Goal: Entertainment & Leisure: Consume media (video, audio)

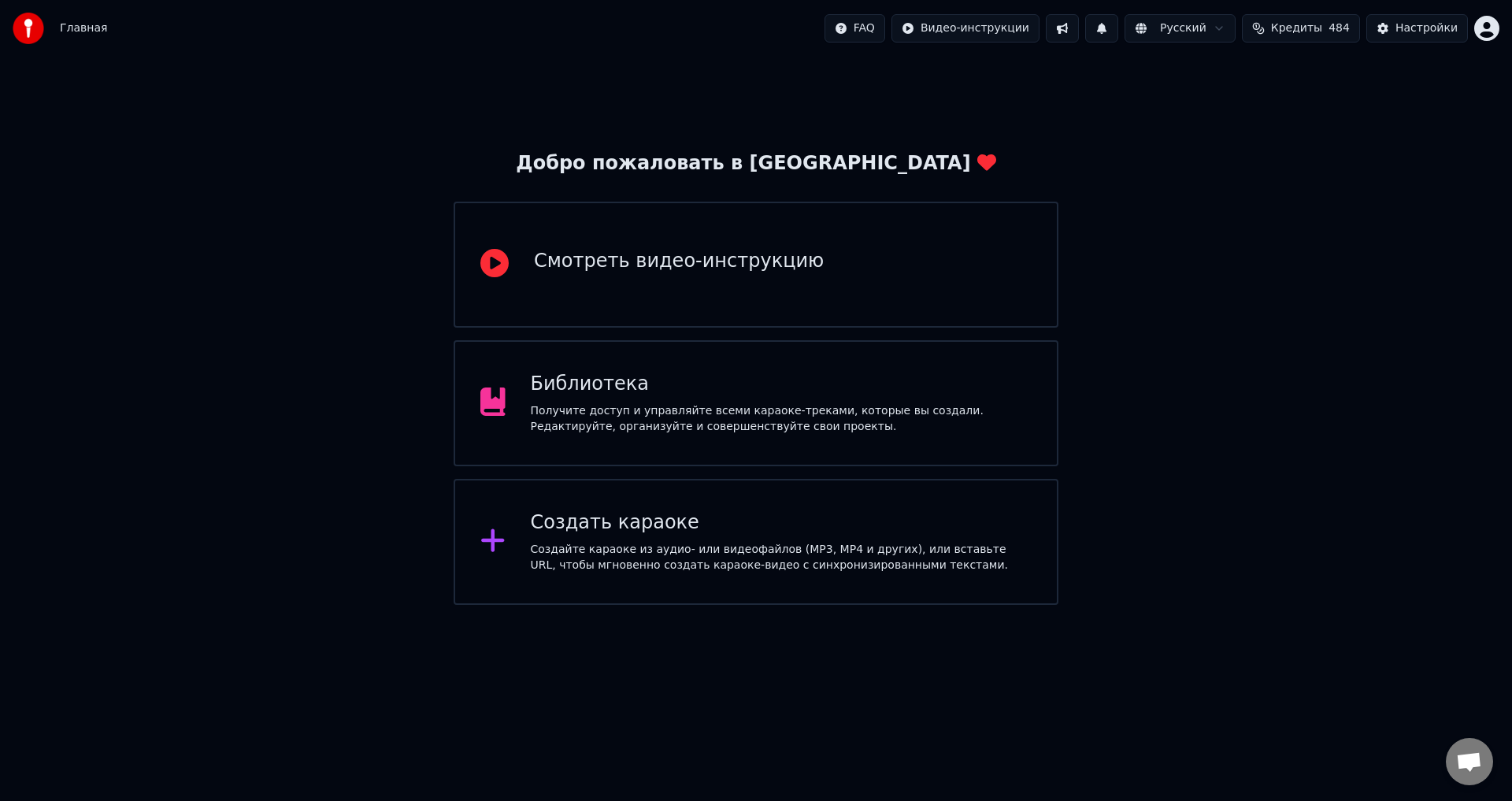
click at [619, 388] on div "Библиотека" at bounding box center [781, 385] width 502 height 25
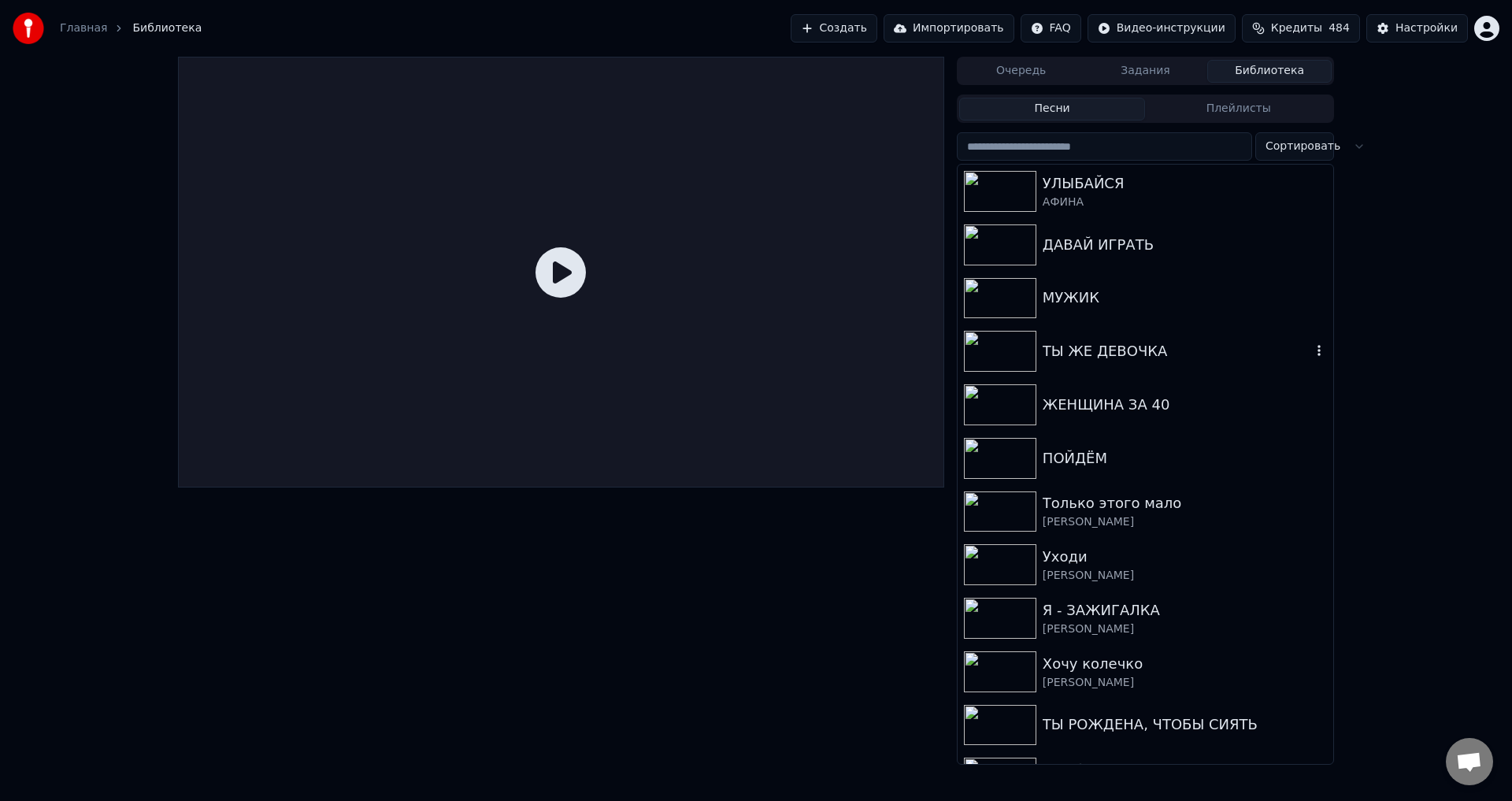
click at [1101, 343] on div "ТЫ ЖЕ ДЕВОЧКА" at bounding box center [1176, 352] width 268 height 23
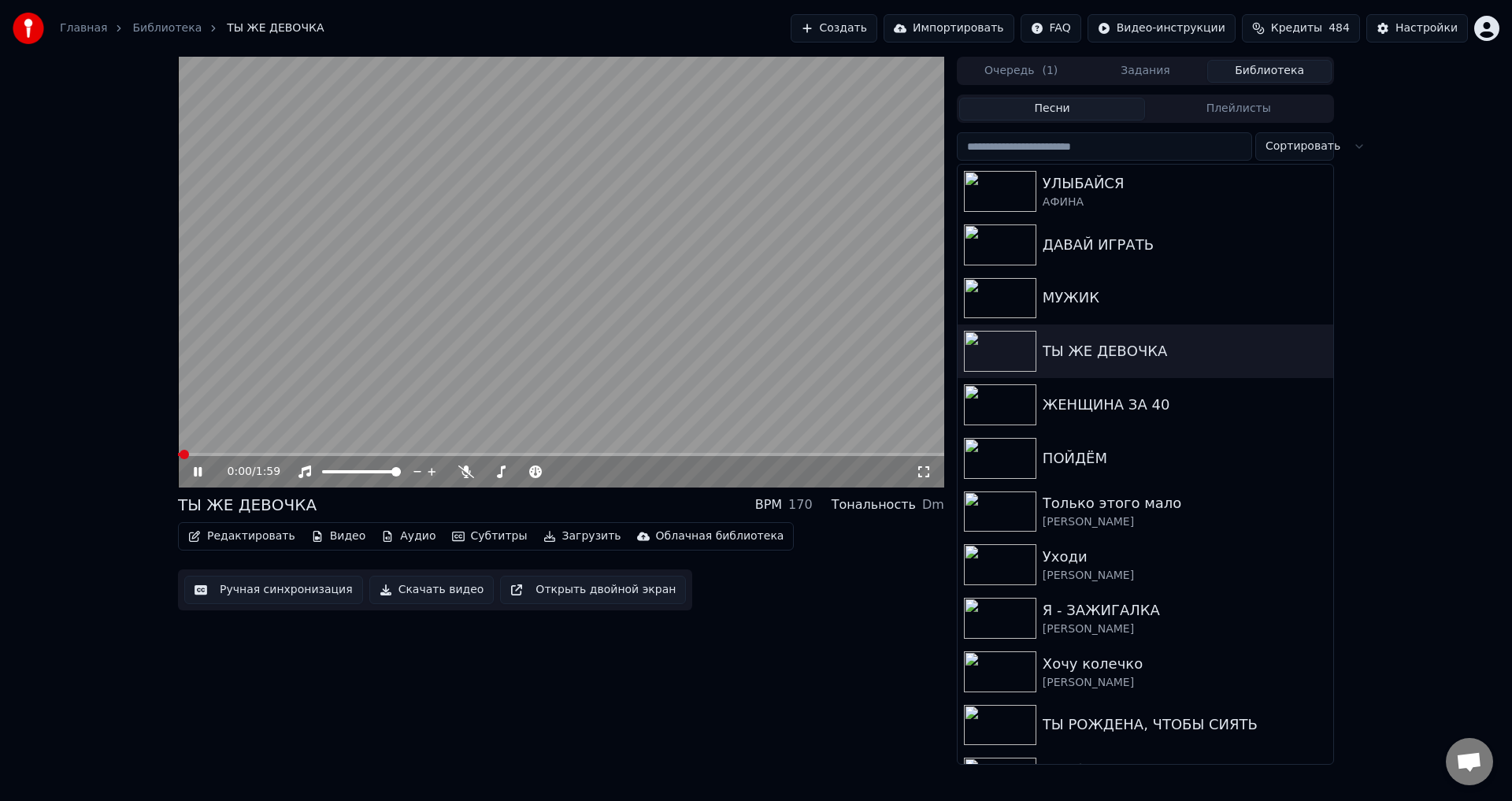
click at [260, 537] on button "Редактировать" at bounding box center [242, 537] width 119 height 23
click at [219, 589] on button "Ручная синхронизация" at bounding box center [273, 589] width 179 height 28
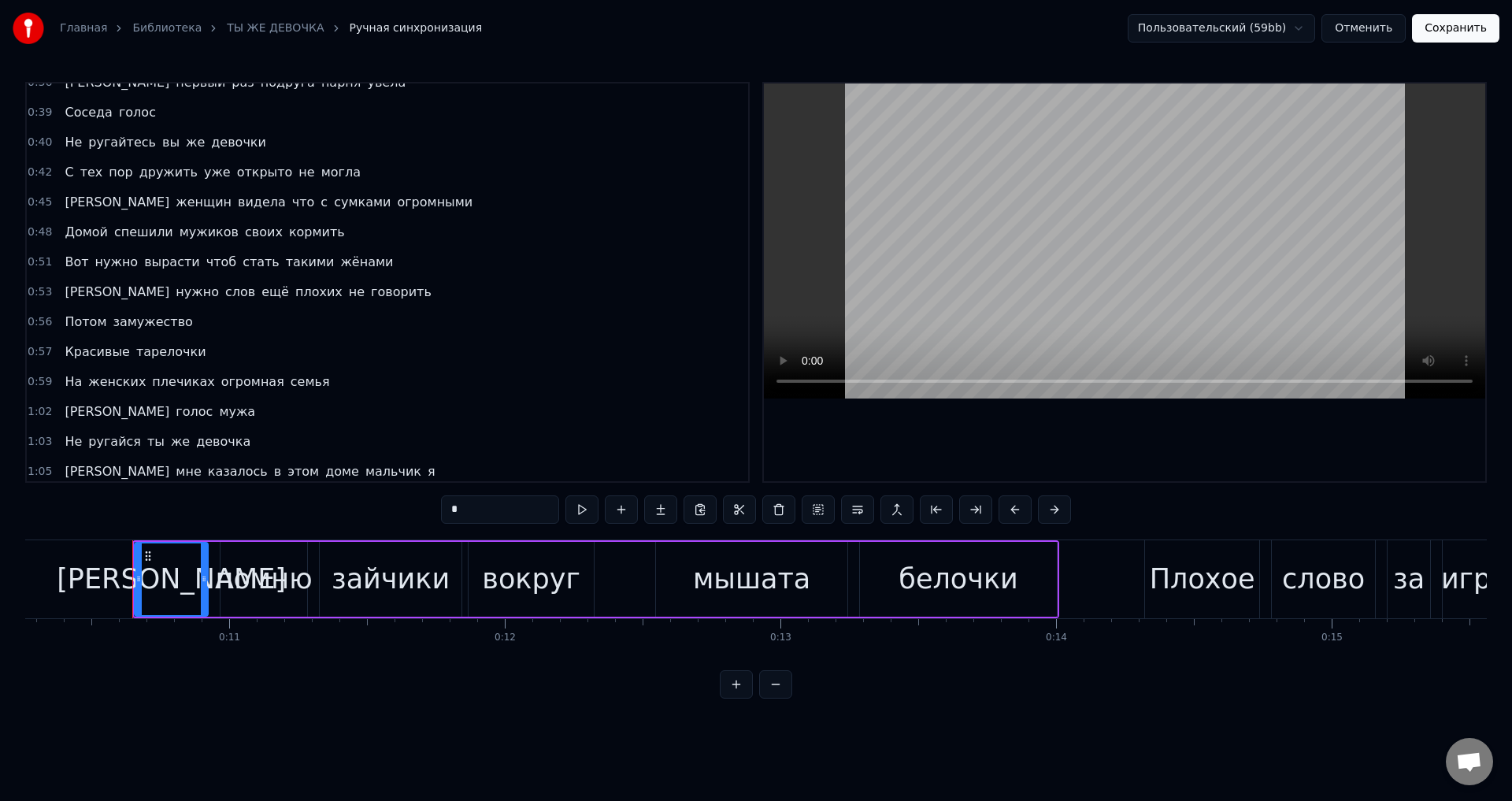
scroll to position [0, 2856]
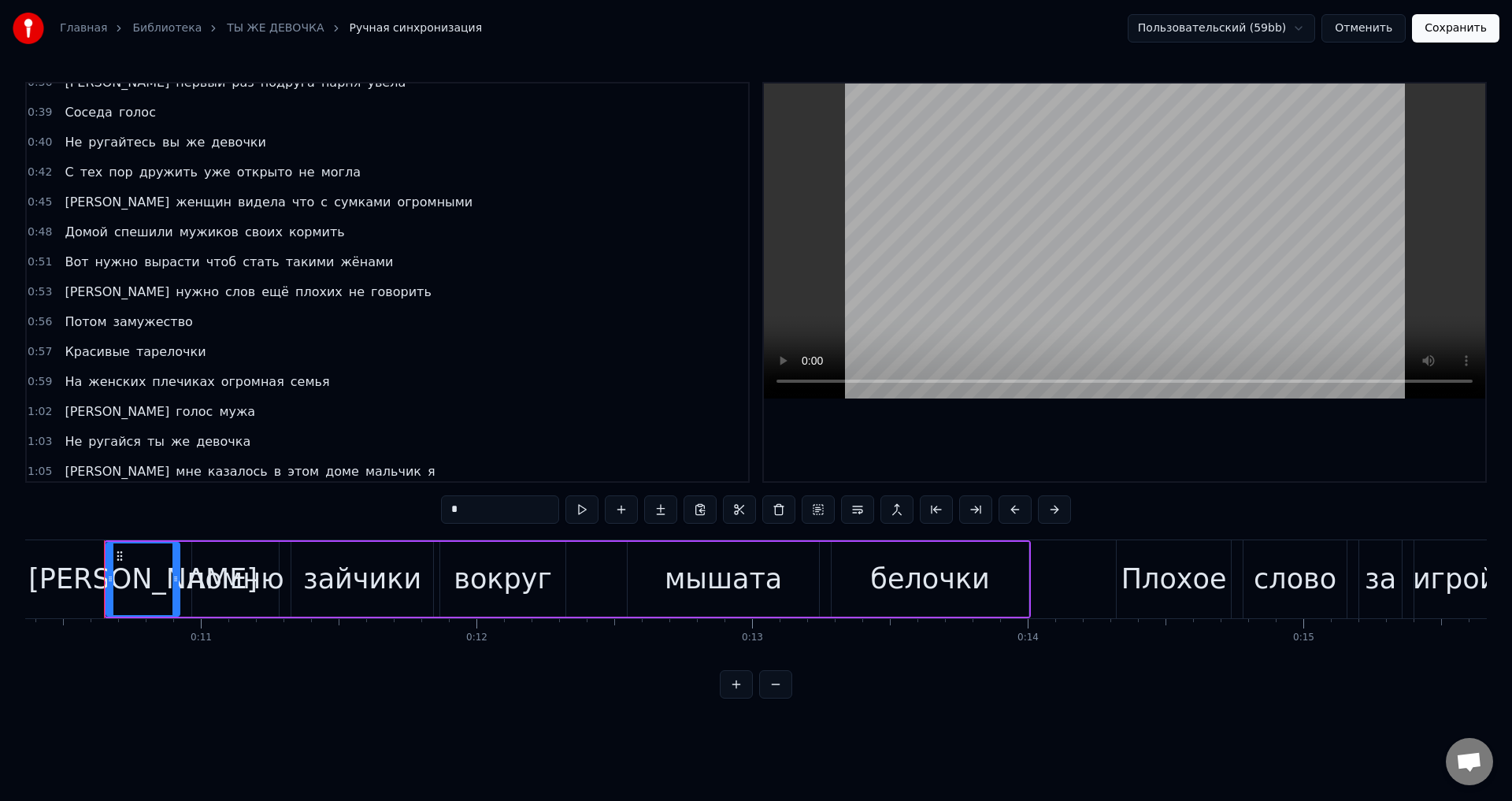
click at [70, 385] on span "На" at bounding box center [72, 382] width 21 height 19
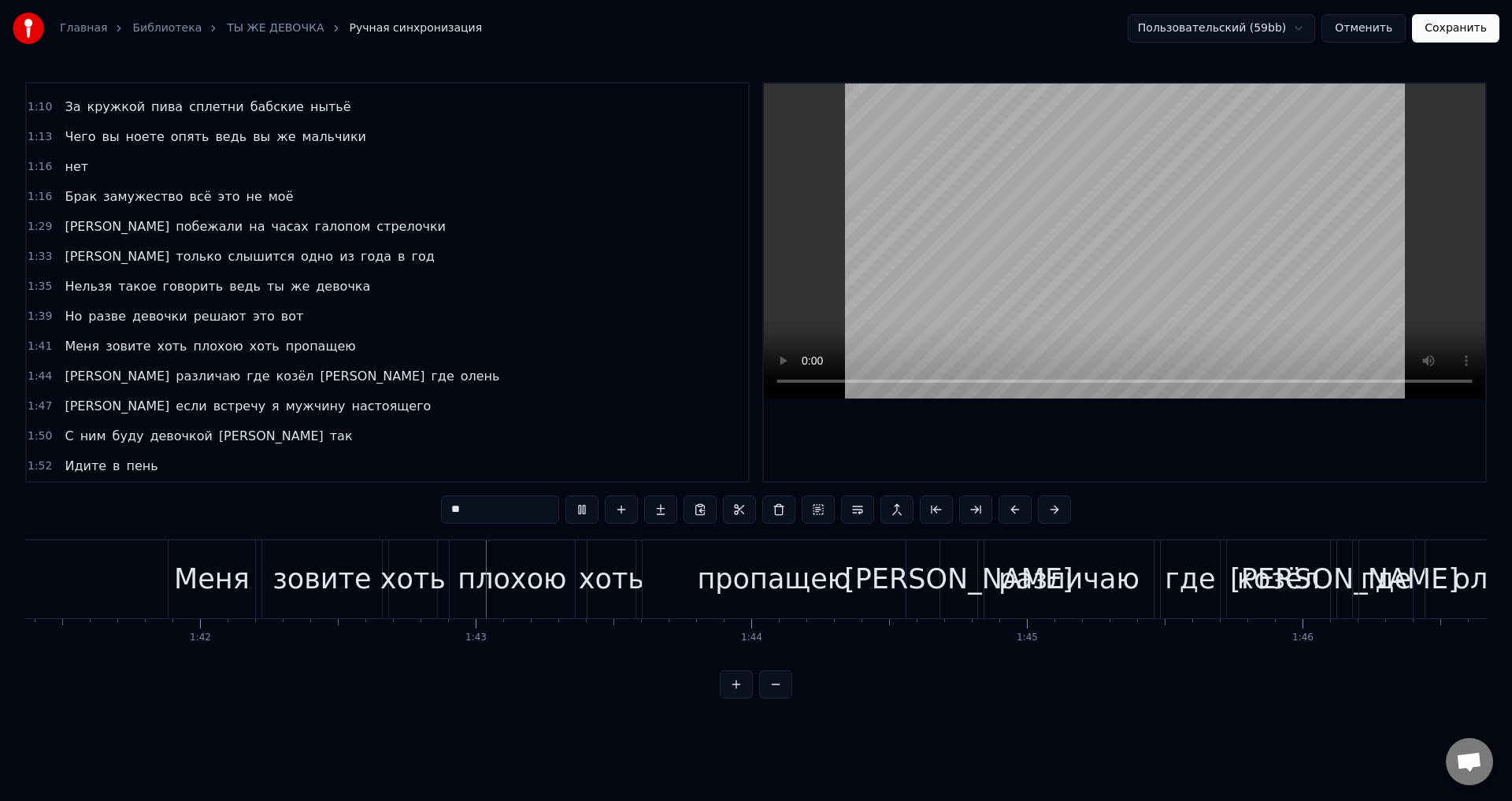
scroll to position [0, 28166]
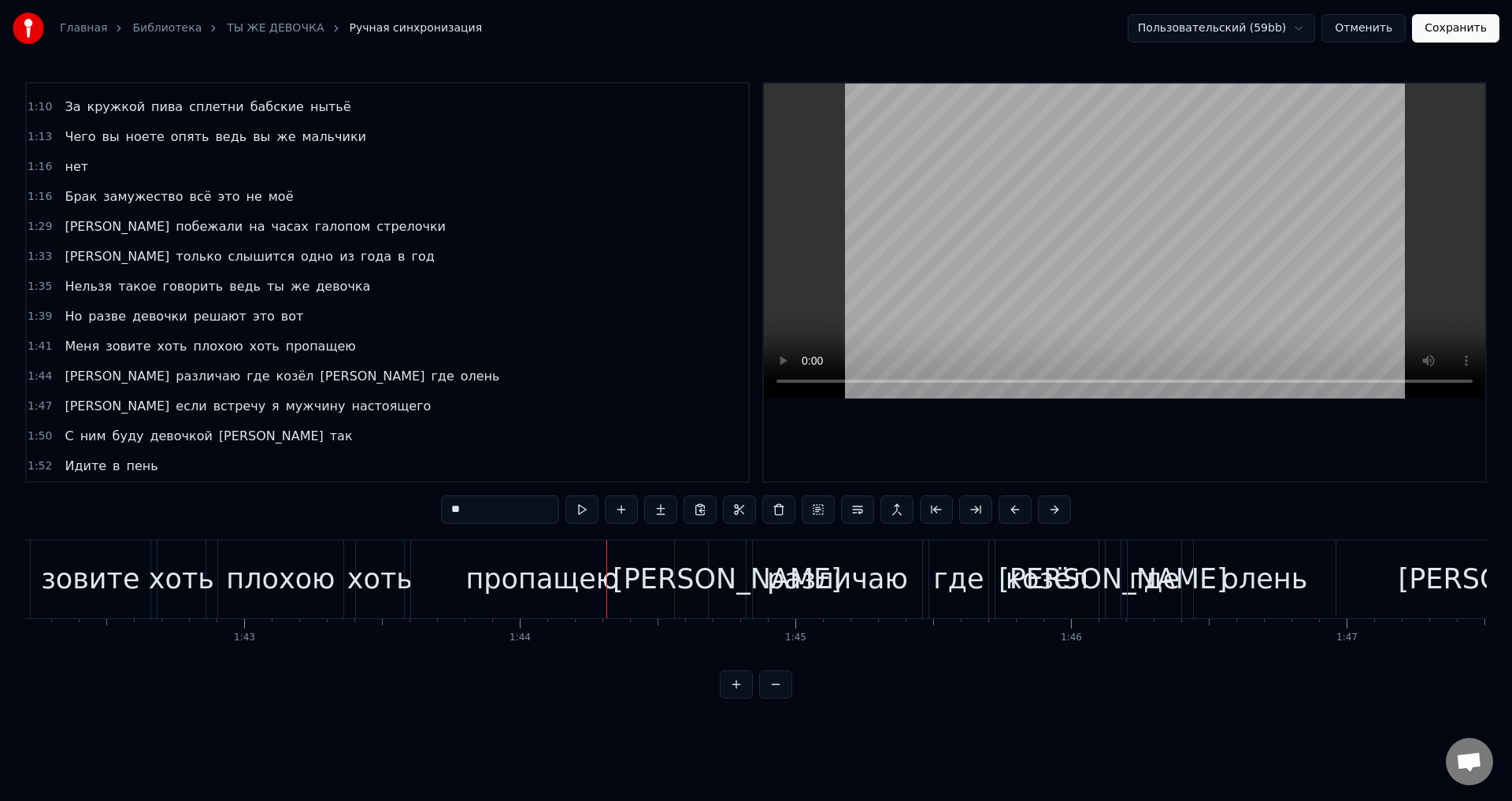
click at [69, 345] on span "Меня" at bounding box center [81, 346] width 38 height 19
type input "****"
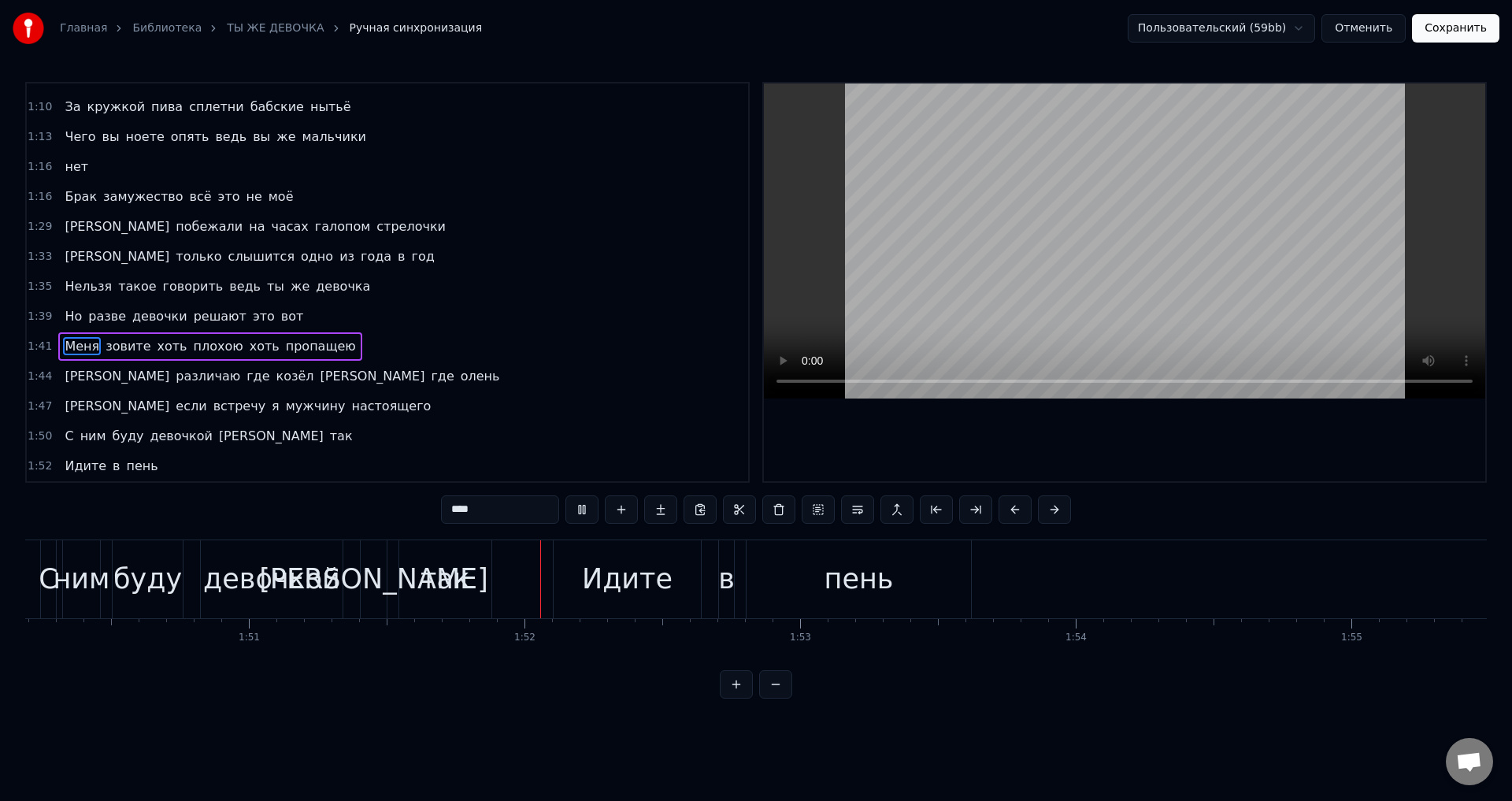
scroll to position [0, 30638]
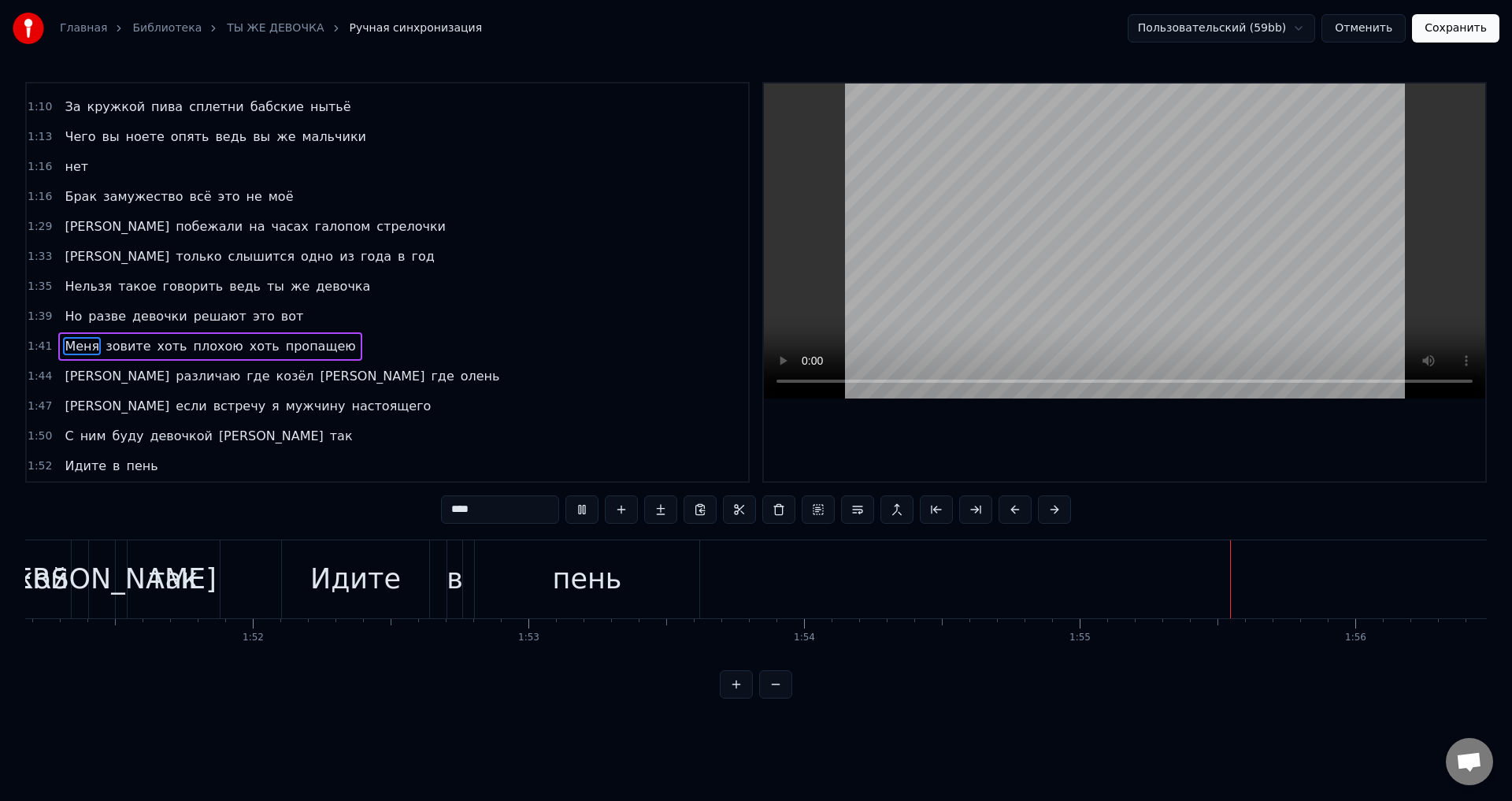
click at [1370, 34] on button "Отменить" at bounding box center [1363, 27] width 84 height 28
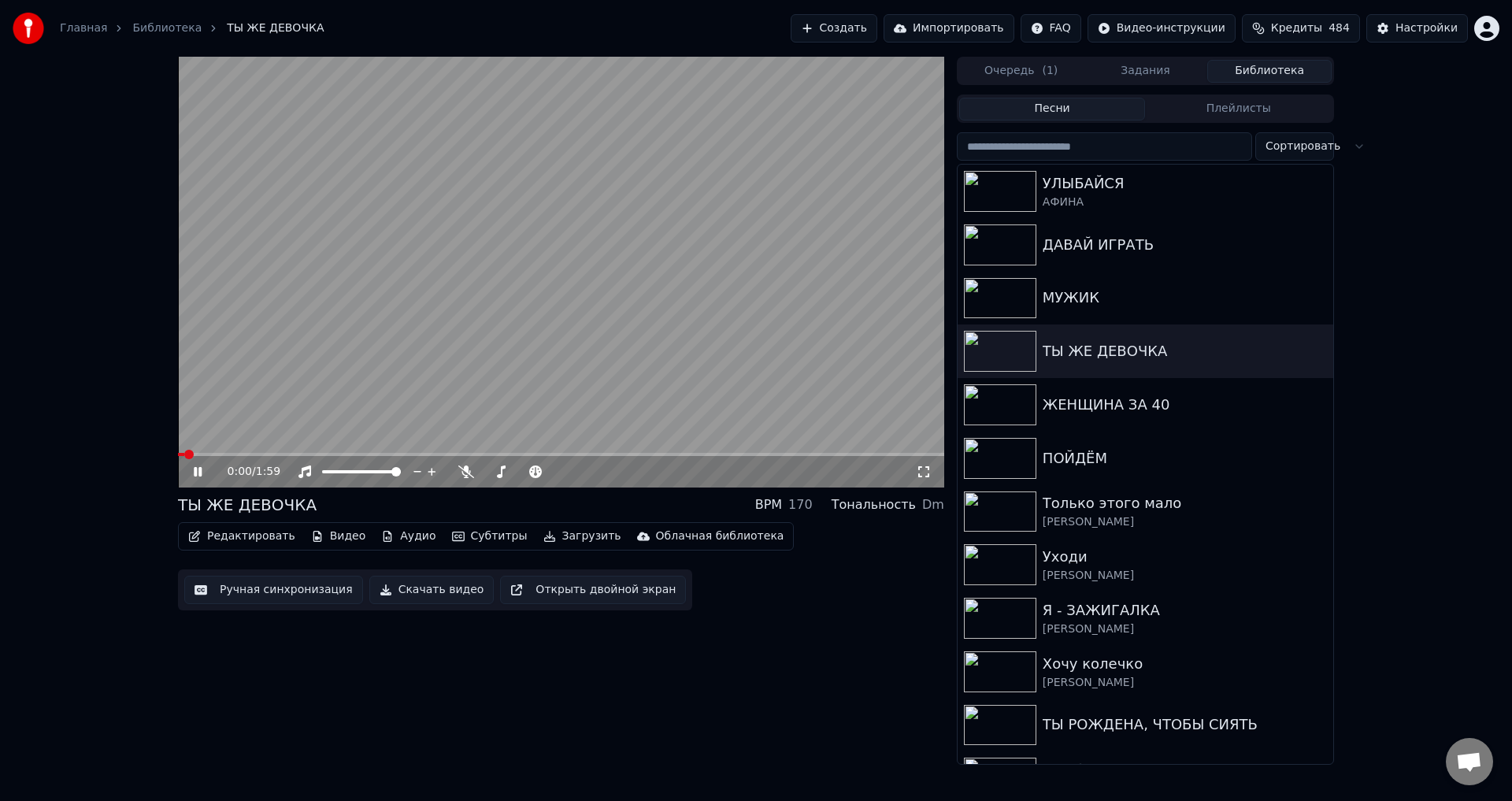
click at [367, 411] on video at bounding box center [561, 272] width 766 height 431
click at [1097, 246] on div "ДАВАЙ ИГРАТЬ" at bounding box center [1176, 245] width 268 height 23
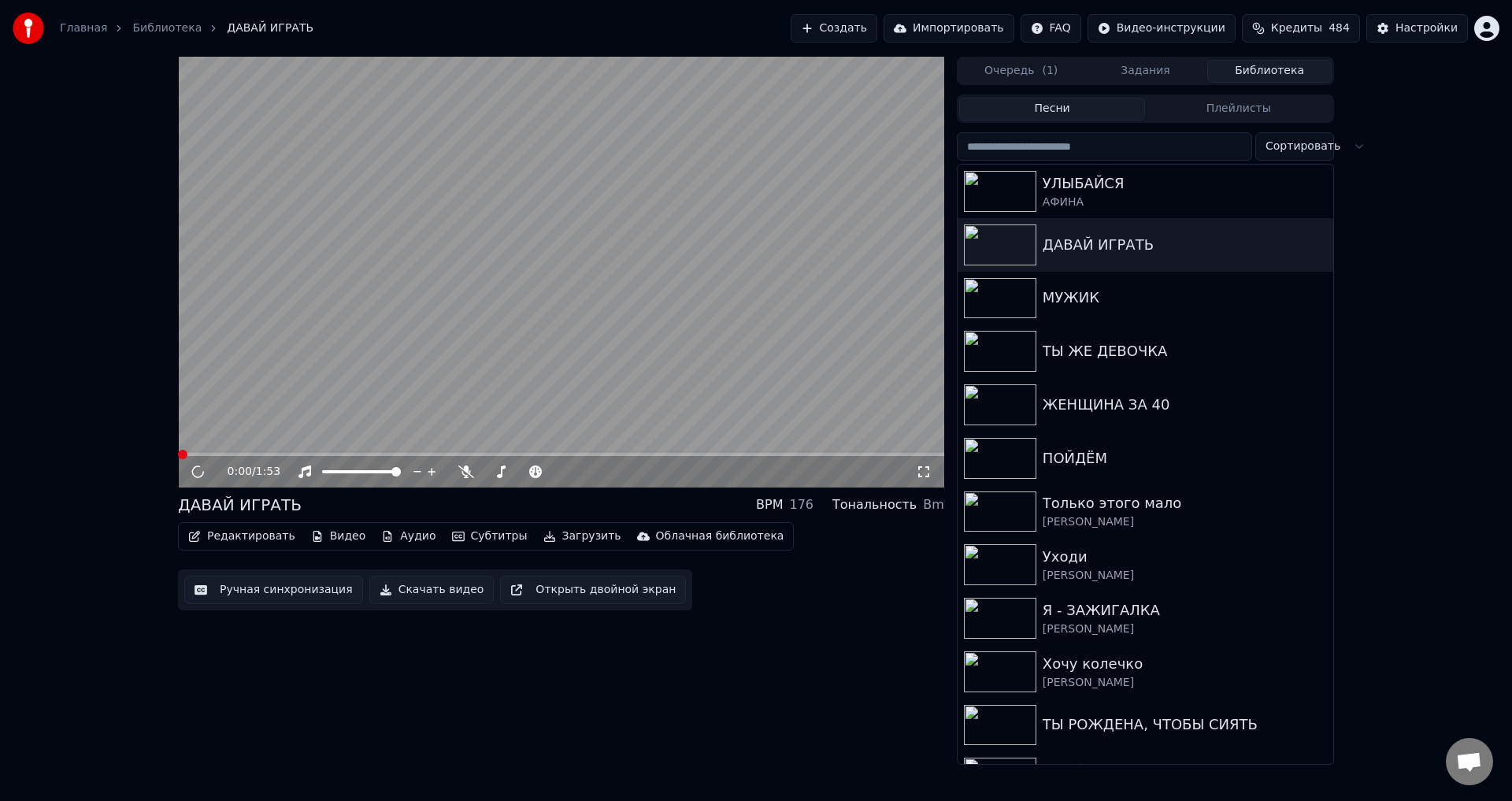
click at [240, 539] on button "Редактировать" at bounding box center [242, 537] width 119 height 23
click at [216, 536] on button "Редактировать" at bounding box center [242, 537] width 119 height 23
click at [259, 585] on button "Ручная синхронизация" at bounding box center [273, 589] width 179 height 28
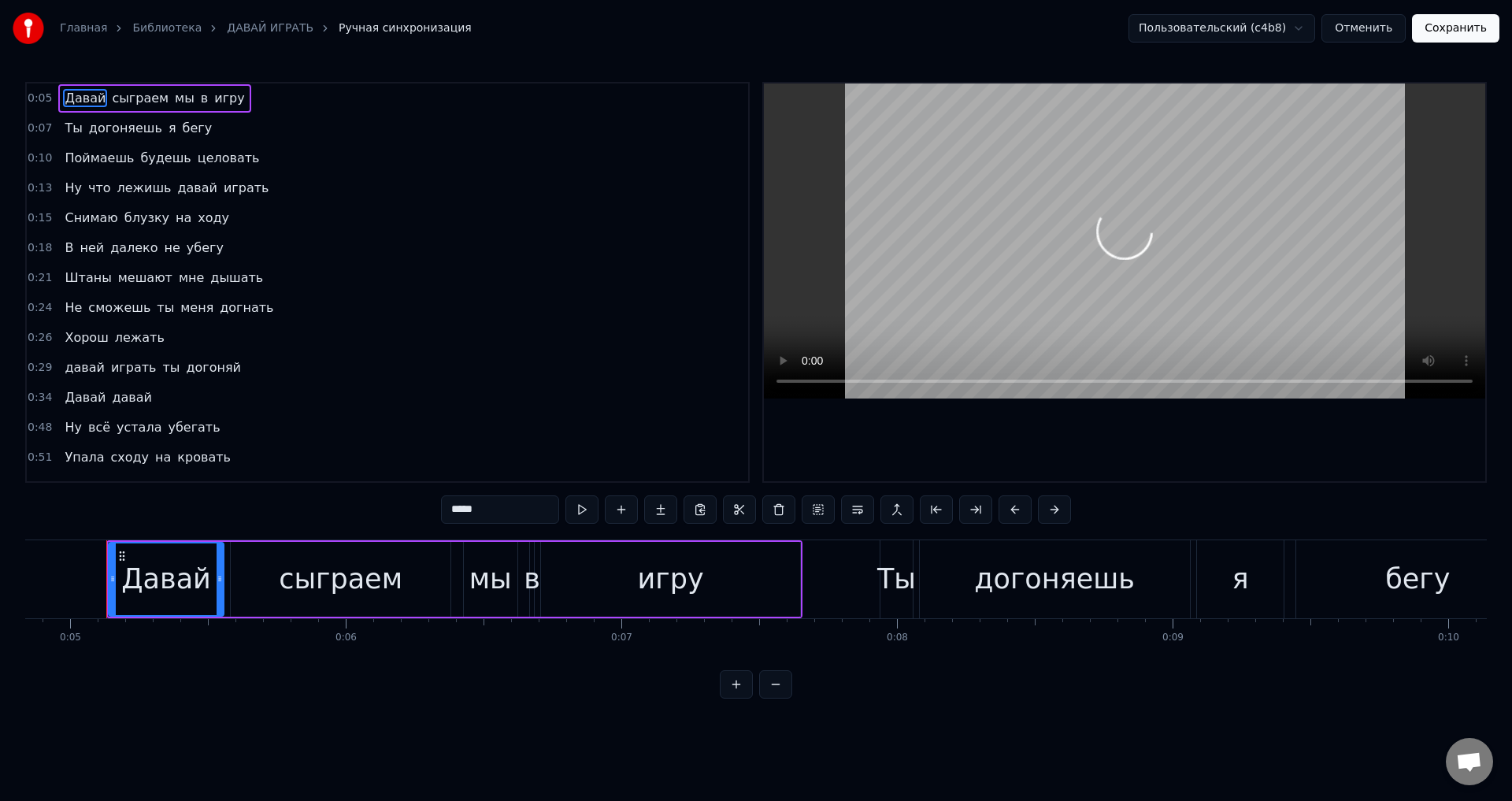
scroll to position [0, 1336]
click at [65, 301] on span "Не" at bounding box center [72, 307] width 21 height 19
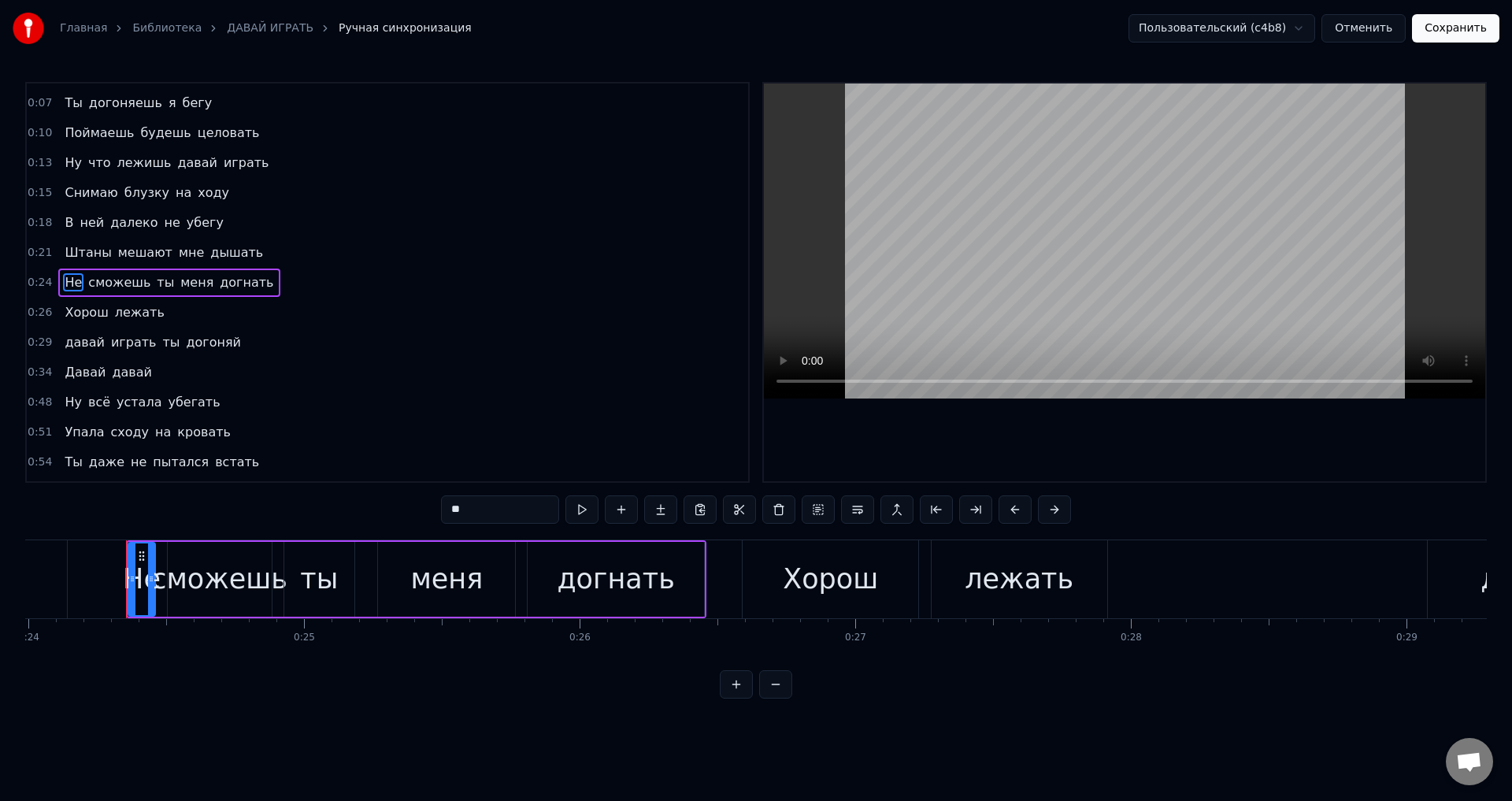
scroll to position [0, 6633]
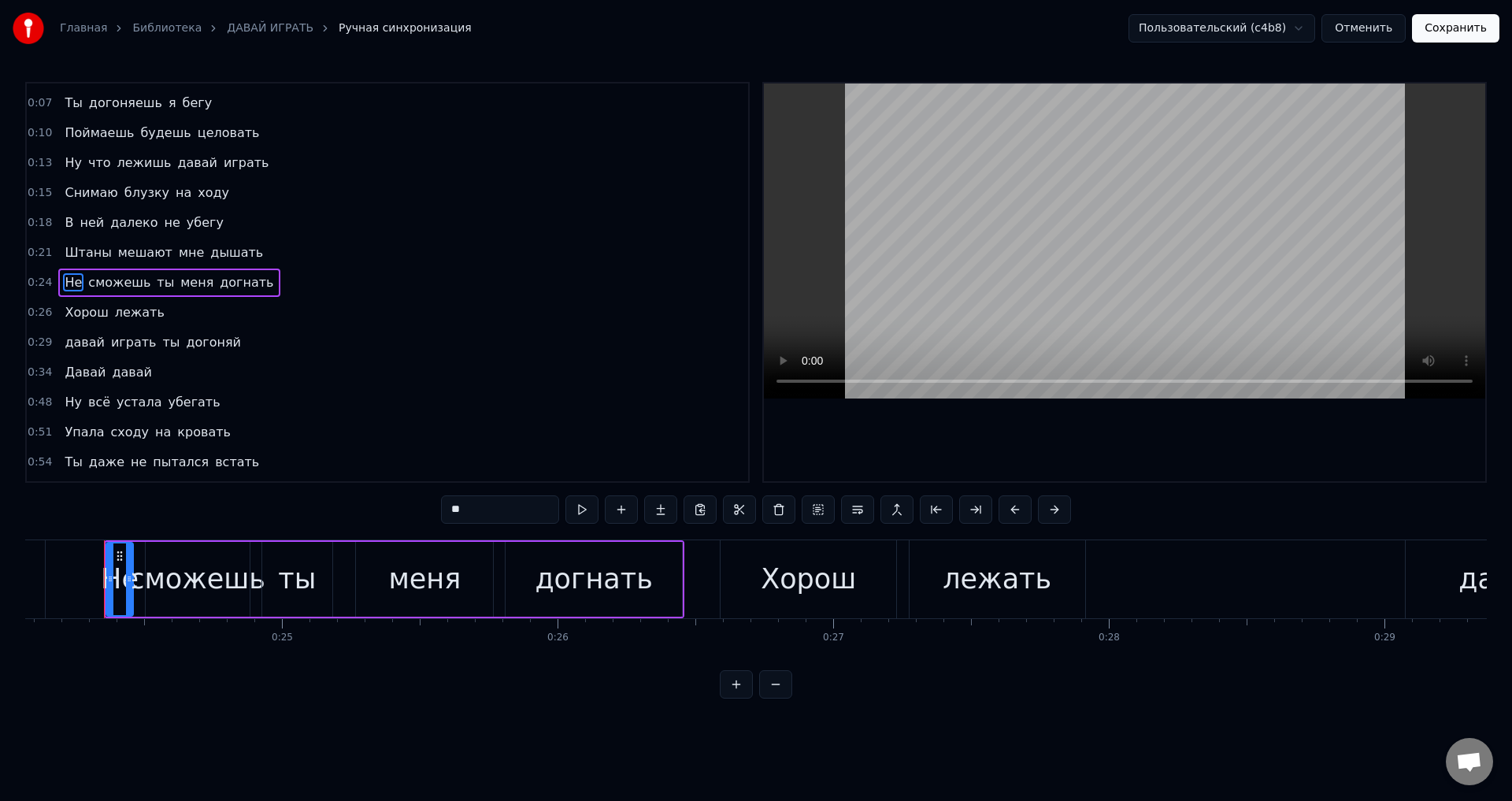
click at [178, 587] on div "сможешь" at bounding box center [197, 579] width 136 height 42
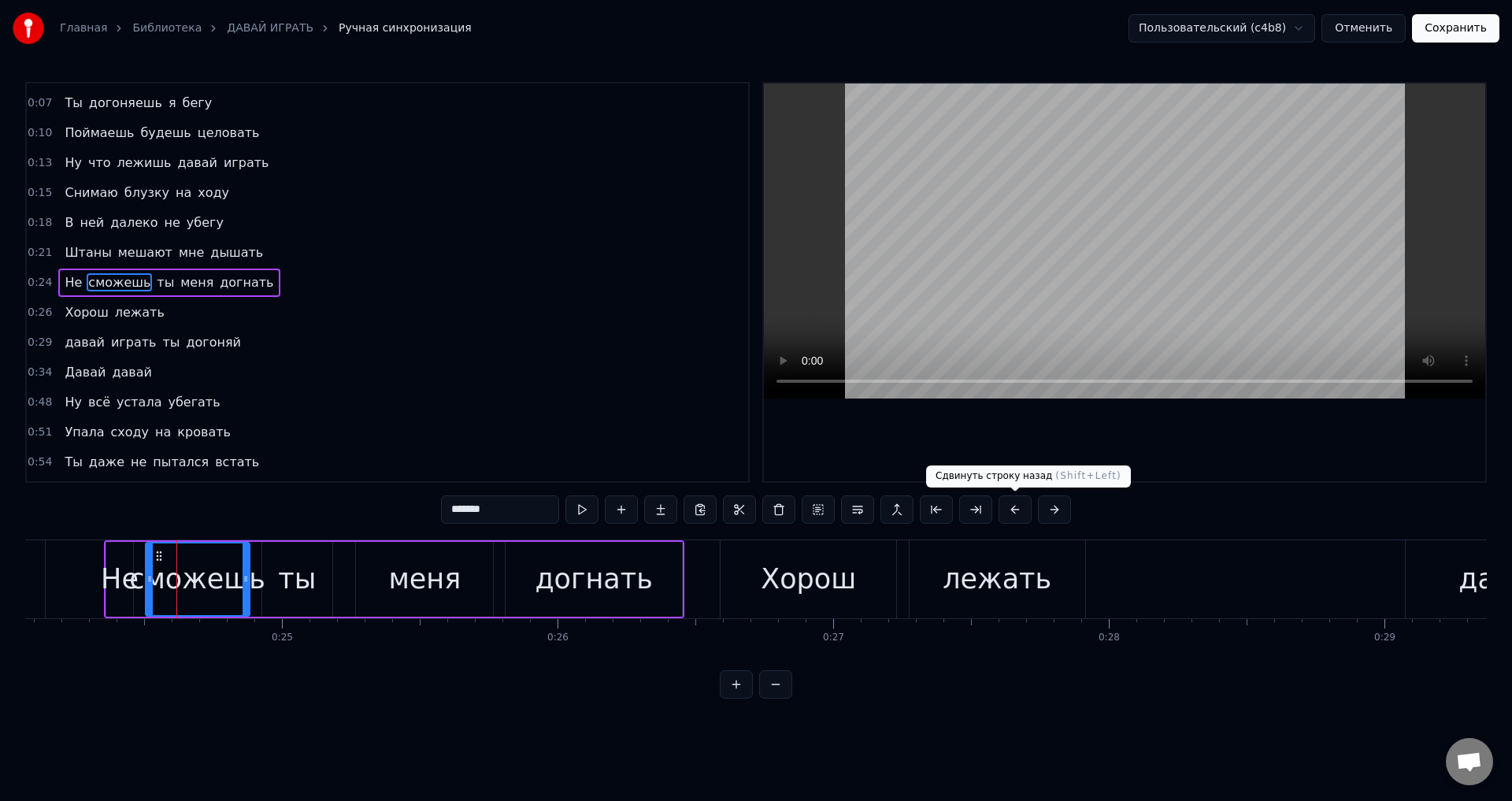
click at [1014, 515] on button at bounding box center [1015, 509] width 33 height 28
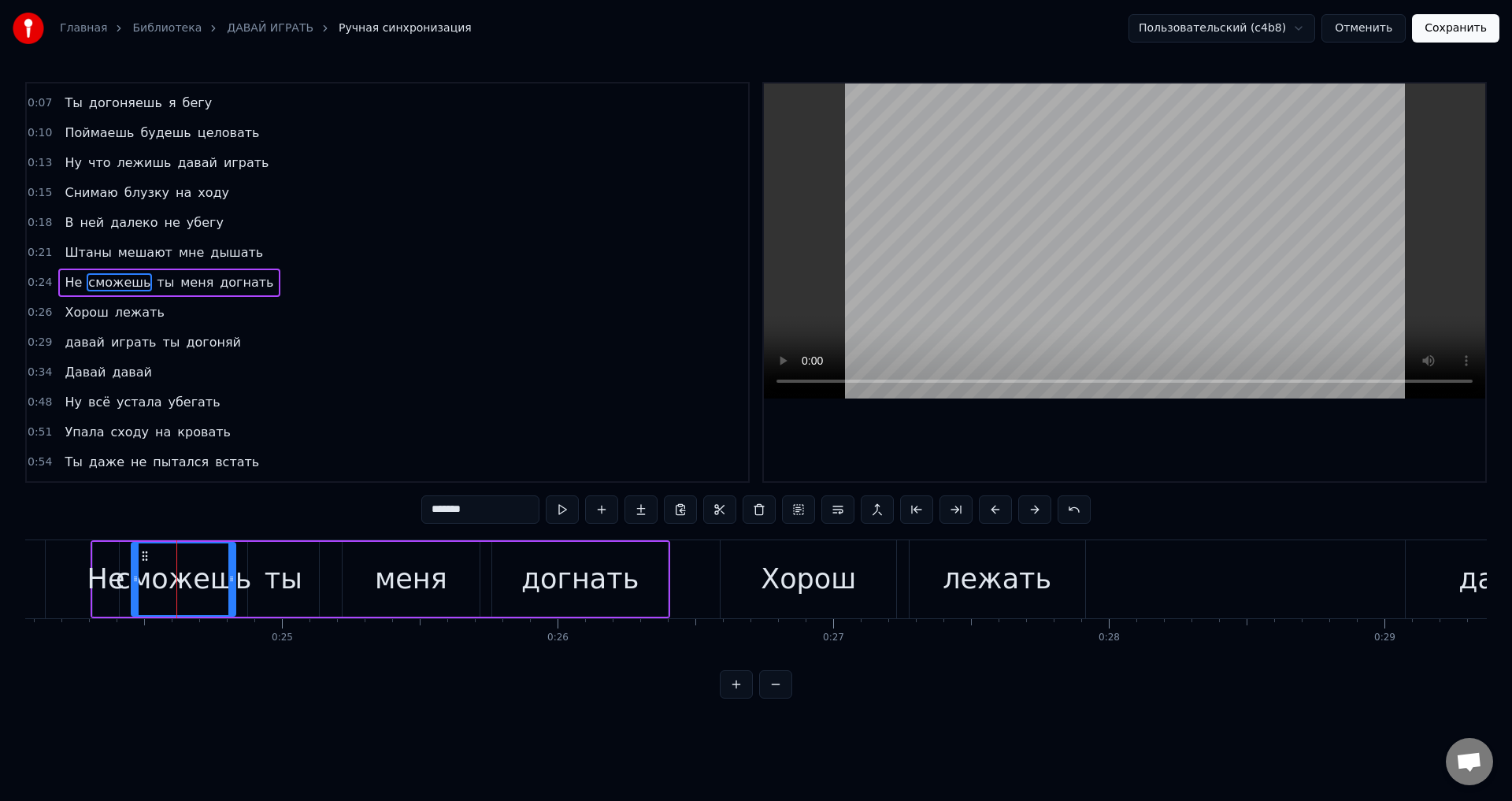
click at [70, 256] on span "Штаны" at bounding box center [87, 253] width 50 height 19
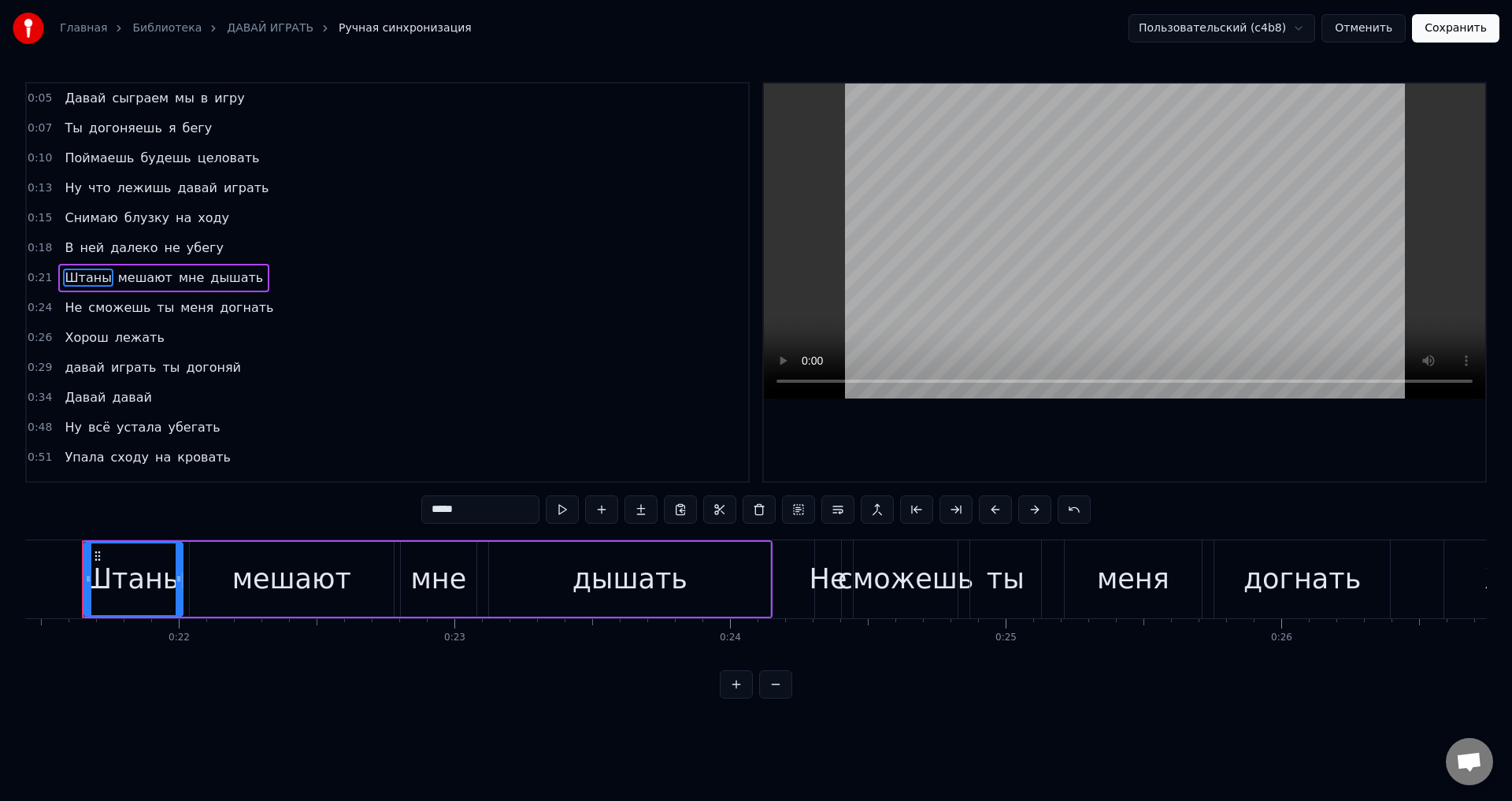
scroll to position [0, 5888]
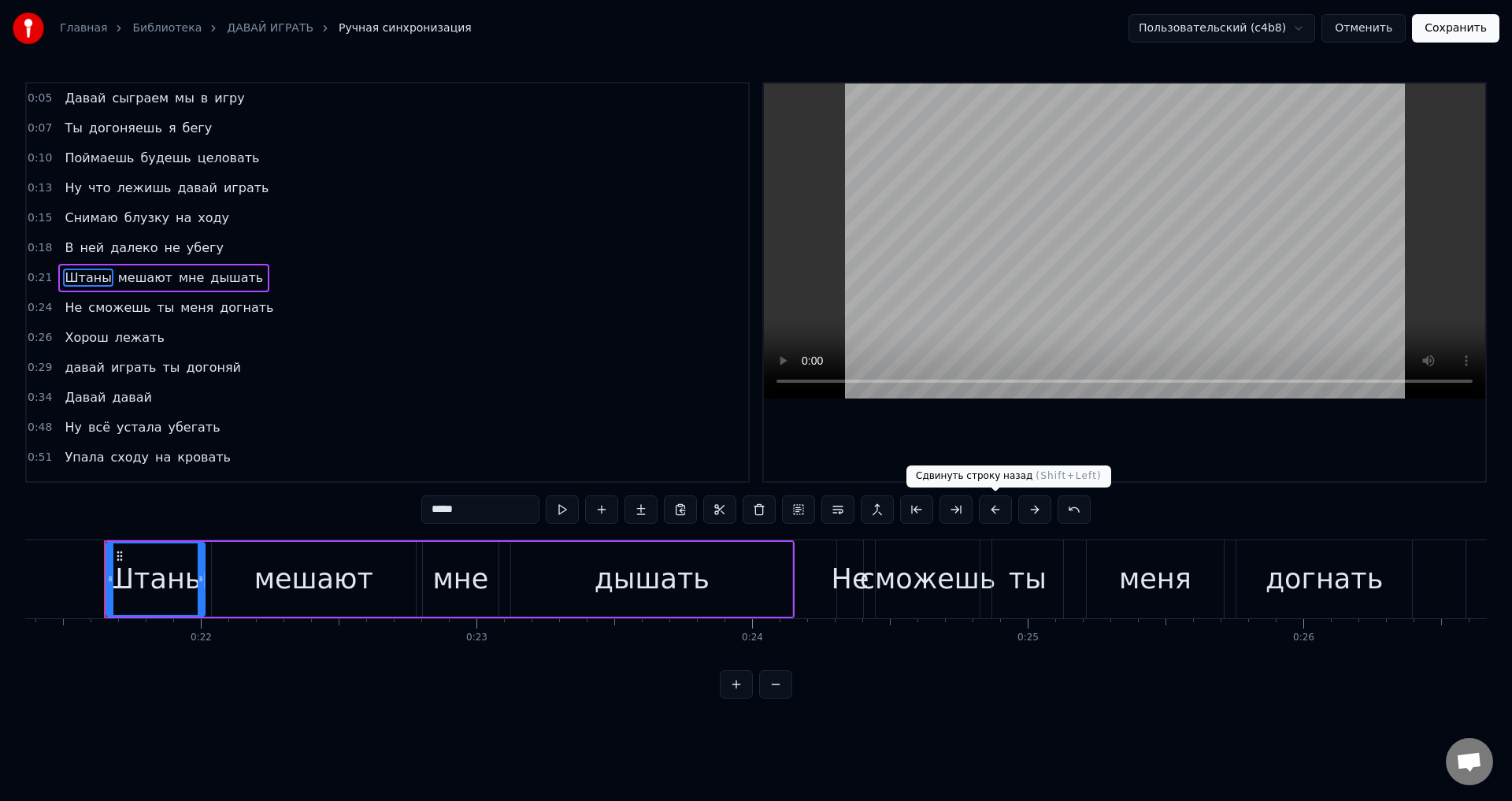
click at [991, 506] on button at bounding box center [995, 509] width 33 height 28
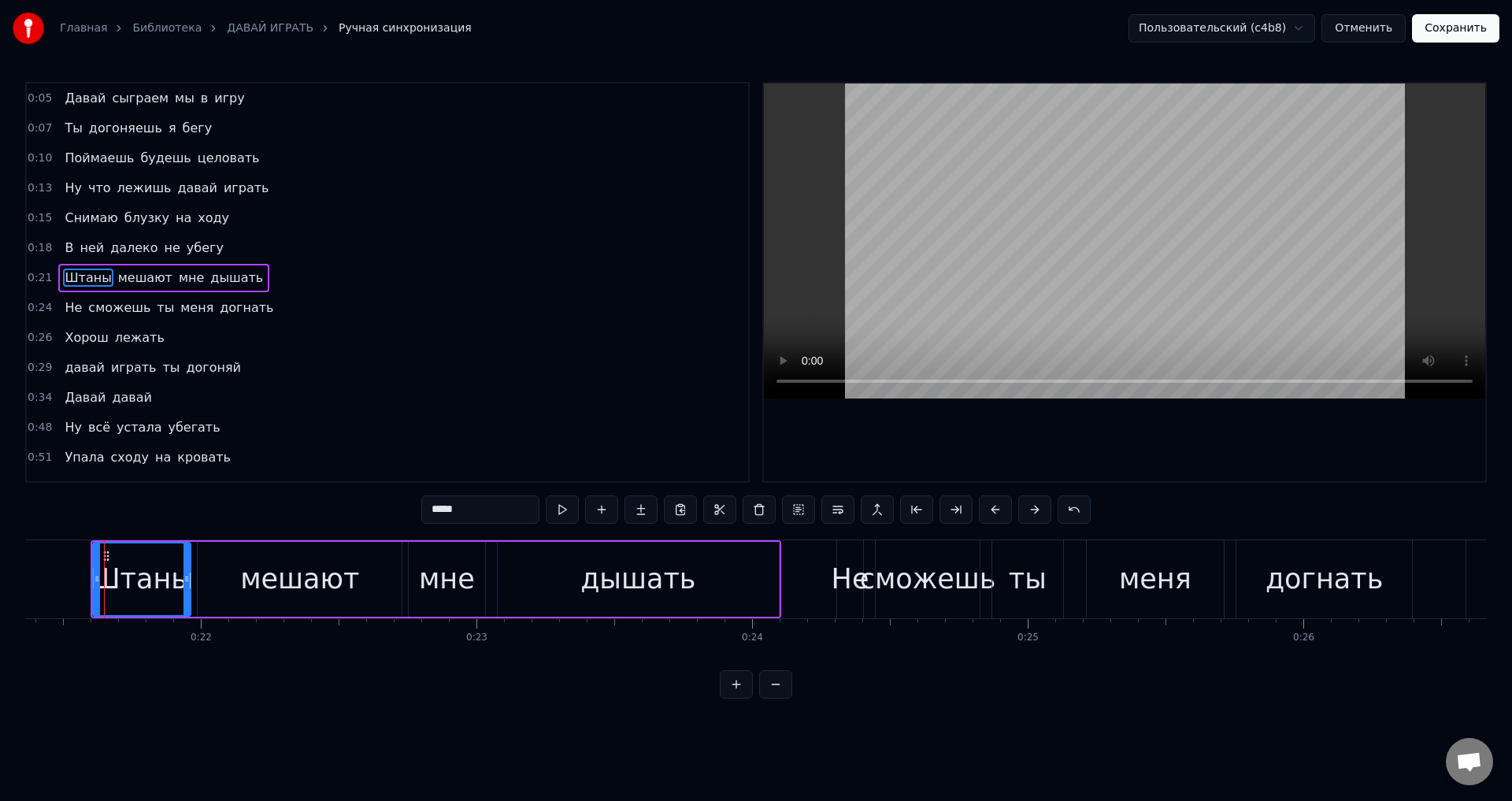
click at [66, 246] on span "В" at bounding box center [69, 248] width 12 height 19
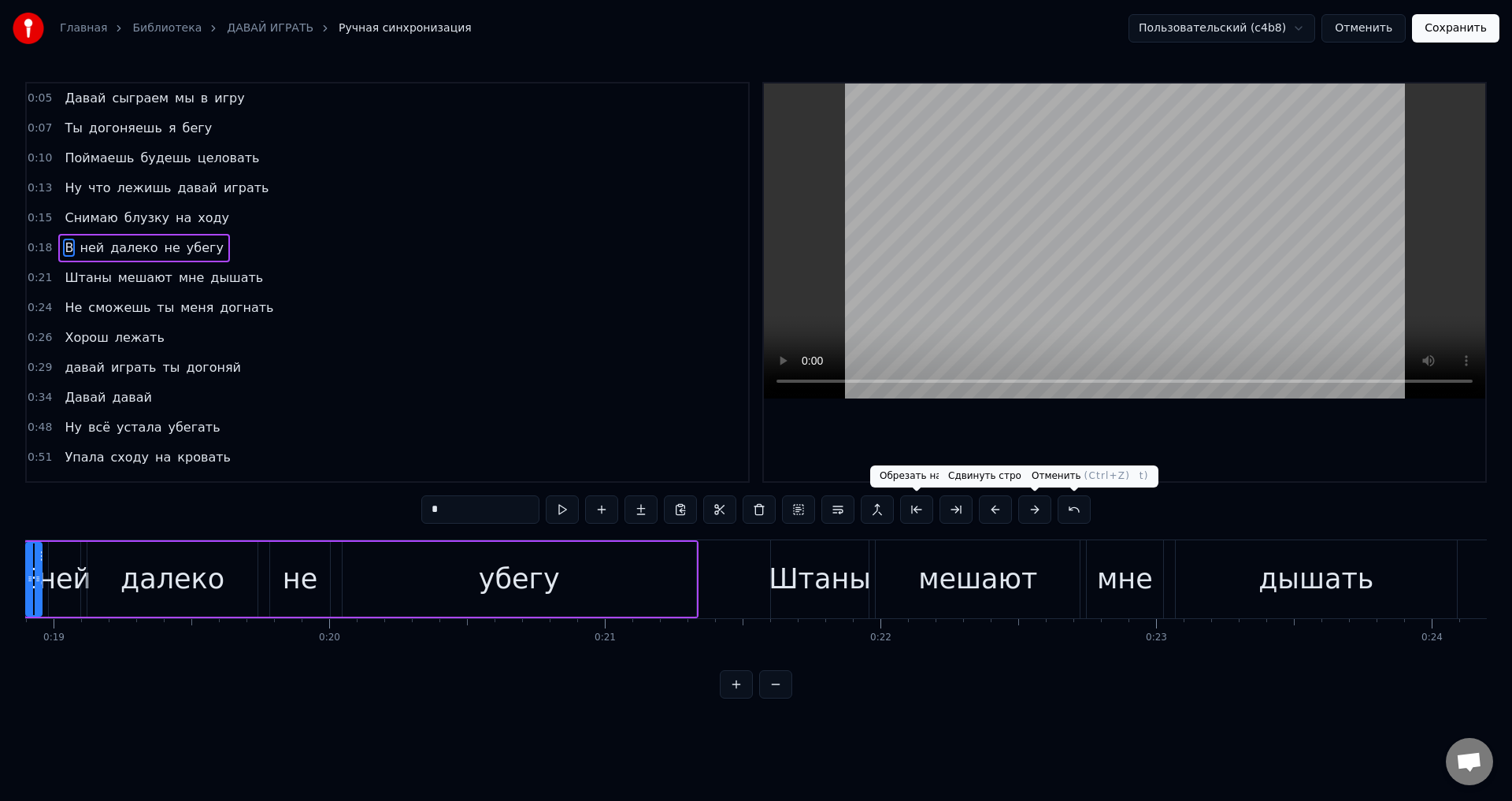
scroll to position [0, 5127]
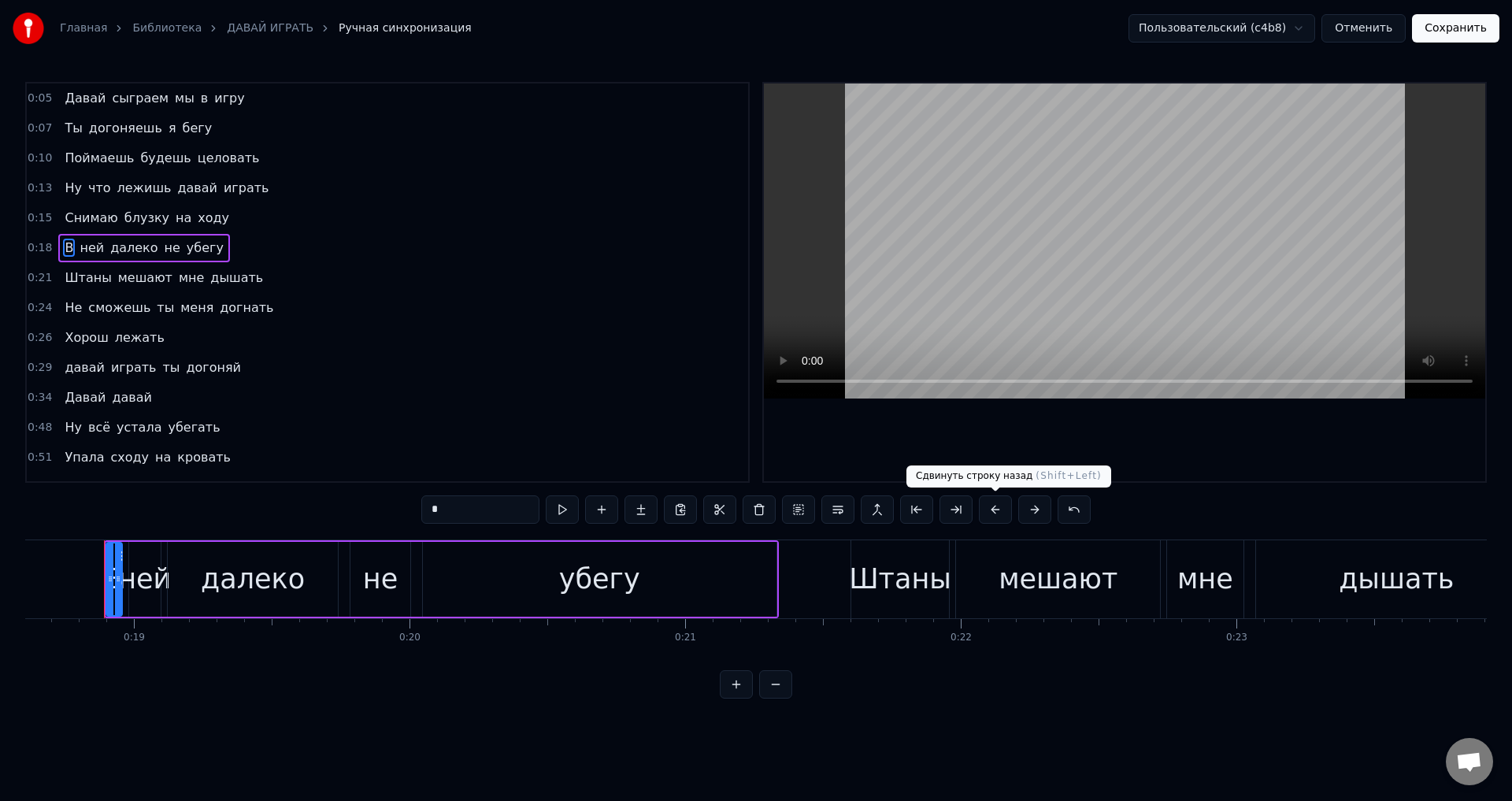
click at [993, 512] on button at bounding box center [995, 509] width 33 height 28
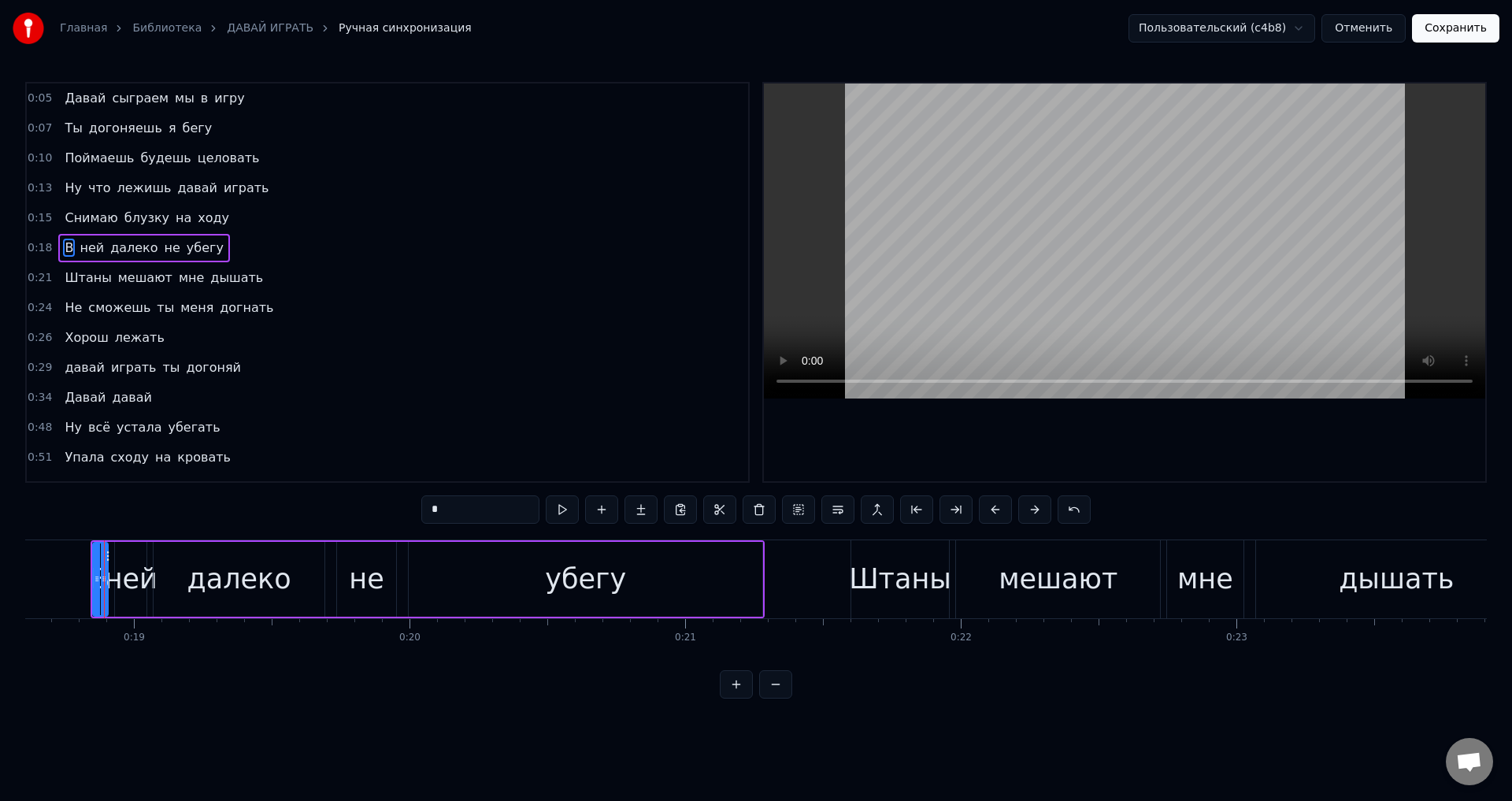
click at [63, 218] on span "Снимаю" at bounding box center [90, 217] width 56 height 19
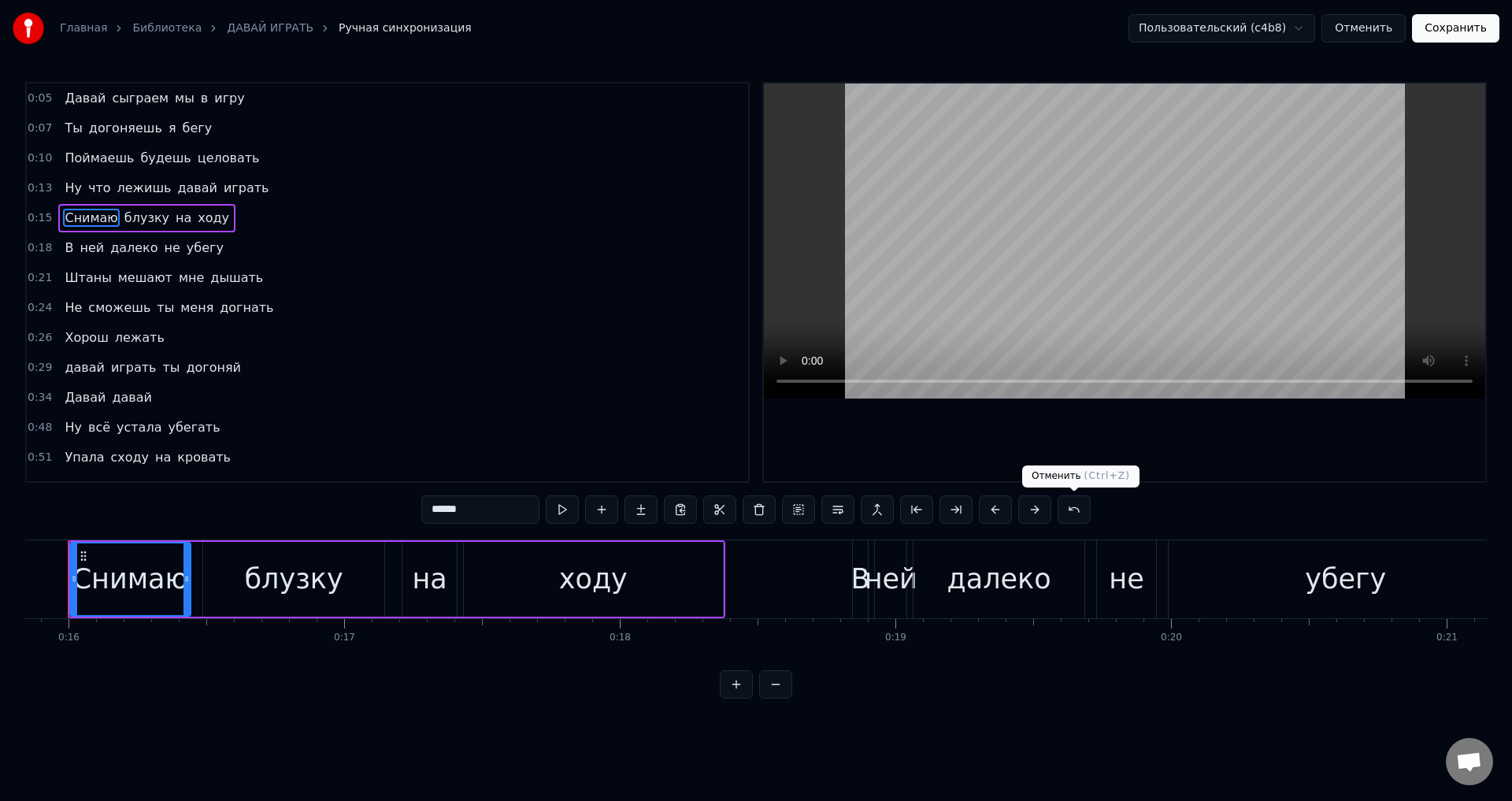
scroll to position [0, 4330]
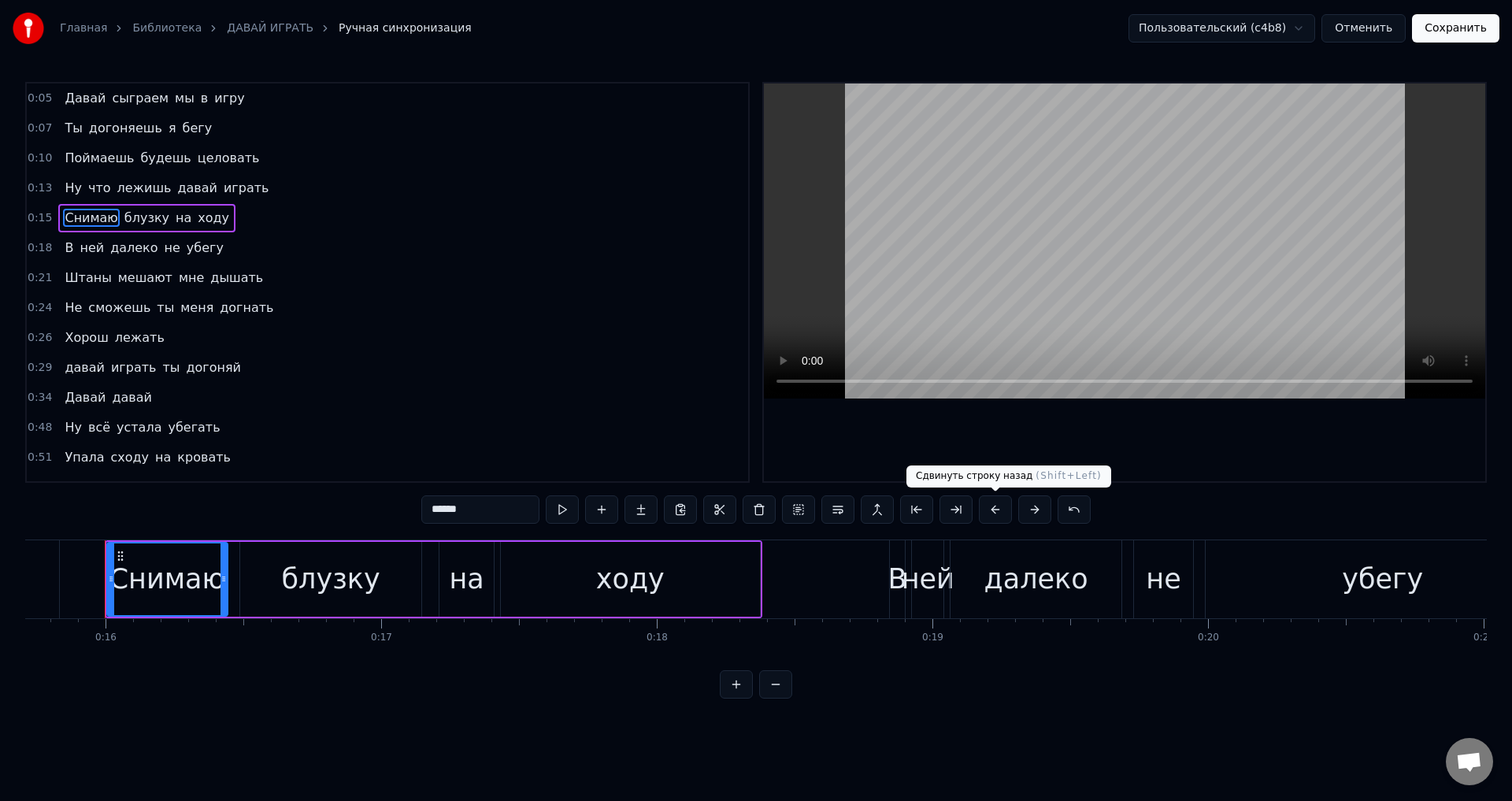
click at [998, 509] on button at bounding box center [995, 509] width 33 height 28
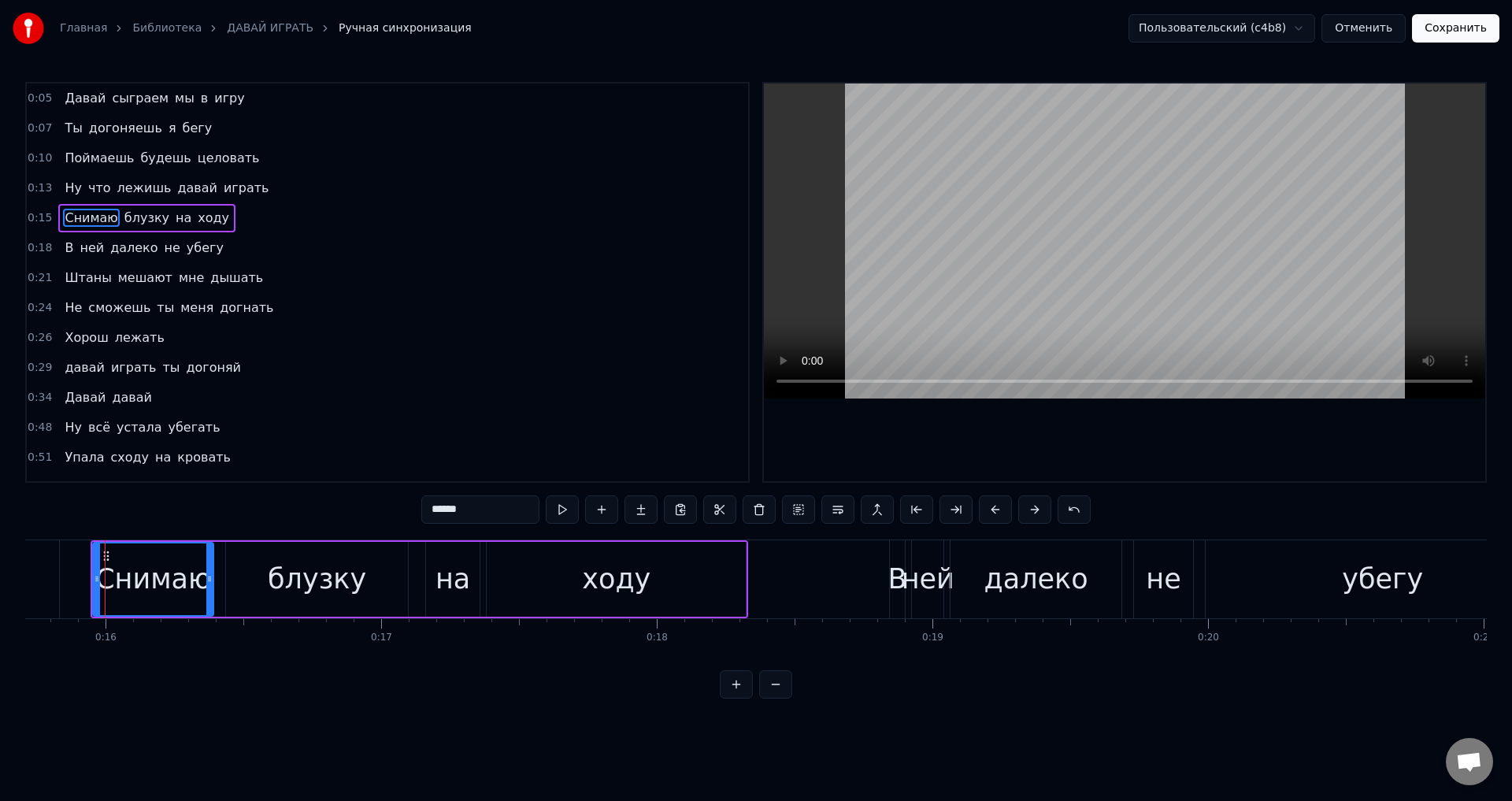
click at [67, 183] on span "Ну" at bounding box center [72, 188] width 21 height 19
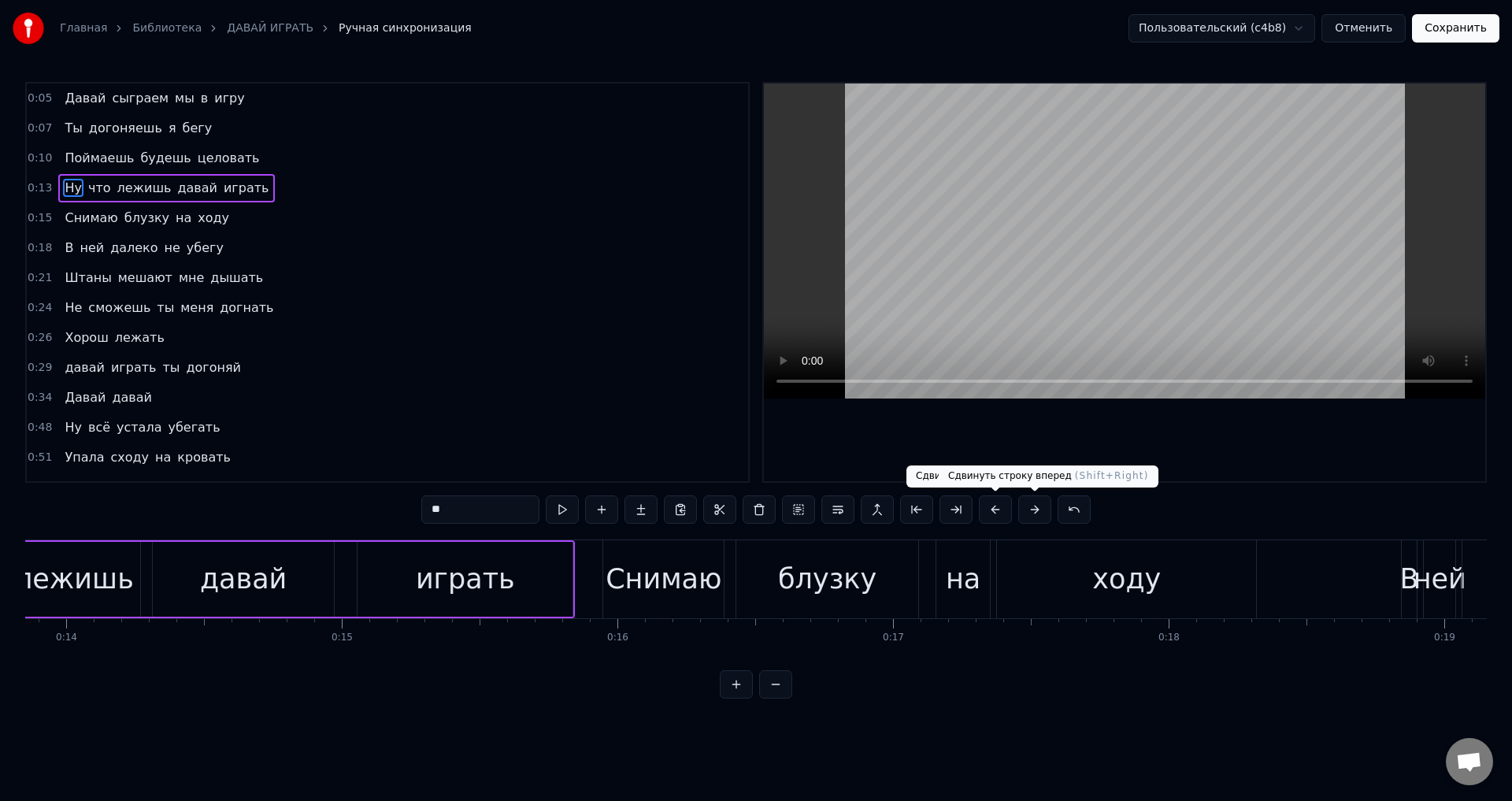
scroll to position [0, 3620]
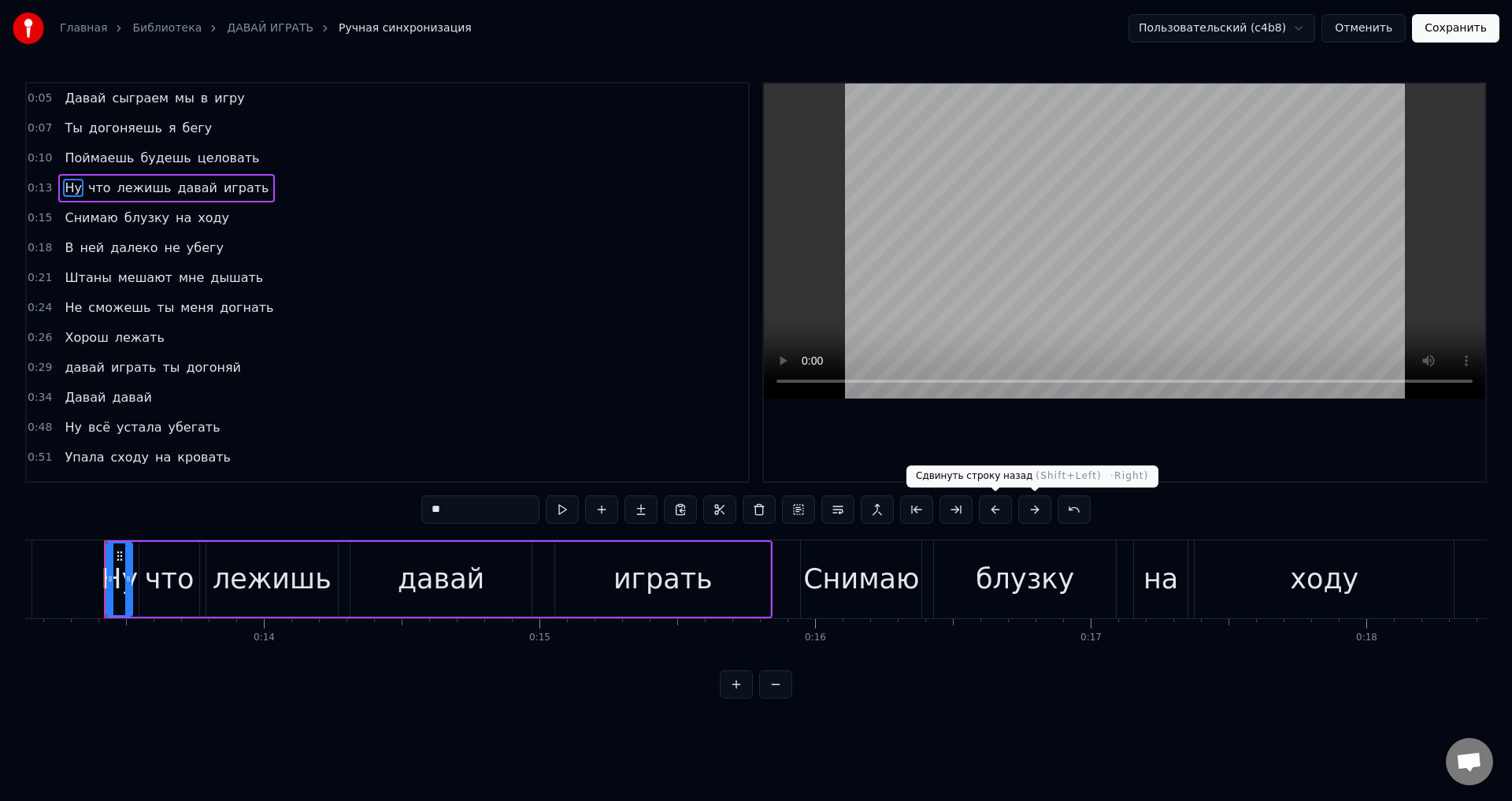
click at [998, 512] on button at bounding box center [995, 509] width 33 height 28
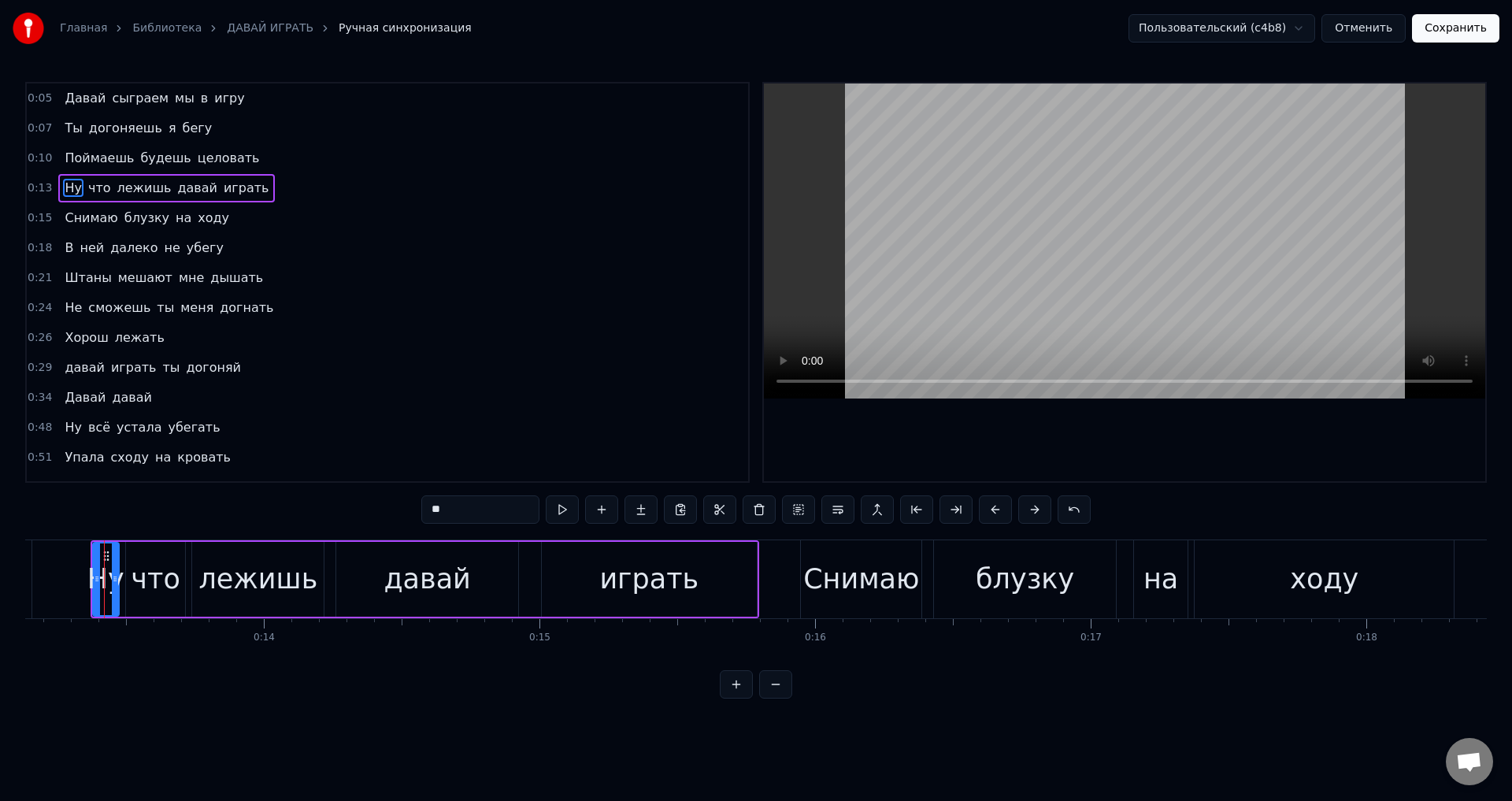
click at [70, 153] on span "Поймаешь" at bounding box center [99, 158] width 72 height 19
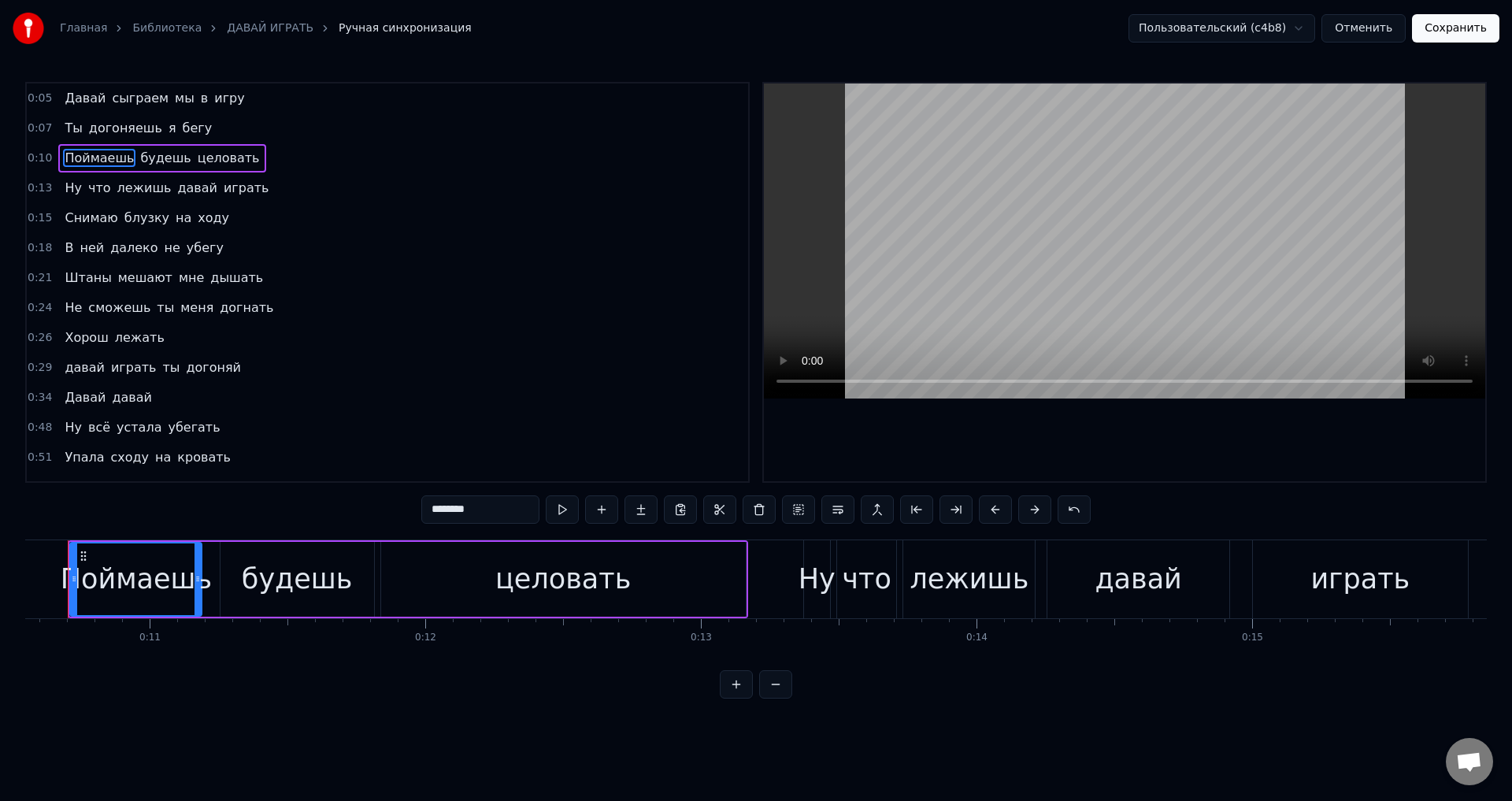
scroll to position [0, 2871]
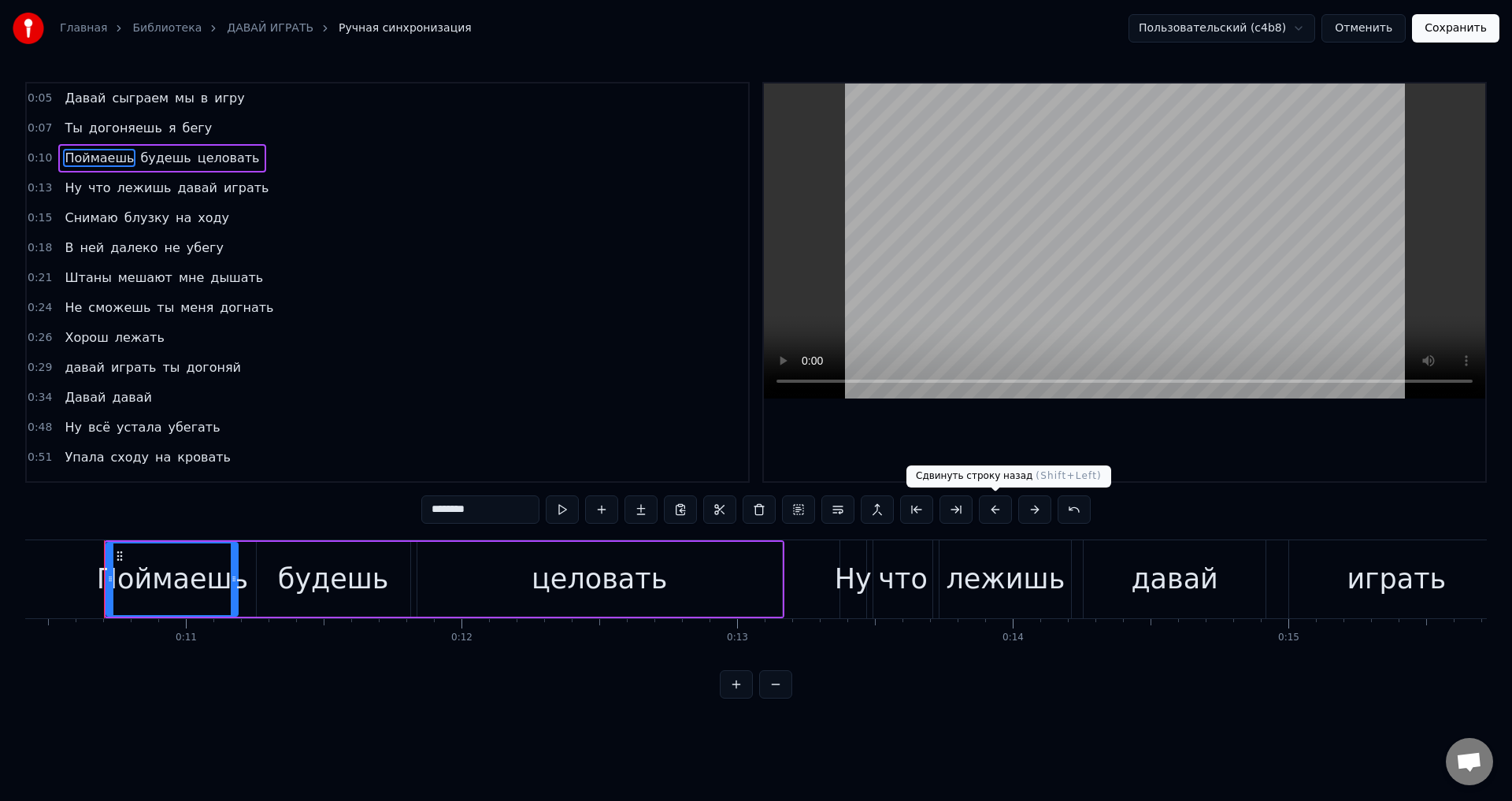
click at [994, 513] on button at bounding box center [995, 509] width 33 height 28
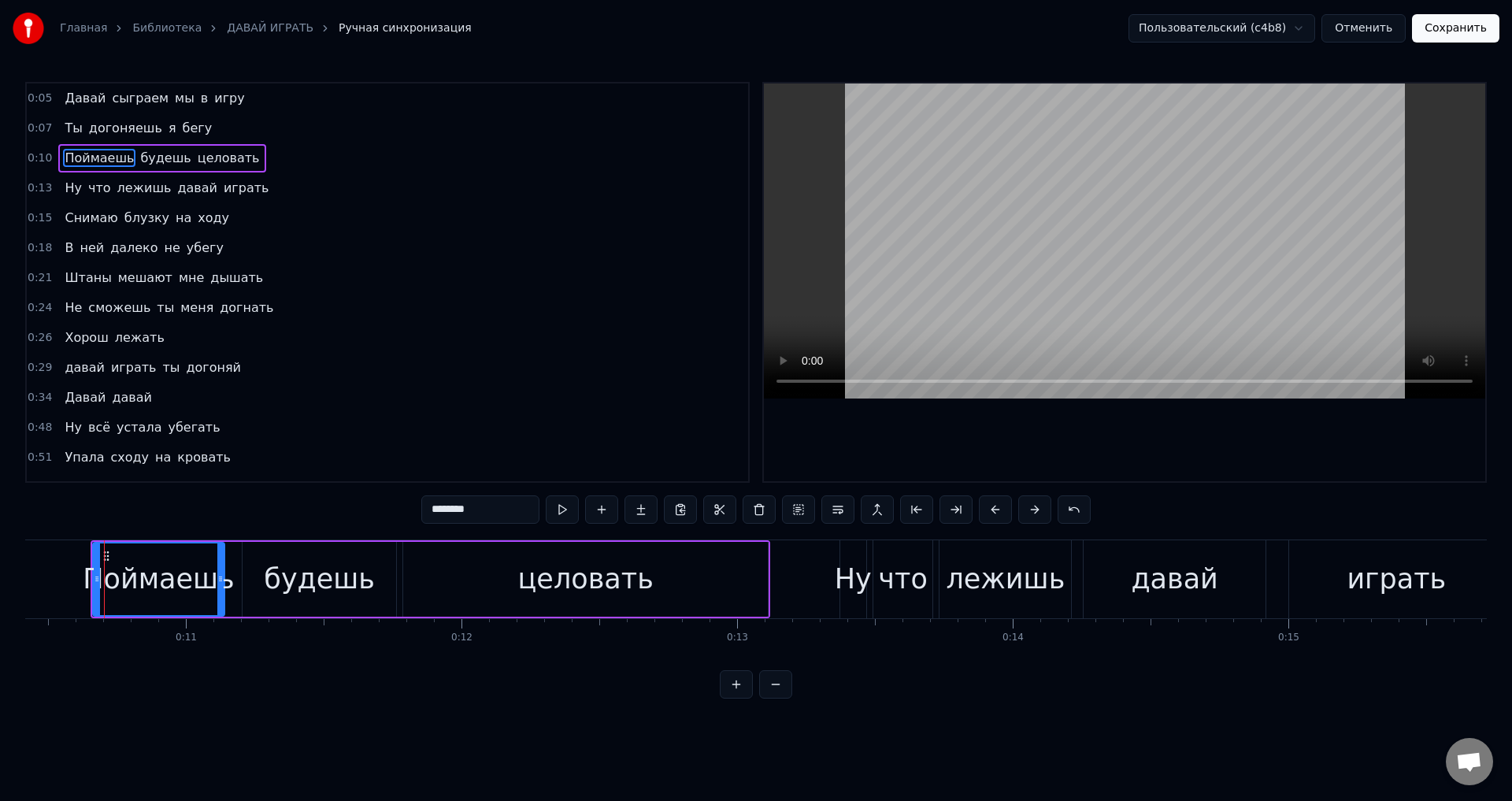
click at [64, 124] on span "Ты" at bounding box center [72, 127] width 21 height 19
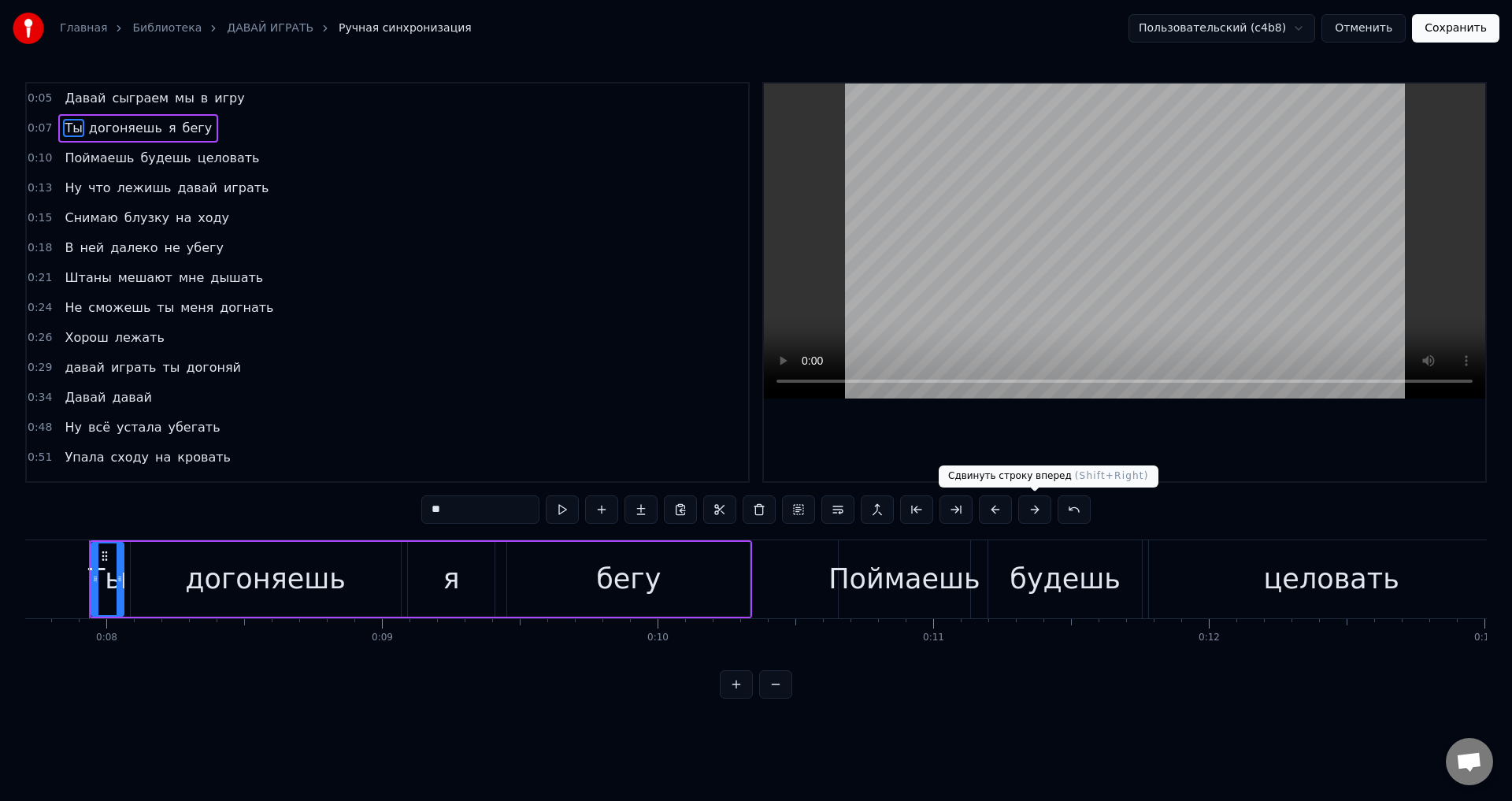
scroll to position [0, 2109]
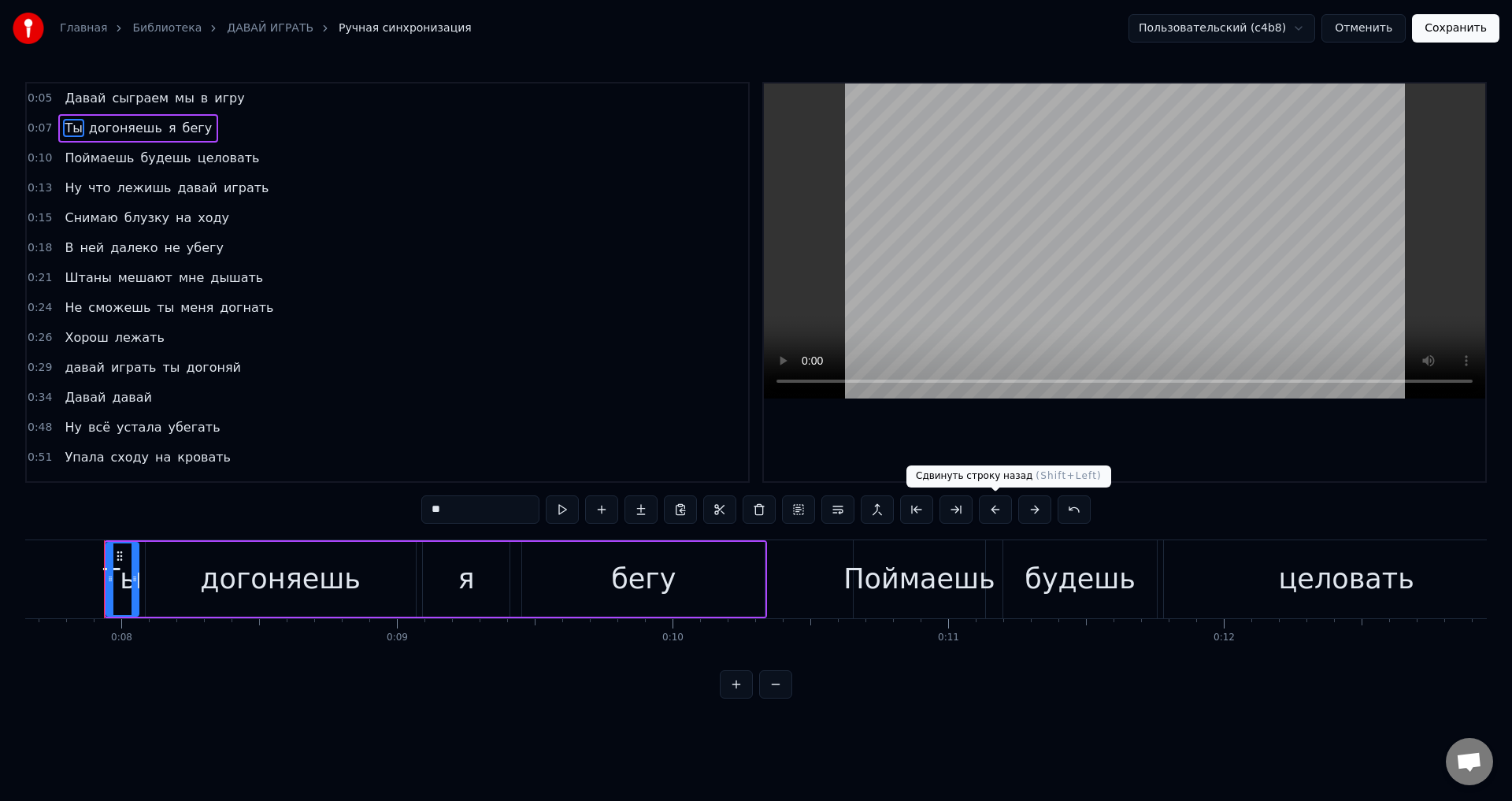
click at [996, 512] on button at bounding box center [995, 509] width 33 height 28
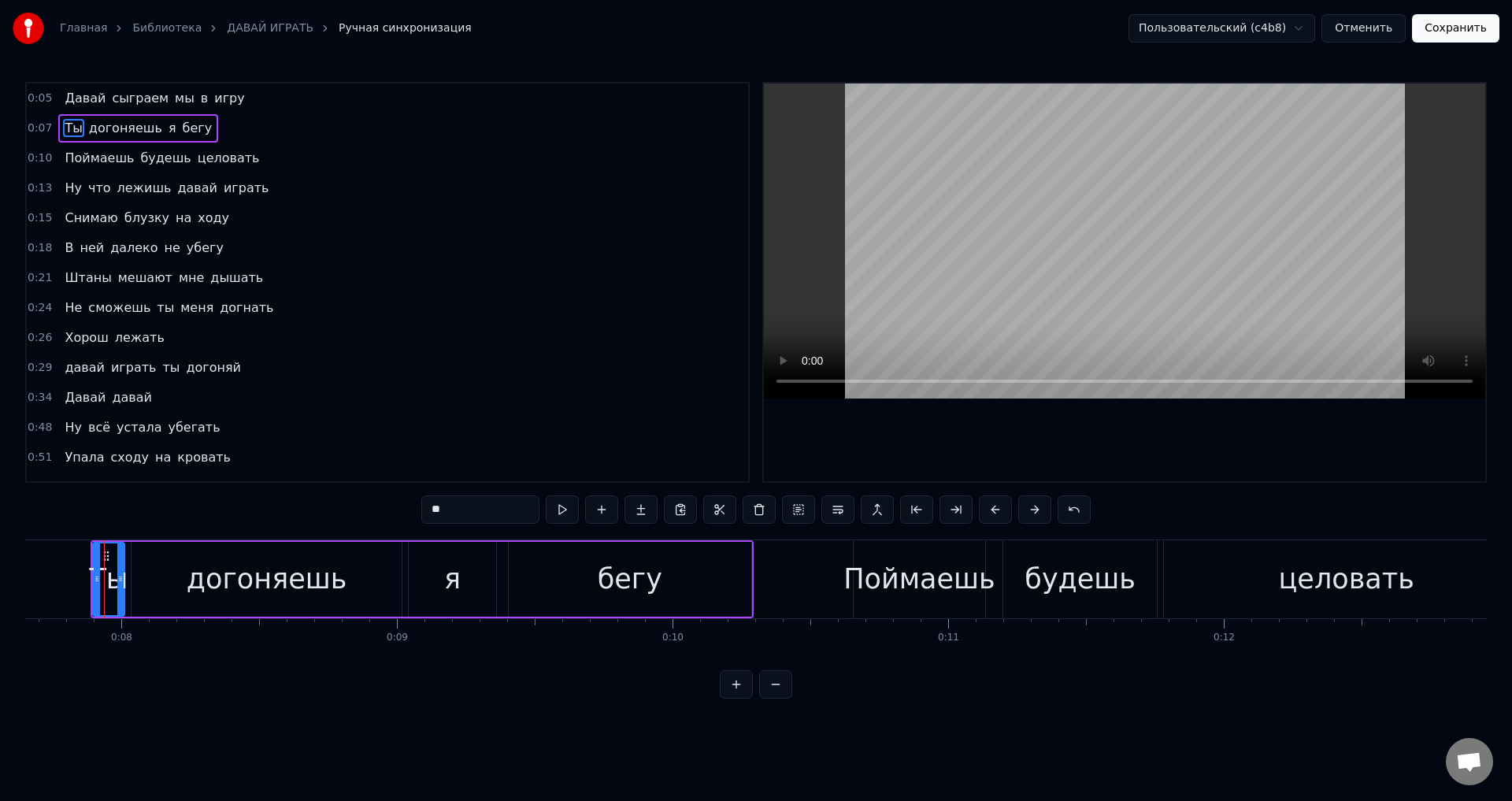
click at [78, 101] on span "Давай" at bounding box center [84, 98] width 44 height 19
type input "*****"
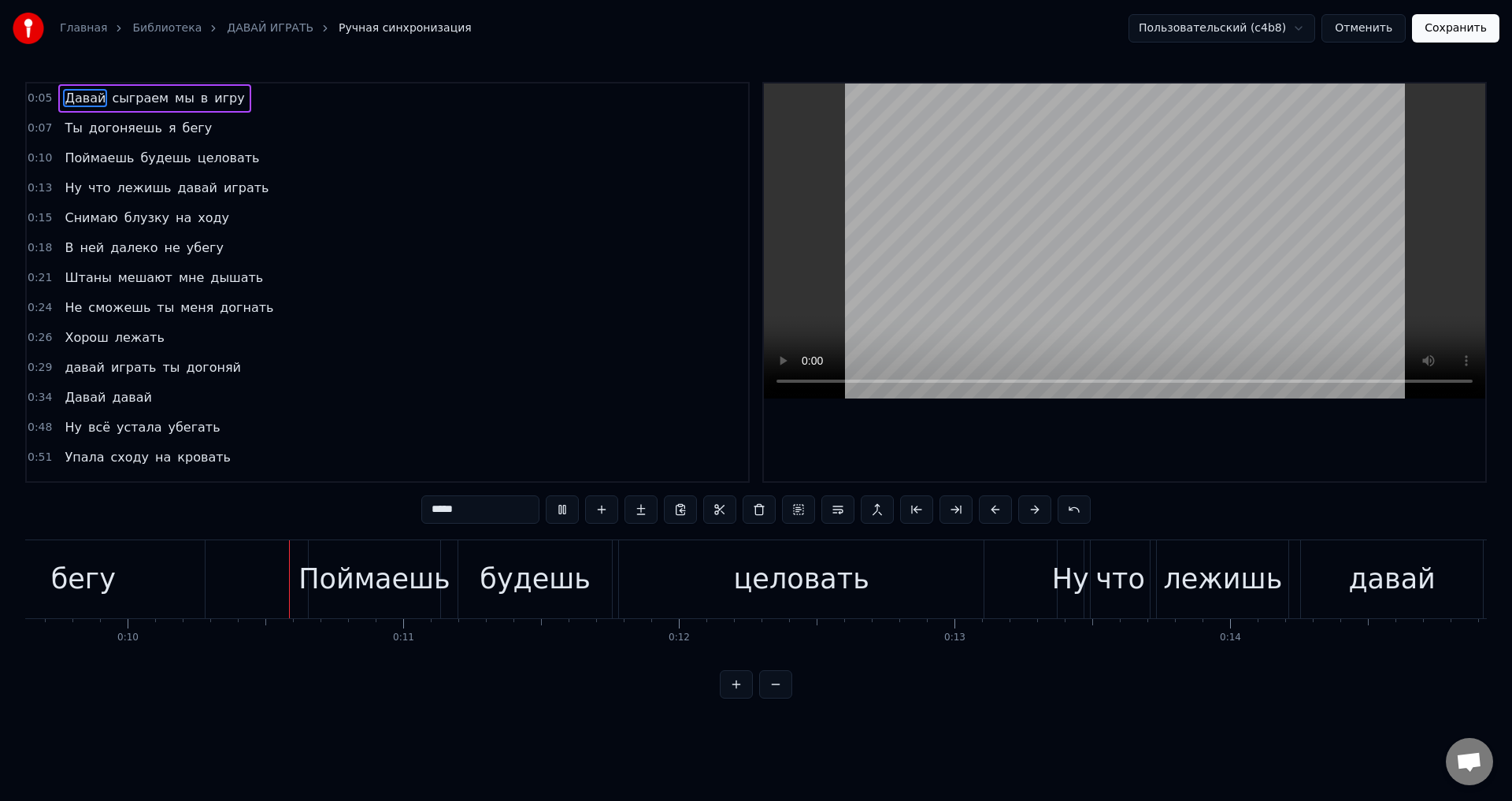
scroll to position [0, 2655]
click at [1477, 30] on button "Сохранить" at bounding box center [1455, 27] width 87 height 28
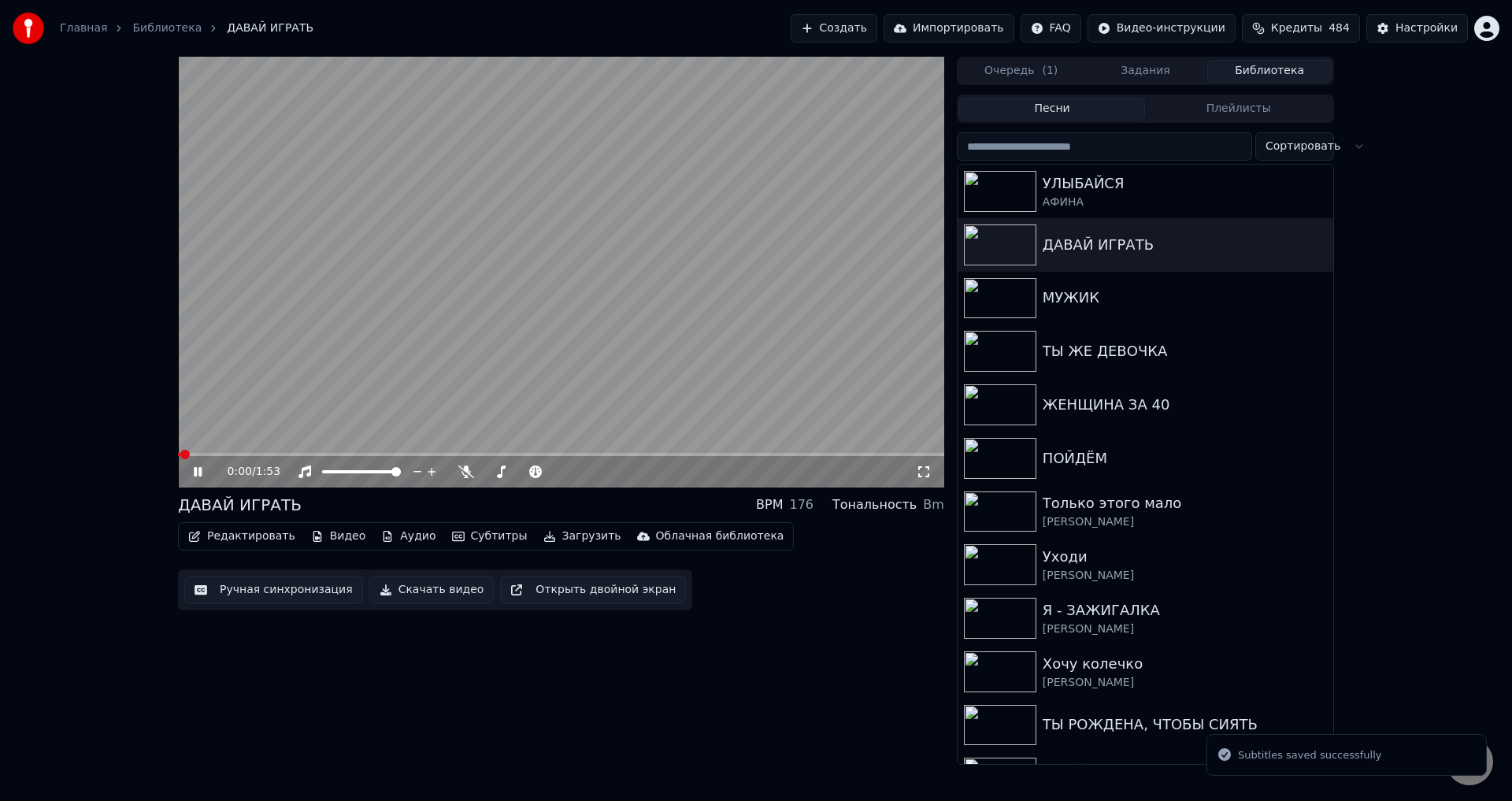
click at [923, 474] on icon at bounding box center [924, 472] width 16 height 13
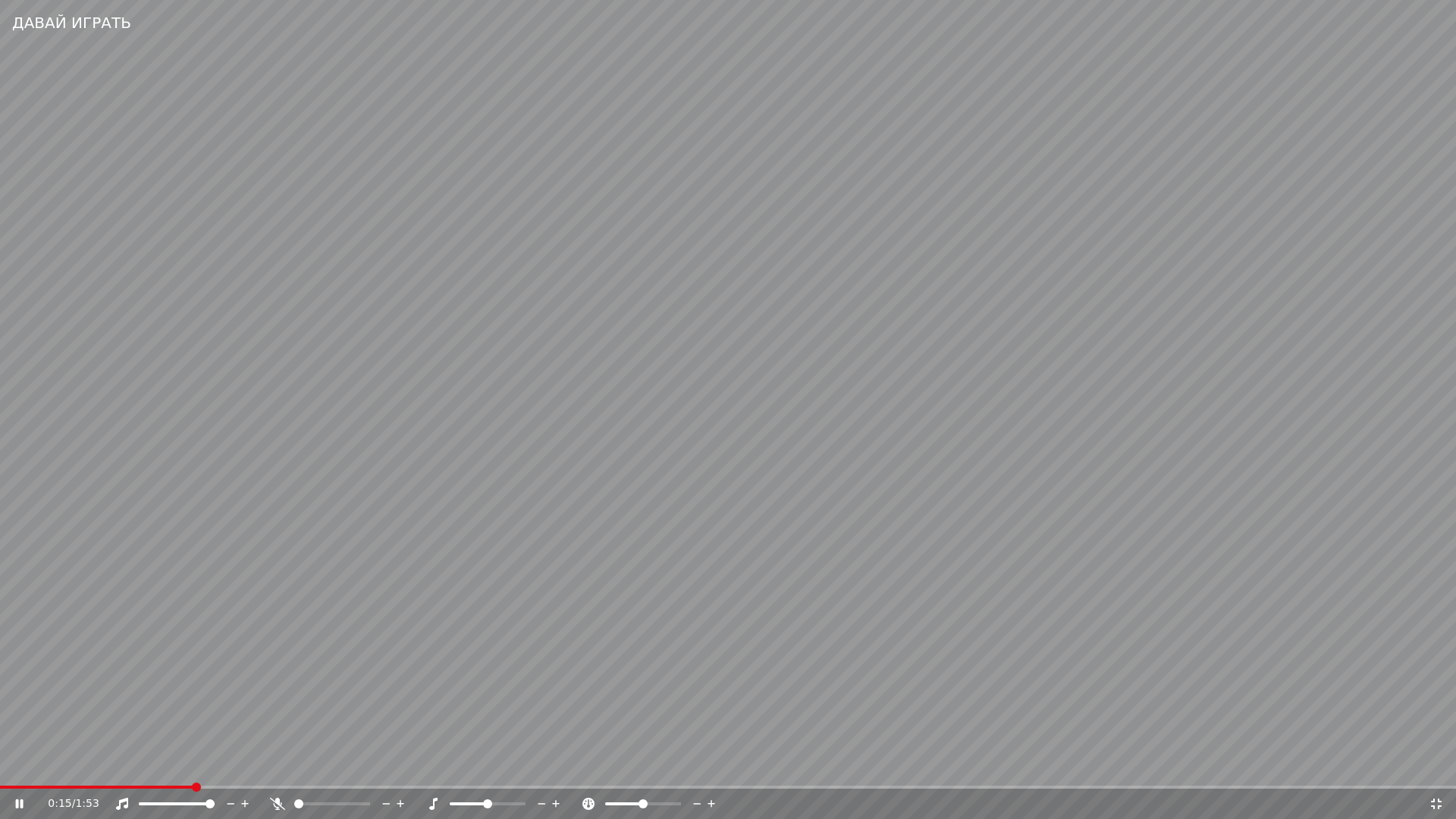
click at [188, 770] on span at bounding box center [96, 787] width 192 height 3
click at [29, 770] on div "0:15 / 1:53" at bounding box center [728, 804] width 1456 height 30
click at [12, 770] on span at bounding box center [96, 787] width 192 height 3
click at [0, 770] on span at bounding box center [5, 787] width 9 height 9
click at [363, 631] on video at bounding box center [728, 409] width 1456 height 819
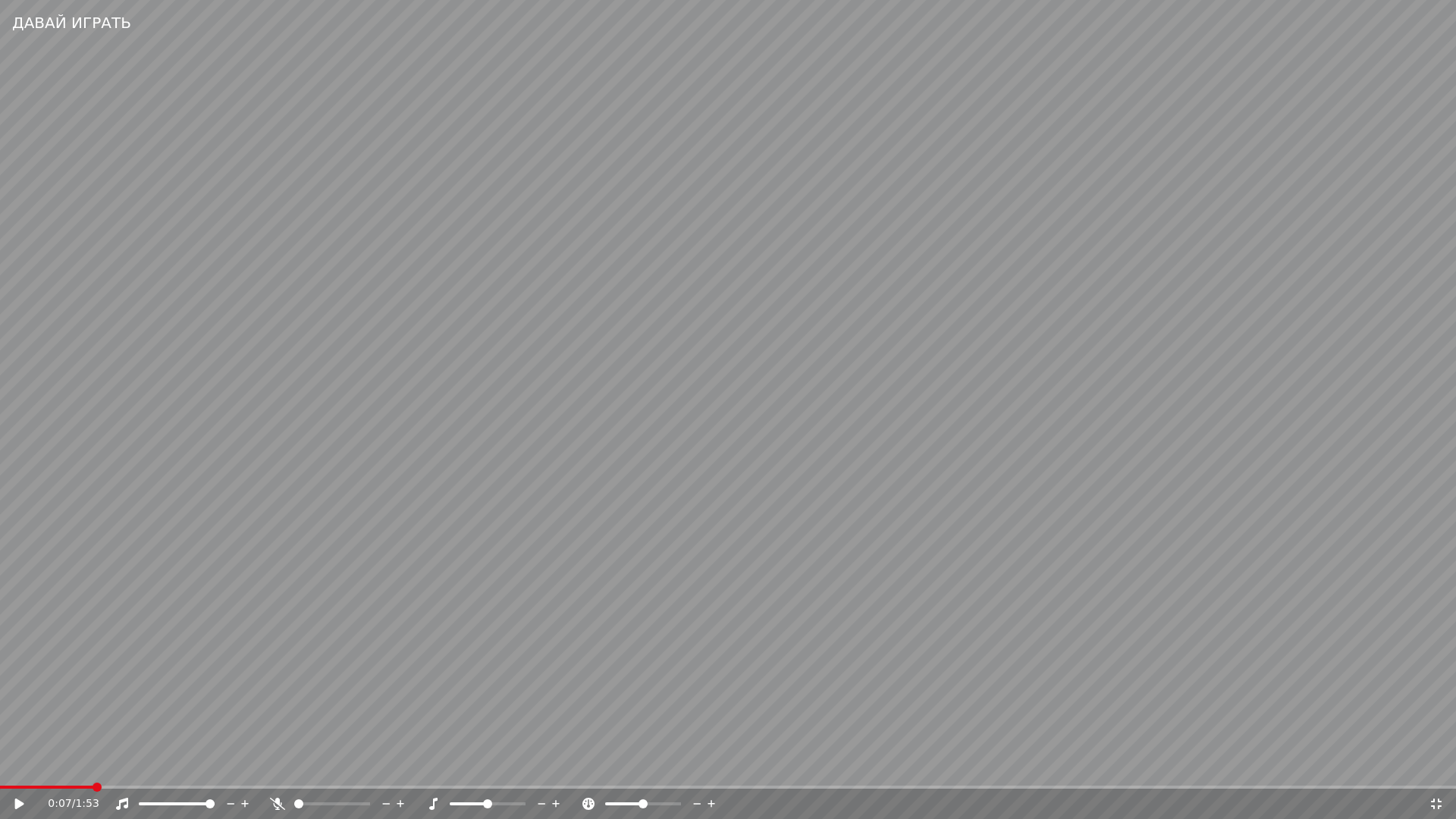
click at [1443, 770] on icon at bounding box center [1436, 803] width 15 height 12
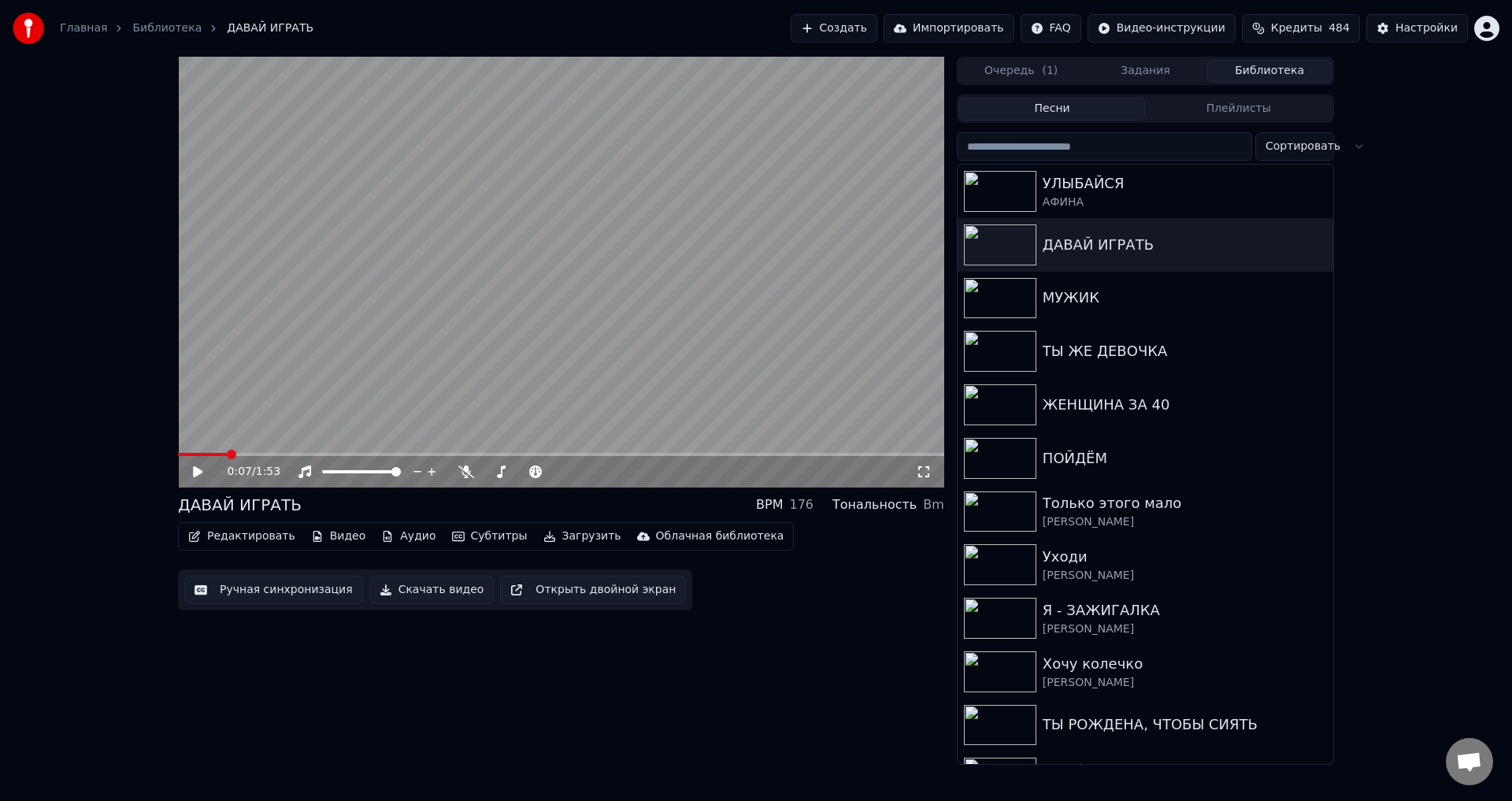
click at [283, 576] on button "Ручная синхронизация" at bounding box center [273, 589] width 179 height 28
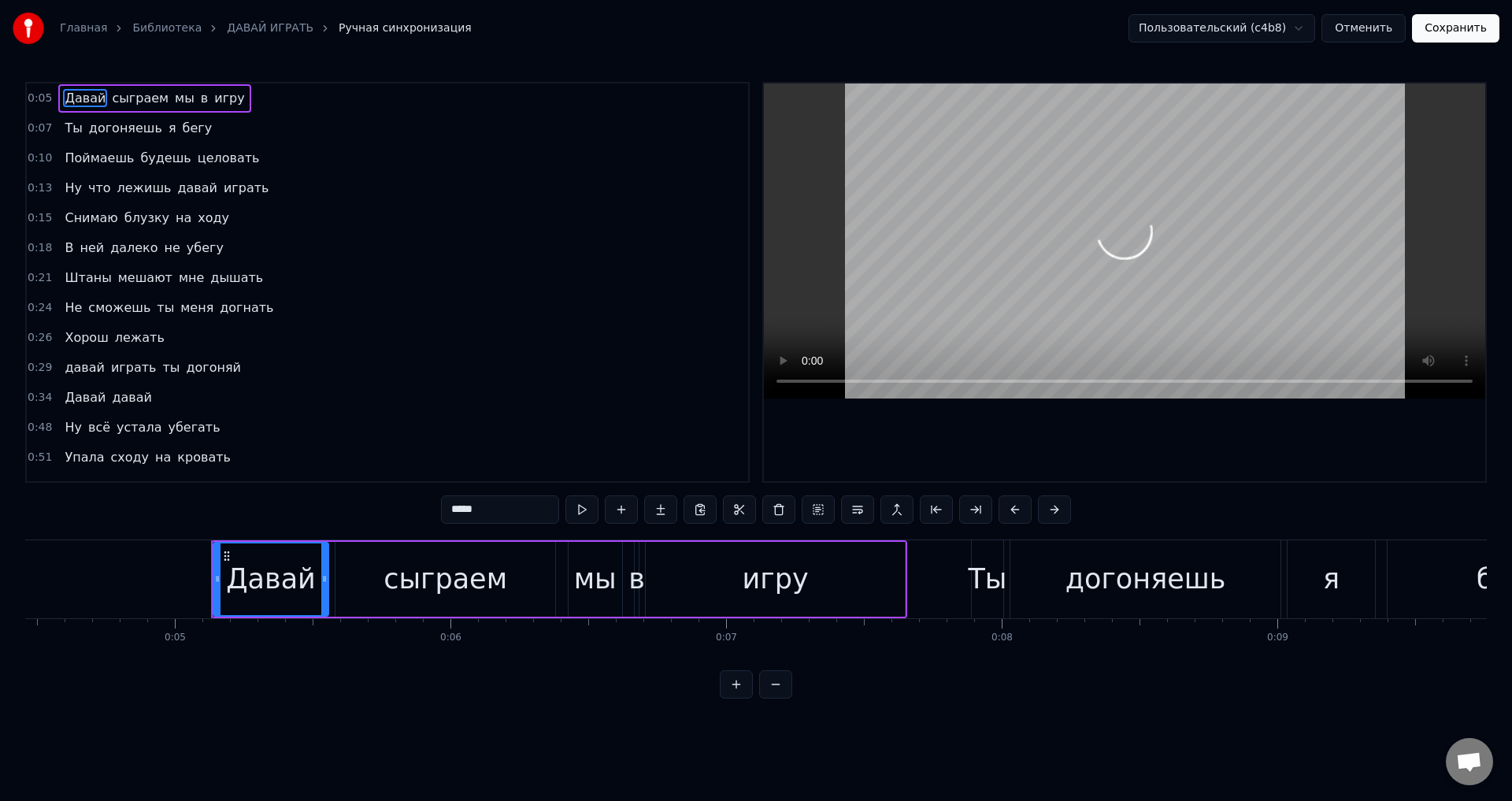
scroll to position [0, 1336]
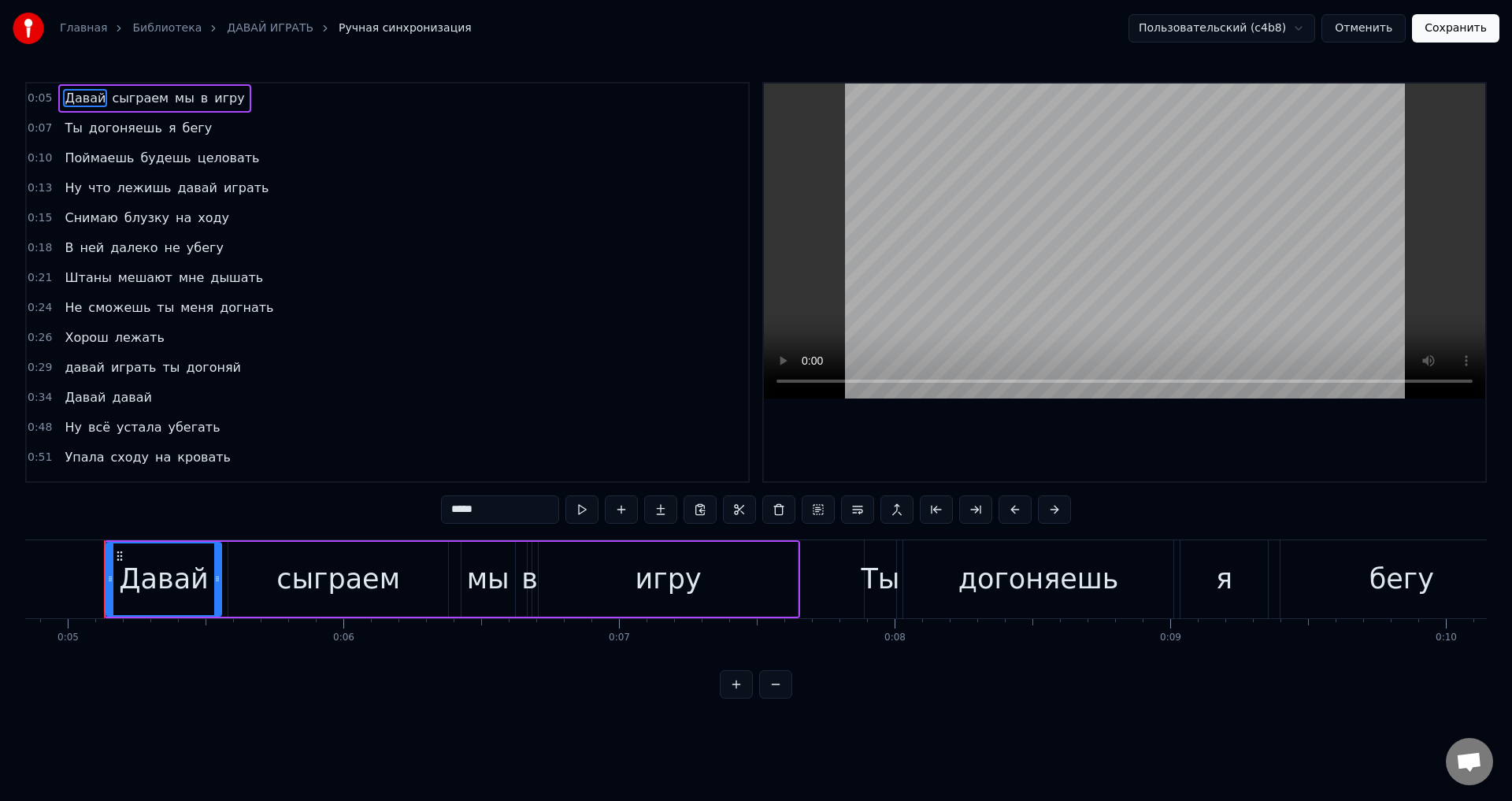
click at [83, 98] on span "Давай" at bounding box center [84, 98] width 44 height 19
drag, startPoint x: 110, startPoint y: 579, endPoint x: 119, endPoint y: 576, distance: 9.5
click at [119, 576] on icon at bounding box center [120, 579] width 6 height 13
click at [1467, 28] on button "Сохранить" at bounding box center [1455, 27] width 87 height 28
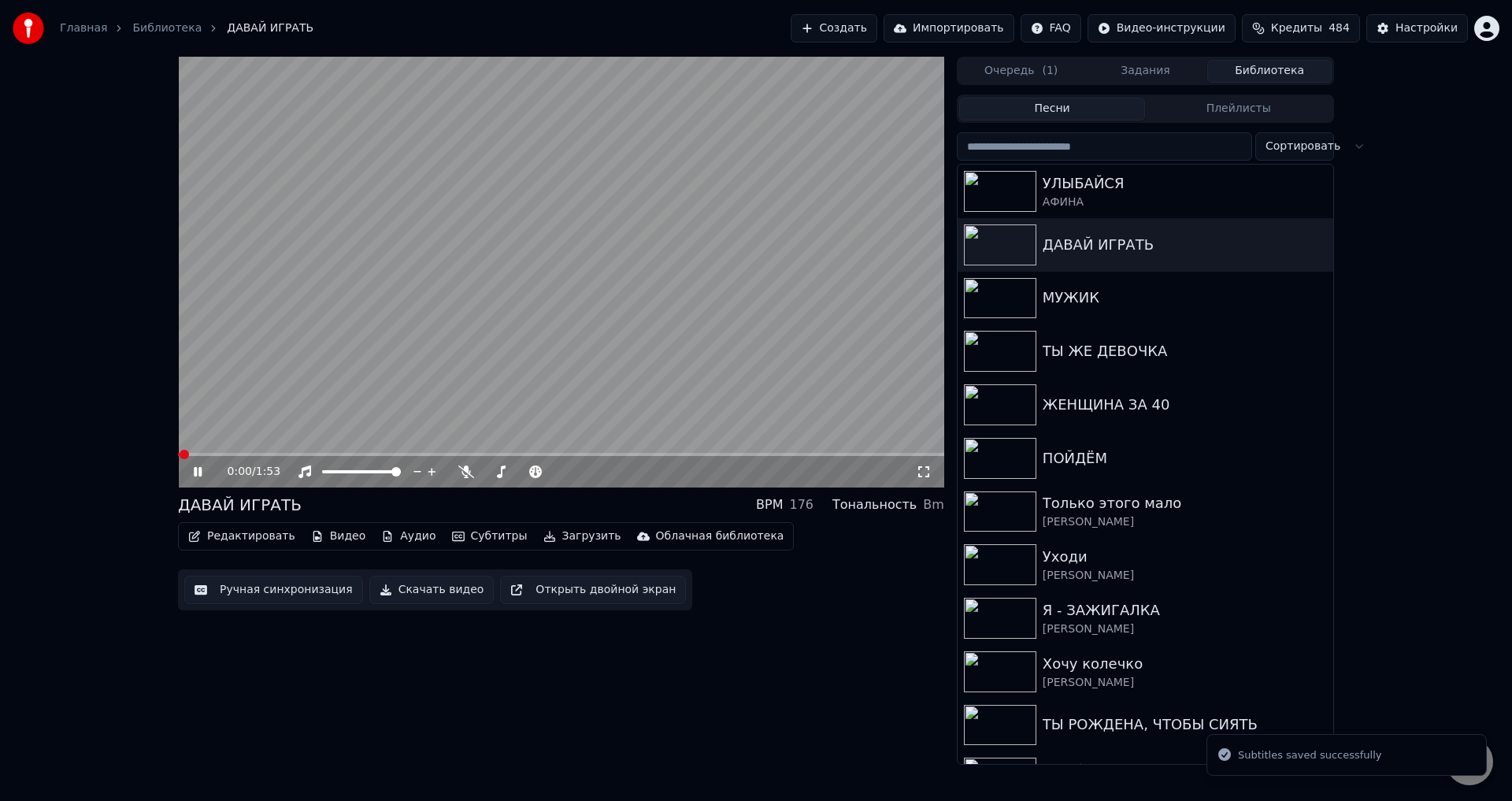
click at [925, 472] on icon at bounding box center [924, 472] width 16 height 13
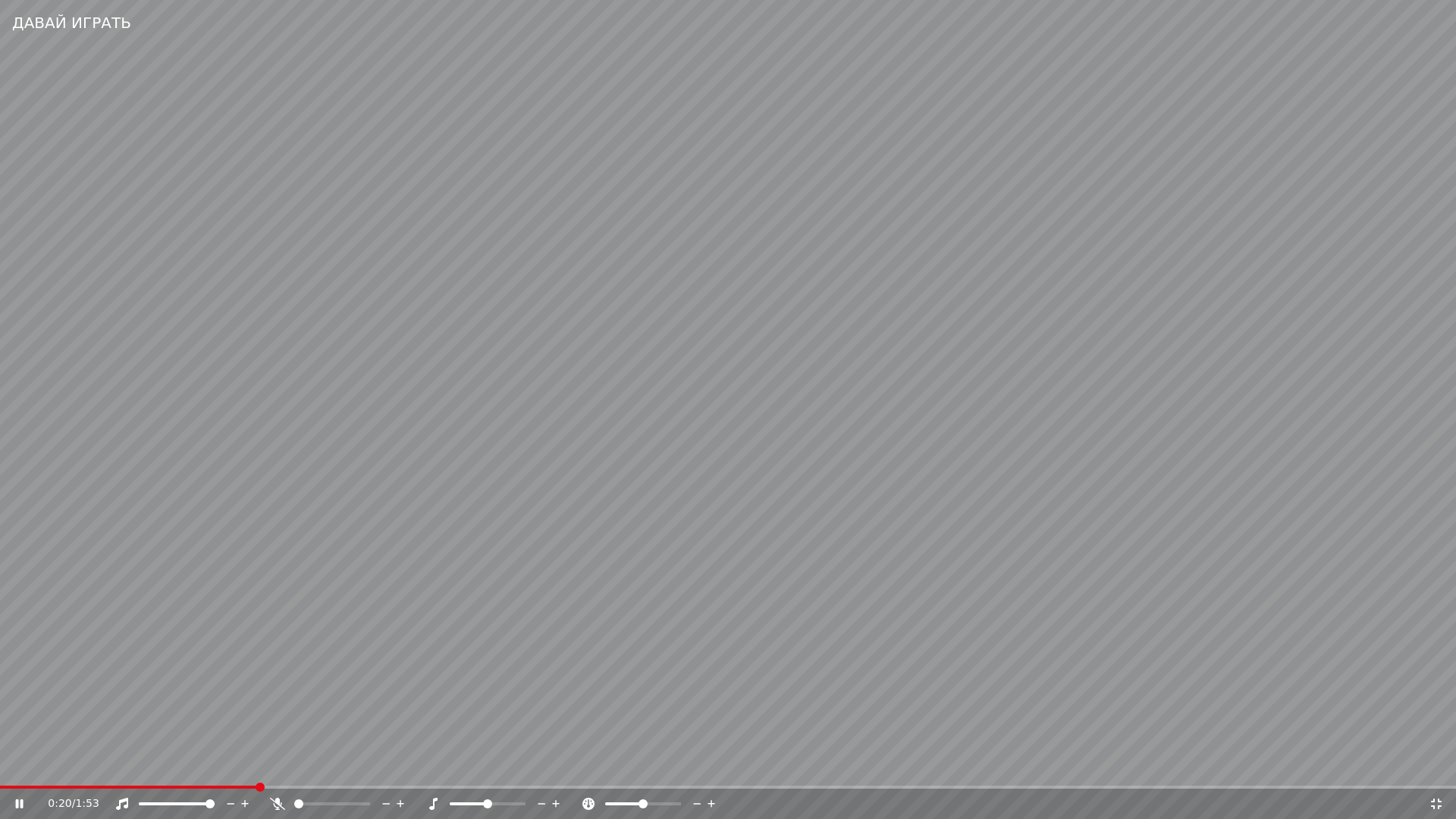
click at [257, 770] on span at bounding box center [128, 787] width 257 height 3
click at [176, 770] on span at bounding box center [90, 787] width 180 height 3
click at [175, 770] on span at bounding box center [135, 787] width 270 height 3
click at [382, 739] on video at bounding box center [728, 409] width 1456 height 819
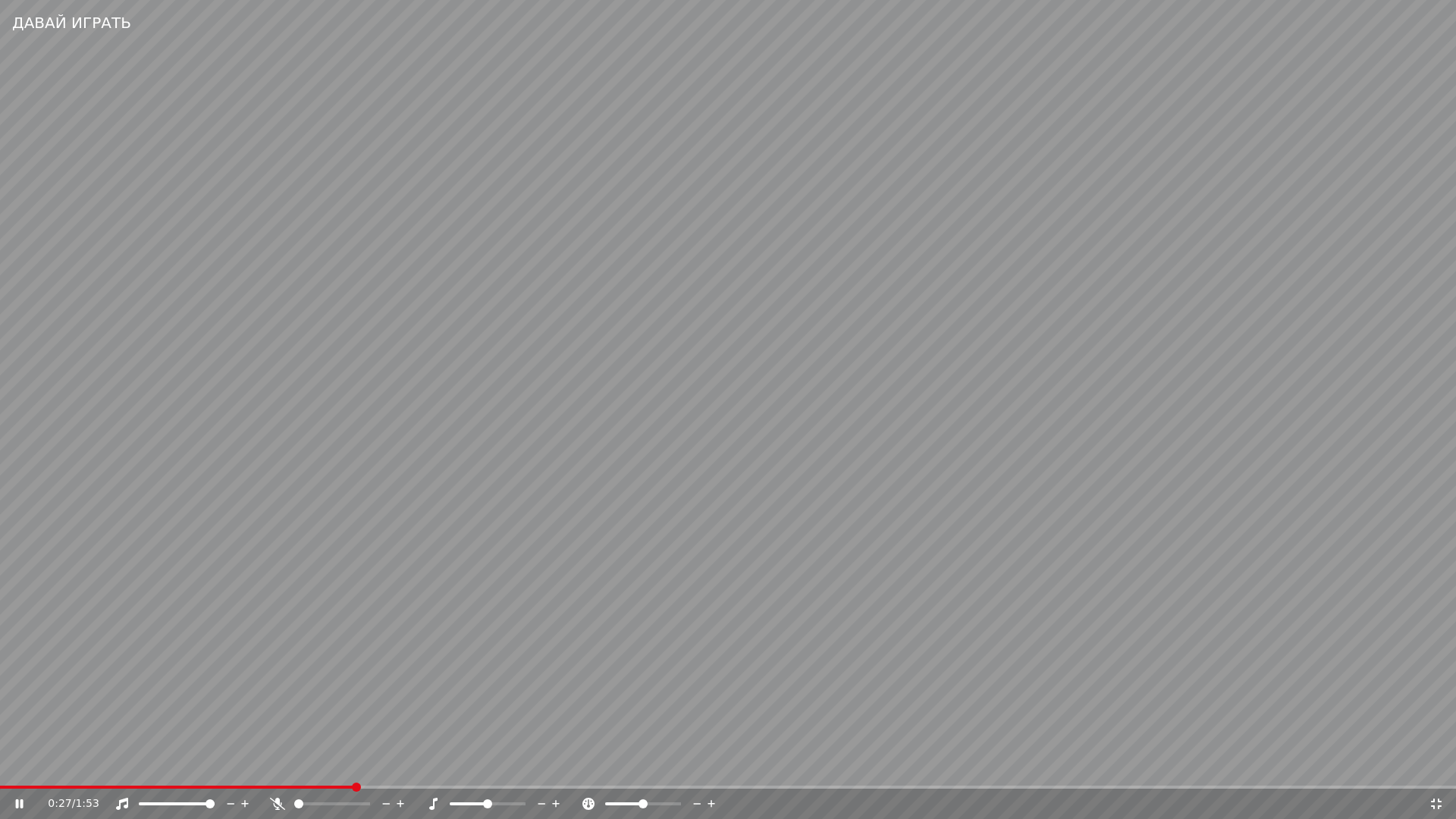
click at [319, 730] on video at bounding box center [728, 409] width 1456 height 819
click at [1437, 770] on icon at bounding box center [1436, 803] width 15 height 12
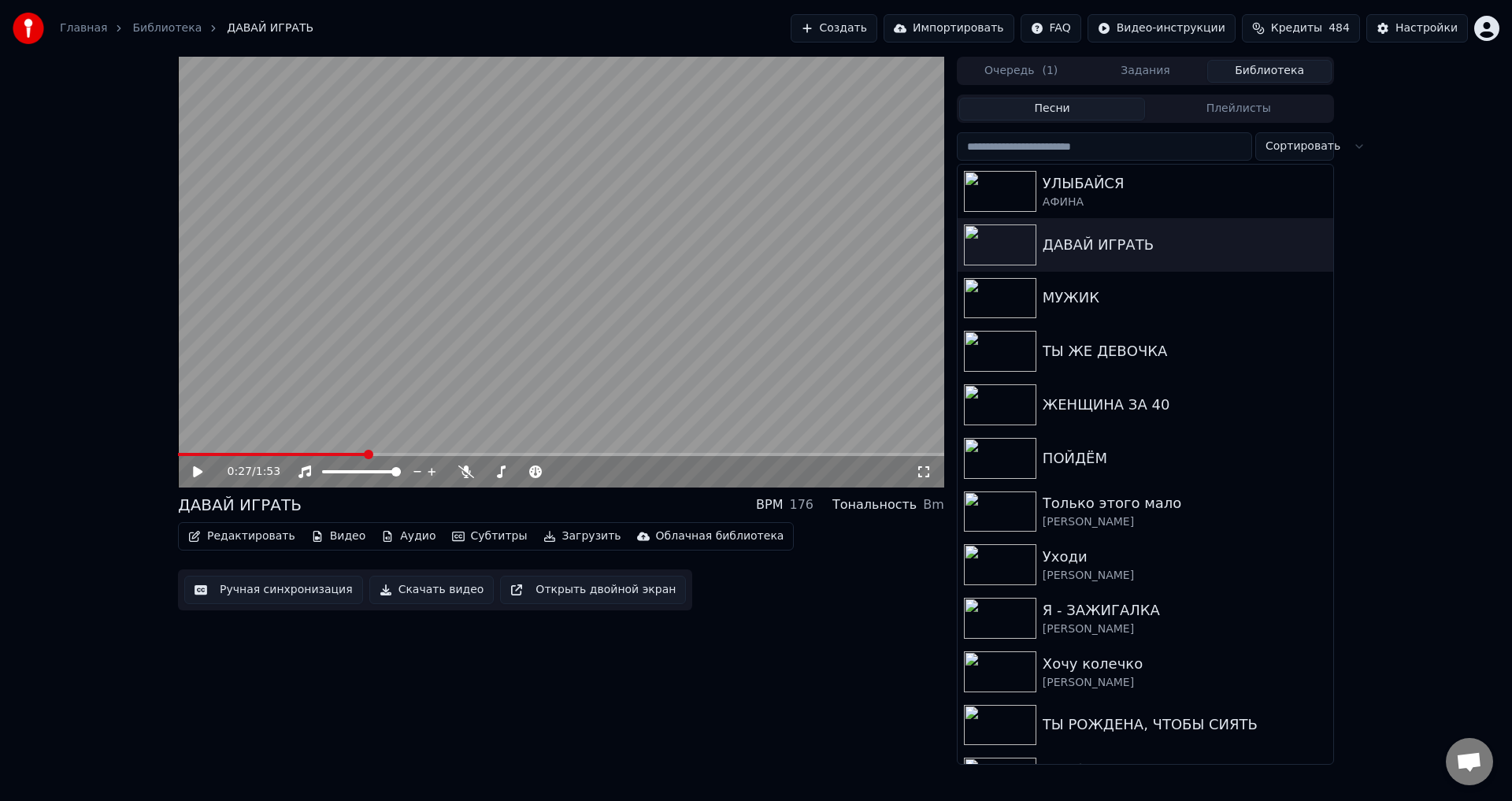
click at [252, 591] on button "Ручная синхронизация" at bounding box center [273, 589] width 179 height 28
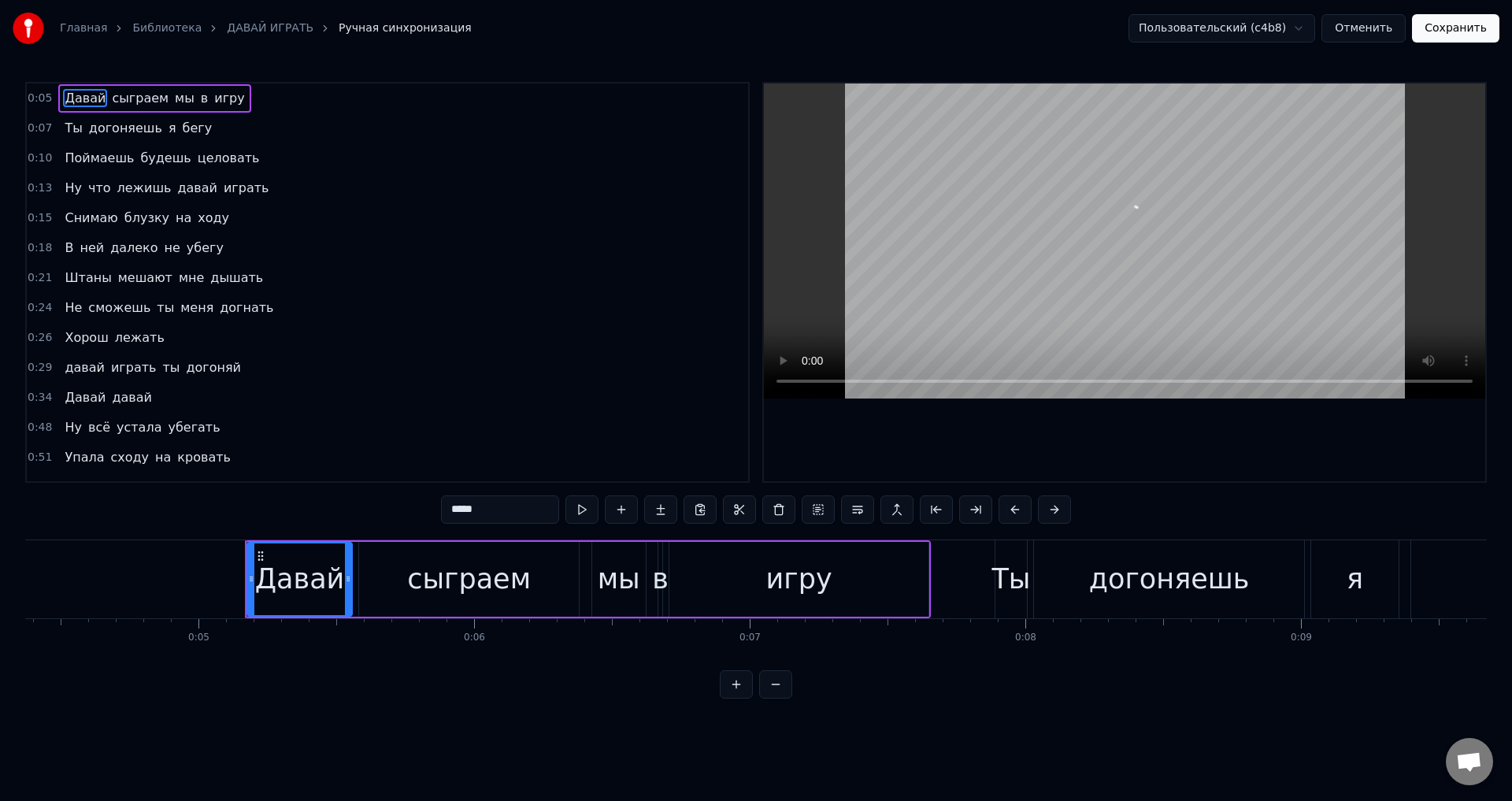
scroll to position [0, 1346]
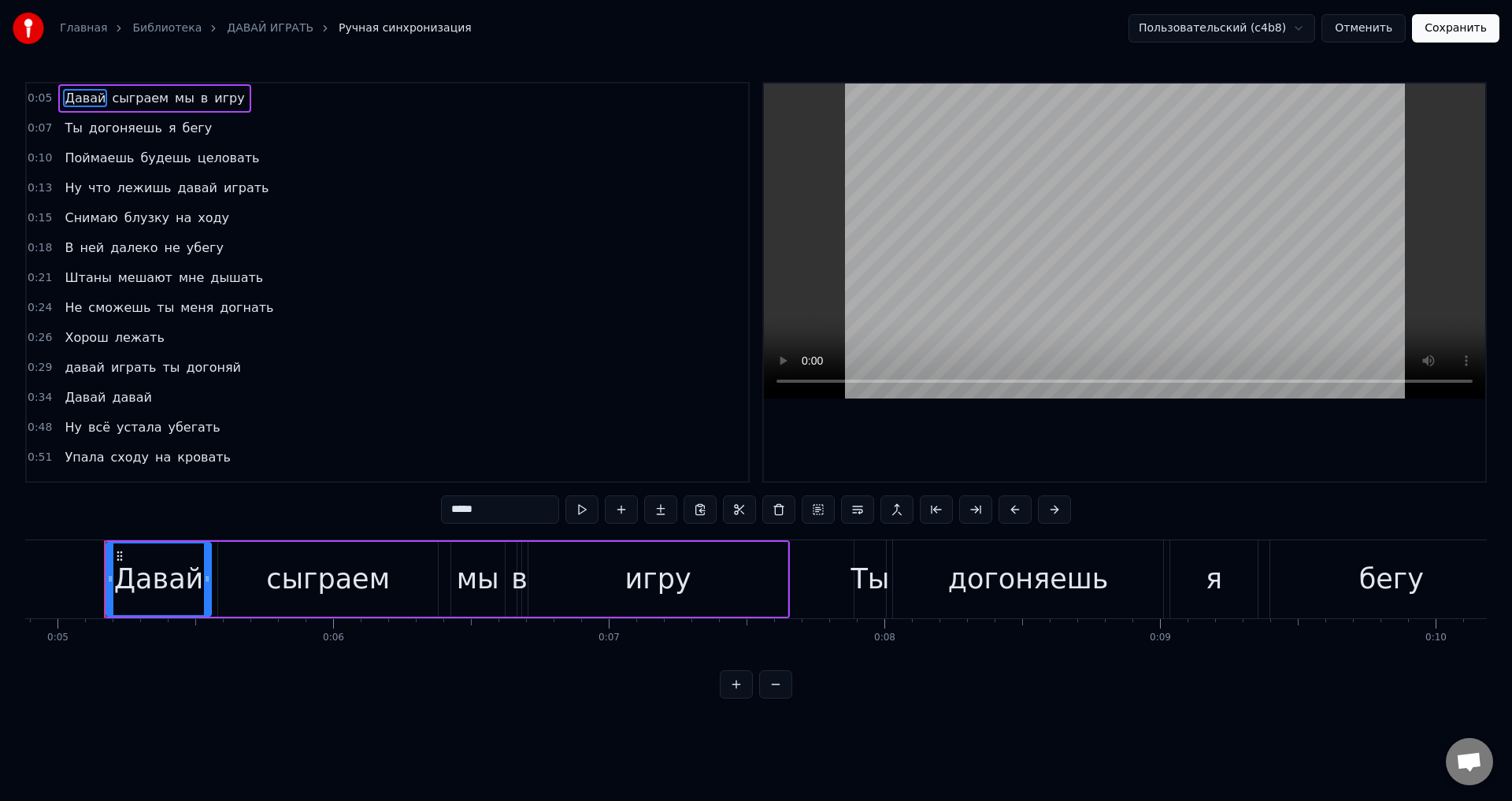
click at [64, 215] on span "Снимаю" at bounding box center [90, 217] width 56 height 19
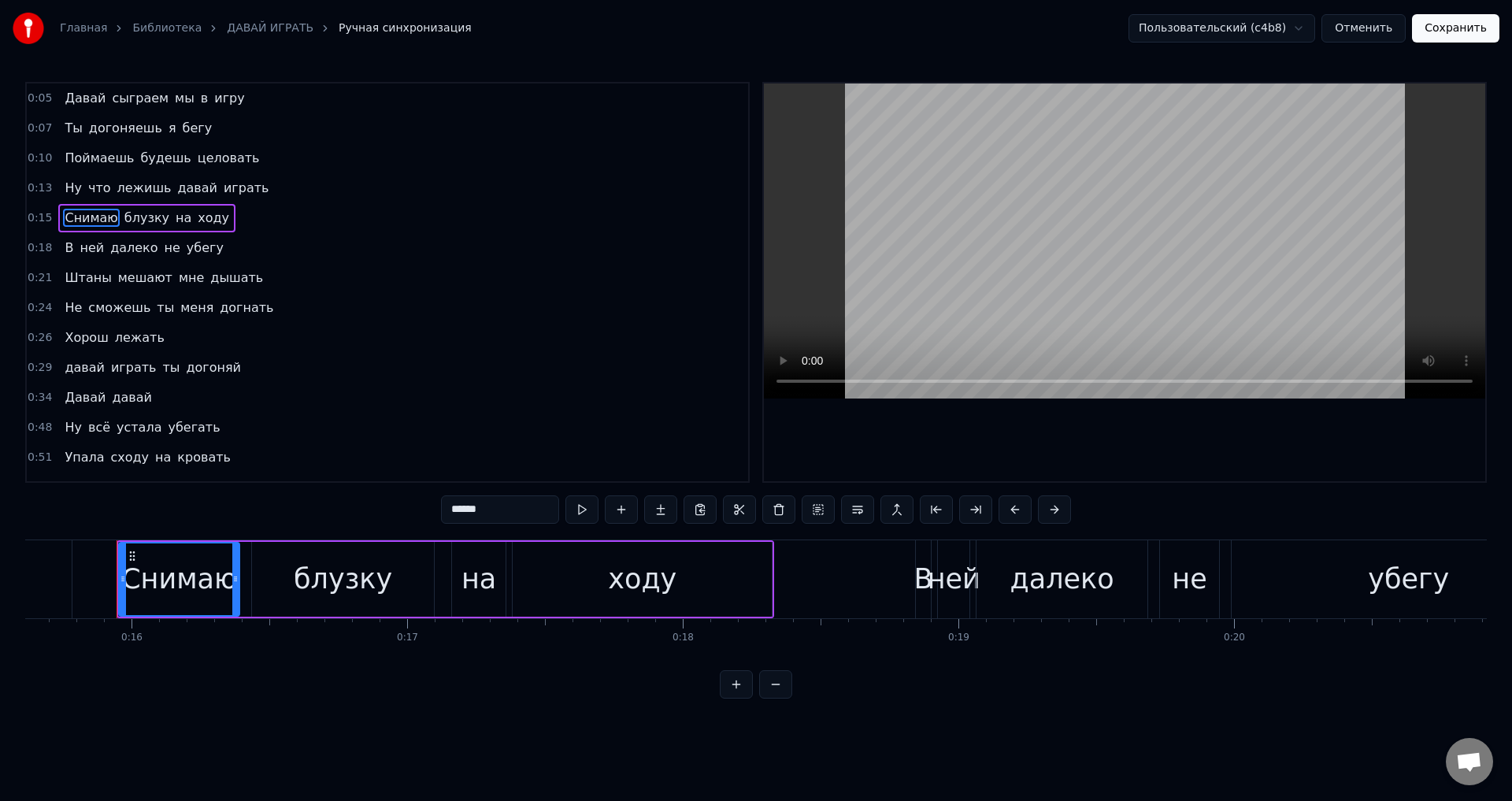
scroll to position [0, 4316]
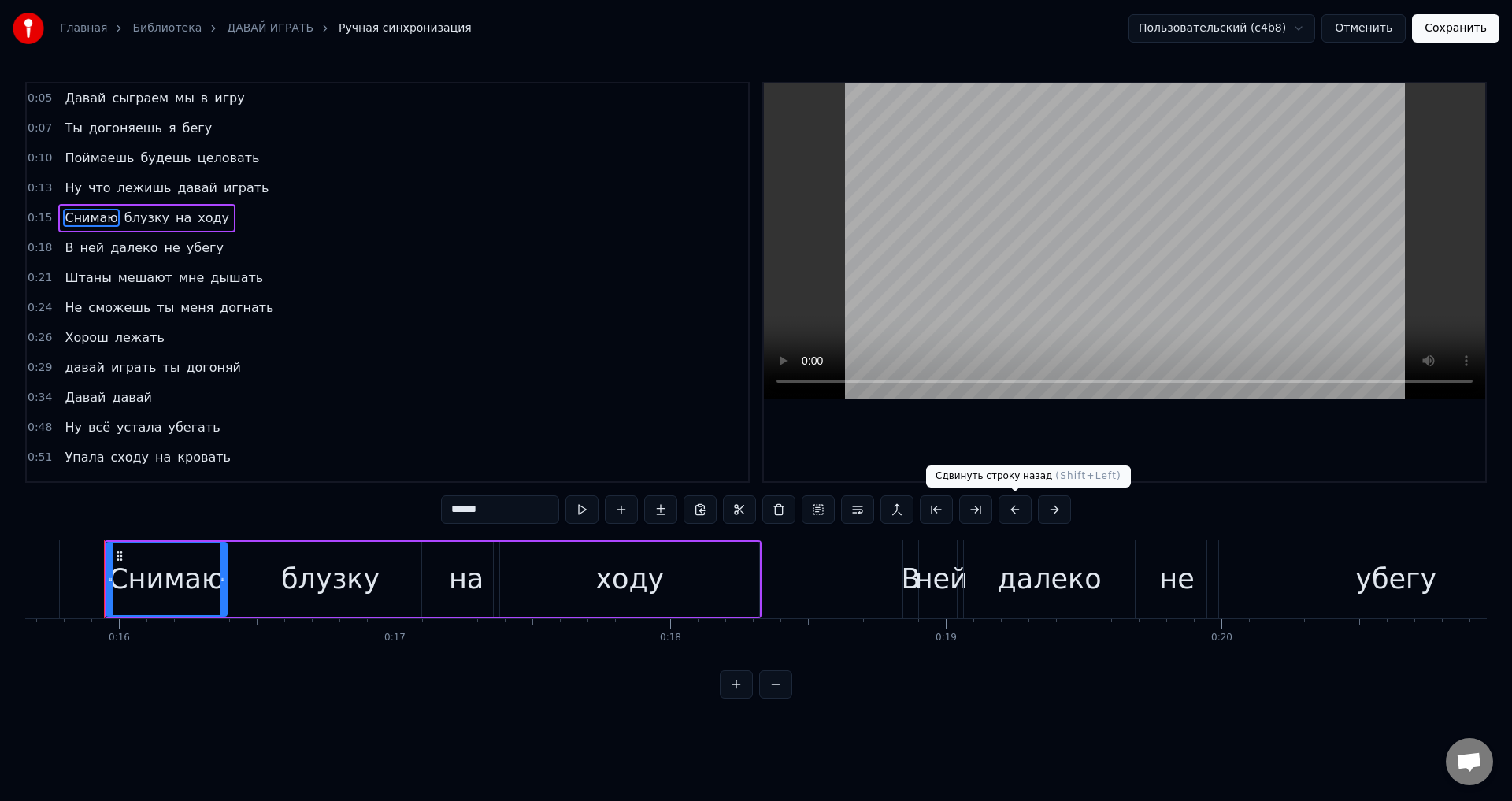
click at [1018, 511] on button at bounding box center [1015, 509] width 33 height 28
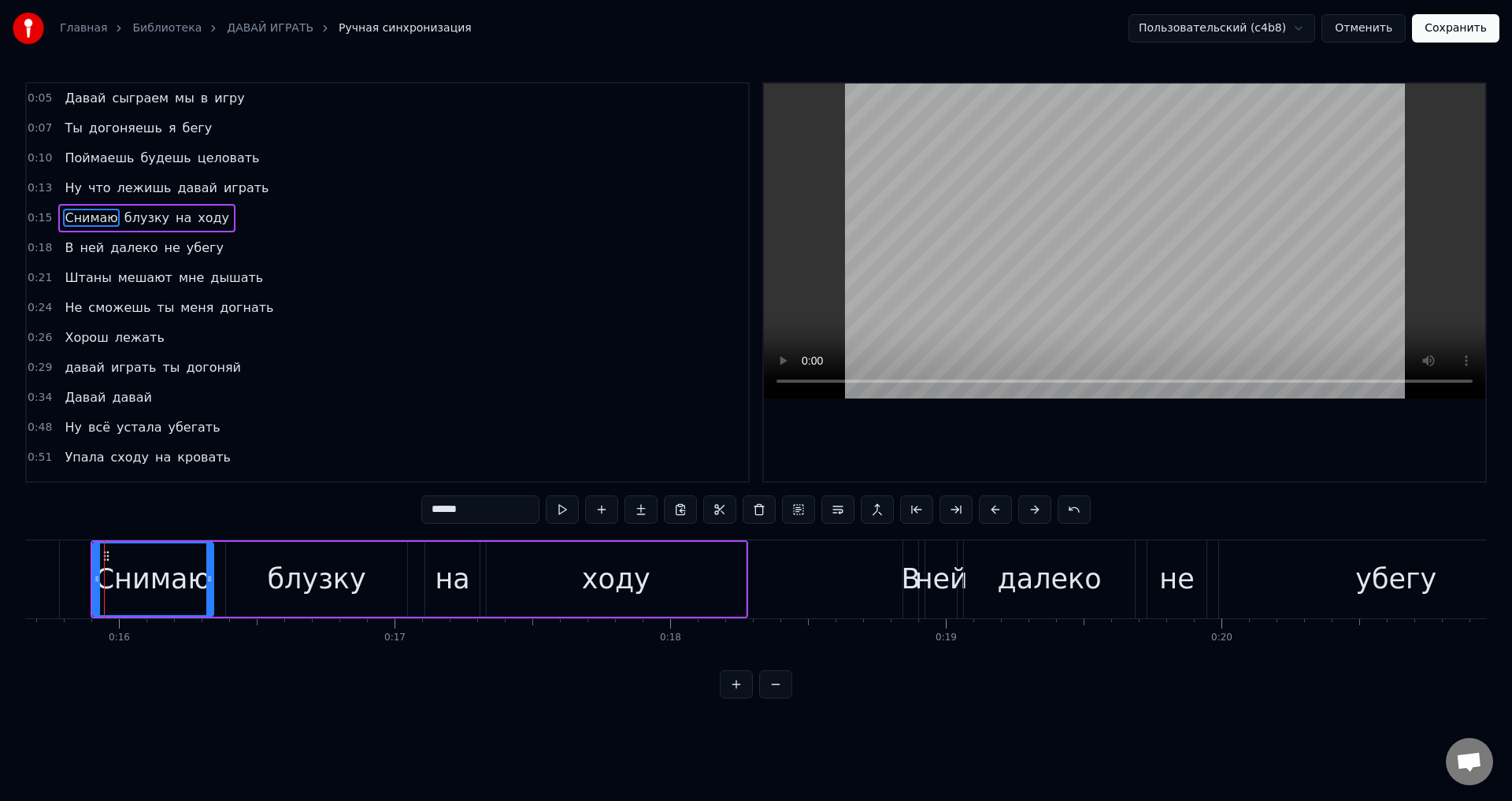
click at [906, 590] on div "В" at bounding box center [910, 579] width 19 height 42
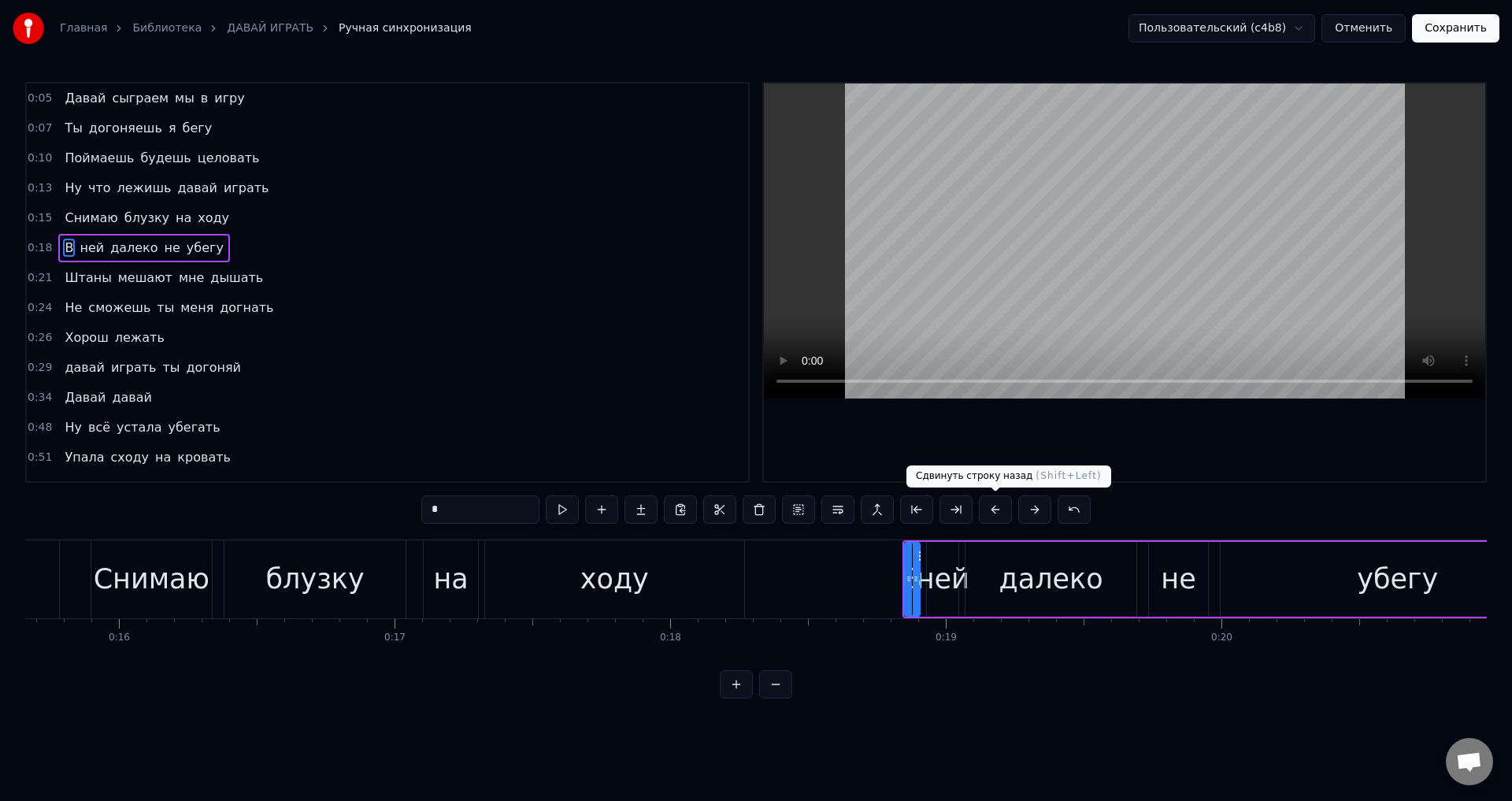
click at [989, 503] on button at bounding box center [995, 509] width 33 height 28
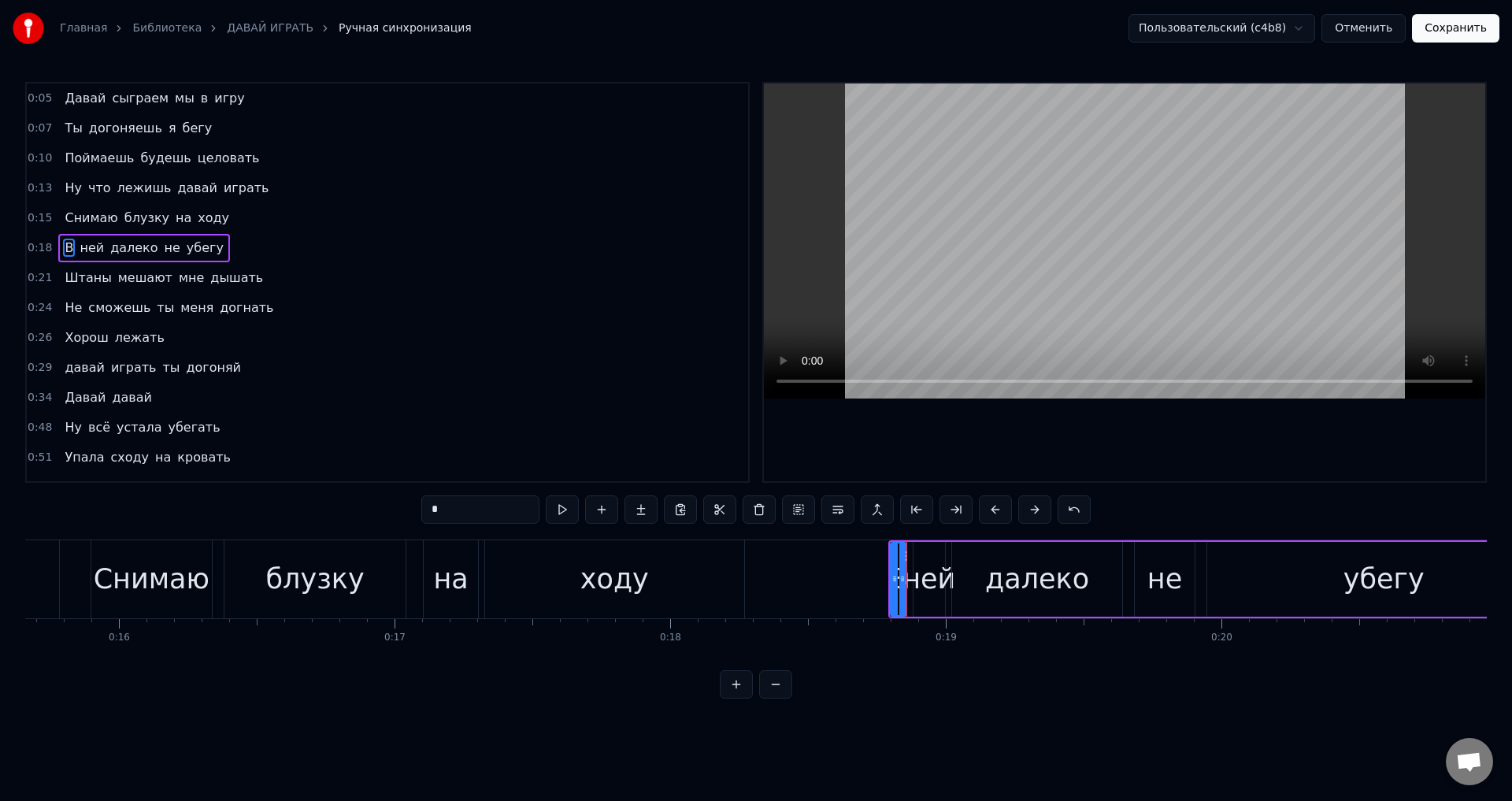
click at [74, 282] on span "Штаны" at bounding box center [87, 277] width 50 height 19
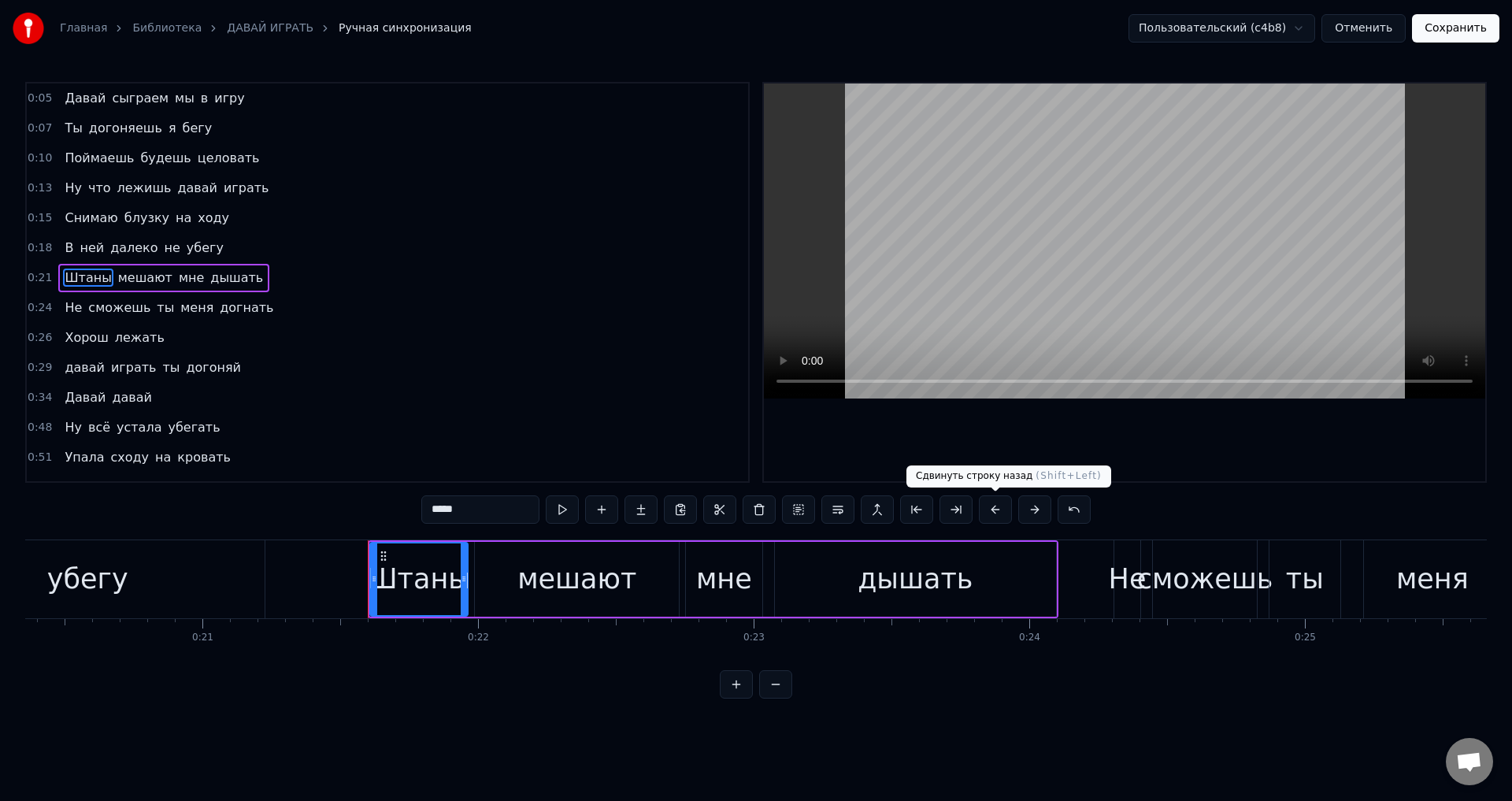
scroll to position [0, 5873]
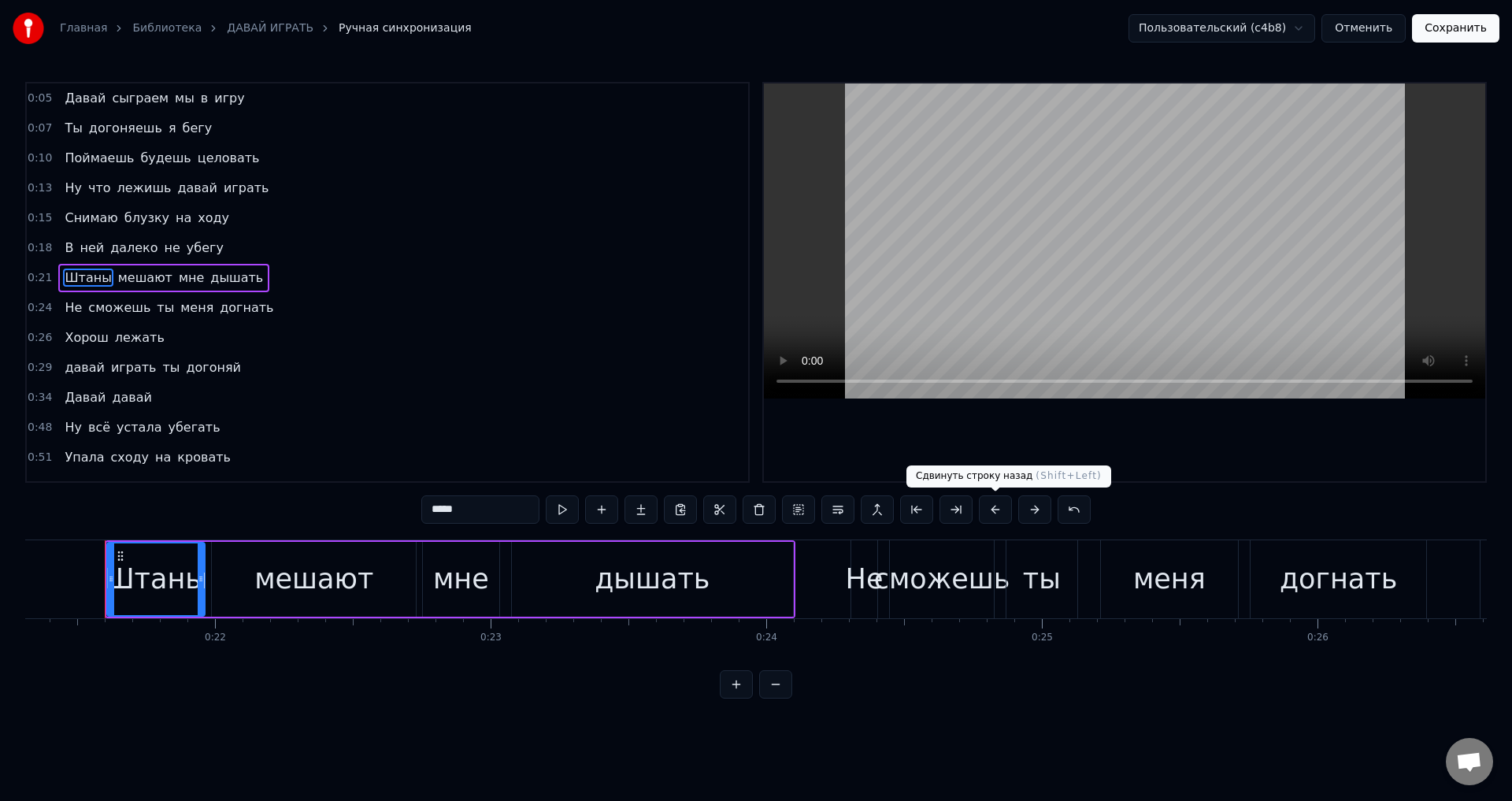
click at [997, 510] on button at bounding box center [995, 509] width 33 height 28
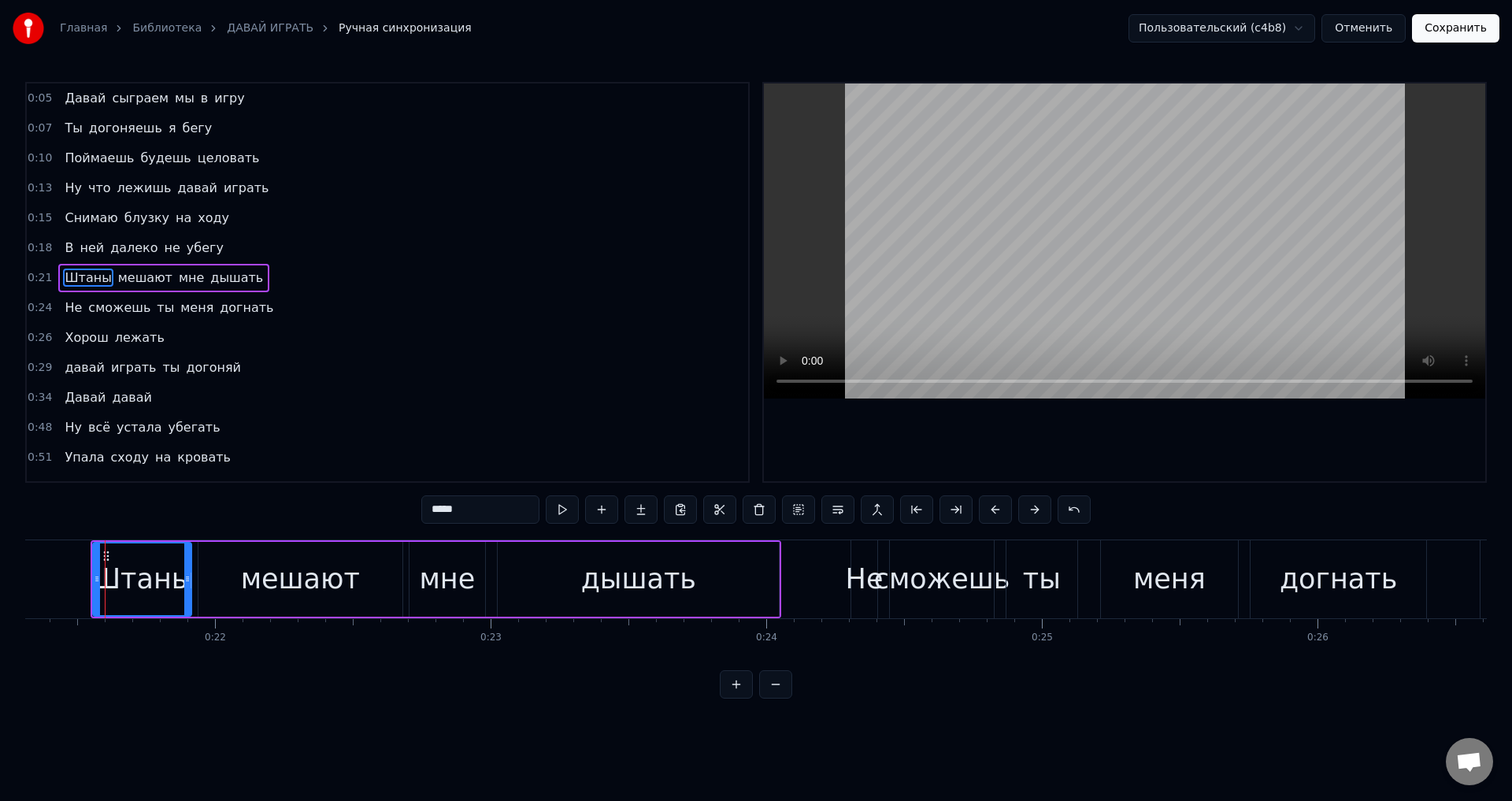
click at [67, 310] on span "Не" at bounding box center [72, 307] width 21 height 19
type input "**"
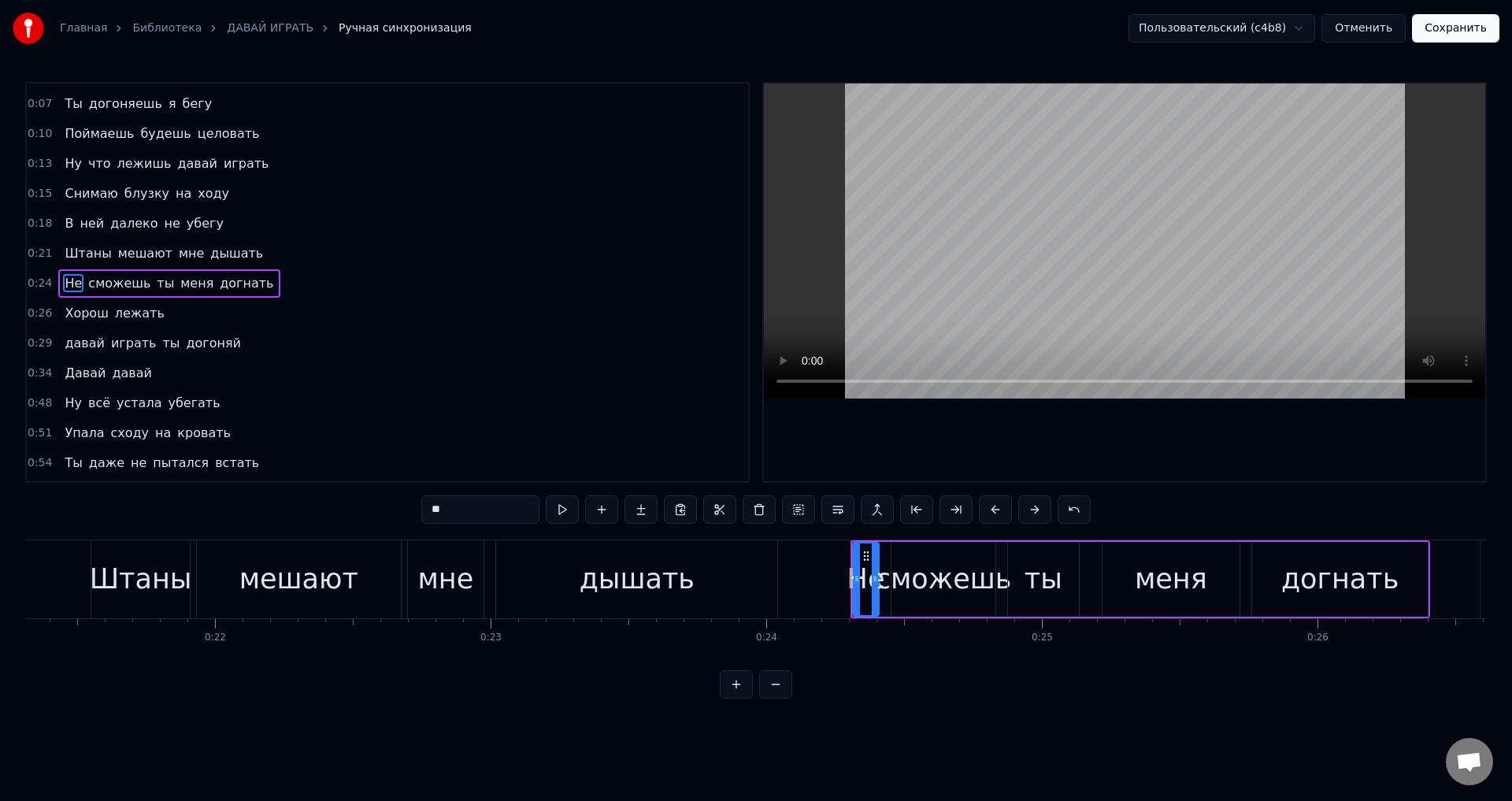
scroll to position [25, 0]
click at [985, 514] on button at bounding box center [995, 509] width 33 height 28
click at [1454, 34] on button "Сохранить" at bounding box center [1455, 27] width 87 height 28
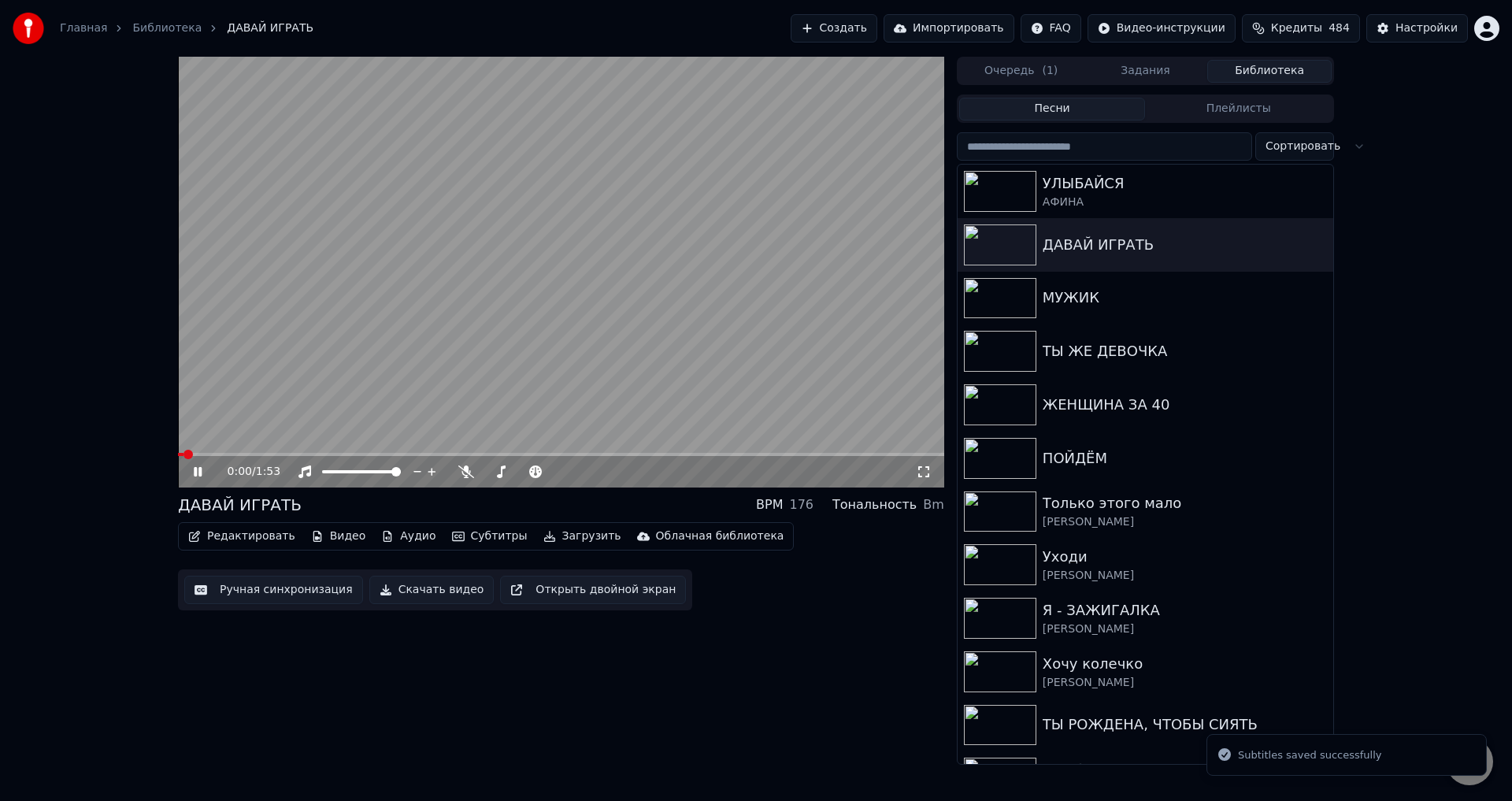
click at [928, 473] on icon at bounding box center [924, 472] width 16 height 13
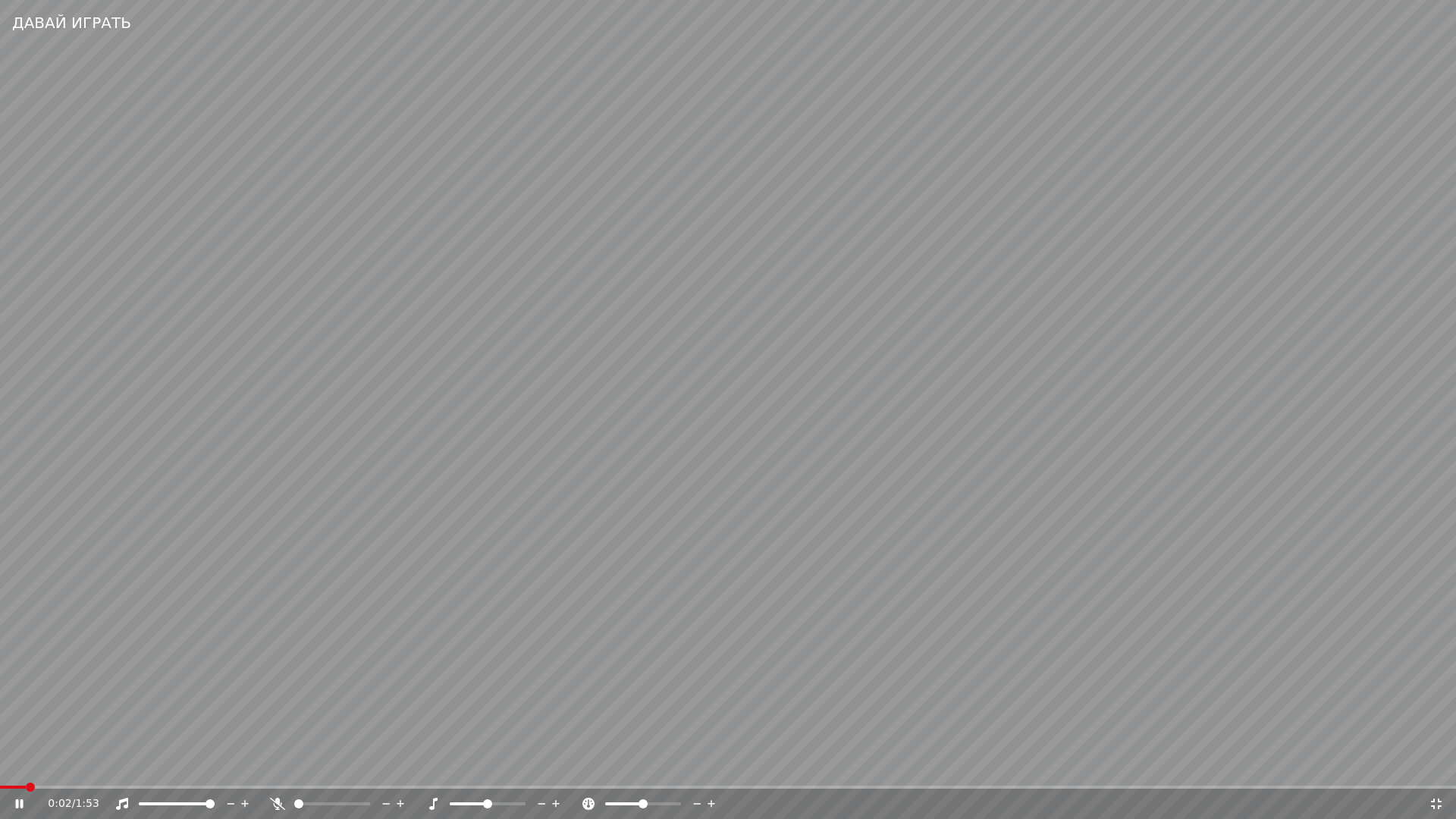
click at [22, 770] on span at bounding box center [12, 787] width 25 height 3
click at [0, 770] on span at bounding box center [0, 787] width 0 height 3
click at [8, 770] on span at bounding box center [7, 787] width 13 height 3
click at [13, 770] on span at bounding box center [7, 787] width 13 height 3
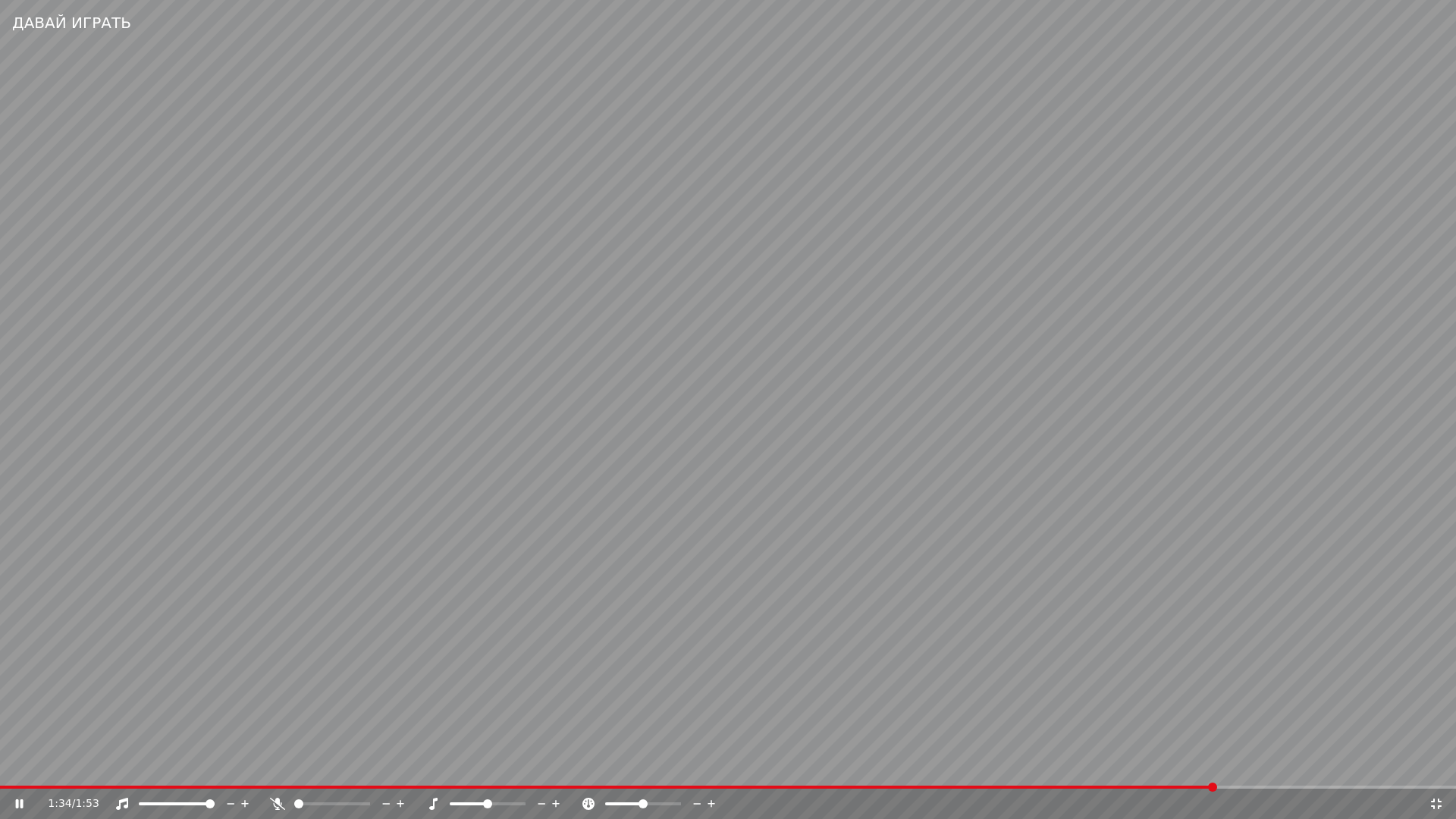
click at [908, 770] on div "1:34 / 1:53" at bounding box center [728, 804] width 1456 height 30
click at [908, 770] on span at bounding box center [611, 787] width 1222 height 3
click at [910, 696] on video at bounding box center [728, 409] width 1456 height 819
click at [19, 770] on icon at bounding box center [30, 803] width 36 height 12
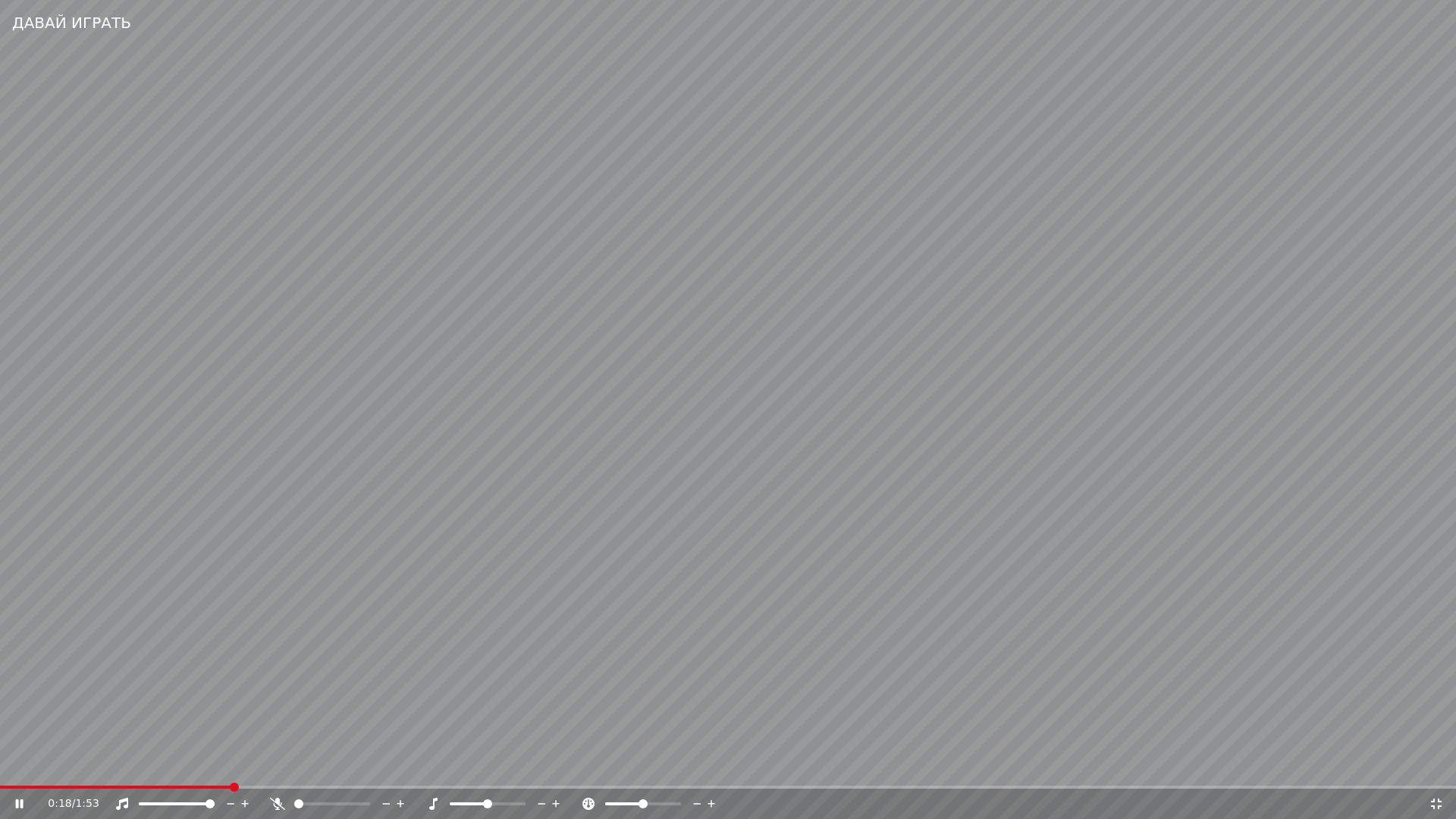
click at [36, 770] on div "0:18 / 1:53" at bounding box center [728, 804] width 1456 height 30
click at [35, 770] on span at bounding box center [19, 787] width 39 height 3
click at [411, 715] on video at bounding box center [728, 409] width 1456 height 819
click at [8, 770] on span at bounding box center [43, 787] width 87 height 3
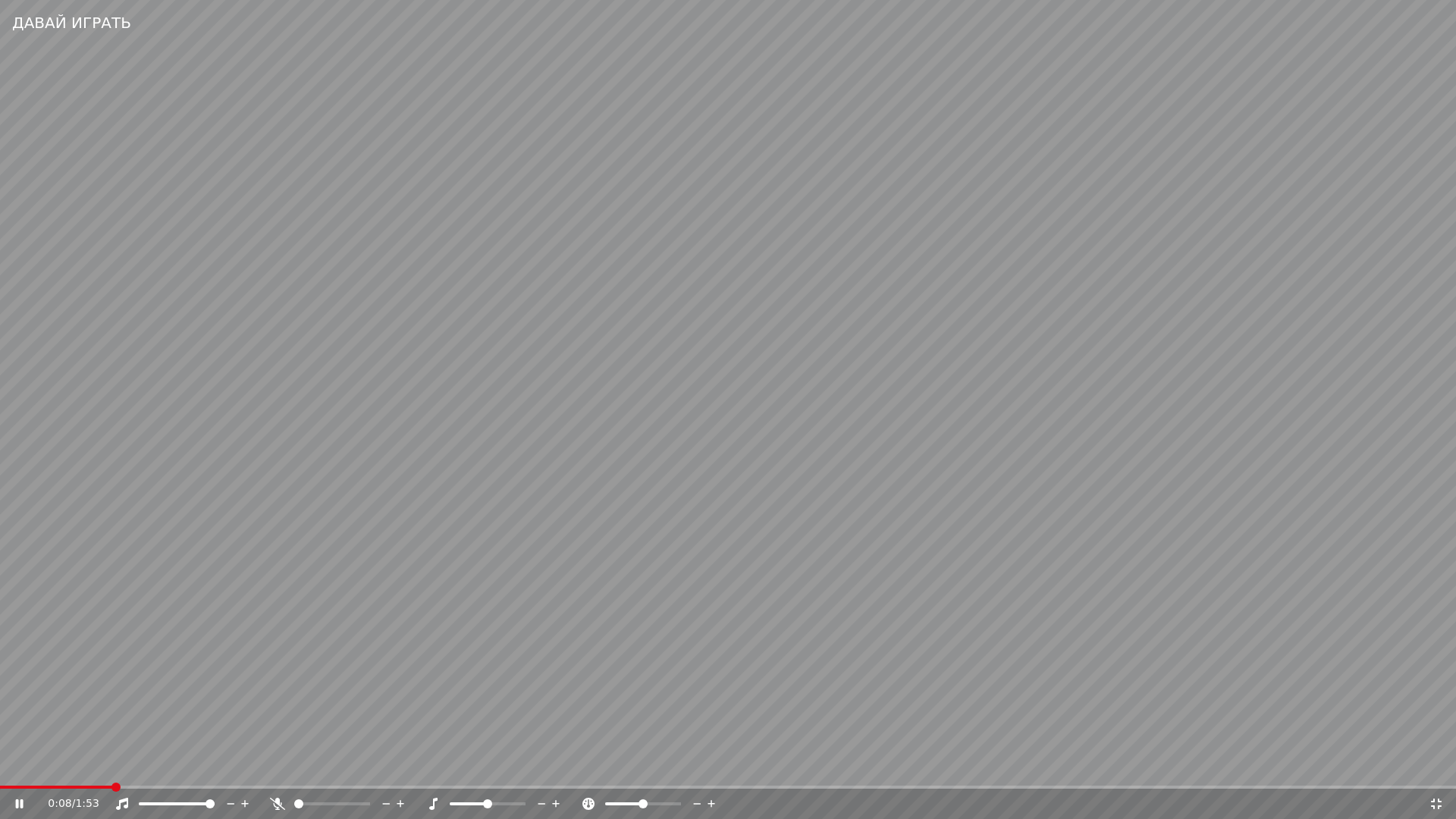
click at [14, 770] on video at bounding box center [728, 409] width 1456 height 819
click at [15, 770] on div "0:08 / 1:53" at bounding box center [728, 804] width 1456 height 30
click at [24, 770] on span at bounding box center [12, 787] width 25 height 3
click at [251, 754] on video at bounding box center [728, 409] width 1456 height 819
click at [22, 770] on span at bounding box center [63, 787] width 127 height 3
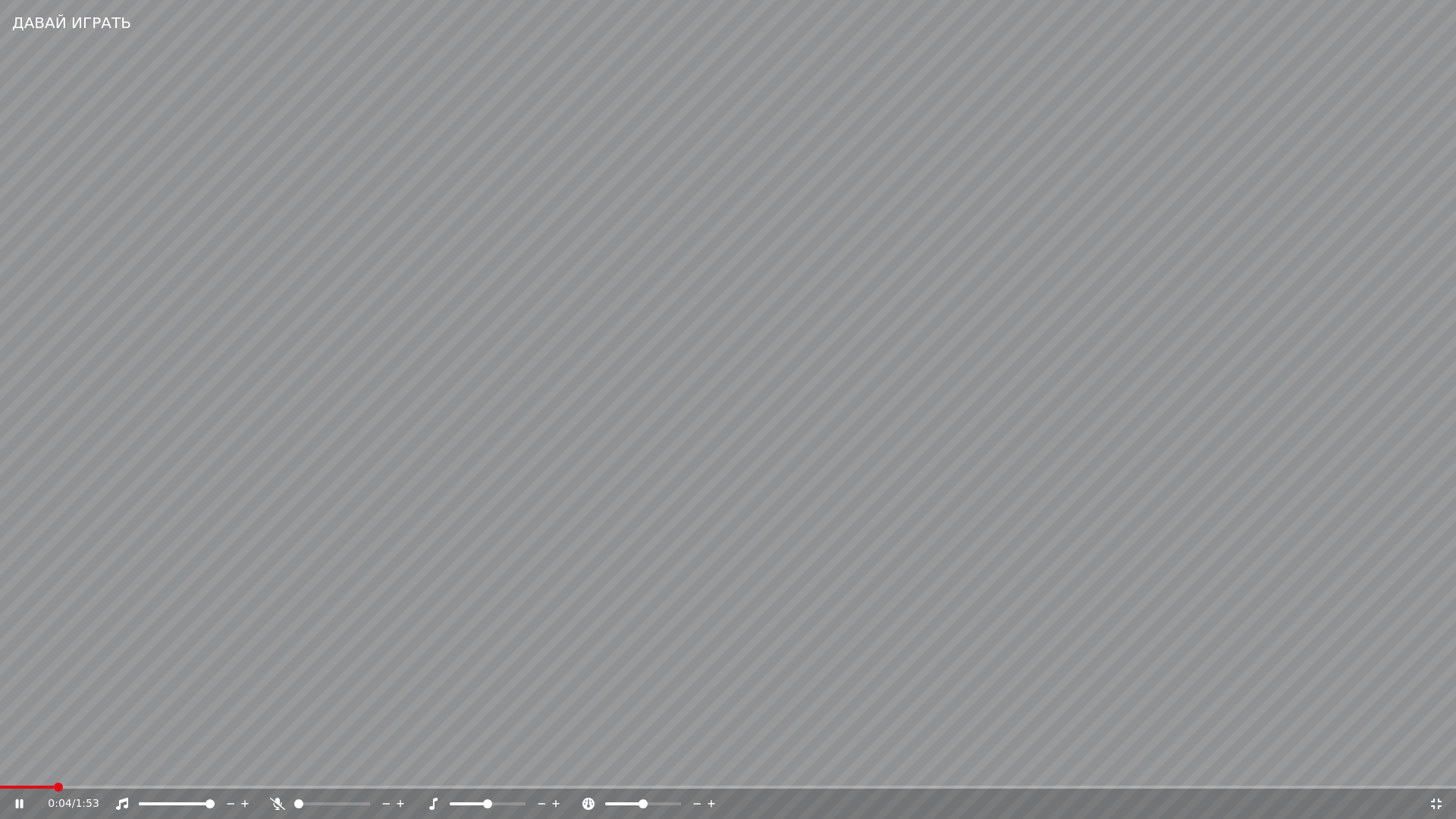
click at [18, 770] on icon at bounding box center [20, 804] width 8 height 9
click at [0, 770] on span at bounding box center [5, 787] width 9 height 9
click at [184, 677] on video at bounding box center [728, 409] width 1456 height 819
click at [5, 770] on video at bounding box center [728, 409] width 1456 height 819
click at [3, 770] on div "0:38 / 1:53" at bounding box center [728, 804] width 1456 height 30
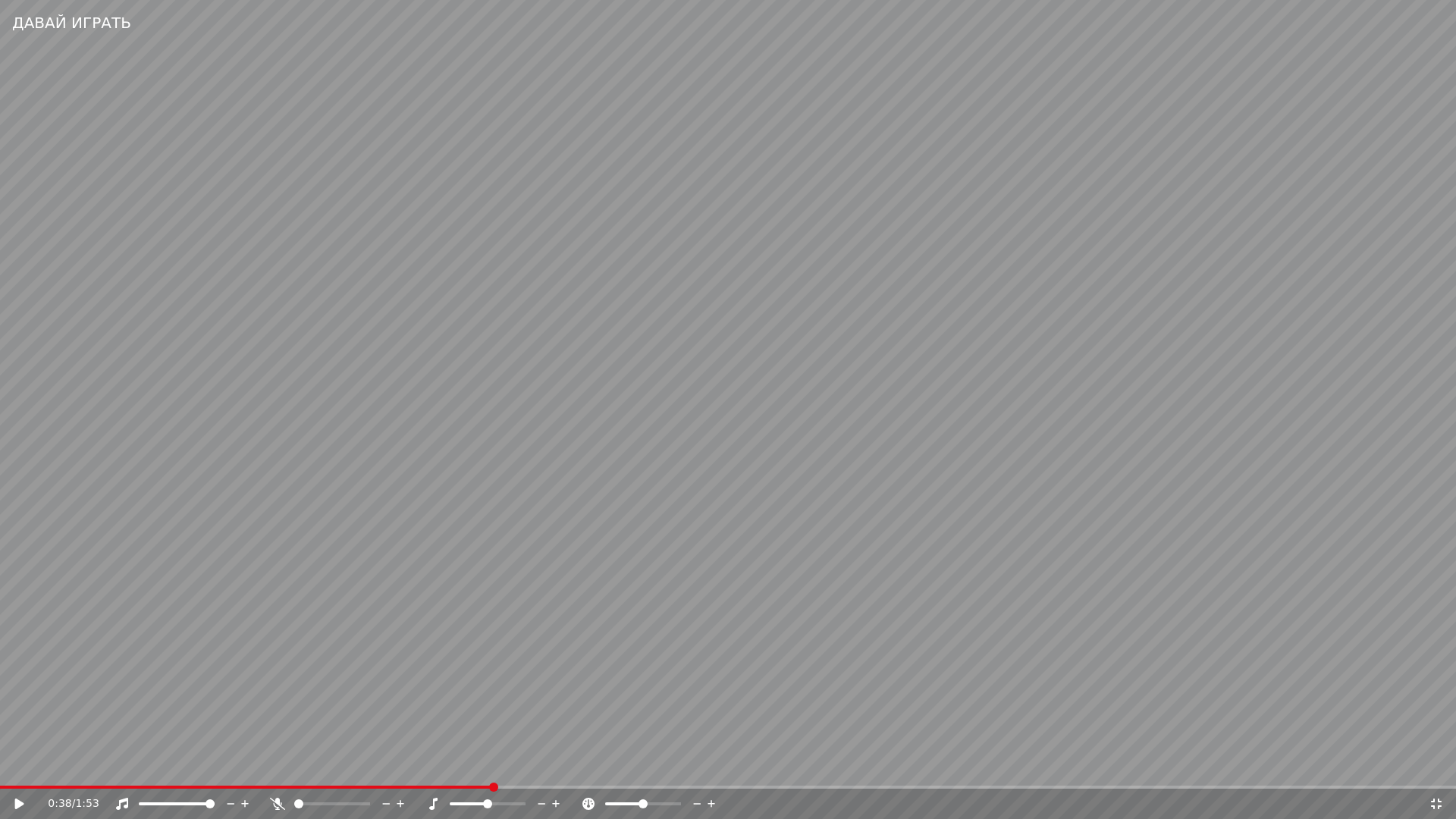
click at [4, 770] on video at bounding box center [728, 409] width 1456 height 819
click at [4, 770] on span at bounding box center [247, 787] width 495 height 3
click at [1434, 770] on icon at bounding box center [1436, 803] width 15 height 12
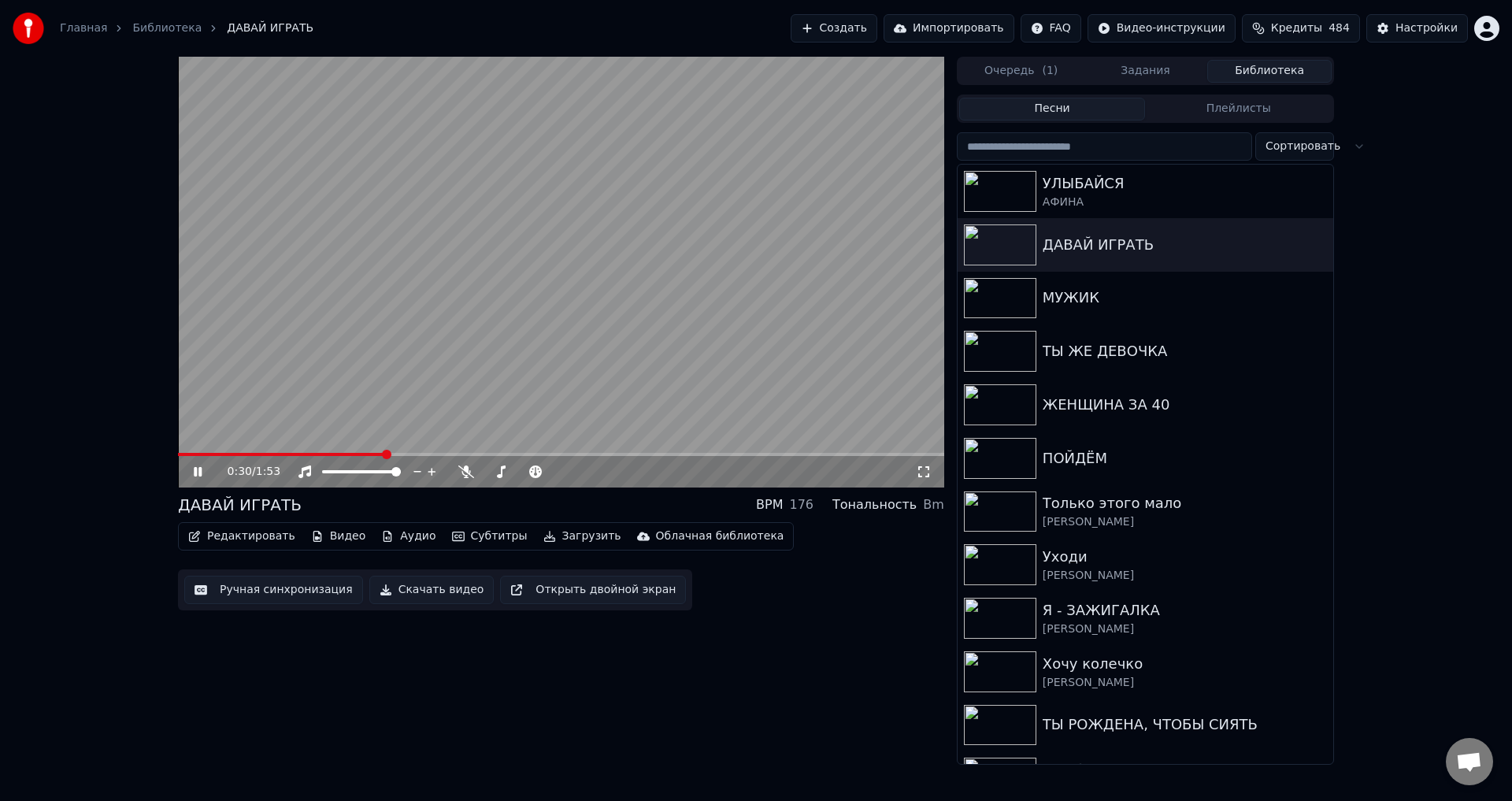
click at [240, 590] on button "Ручная синхронизация" at bounding box center [273, 589] width 179 height 28
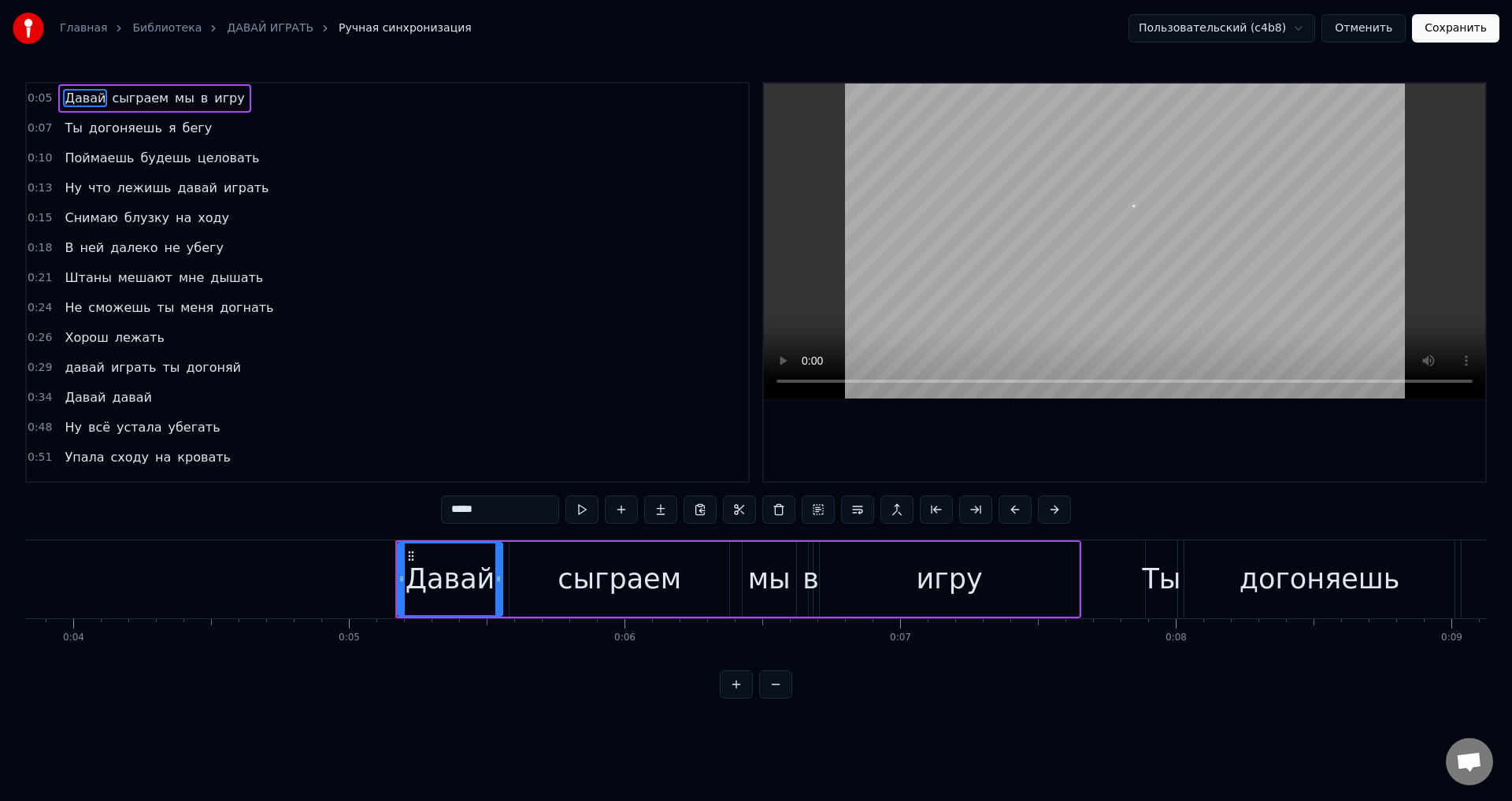
scroll to position [0, 1346]
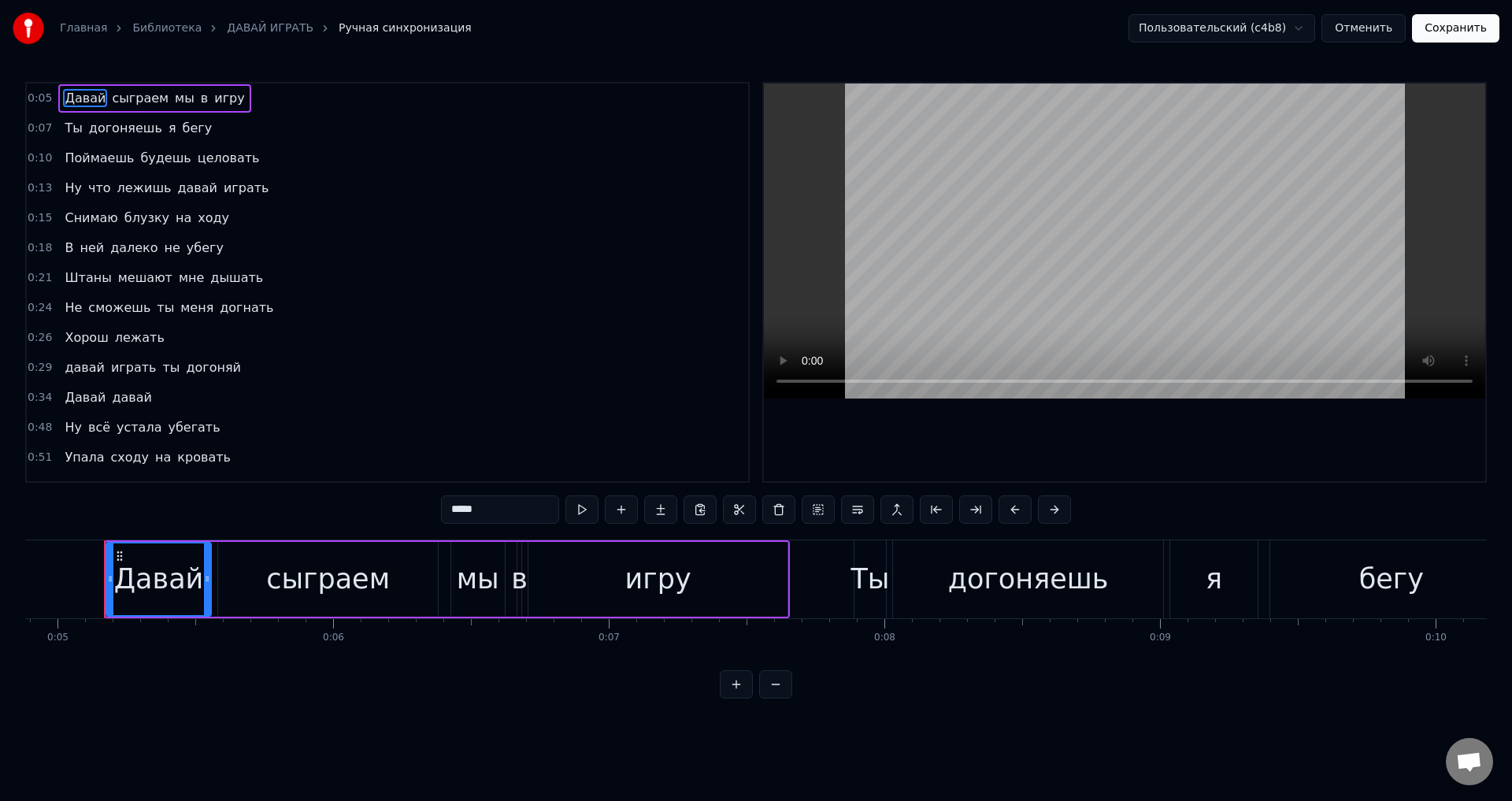
click at [67, 135] on span "Ты" at bounding box center [72, 127] width 21 height 19
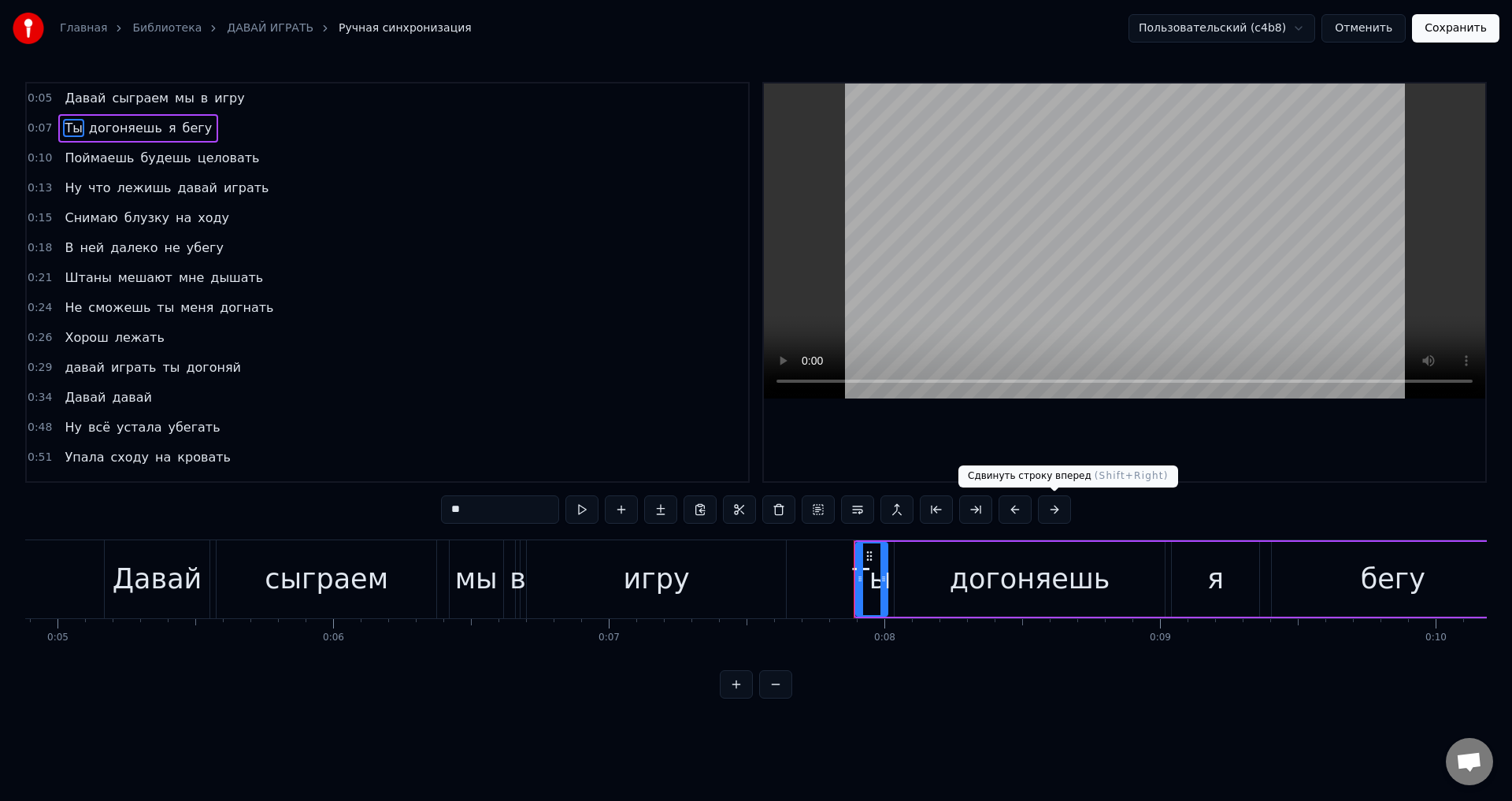
click at [1052, 511] on button at bounding box center [1054, 509] width 33 height 28
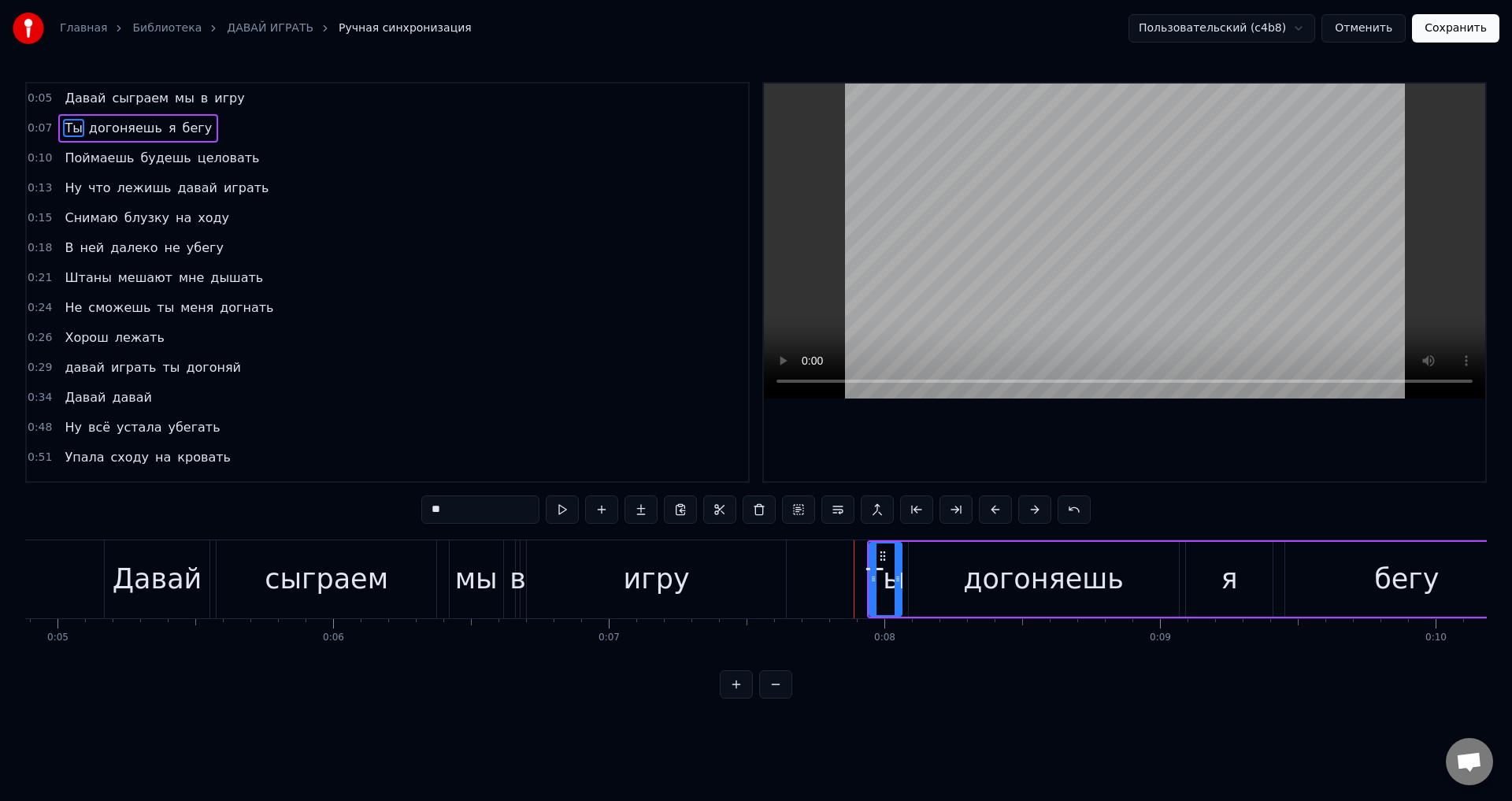
click at [73, 156] on span "Поймаешь" at bounding box center [99, 158] width 72 height 19
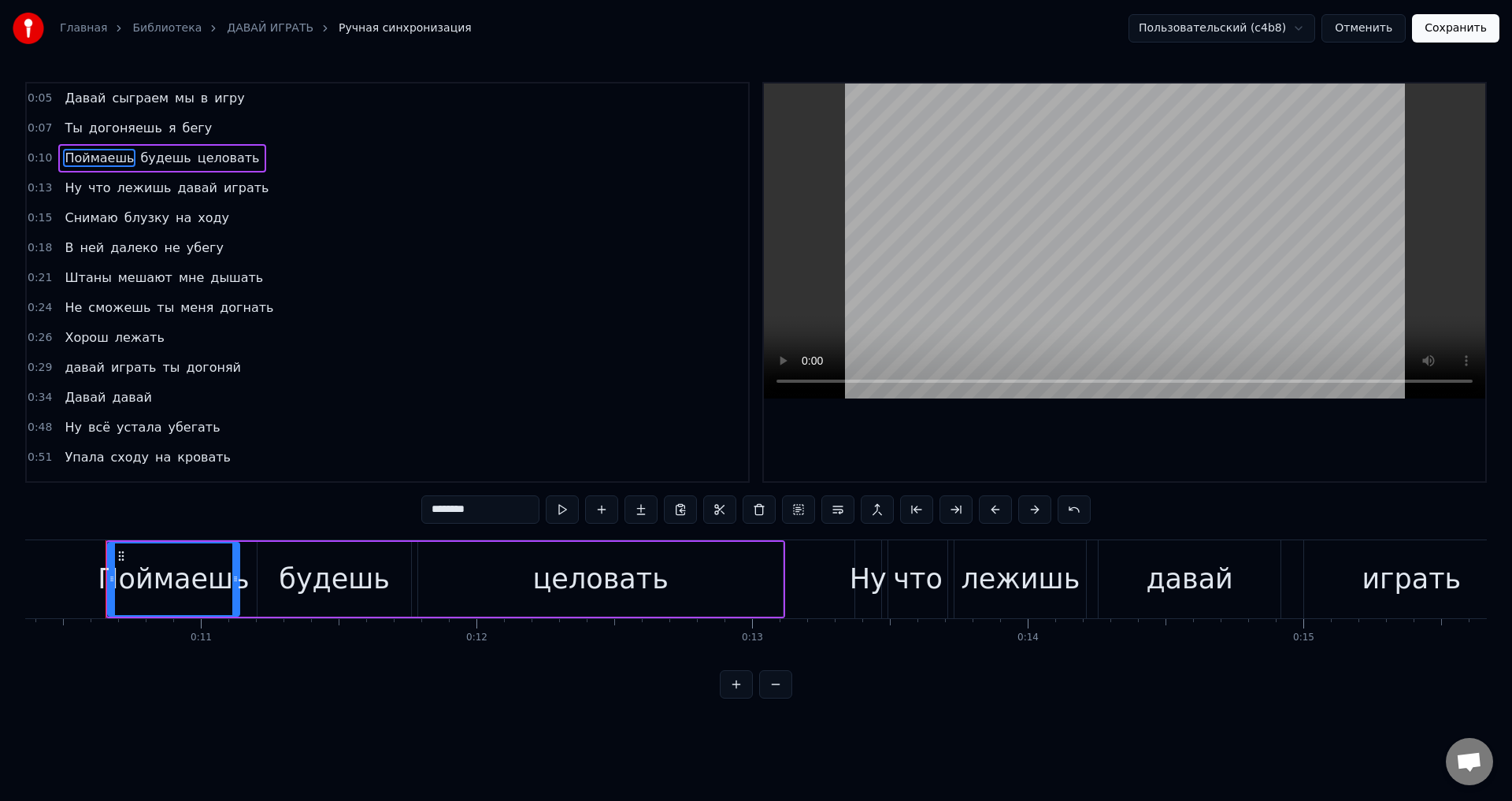
scroll to position [0, 2857]
click at [1033, 512] on button at bounding box center [1034, 509] width 33 height 28
click at [69, 190] on span "Ну" at bounding box center [72, 188] width 21 height 19
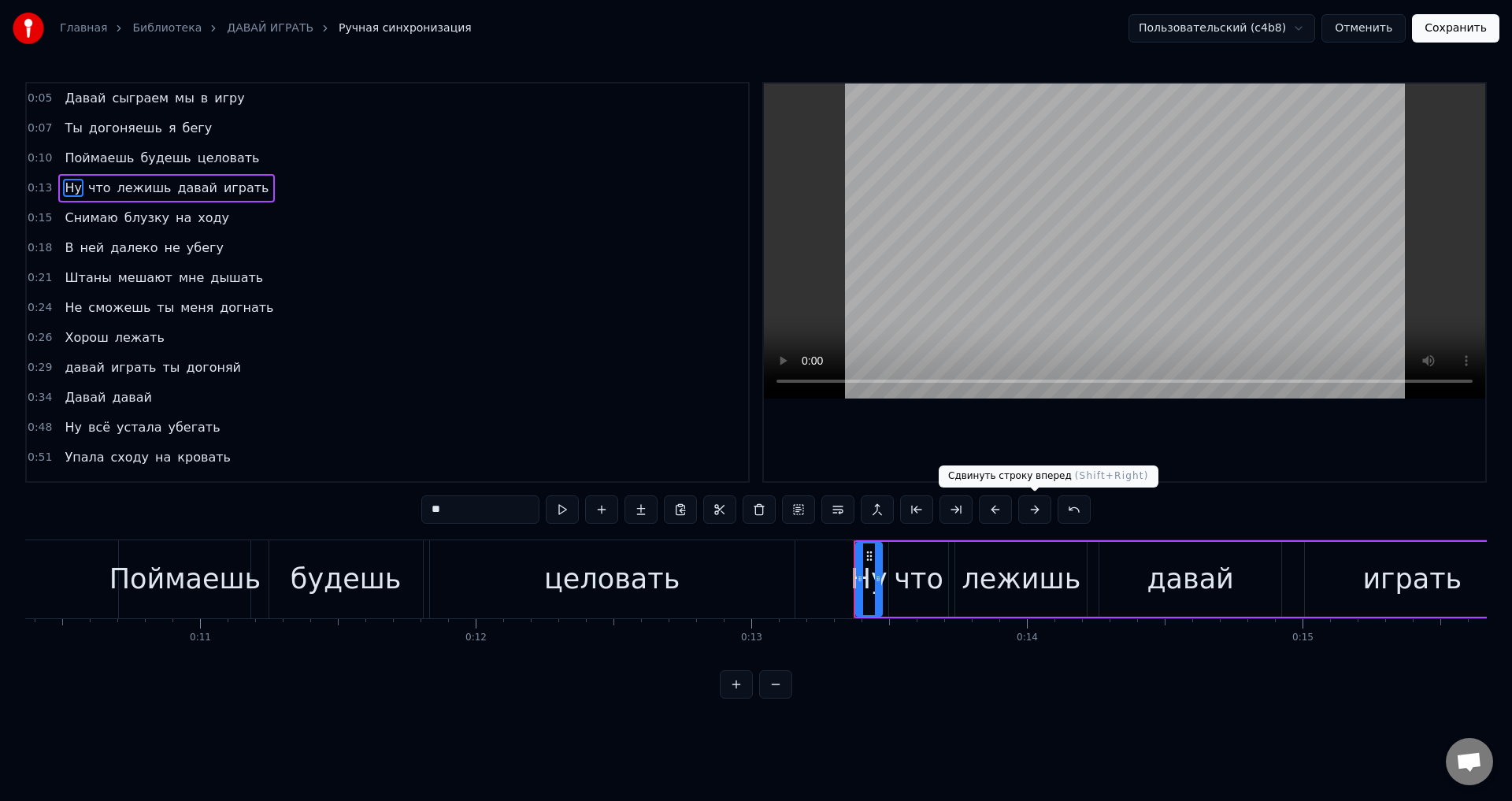
click at [1036, 510] on button at bounding box center [1034, 509] width 33 height 28
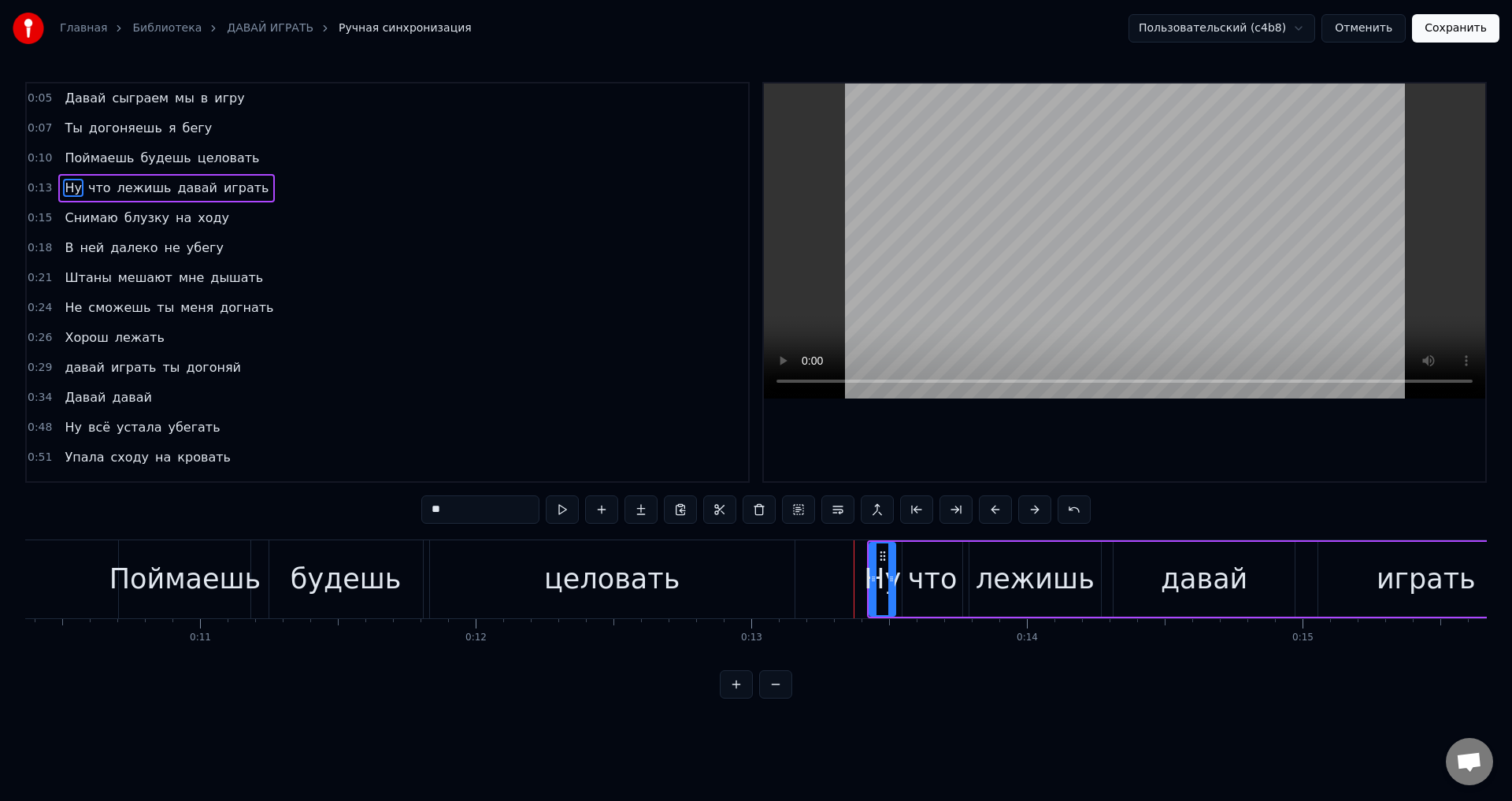
click at [63, 218] on span "Снимаю" at bounding box center [90, 217] width 56 height 19
type input "******"
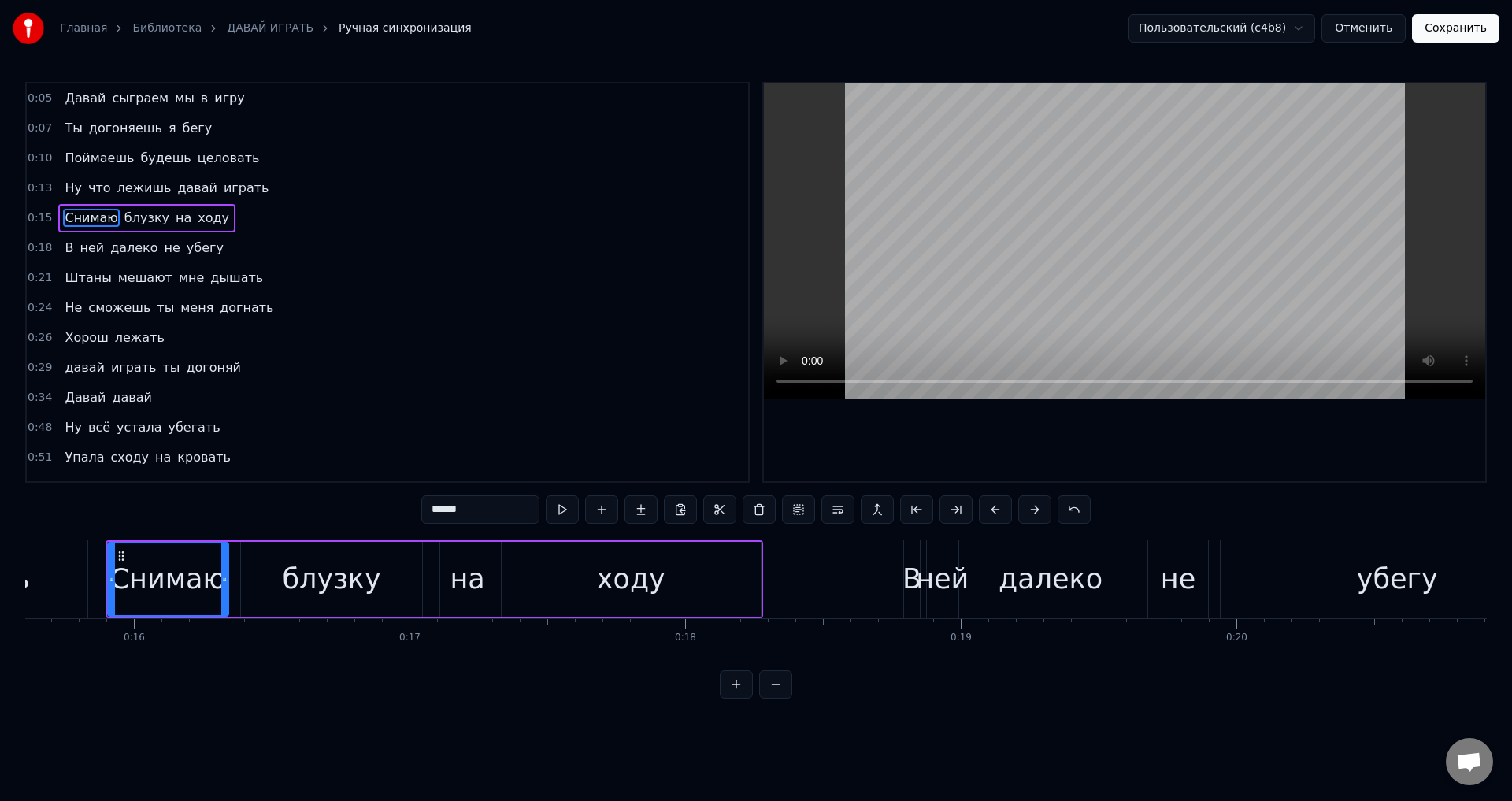
scroll to position [0, 4301]
click at [1454, 31] on button "Сохранить" at bounding box center [1455, 27] width 87 height 28
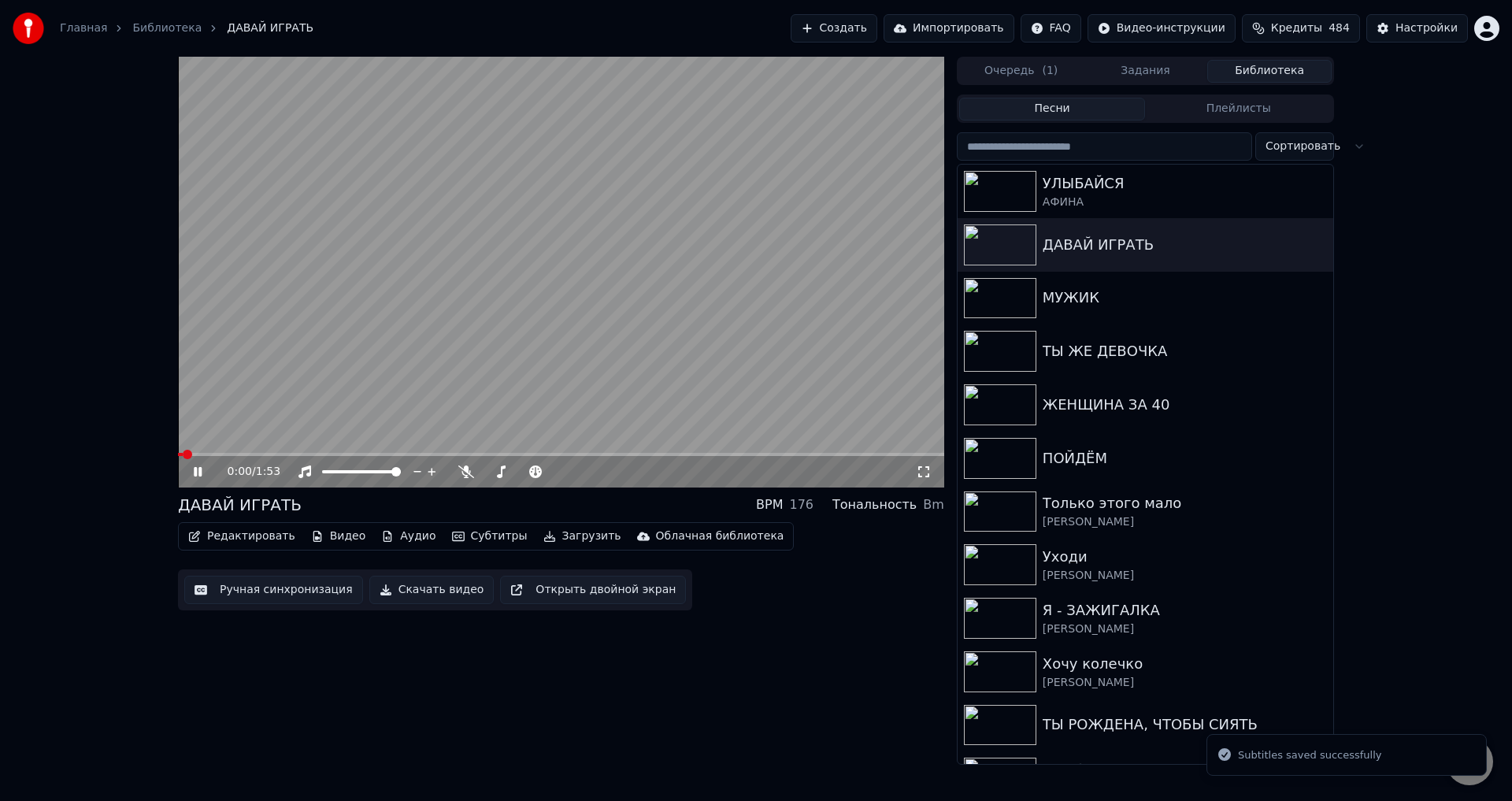
click at [924, 471] on icon at bounding box center [924, 472] width 16 height 13
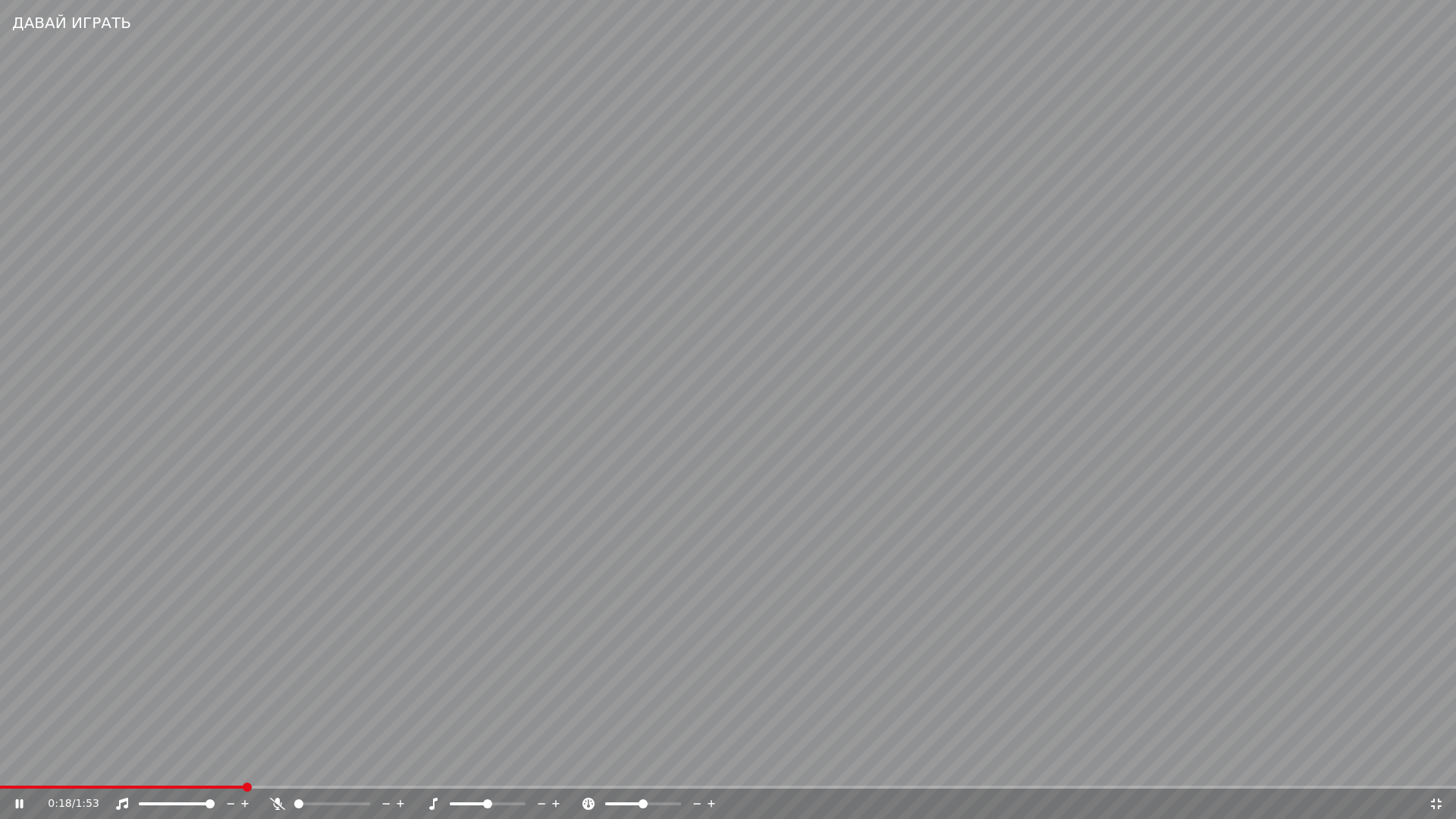
click at [180, 770] on span at bounding box center [122, 787] width 244 height 3
click at [129, 770] on span at bounding box center [90, 787] width 180 height 3
click at [162, 770] on span at bounding box center [120, 787] width 239 height 3
click at [324, 753] on video at bounding box center [728, 409] width 1456 height 819
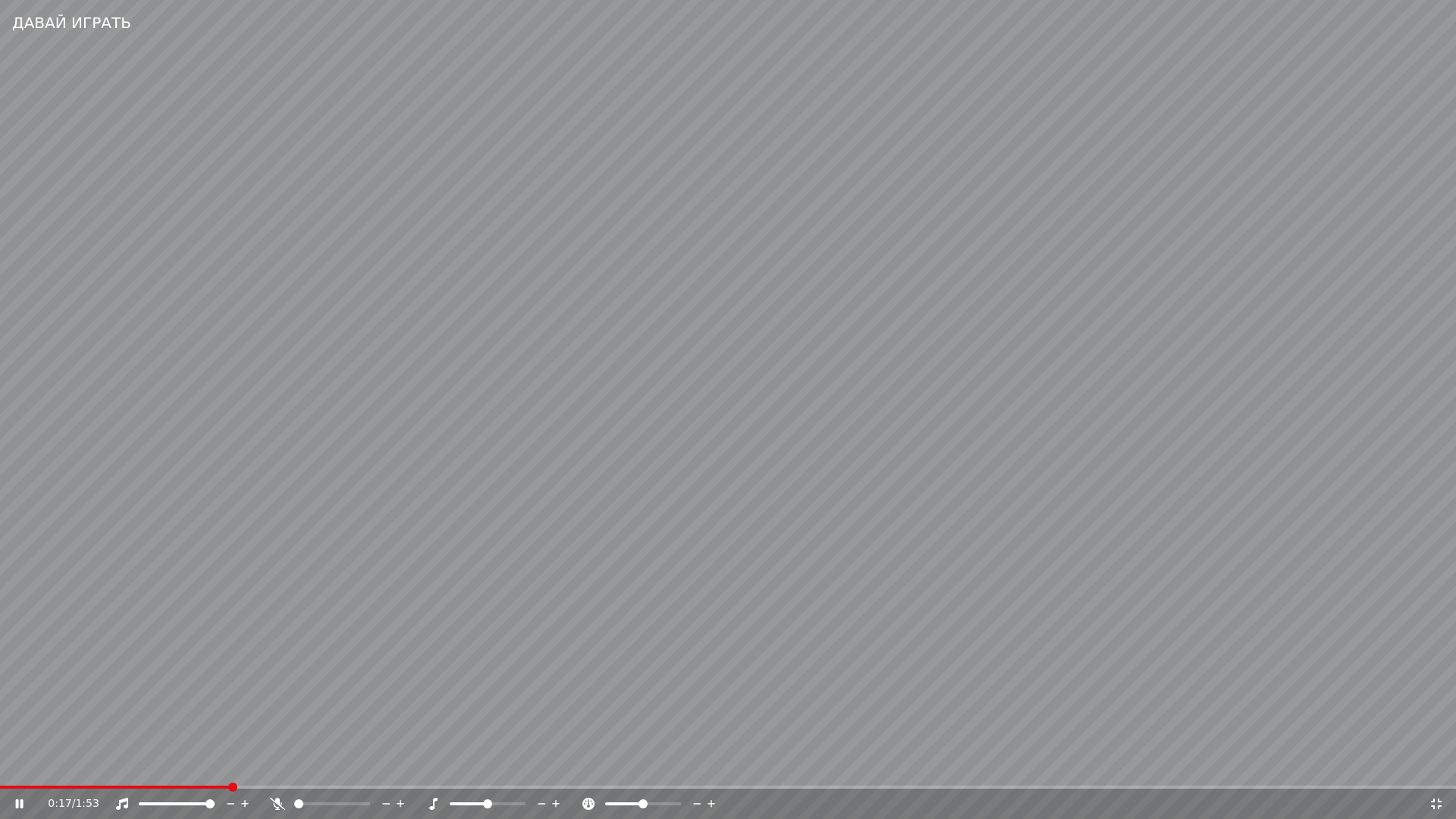
click at [1436, 770] on icon at bounding box center [1436, 803] width 15 height 12
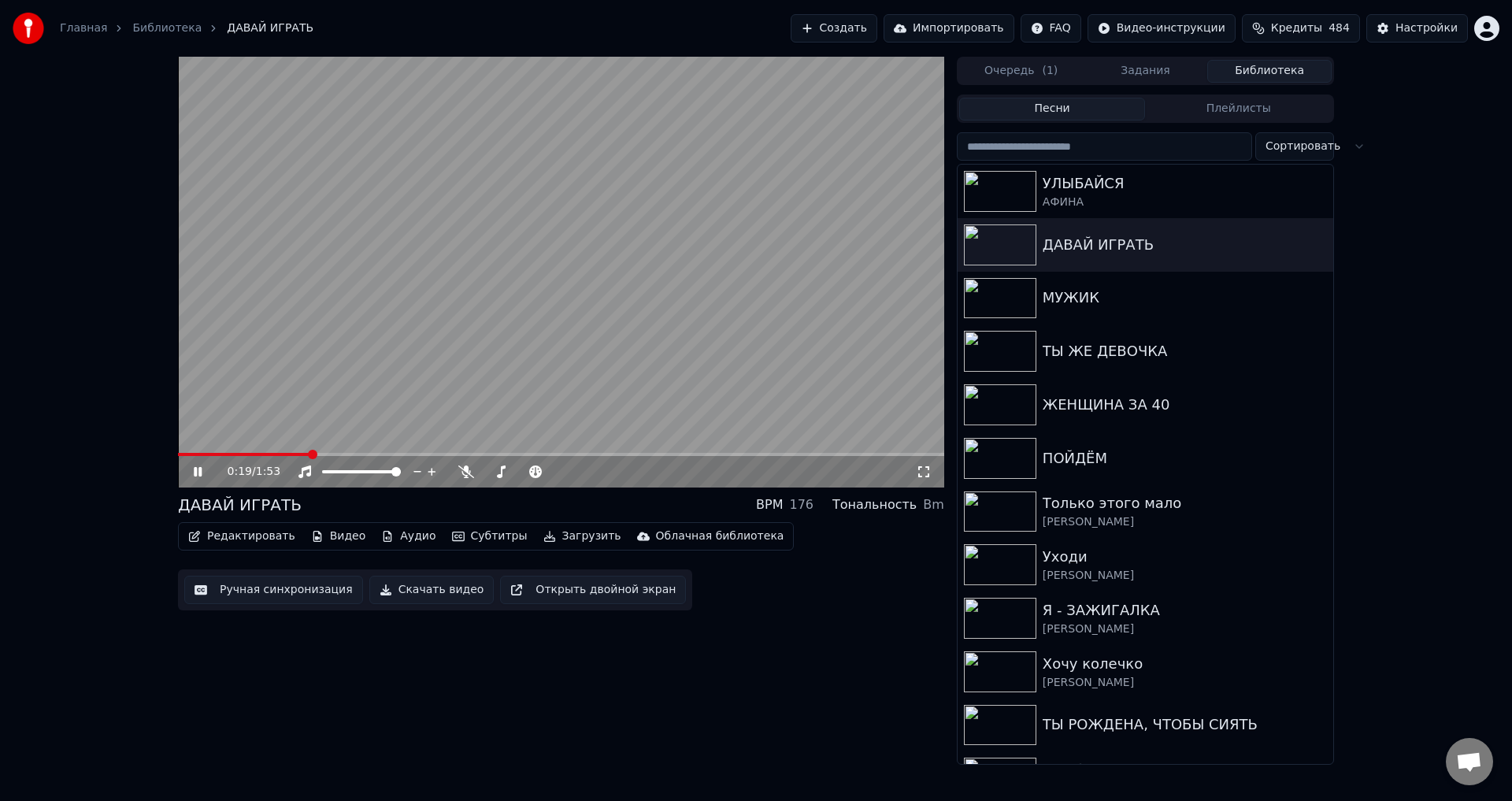
click at [300, 591] on button "Ручная синхронизация" at bounding box center [273, 589] width 179 height 28
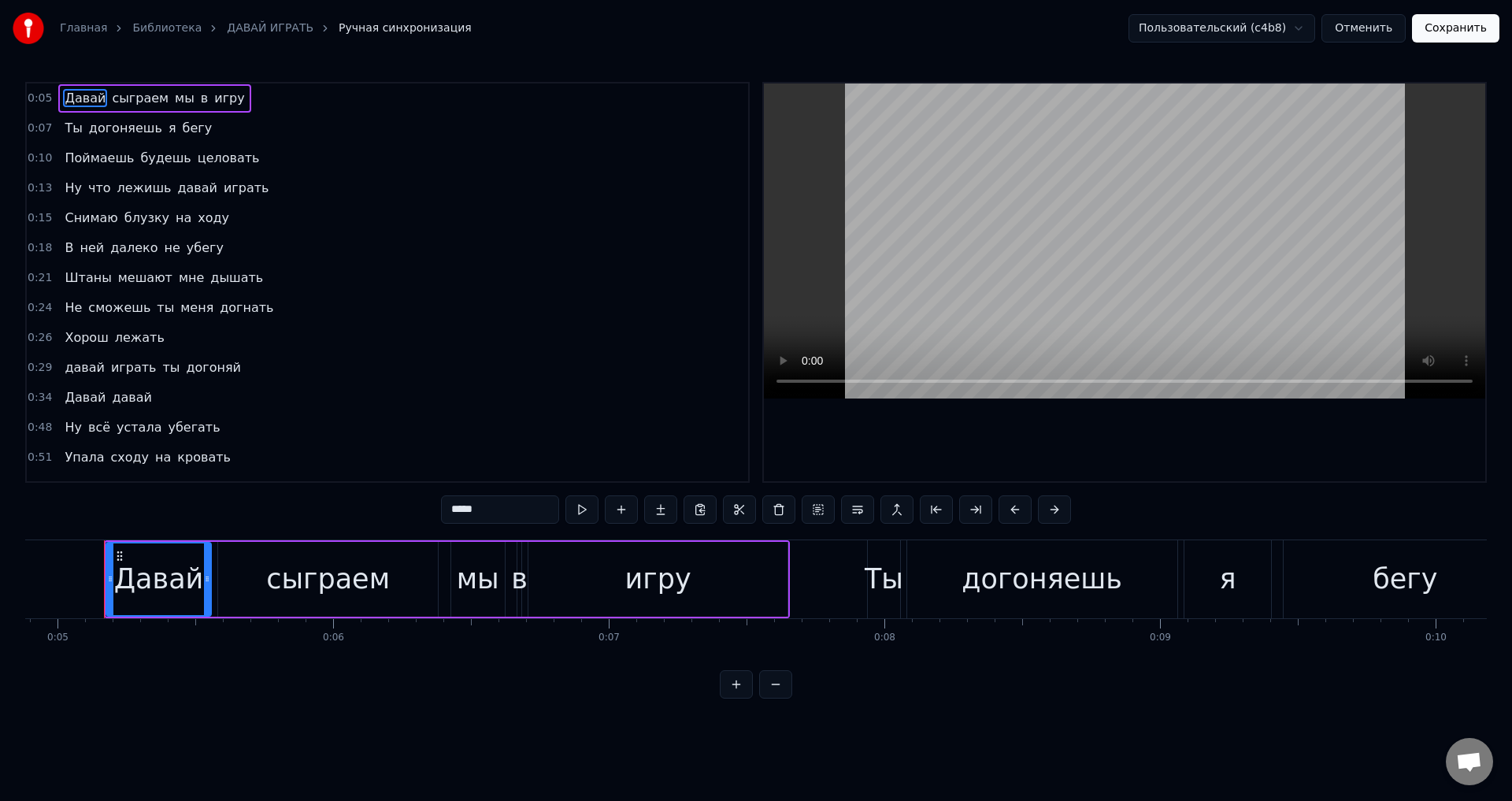
click at [75, 214] on span "Снимаю" at bounding box center [90, 217] width 56 height 19
type input "******"
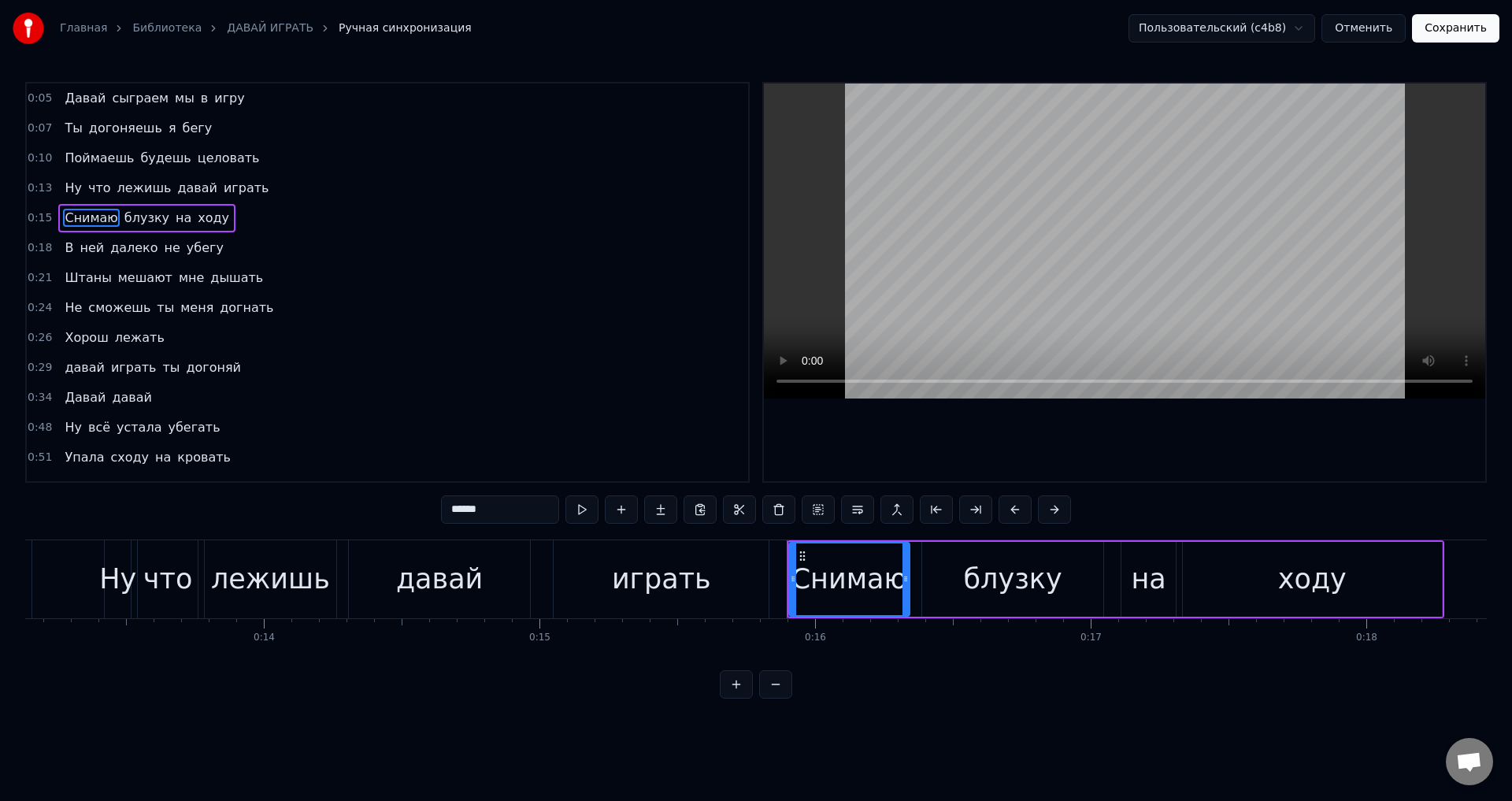
scroll to position [0, 4301]
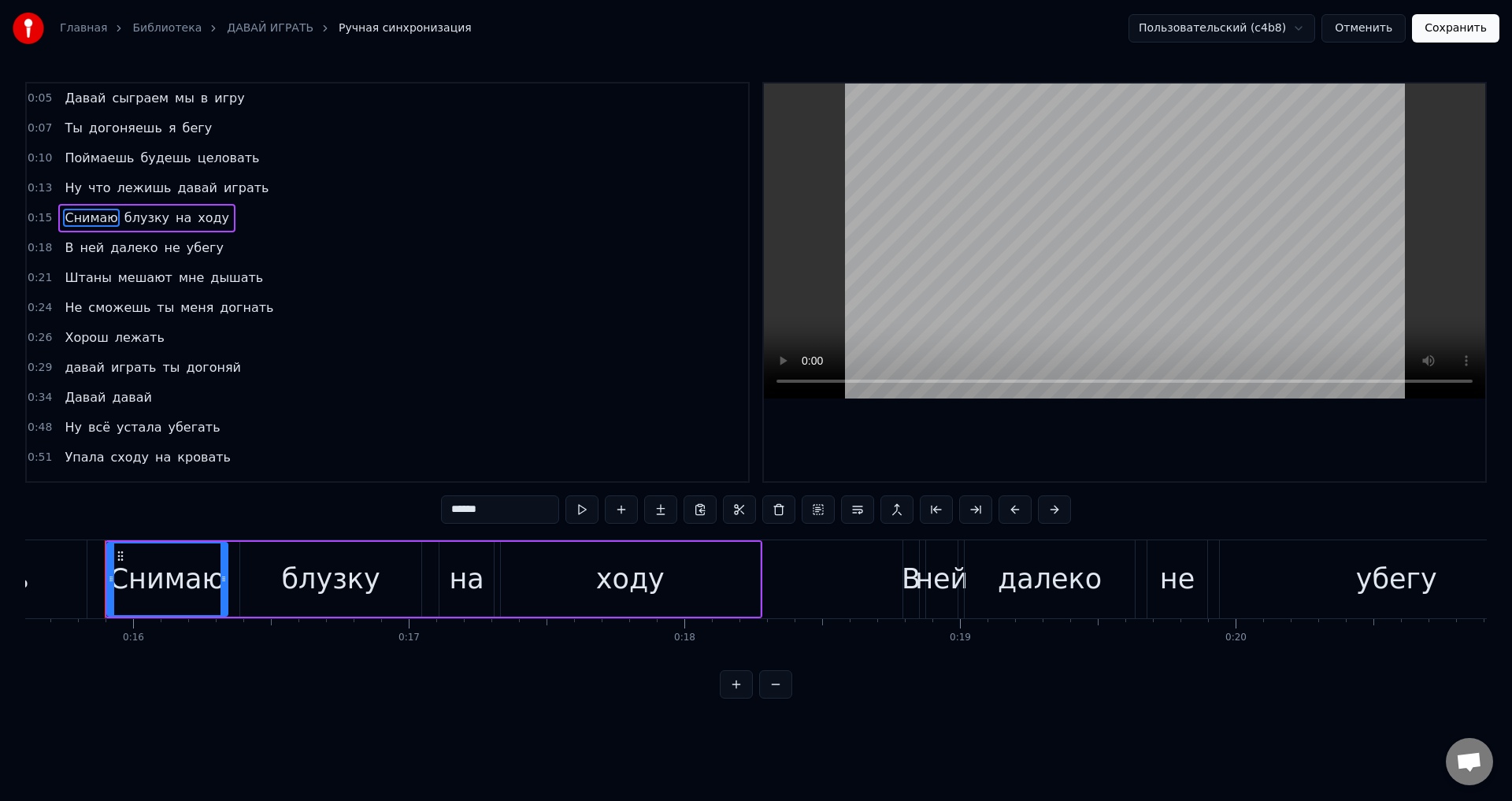
click at [1380, 26] on button "Отменить" at bounding box center [1363, 27] width 84 height 28
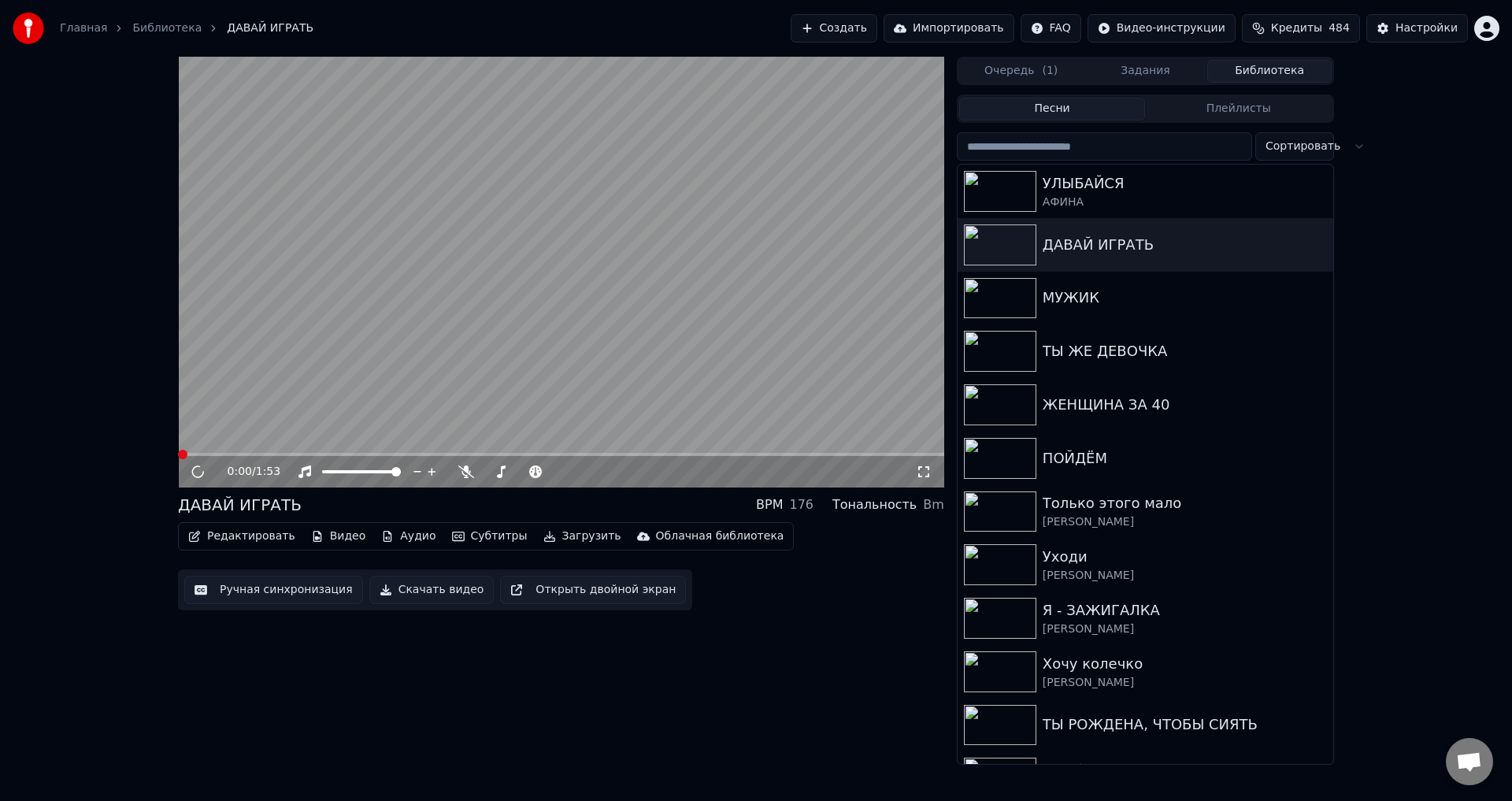
click at [549, 540] on button "Загрузить" at bounding box center [582, 537] width 91 height 23
click at [552, 541] on button "Загрузить" at bounding box center [582, 537] width 91 height 23
click at [551, 536] on button "Загрузить" at bounding box center [582, 537] width 91 height 23
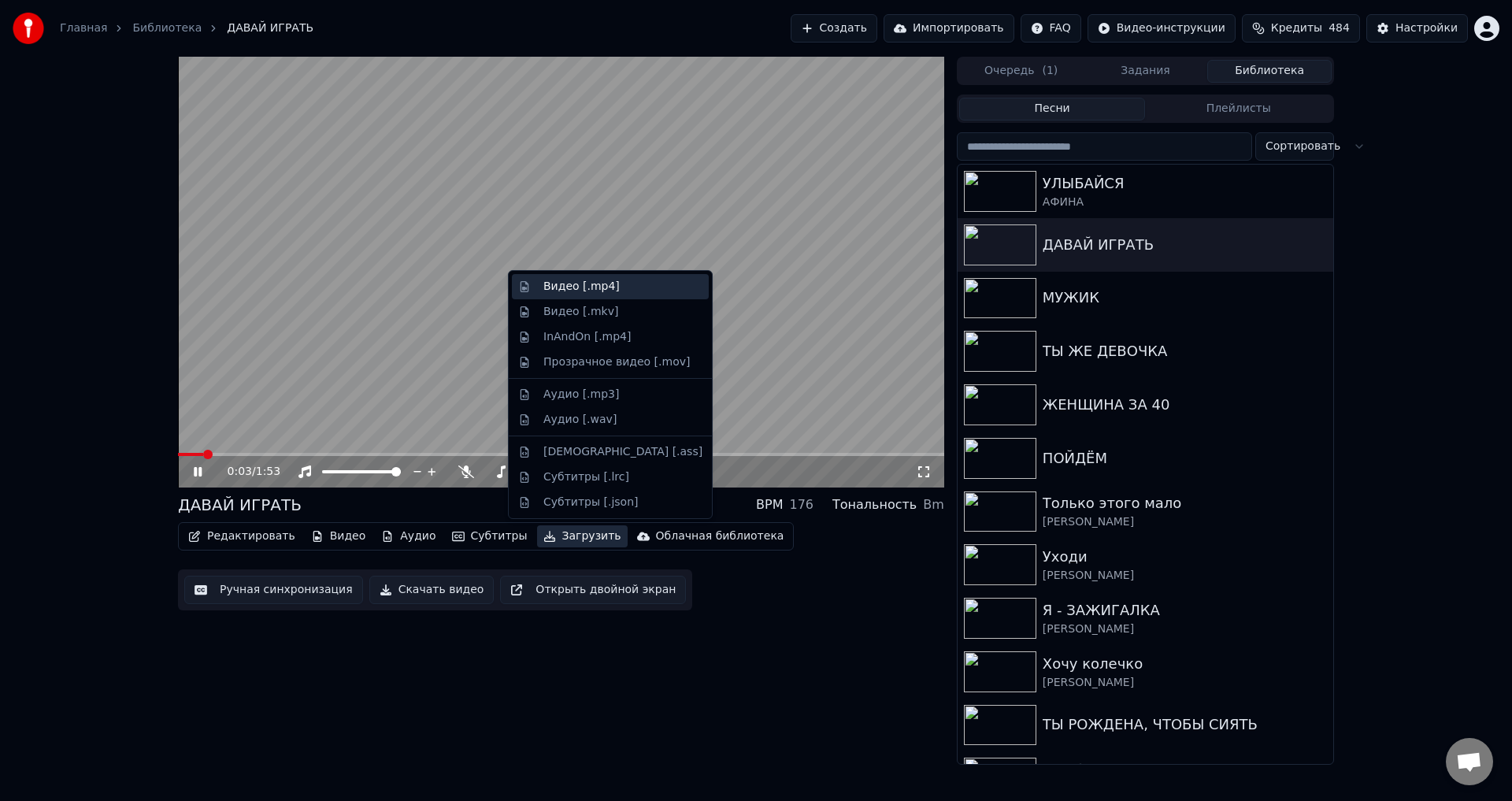
click at [562, 294] on div "Видео [.mp4]" at bounding box center [581, 287] width 76 height 16
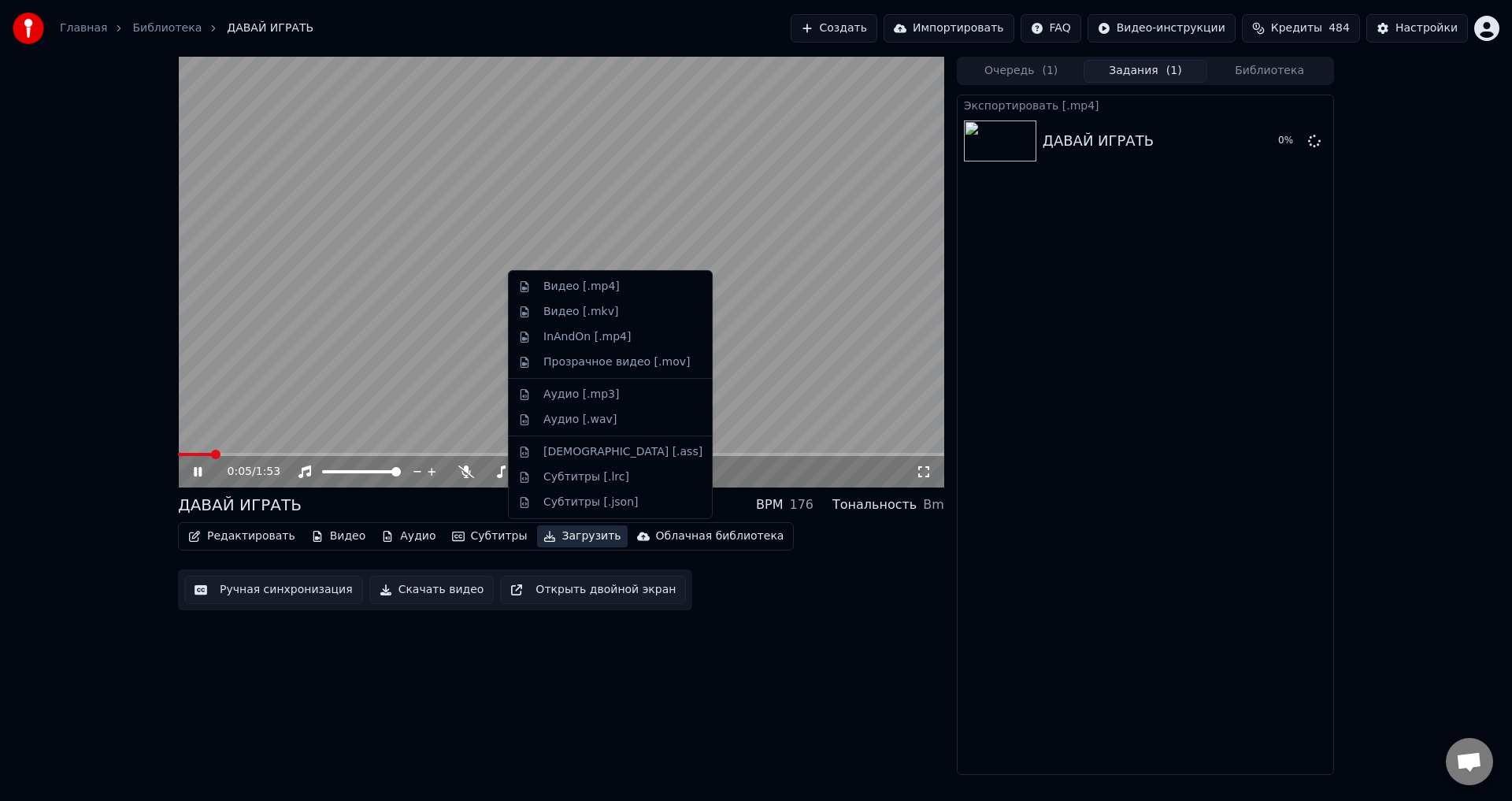
click at [546, 535] on button "Загрузить" at bounding box center [582, 537] width 91 height 23
click at [554, 398] on div "Аудио [.mp3]" at bounding box center [580, 395] width 75 height 16
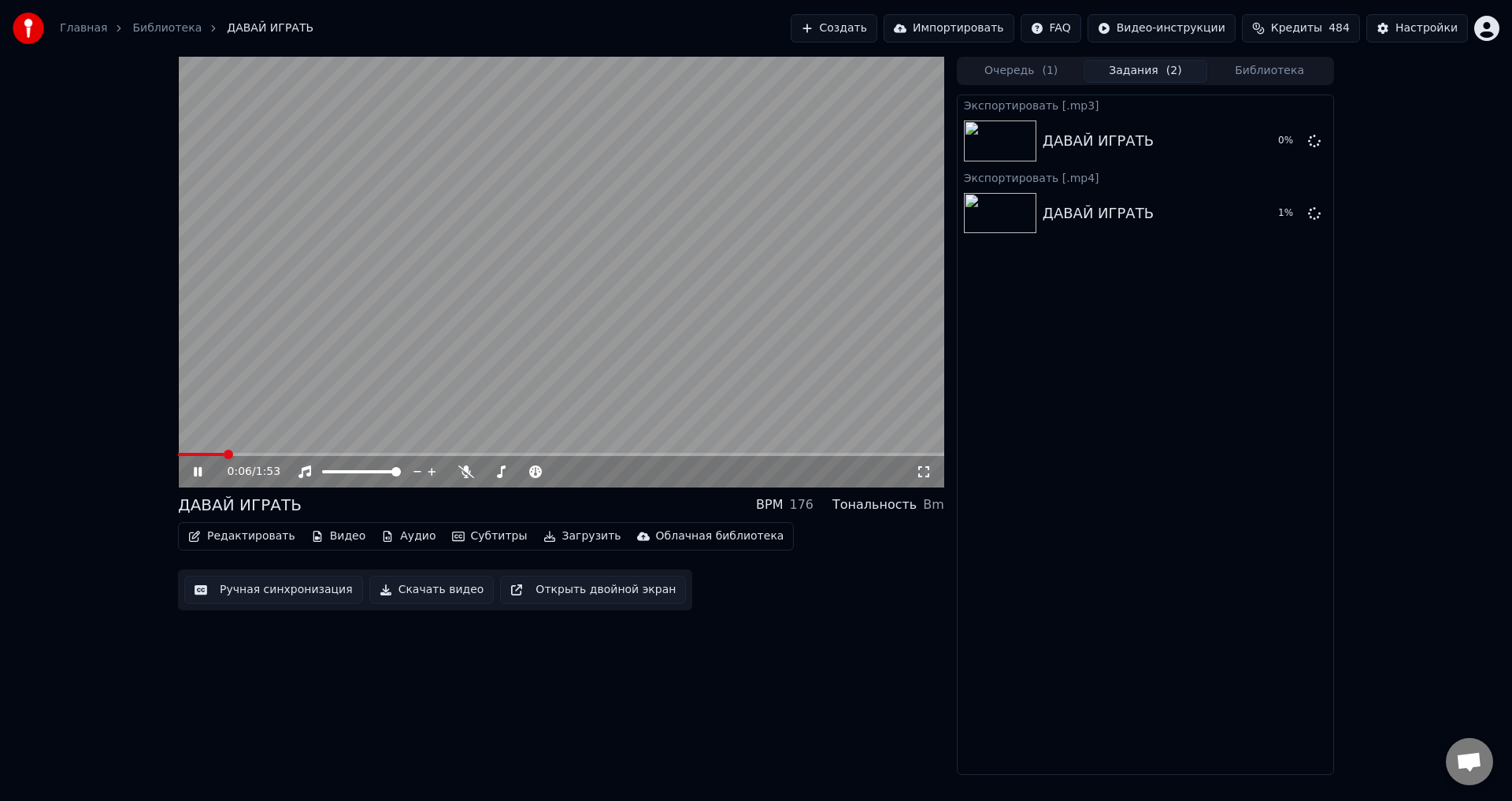
click at [554, 537] on button "Загрузить" at bounding box center [582, 537] width 91 height 23
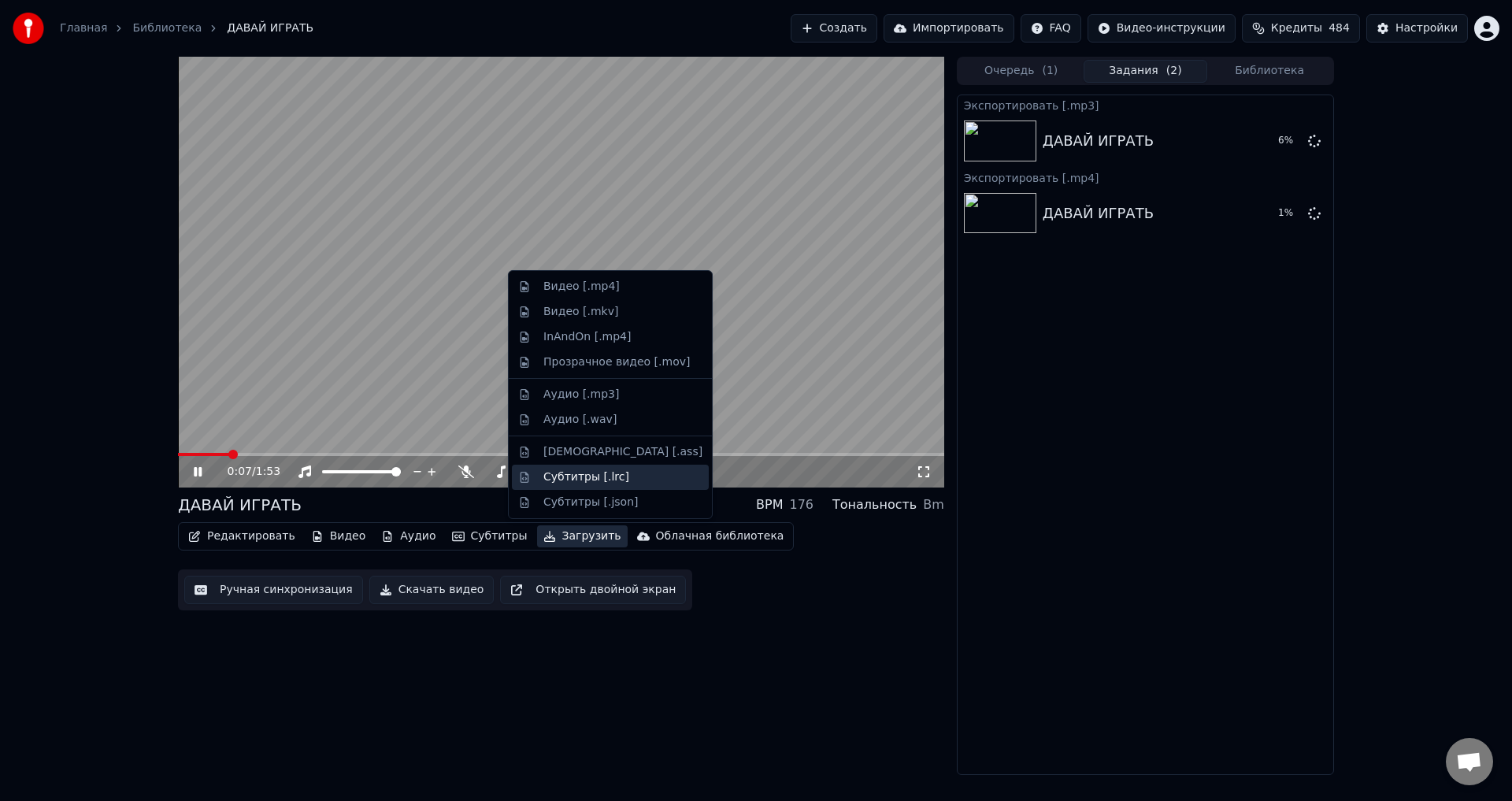
click at [564, 478] on div "Субтитры [.lrc]" at bounding box center [586, 478] width 86 height 16
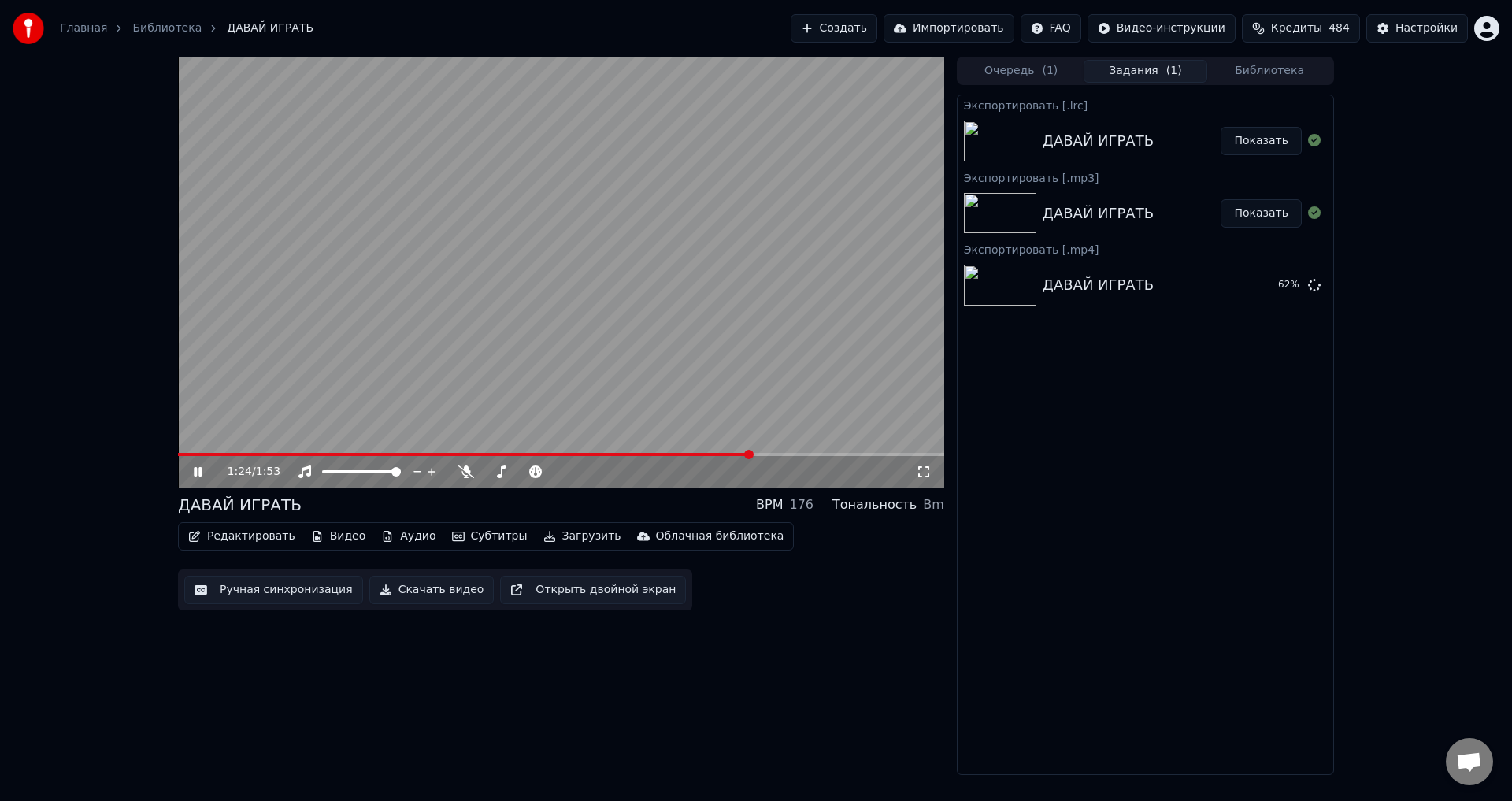
click at [196, 471] on icon at bounding box center [198, 472] width 8 height 10
click at [178, 453] on span at bounding box center [178, 454] width 0 height 3
click at [487, 407] on video at bounding box center [561, 272] width 766 height 431
click at [921, 472] on icon at bounding box center [924, 472] width 16 height 13
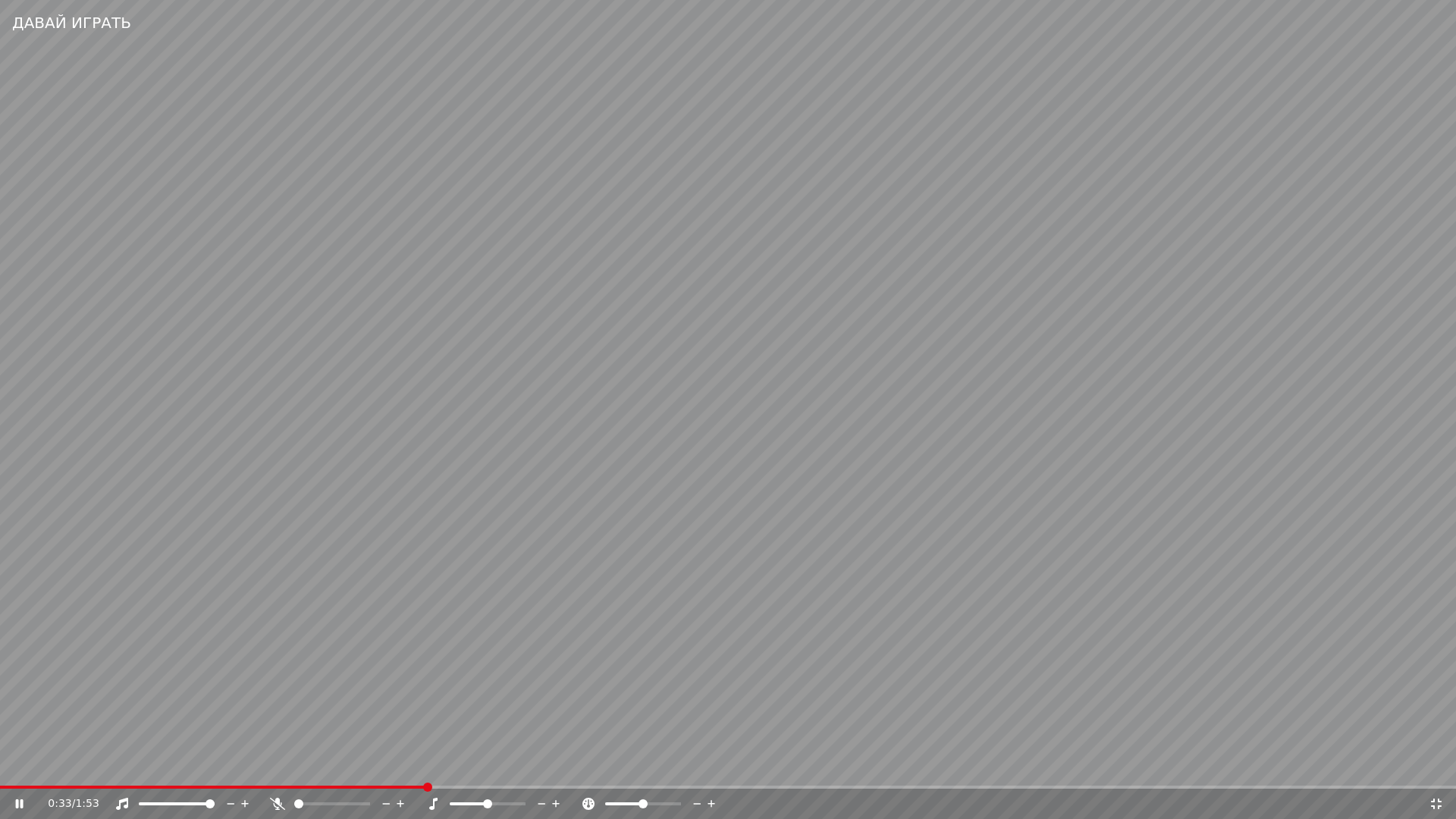
click at [1432, 770] on icon at bounding box center [1435, 803] width 10 height 10
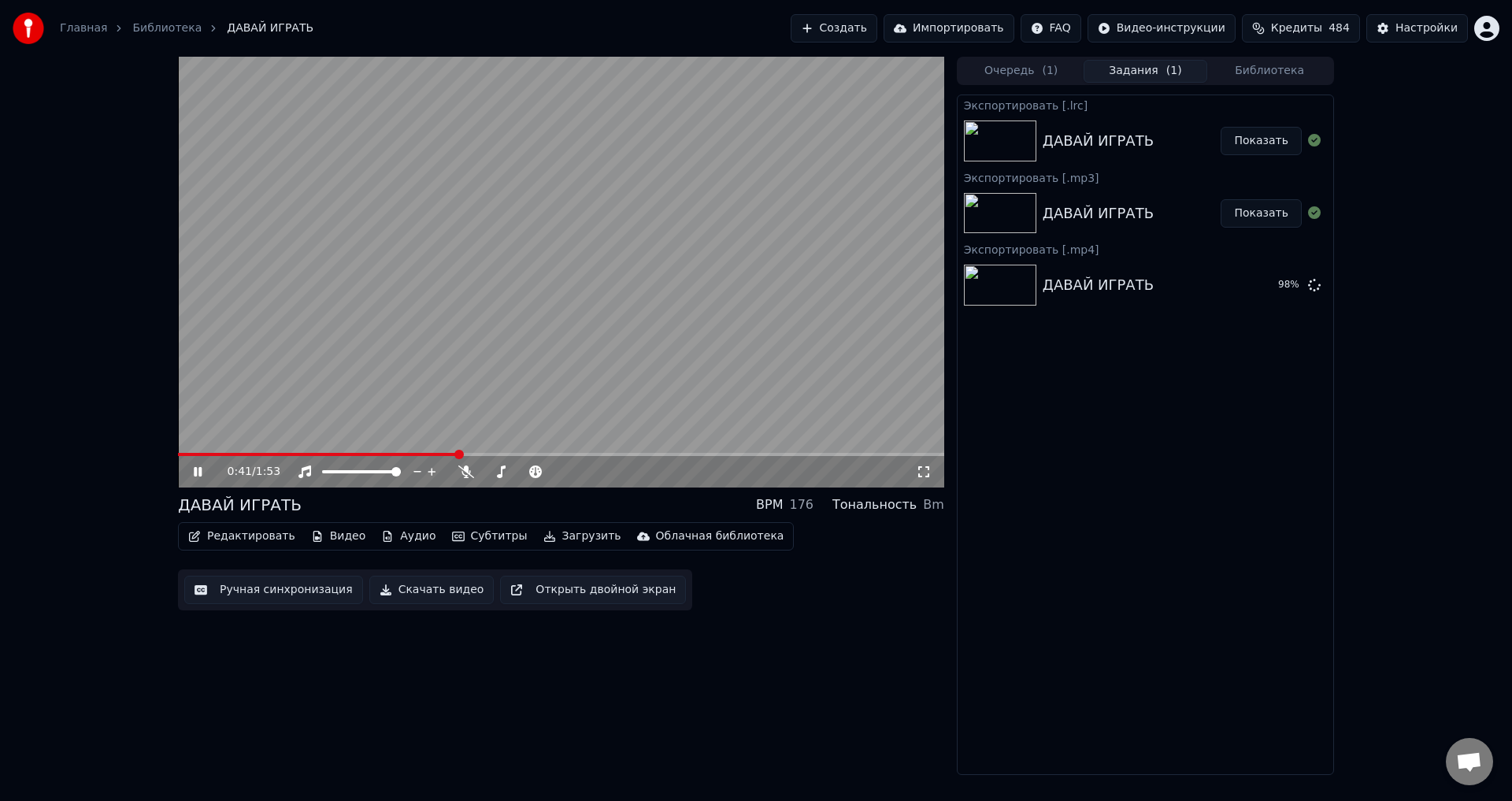
click at [1304, 27] on span "Кредиты" at bounding box center [1297, 28] width 51 height 16
click at [410, 231] on video at bounding box center [561, 272] width 766 height 431
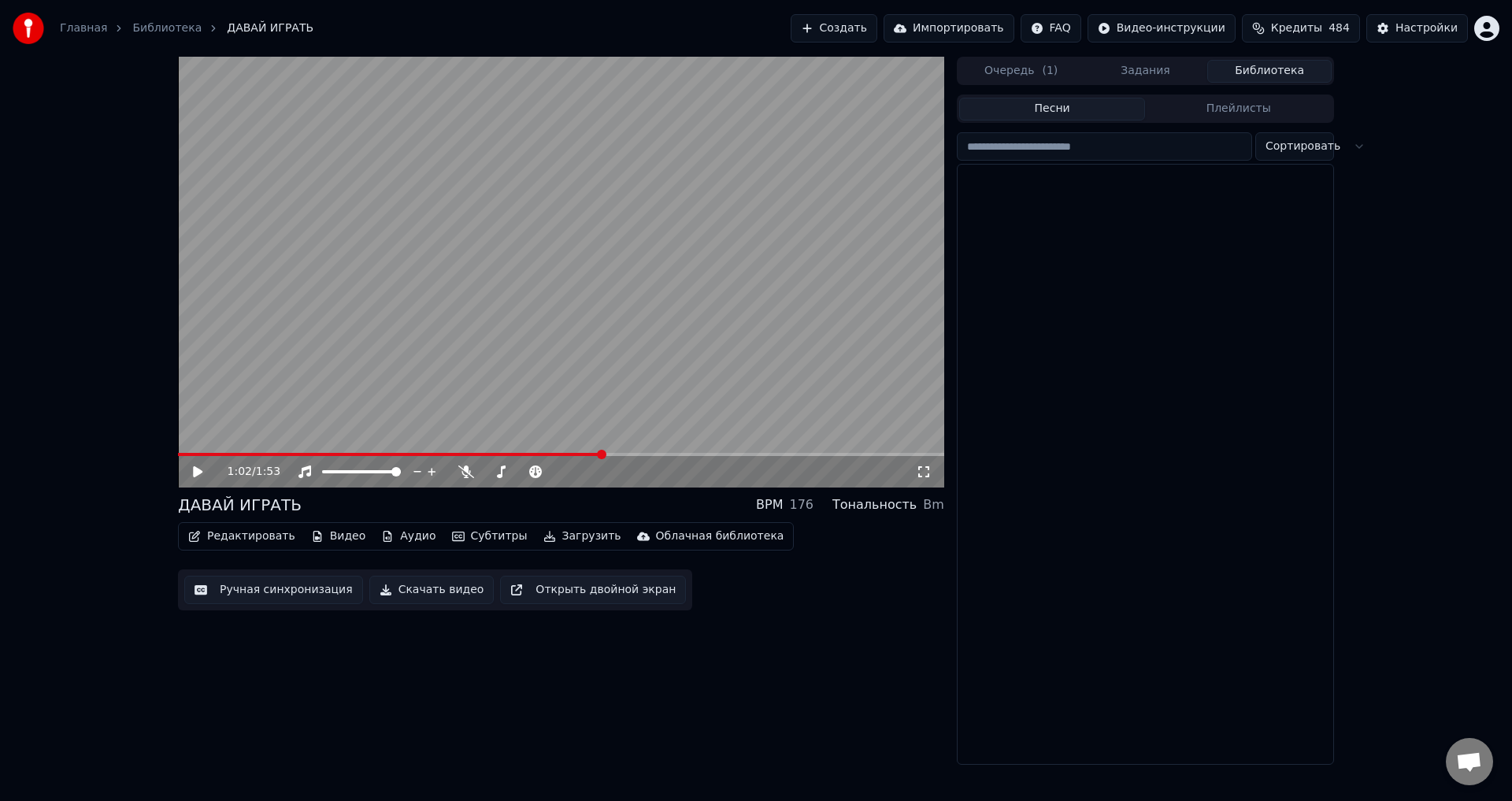
click at [1287, 71] on button "Библиотека" at bounding box center [1268, 71] width 124 height 23
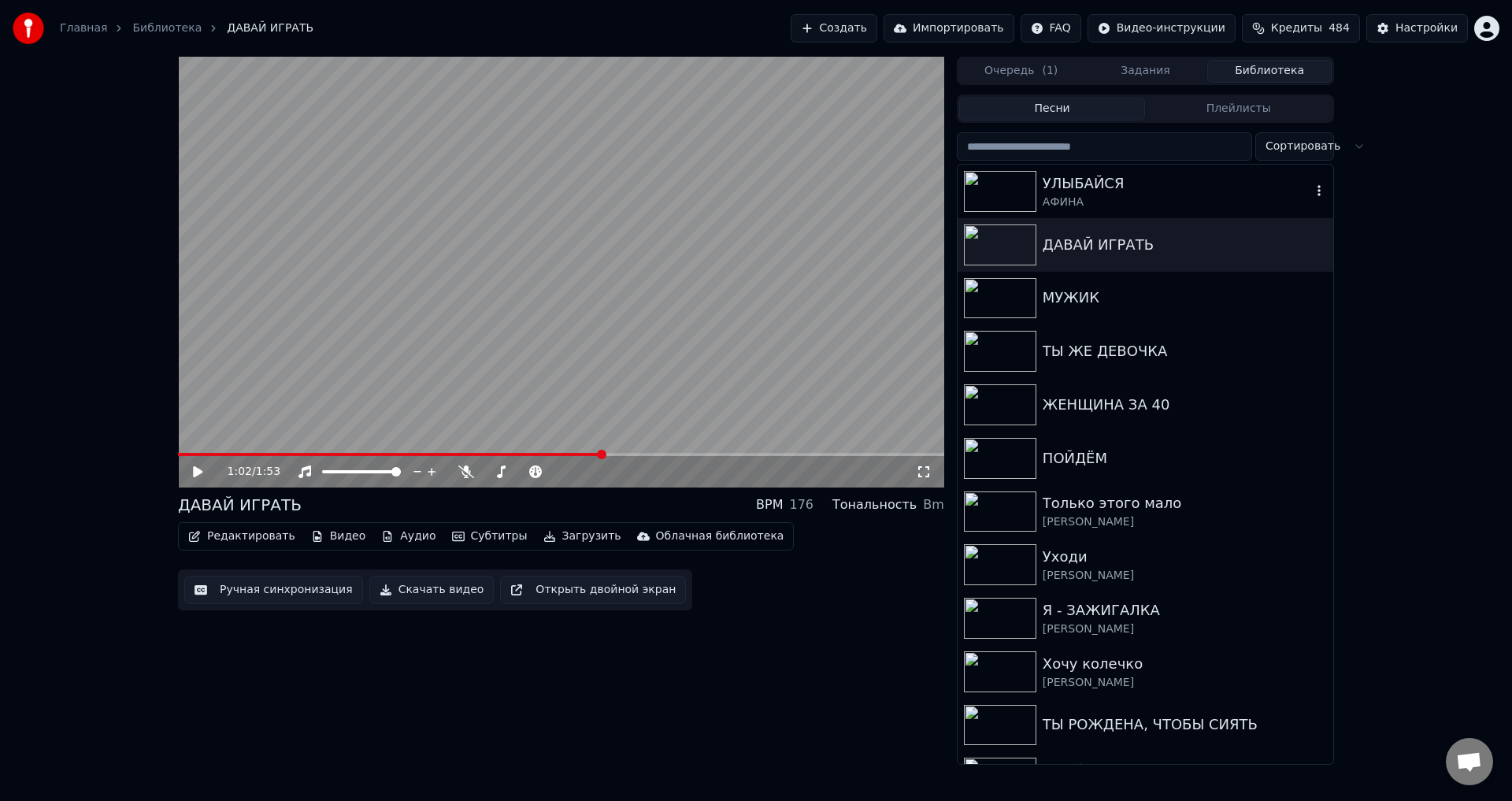
click at [1110, 185] on div "УЛЫБАЙСЯ" at bounding box center [1176, 183] width 268 height 23
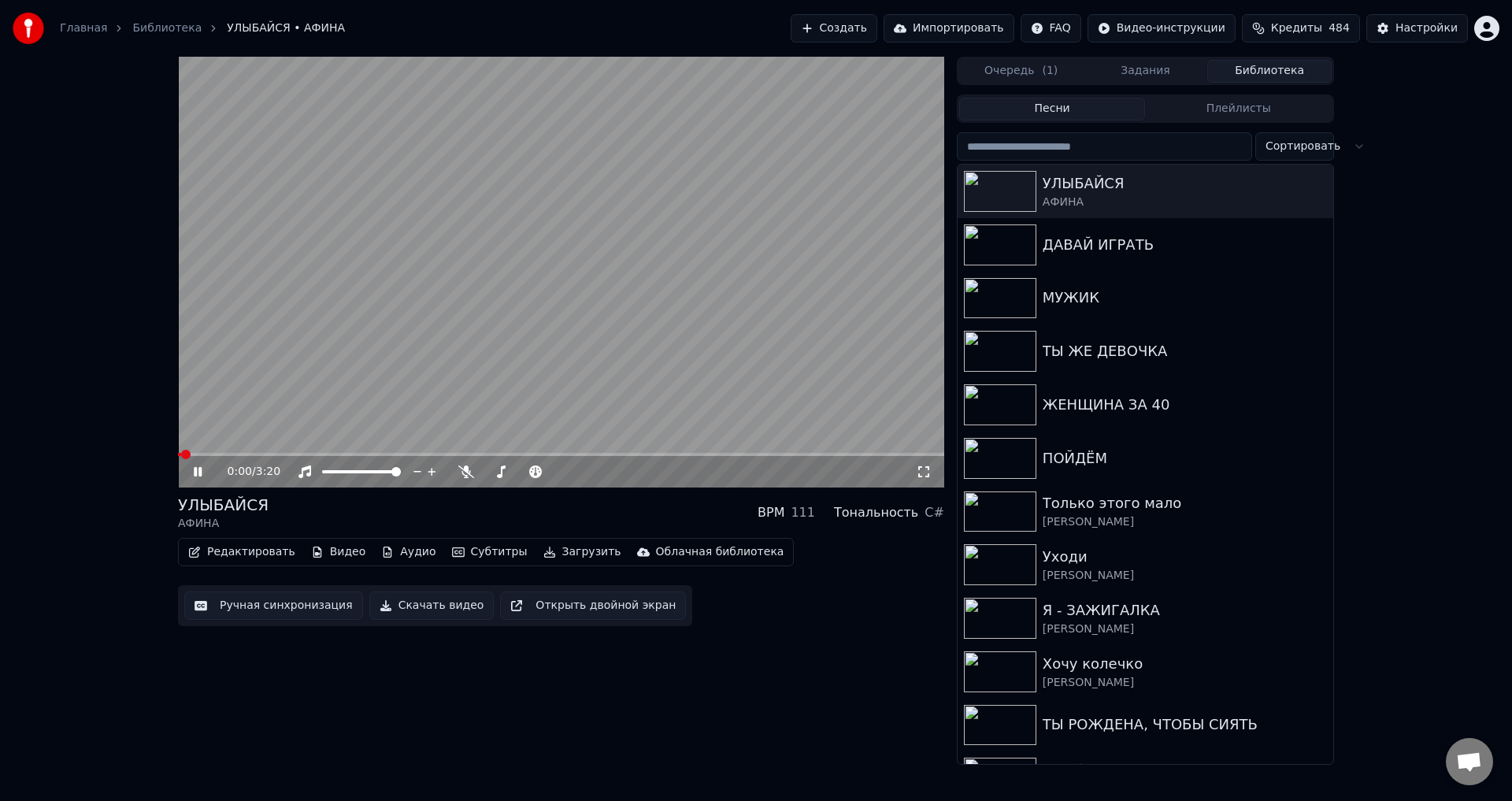
click at [260, 603] on button "Ручная синхронизация" at bounding box center [273, 605] width 179 height 28
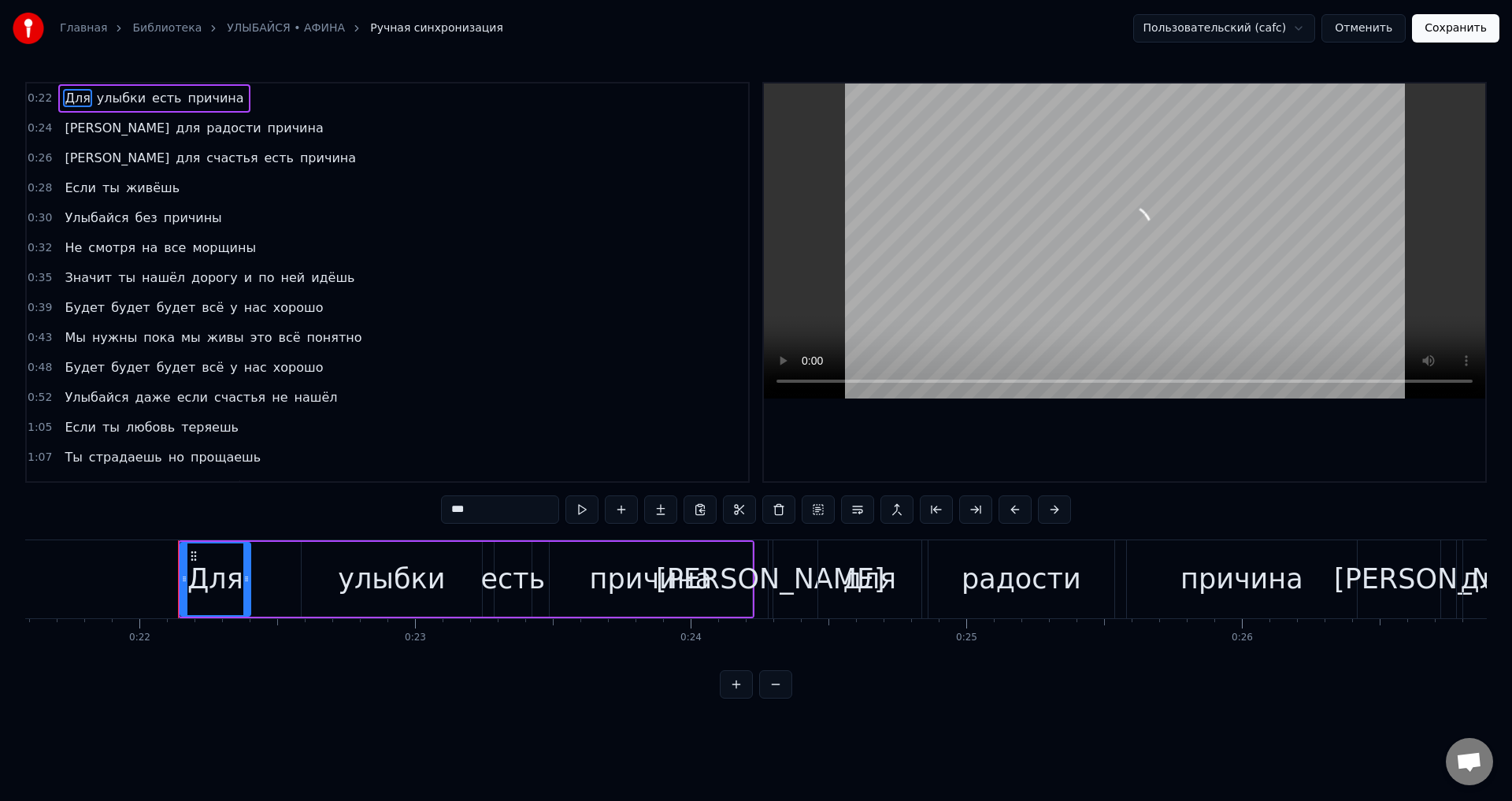
scroll to position [0, 6022]
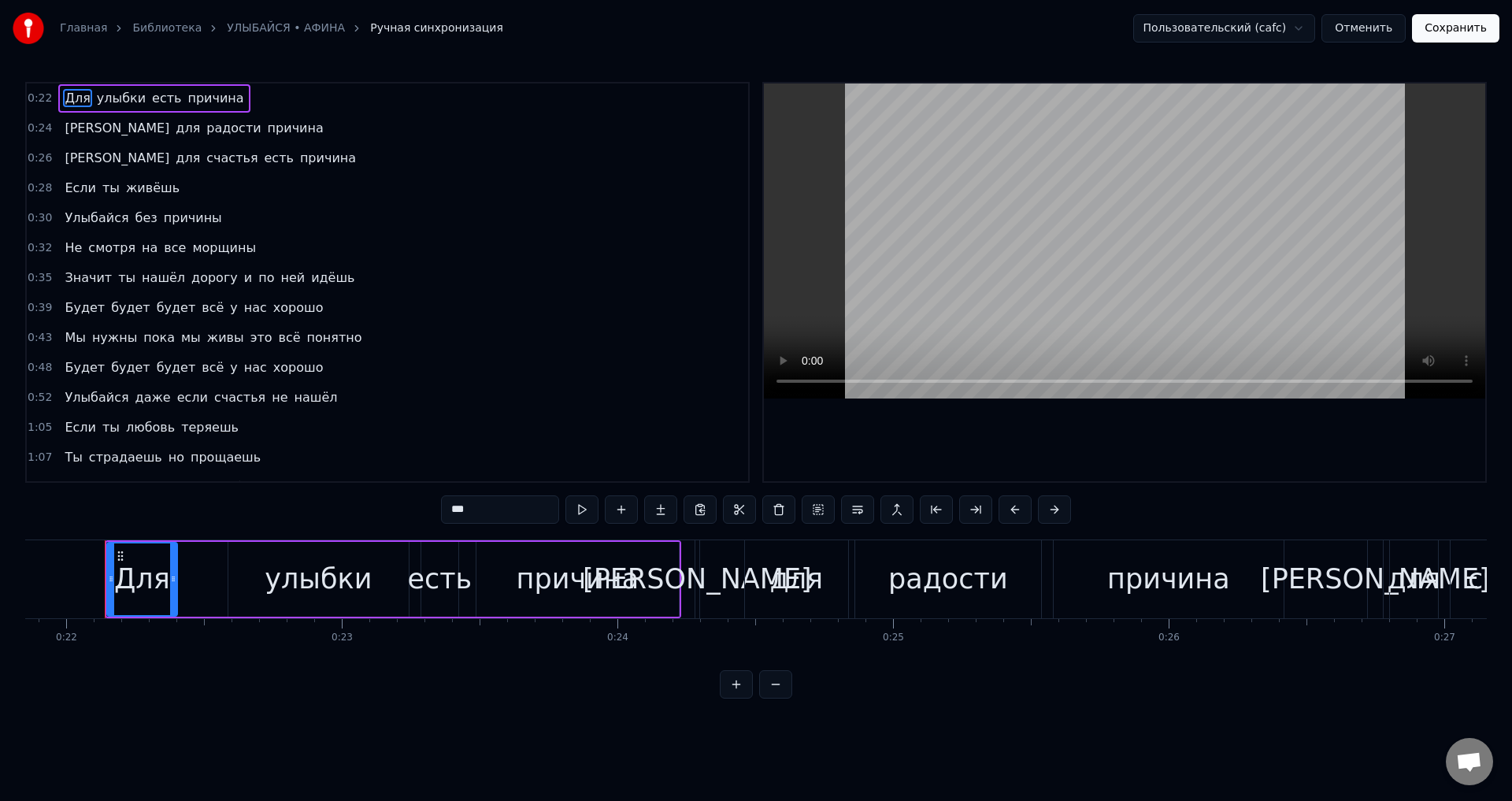
click at [66, 93] on span "Для" at bounding box center [76, 98] width 28 height 19
click at [1018, 516] on button at bounding box center [1015, 509] width 33 height 28
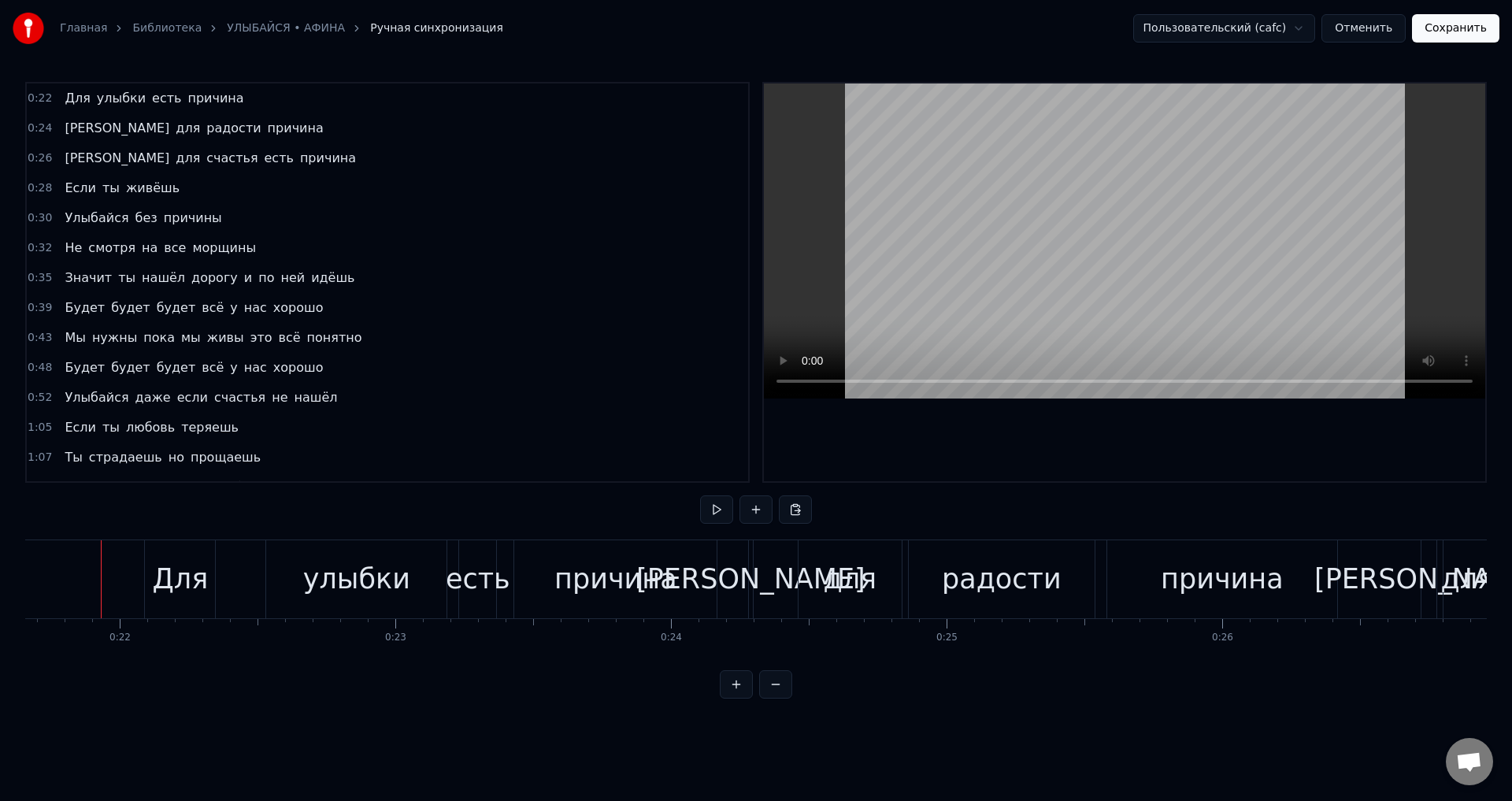
scroll to position [0, 5966]
click at [762, 581] on div "[PERSON_NAME]" at bounding box center [754, 579] width 229 height 42
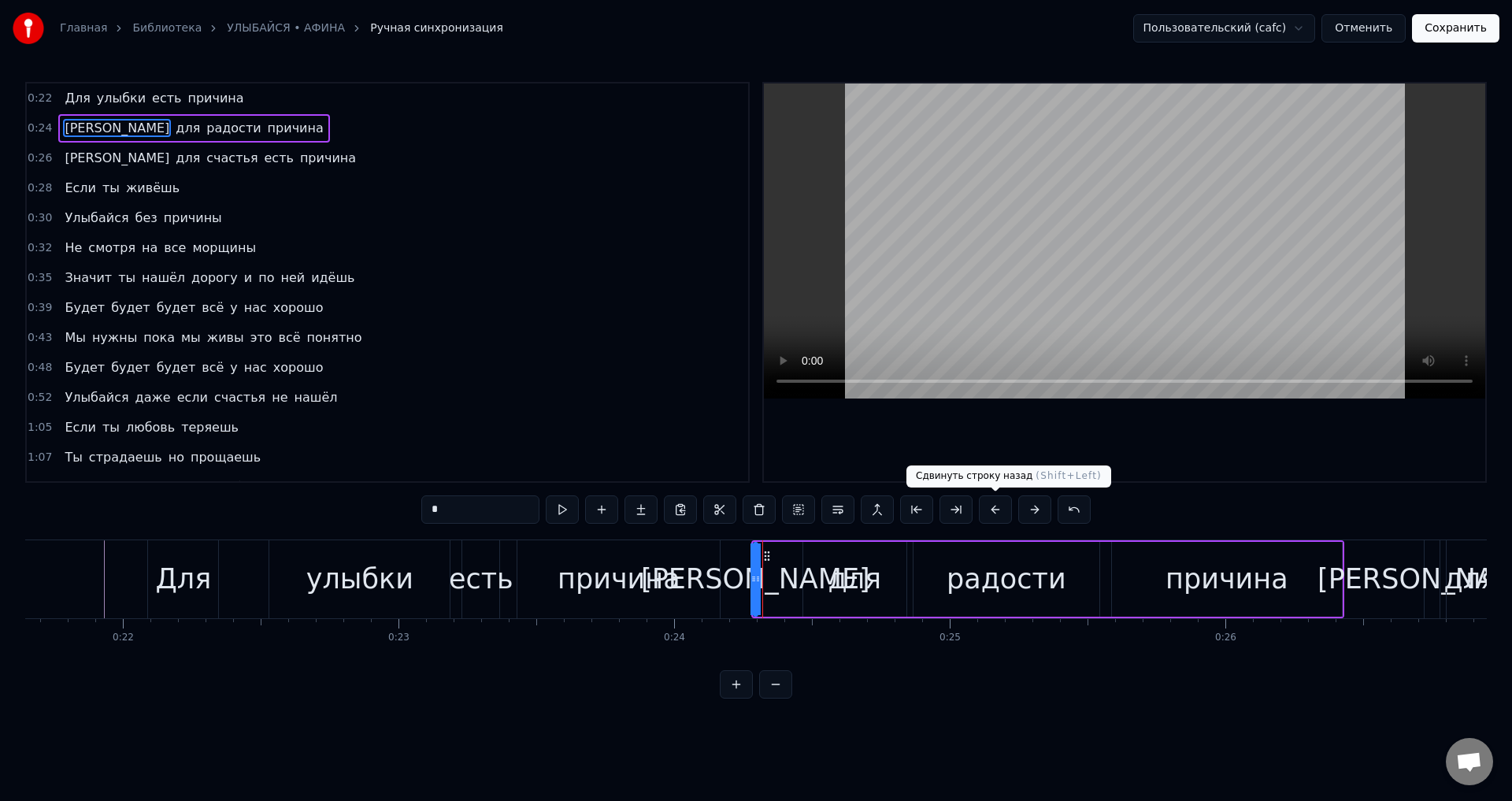
click at [999, 510] on button at bounding box center [995, 509] width 33 height 28
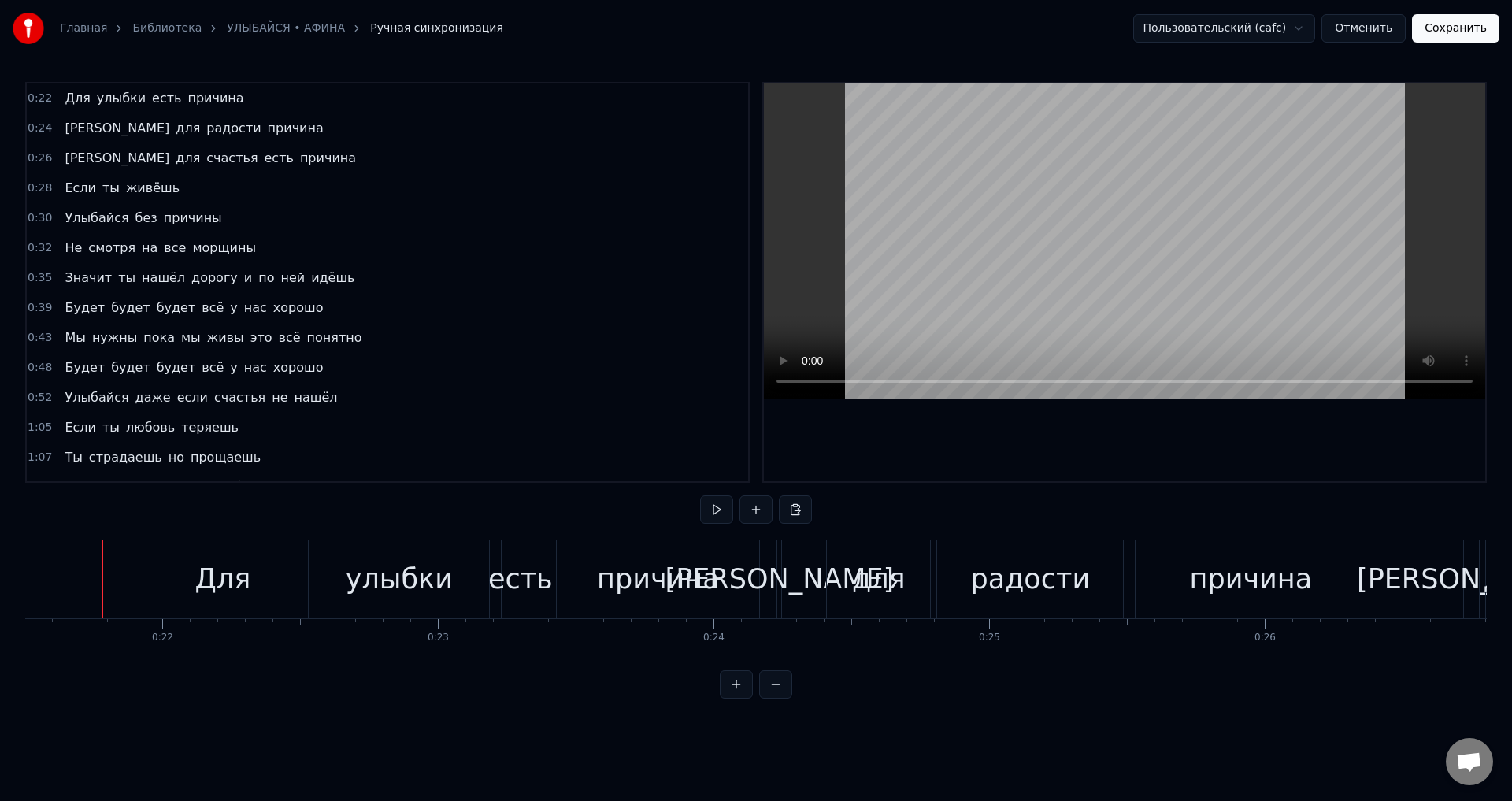
scroll to position [0, 5925]
click at [212, 576] on div "Для" at bounding box center [223, 579] width 56 height 42
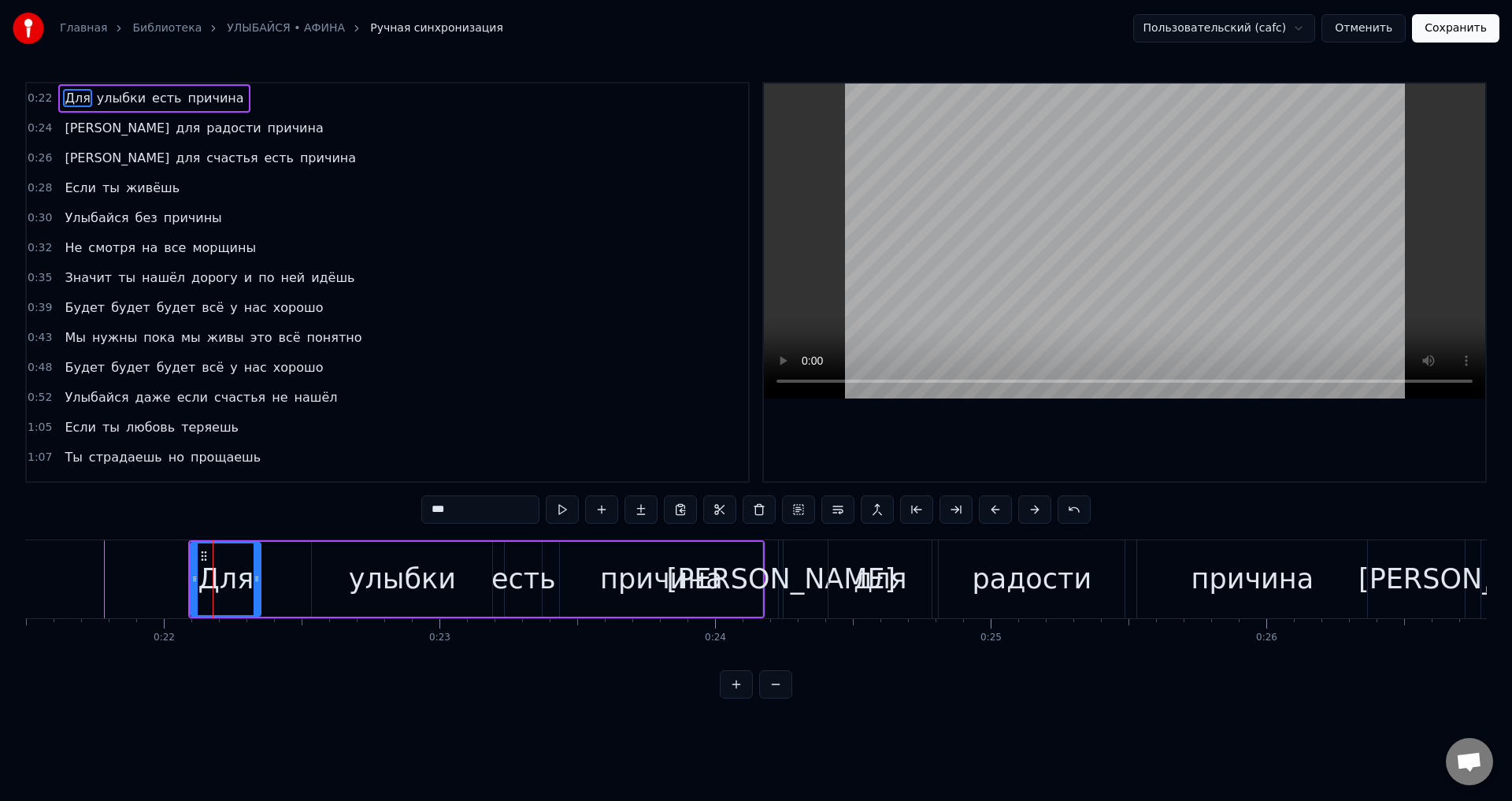
click at [1452, 35] on button "Сохранить" at bounding box center [1455, 27] width 87 height 28
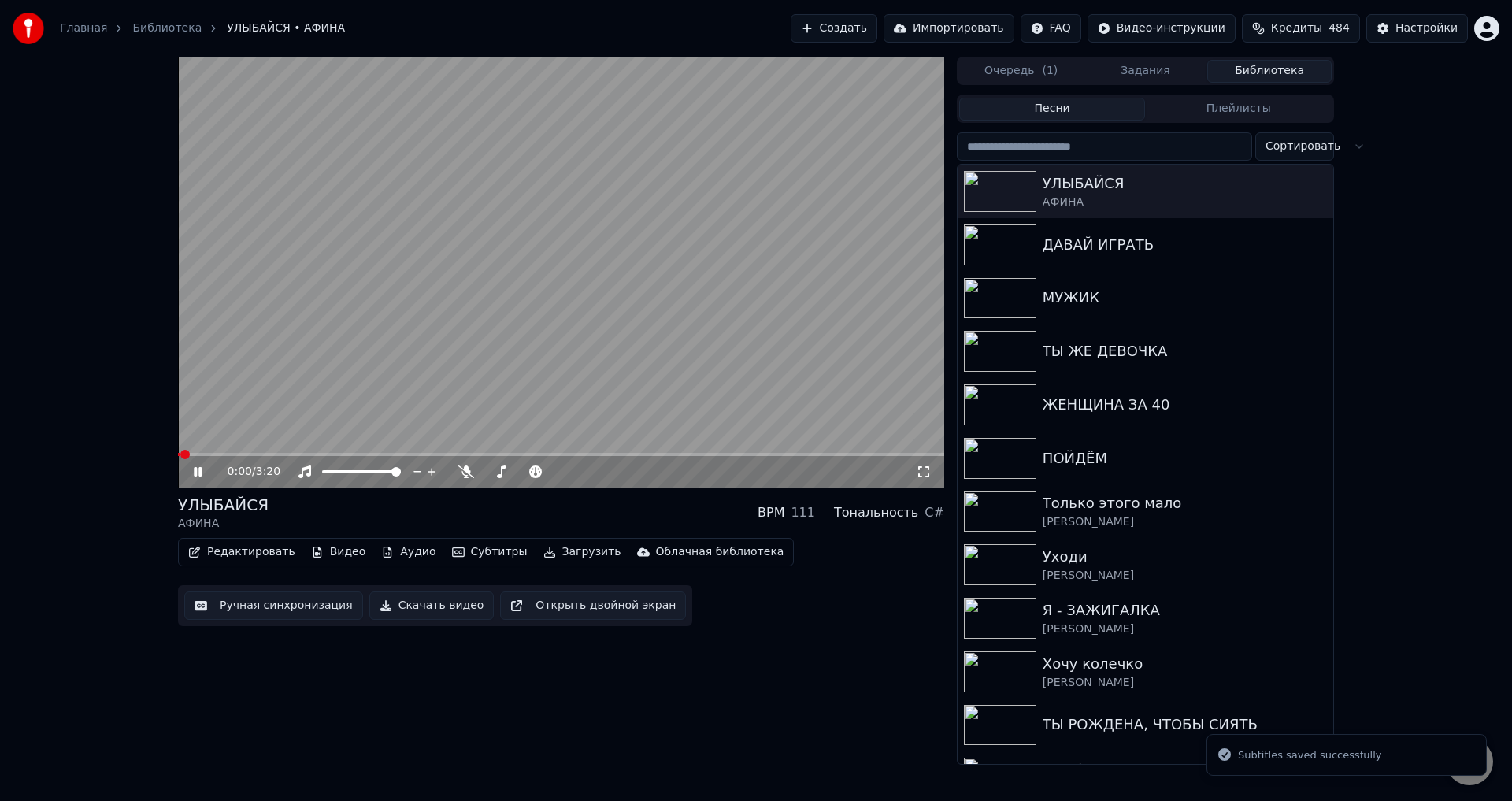
click at [926, 474] on icon at bounding box center [924, 472] width 16 height 13
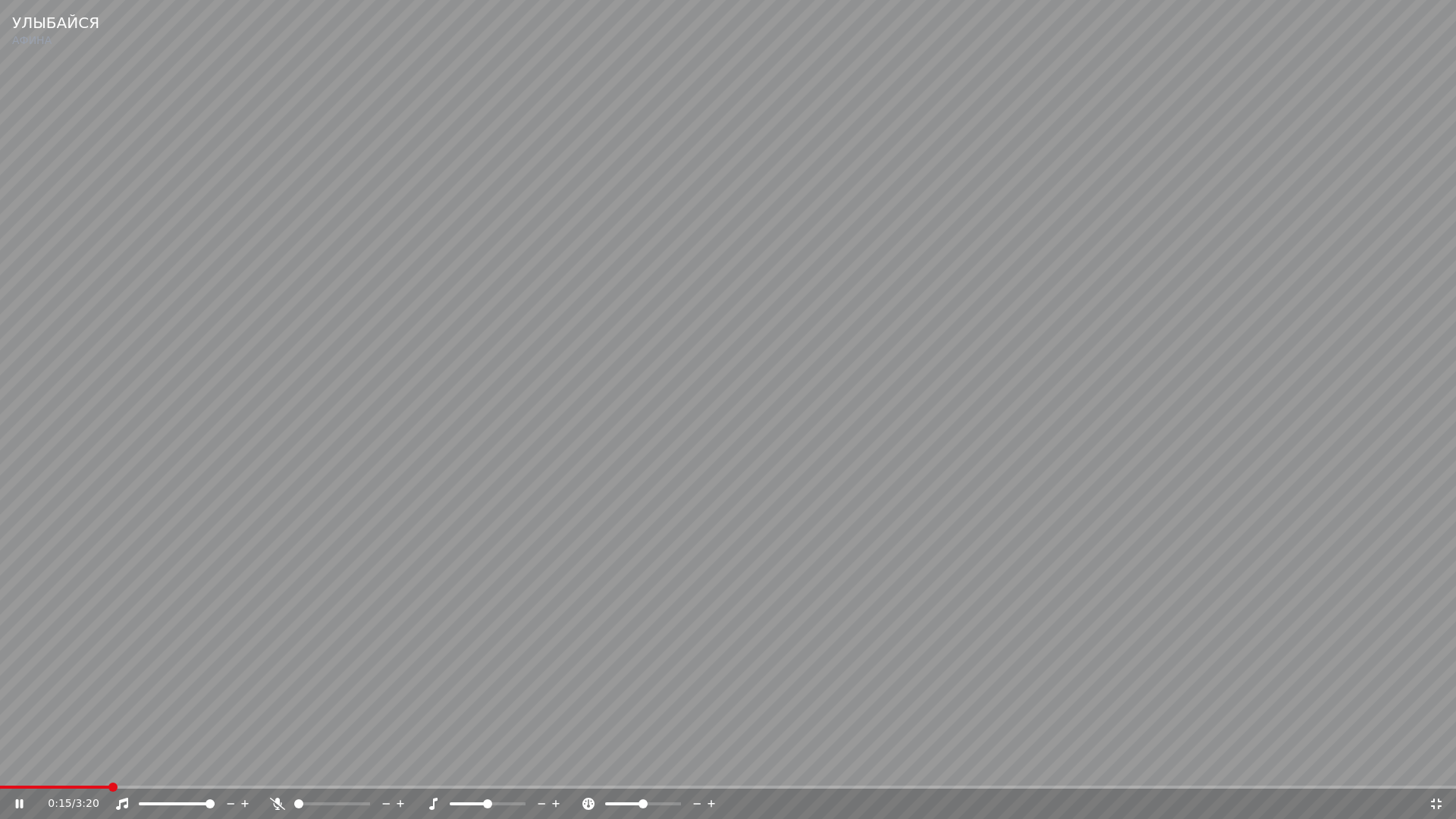
click at [108, 770] on span at bounding box center [728, 787] width 1456 height 3
click at [1453, 74] on video at bounding box center [728, 409] width 1456 height 819
click at [1436, 770] on icon at bounding box center [1436, 803] width 15 height 12
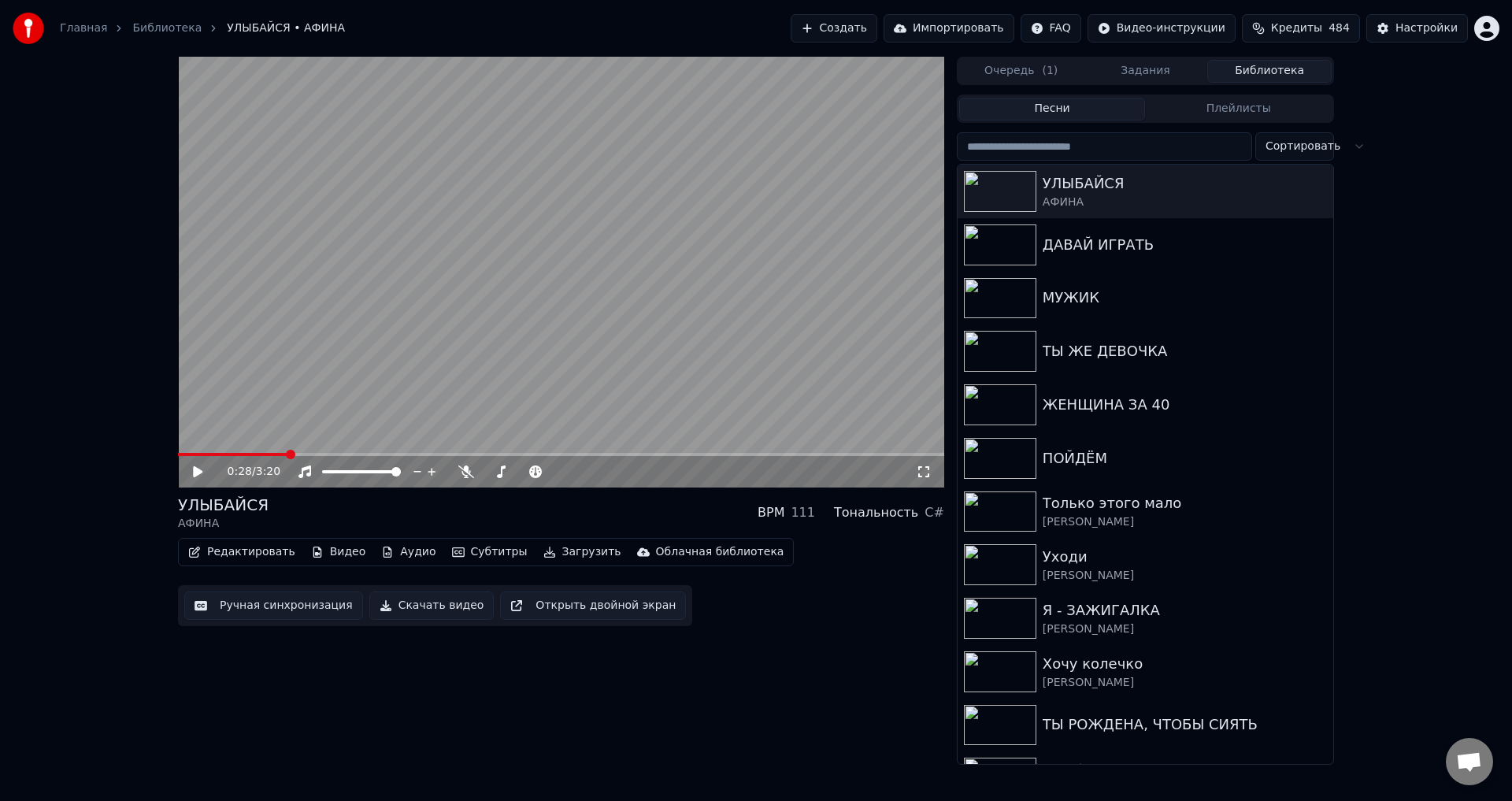
click at [241, 607] on button "Ручная синхронизация" at bounding box center [273, 605] width 179 height 28
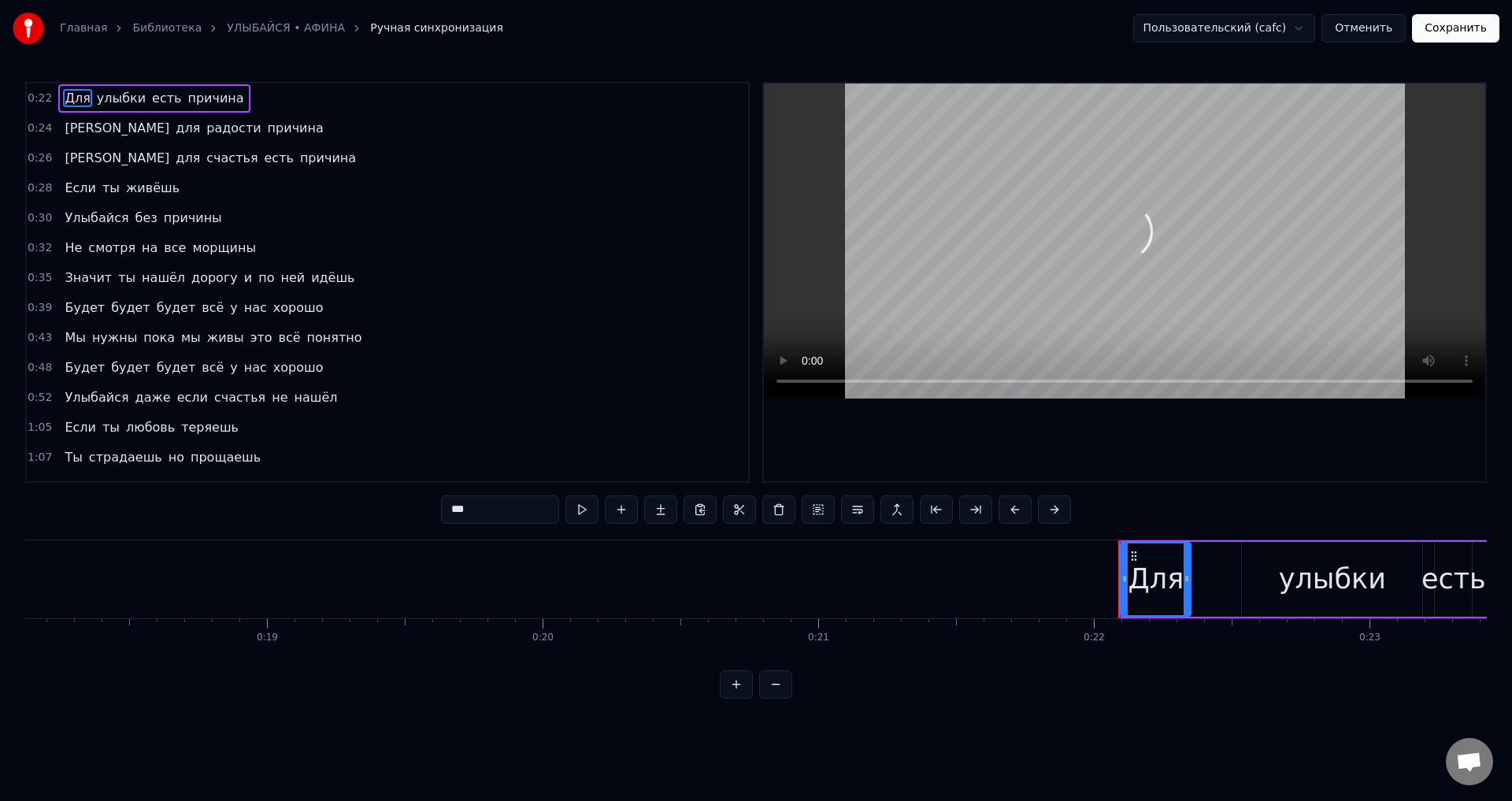
scroll to position [0, 6009]
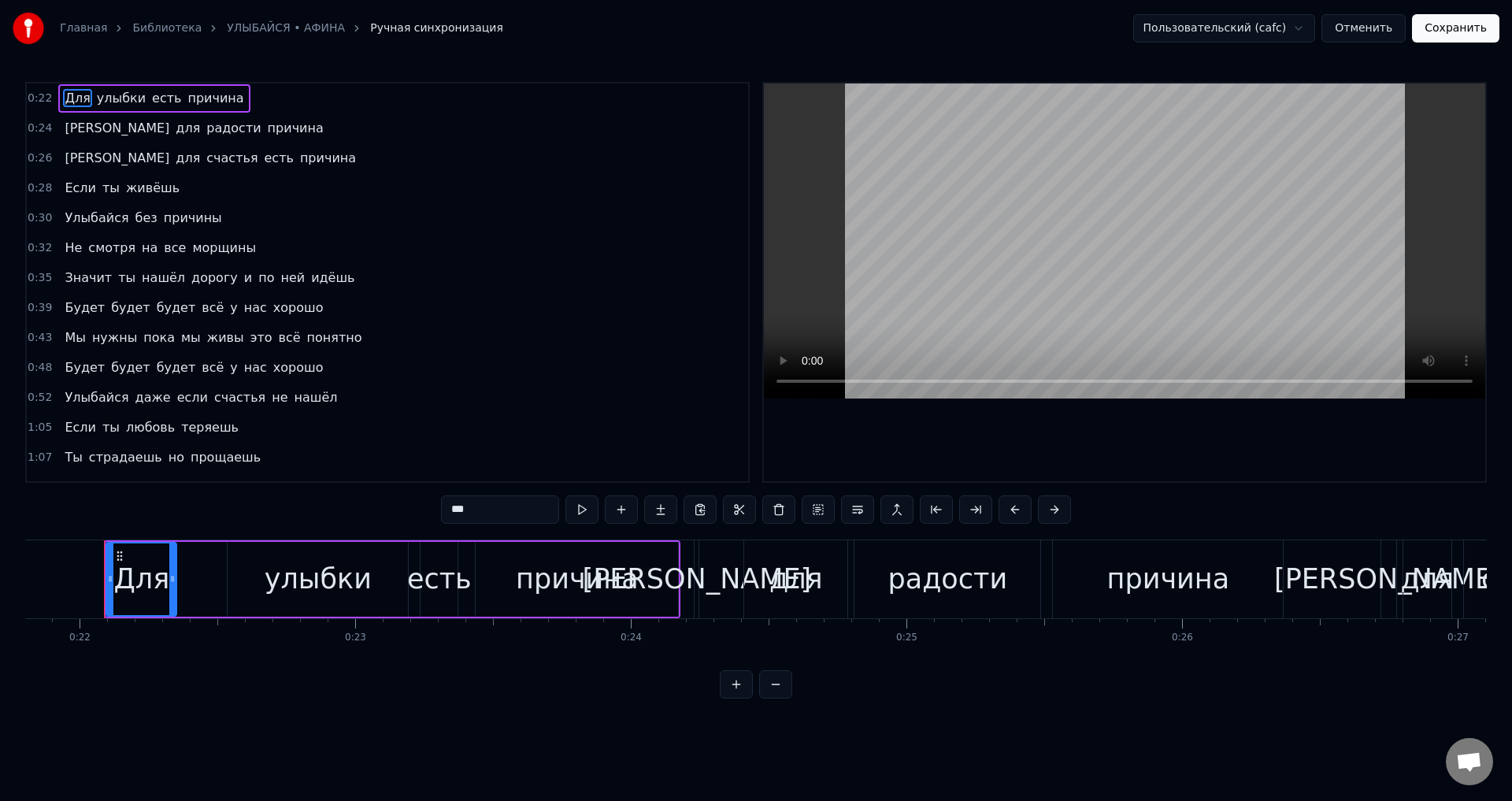
click at [67, 161] on span "[PERSON_NAME]" at bounding box center [116, 158] width 108 height 19
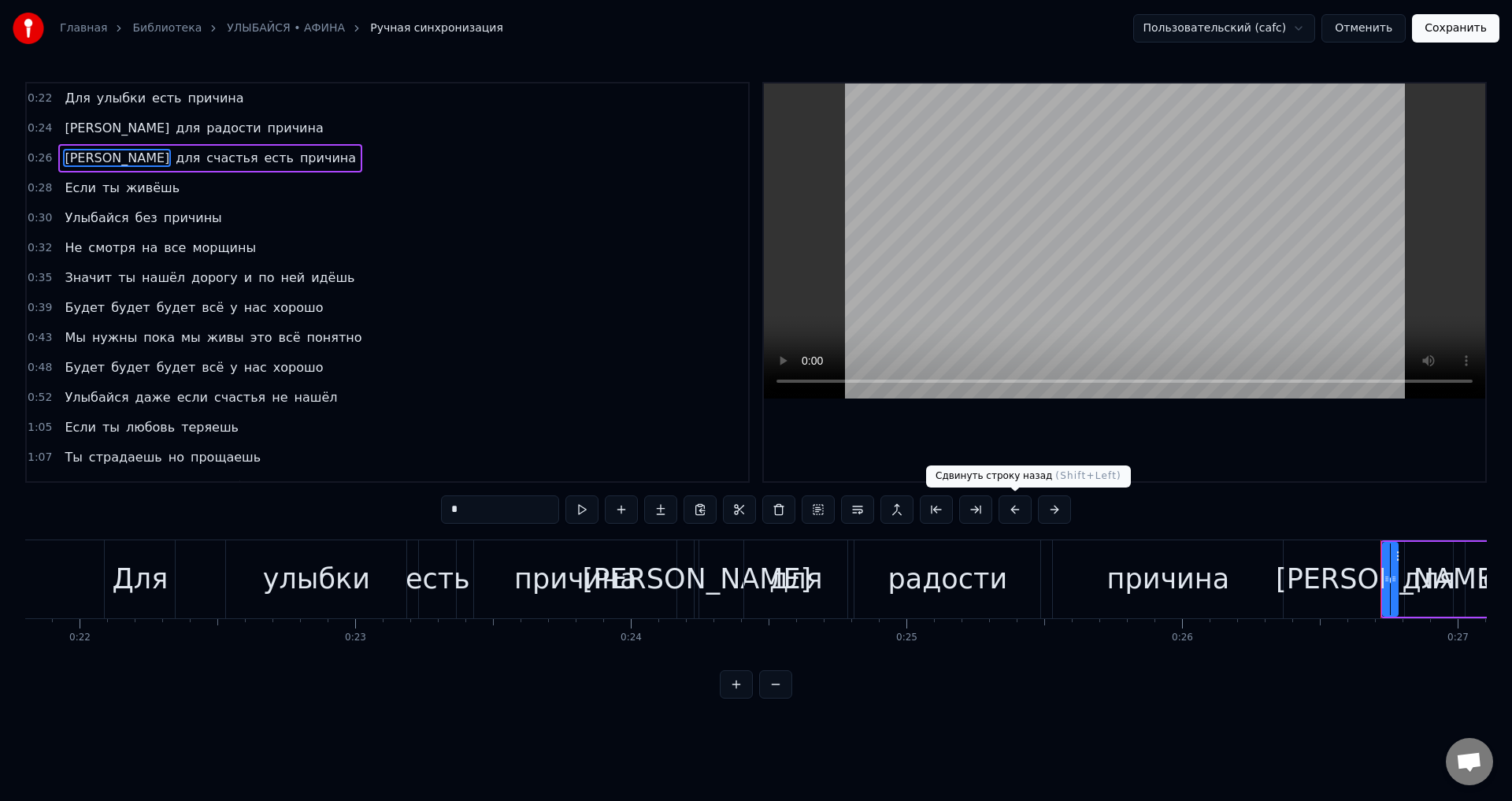
click at [1018, 509] on button at bounding box center [1015, 509] width 33 height 28
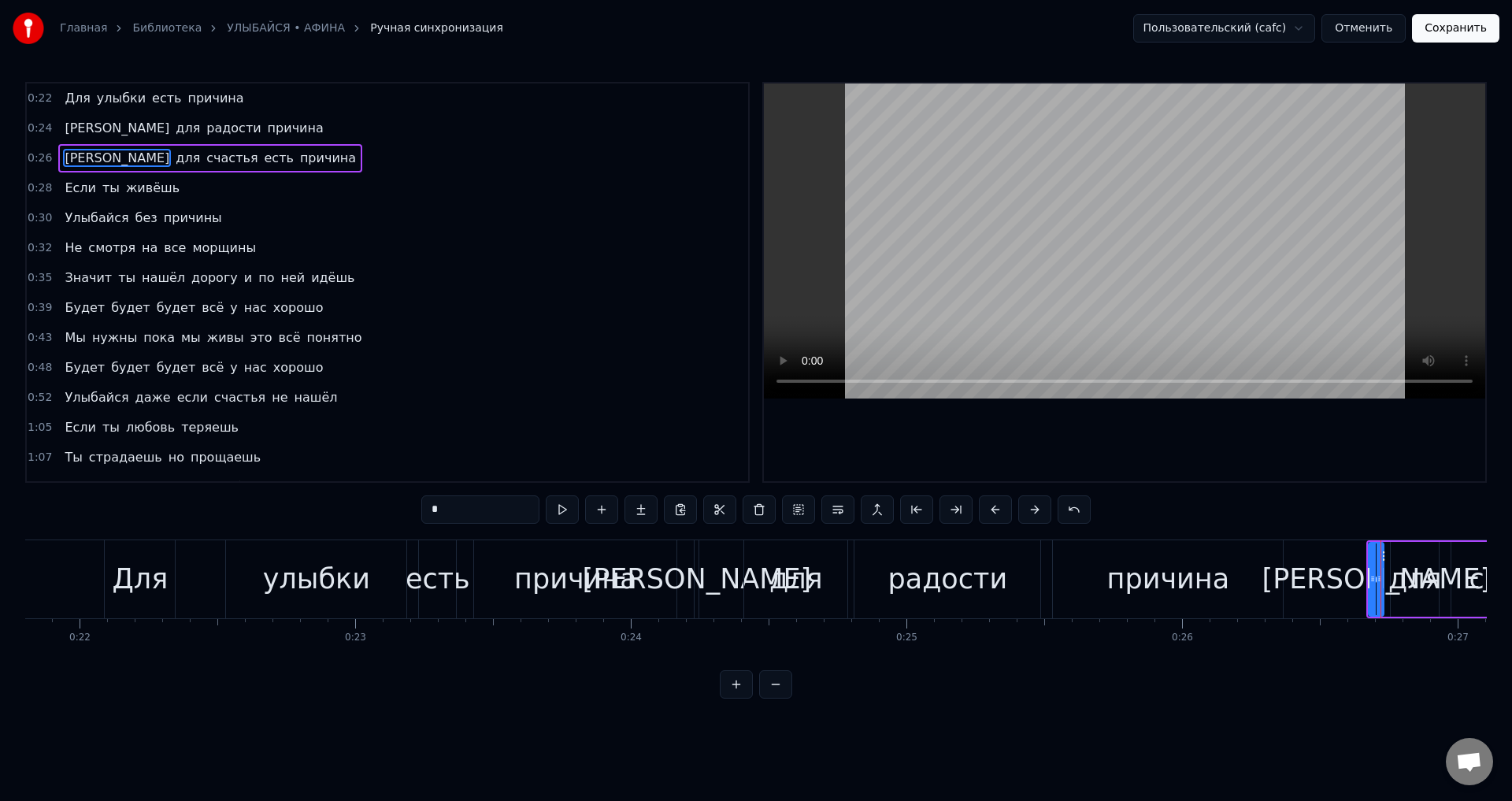
click at [68, 189] on span "Если" at bounding box center [79, 188] width 34 height 19
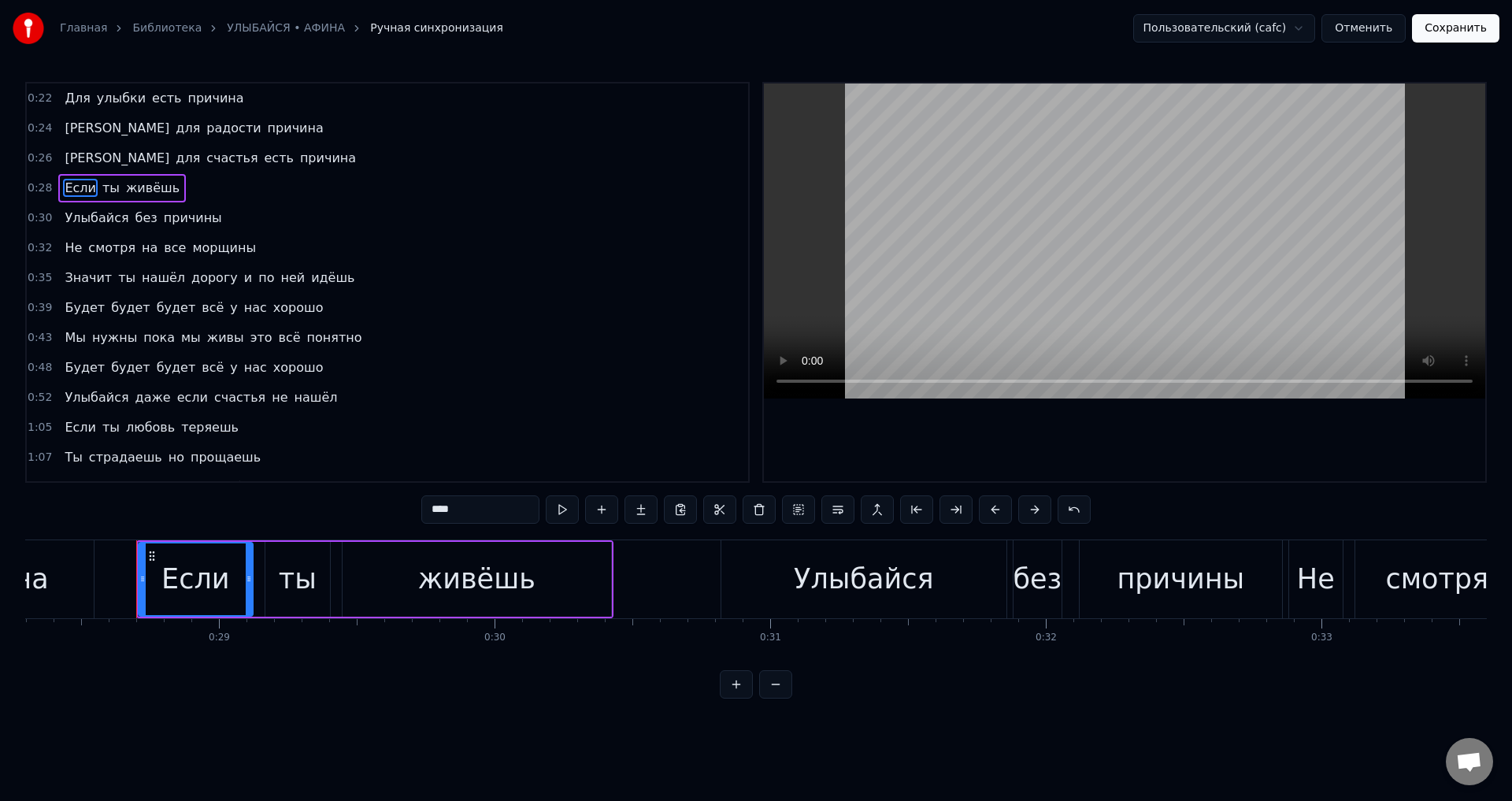
scroll to position [0, 7830]
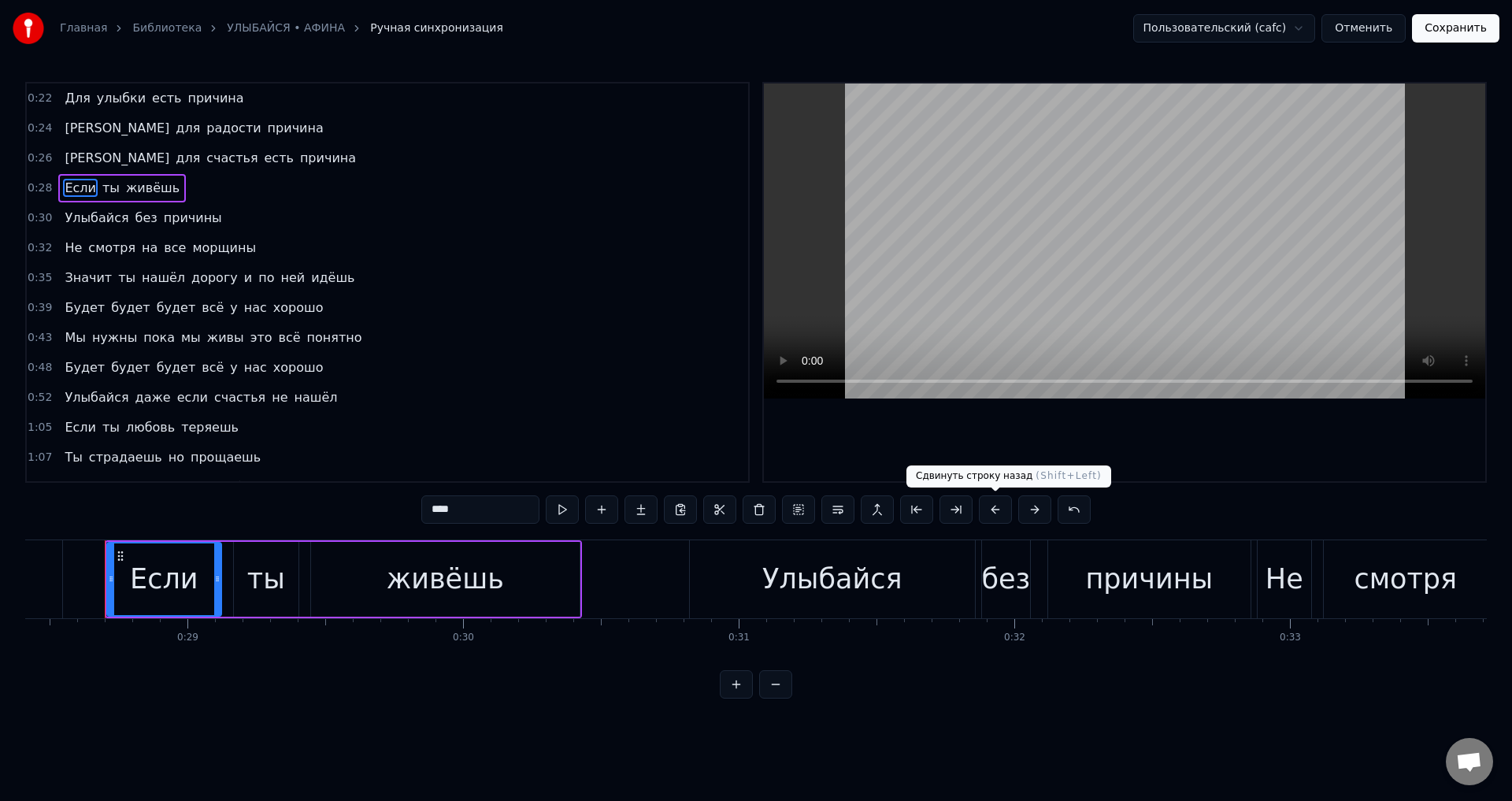
click at [993, 515] on button at bounding box center [995, 509] width 33 height 28
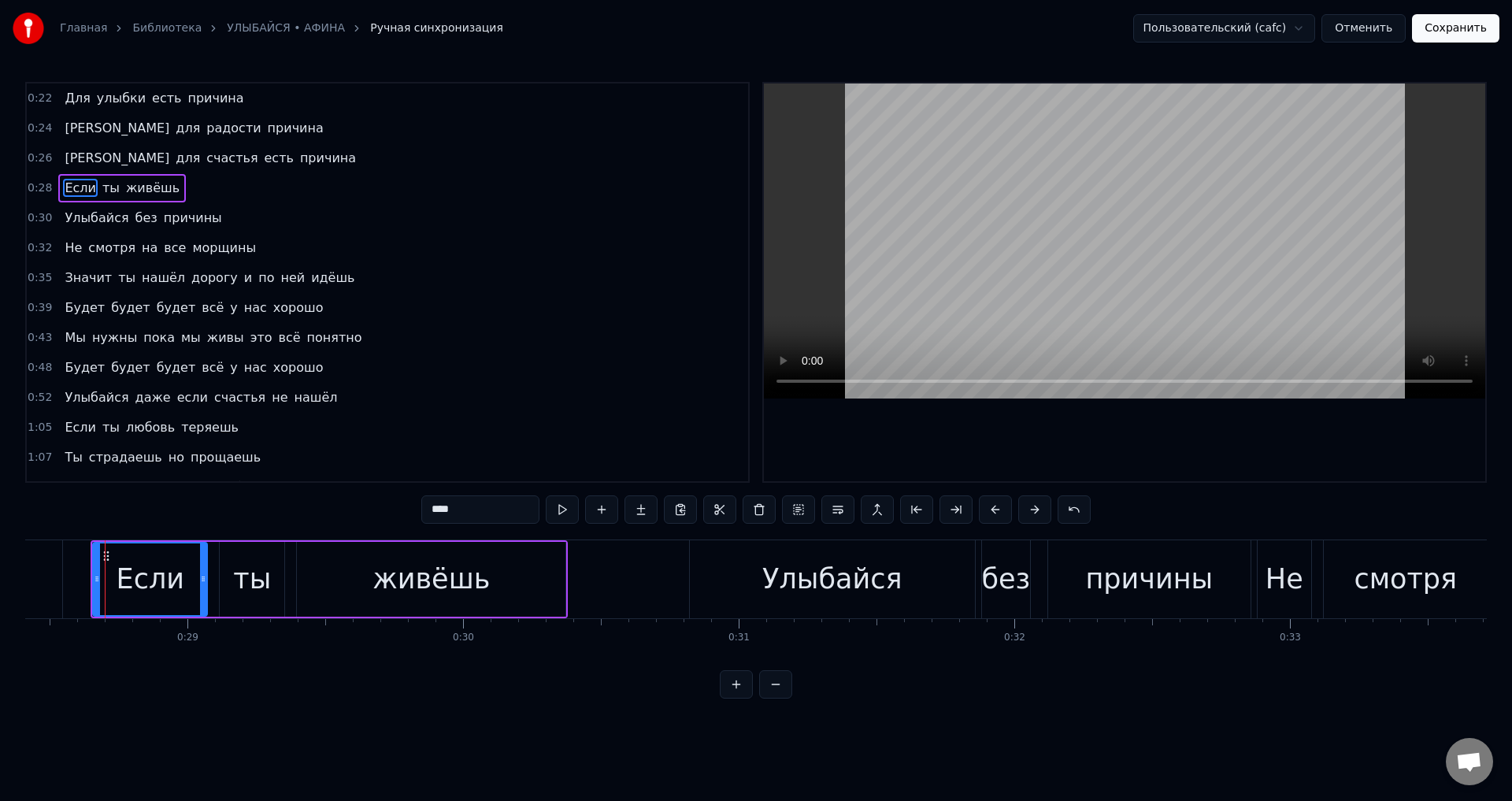
click at [67, 215] on span "Улыбайся" at bounding box center [96, 217] width 67 height 19
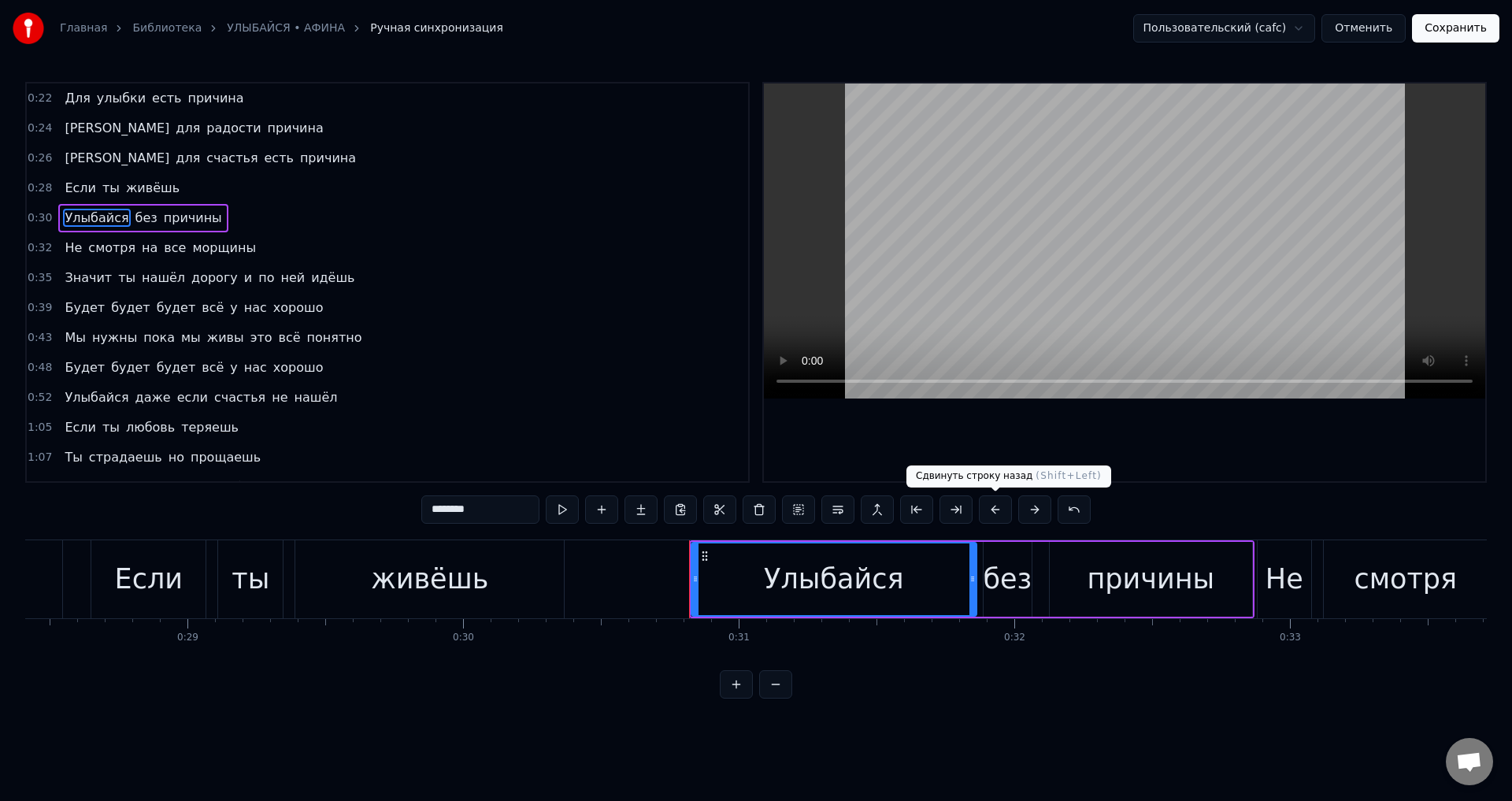
click at [992, 511] on button at bounding box center [995, 509] width 33 height 28
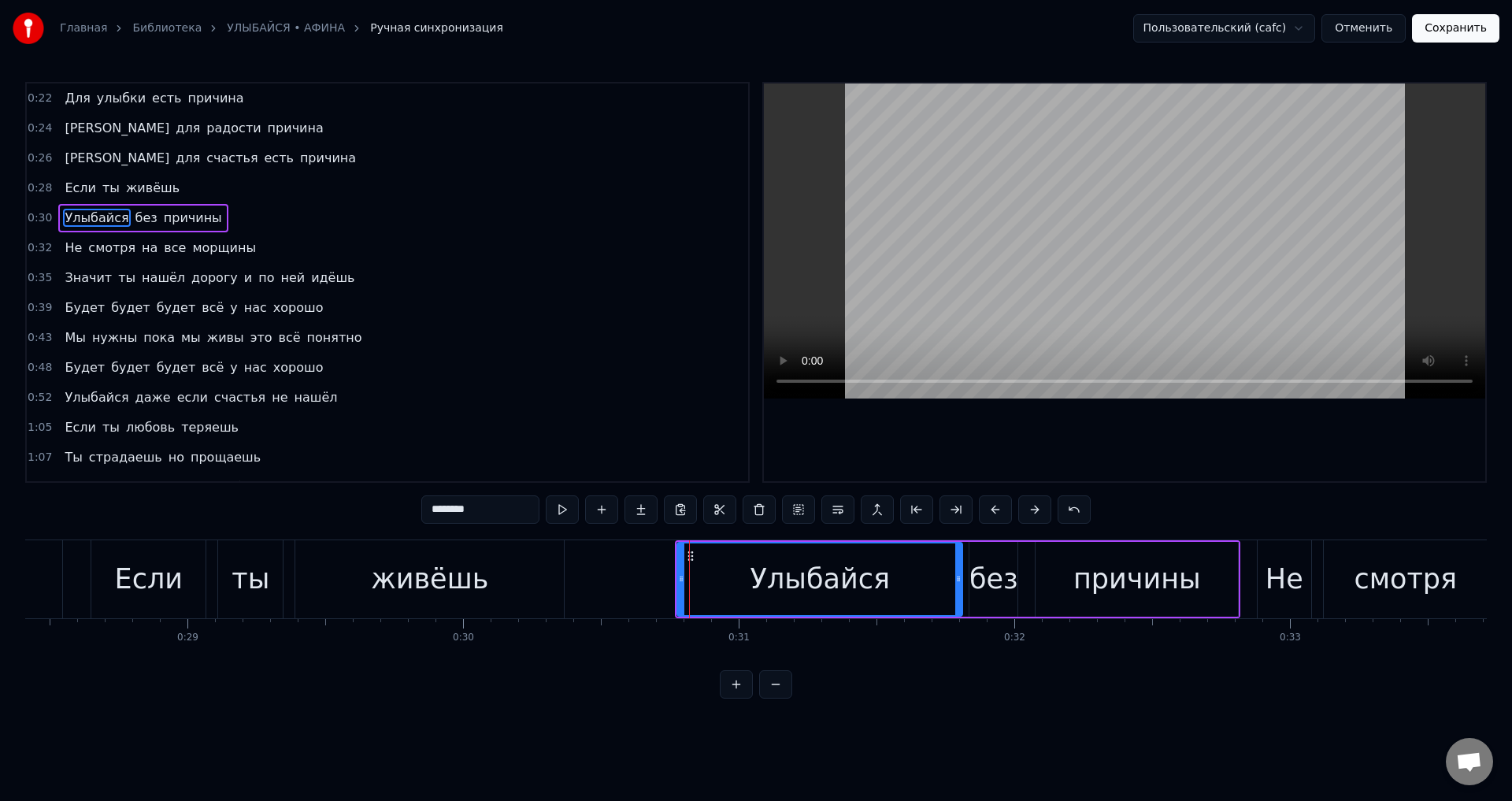
click at [63, 252] on span "Не" at bounding box center [72, 248] width 21 height 19
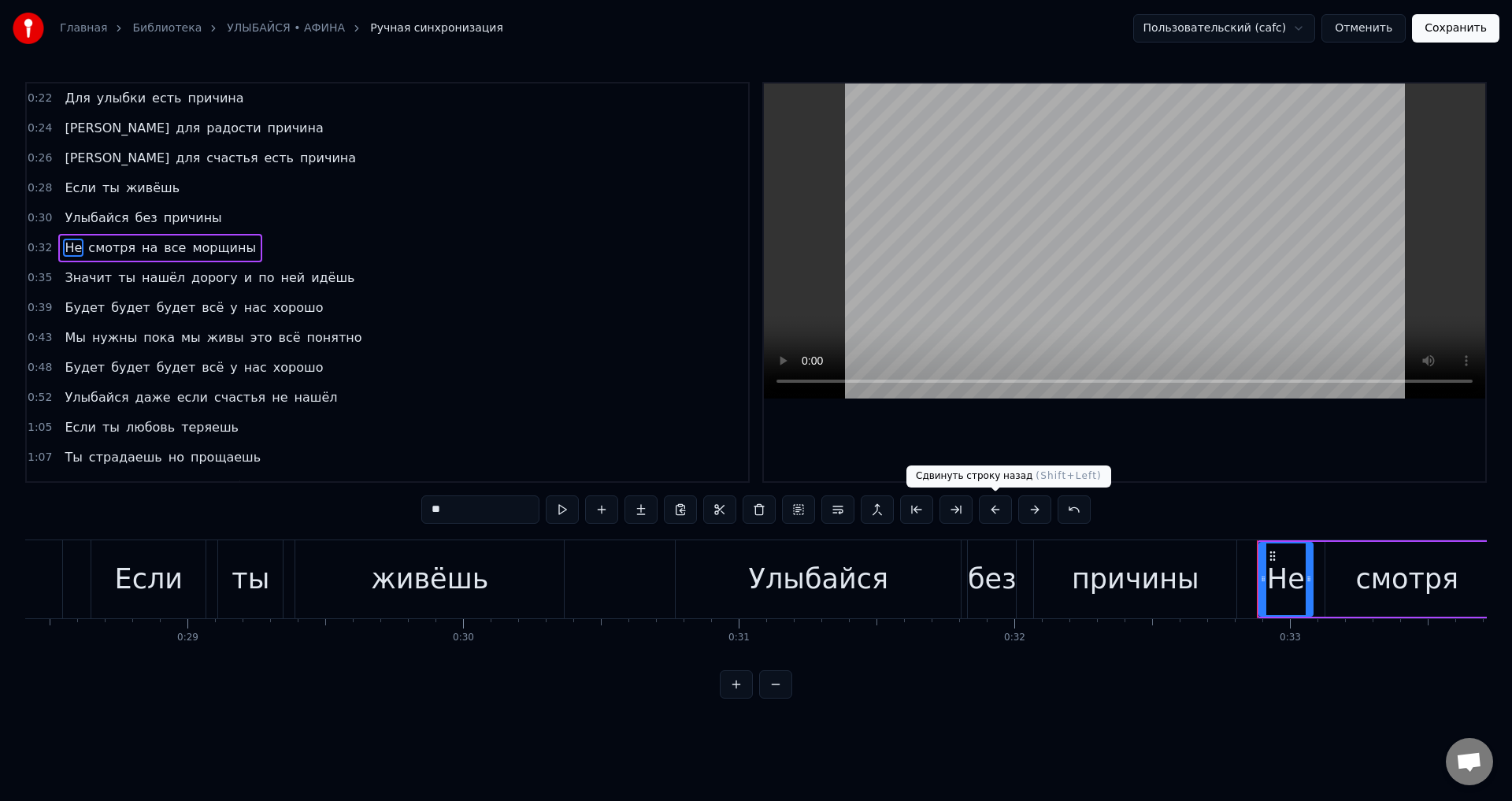
click at [996, 509] on button at bounding box center [995, 509] width 33 height 28
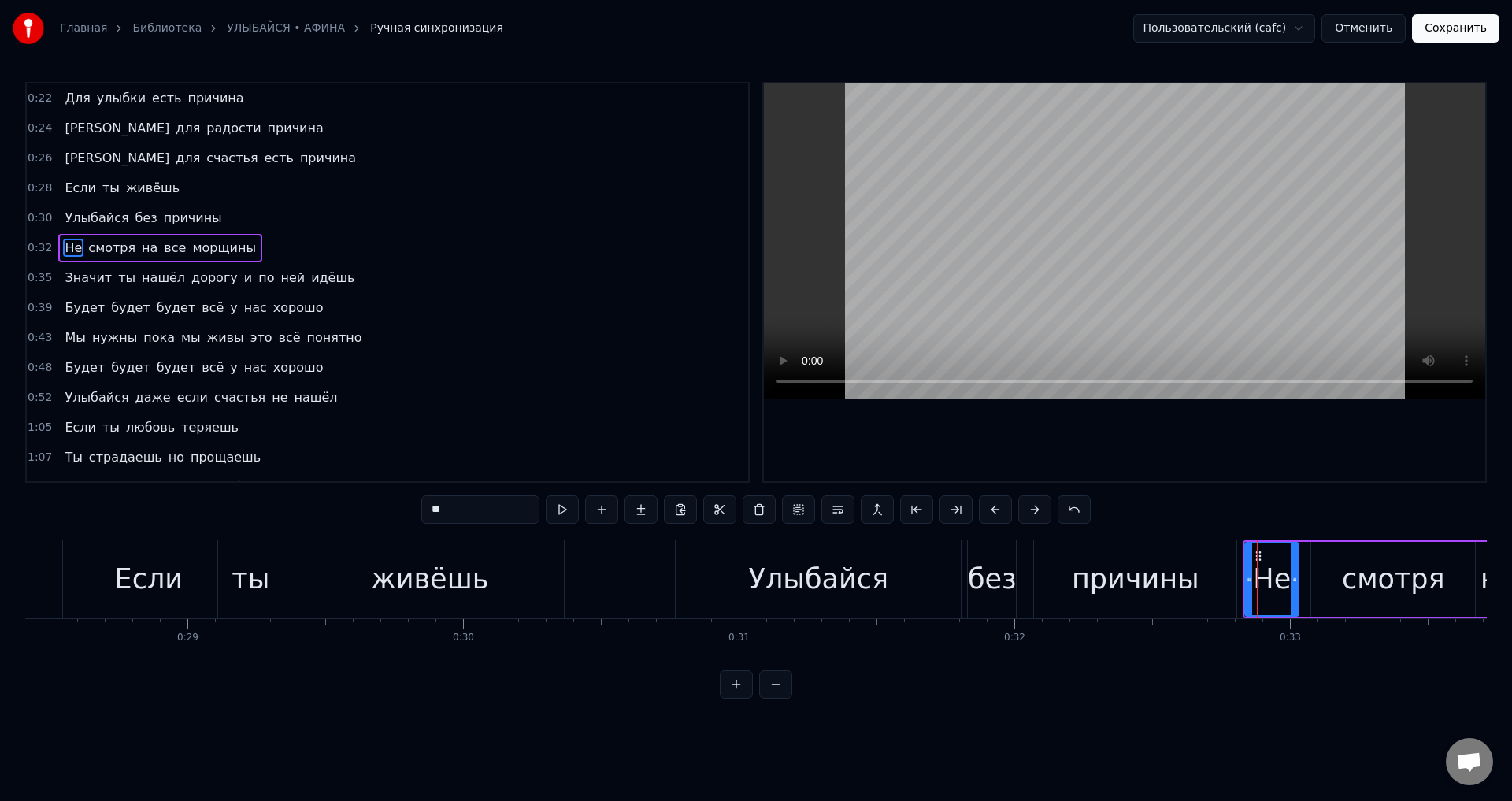
click at [66, 282] on span "Значит" at bounding box center [87, 277] width 50 height 19
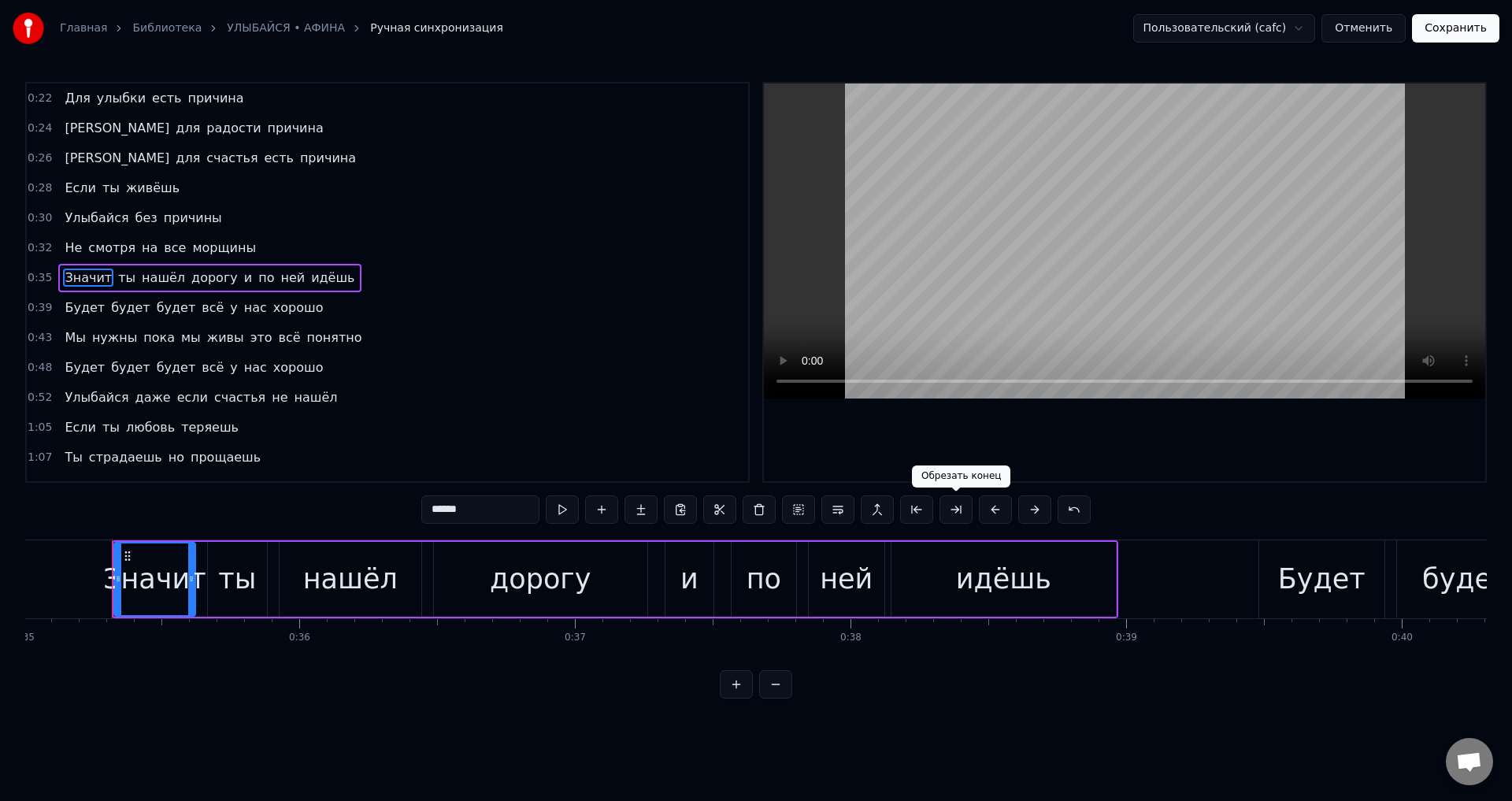
scroll to position [0, 9654]
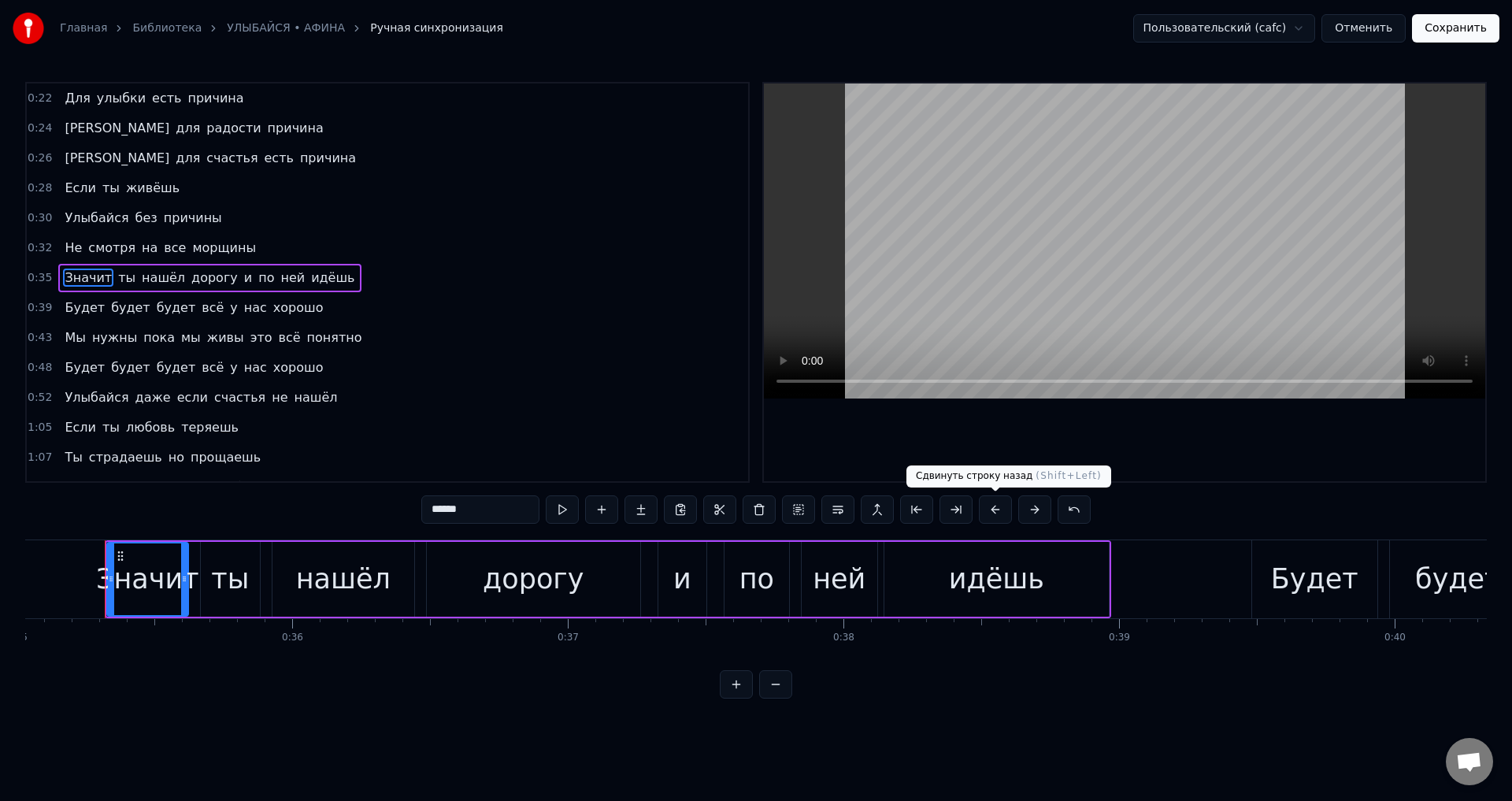
click at [987, 509] on button at bounding box center [995, 509] width 33 height 28
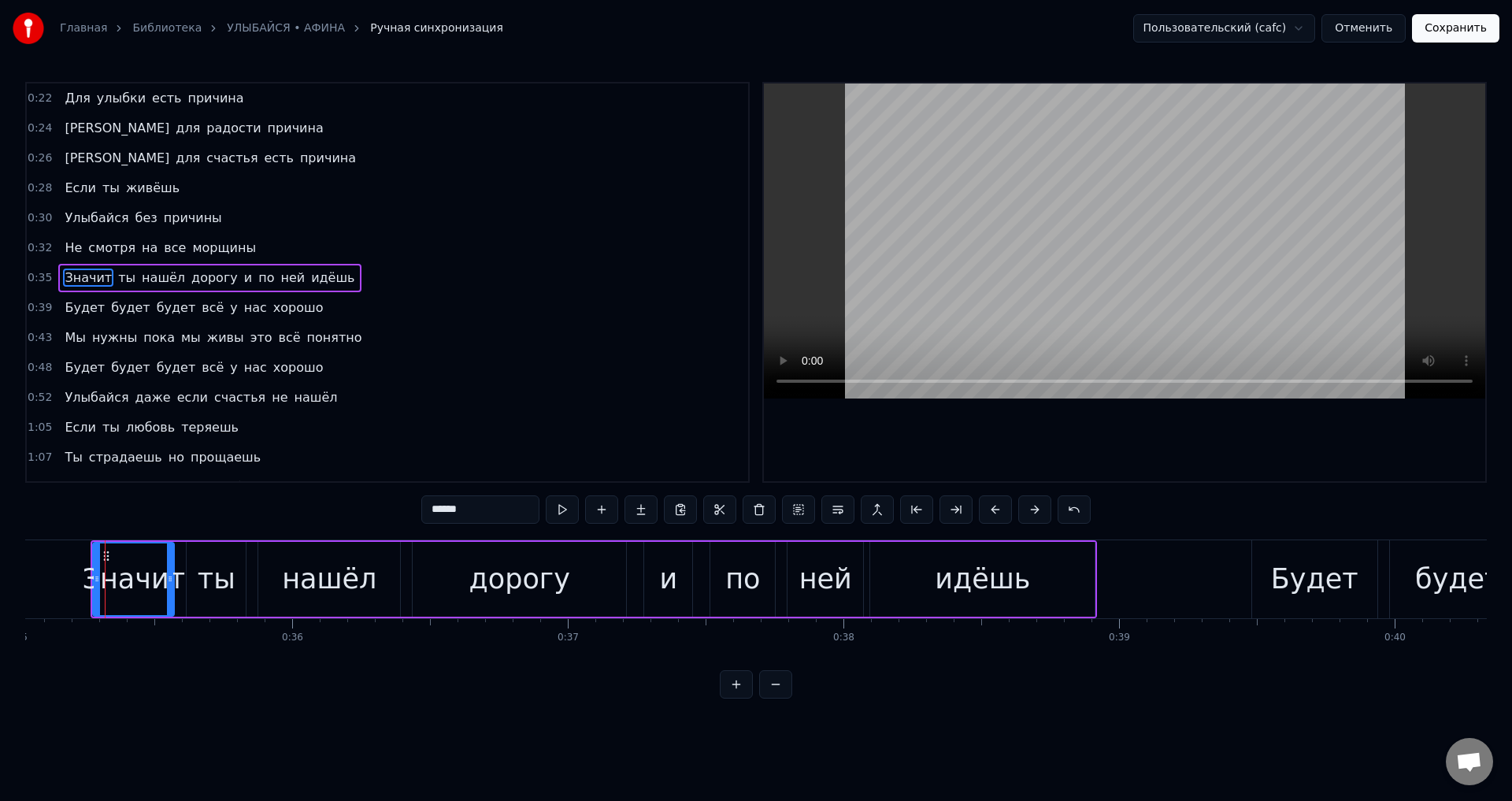
click at [75, 302] on span "Будет" at bounding box center [84, 307] width 43 height 19
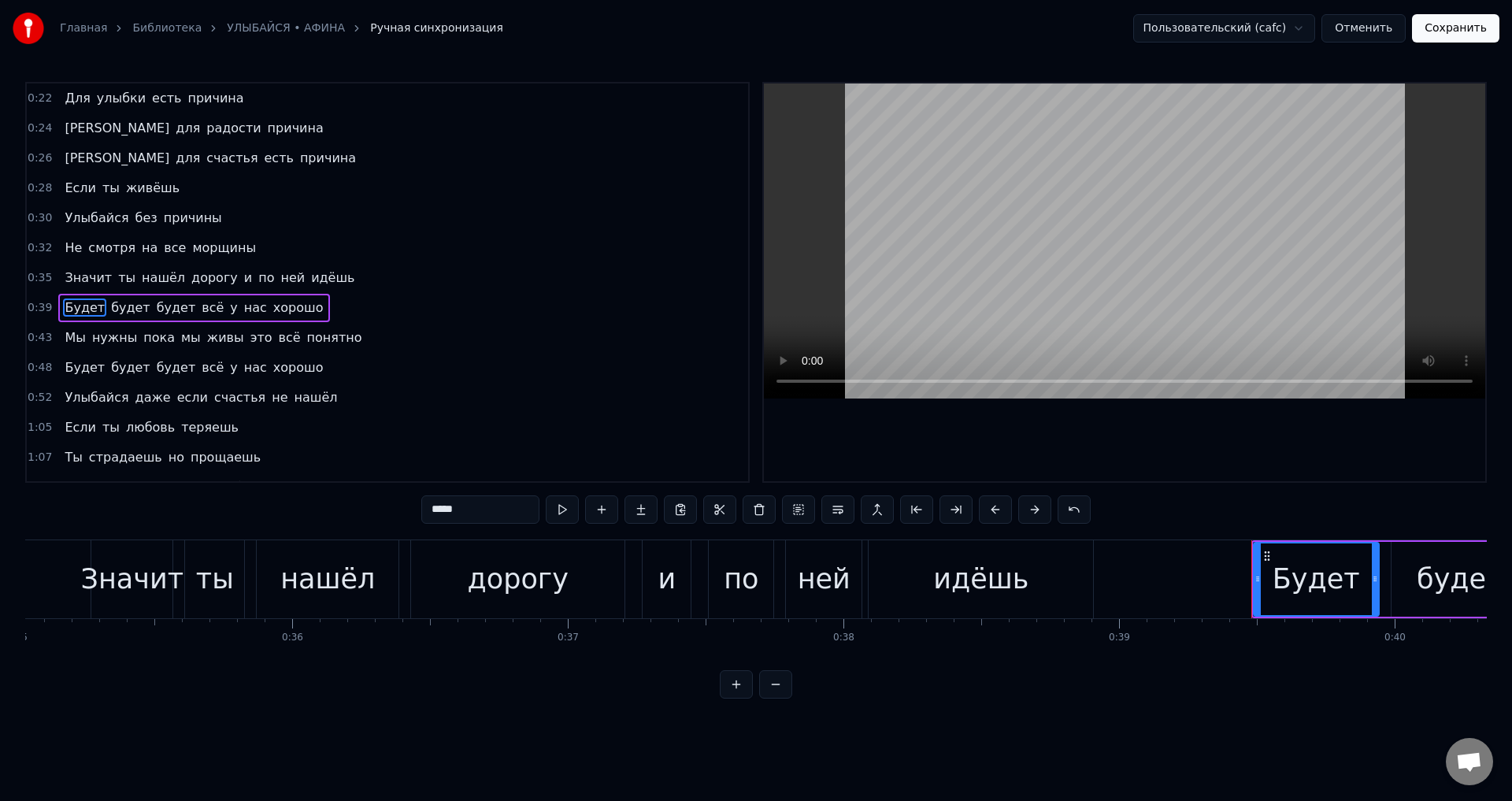
scroll to position [25, 0]
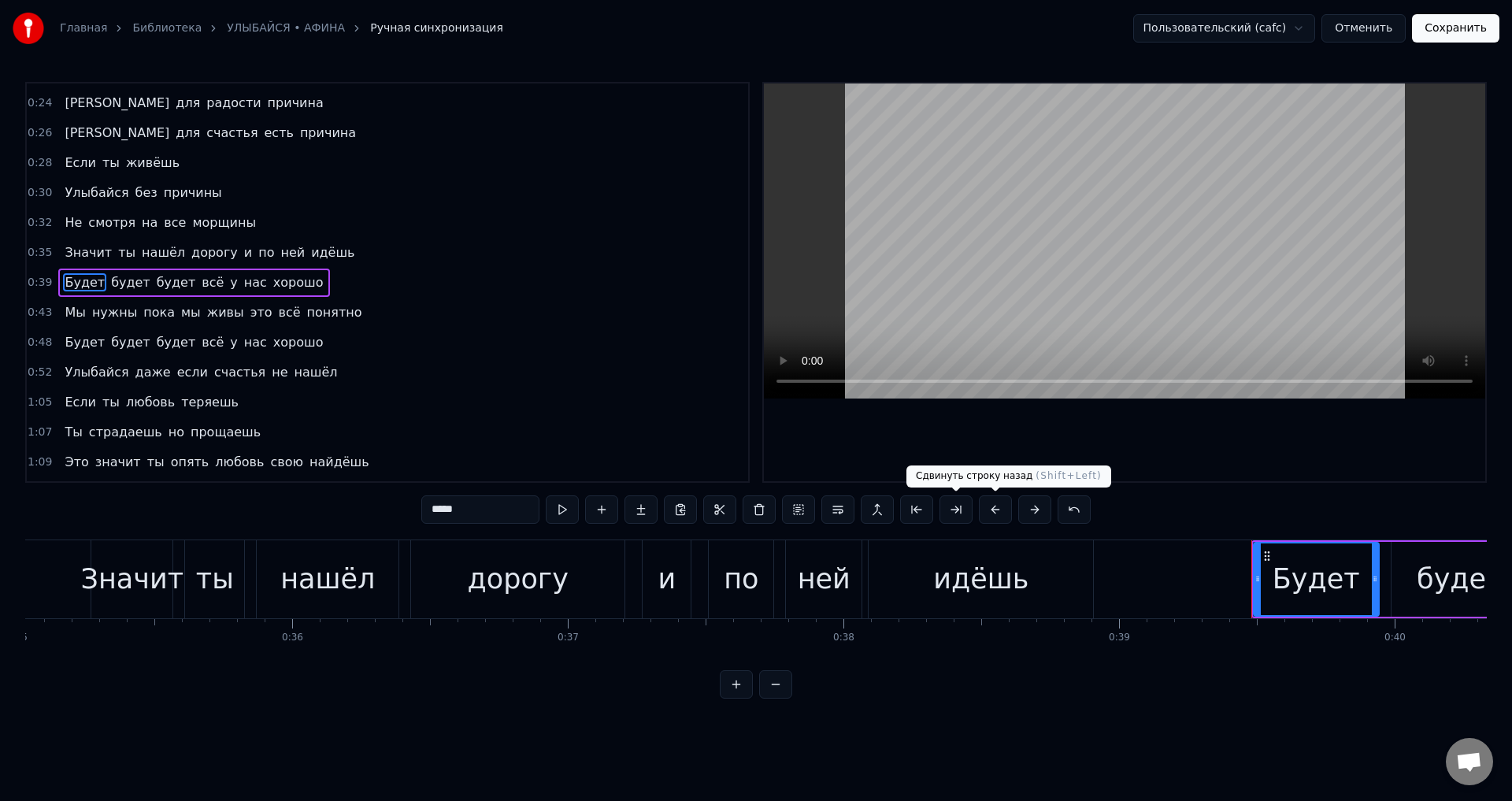
click at [998, 514] on button at bounding box center [995, 509] width 33 height 28
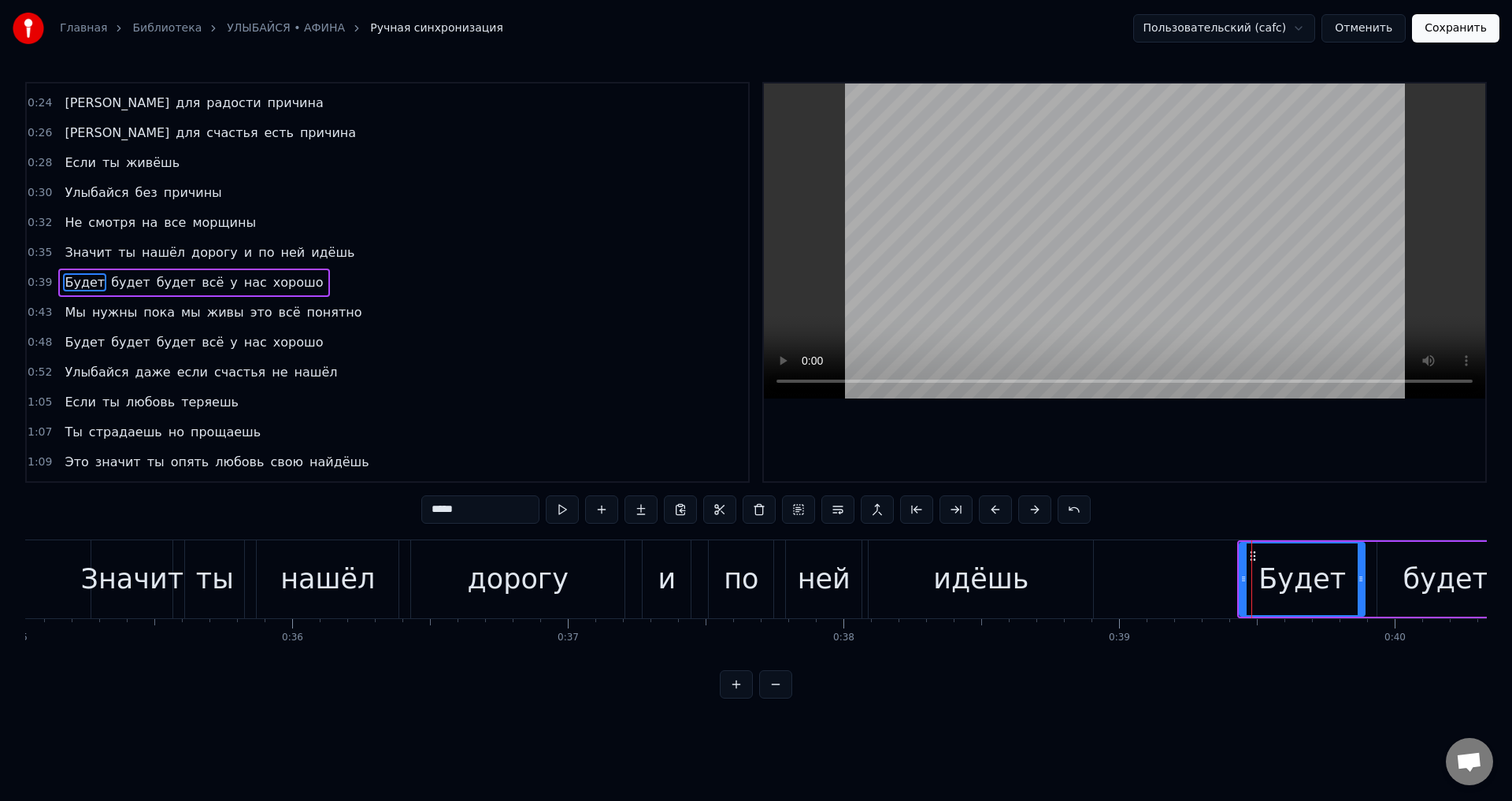
click at [69, 316] on span "Мы" at bounding box center [74, 312] width 23 height 19
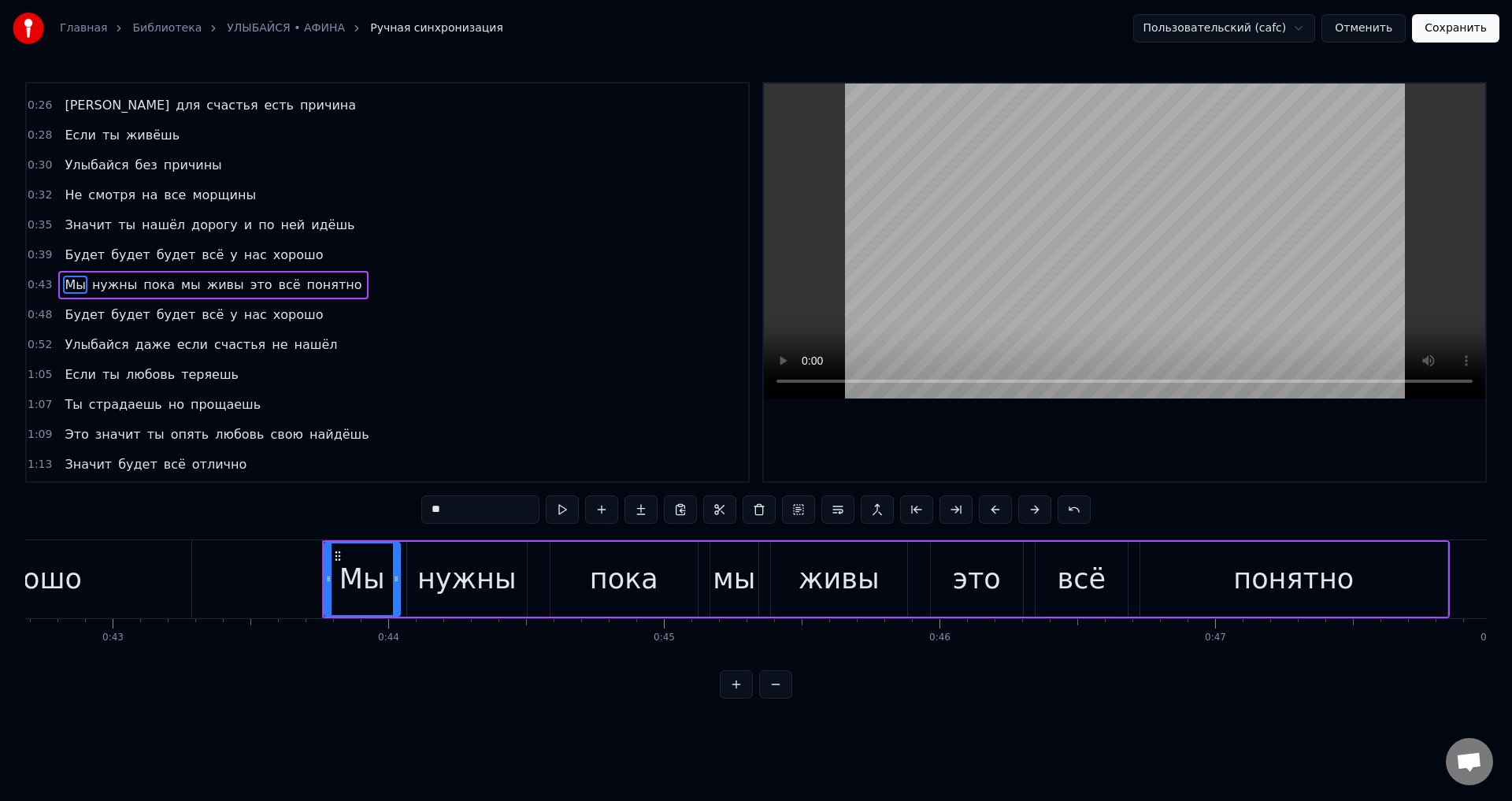
scroll to position [0, 11981]
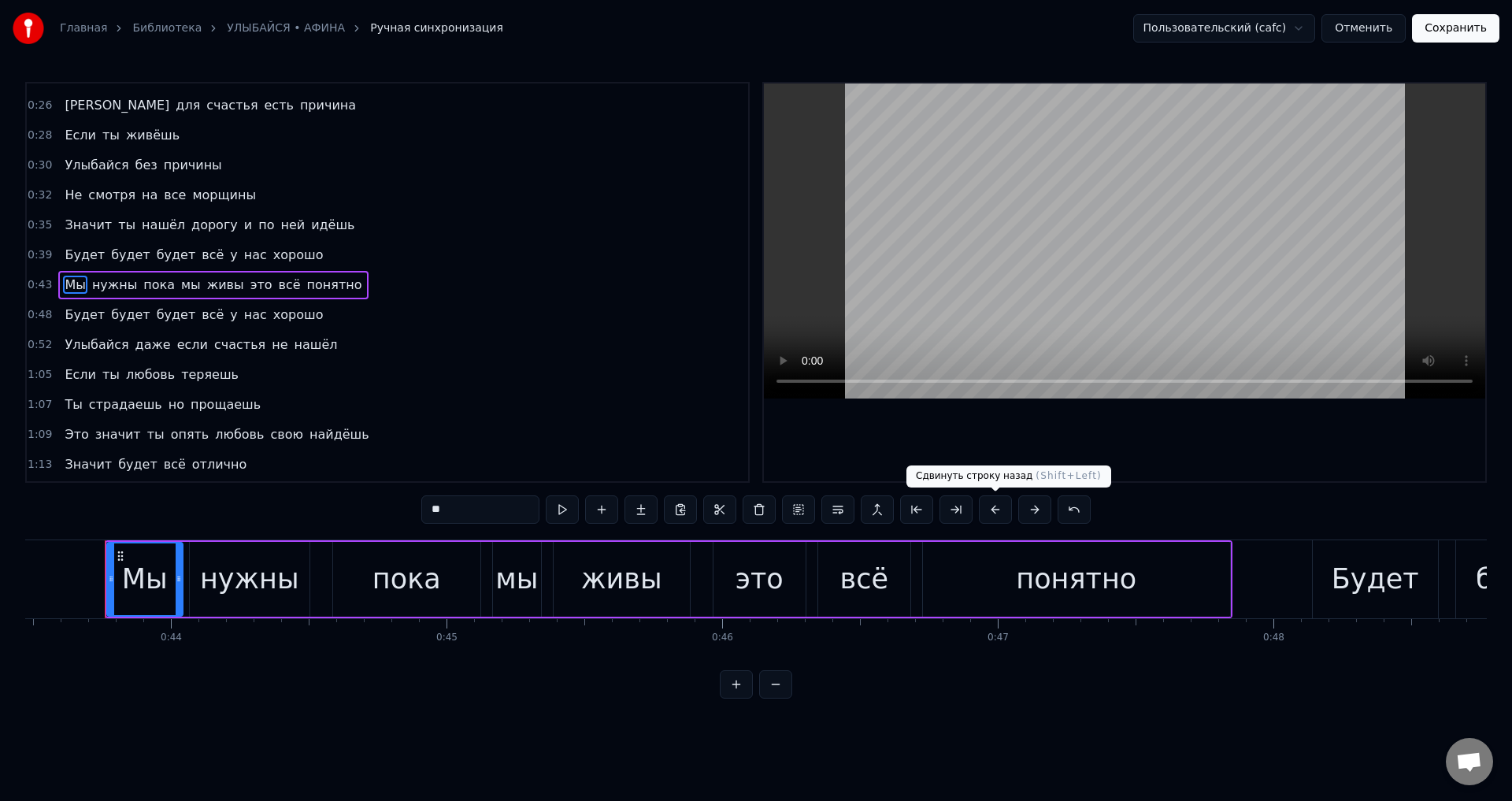
click at [993, 508] on button at bounding box center [995, 509] width 33 height 28
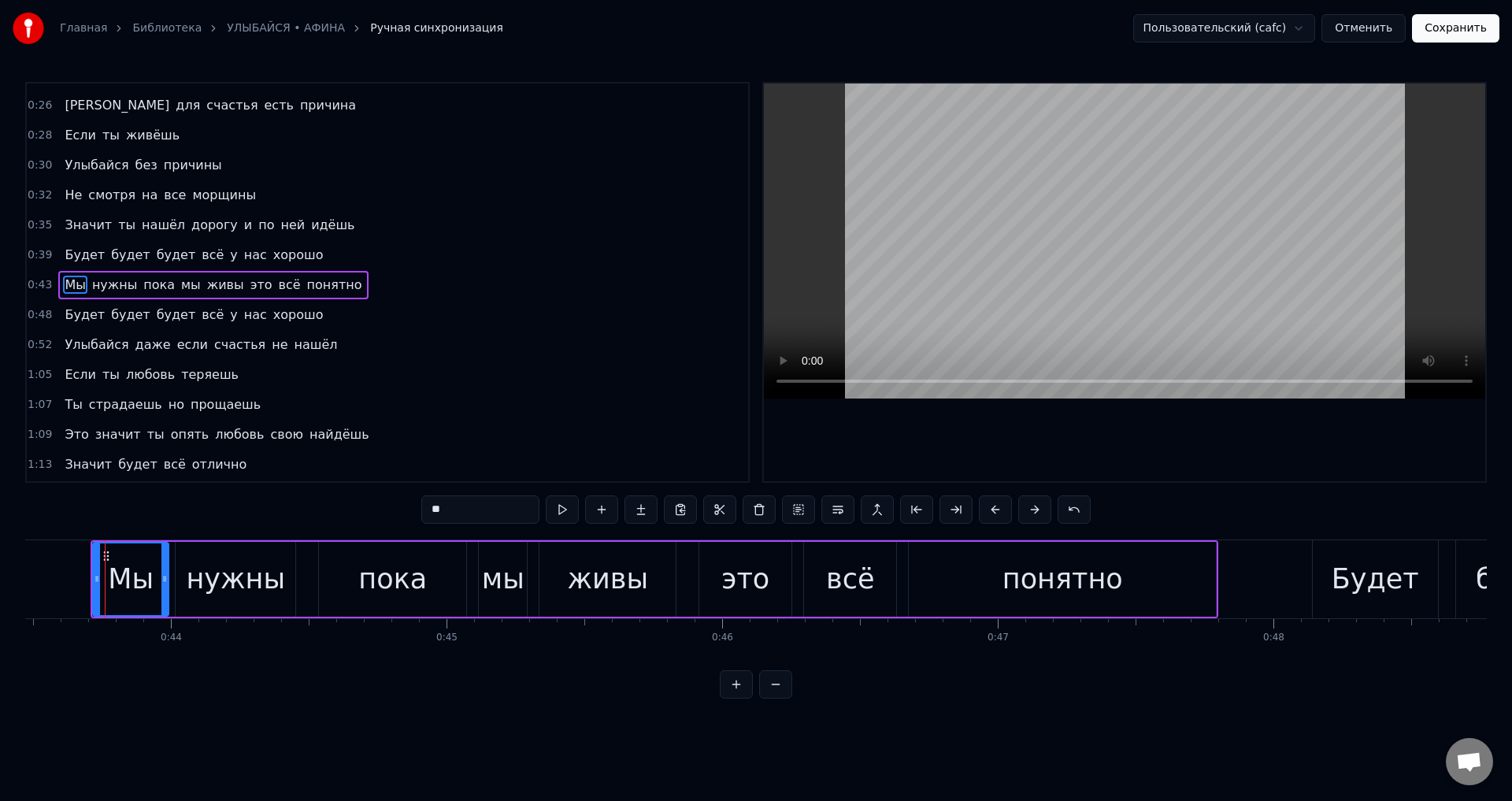
click at [67, 320] on span "Будет" at bounding box center [84, 314] width 43 height 19
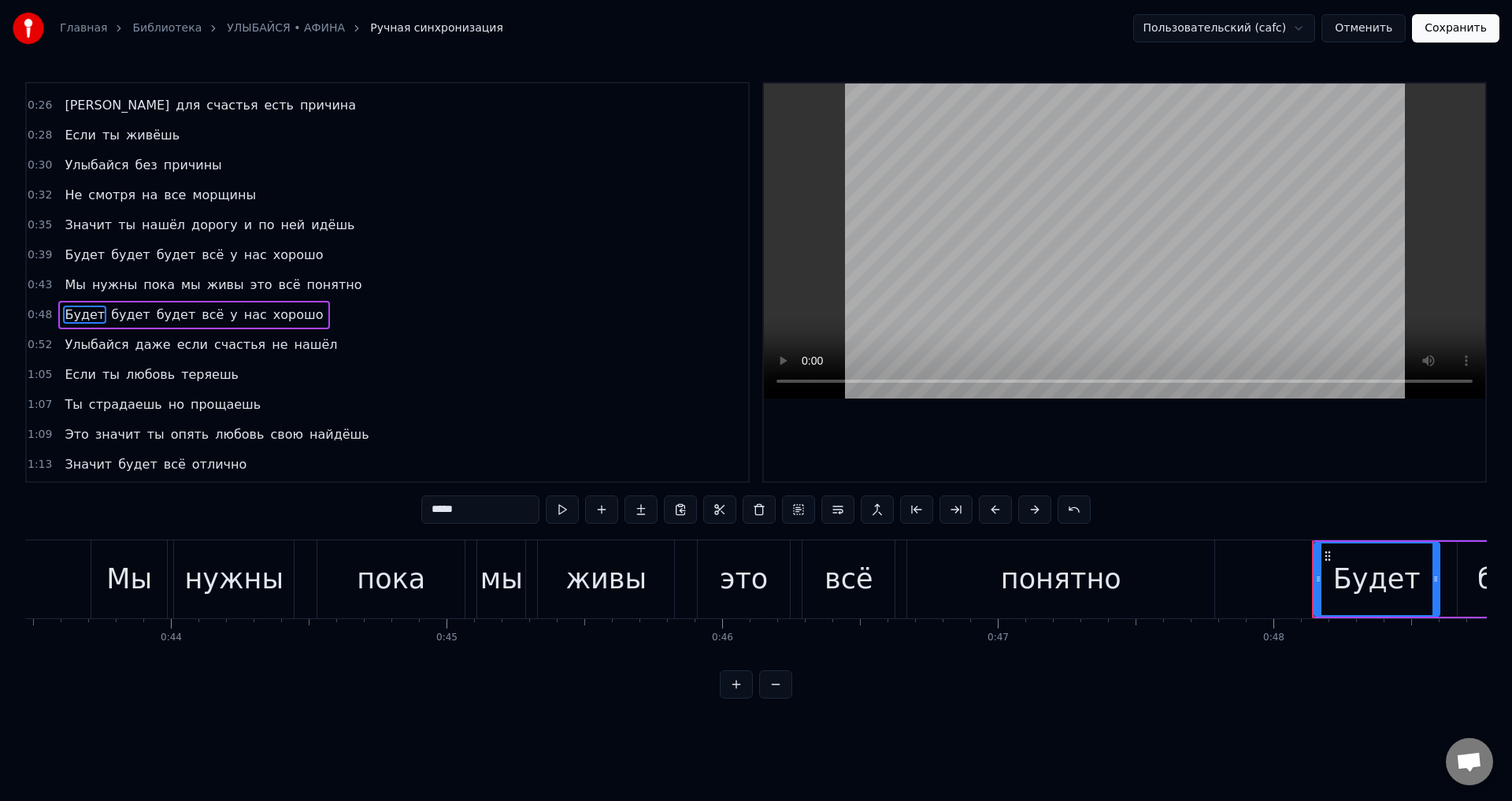
scroll to position [85, 0]
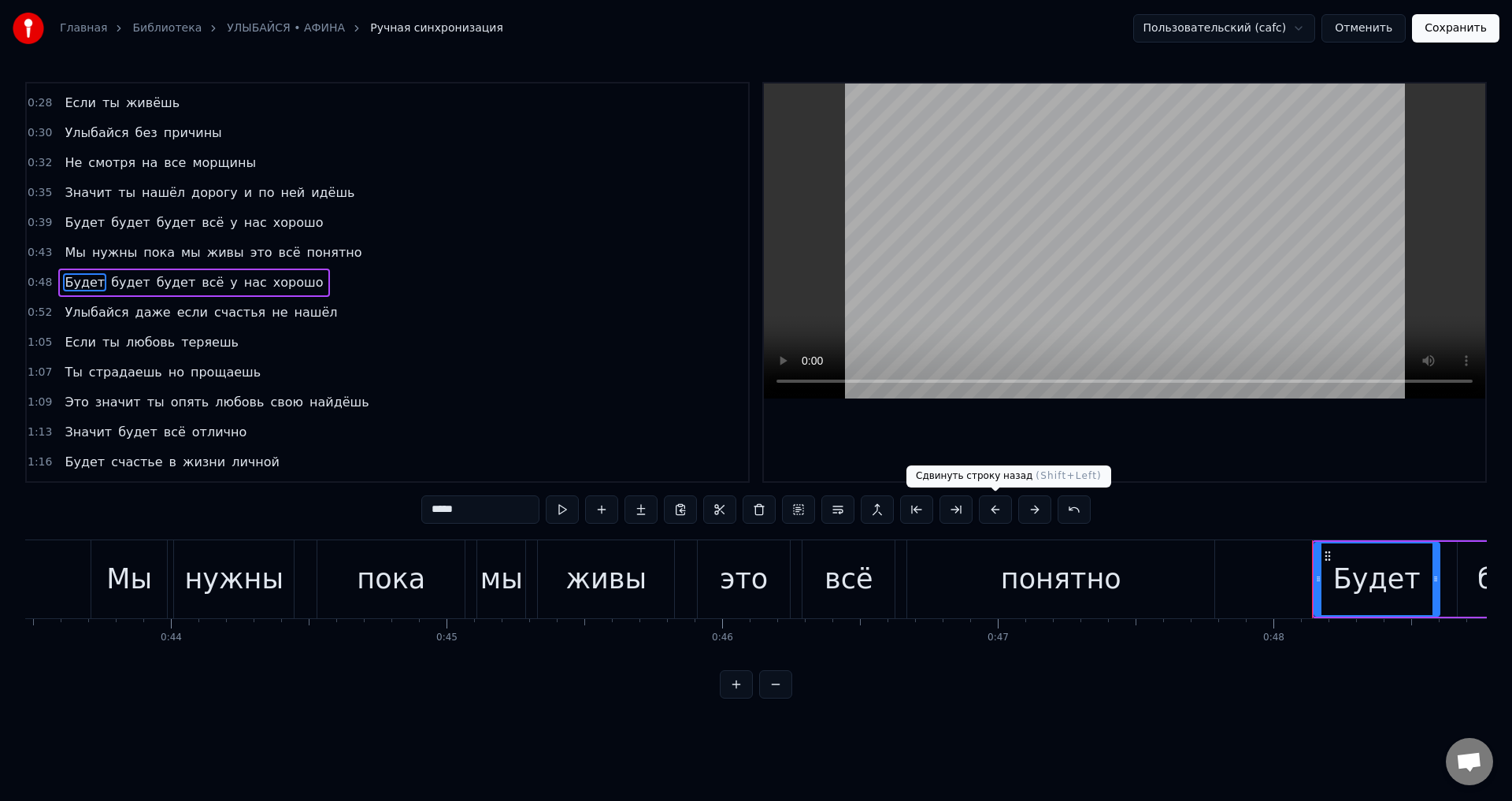
click at [997, 514] on button at bounding box center [995, 509] width 33 height 28
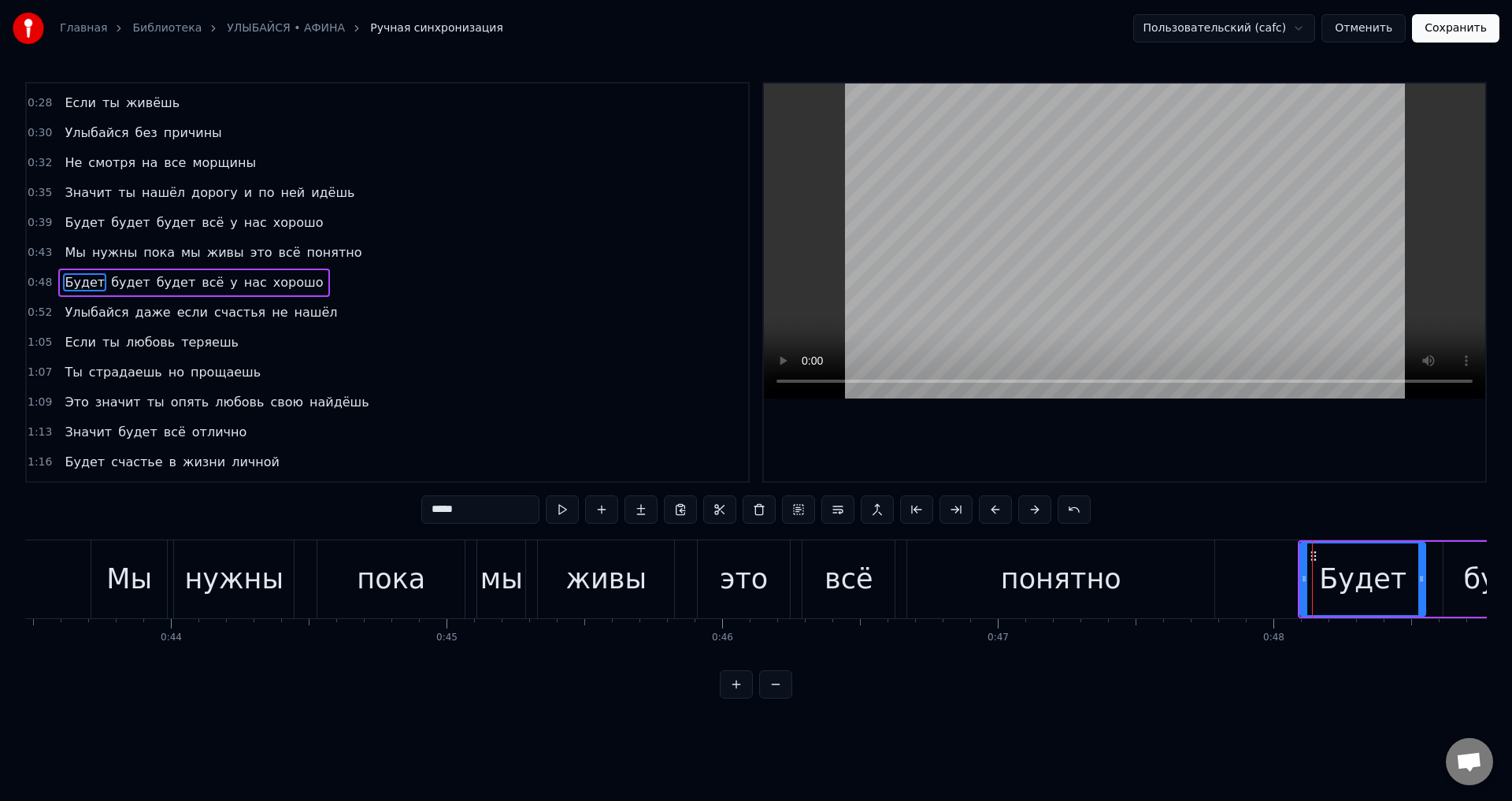
click at [78, 317] on span "Улыбайся" at bounding box center [96, 312] width 67 height 19
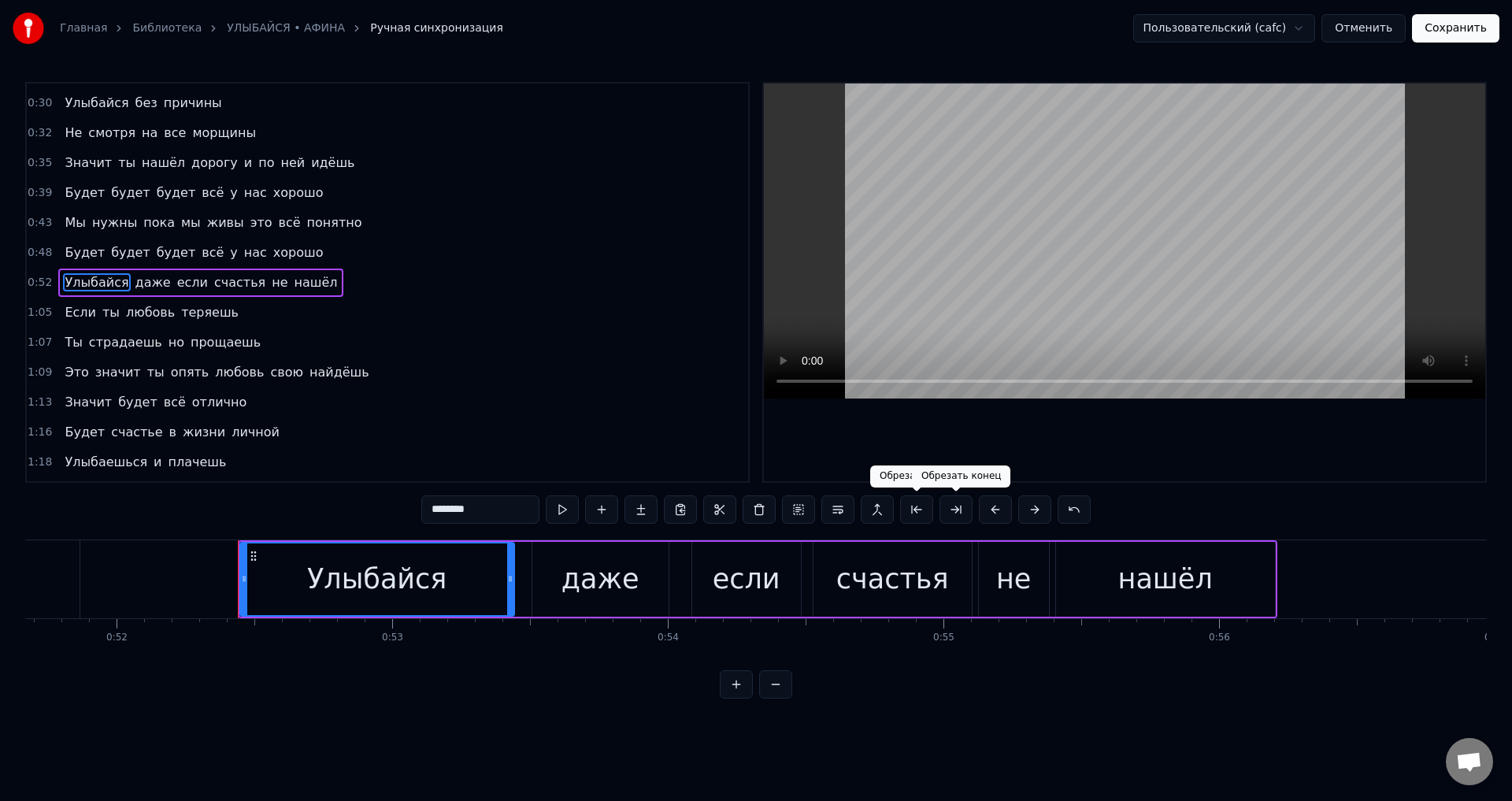
scroll to position [0, 14372]
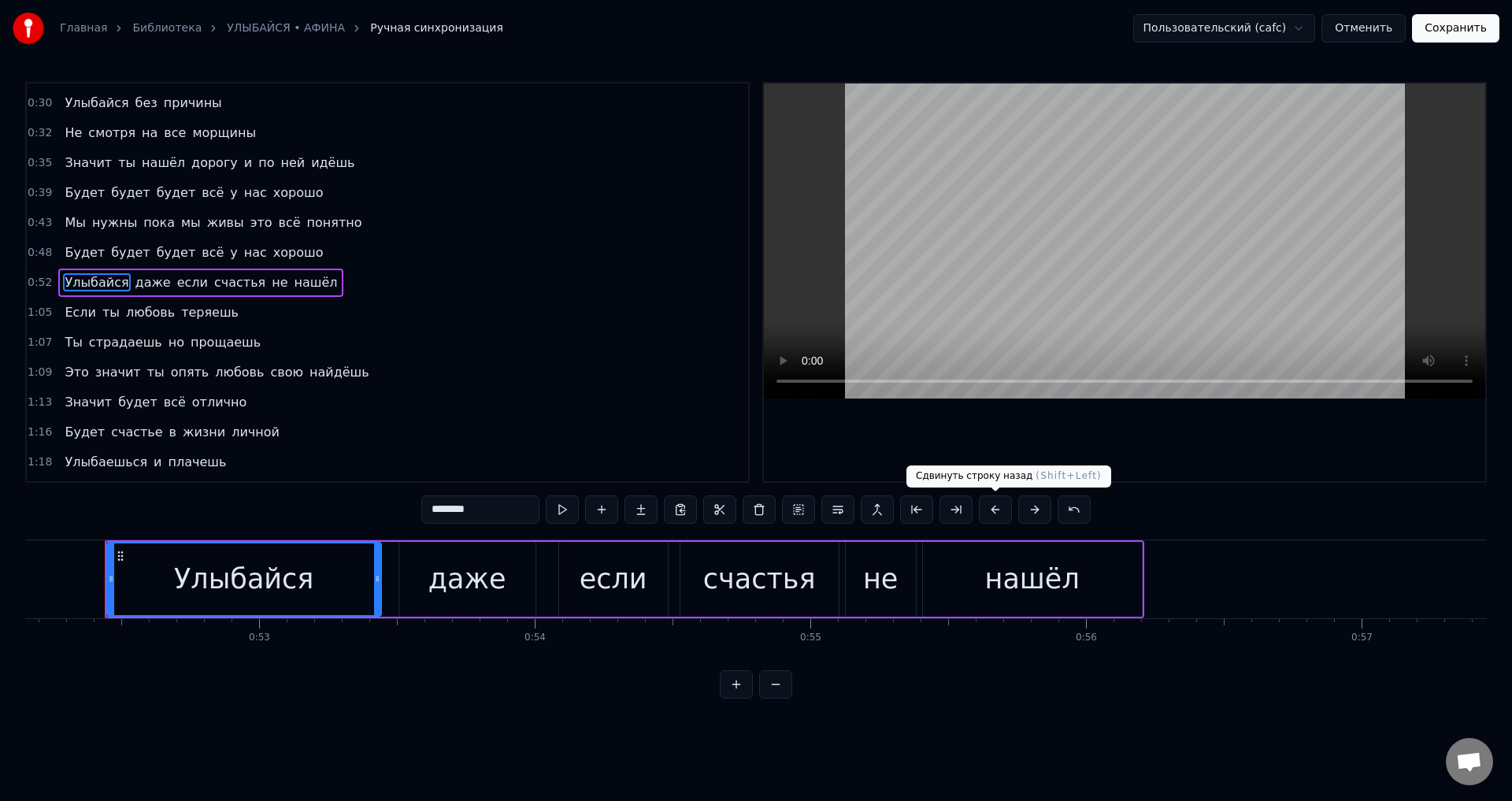
click at [994, 509] on button at bounding box center [995, 509] width 33 height 28
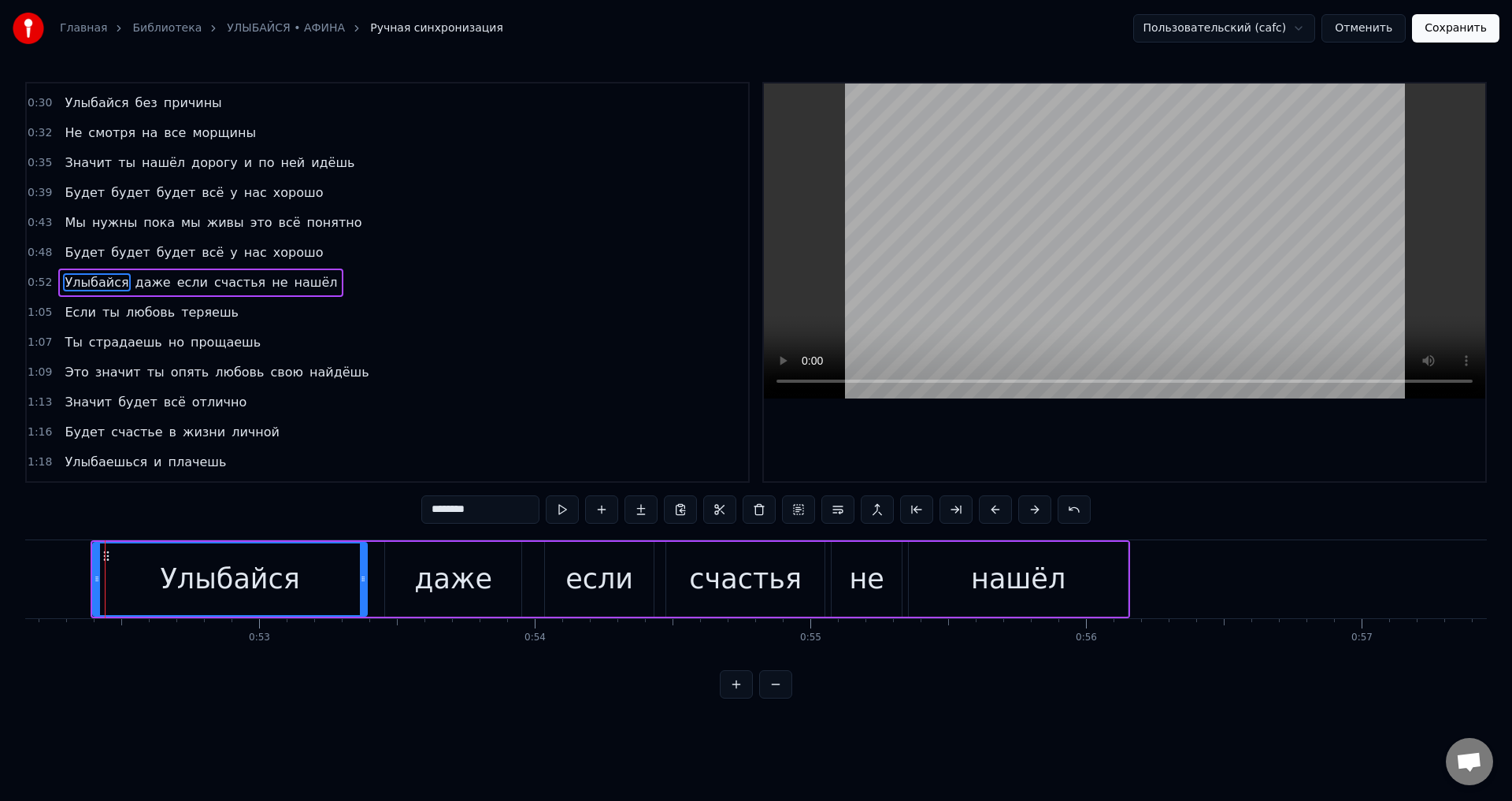
click at [68, 320] on span "Если" at bounding box center [79, 312] width 34 height 19
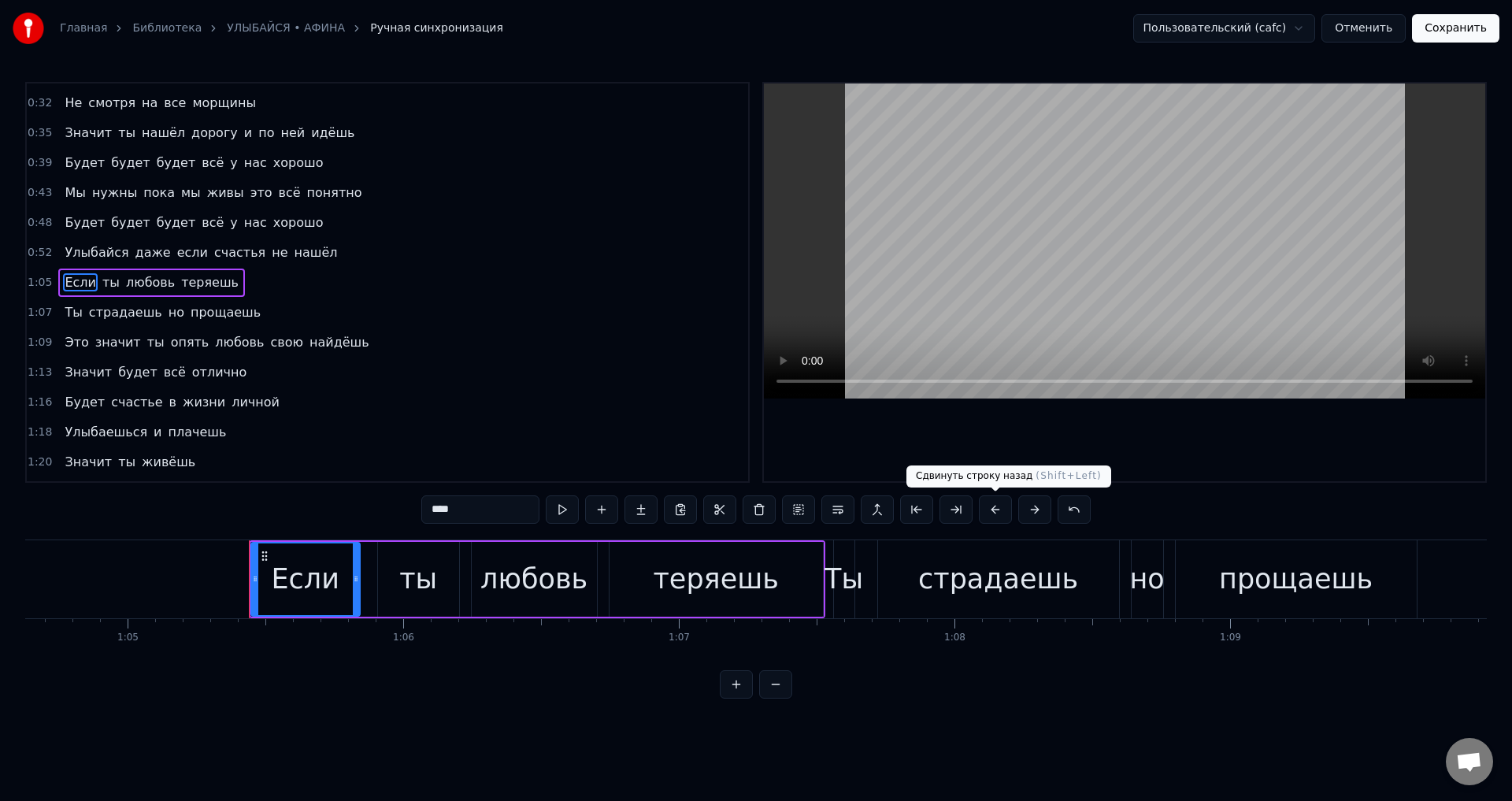
scroll to position [0, 17955]
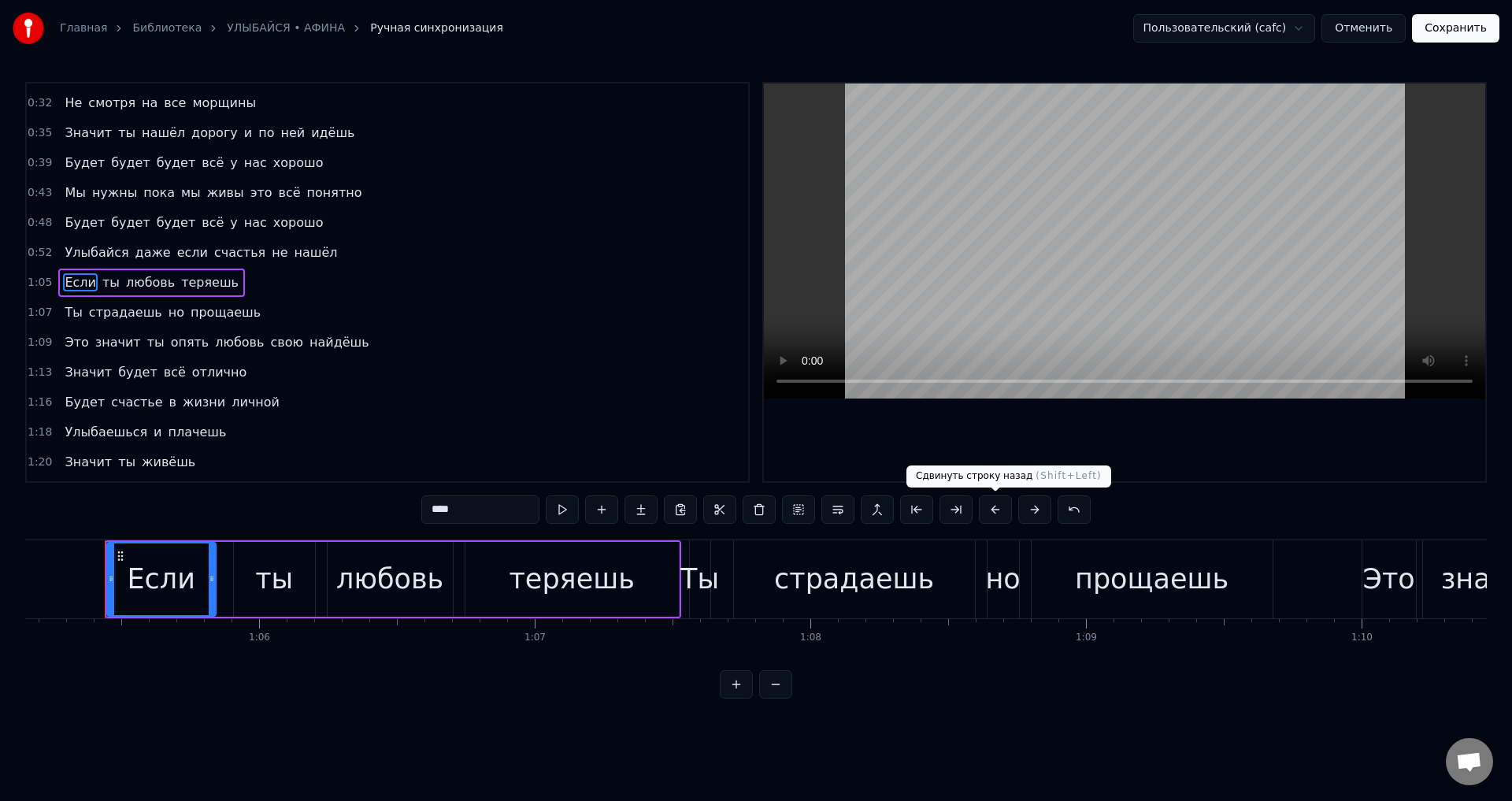
click at [995, 514] on button at bounding box center [995, 509] width 33 height 28
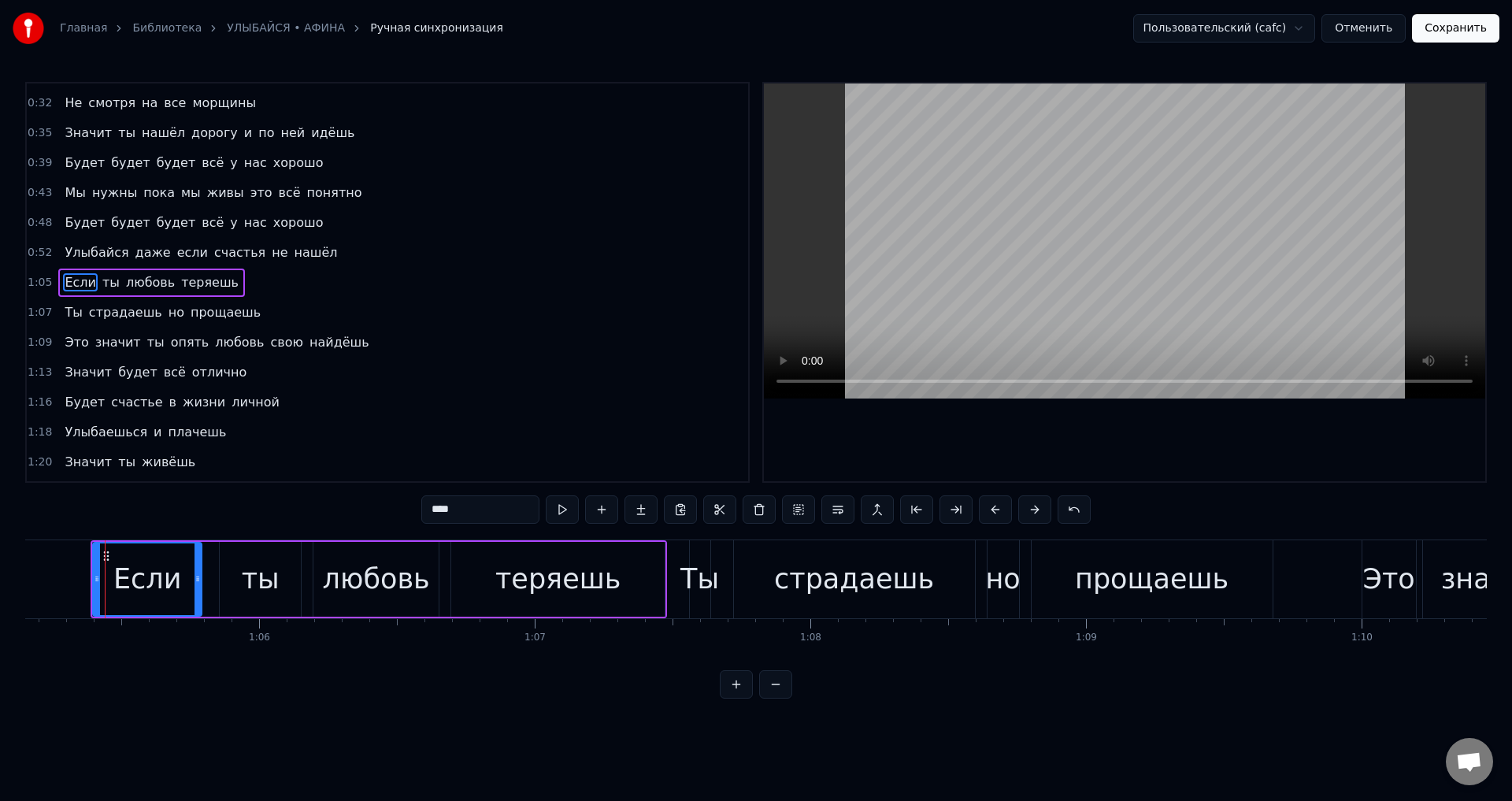
click at [66, 316] on span "Ты" at bounding box center [72, 312] width 21 height 19
type input "**"
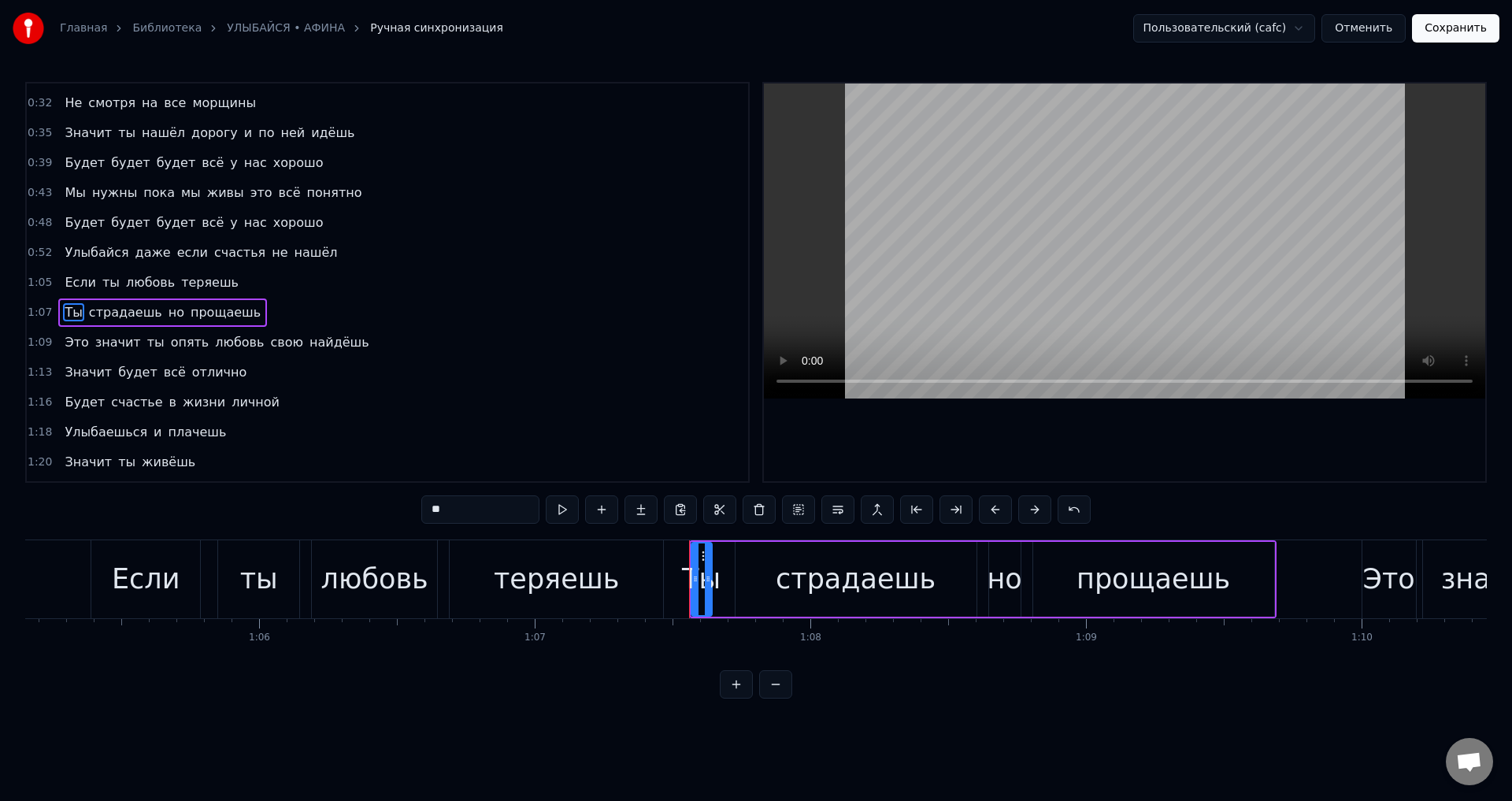
scroll to position [175, 0]
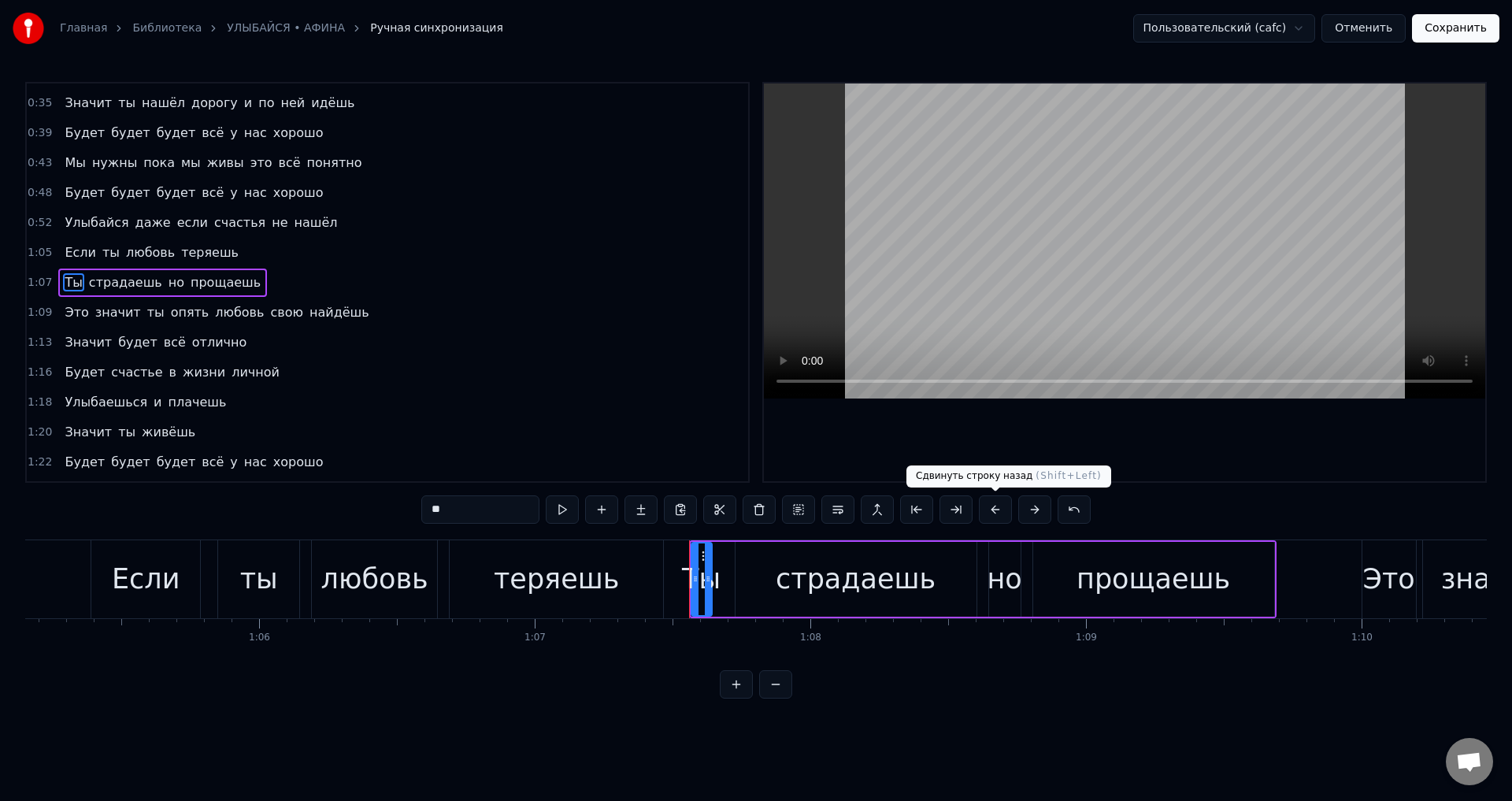
click at [994, 509] on button at bounding box center [995, 509] width 33 height 28
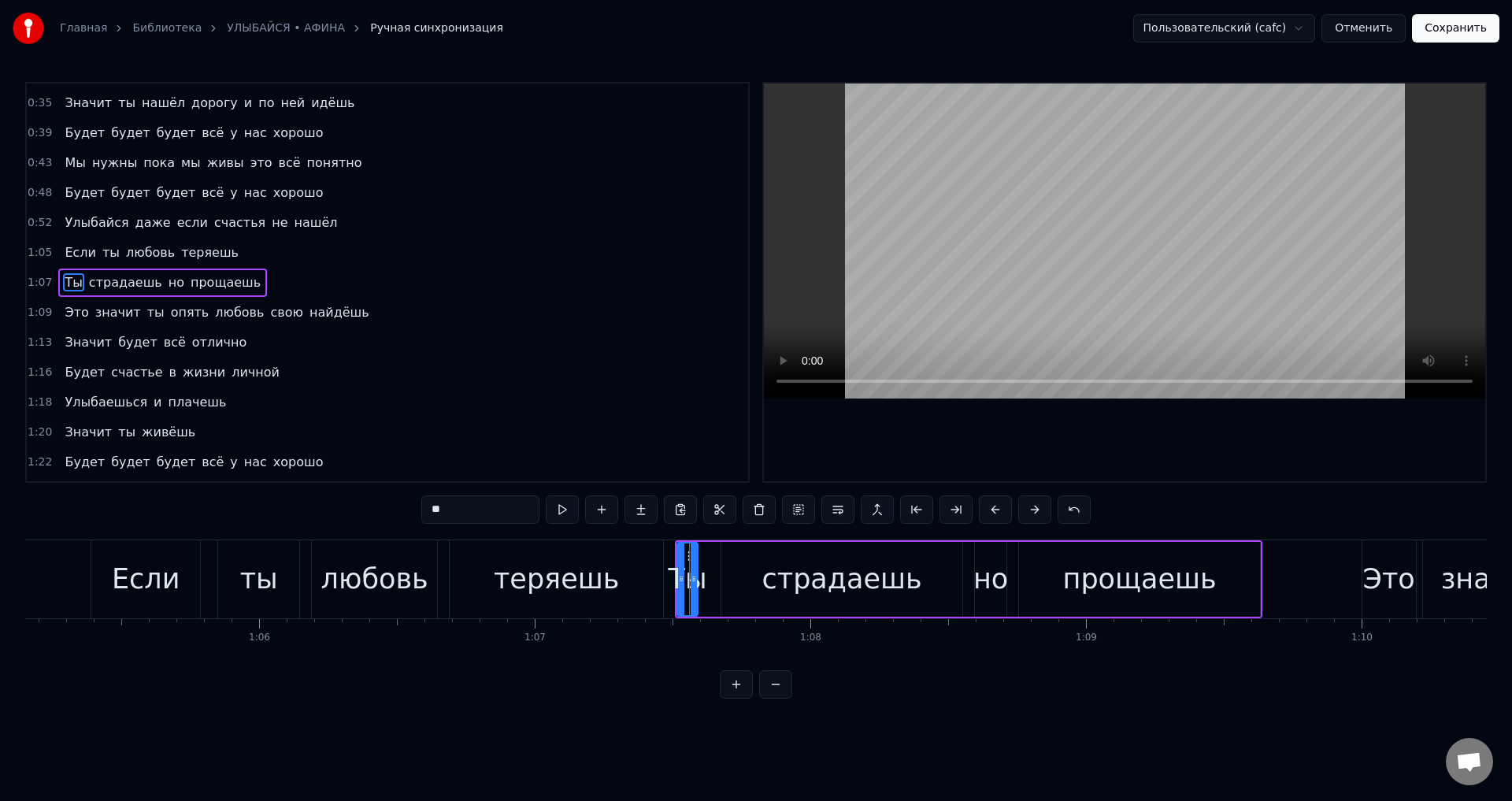
click at [59, 312] on div "Это значит ты опять любовь свою найдёшь" at bounding box center [216, 312] width 316 height 28
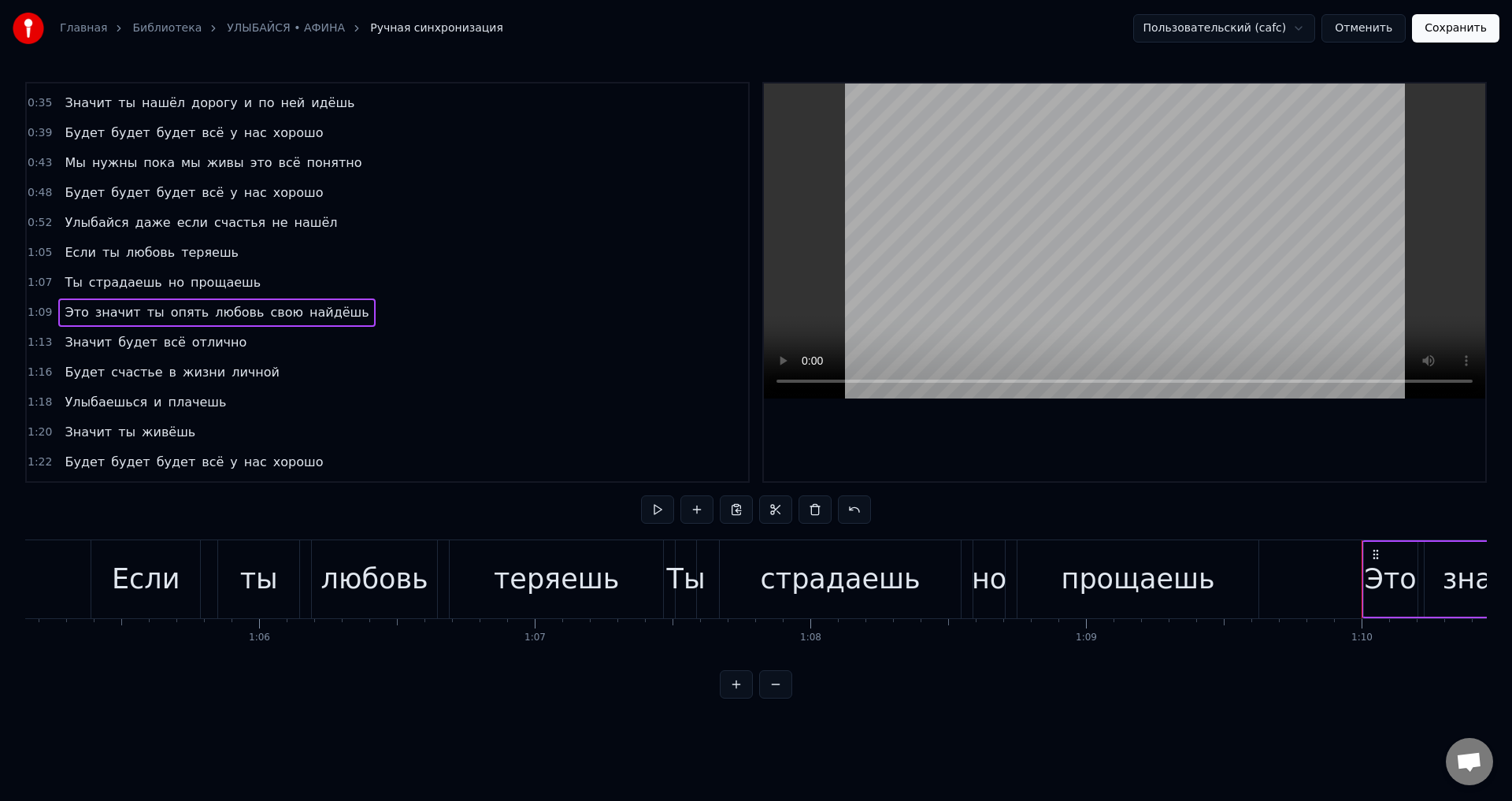
click at [69, 313] on span "Это" at bounding box center [75, 312] width 26 height 19
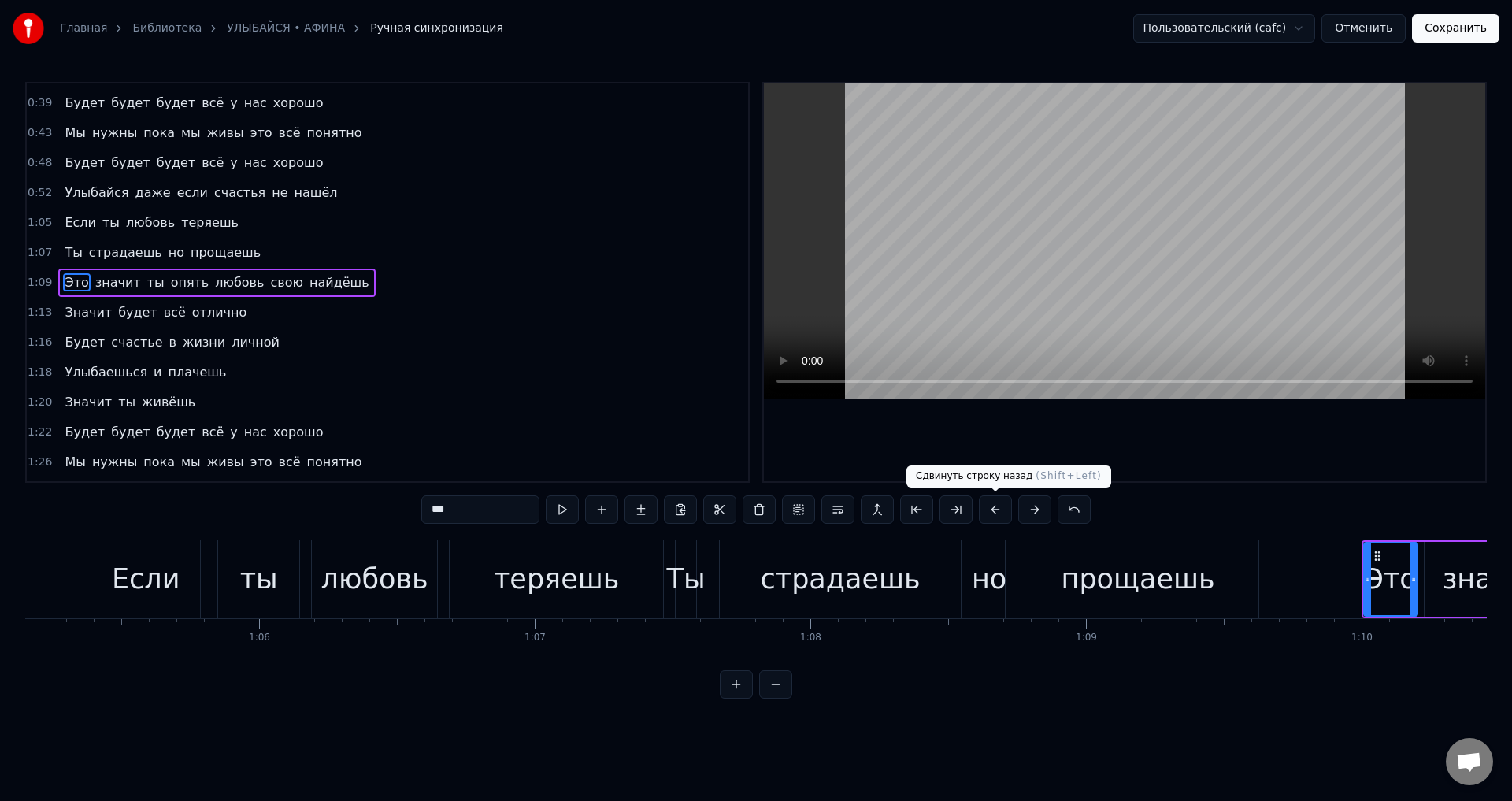
click at [996, 512] on button at bounding box center [995, 509] width 33 height 28
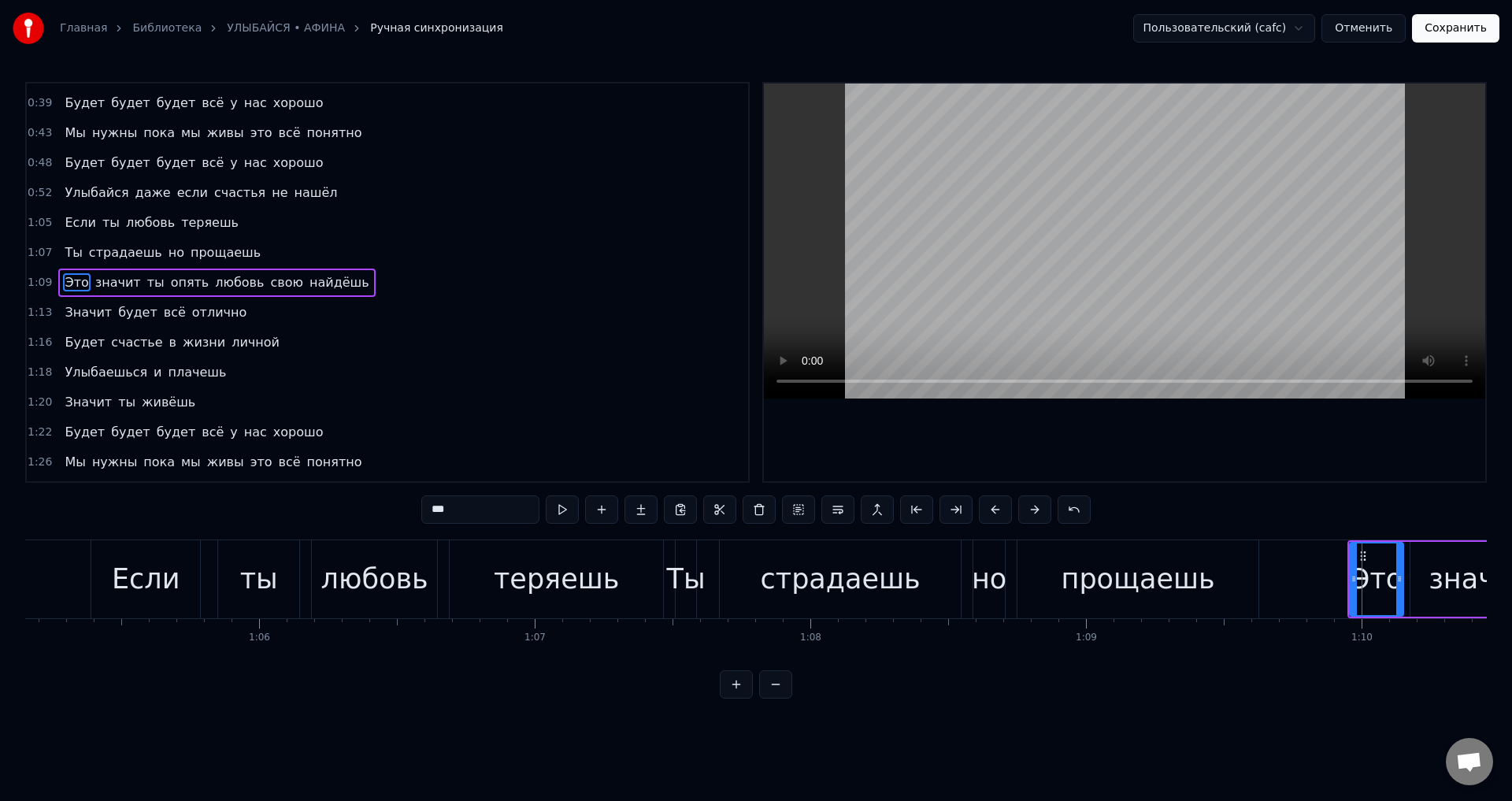
click at [73, 320] on span "Значит" at bounding box center [87, 312] width 50 height 19
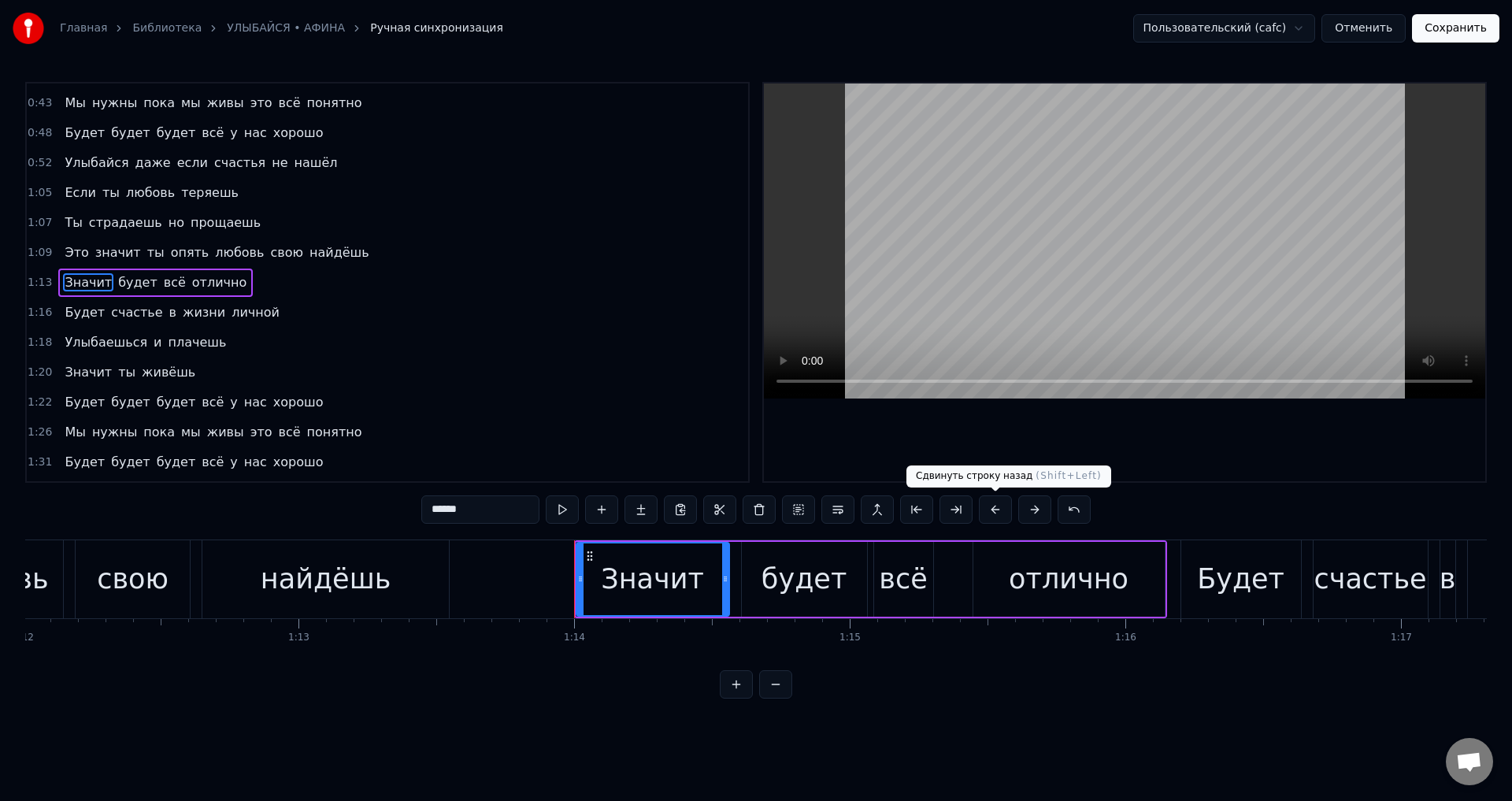
scroll to position [0, 20314]
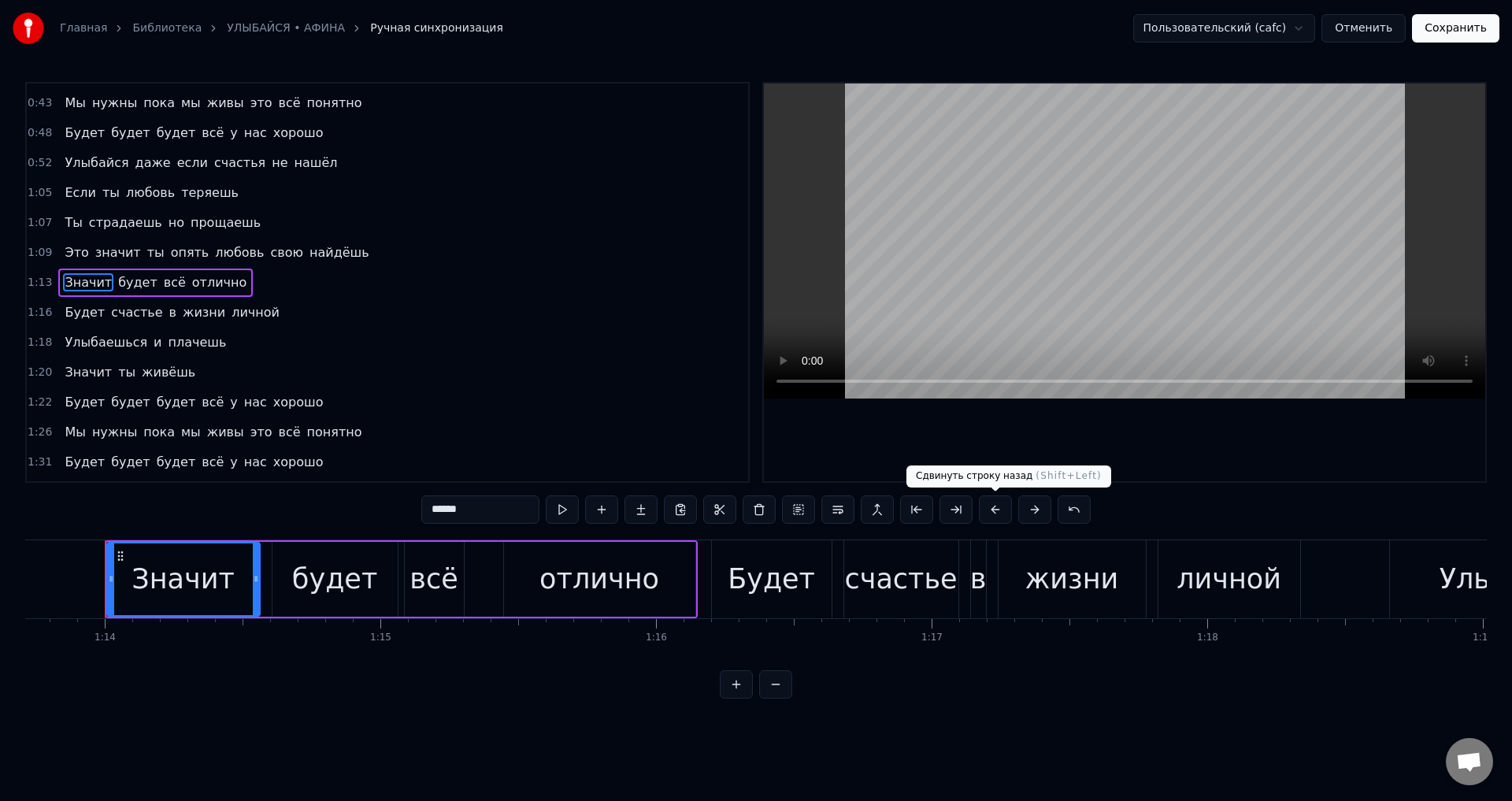
click at [995, 512] on button at bounding box center [995, 509] width 33 height 28
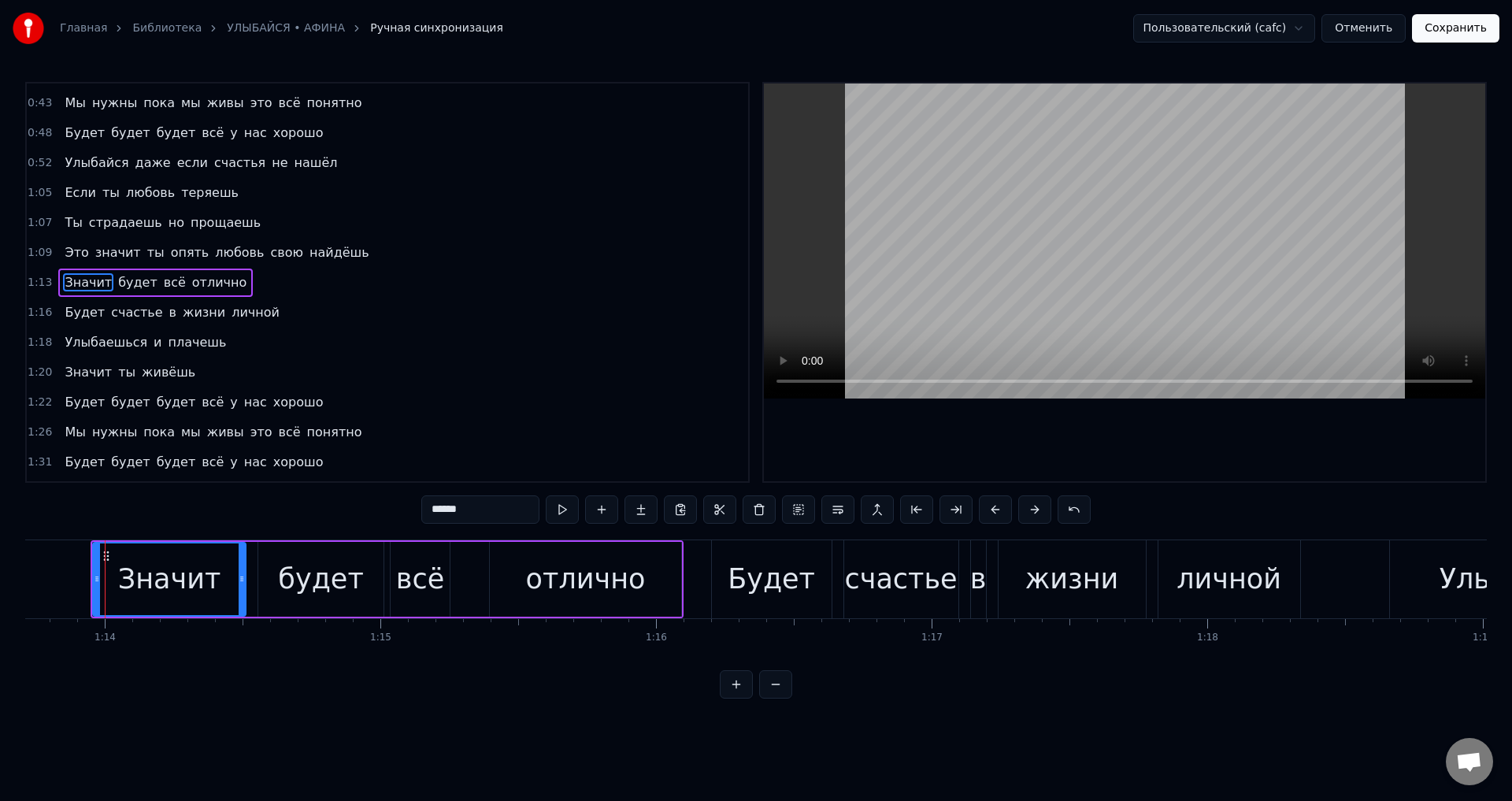
click at [78, 314] on span "Будет" at bounding box center [84, 312] width 43 height 19
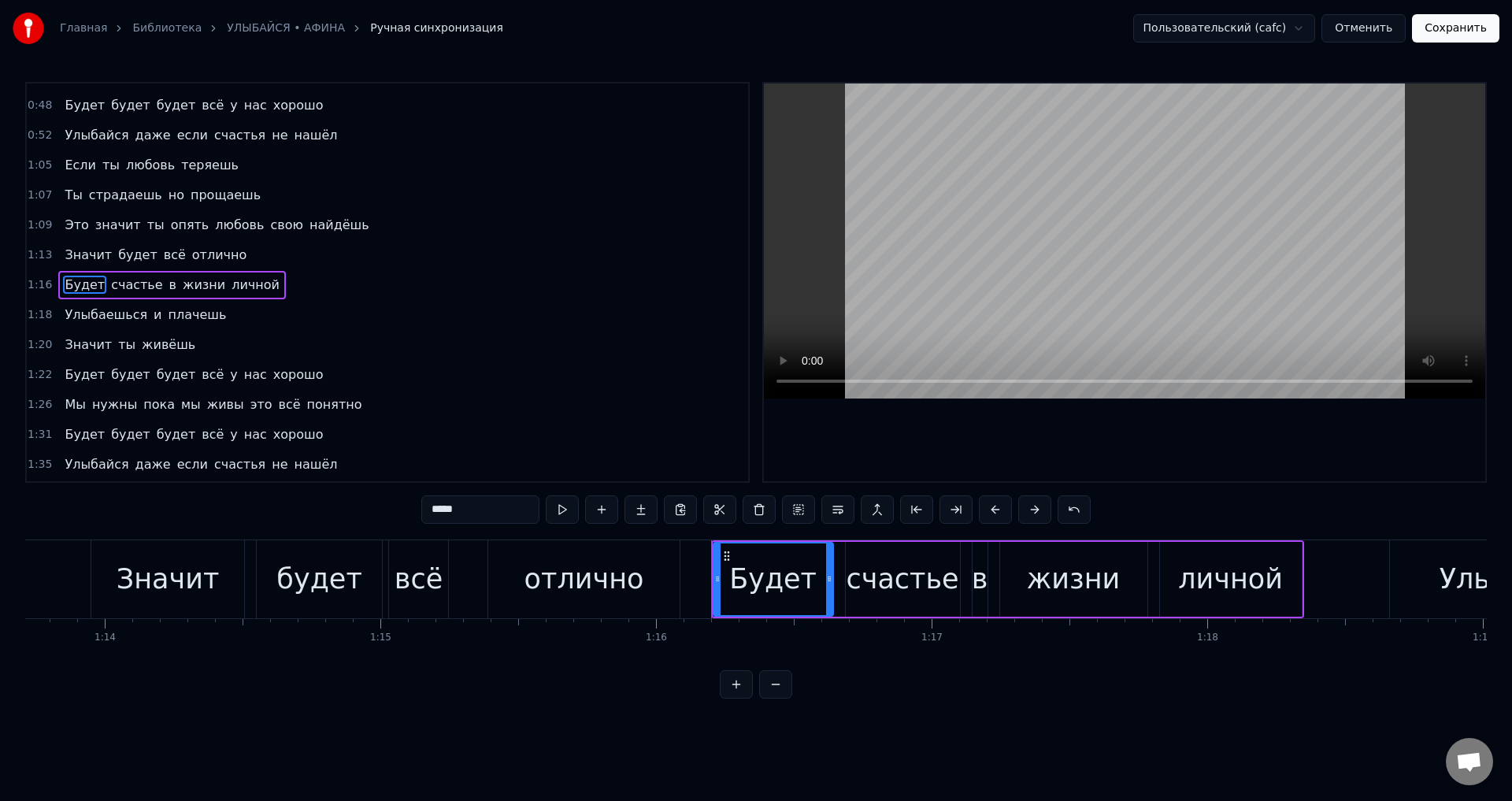
scroll to position [264, 0]
click at [993, 515] on button at bounding box center [995, 509] width 33 height 28
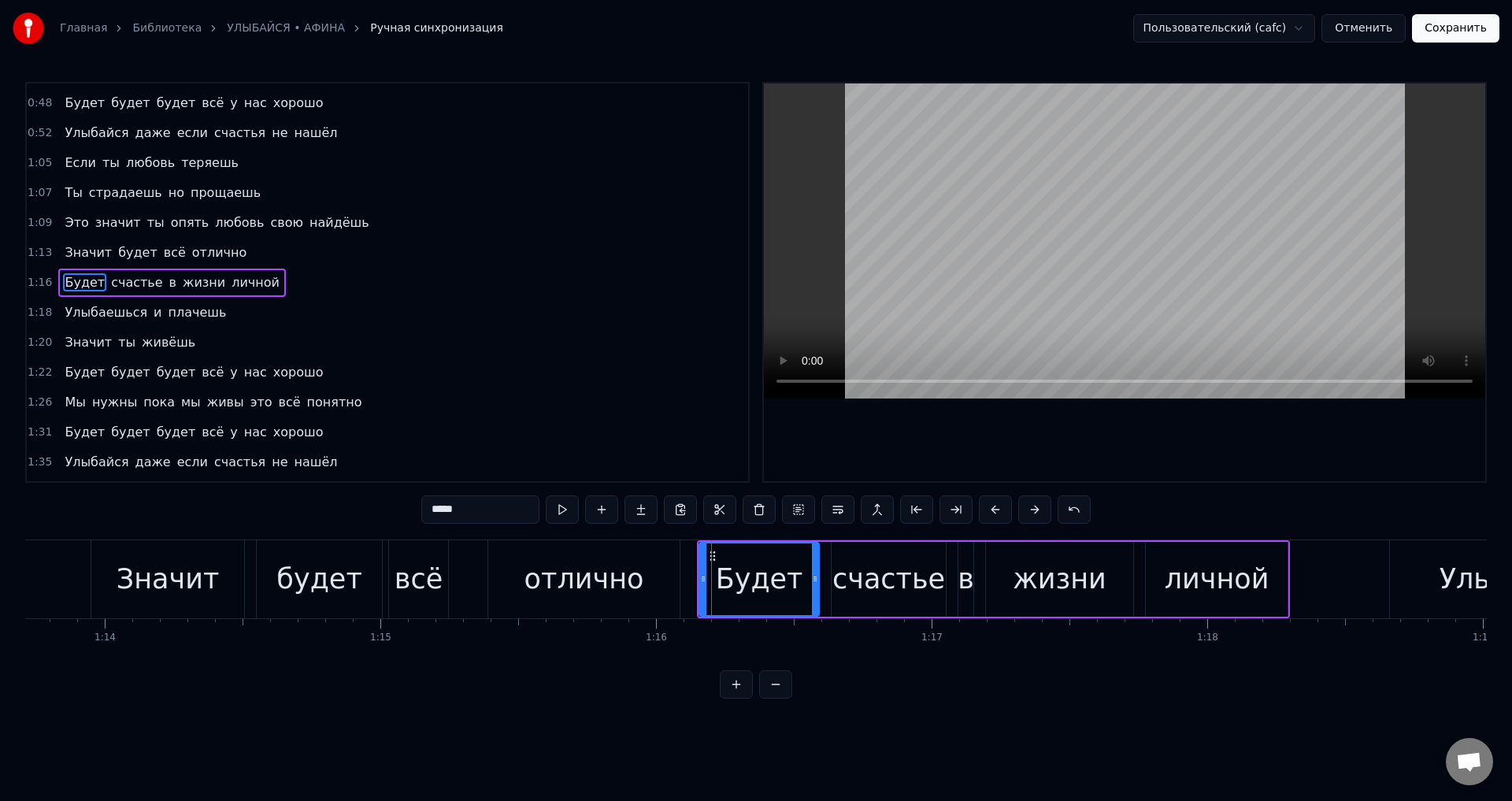
click at [77, 316] on span "Улыбаешься" at bounding box center [106, 312] width 86 height 19
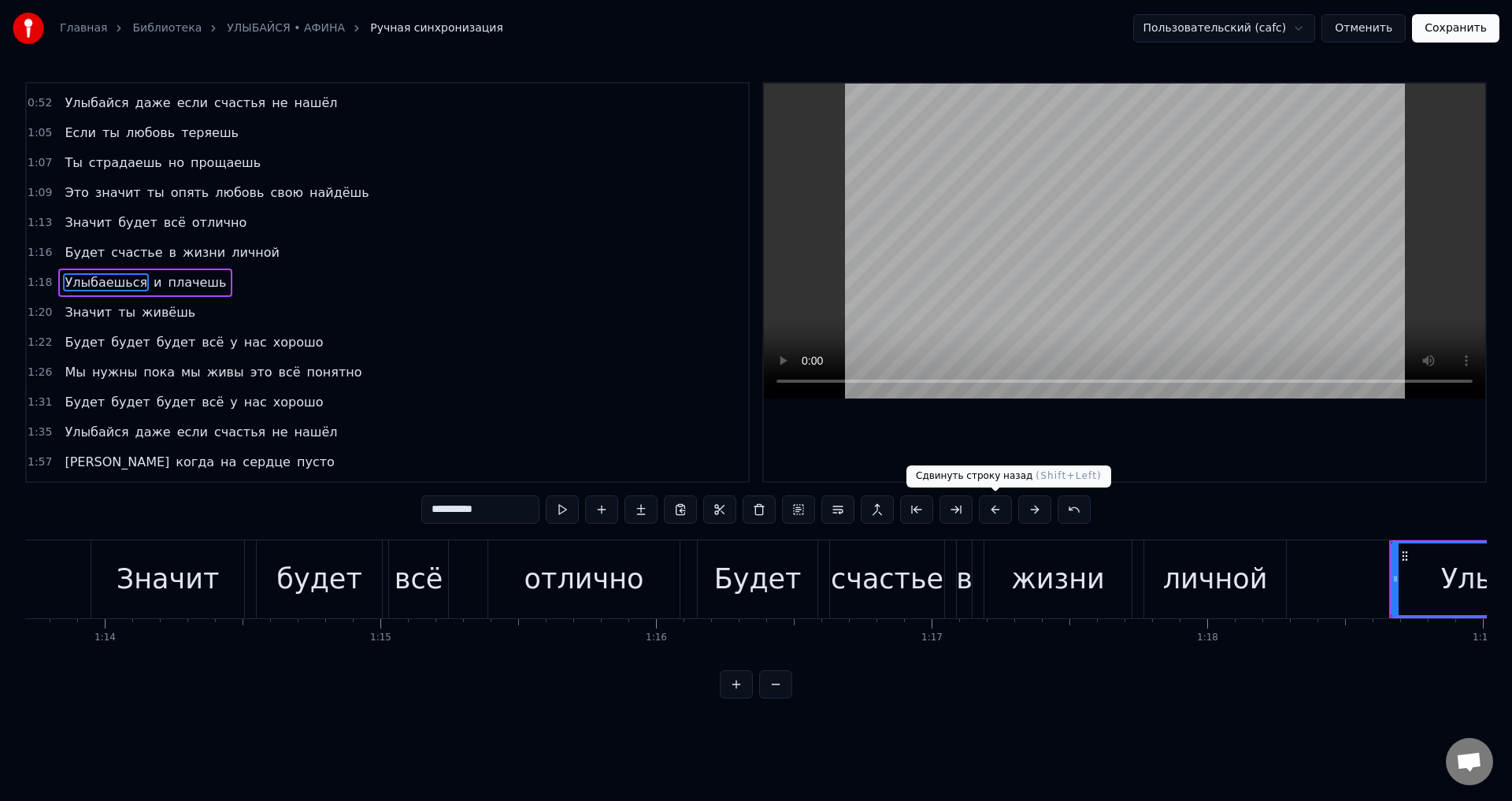
click at [1002, 511] on button at bounding box center [995, 509] width 33 height 28
click at [99, 308] on span "Значит" at bounding box center [87, 312] width 50 height 19
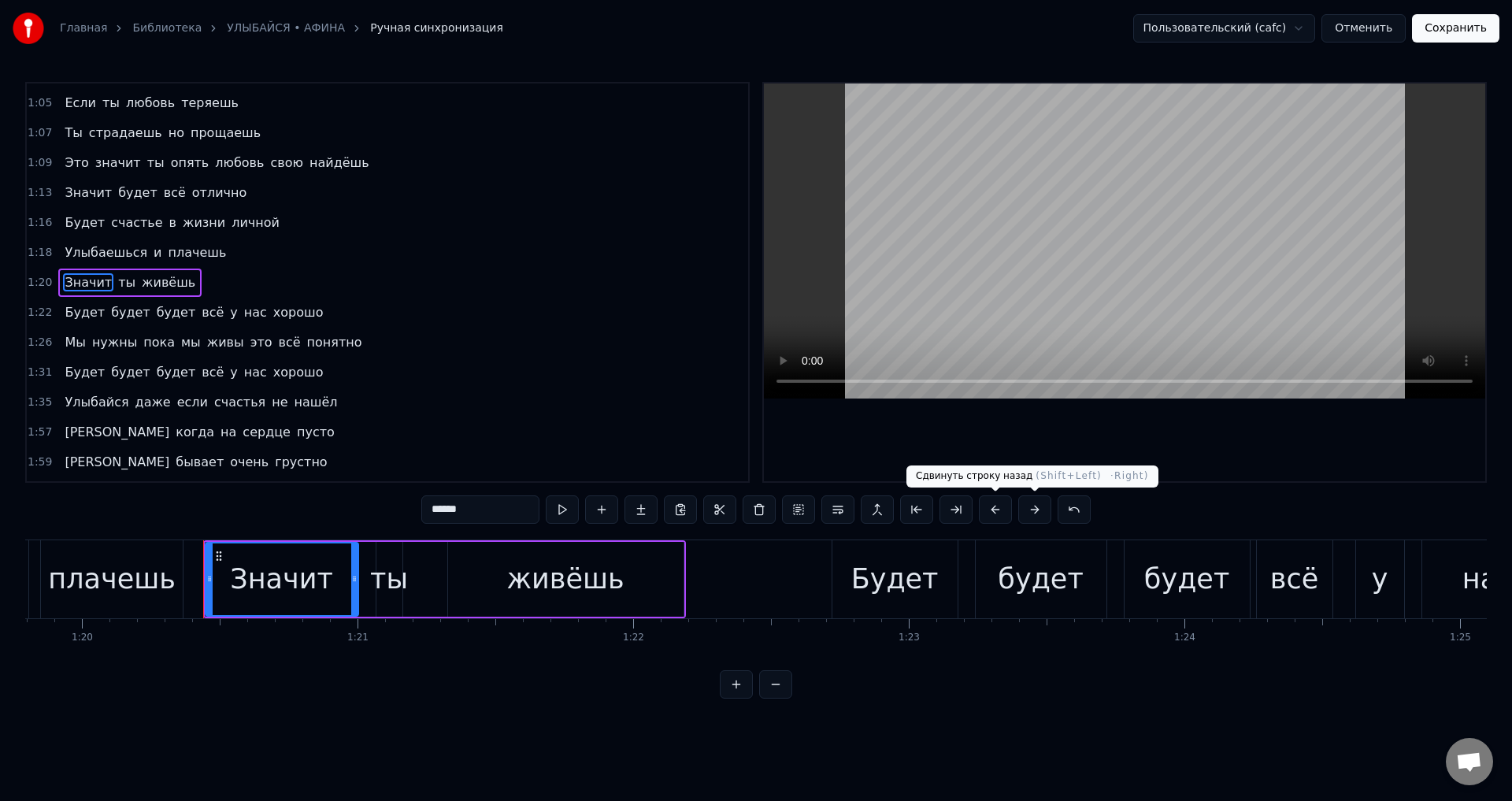
scroll to position [0, 22089]
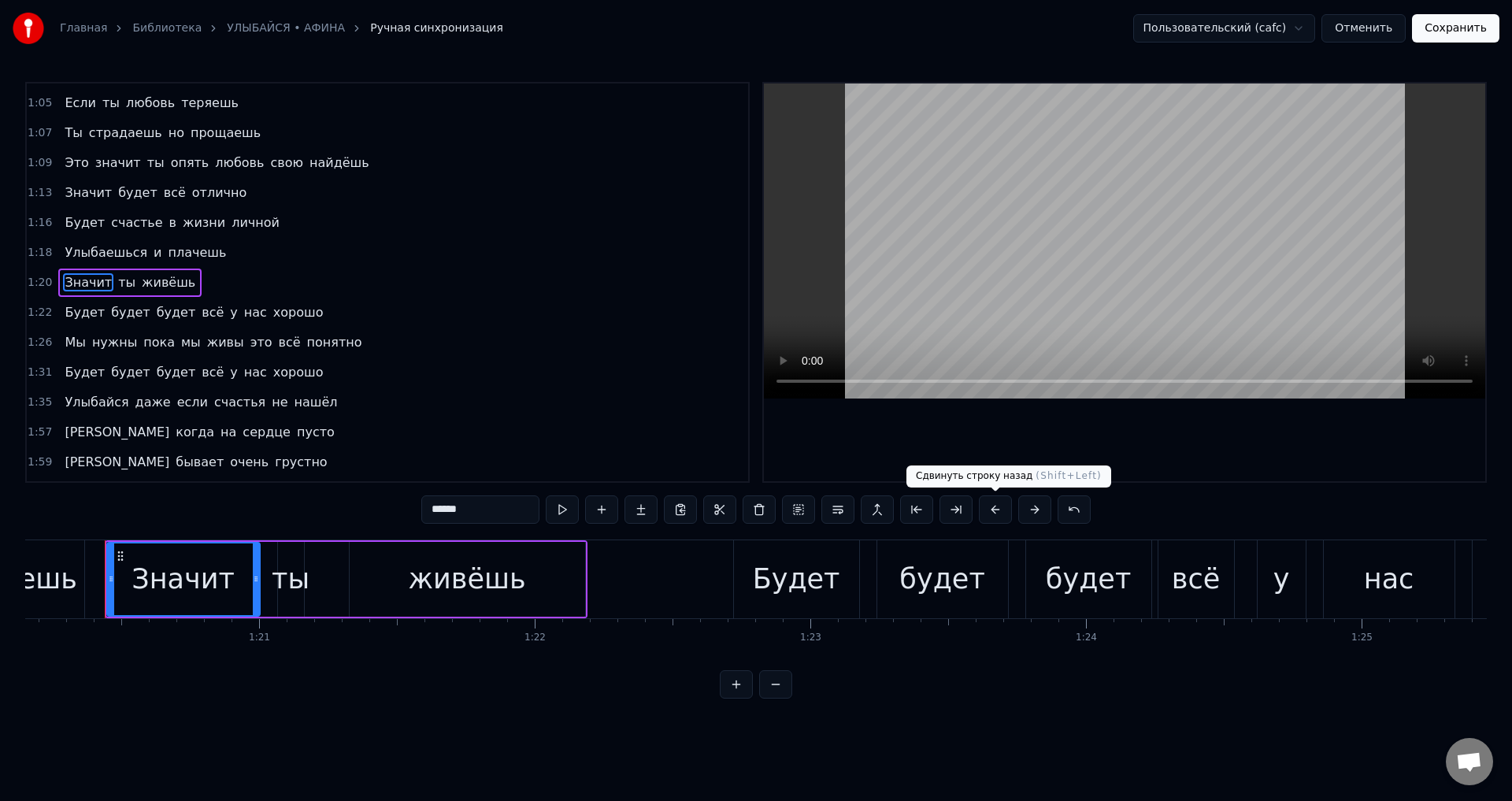
click at [995, 508] on button at bounding box center [995, 509] width 33 height 28
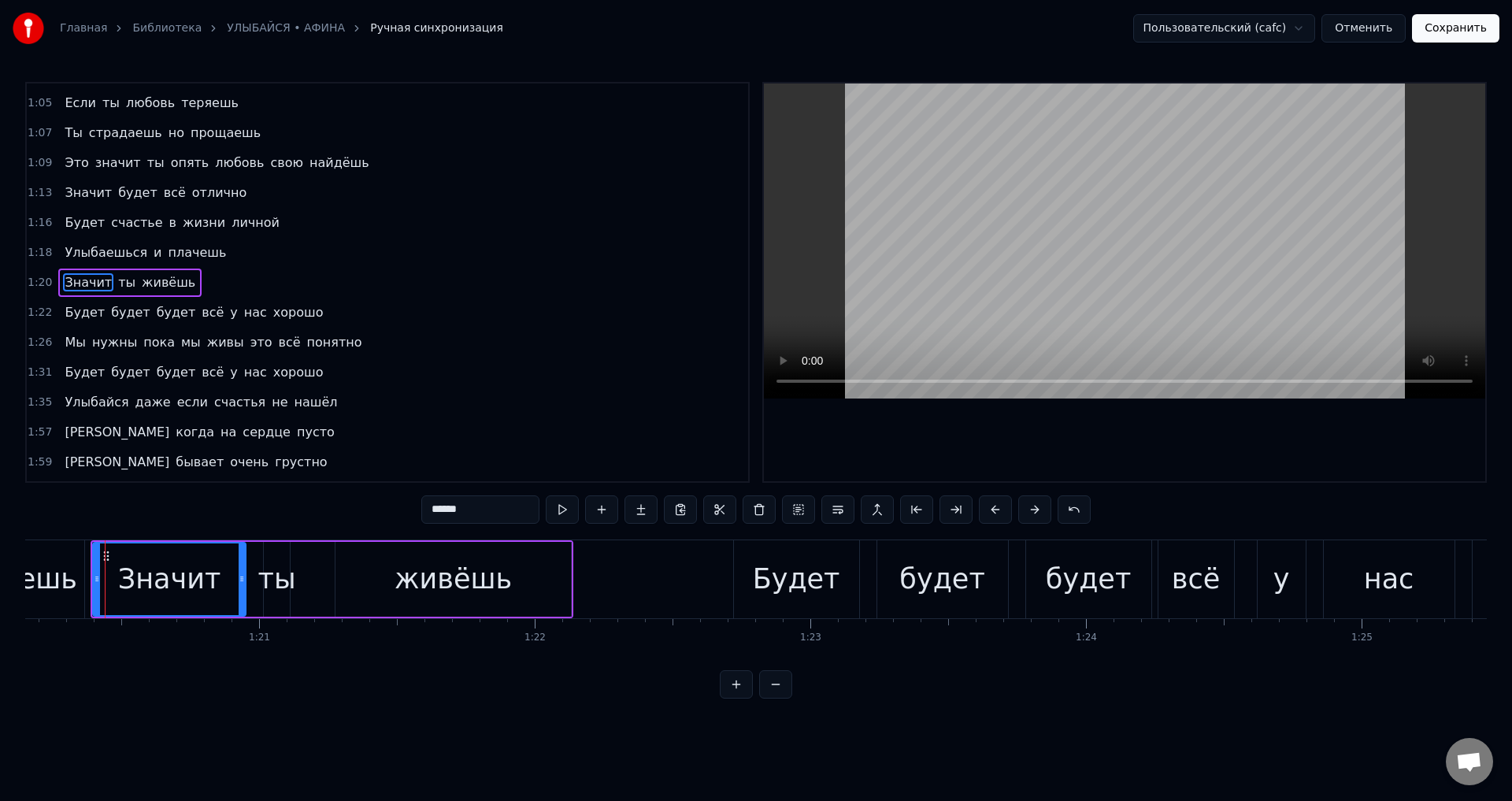
click at [82, 316] on span "Будет" at bounding box center [84, 312] width 43 height 19
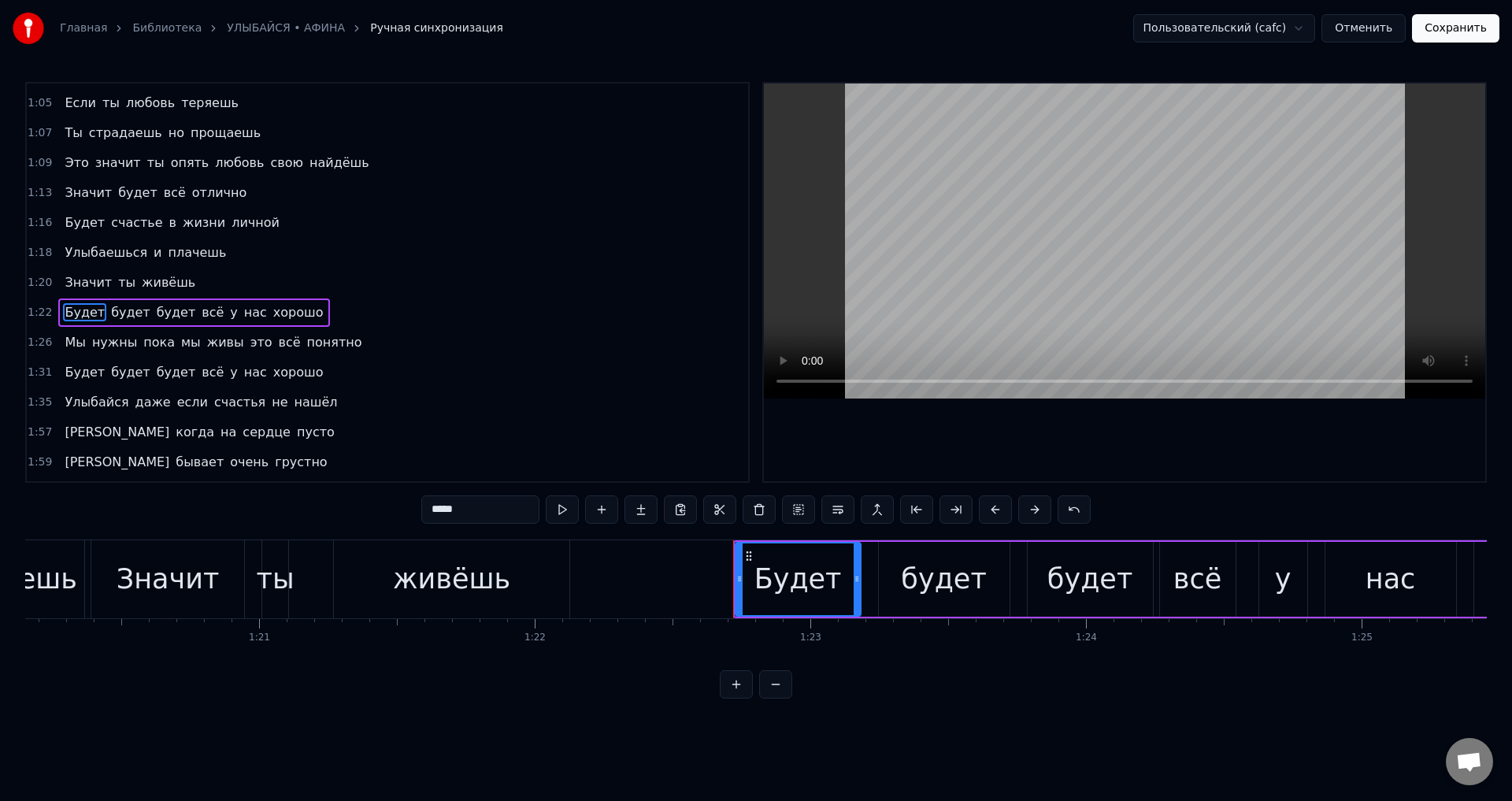
scroll to position [354, 0]
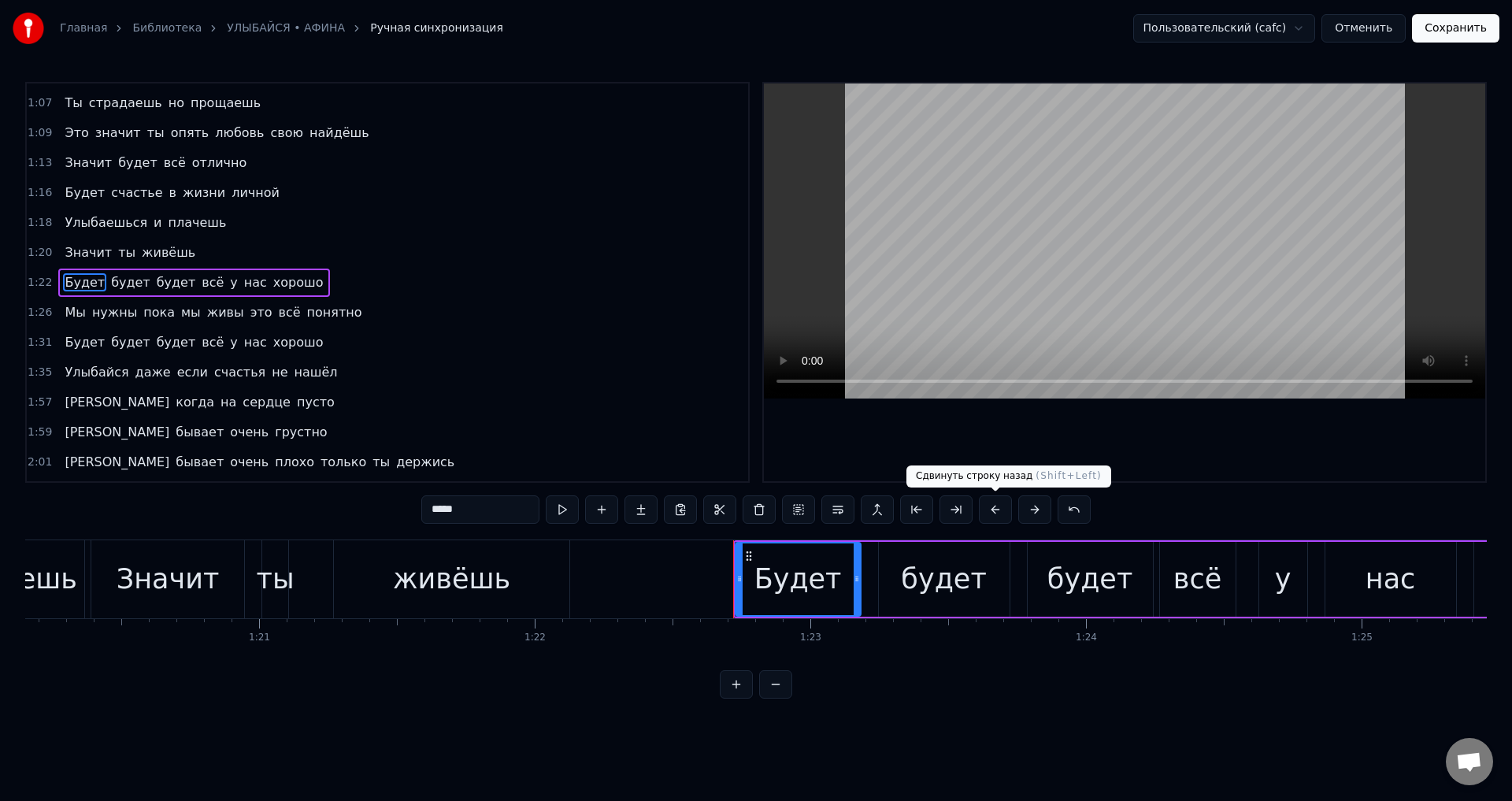
click at [991, 513] on button at bounding box center [995, 509] width 33 height 28
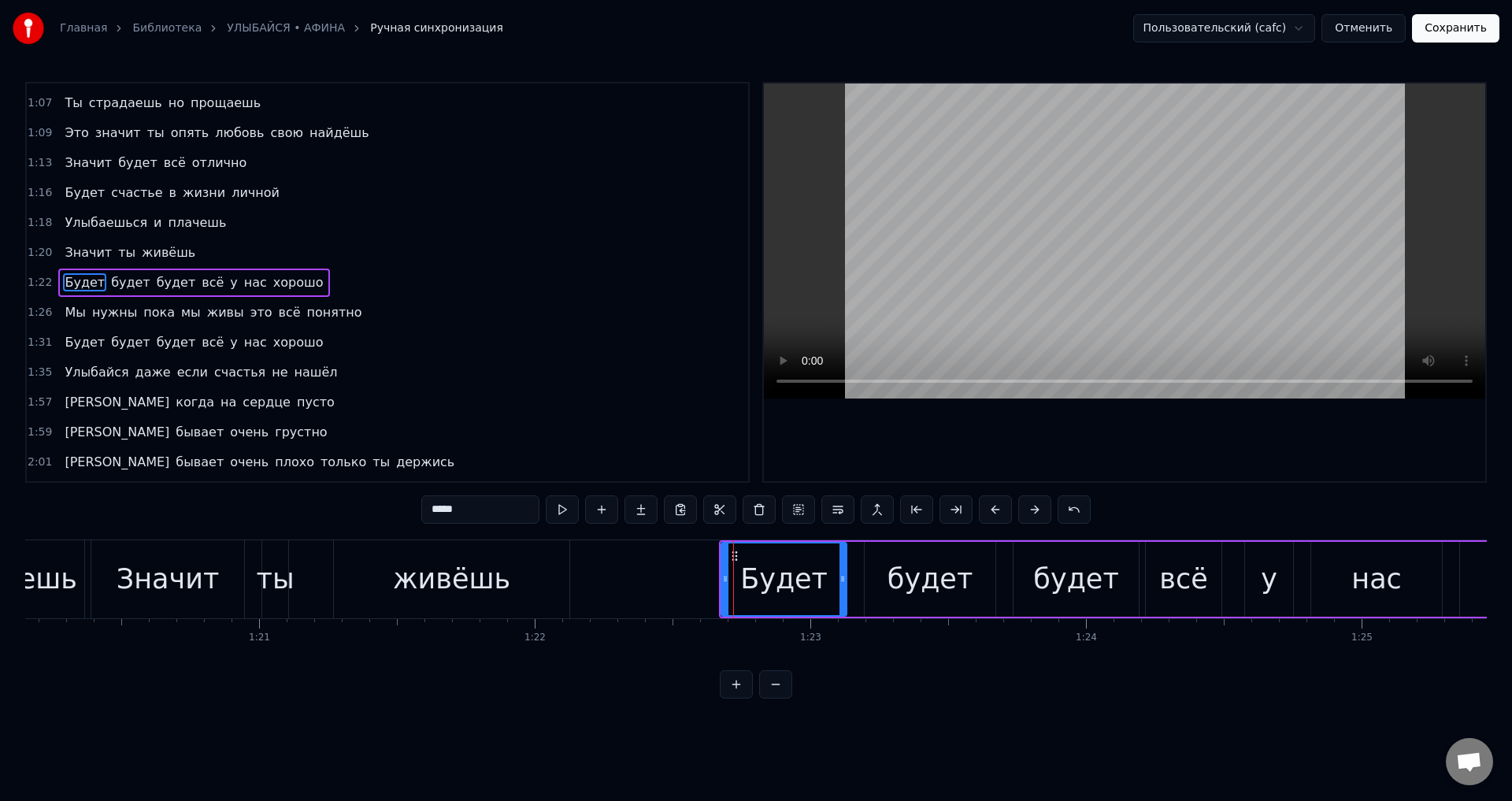
click at [63, 313] on span "Мы" at bounding box center [74, 312] width 23 height 19
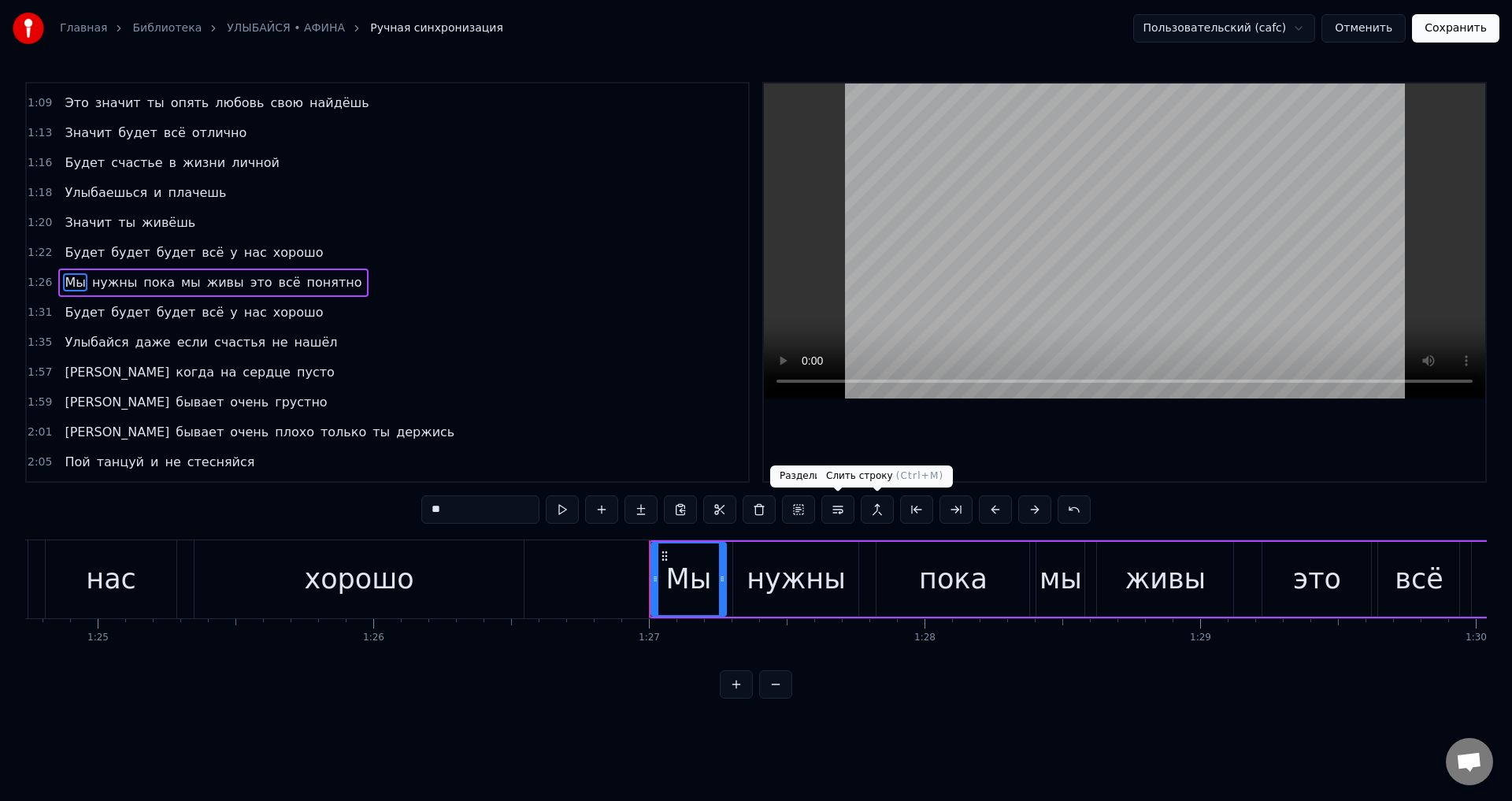
scroll to position [0, 23896]
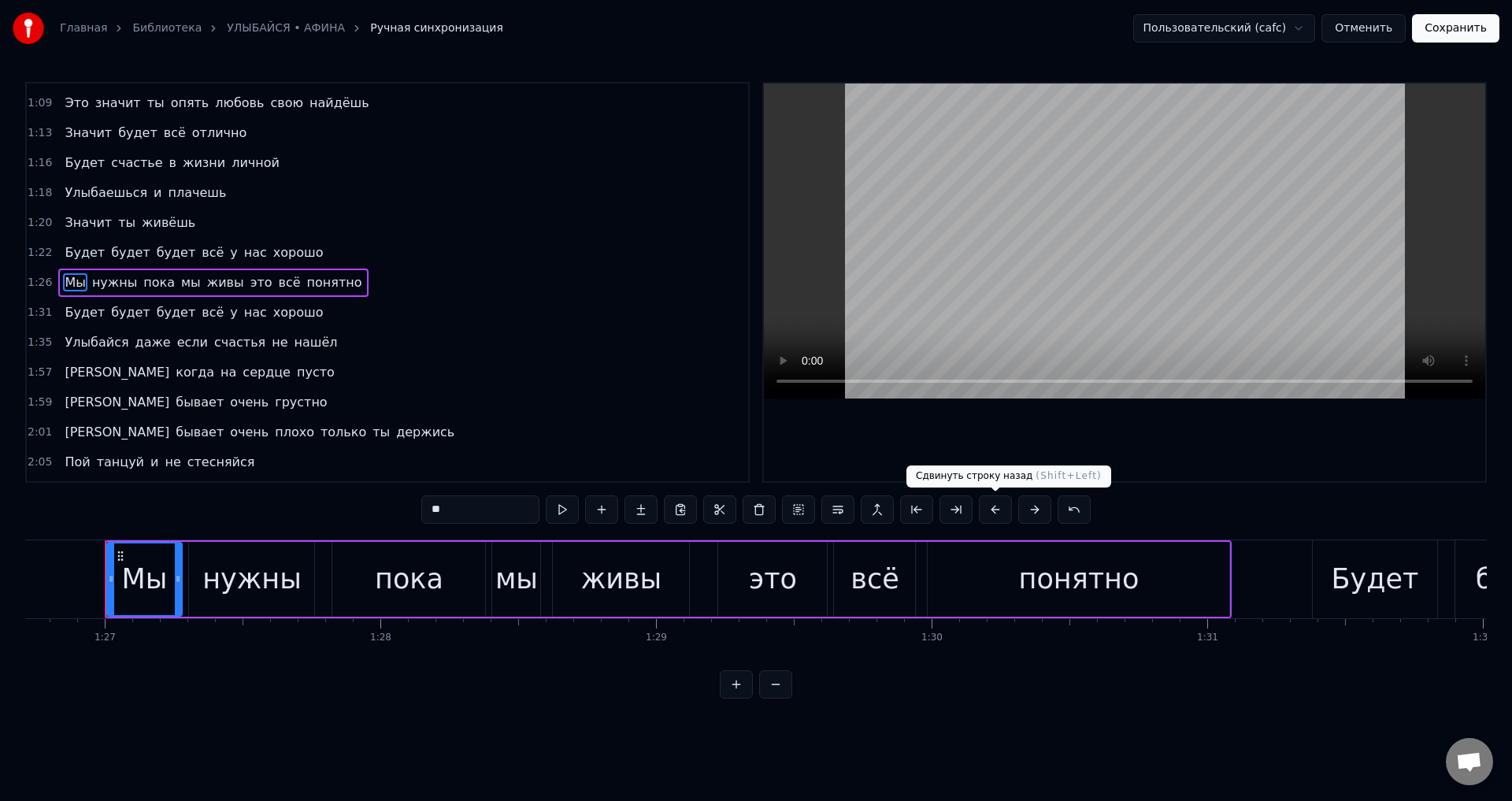
click at [993, 506] on button at bounding box center [995, 509] width 33 height 28
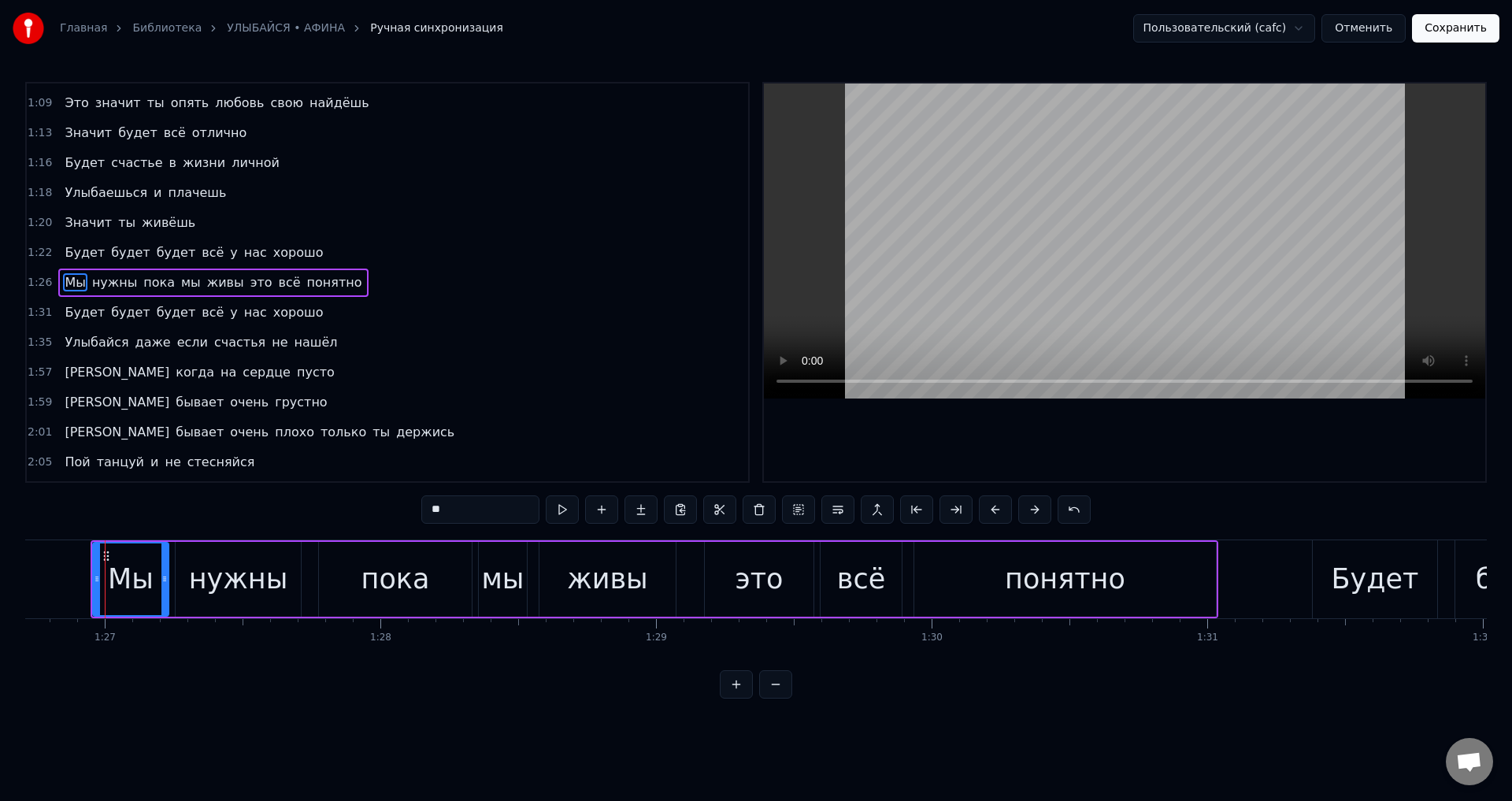
click at [73, 317] on span "Будет" at bounding box center [84, 312] width 43 height 19
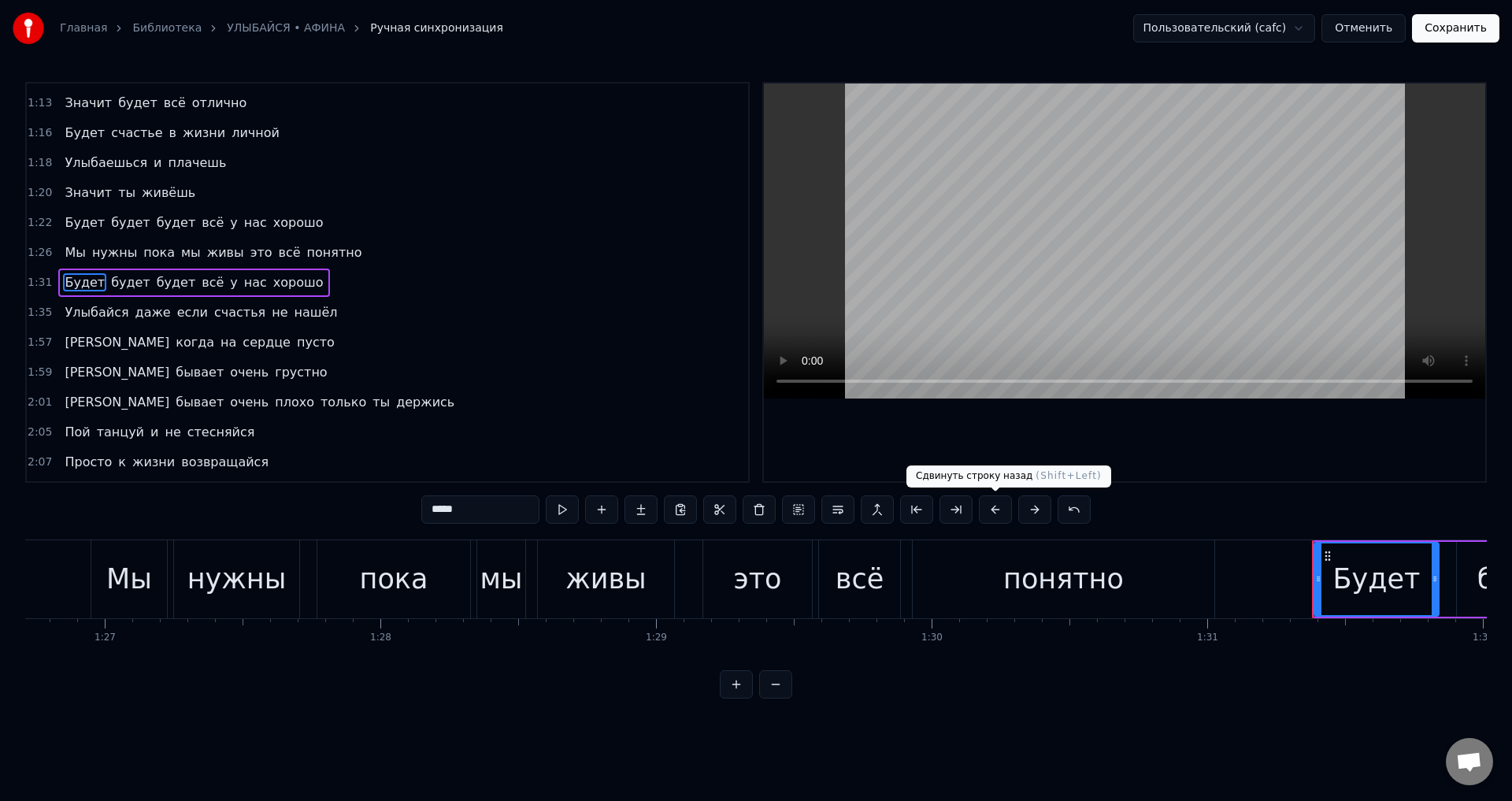
click at [997, 508] on button at bounding box center [995, 509] width 33 height 28
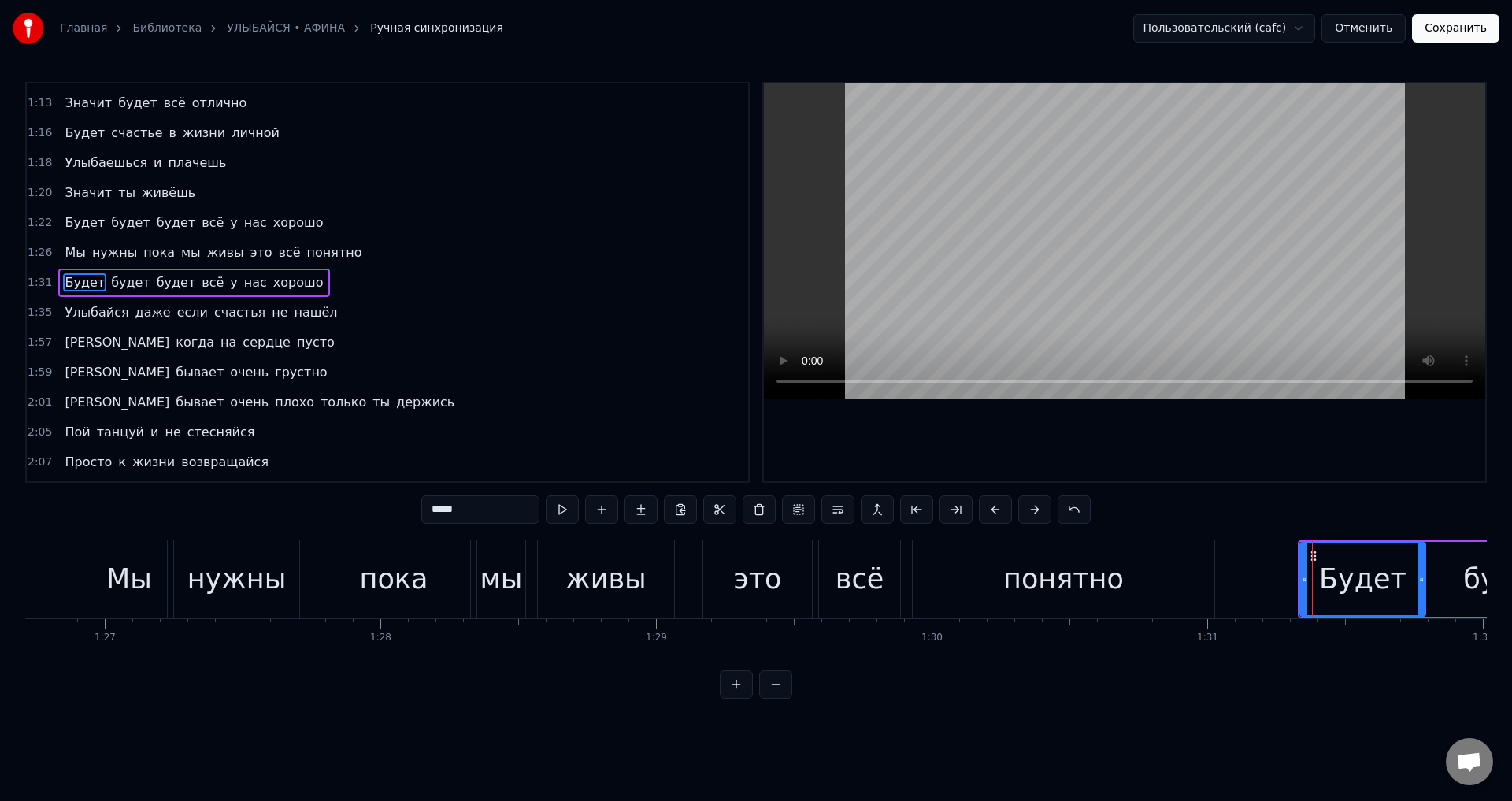
click at [86, 316] on span "Улыбайся" at bounding box center [96, 312] width 67 height 19
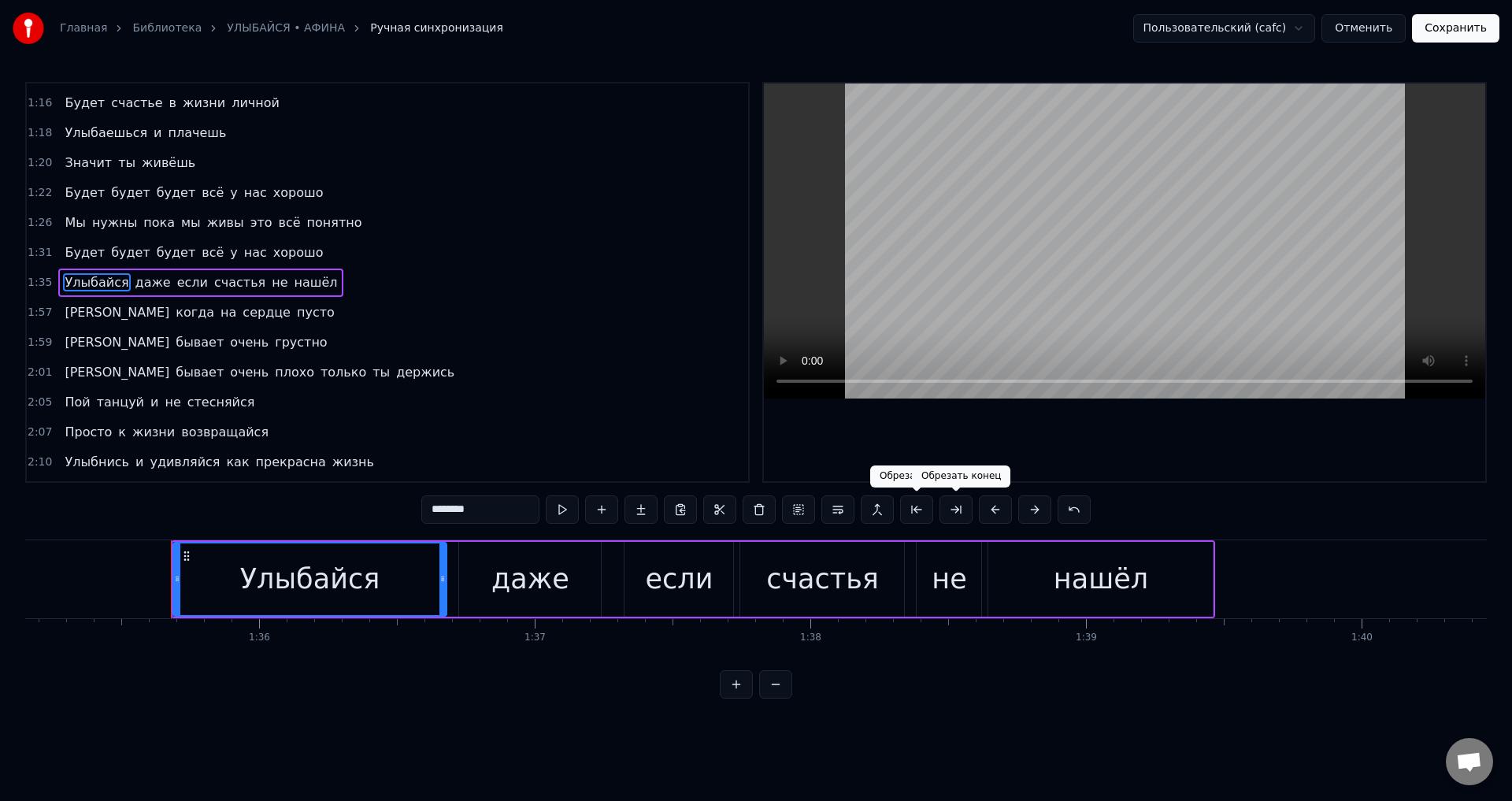
scroll to position [0, 26289]
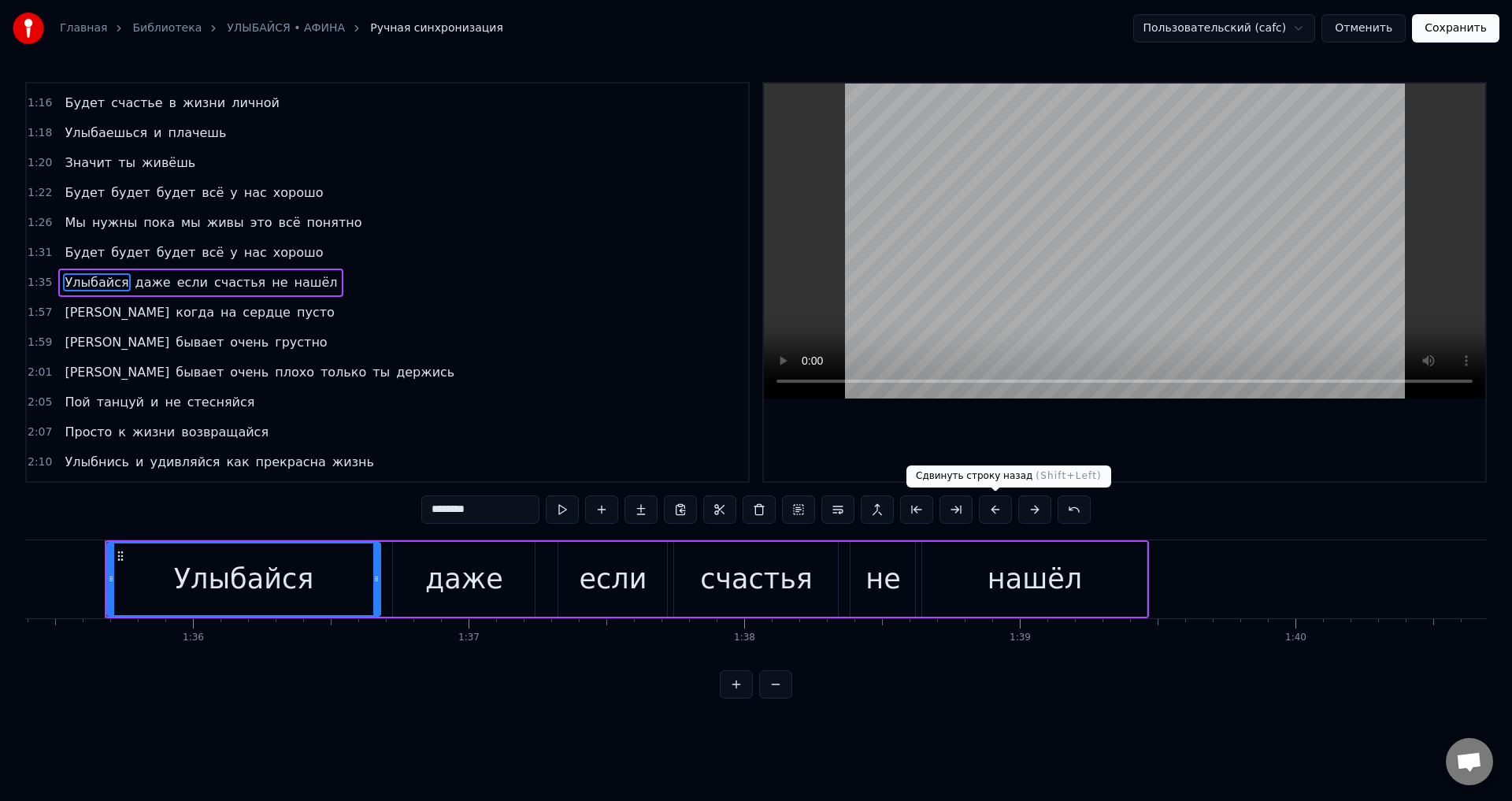
click at [997, 510] on button at bounding box center [995, 509] width 33 height 28
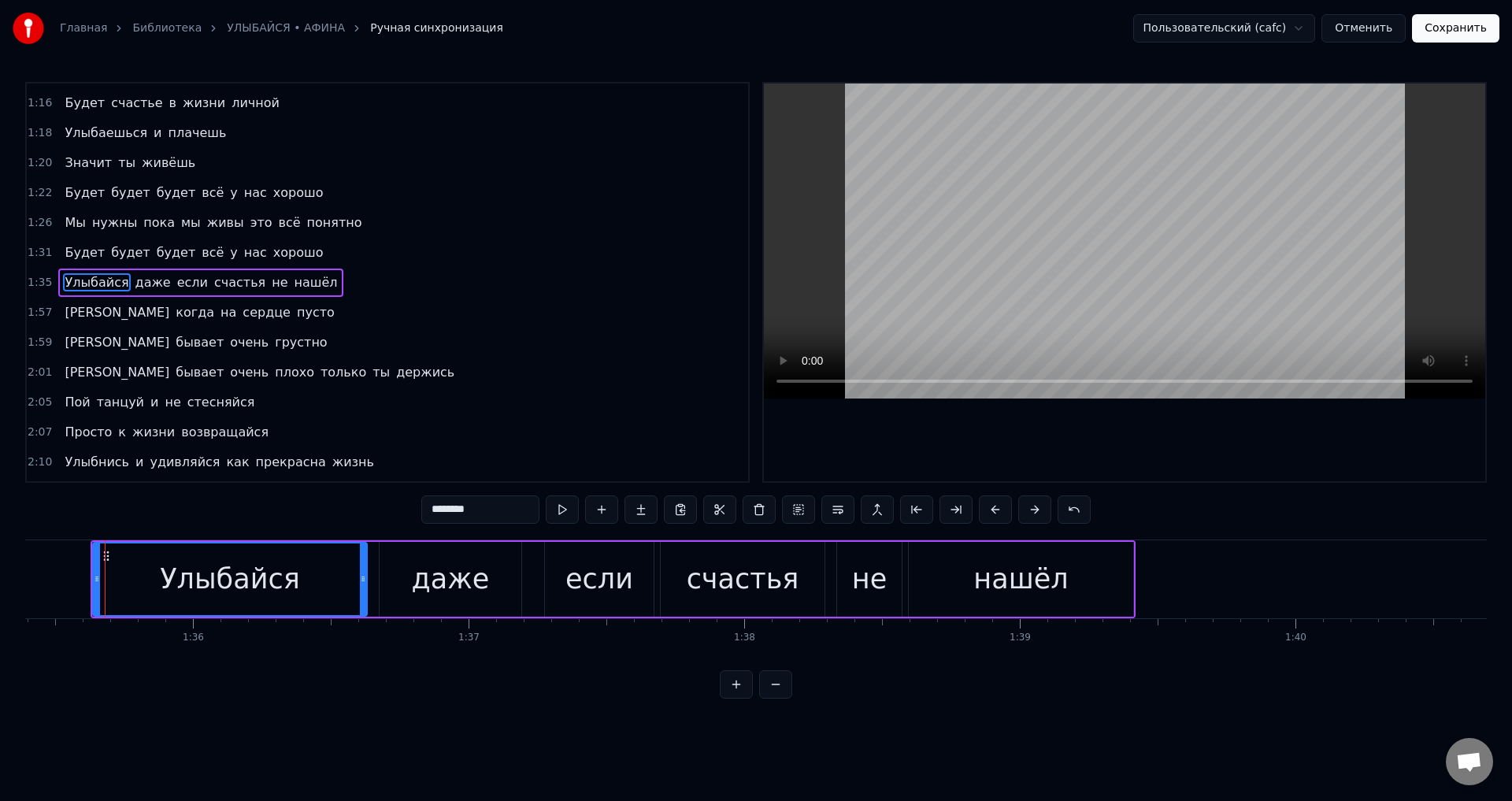
click at [66, 308] on span "[PERSON_NAME]" at bounding box center [116, 312] width 108 height 19
type input "*"
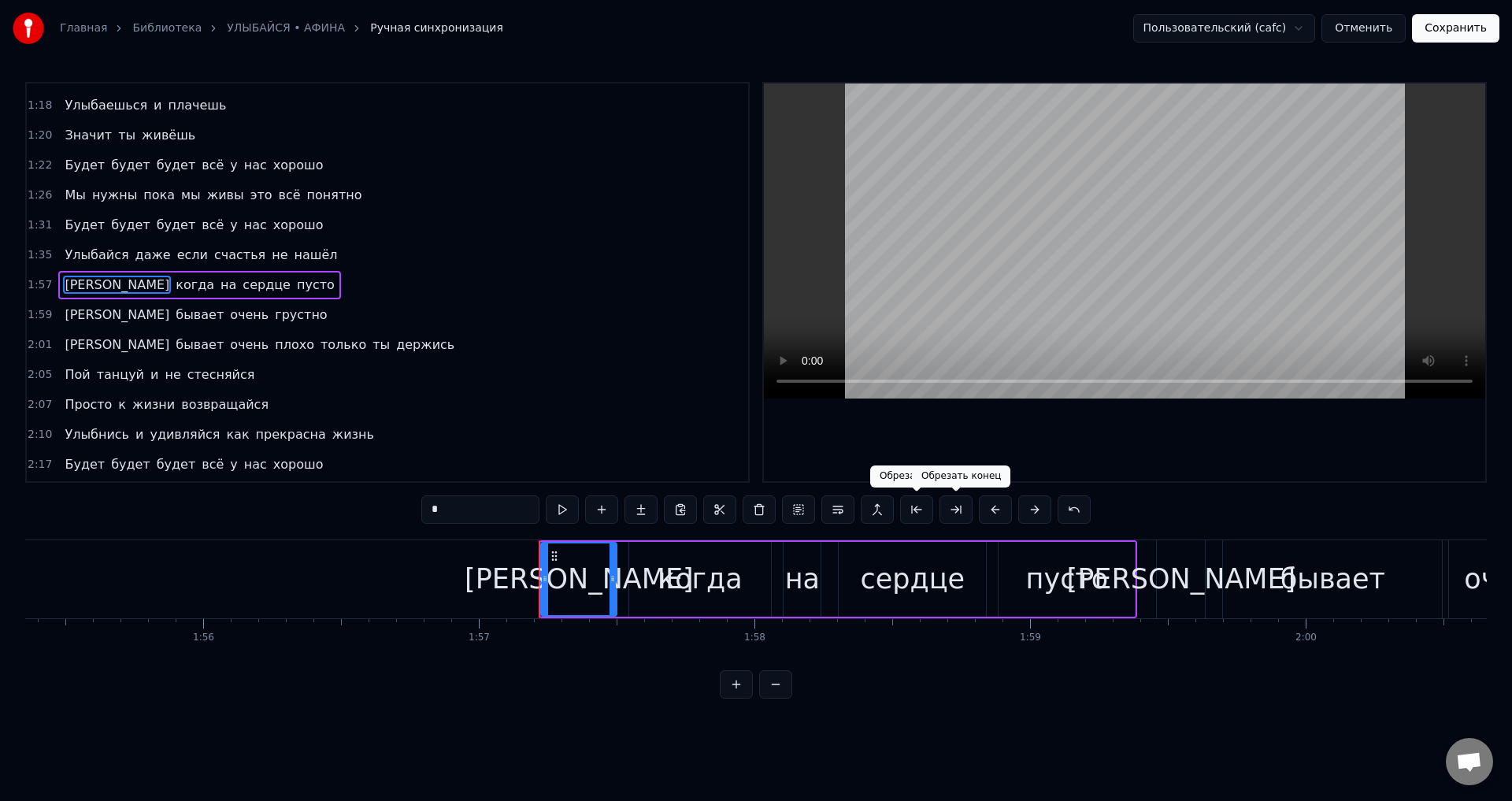
scroll to position [0, 32225]
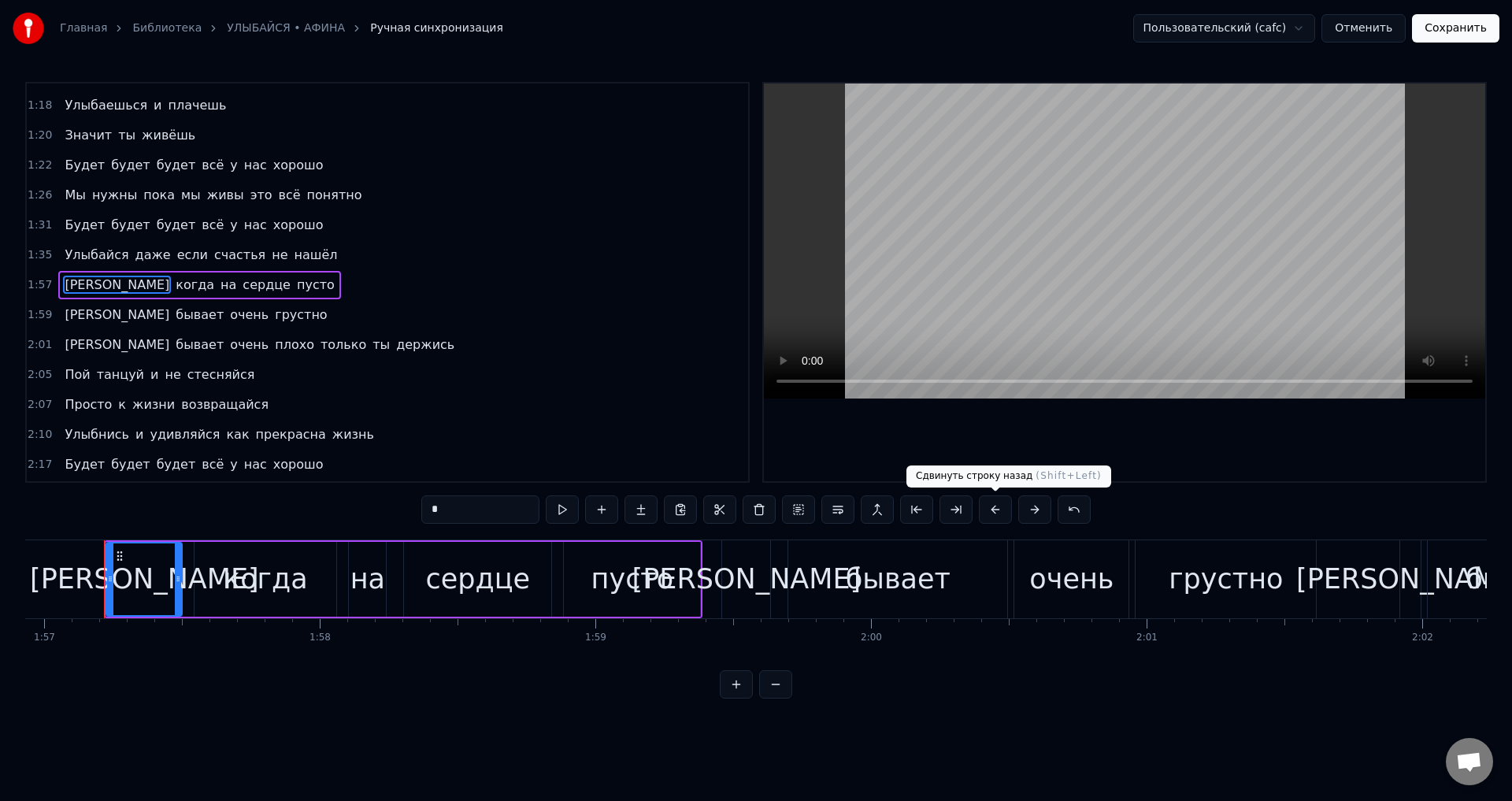
click at [990, 511] on button at bounding box center [995, 509] width 33 height 28
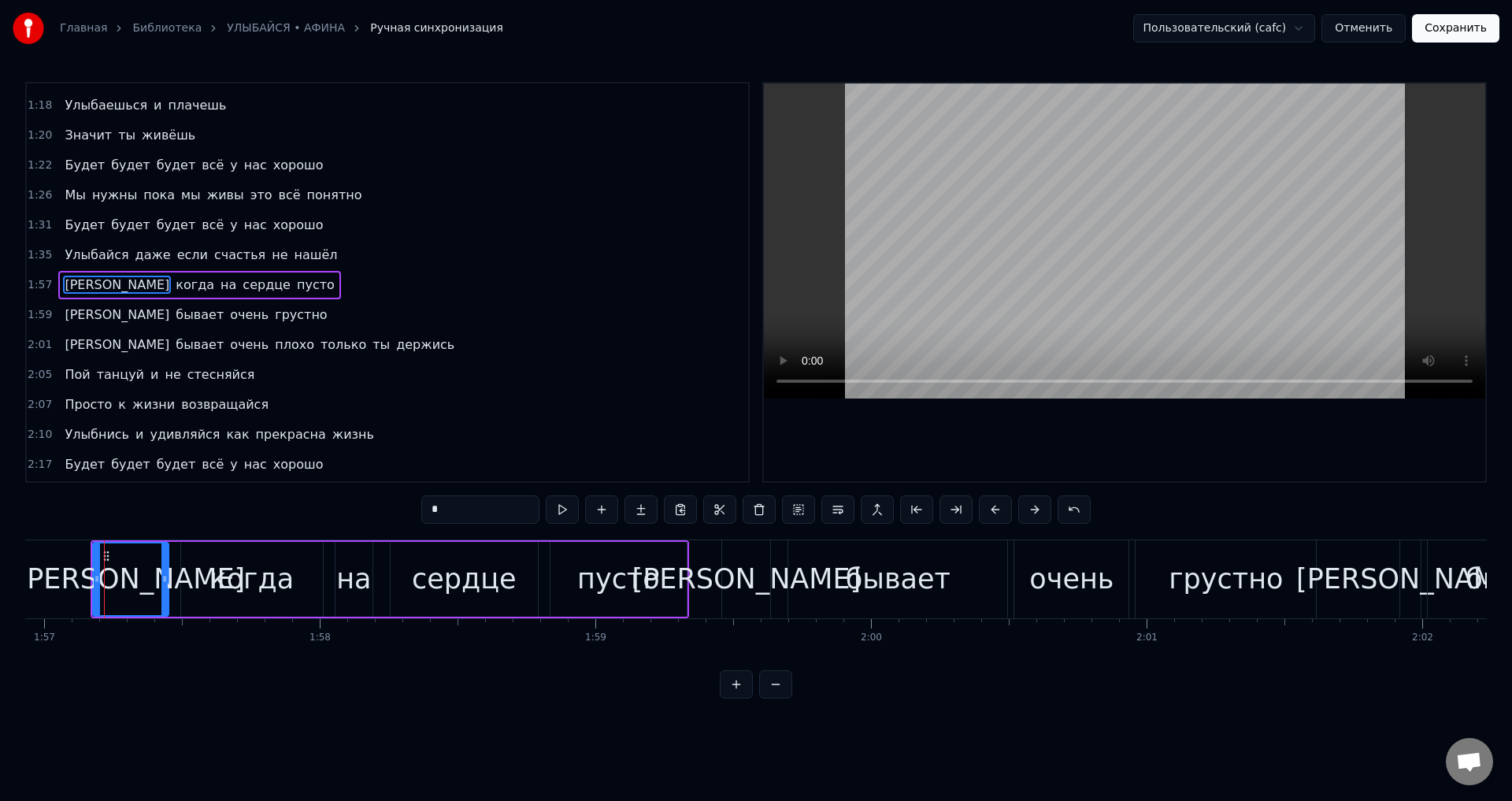
click at [59, 309] on div "И бывает очень грустно" at bounding box center [196, 314] width 275 height 28
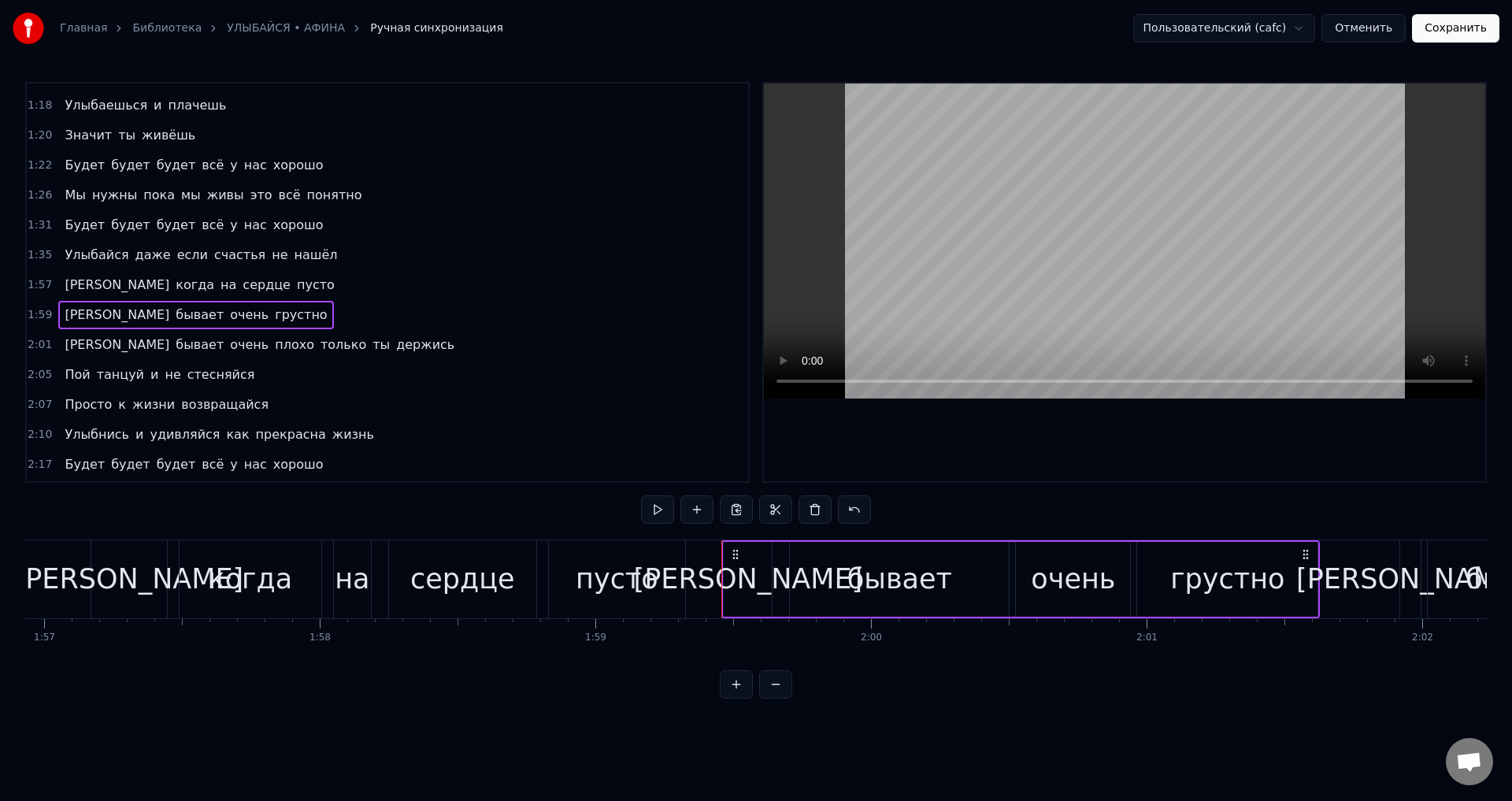
click at [67, 312] on span "[PERSON_NAME]" at bounding box center [116, 314] width 108 height 19
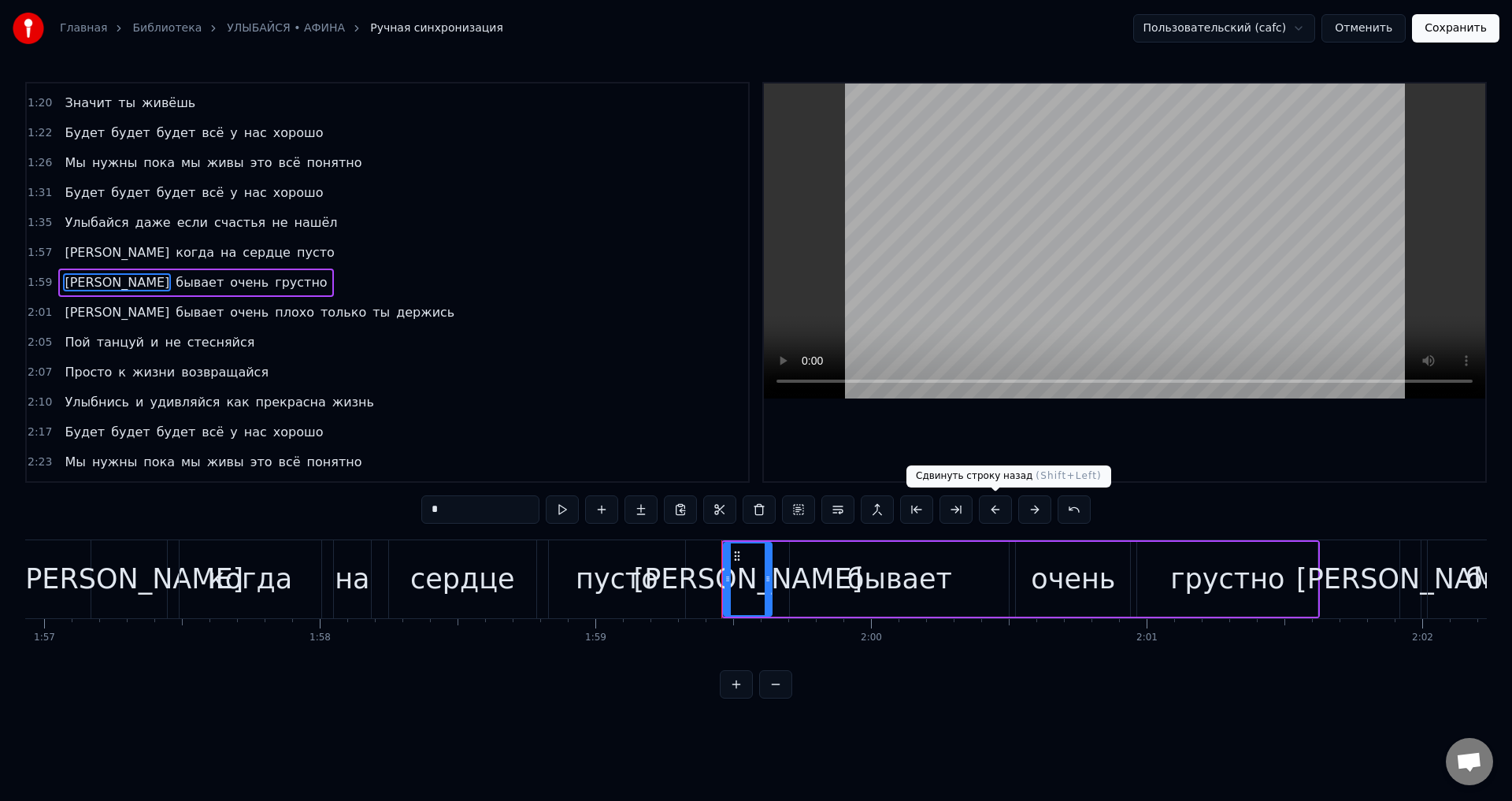
click at [993, 510] on button at bounding box center [995, 509] width 33 height 28
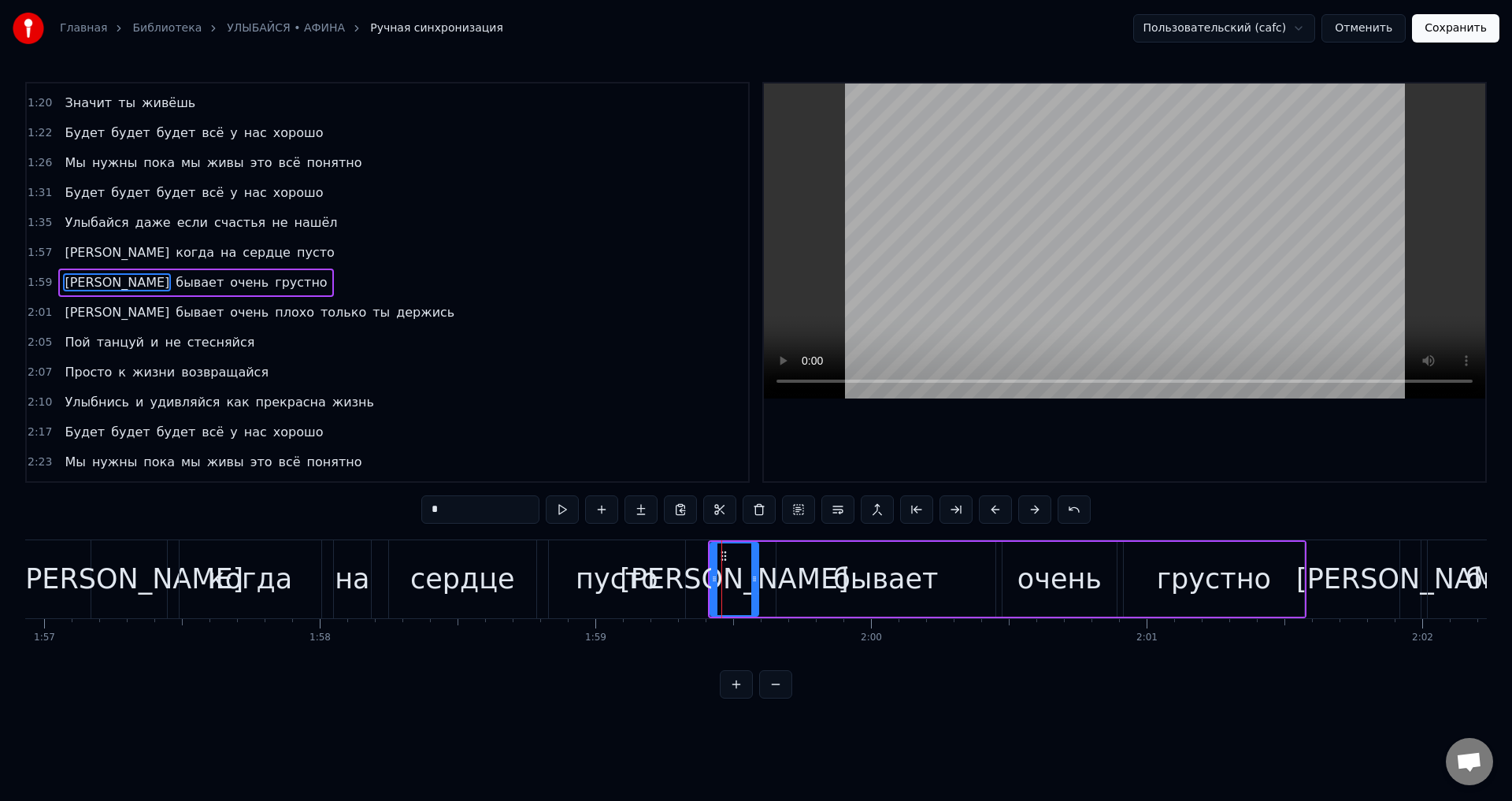
click at [68, 312] on span "[PERSON_NAME]" at bounding box center [116, 312] width 108 height 19
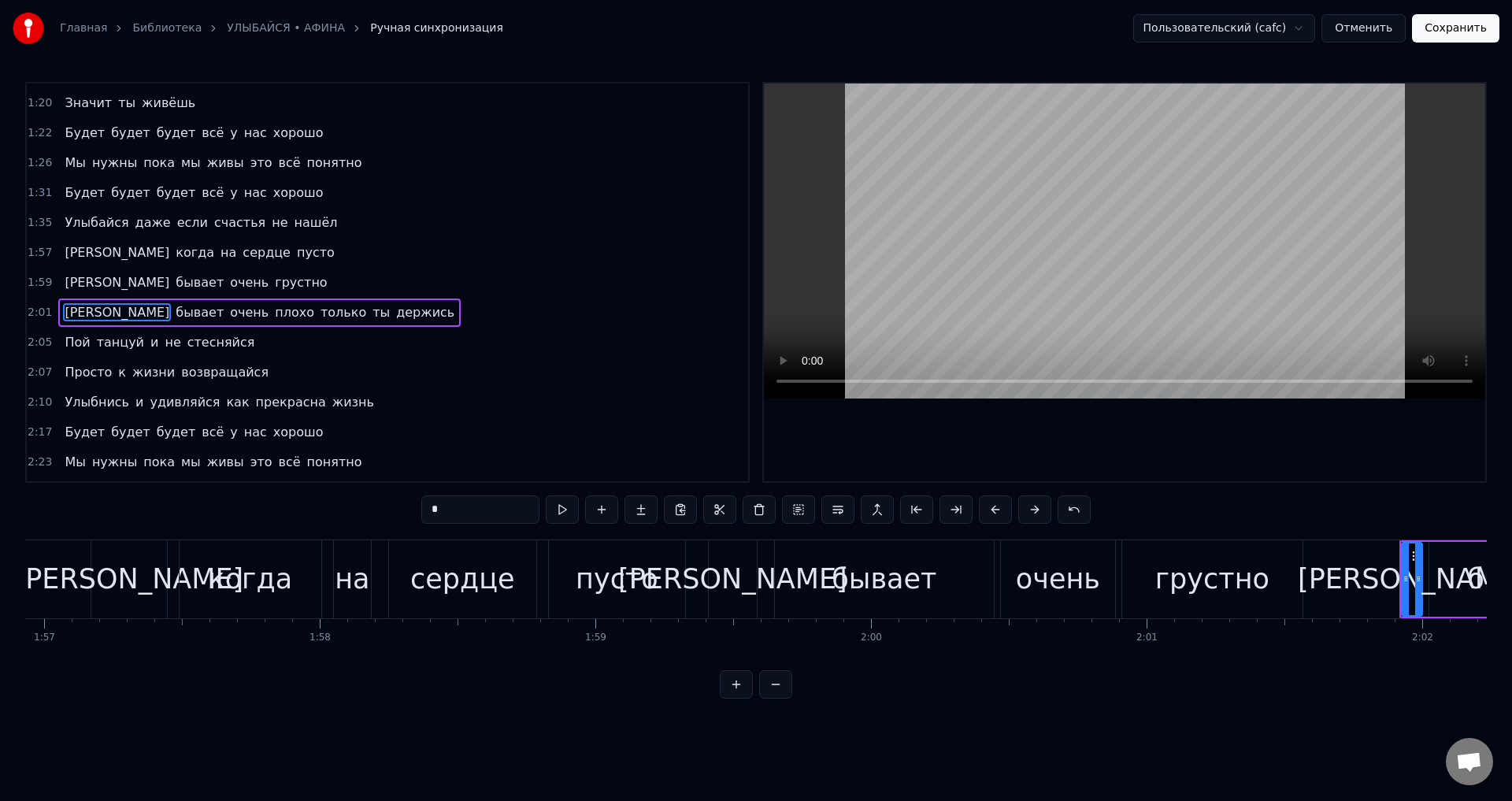
scroll to position [535, 0]
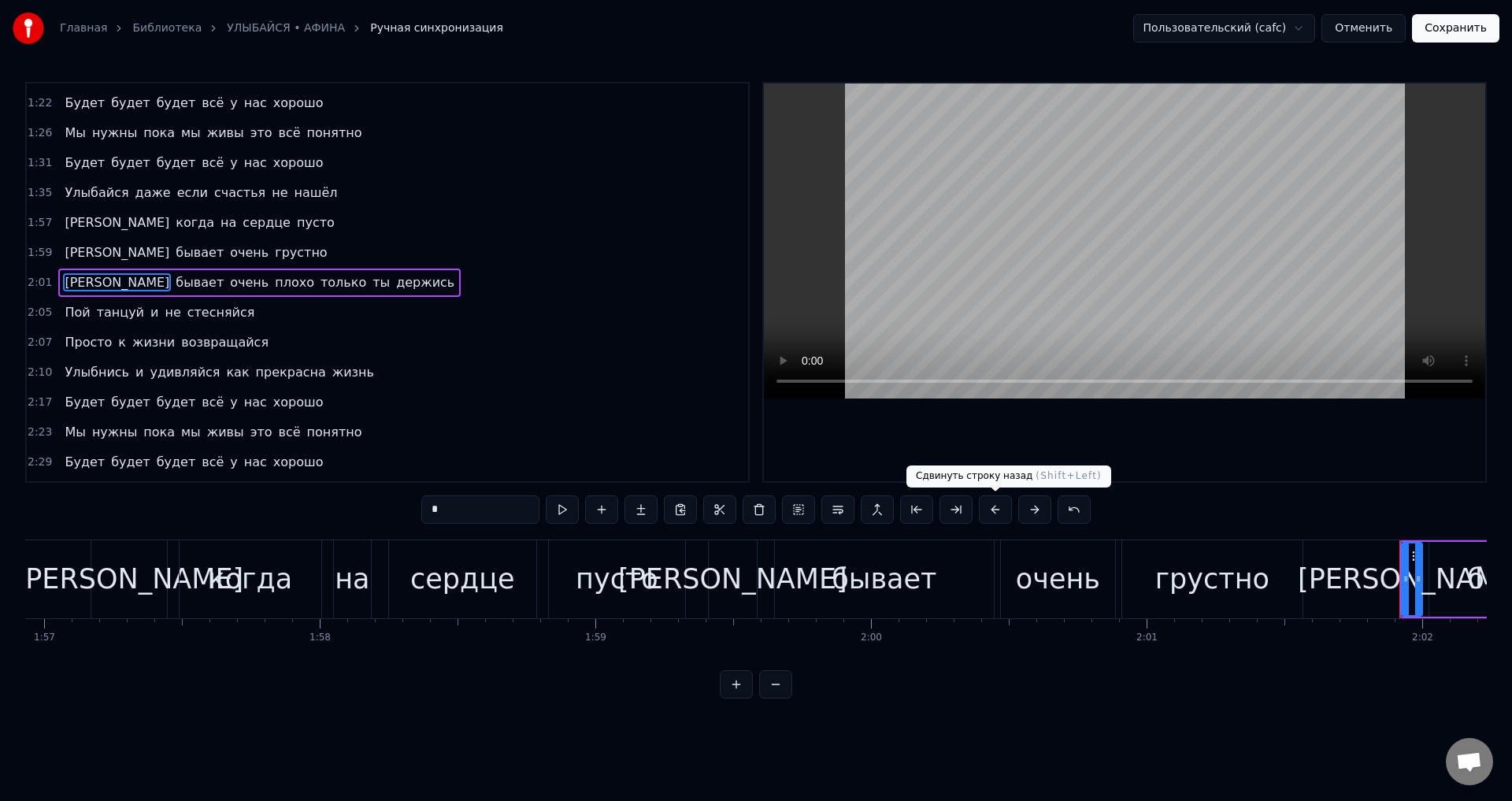
click at [998, 504] on button at bounding box center [995, 509] width 33 height 28
click at [69, 309] on span "Пой" at bounding box center [76, 312] width 28 height 19
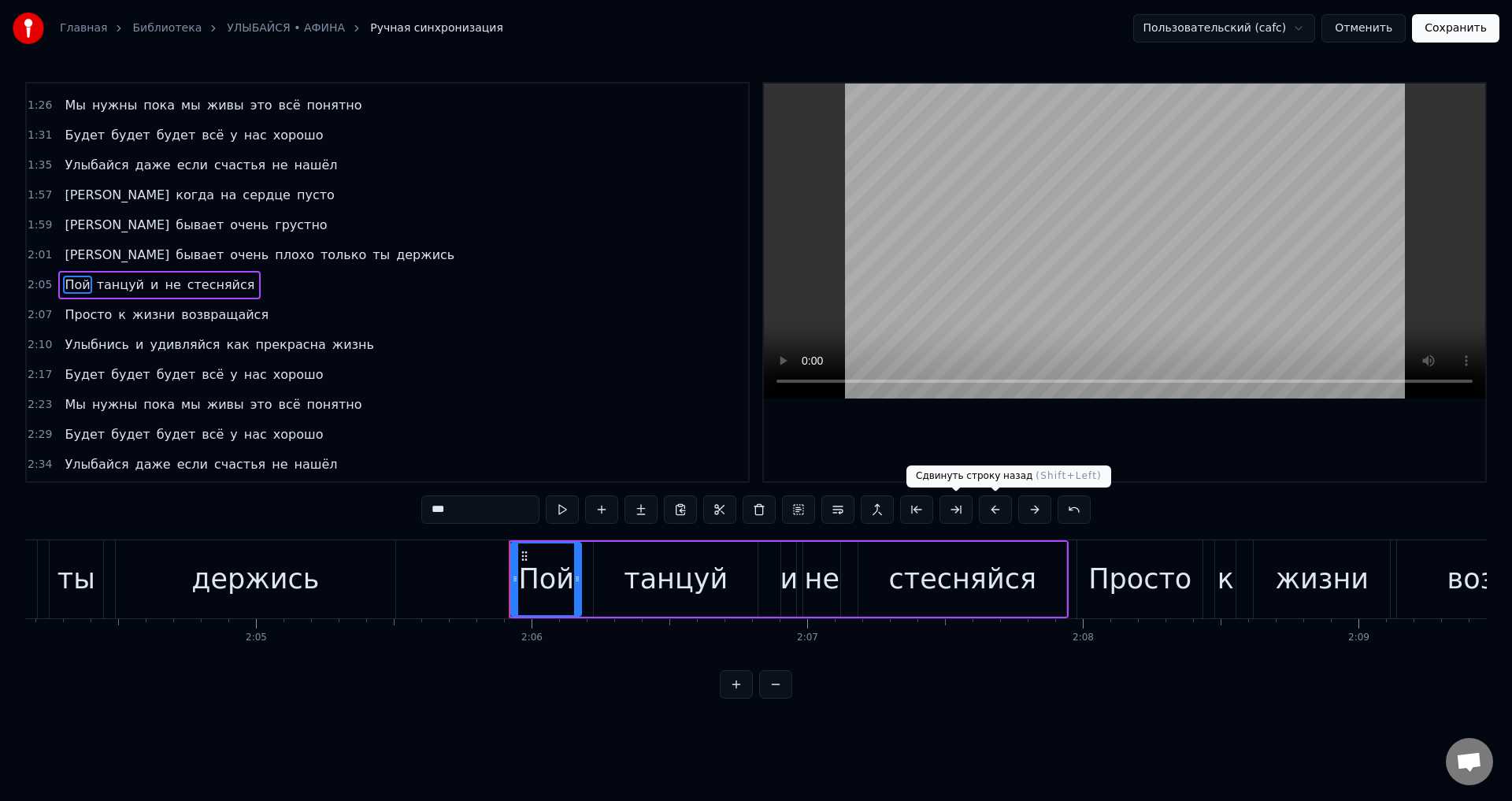
scroll to position [0, 34622]
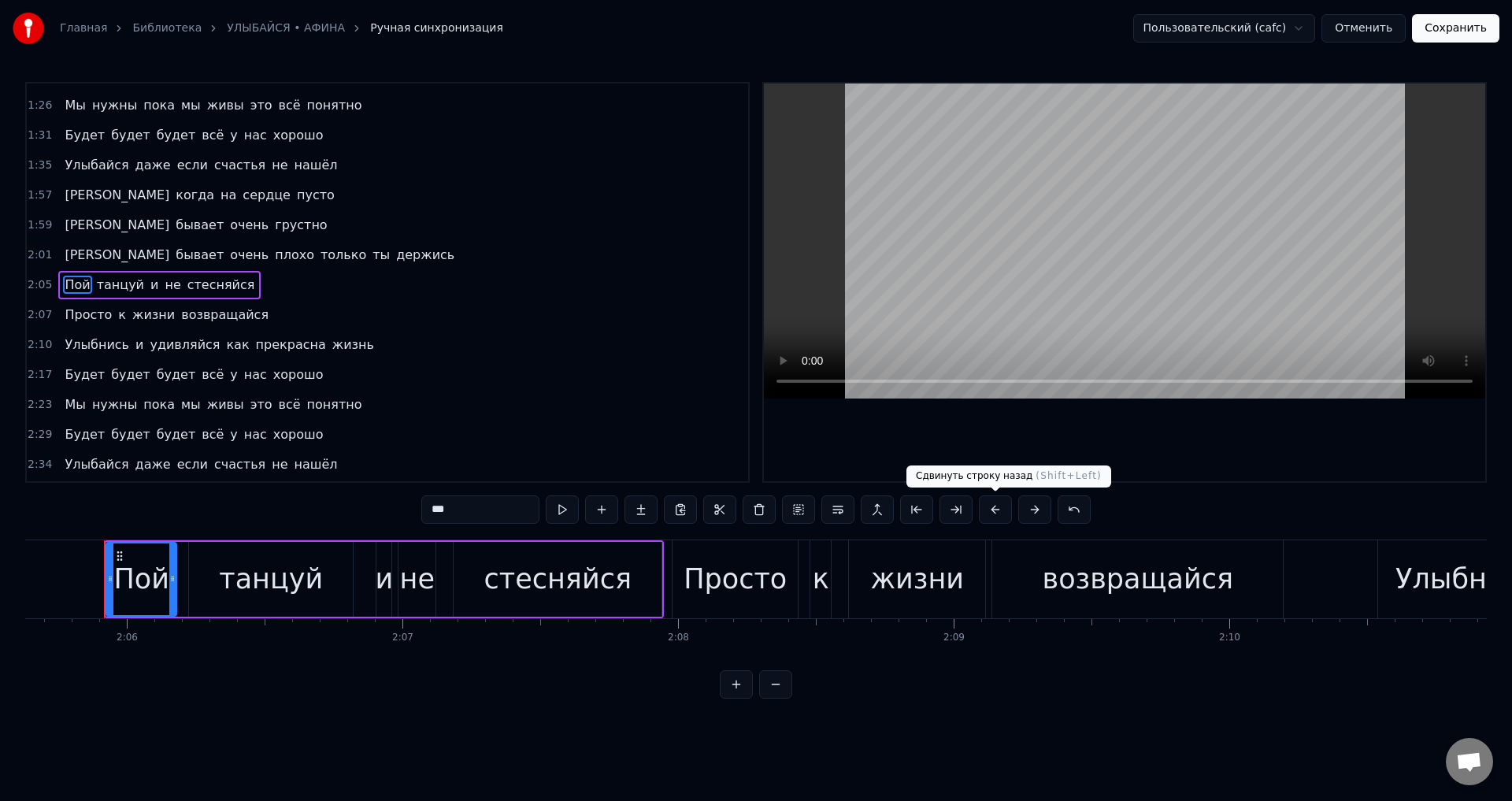
click at [987, 513] on button at bounding box center [995, 509] width 33 height 28
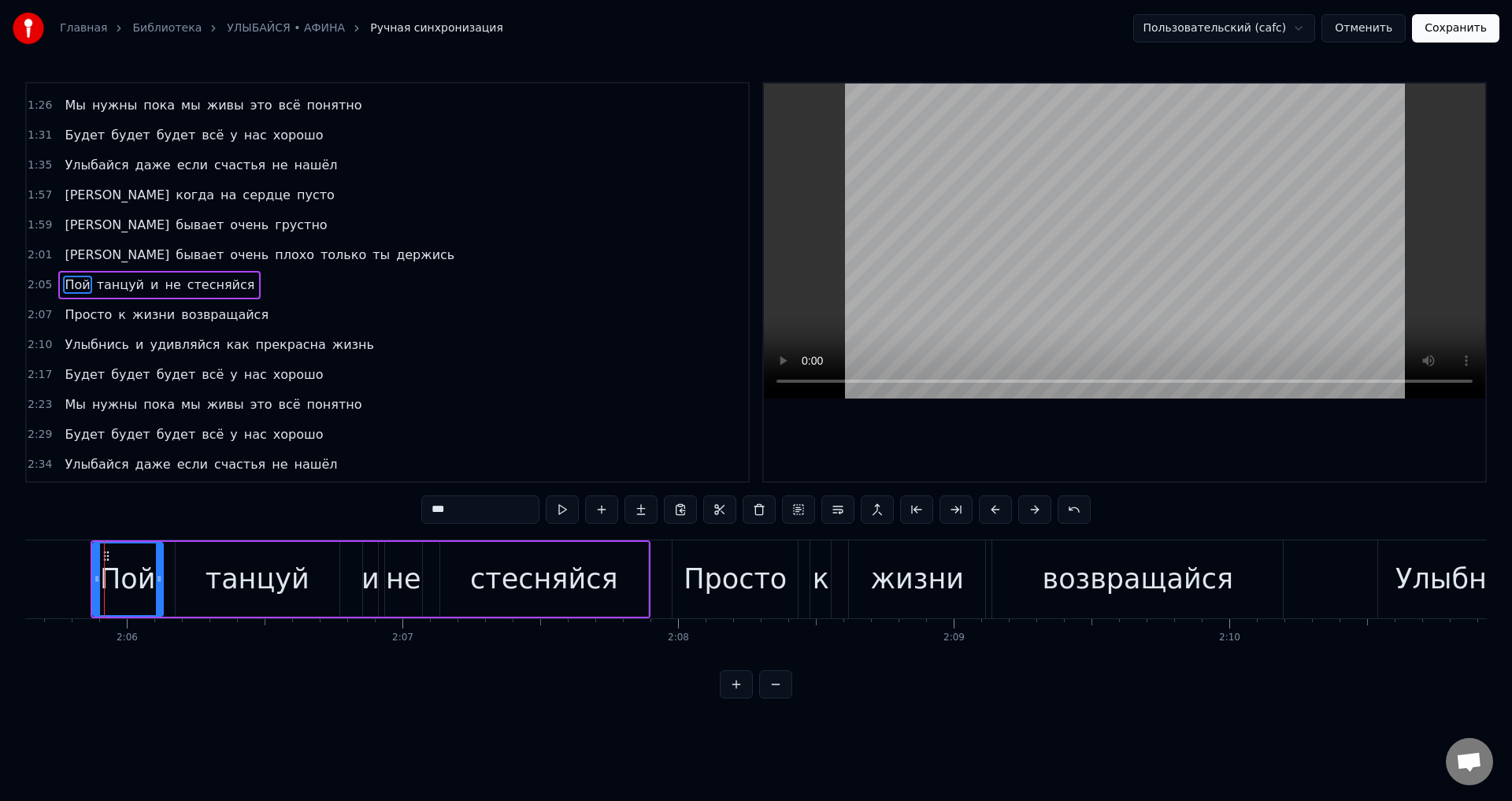
click at [82, 315] on span "Просто" at bounding box center [87, 314] width 50 height 19
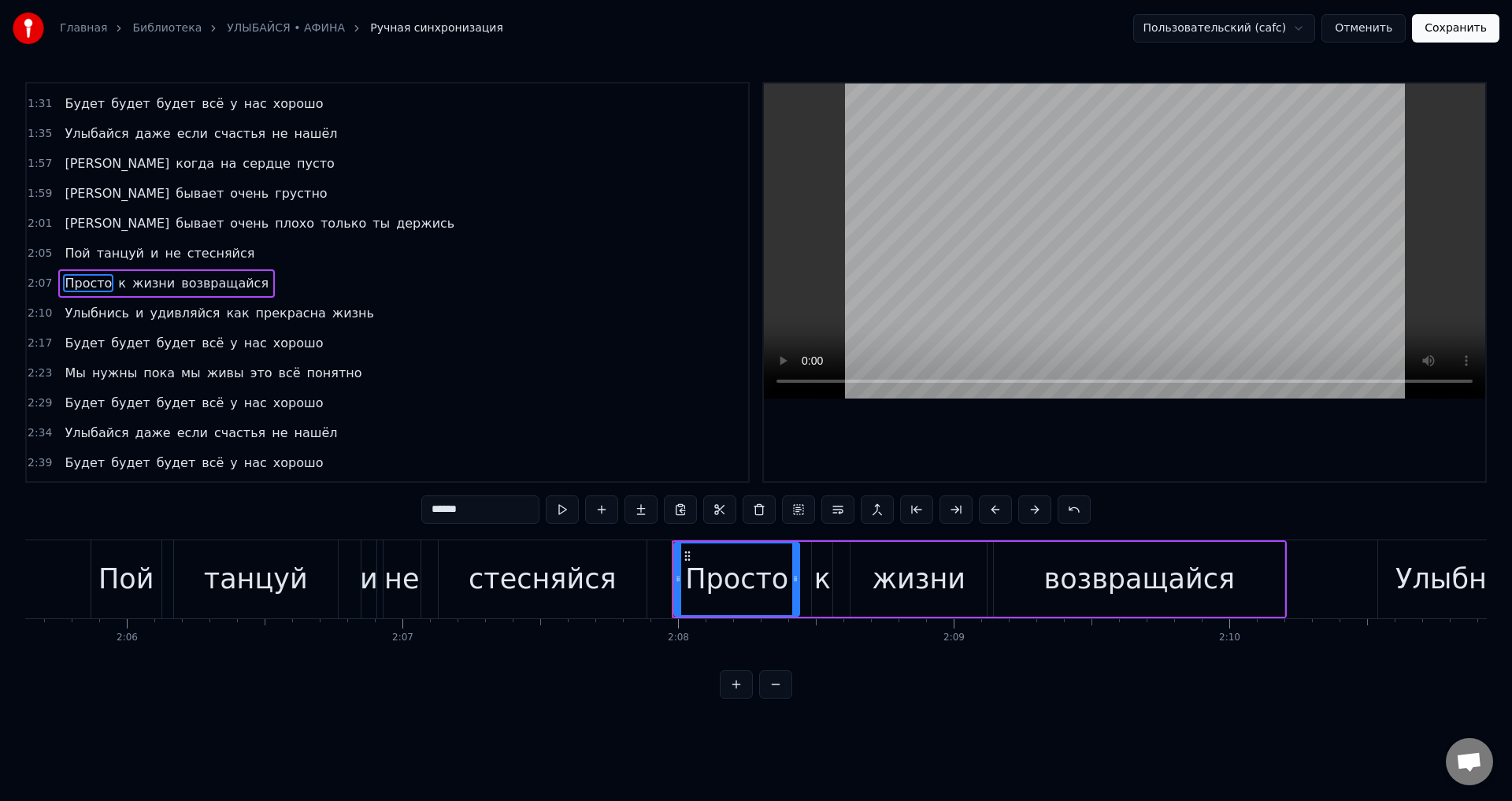
scroll to position [0, 0]
click at [992, 510] on button at bounding box center [995, 509] width 33 height 28
click at [68, 316] on span "Улыбнись" at bounding box center [96, 312] width 68 height 19
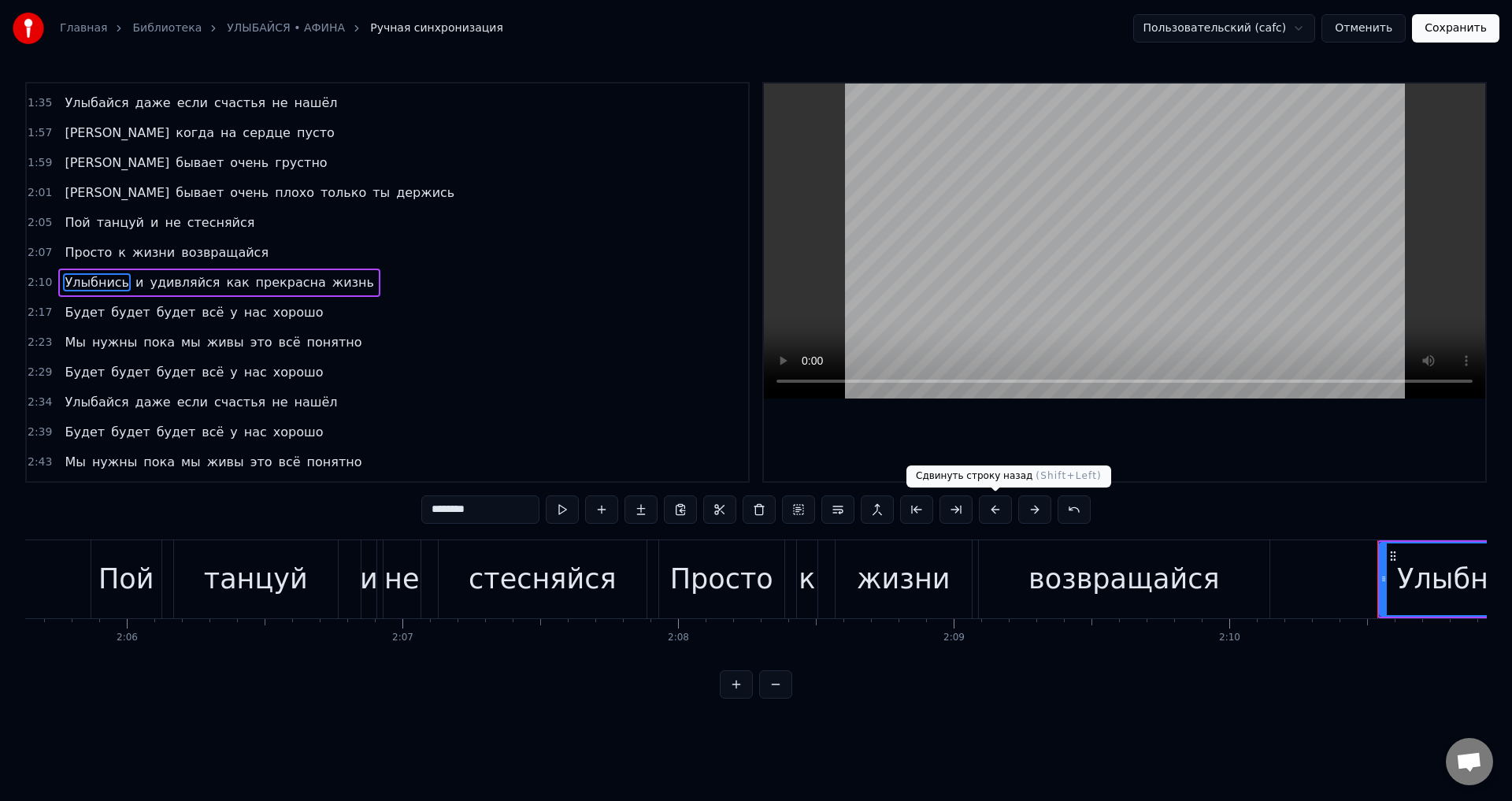
click at [989, 516] on button at bounding box center [995, 509] width 33 height 28
drag, startPoint x: 70, startPoint y: 317, endPoint x: 86, endPoint y: 345, distance: 32.2
click at [70, 317] on span "Будет" at bounding box center [84, 312] width 43 height 19
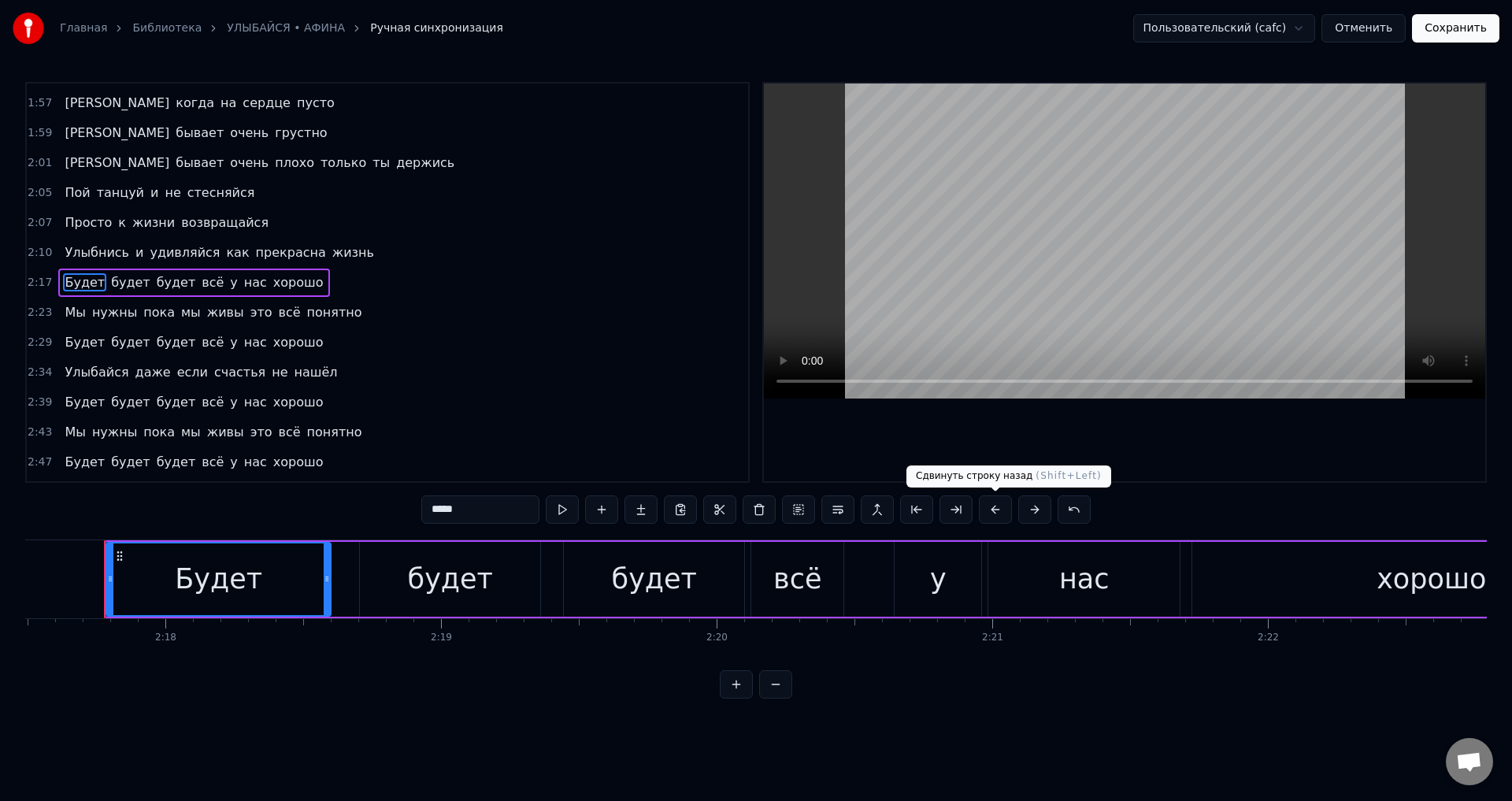
click at [995, 510] on button at bounding box center [995, 509] width 33 height 28
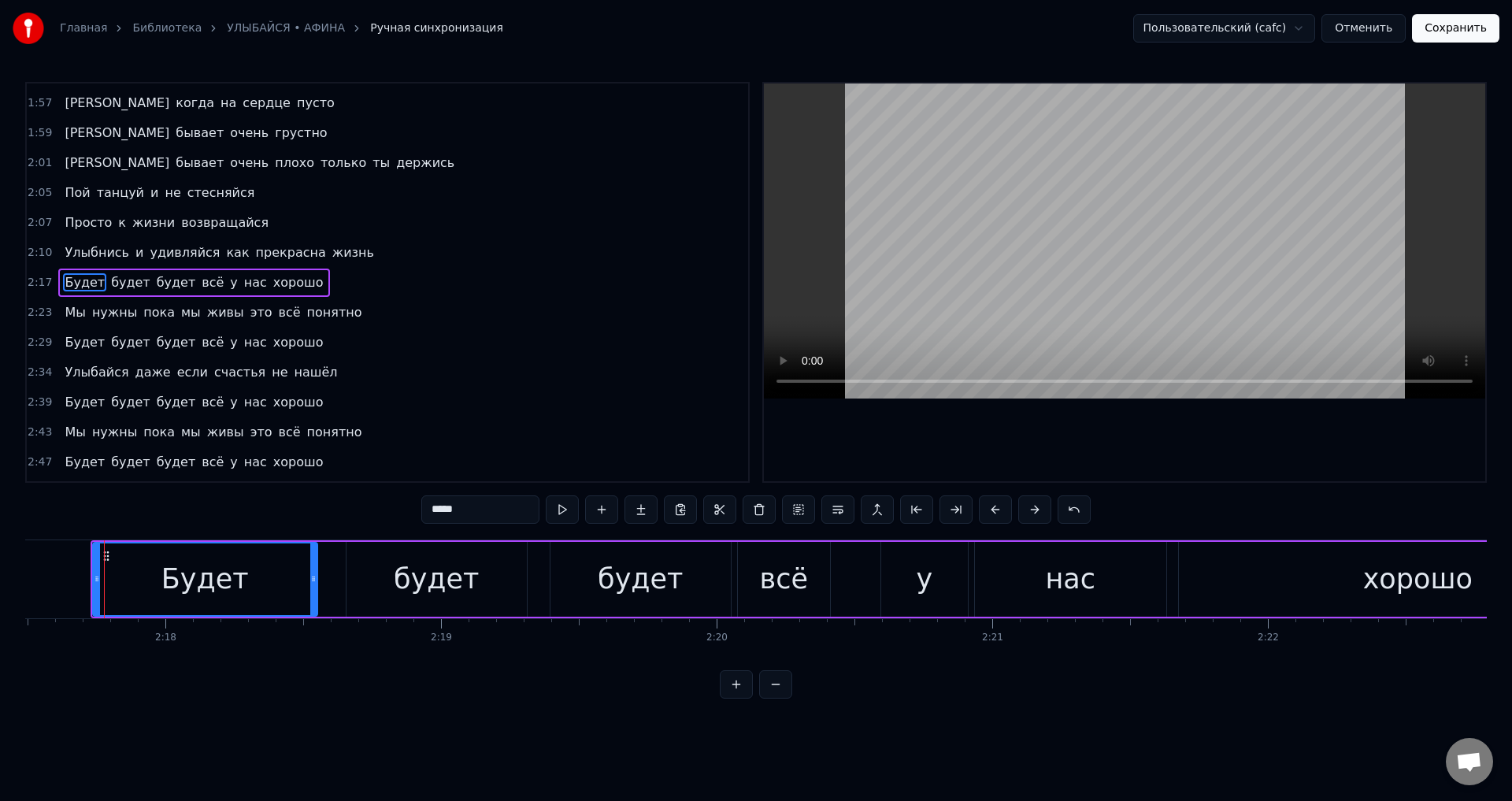
click at [68, 318] on span "Мы" at bounding box center [74, 312] width 23 height 19
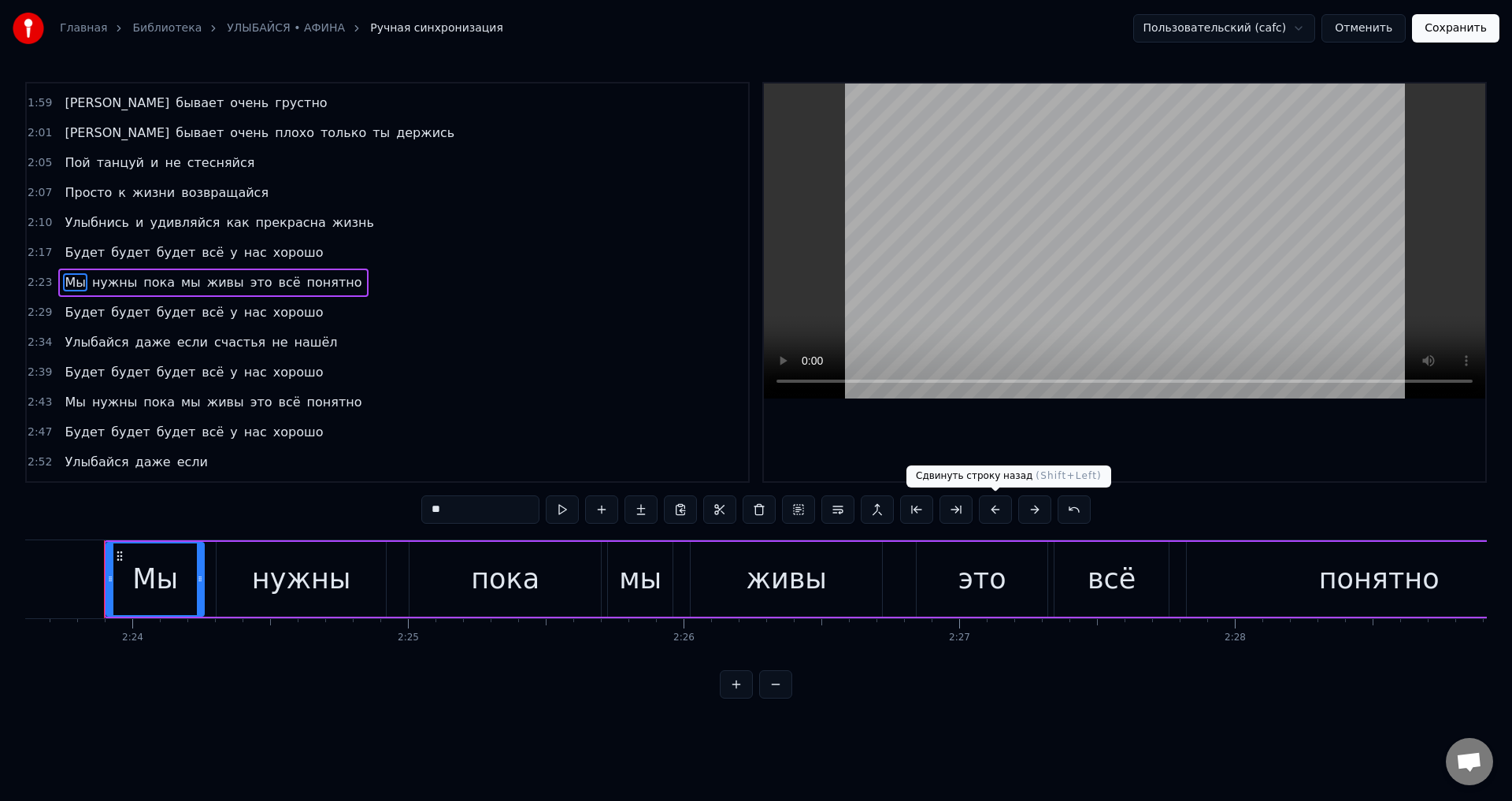
click at [996, 510] on button at bounding box center [995, 509] width 33 height 28
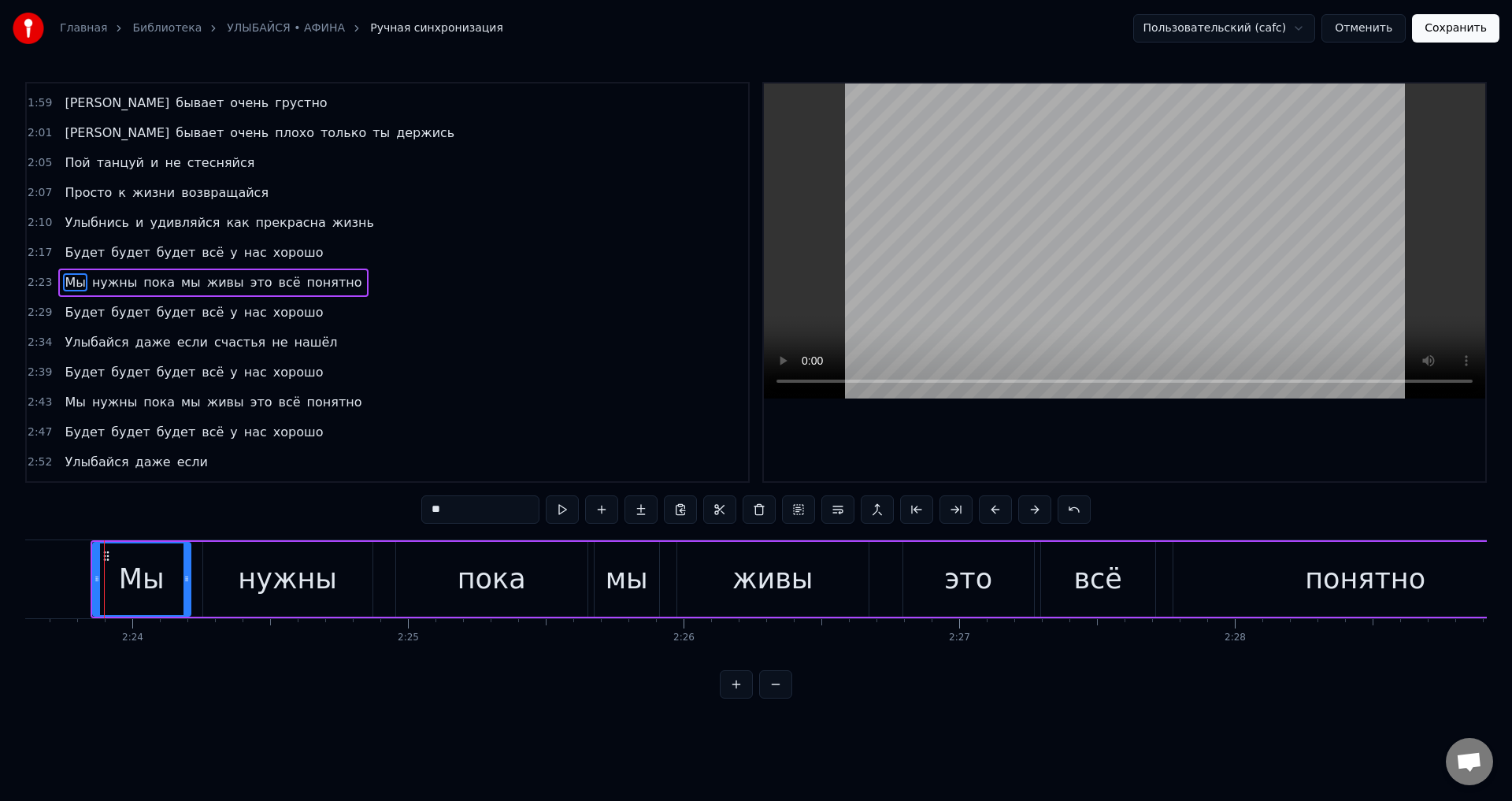
click at [70, 310] on span "Будет" at bounding box center [84, 312] width 43 height 19
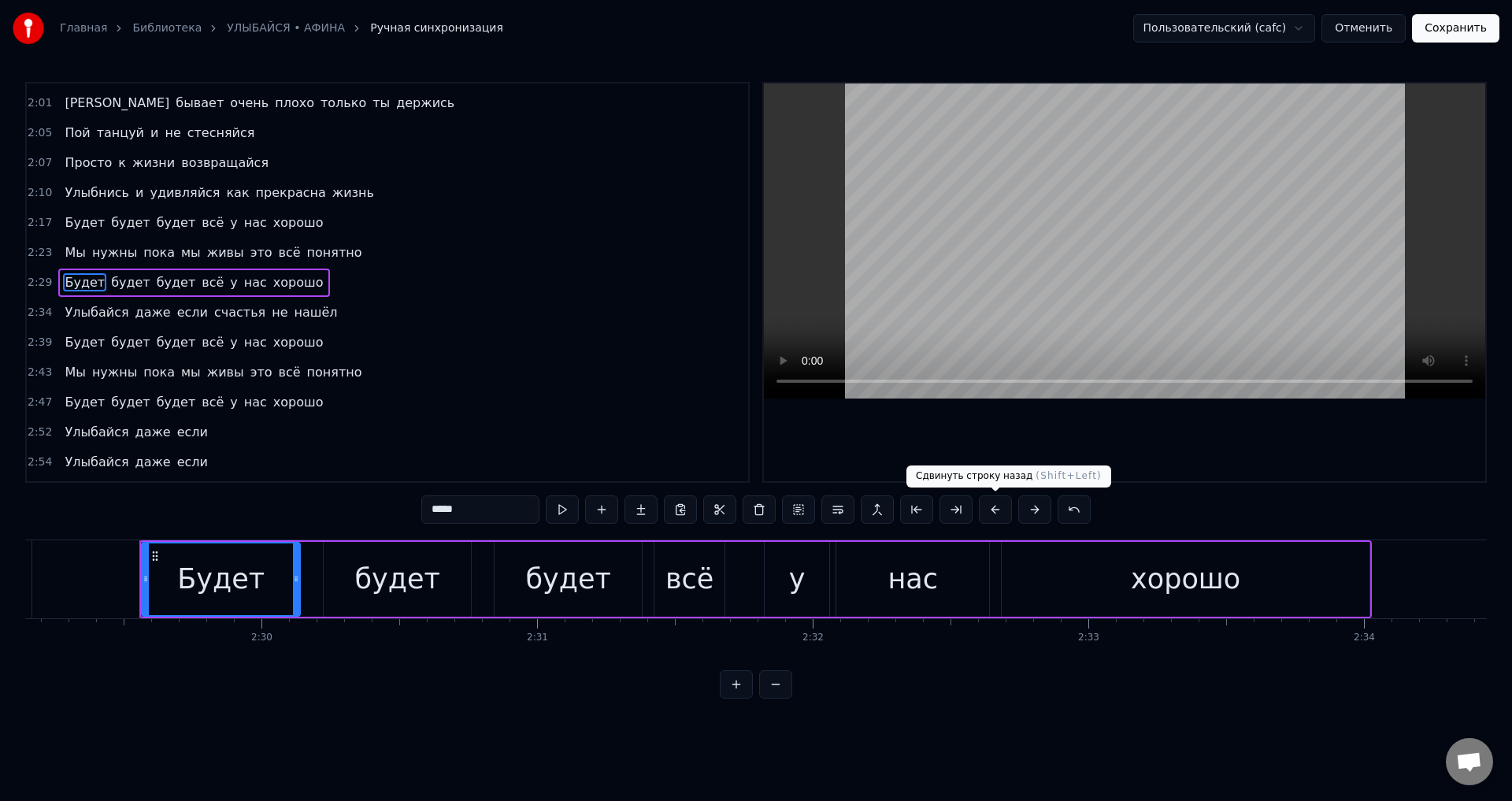
click at [994, 509] on button at bounding box center [995, 509] width 33 height 28
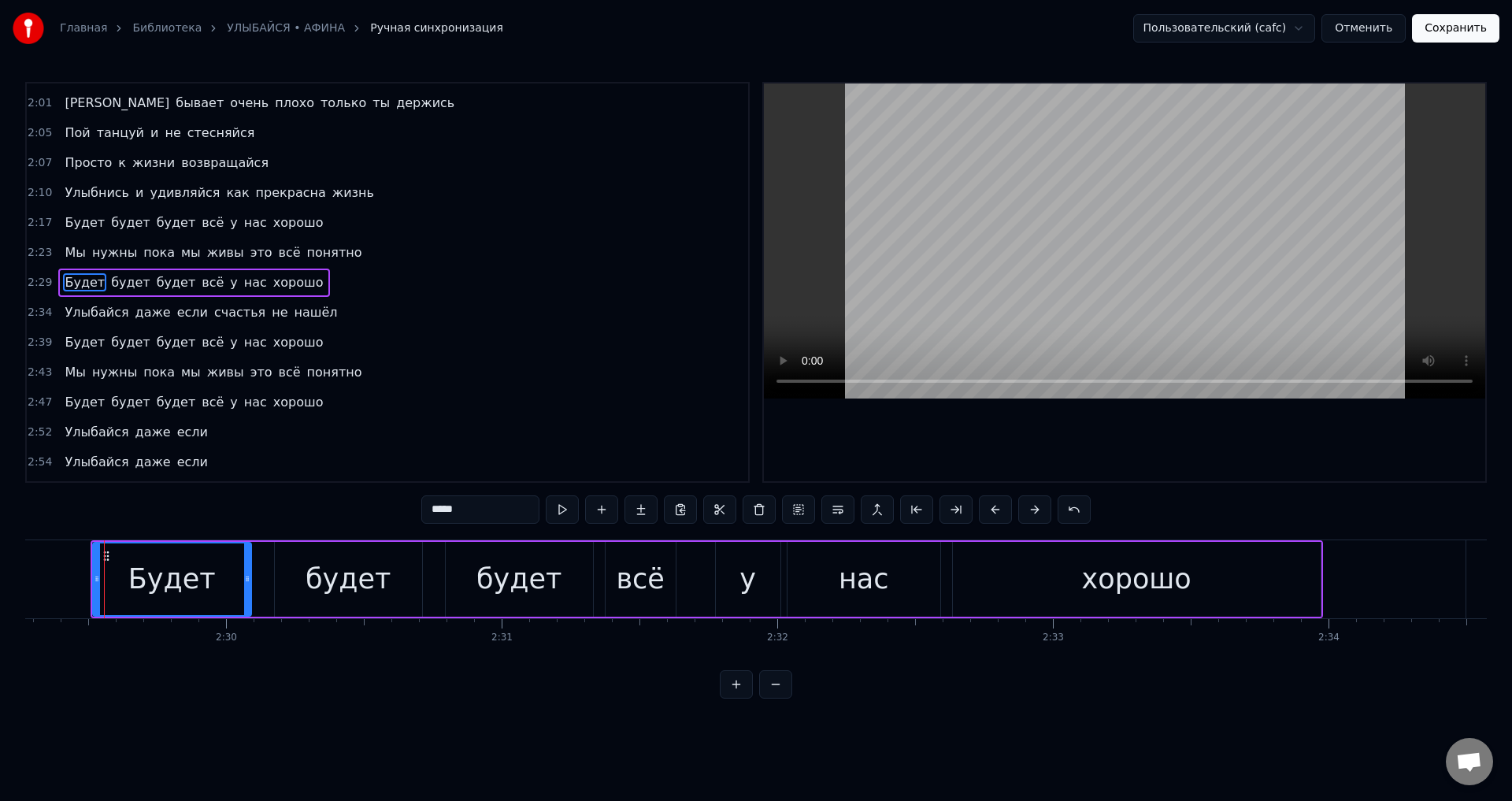
click at [82, 314] on span "Улыбайся" at bounding box center [96, 312] width 67 height 19
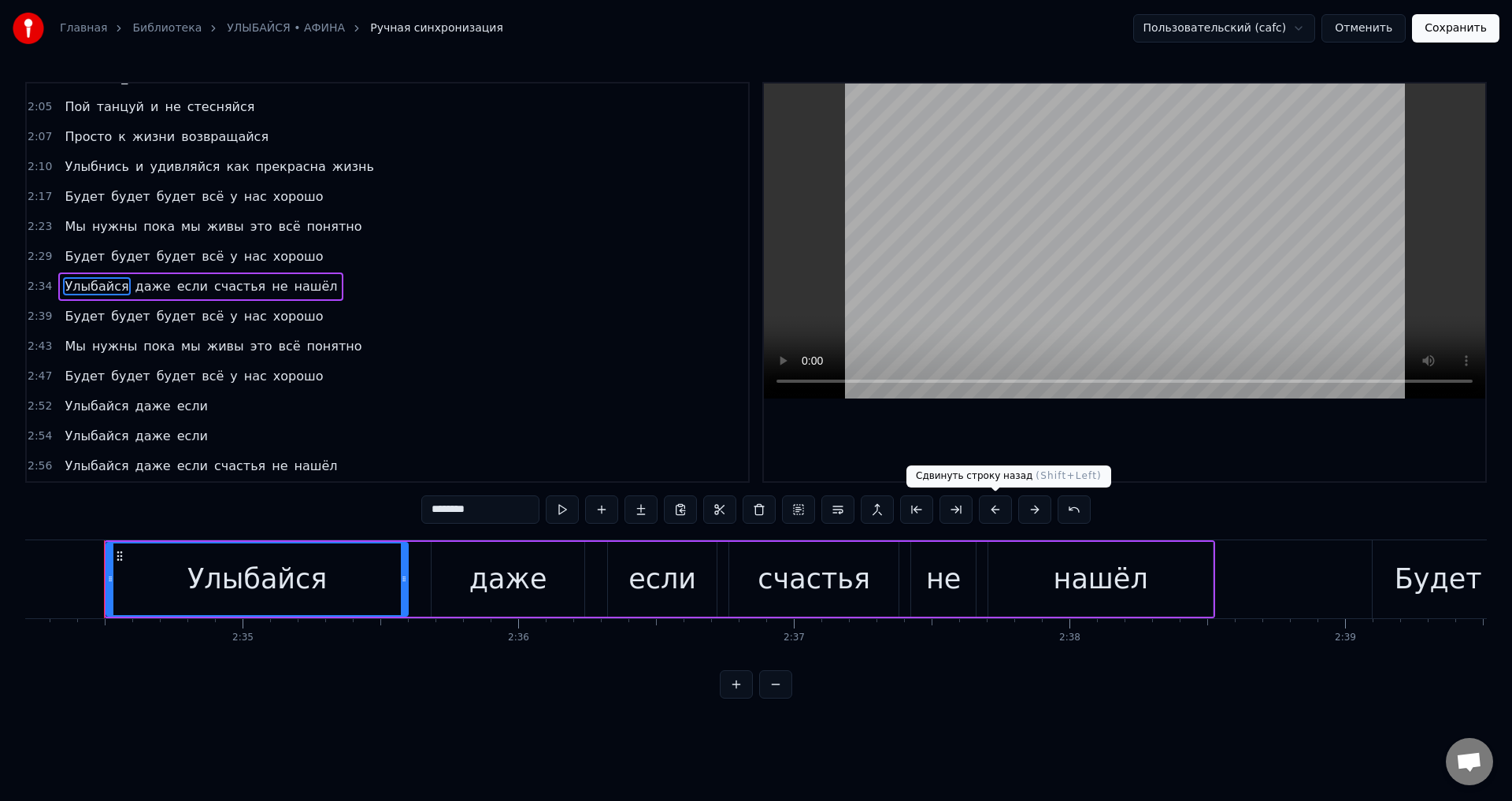
click at [997, 511] on button at bounding box center [995, 509] width 33 height 28
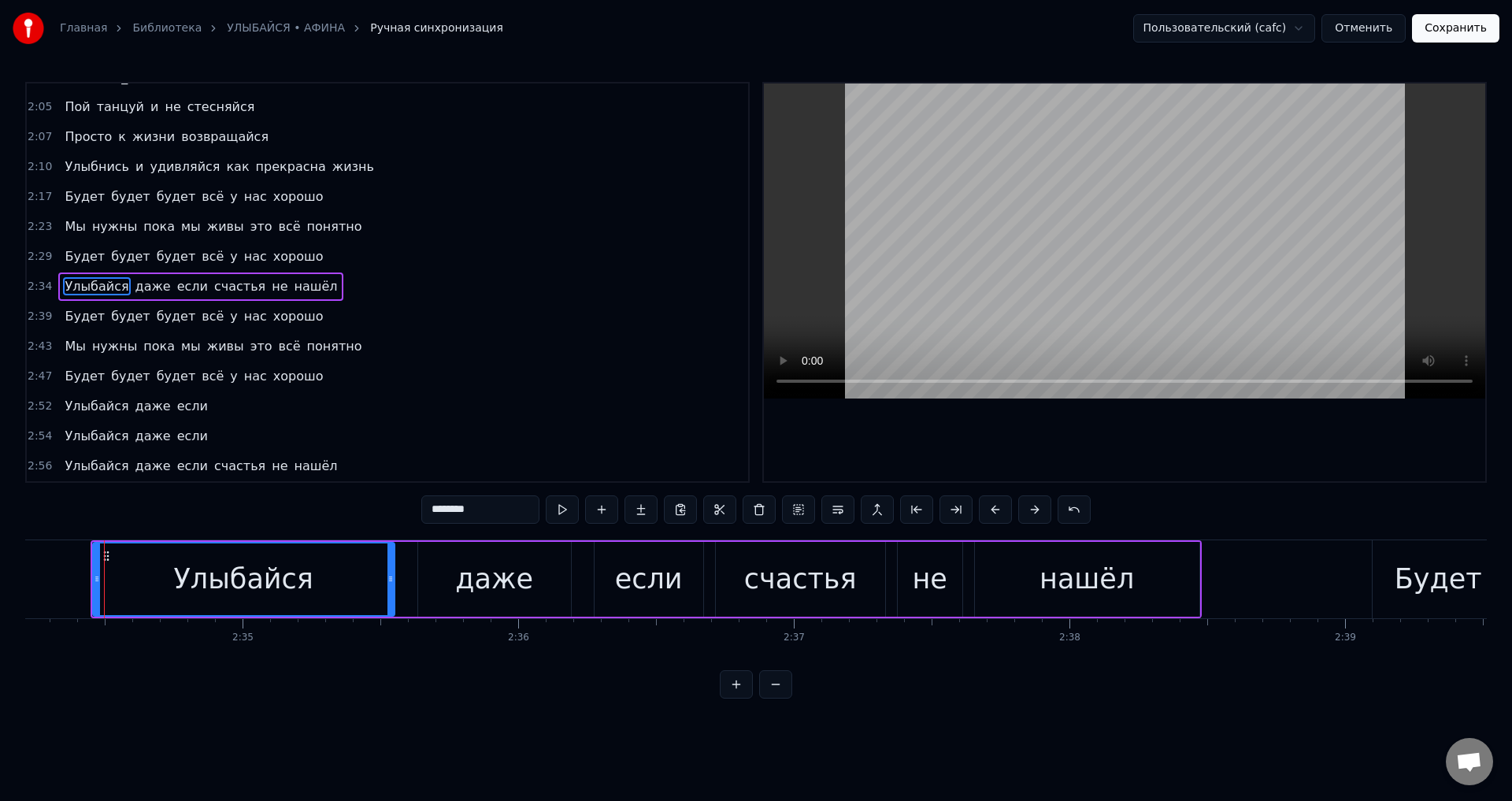
click at [71, 324] on span "Будет" at bounding box center [84, 316] width 43 height 19
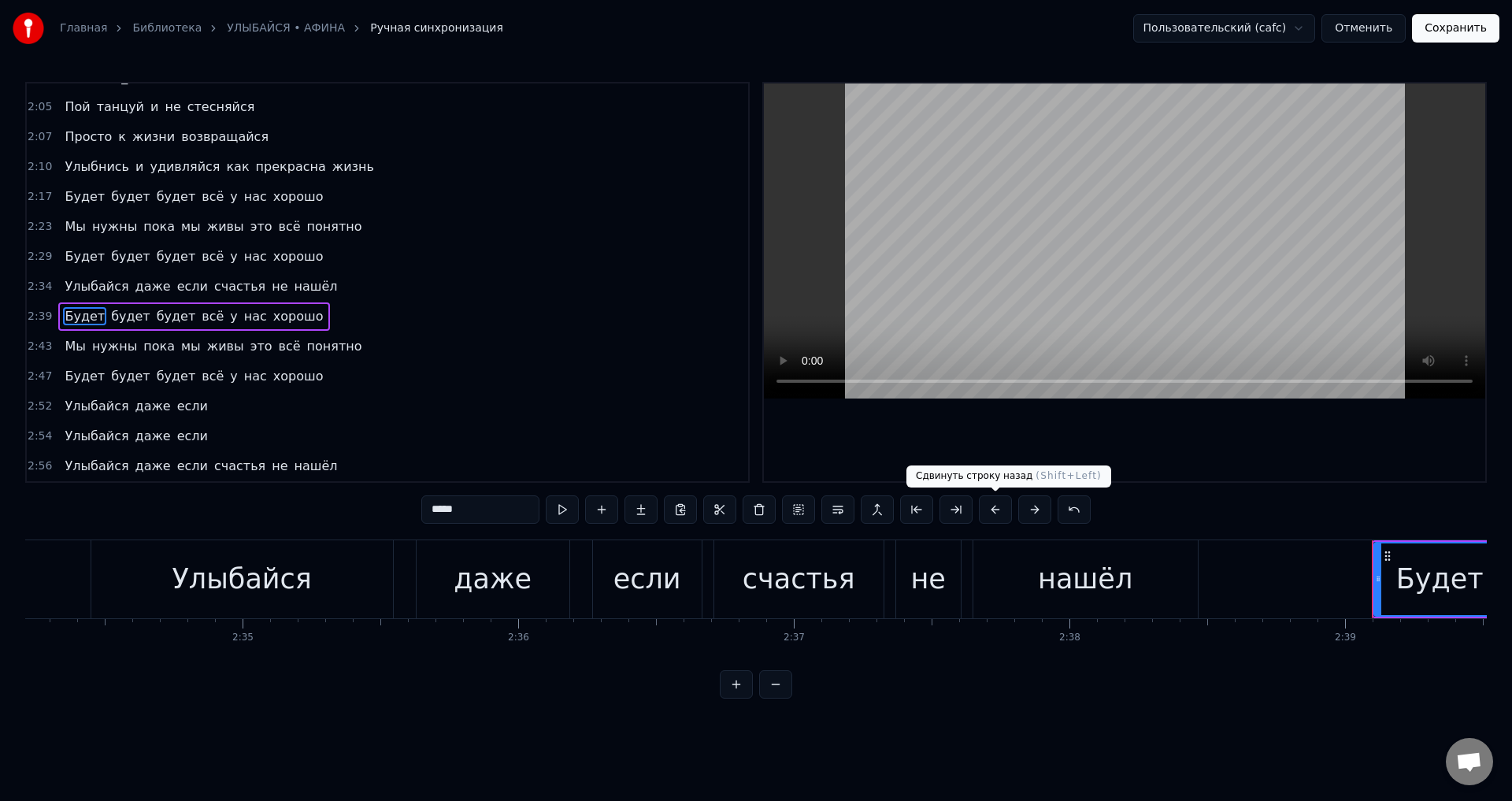
click at [1000, 508] on button at bounding box center [995, 509] width 33 height 28
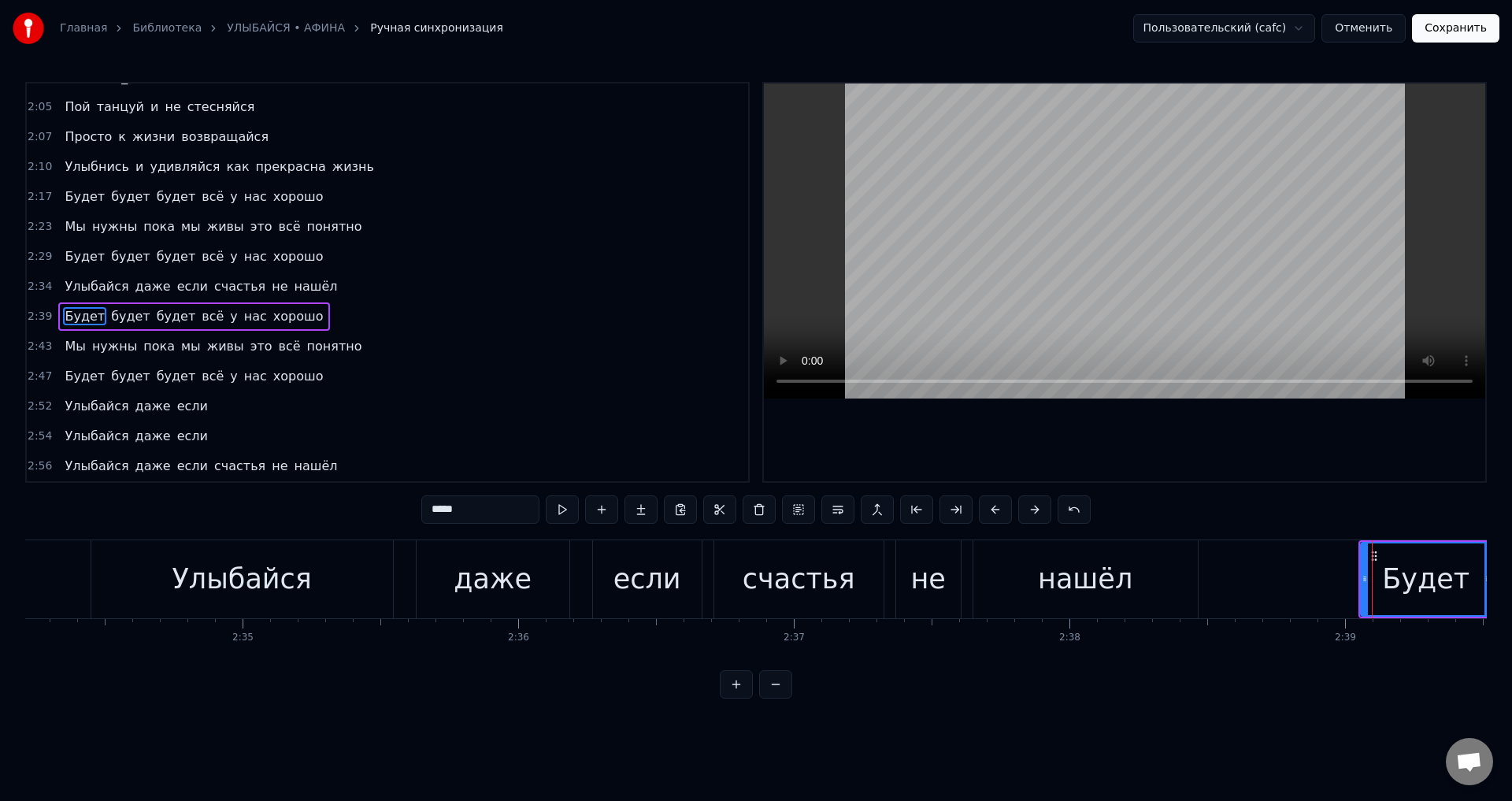
click at [64, 353] on span "Мы" at bounding box center [74, 346] width 23 height 19
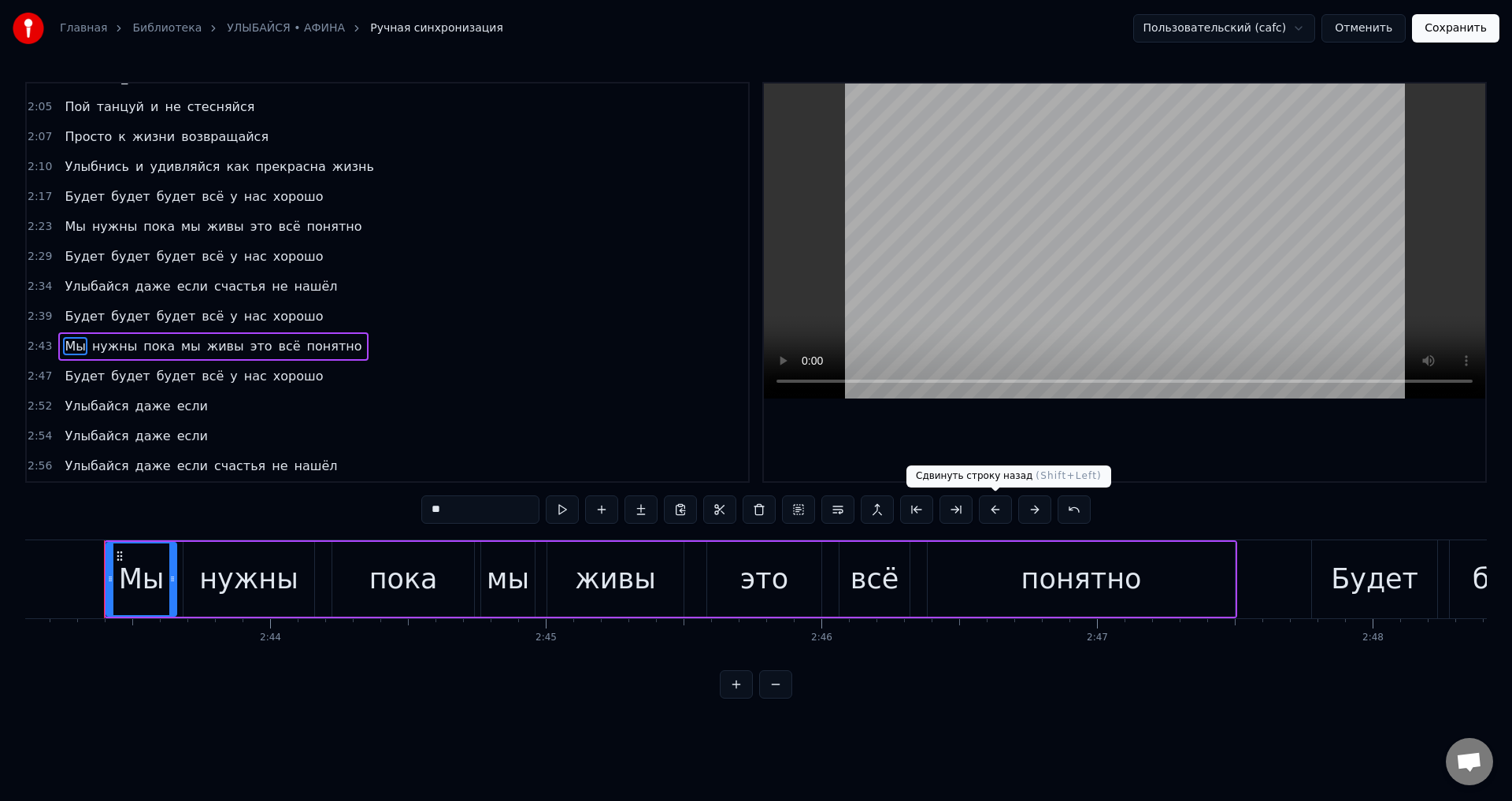
click at [1001, 506] on button at bounding box center [995, 509] width 33 height 28
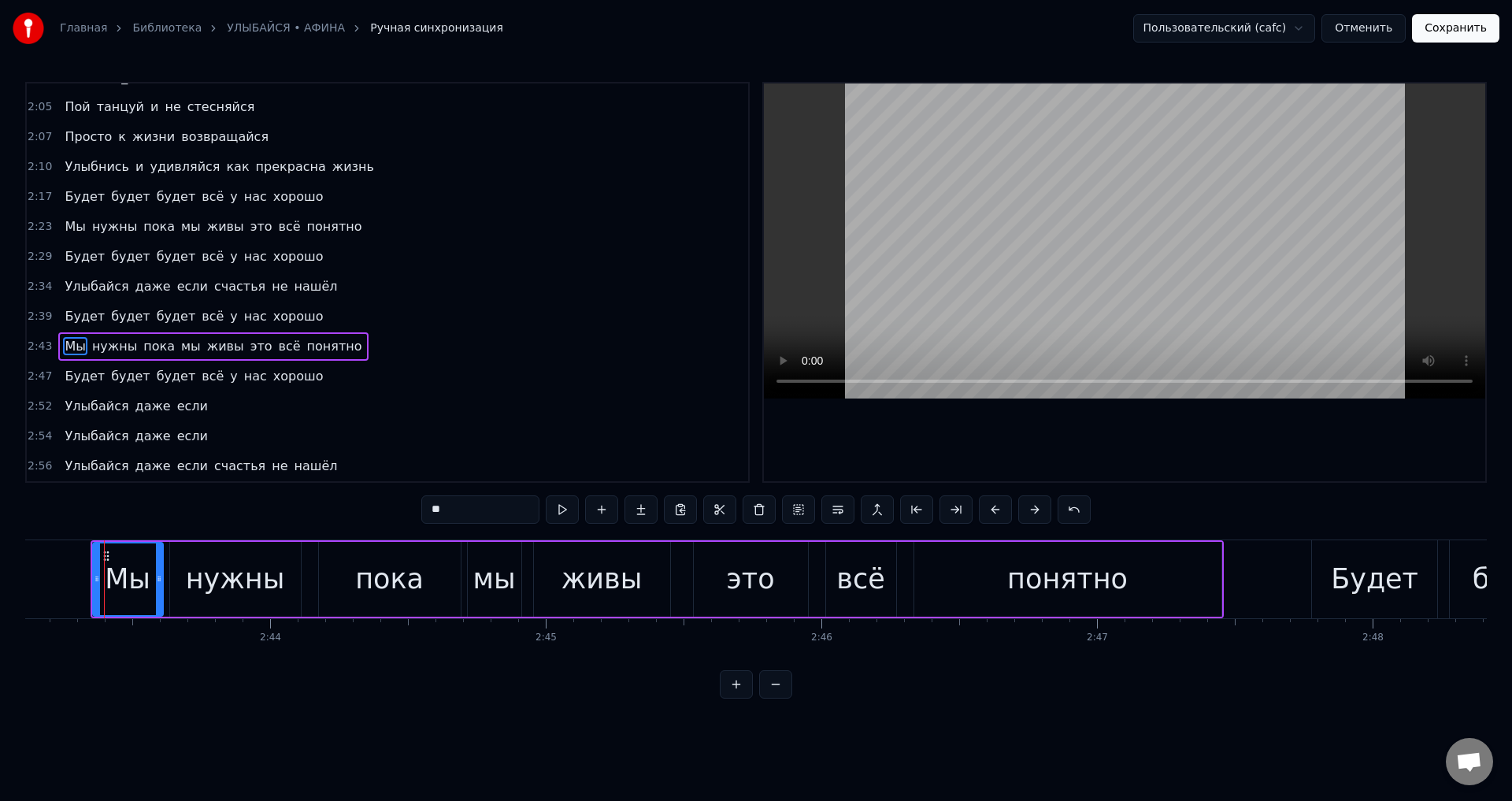
click at [64, 380] on span "Будет" at bounding box center [84, 376] width 43 height 19
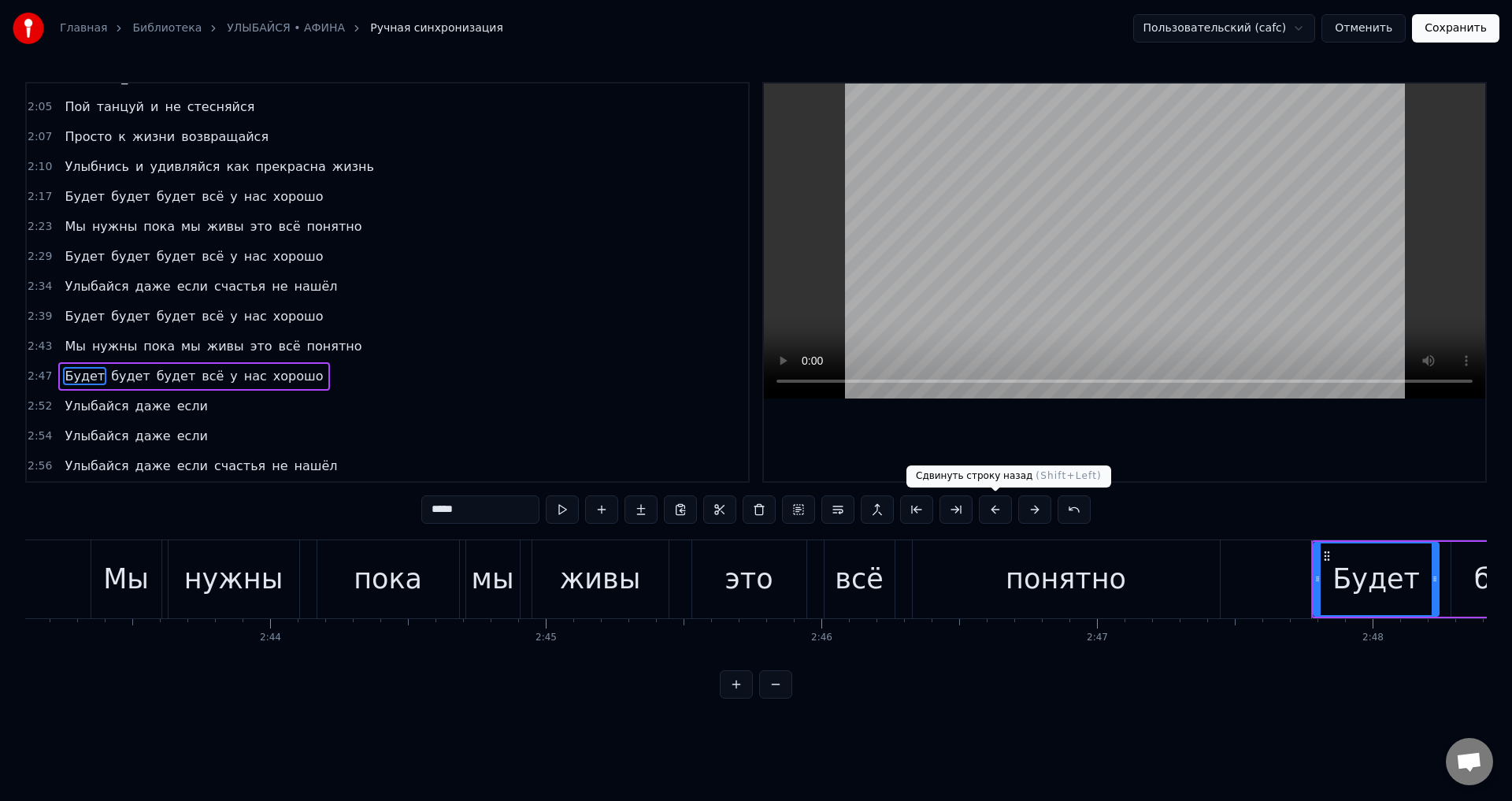
click at [993, 506] on button at bounding box center [995, 509] width 33 height 28
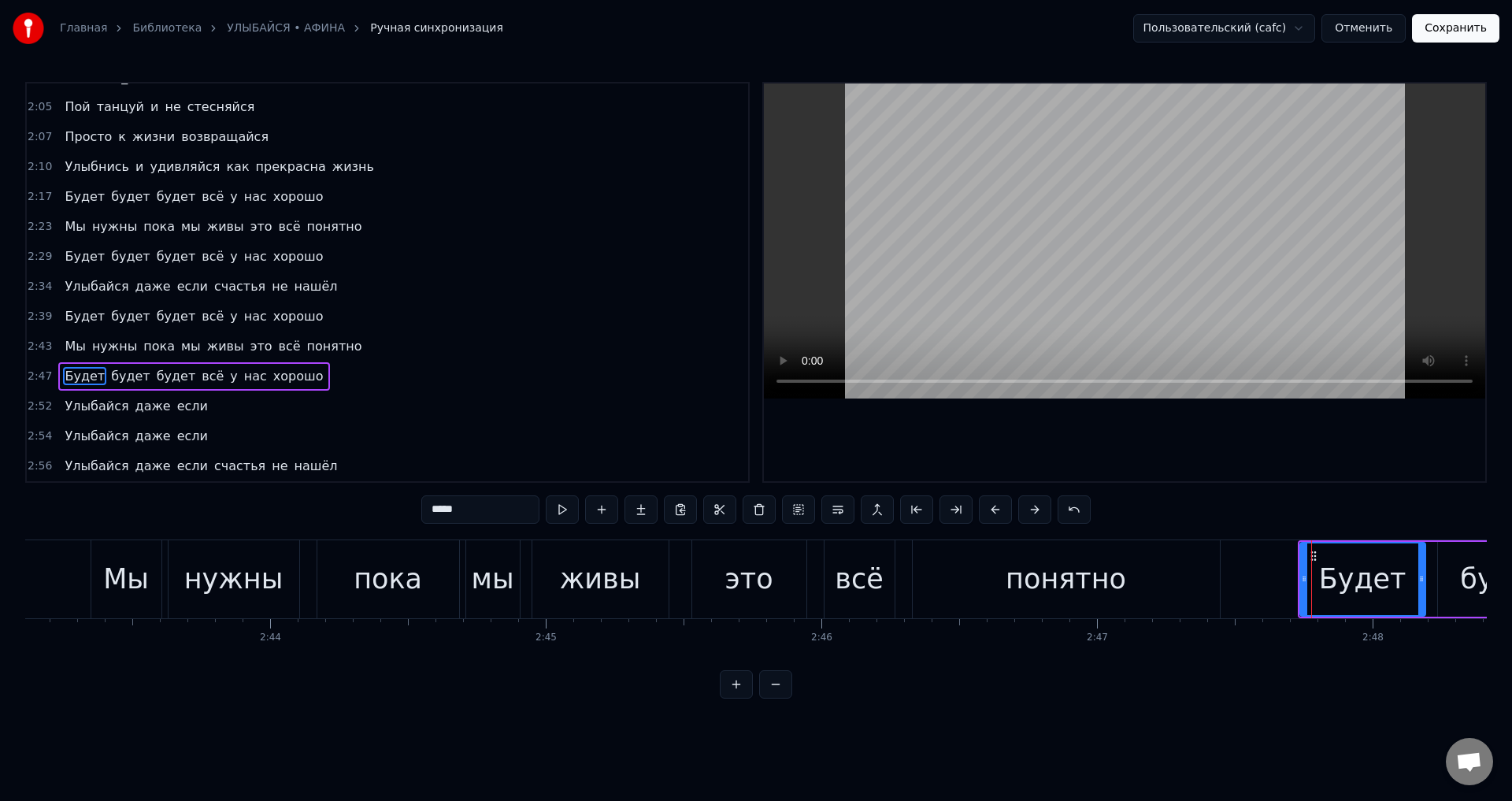
click at [82, 405] on span "Улыбайся" at bounding box center [96, 406] width 67 height 19
type input "********"
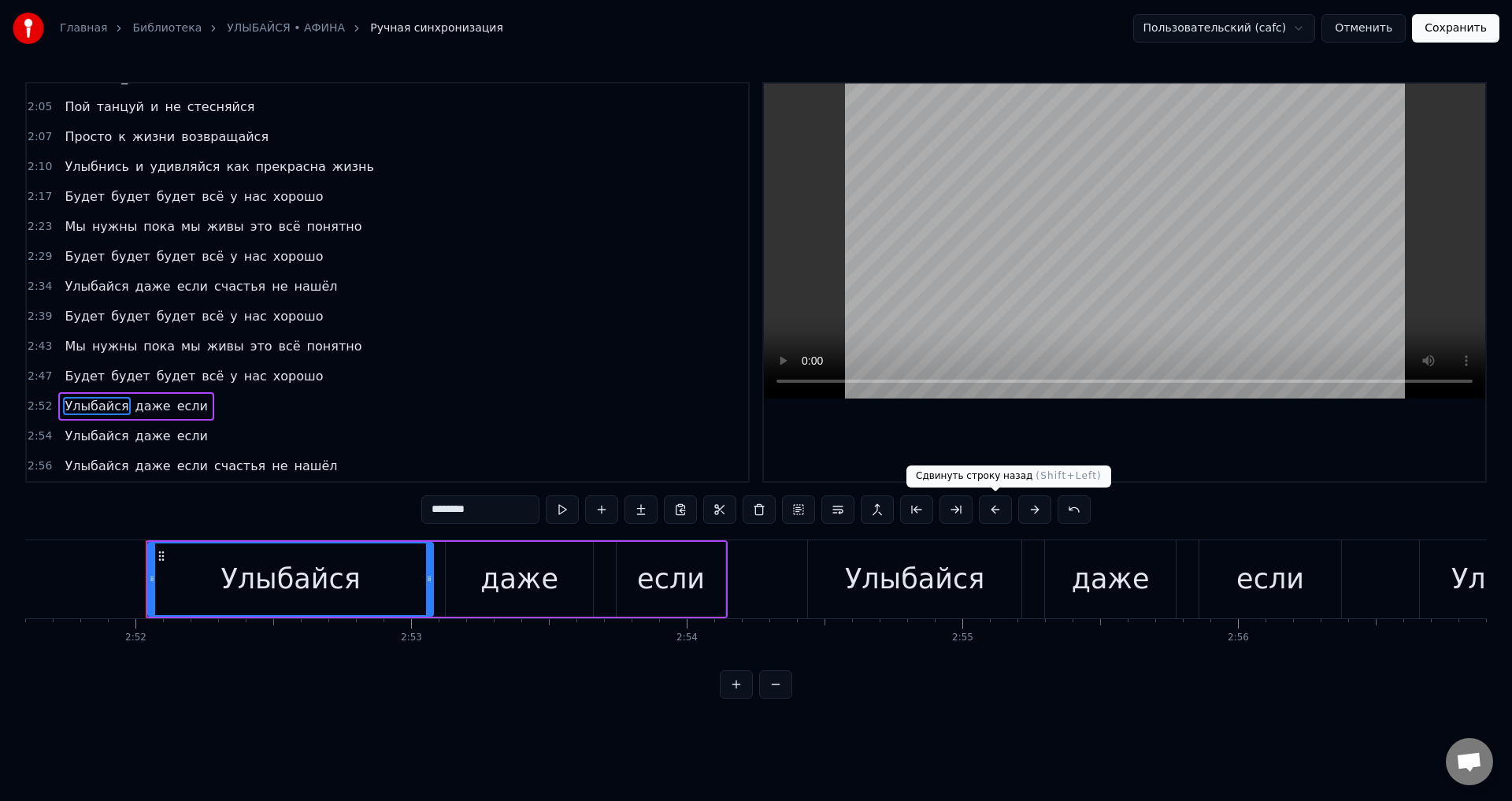
click at [995, 508] on button at bounding box center [995, 509] width 33 height 28
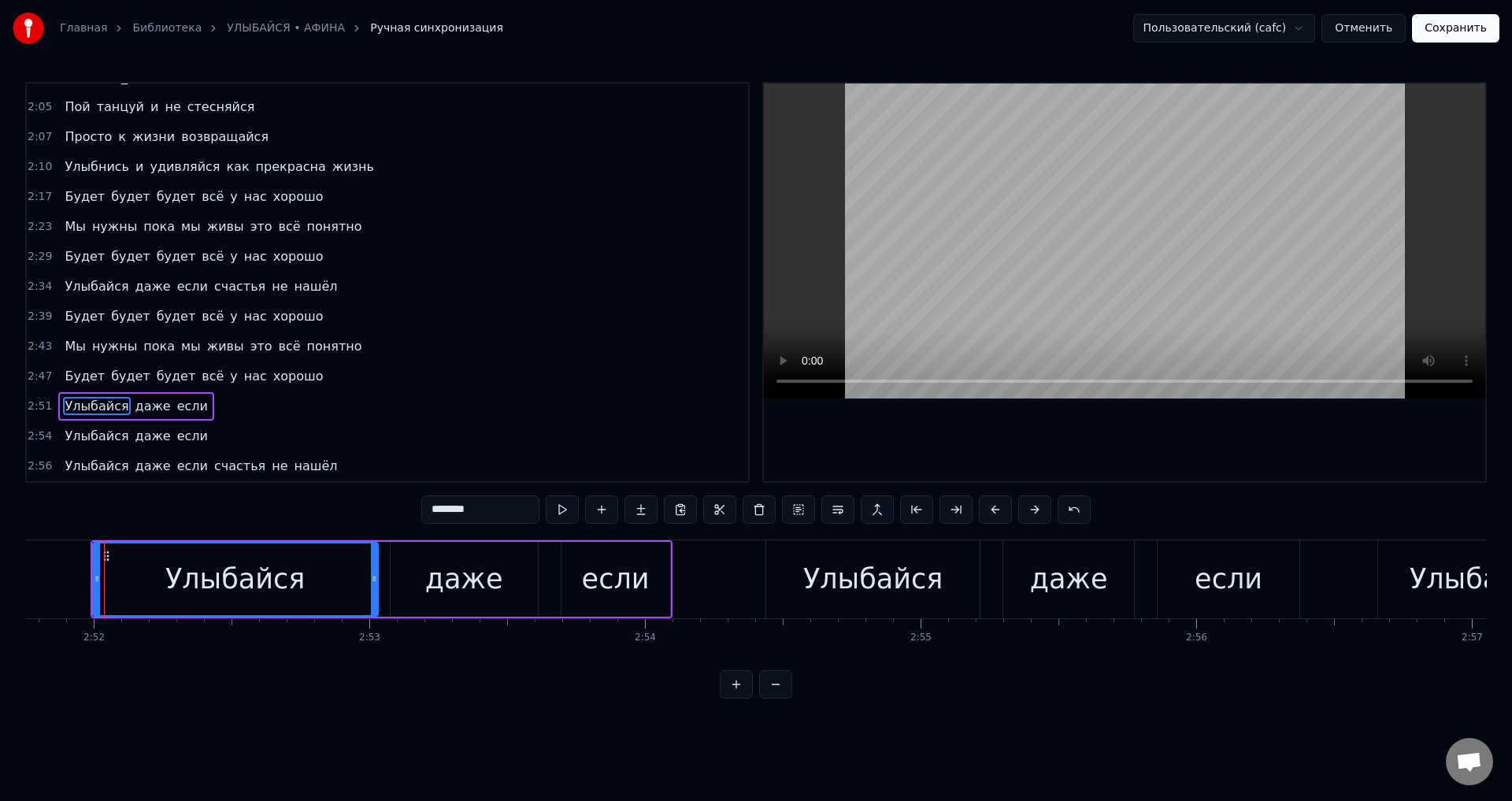
click at [67, 438] on span "Улыбайся" at bounding box center [96, 436] width 67 height 19
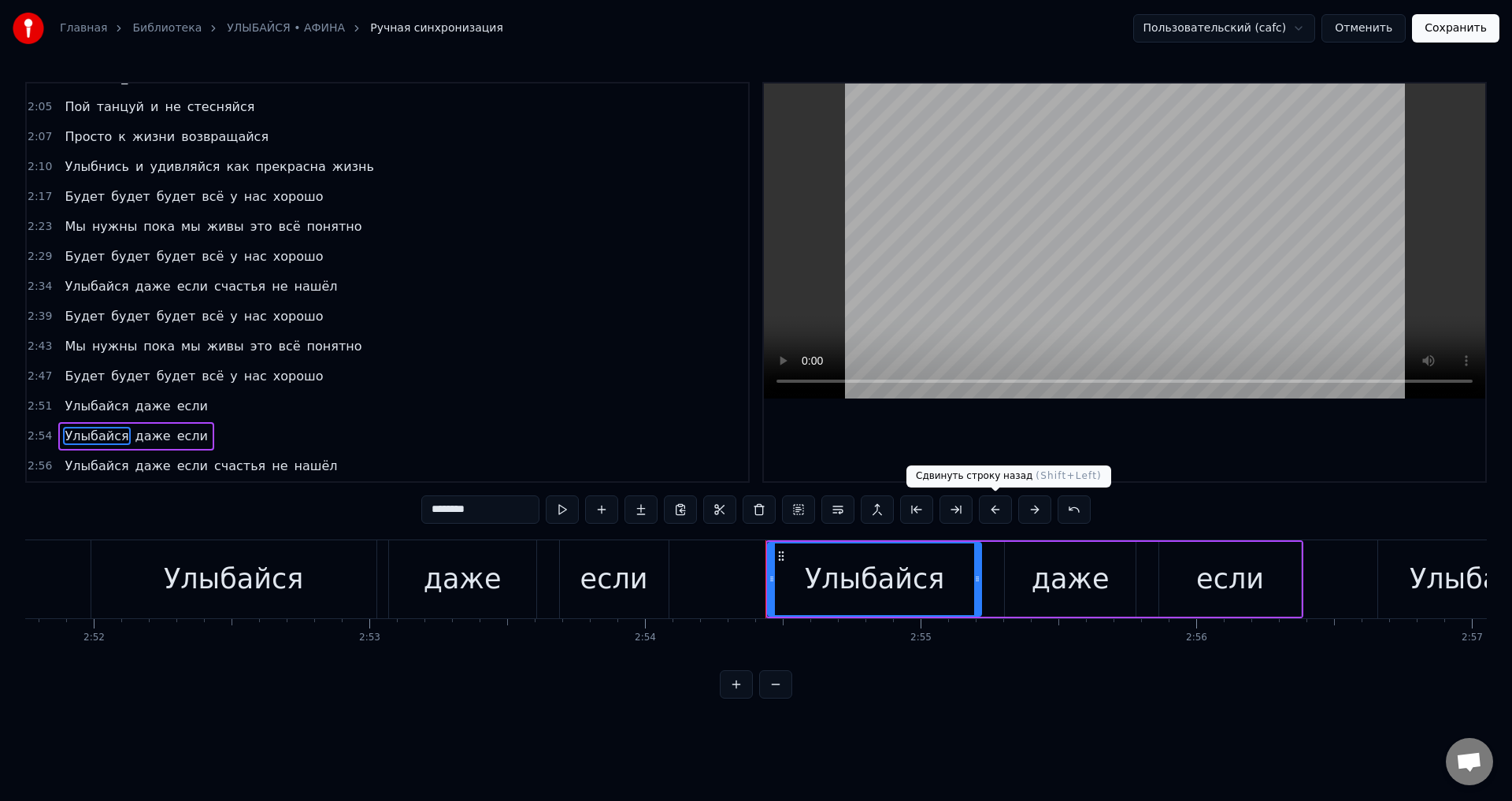
click at [995, 507] on button at bounding box center [995, 509] width 33 height 28
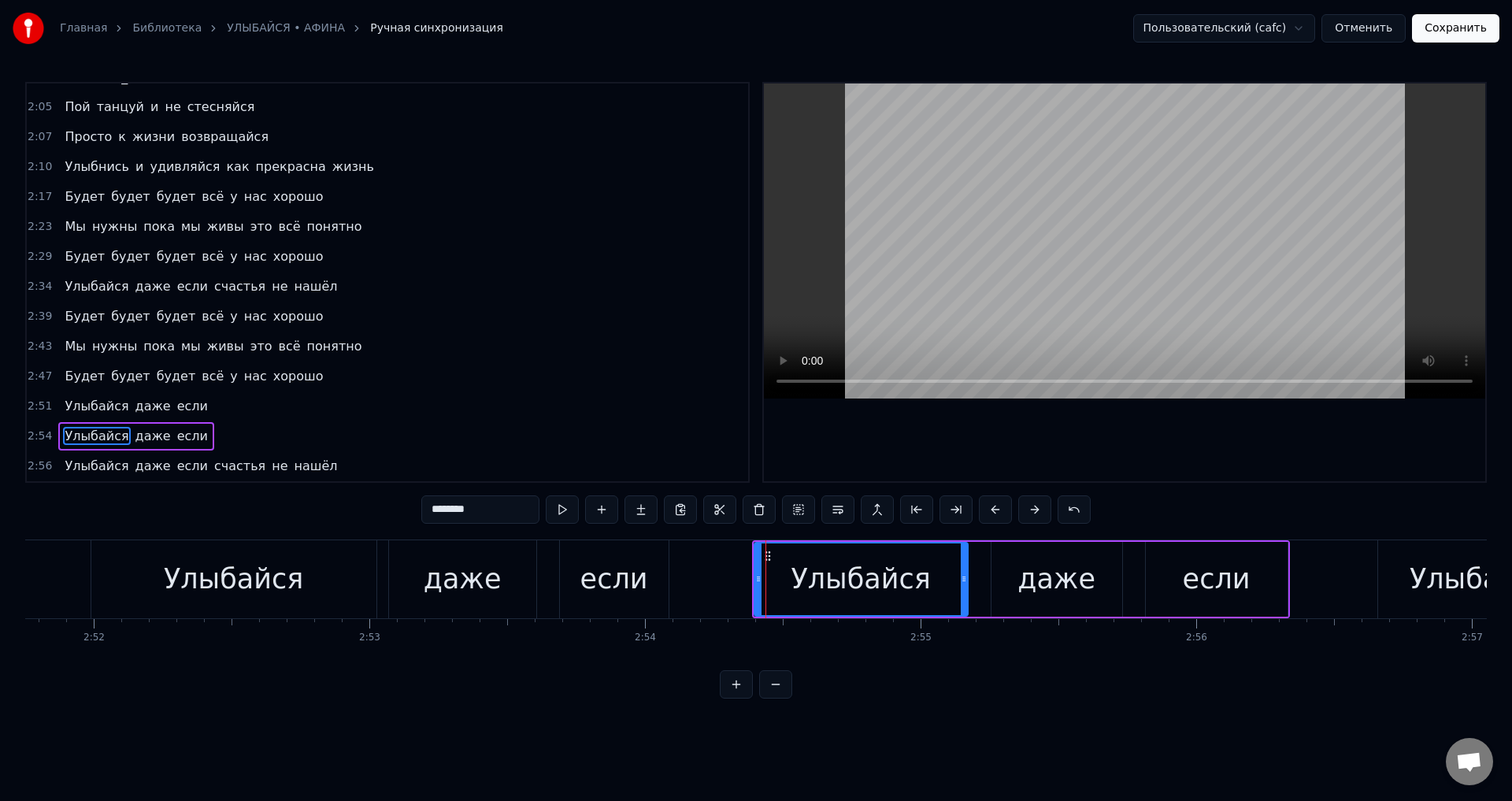
click at [72, 470] on span "Улыбайся" at bounding box center [96, 466] width 67 height 19
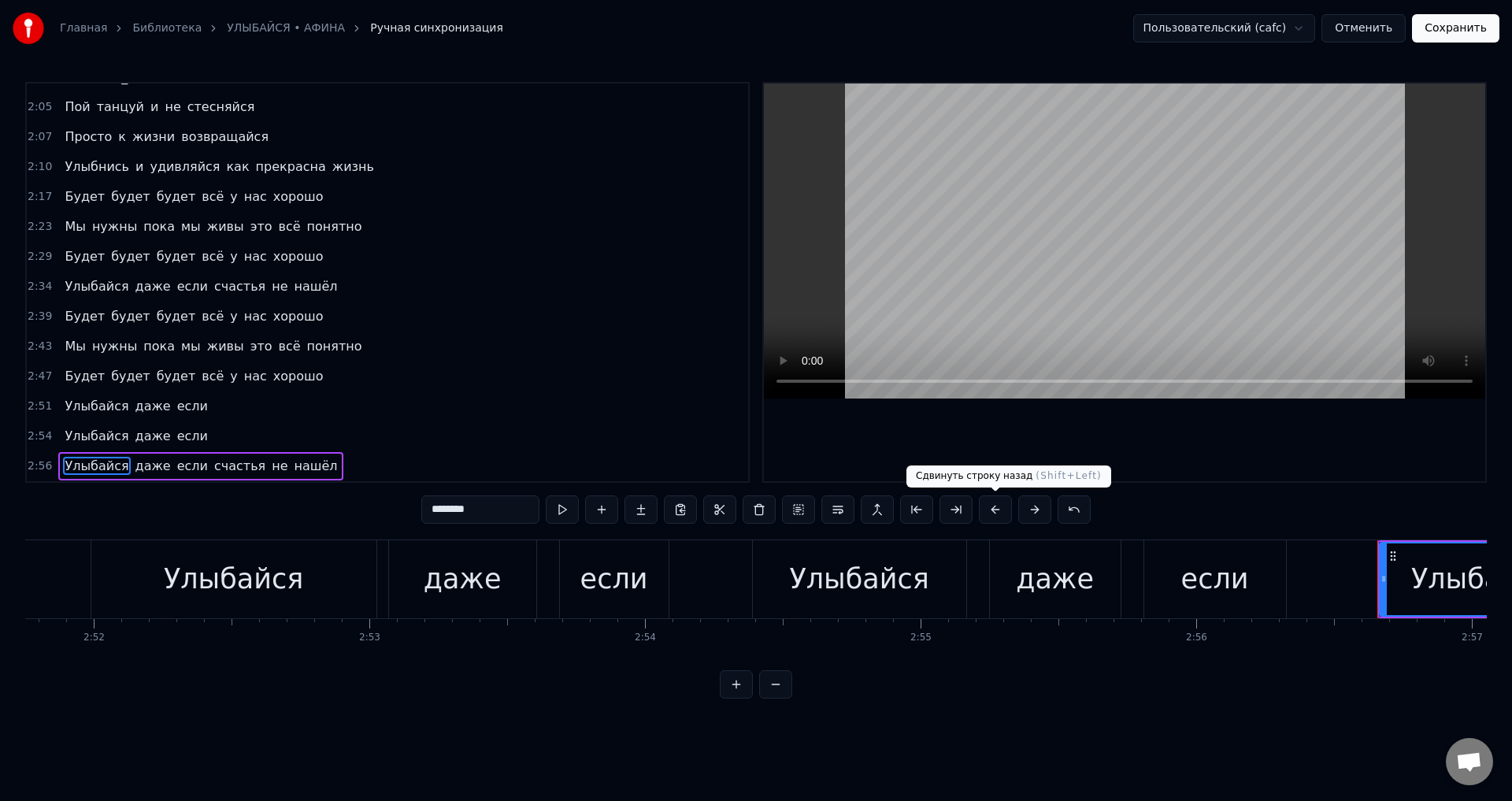
click at [997, 510] on button at bounding box center [995, 509] width 33 height 28
click at [1442, 27] on button "Сохранить" at bounding box center [1455, 27] width 87 height 28
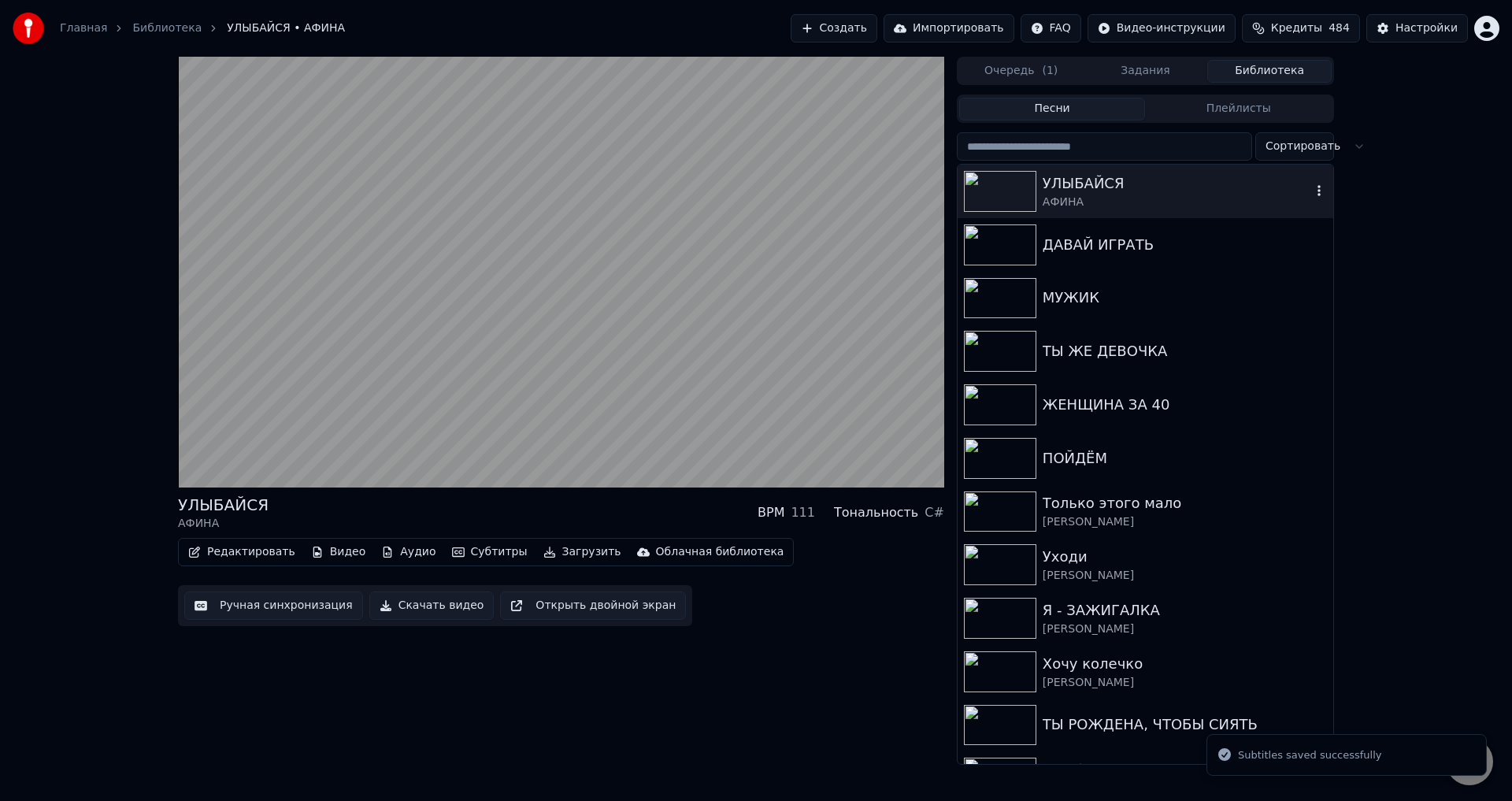
click at [1112, 195] on div "АФИНА" at bounding box center [1176, 203] width 268 height 16
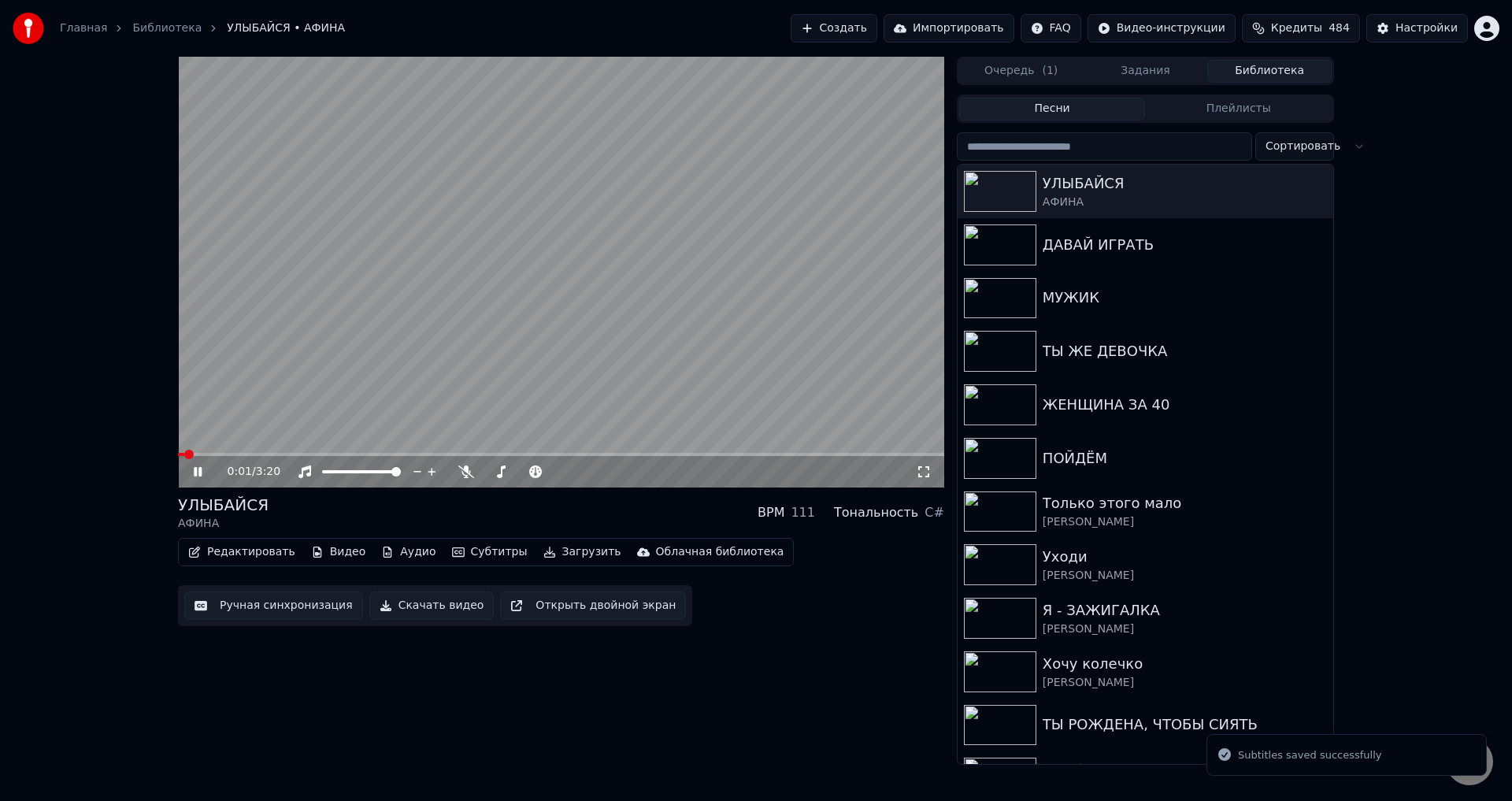
click at [921, 474] on icon at bounding box center [924, 472] width 16 height 13
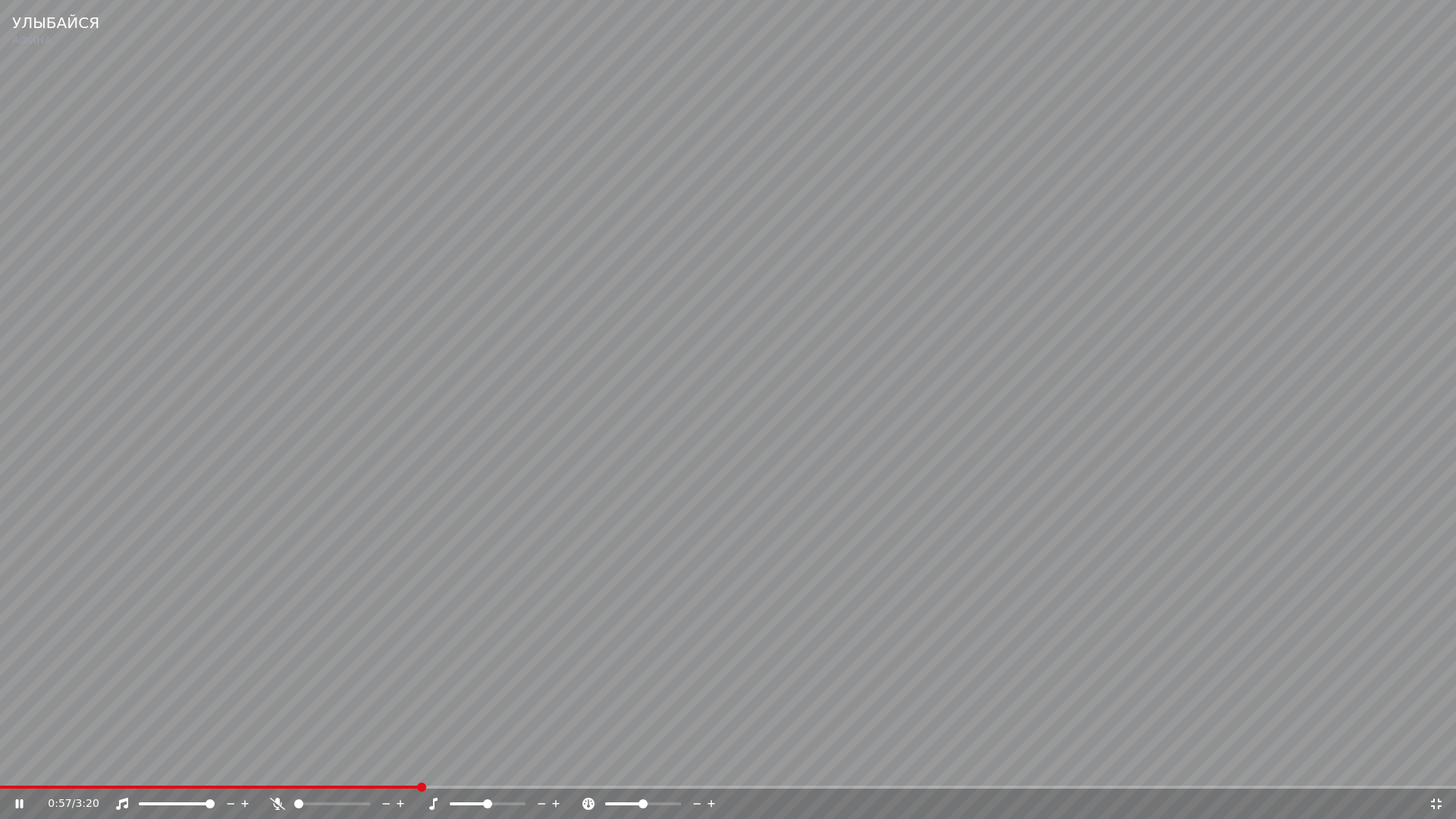
click at [1436, 770] on icon at bounding box center [1436, 803] width 15 height 12
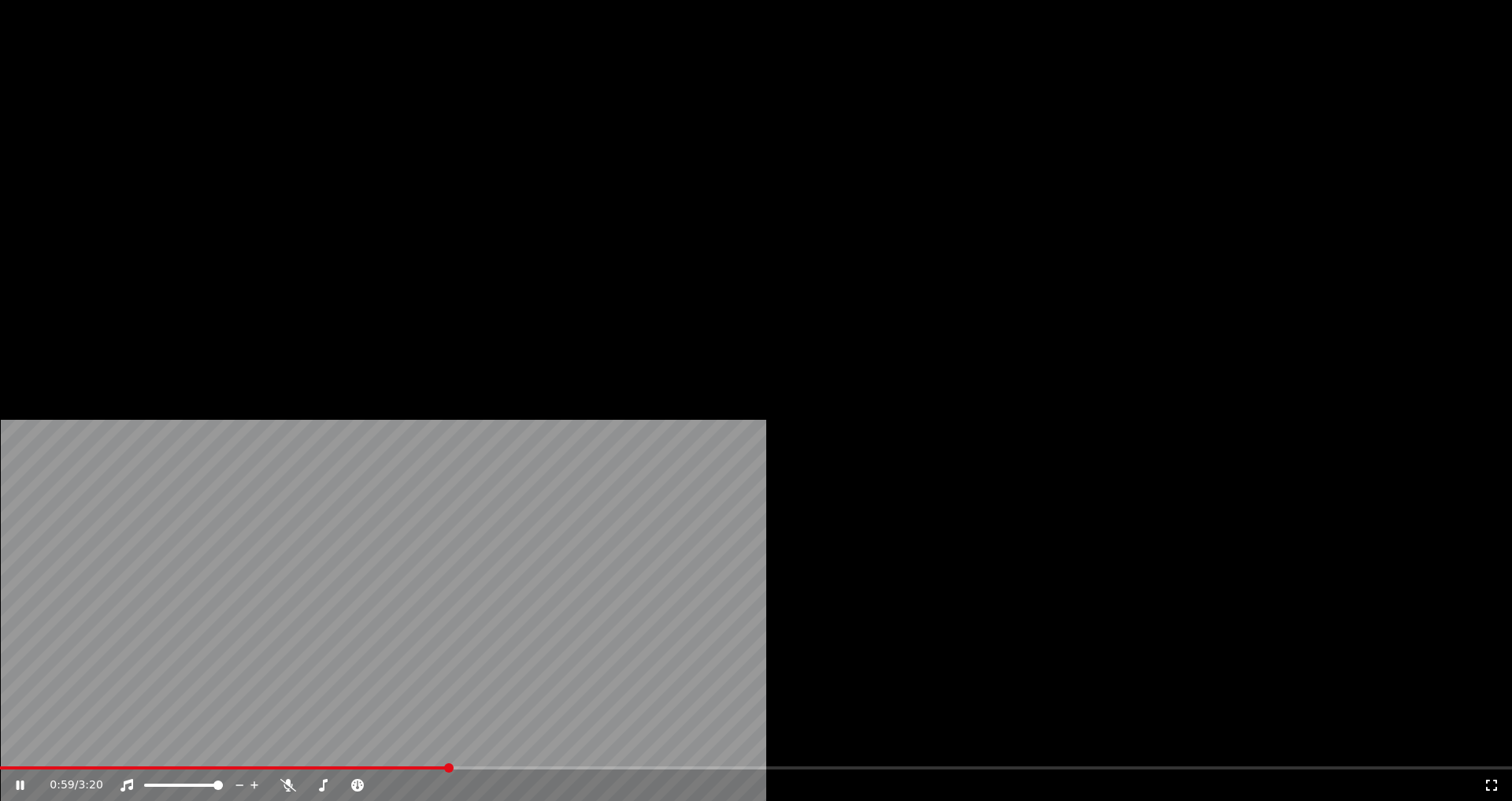
click at [562, 132] on button "Загрузить" at bounding box center [582, 121] width 91 height 23
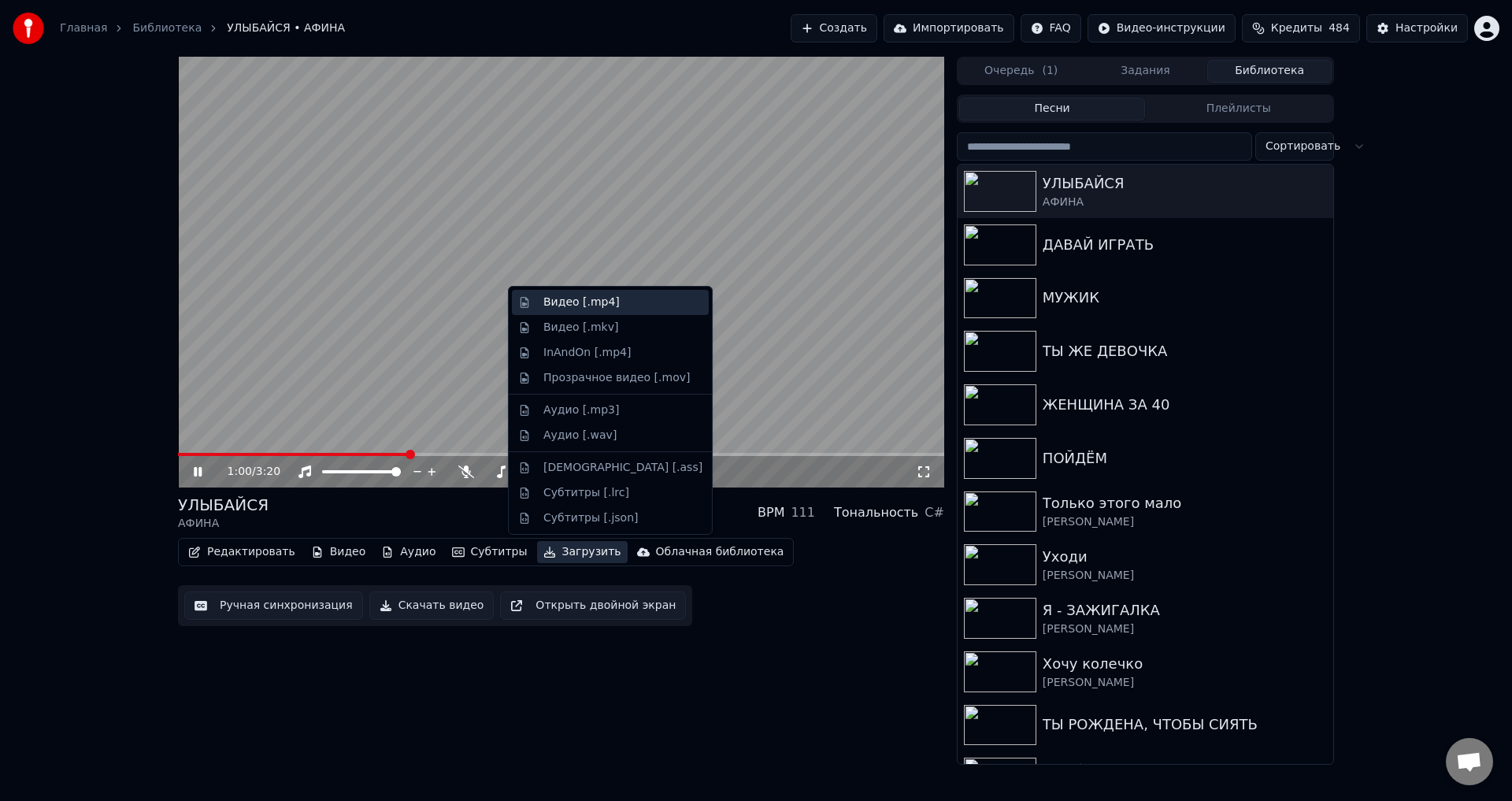
click at [559, 307] on div "Видео [.mp4]" at bounding box center [581, 303] width 76 height 16
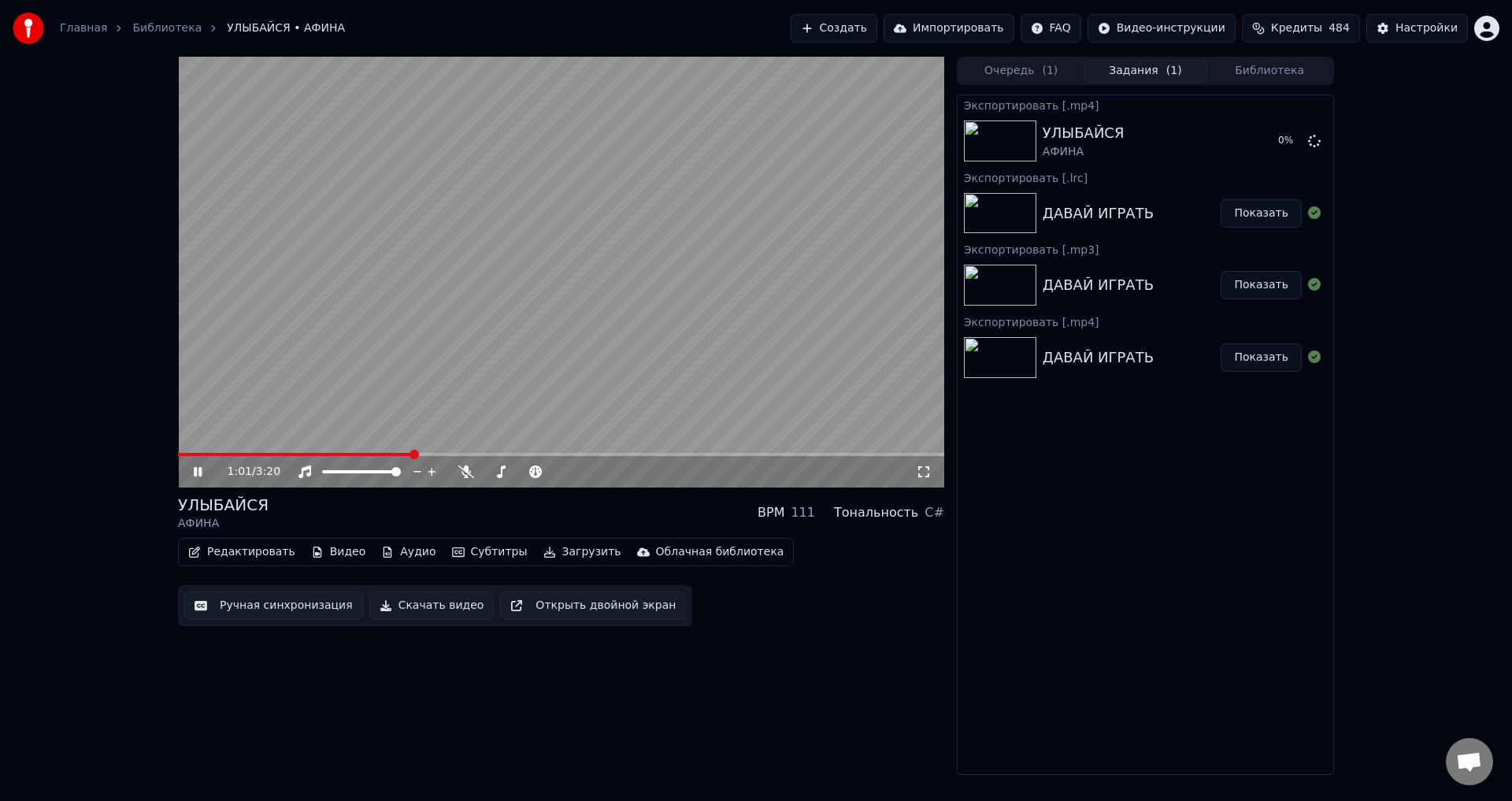
click at [553, 554] on button "Загрузить" at bounding box center [582, 552] width 91 height 23
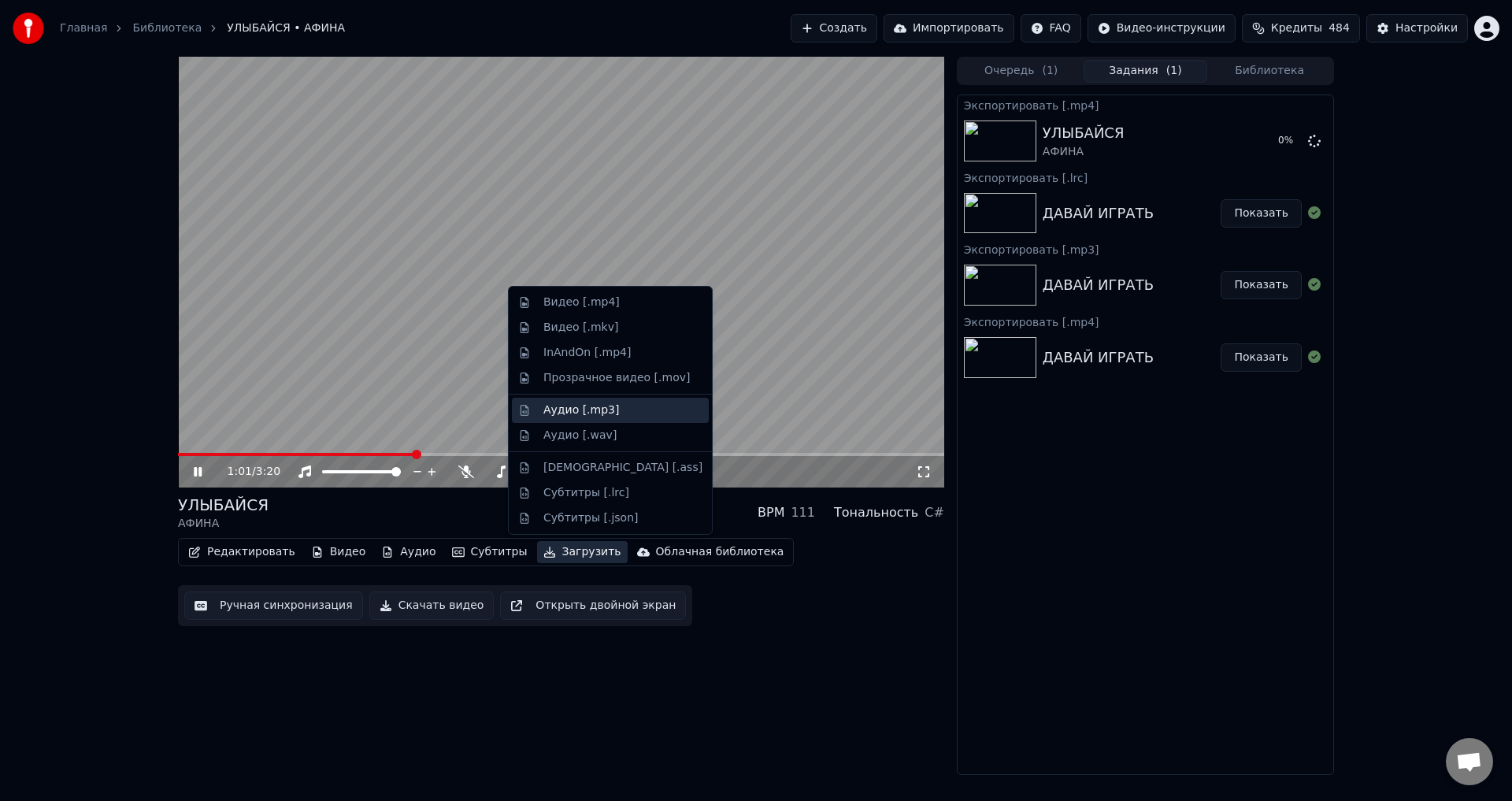
click at [575, 410] on div "Аудио [.mp3]" at bounding box center [580, 410] width 75 height 16
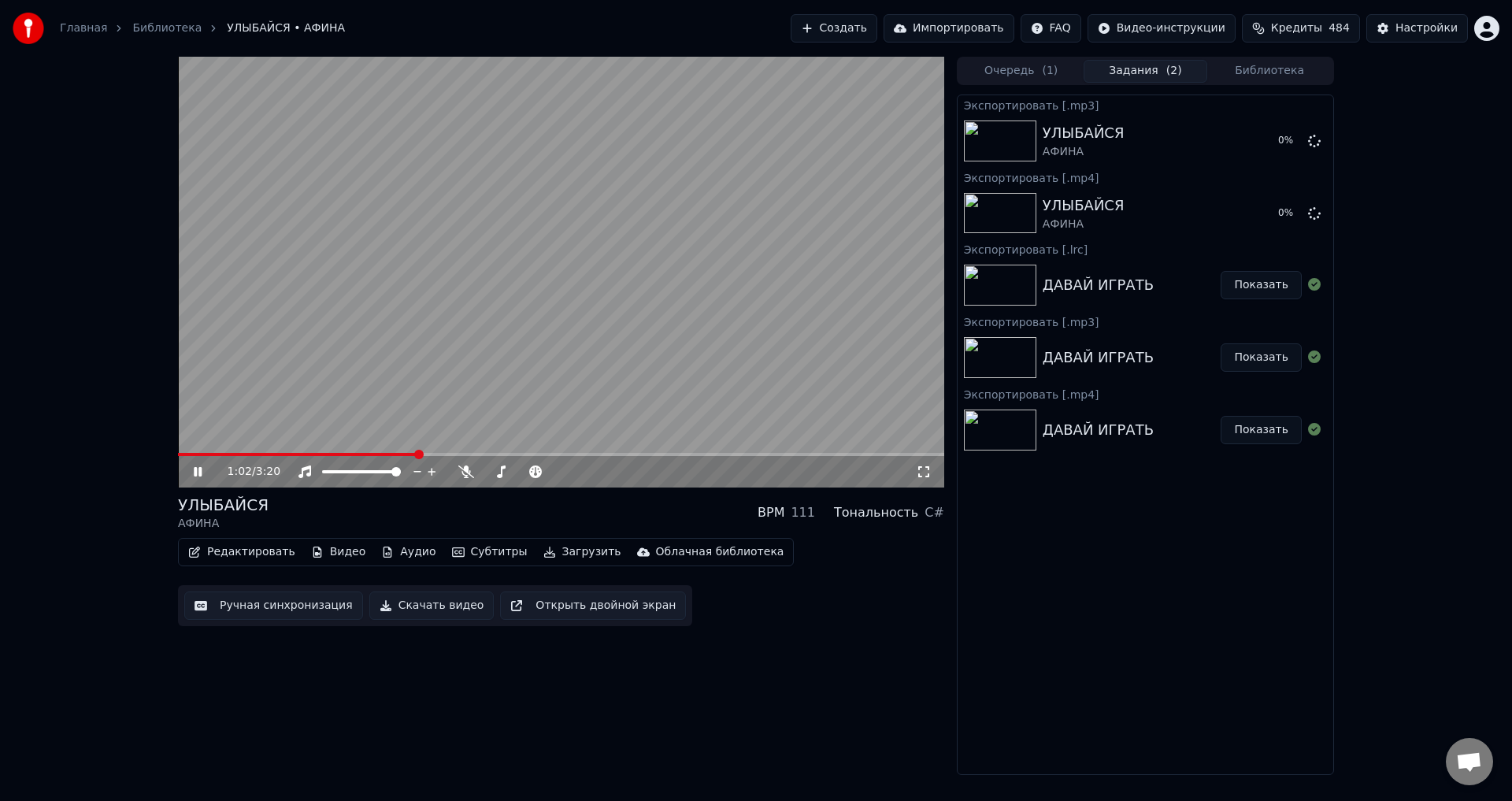
click at [547, 546] on button "Загрузить" at bounding box center [582, 552] width 91 height 23
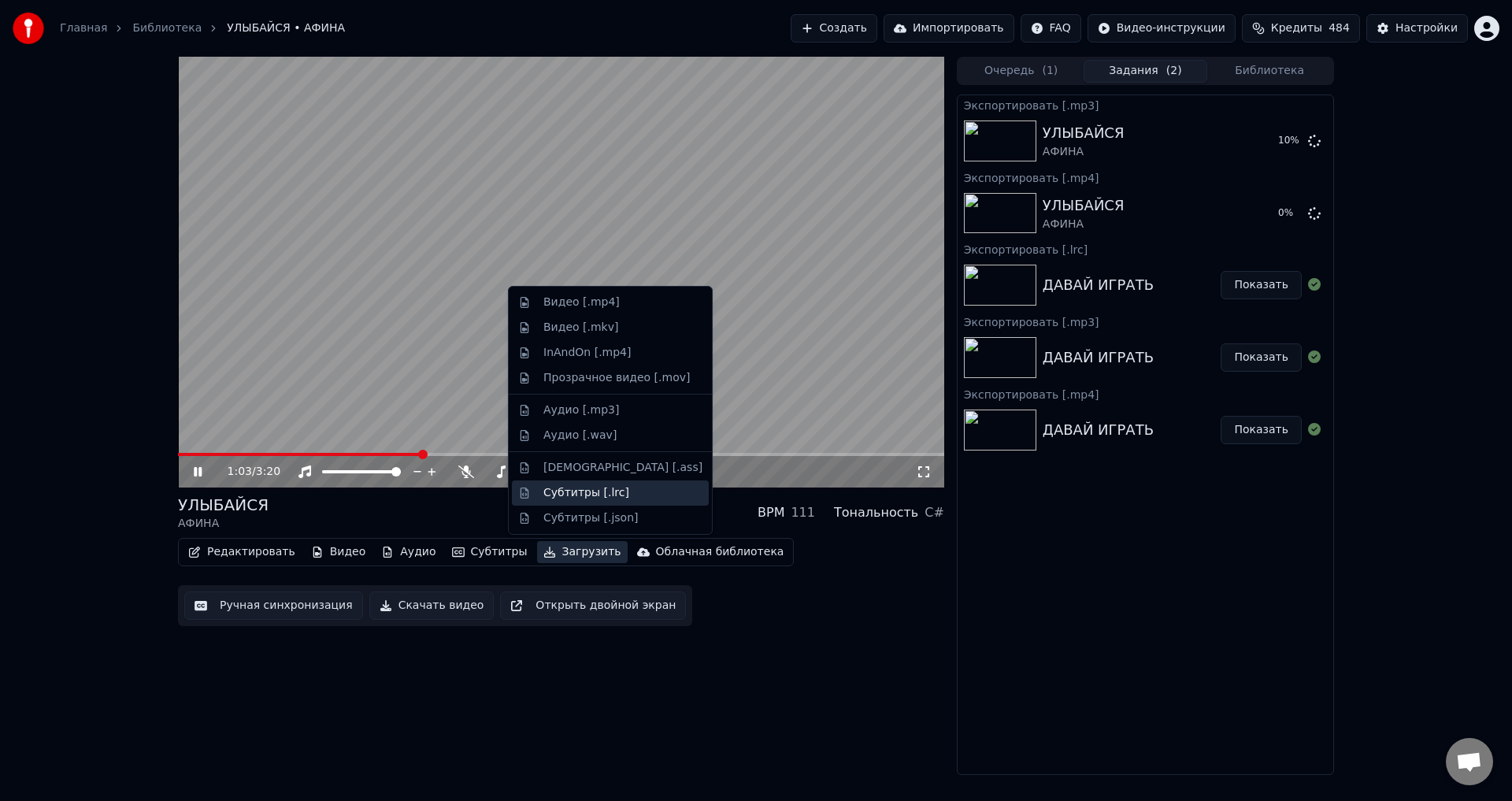
click at [566, 486] on div "Субтитры [.lrc]" at bounding box center [586, 494] width 86 height 16
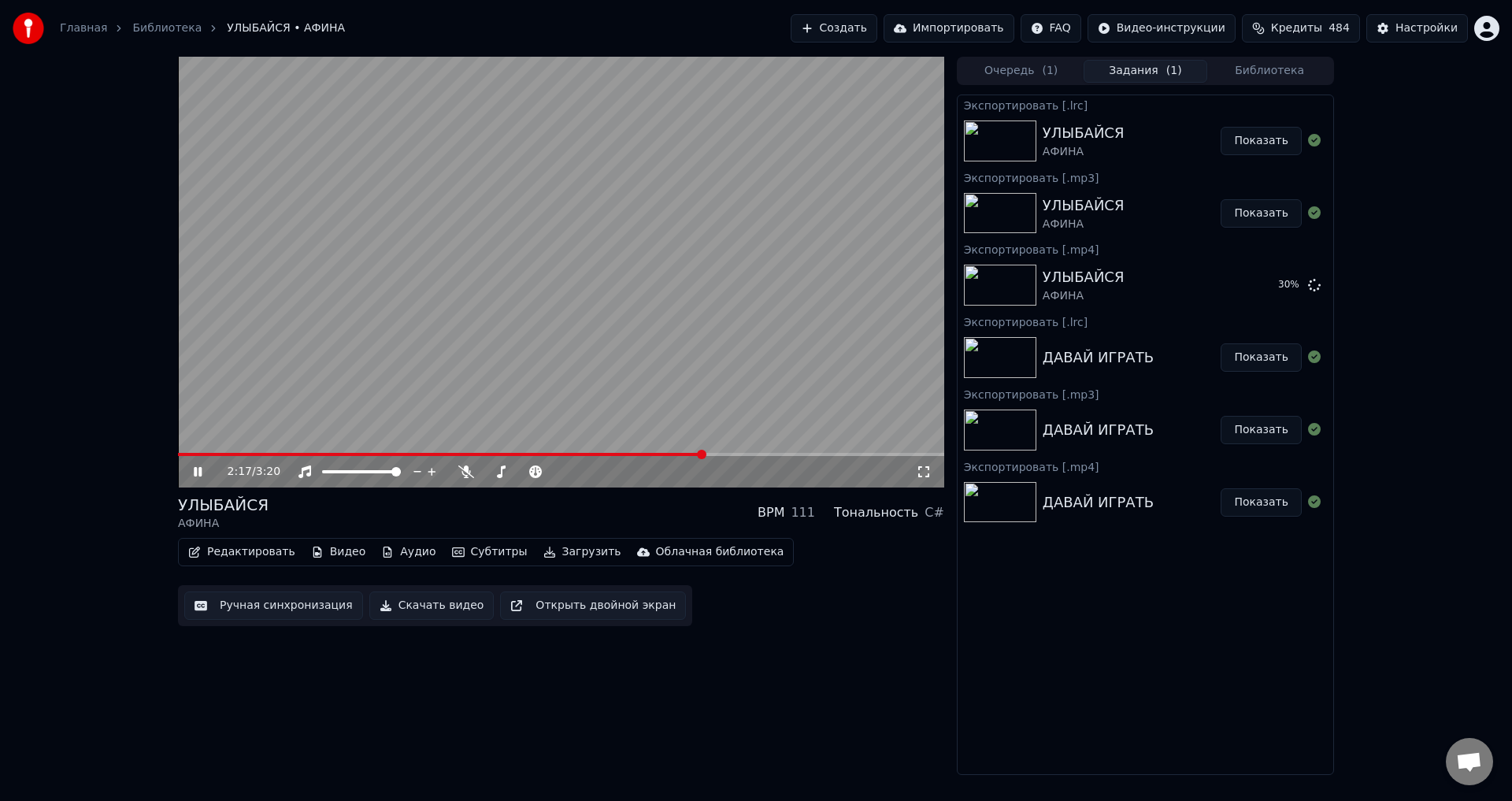
click at [196, 473] on icon at bounding box center [198, 472] width 8 height 10
click at [199, 476] on icon at bounding box center [209, 472] width 37 height 13
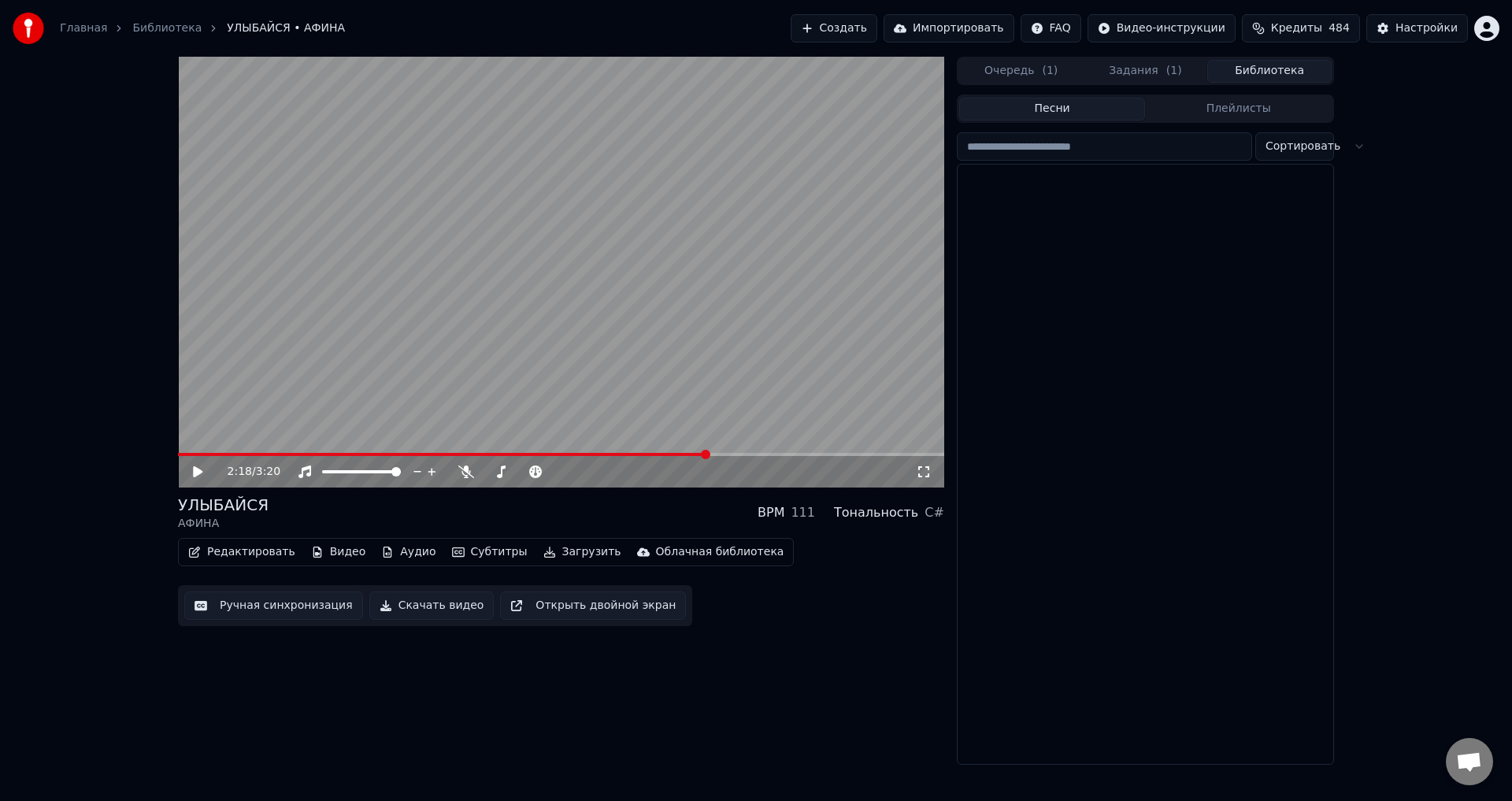
click at [1267, 75] on button "Библиотека" at bounding box center [1268, 71] width 124 height 23
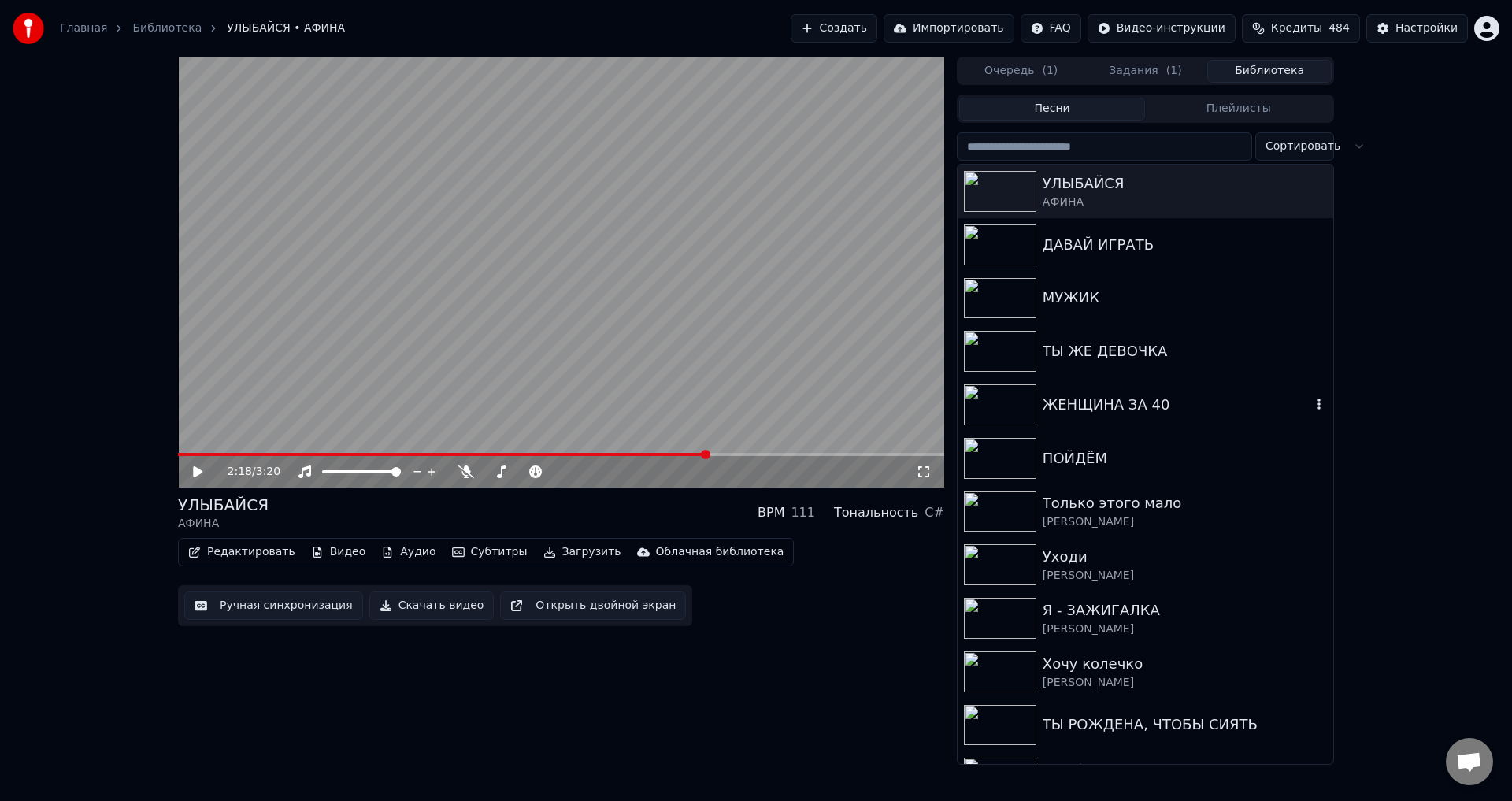
drag, startPoint x: 1111, startPoint y: 405, endPoint x: 1054, endPoint y: 422, distance: 59.5
click at [1110, 405] on div "ЖЕНЩИНА ЗА 40" at bounding box center [1176, 404] width 268 height 23
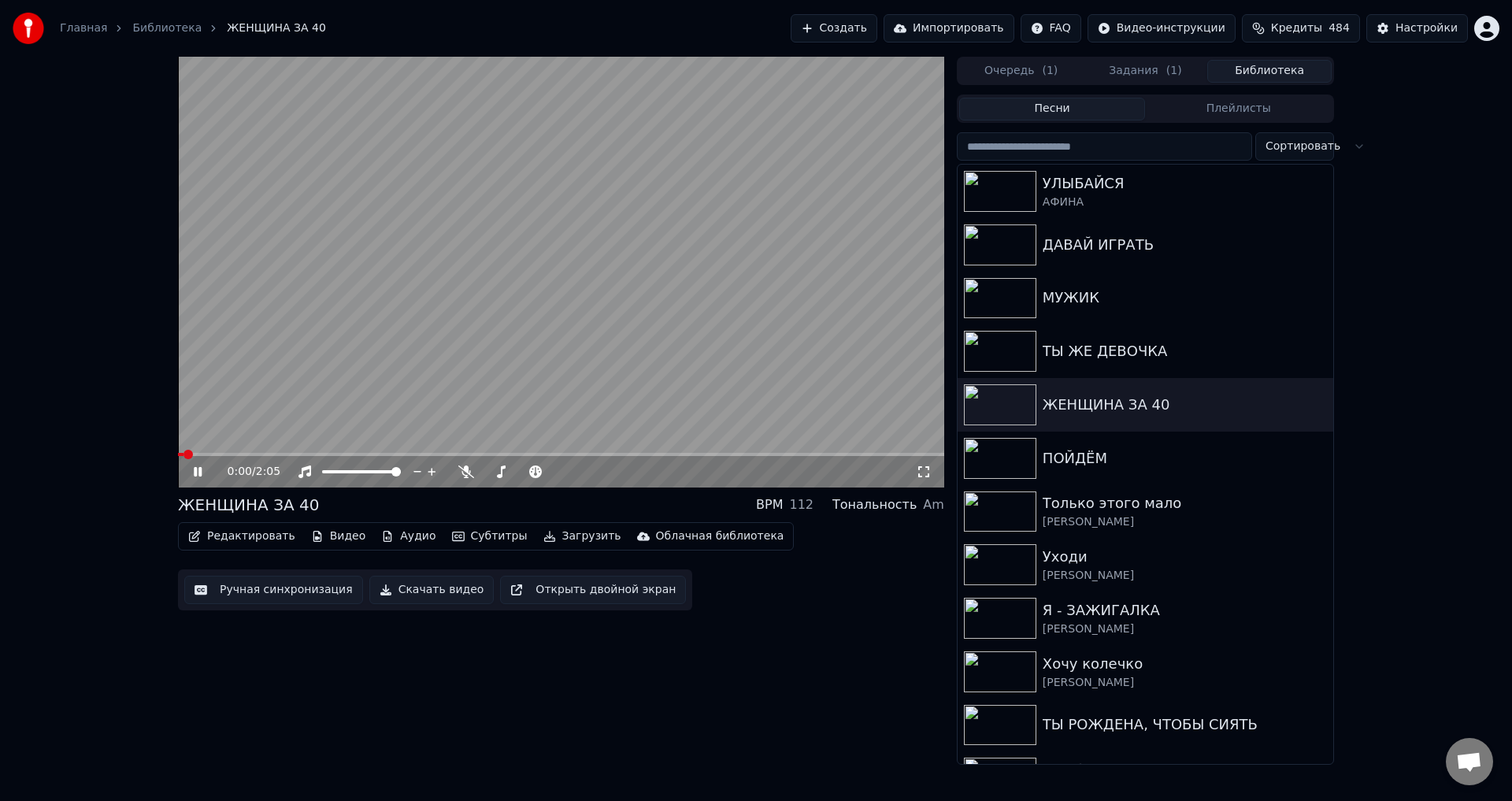
click at [925, 468] on icon at bounding box center [924, 472] width 16 height 13
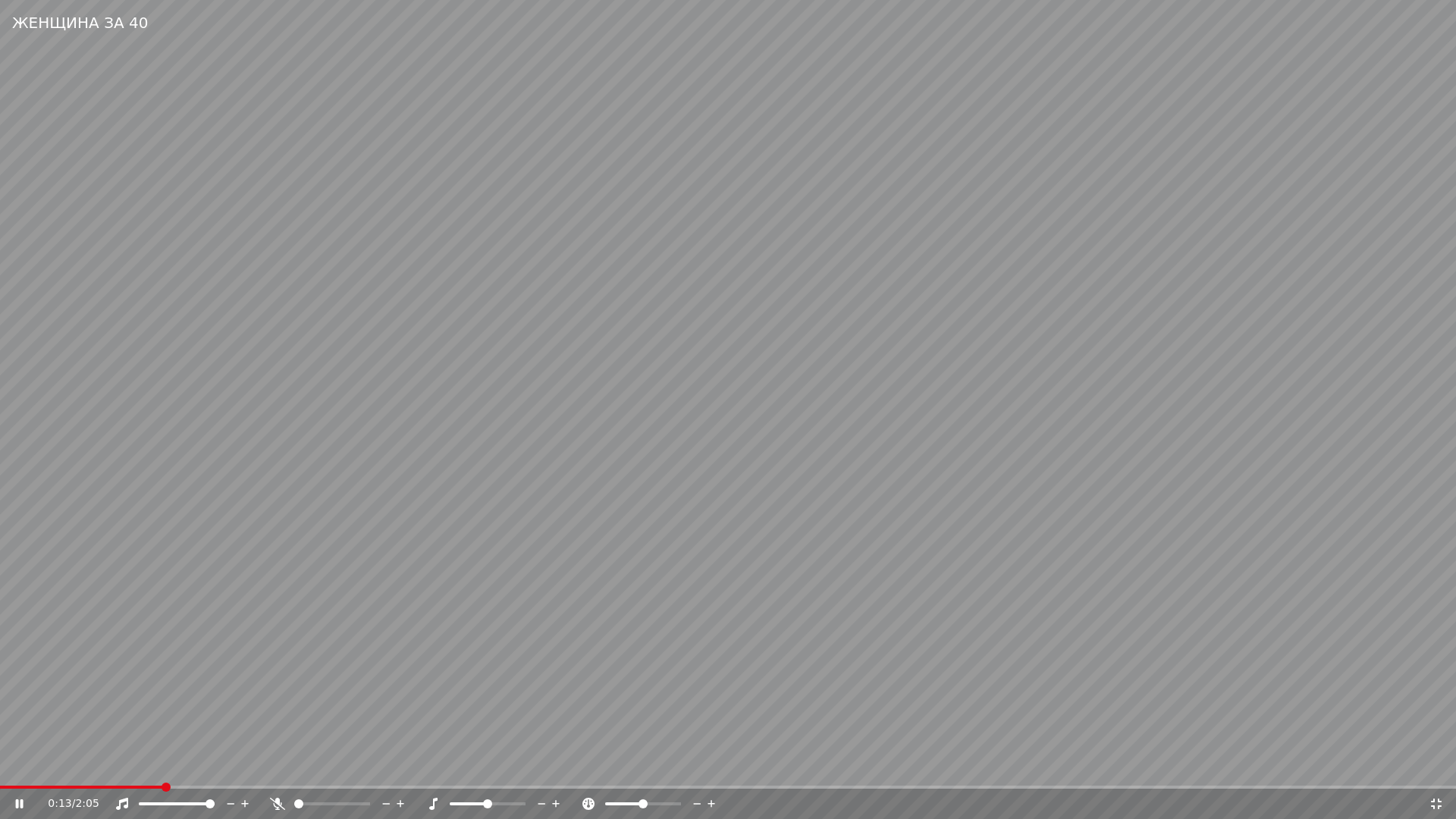
drag, startPoint x: 803, startPoint y: 589, endPoint x: 817, endPoint y: 589, distance: 14.0
click at [806, 589] on video at bounding box center [728, 409] width 1456 height 819
click at [1433, 770] on icon at bounding box center [1435, 803] width 10 height 10
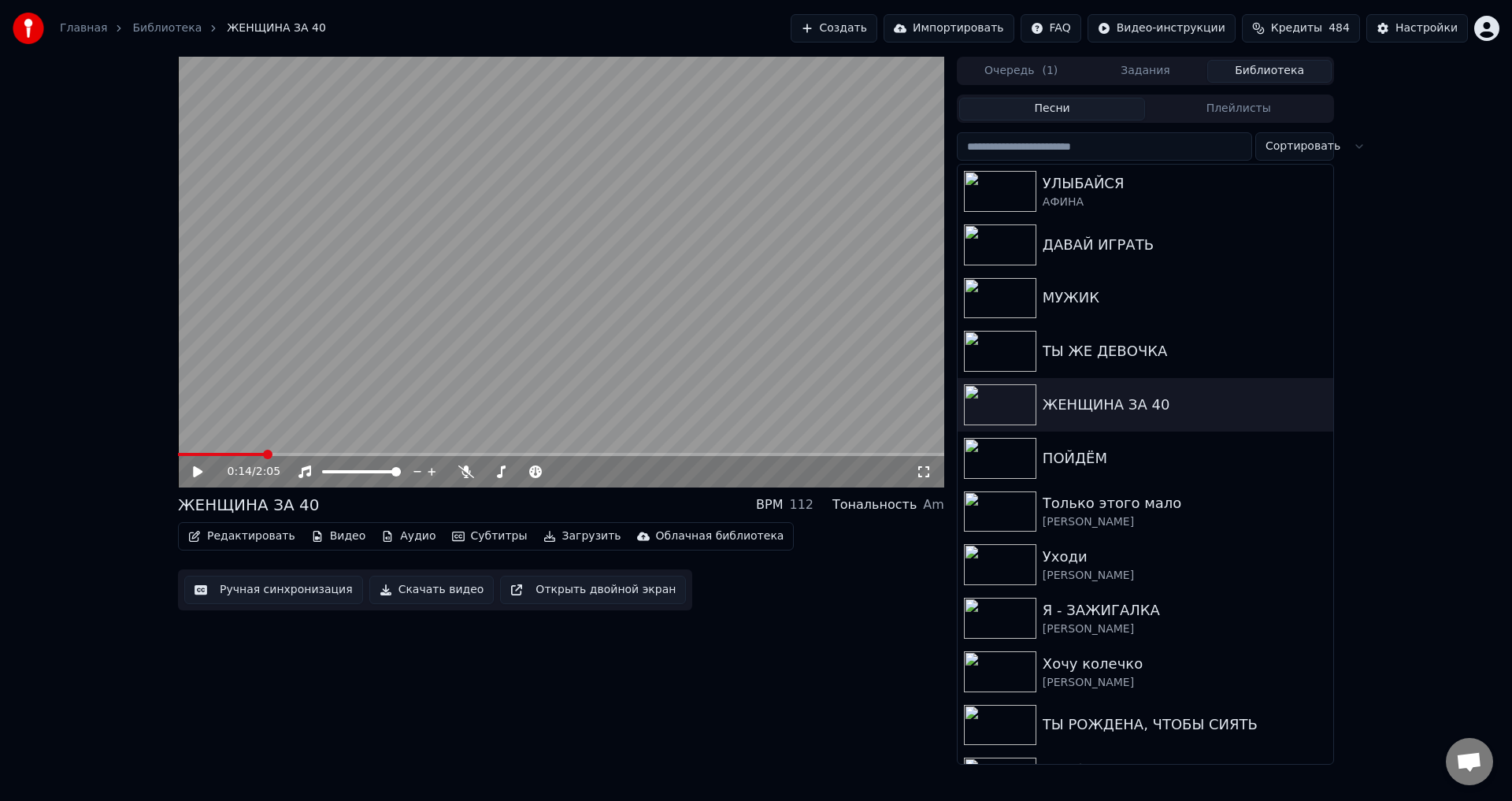
click at [272, 592] on button "Ручная синхронизация" at bounding box center [273, 589] width 179 height 28
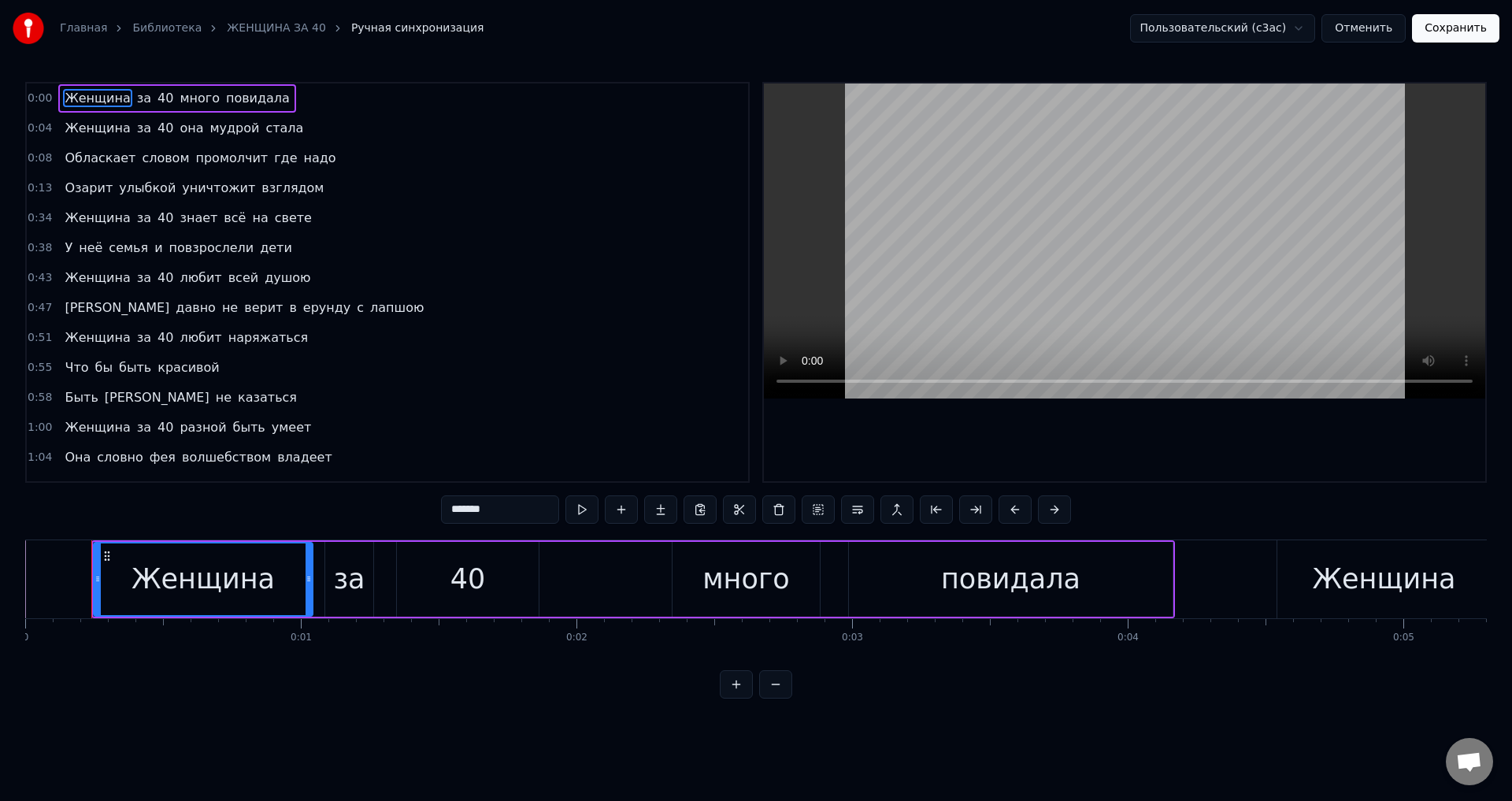
click at [69, 98] on span "Женщина" at bounding box center [97, 98] width 69 height 19
click at [1015, 510] on button at bounding box center [1015, 509] width 33 height 28
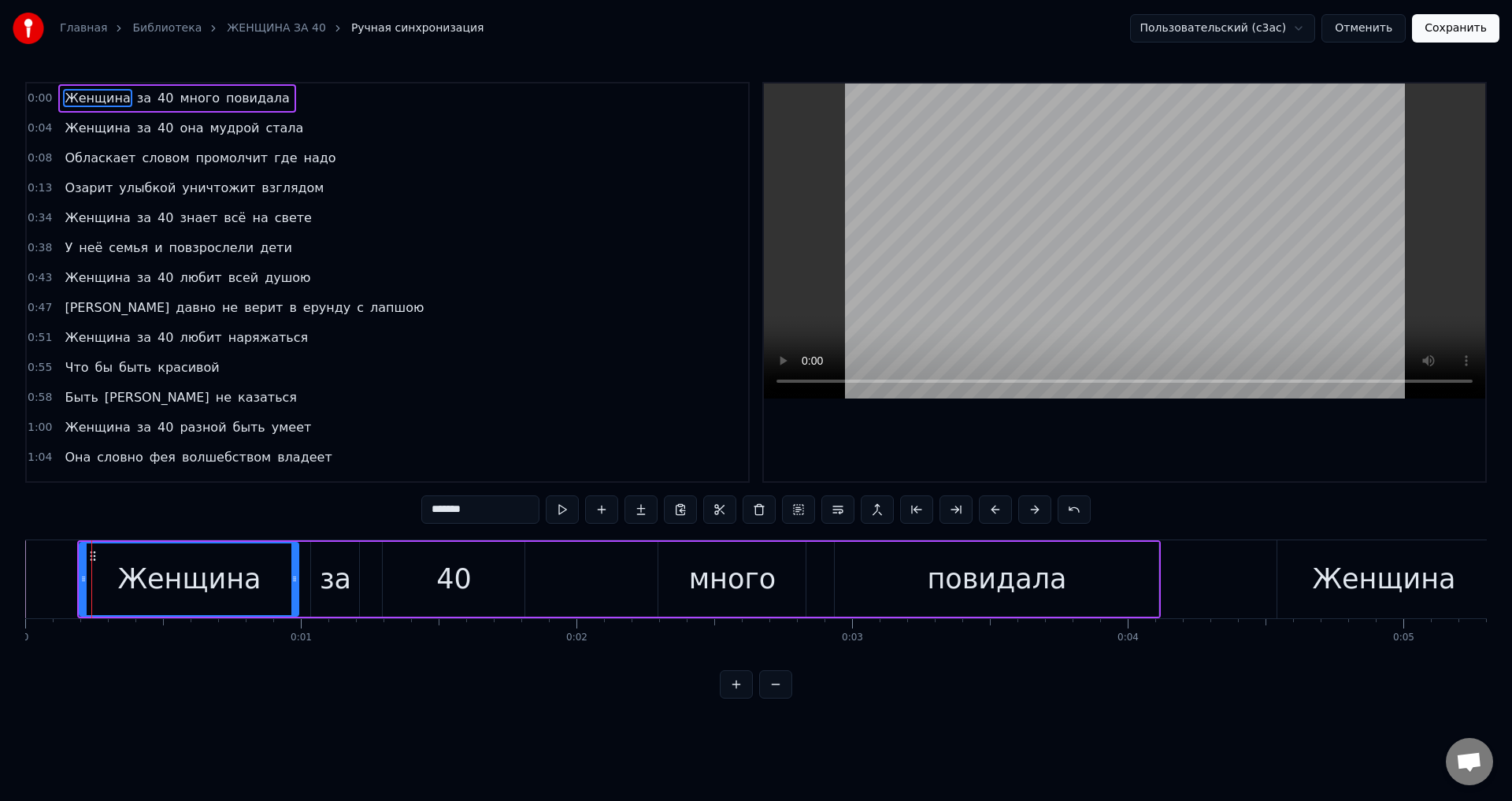
click at [77, 123] on span "Женщина" at bounding box center [97, 127] width 69 height 19
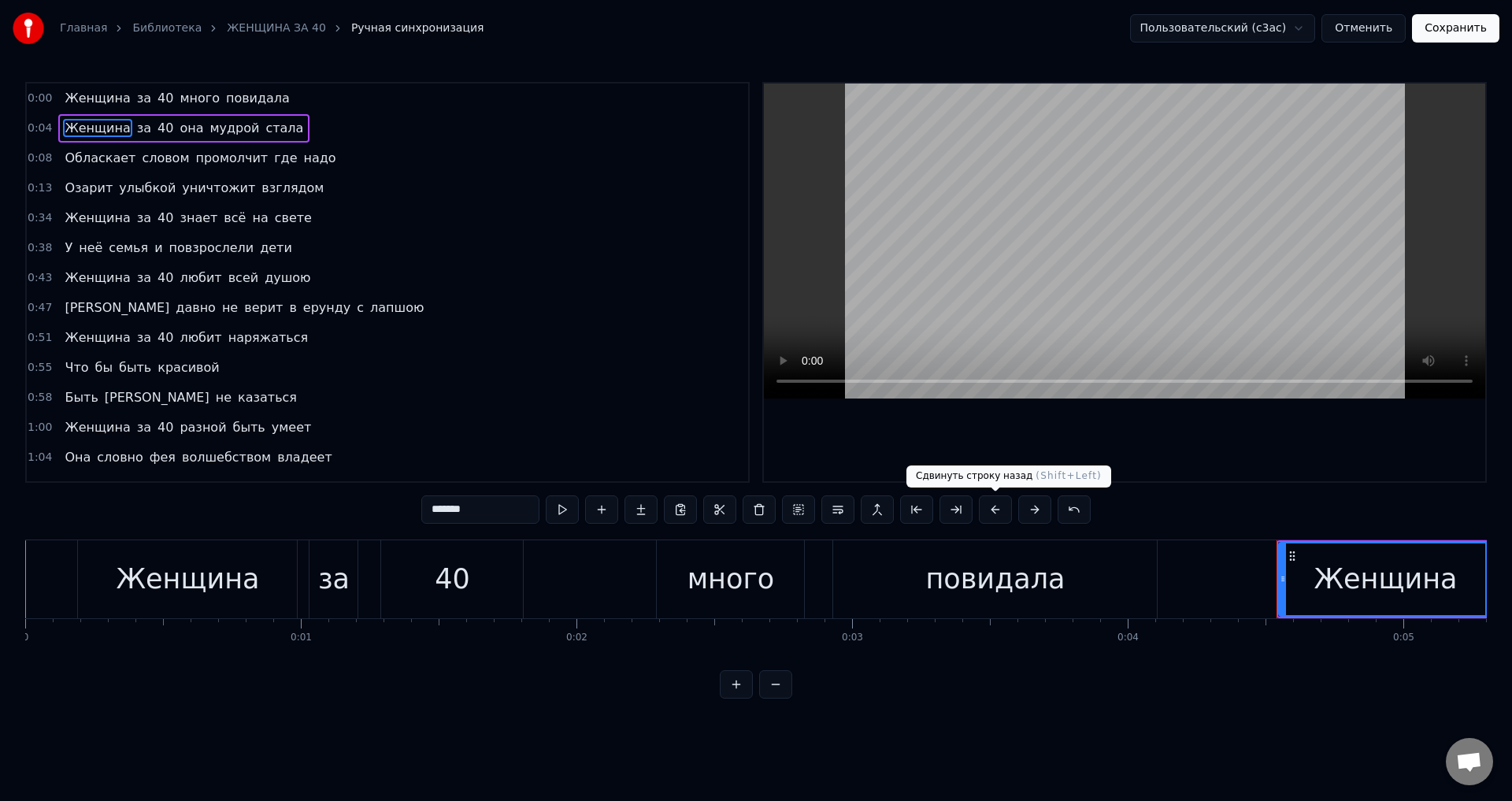
click at [994, 510] on button at bounding box center [995, 509] width 33 height 28
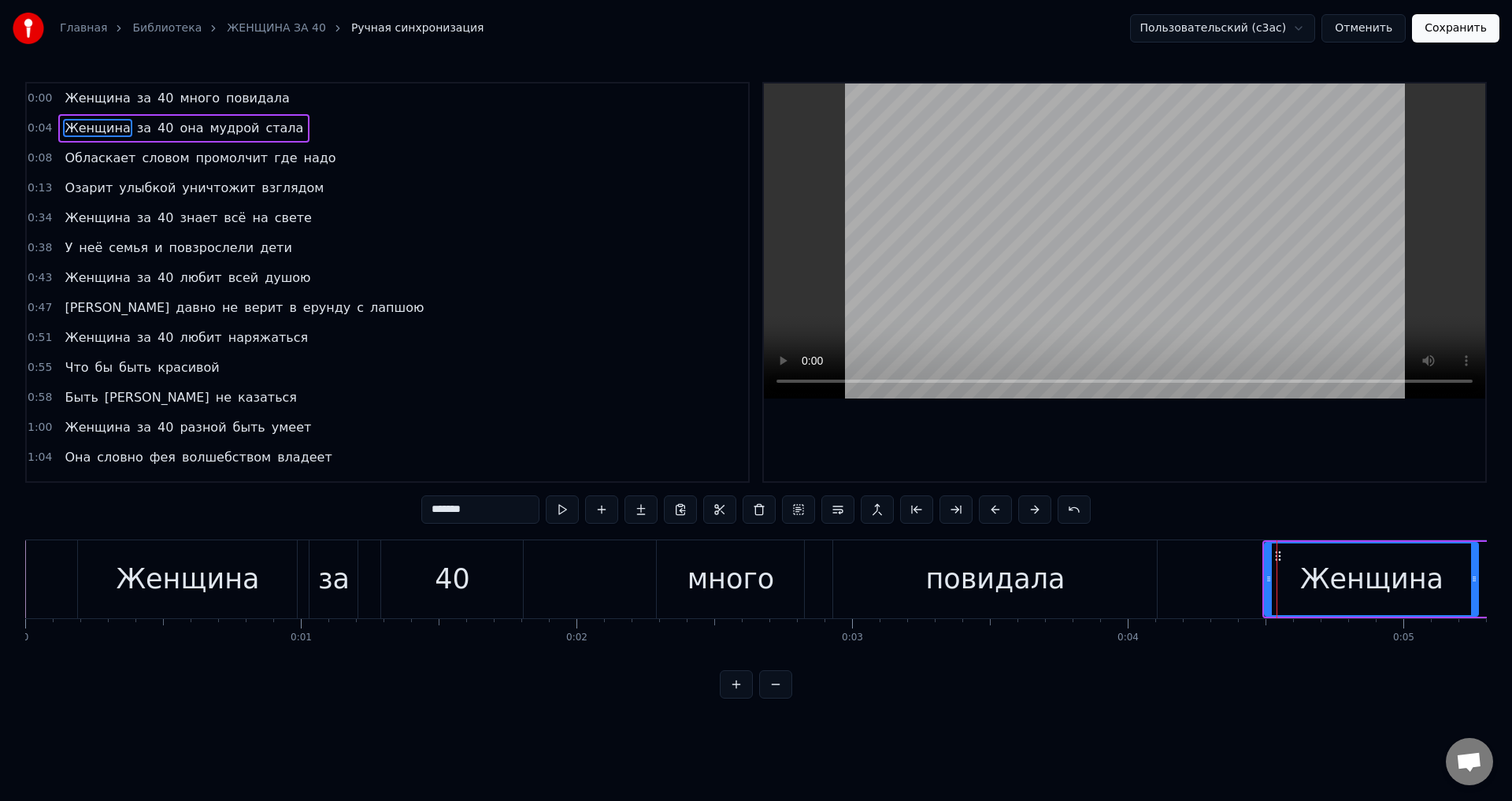
click at [87, 158] on span "Обласкает" at bounding box center [100, 158] width 74 height 19
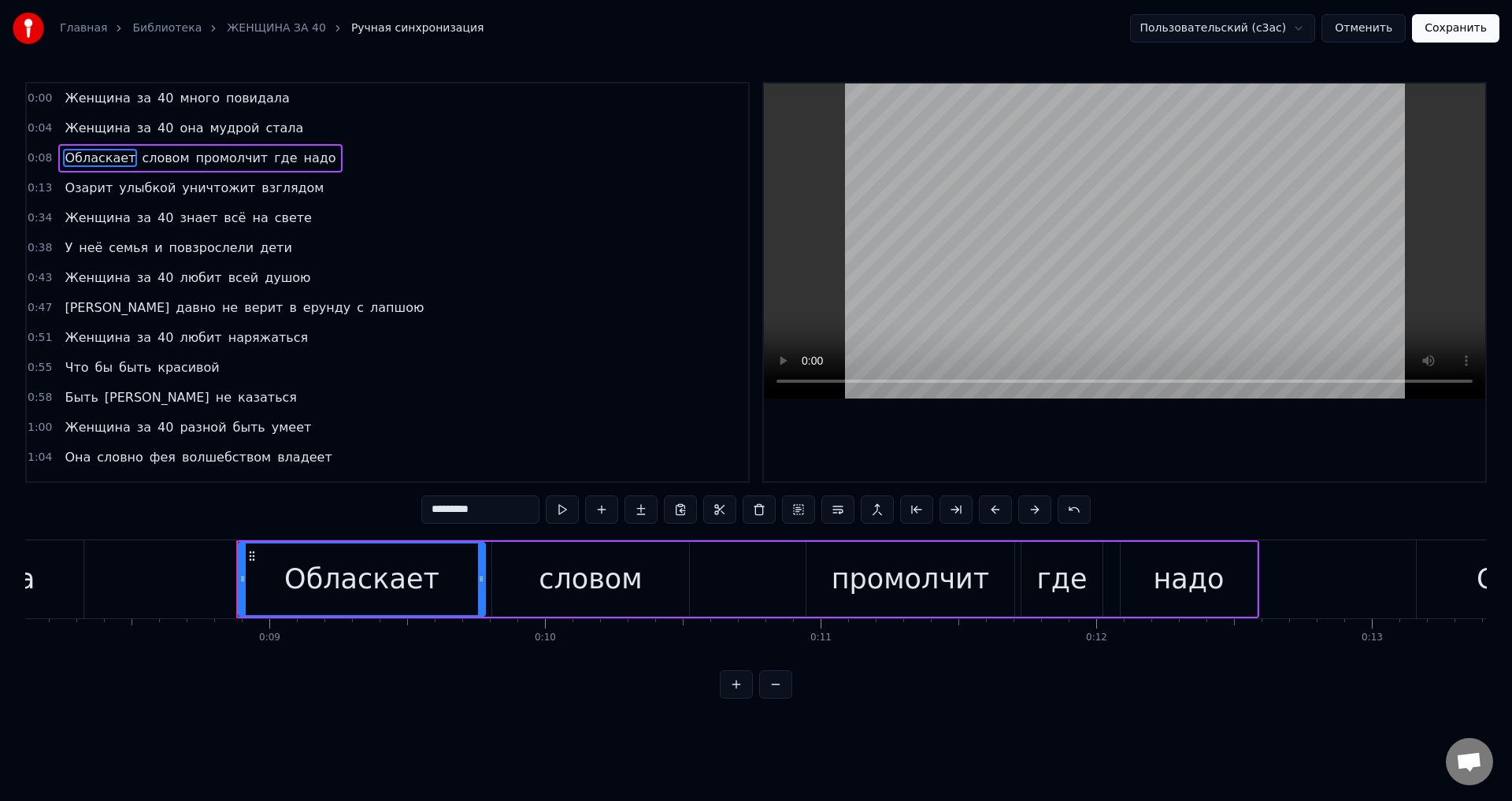
scroll to position [0, 2367]
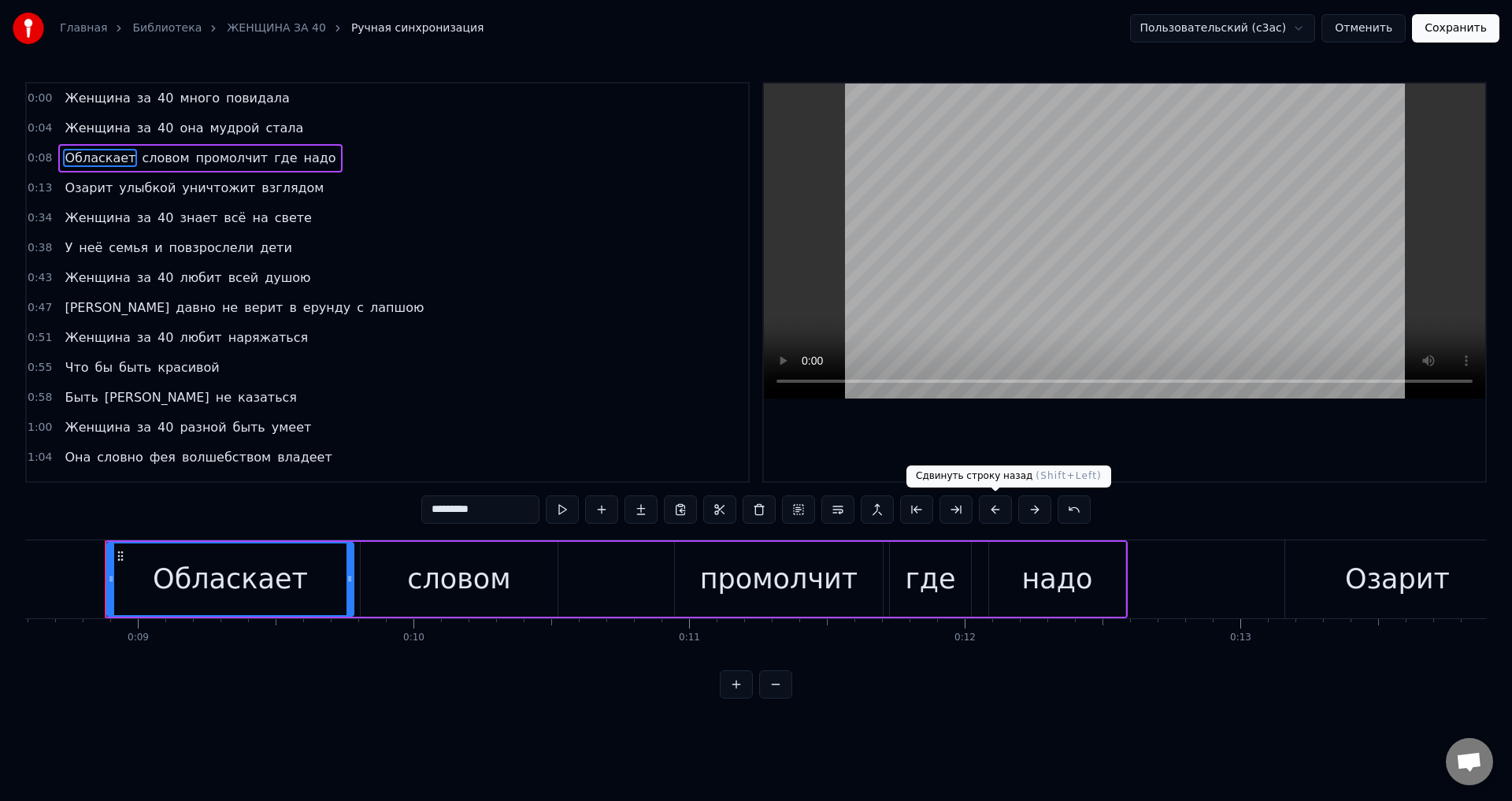
click at [999, 512] on button at bounding box center [995, 509] width 33 height 28
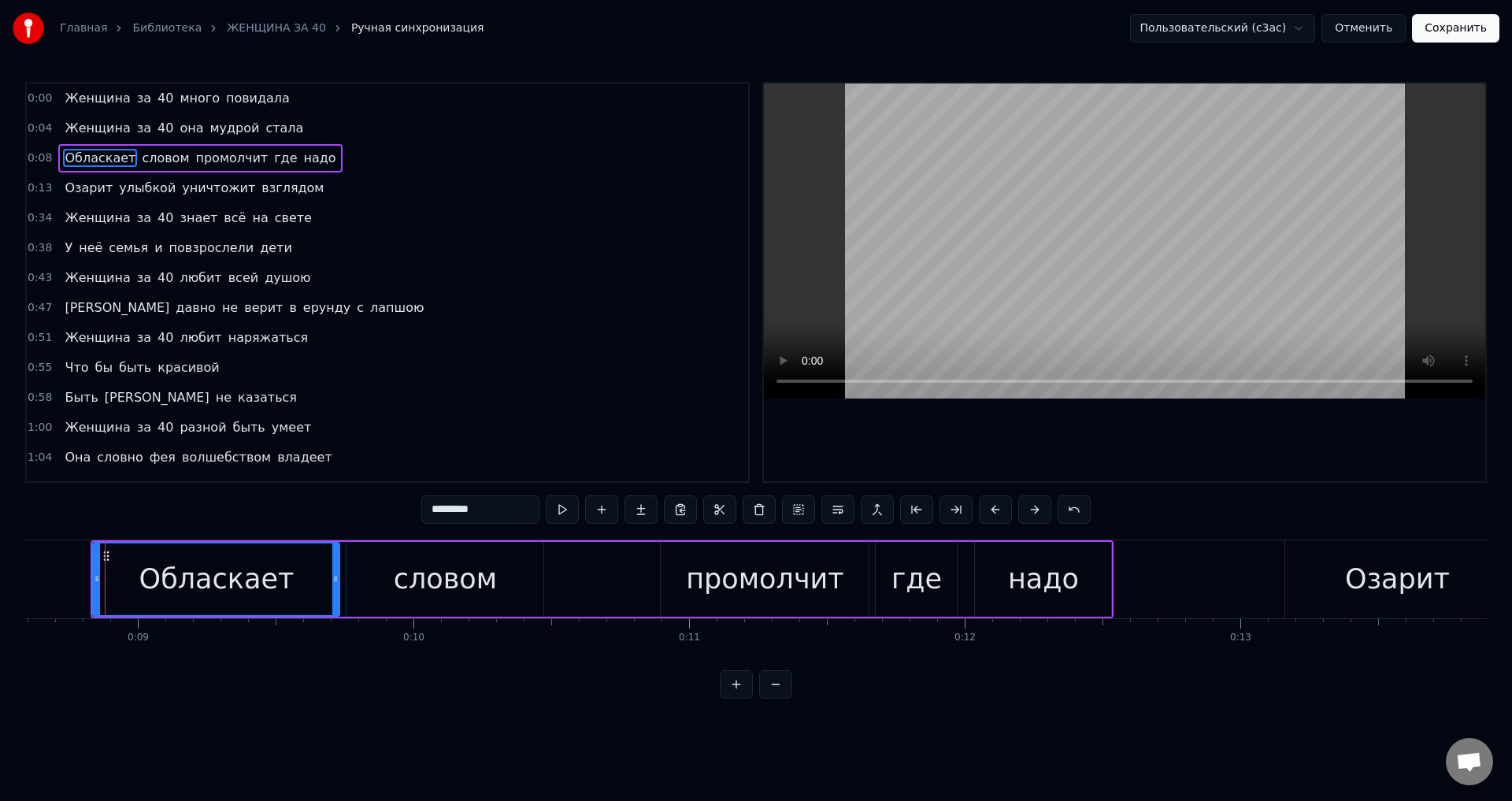
click at [69, 186] on span "Озарит" at bounding box center [88, 188] width 51 height 19
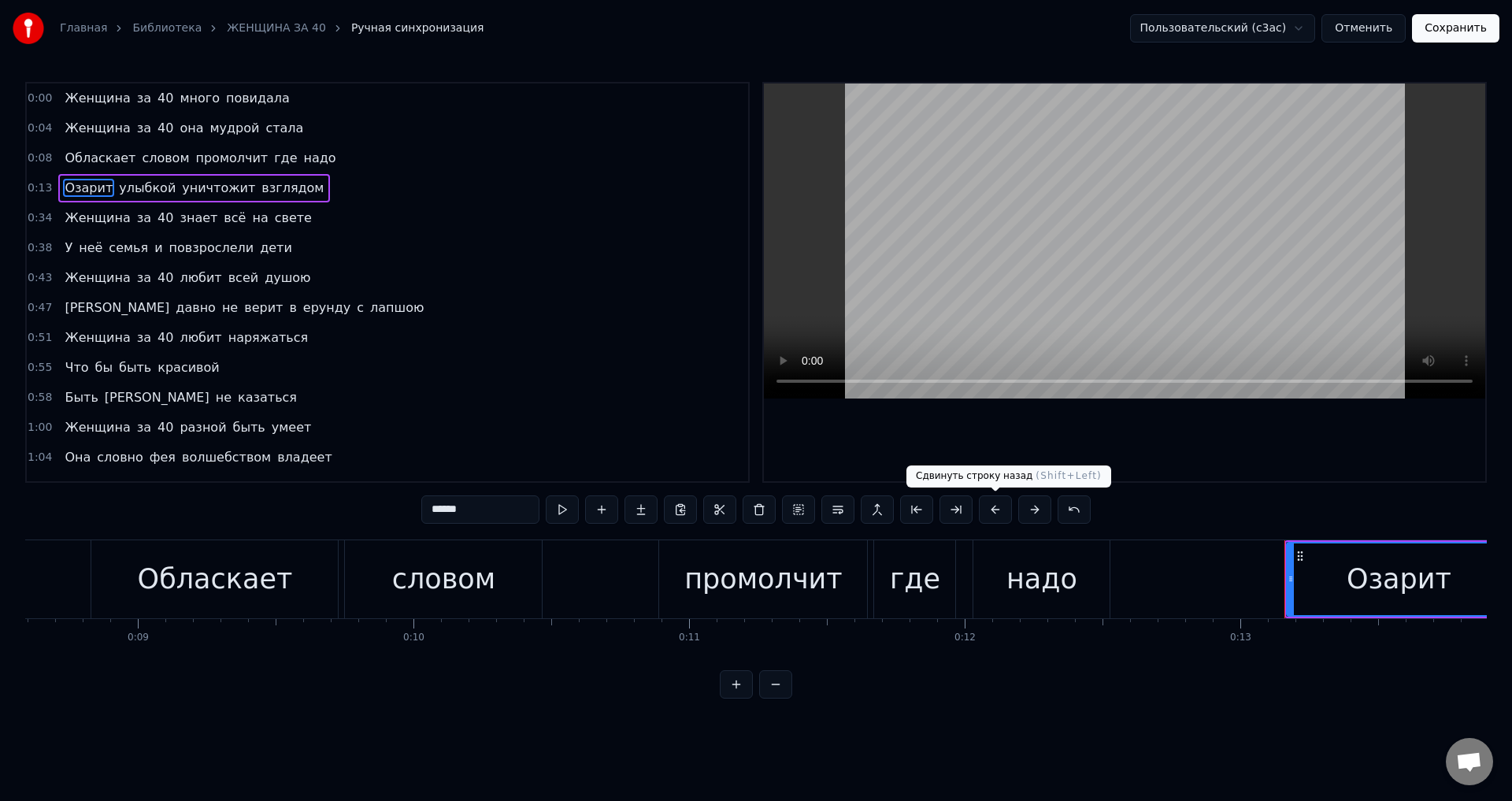
click at [997, 506] on button at bounding box center [995, 509] width 33 height 28
click at [63, 213] on span "Женщина" at bounding box center [97, 217] width 69 height 19
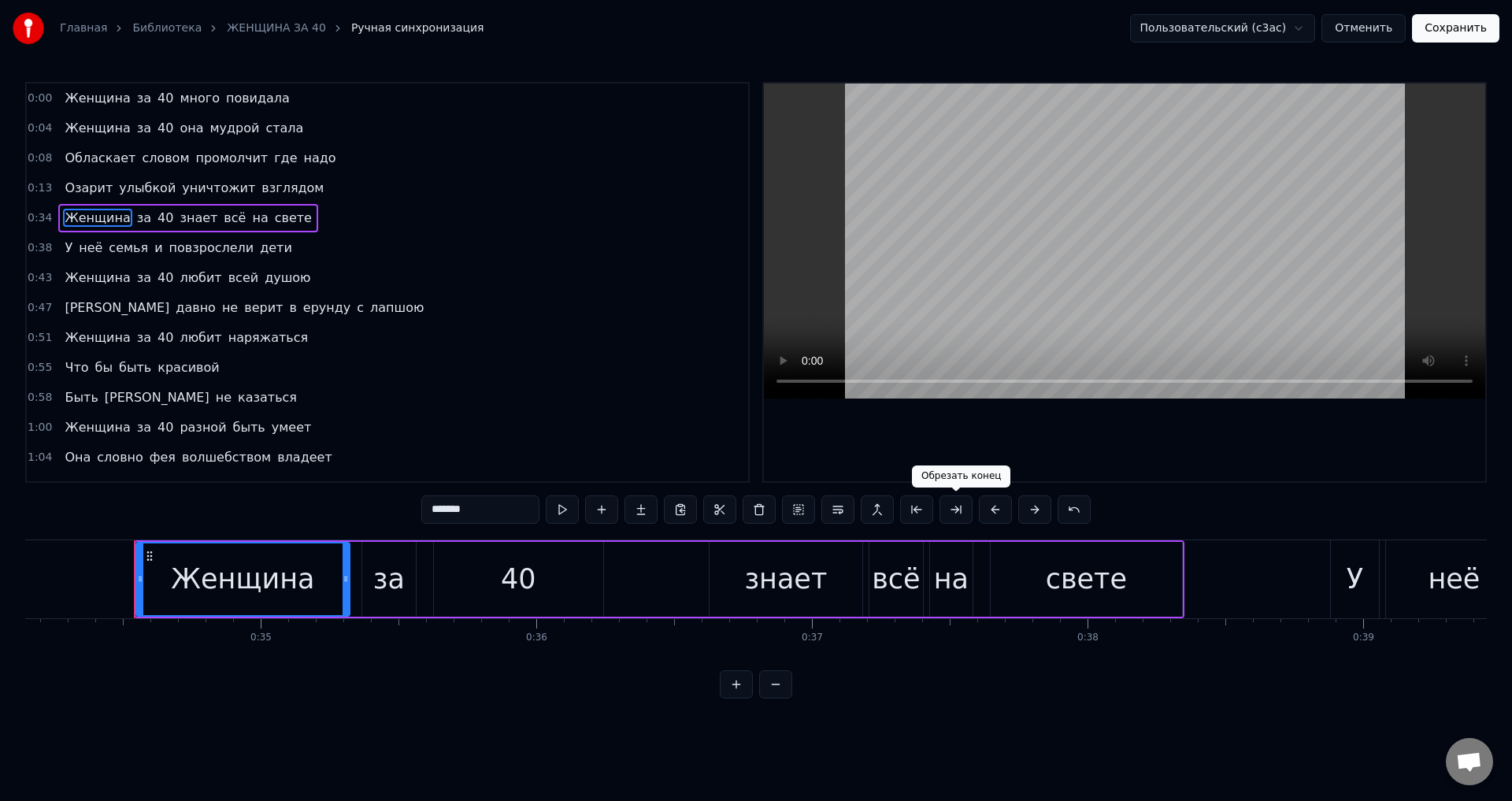
scroll to position [0, 9439]
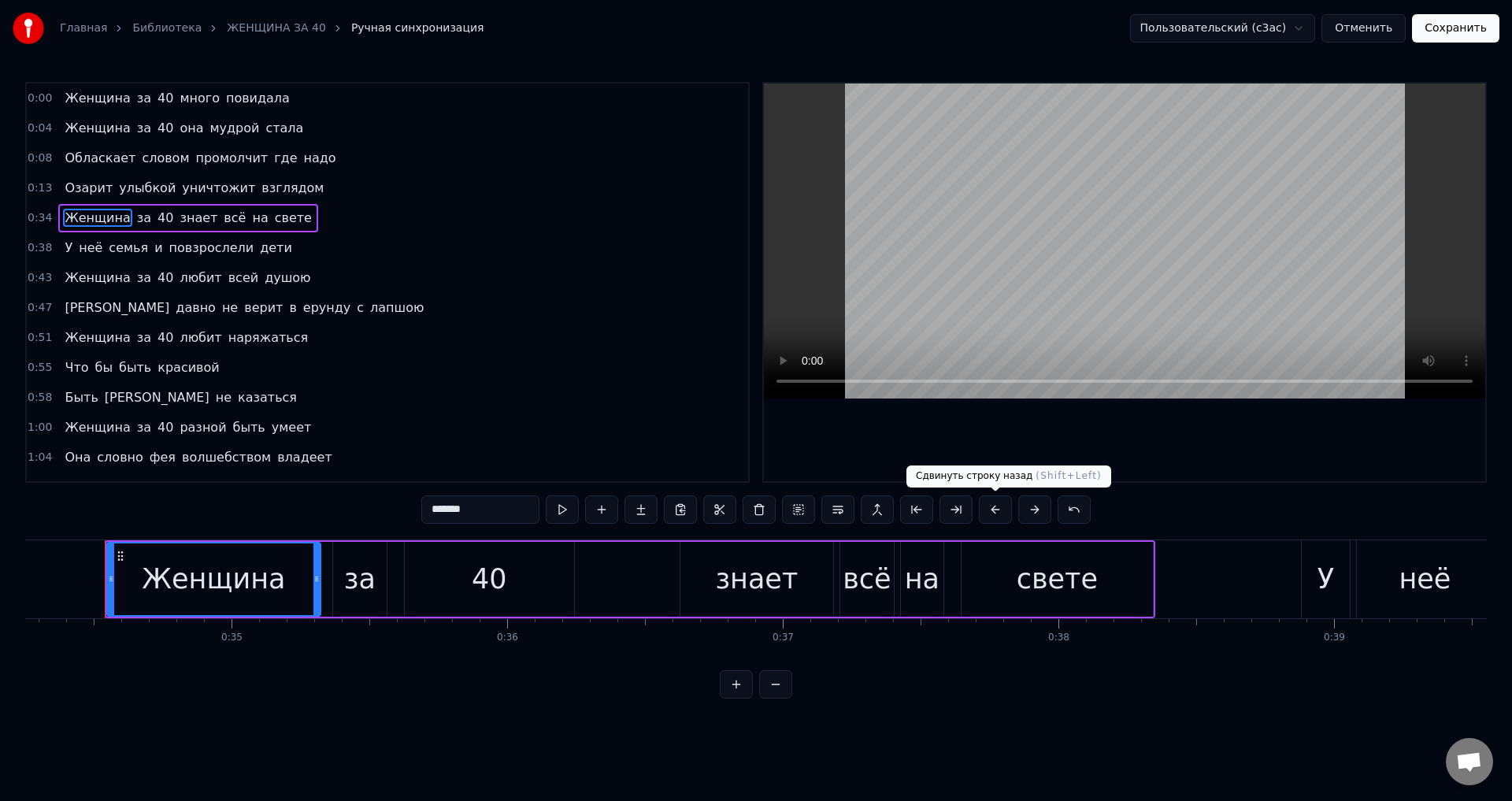
click at [993, 514] on button at bounding box center [995, 509] width 33 height 28
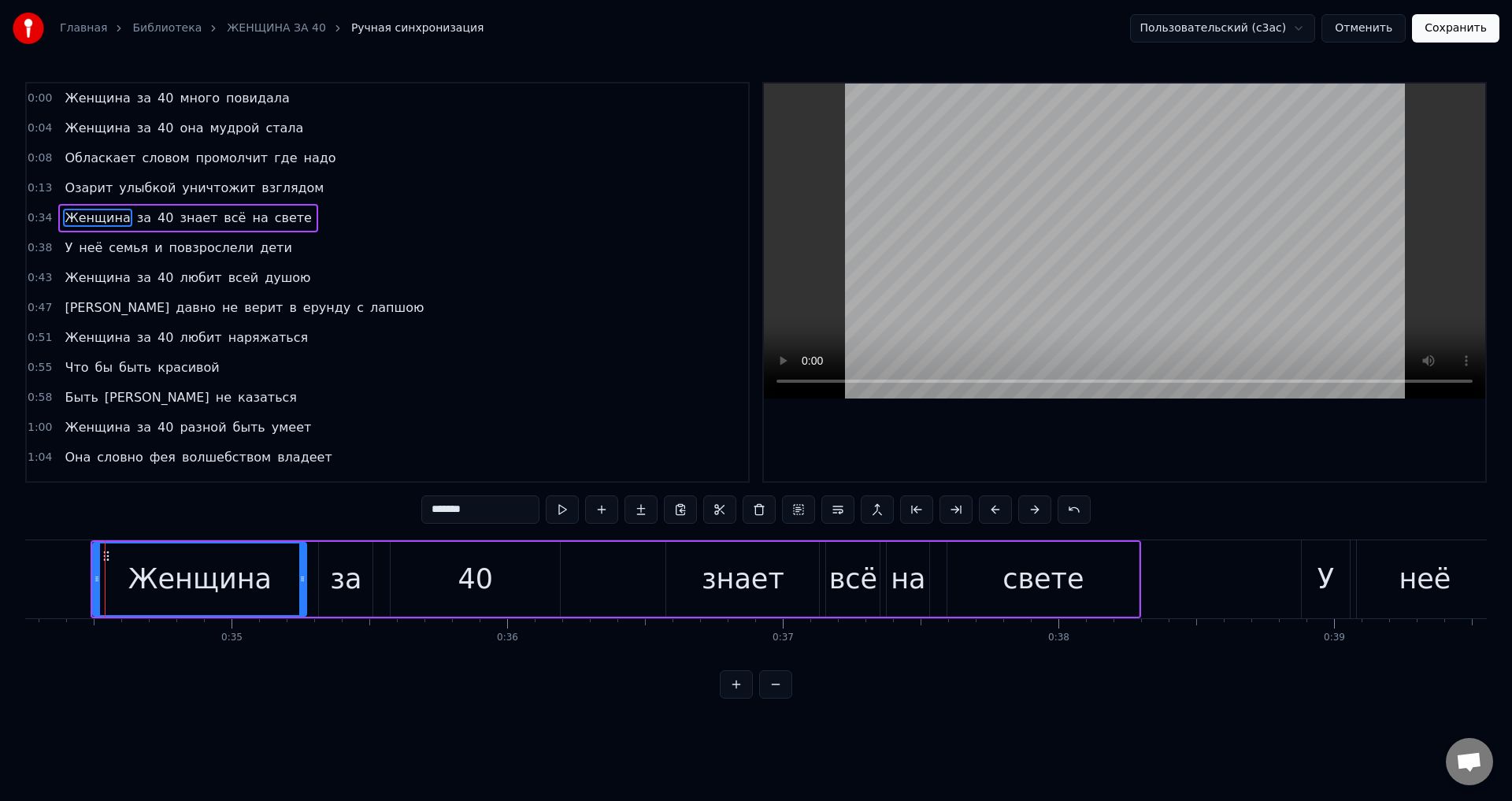
click at [65, 250] on span "У" at bounding box center [68, 248] width 11 height 19
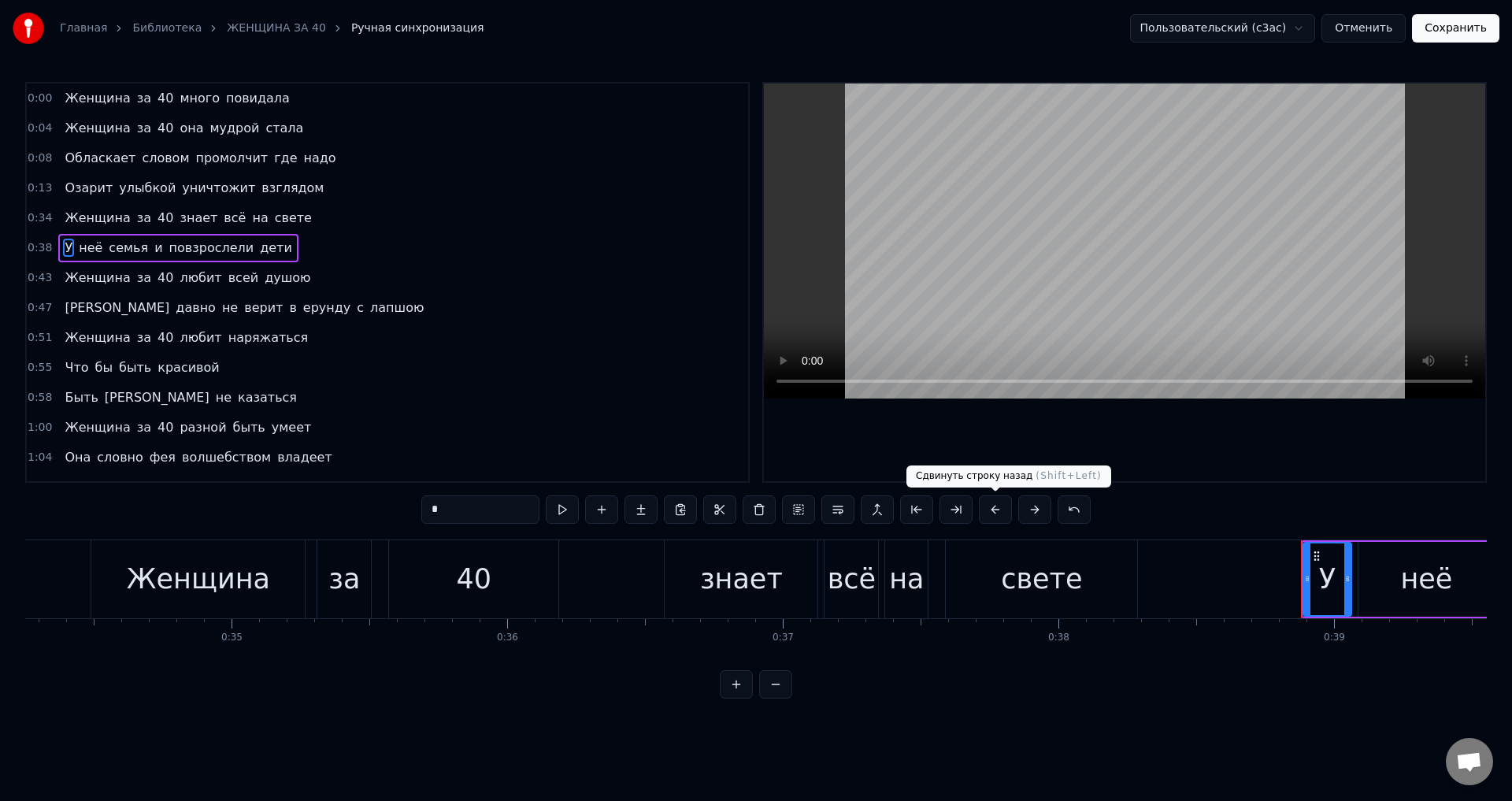
click at [995, 510] on button at bounding box center [995, 509] width 33 height 28
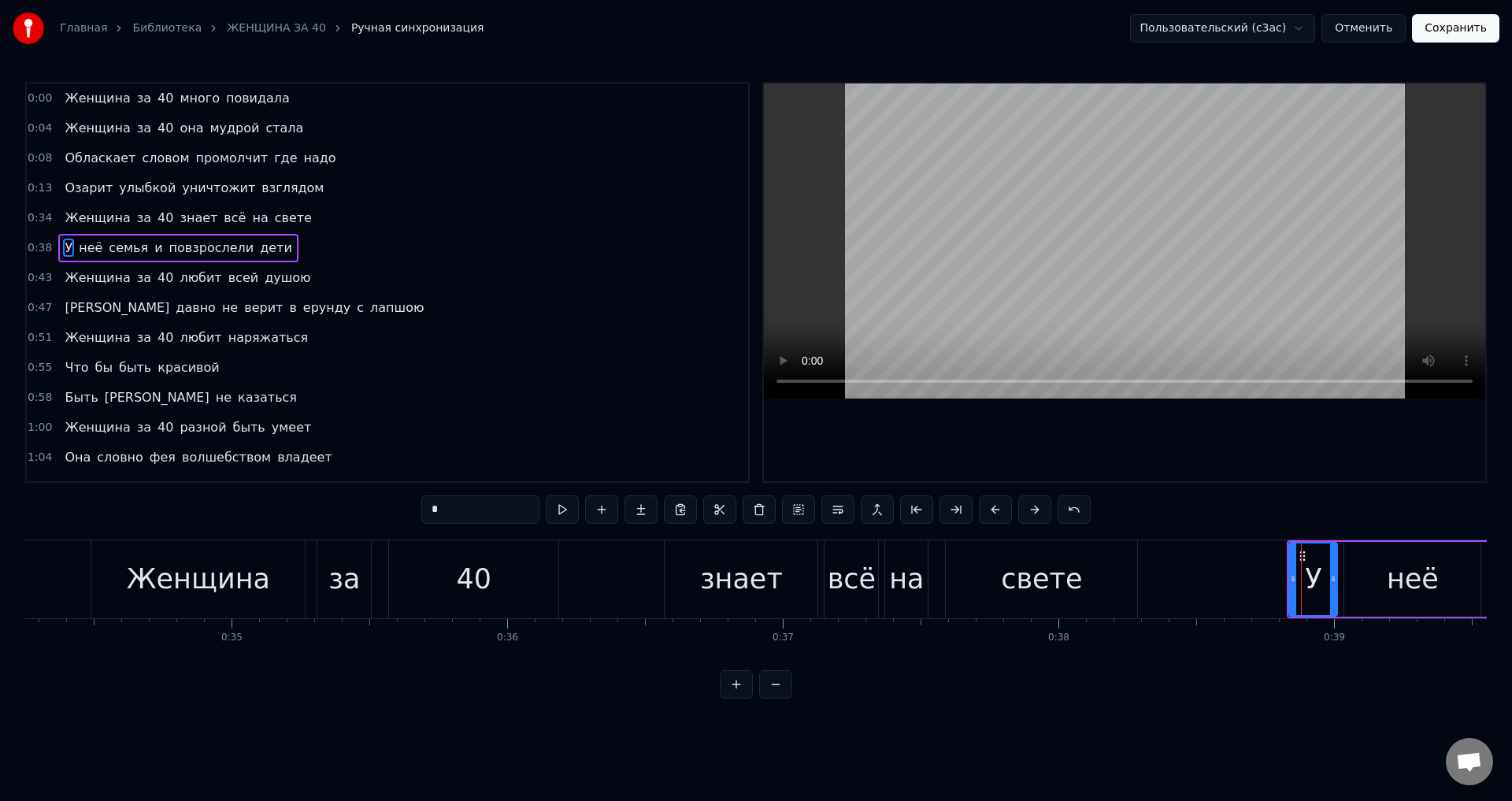
drag, startPoint x: 69, startPoint y: 281, endPoint x: 112, endPoint y: 288, distance: 43.6
click at [70, 280] on span "Женщина" at bounding box center [97, 277] width 69 height 19
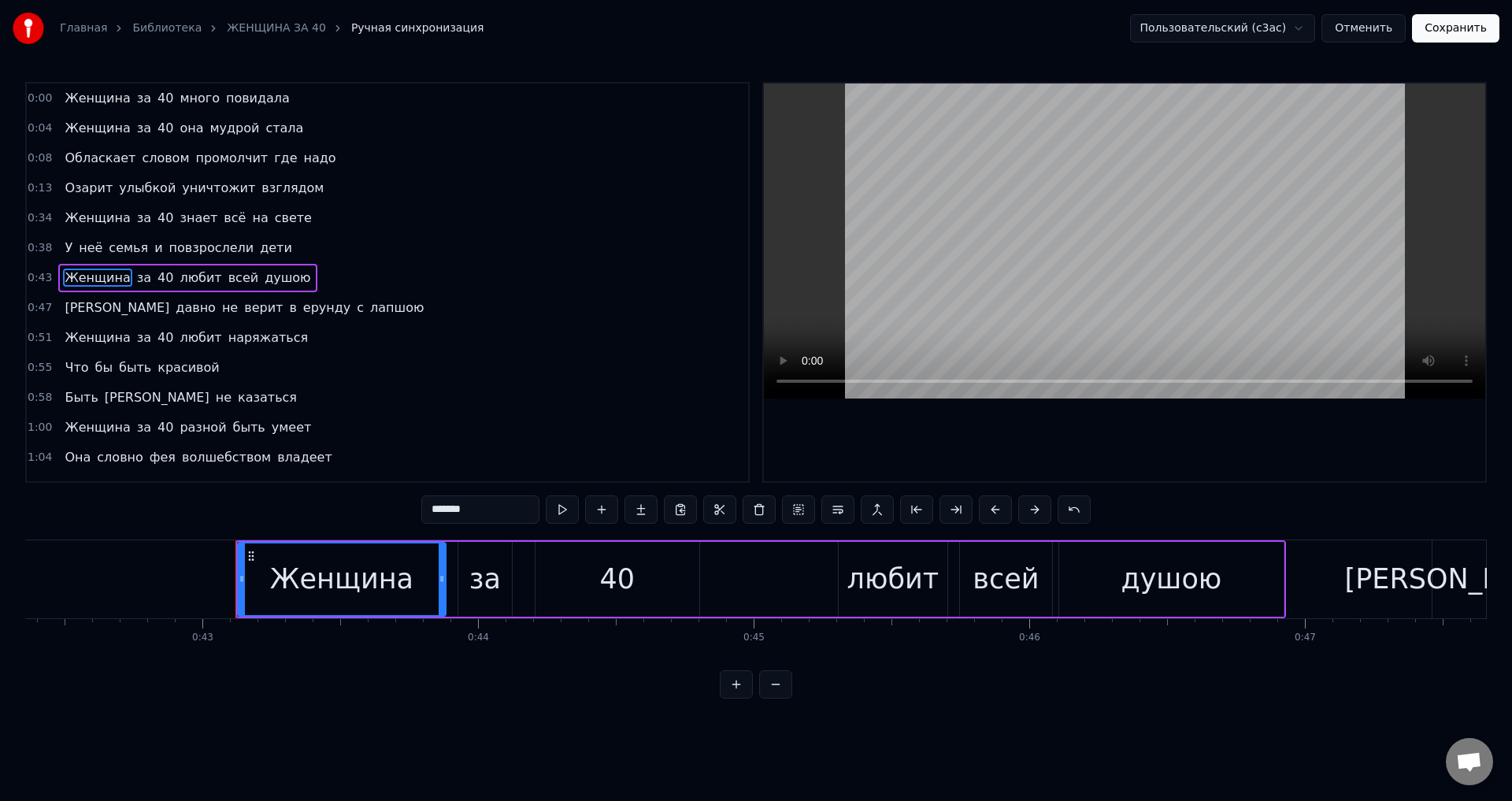
scroll to position [0, 11803]
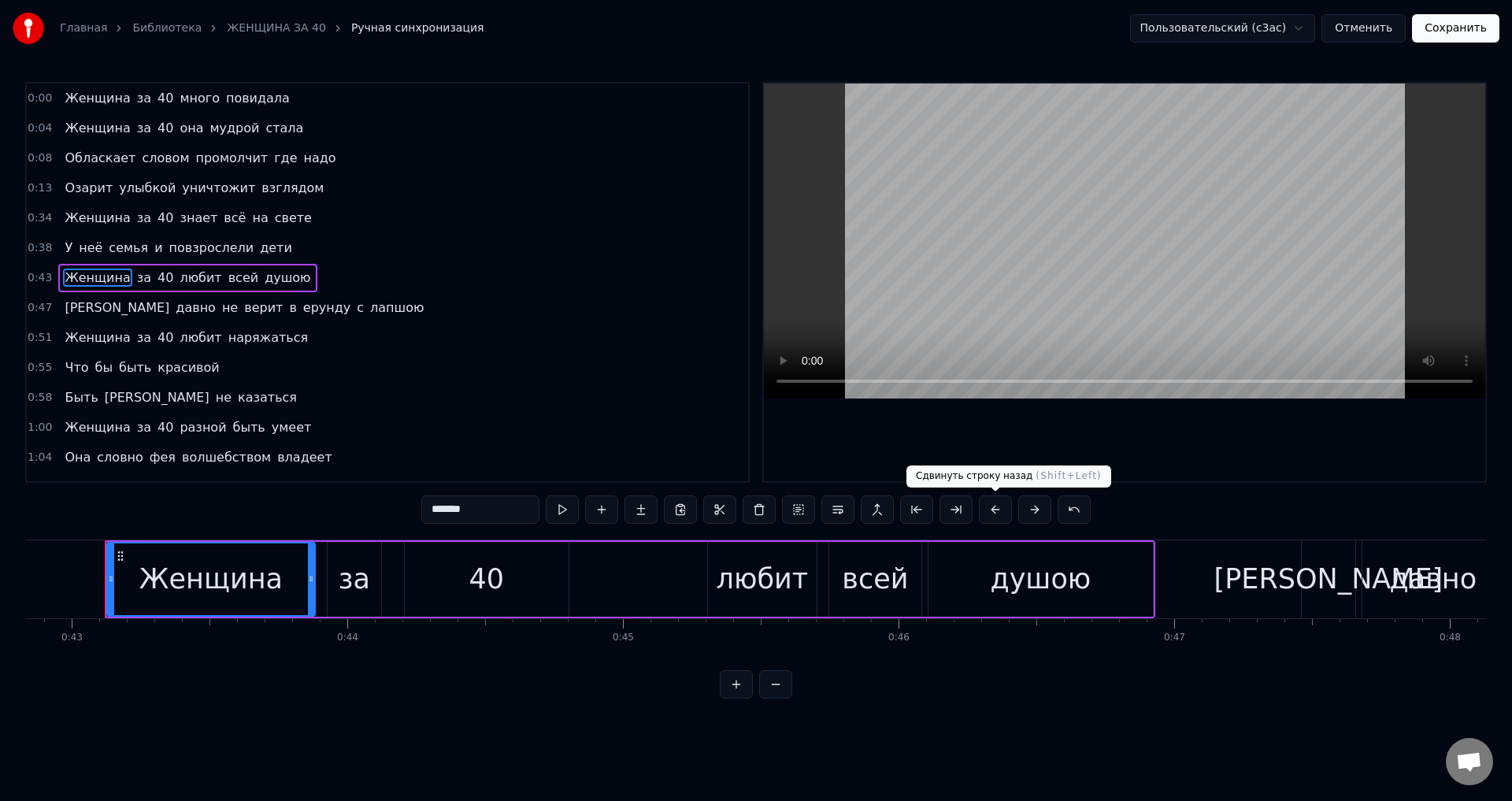
click at [994, 510] on button at bounding box center [995, 509] width 33 height 28
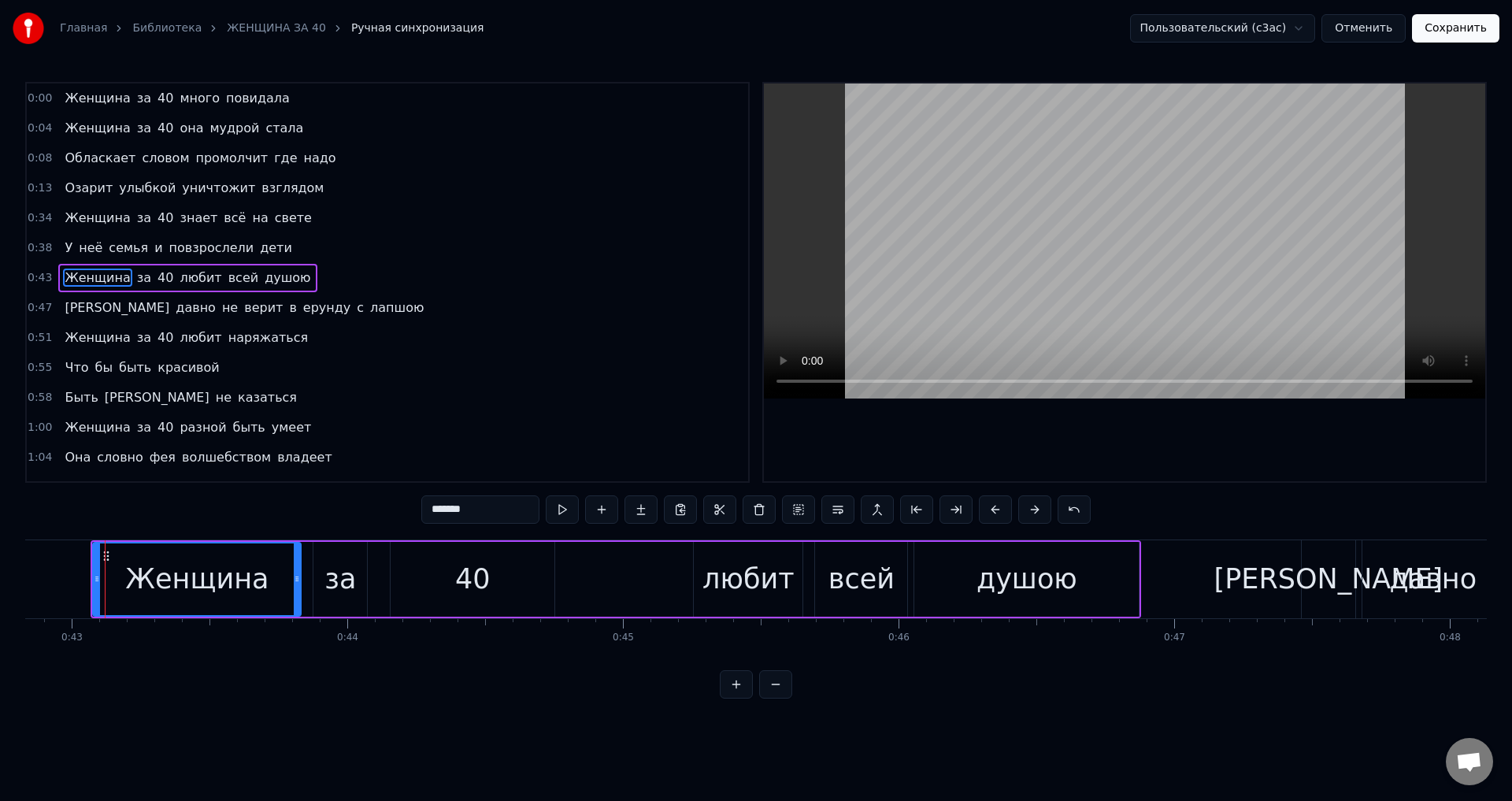
click at [65, 308] on span "[PERSON_NAME]" at bounding box center [116, 307] width 108 height 19
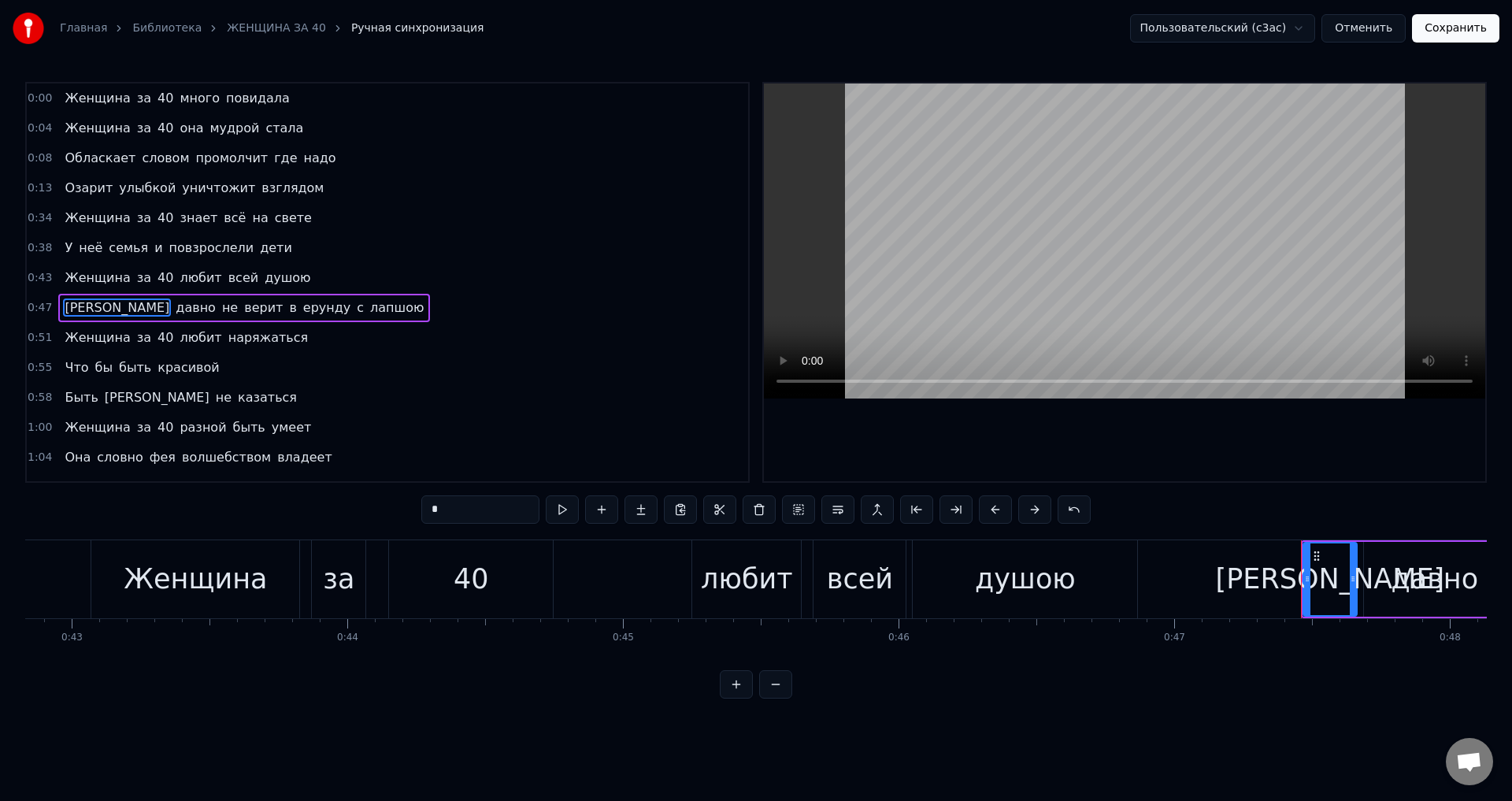
scroll to position [25, 0]
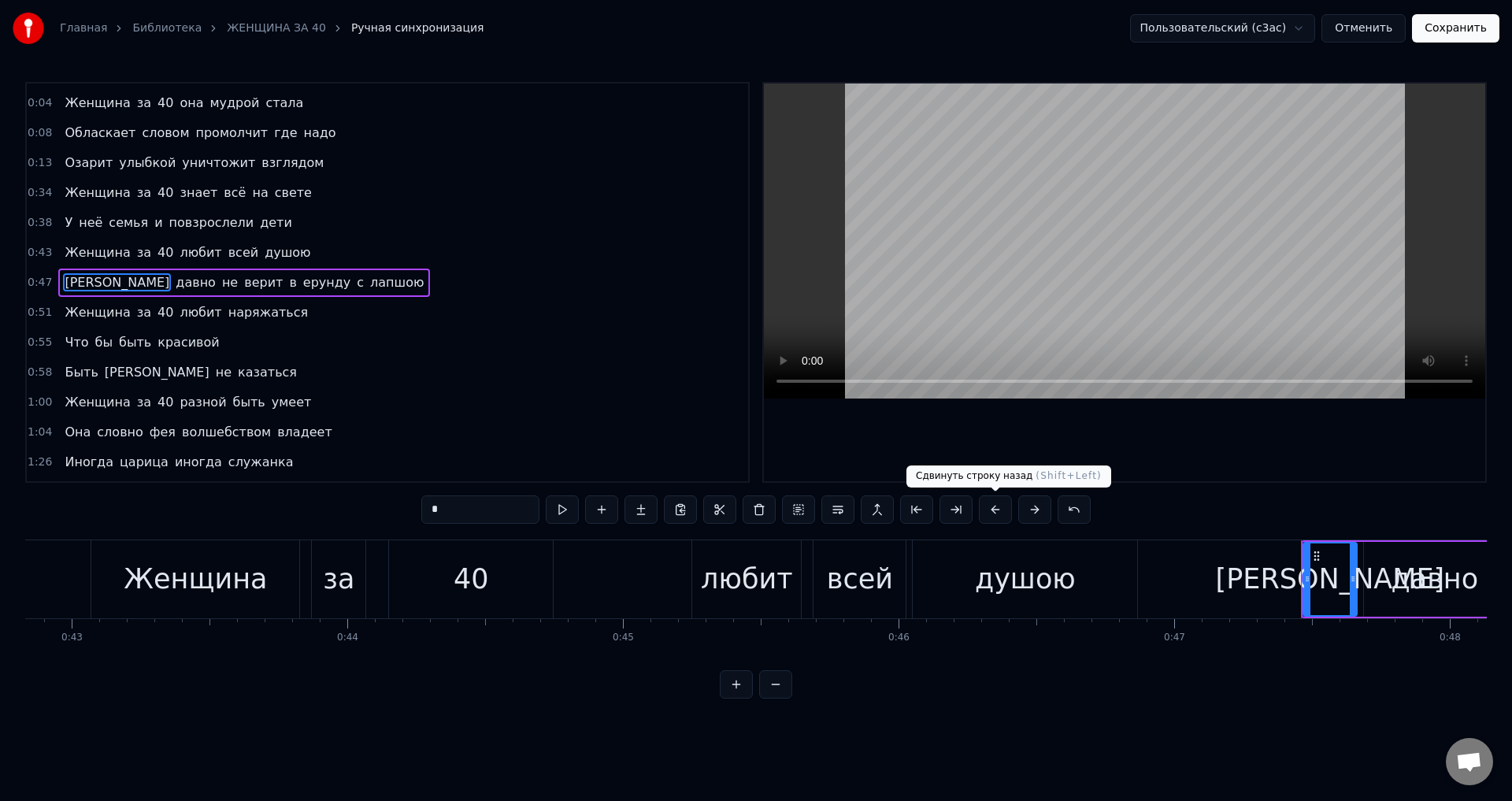
click at [993, 510] on button at bounding box center [995, 509] width 33 height 28
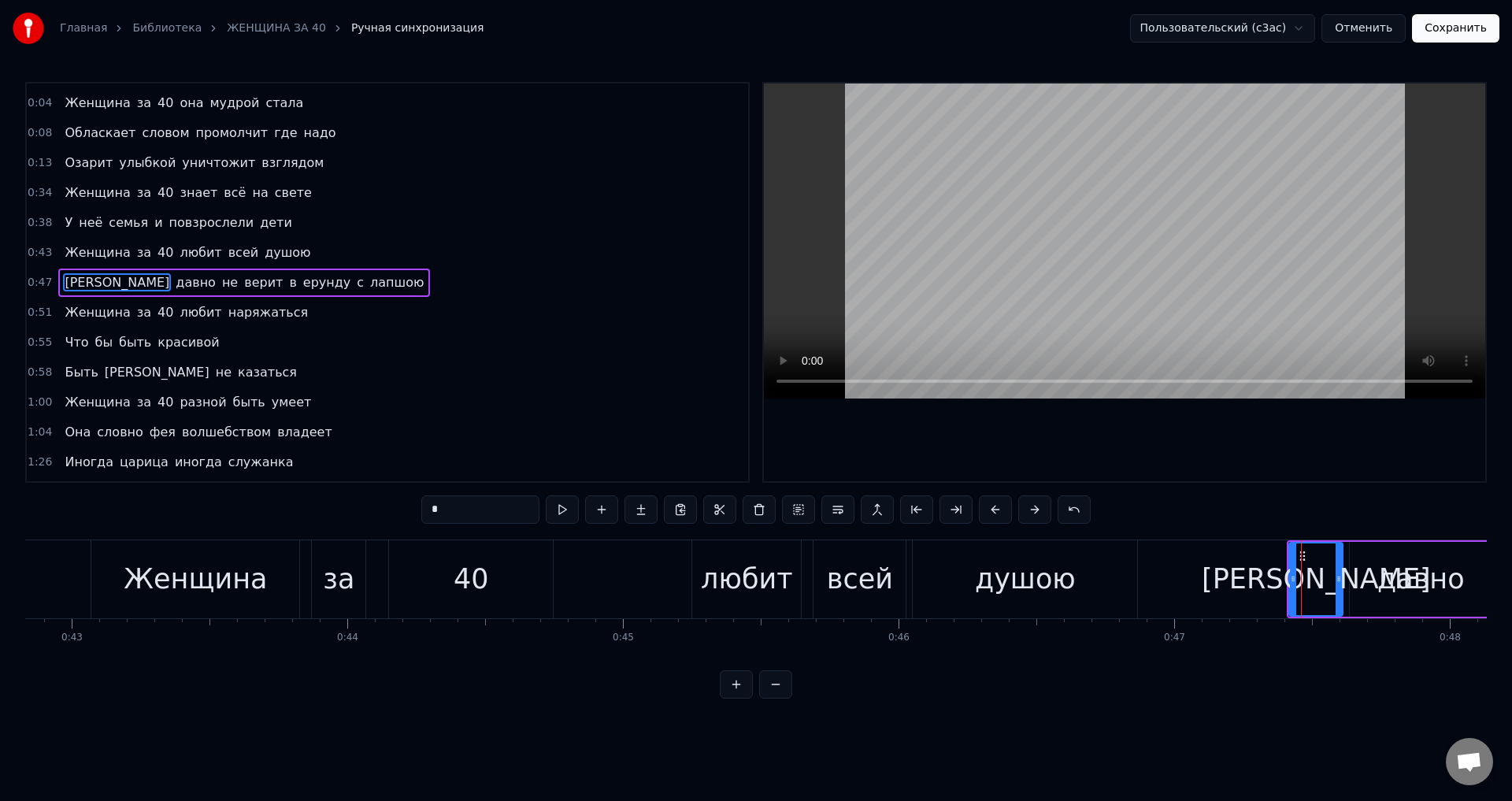
click at [70, 307] on span "Женщина" at bounding box center [97, 312] width 69 height 19
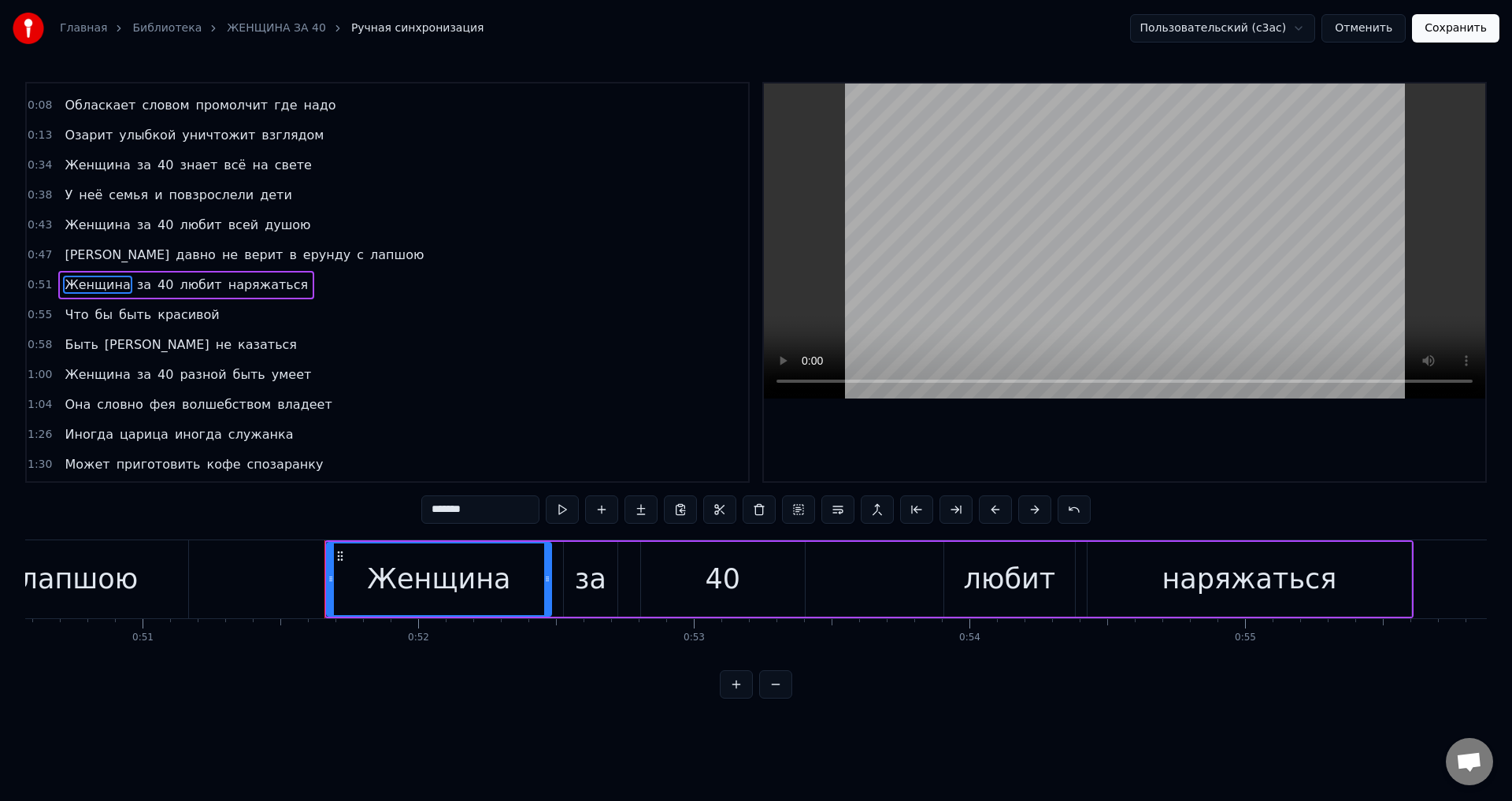
scroll to position [0, 14157]
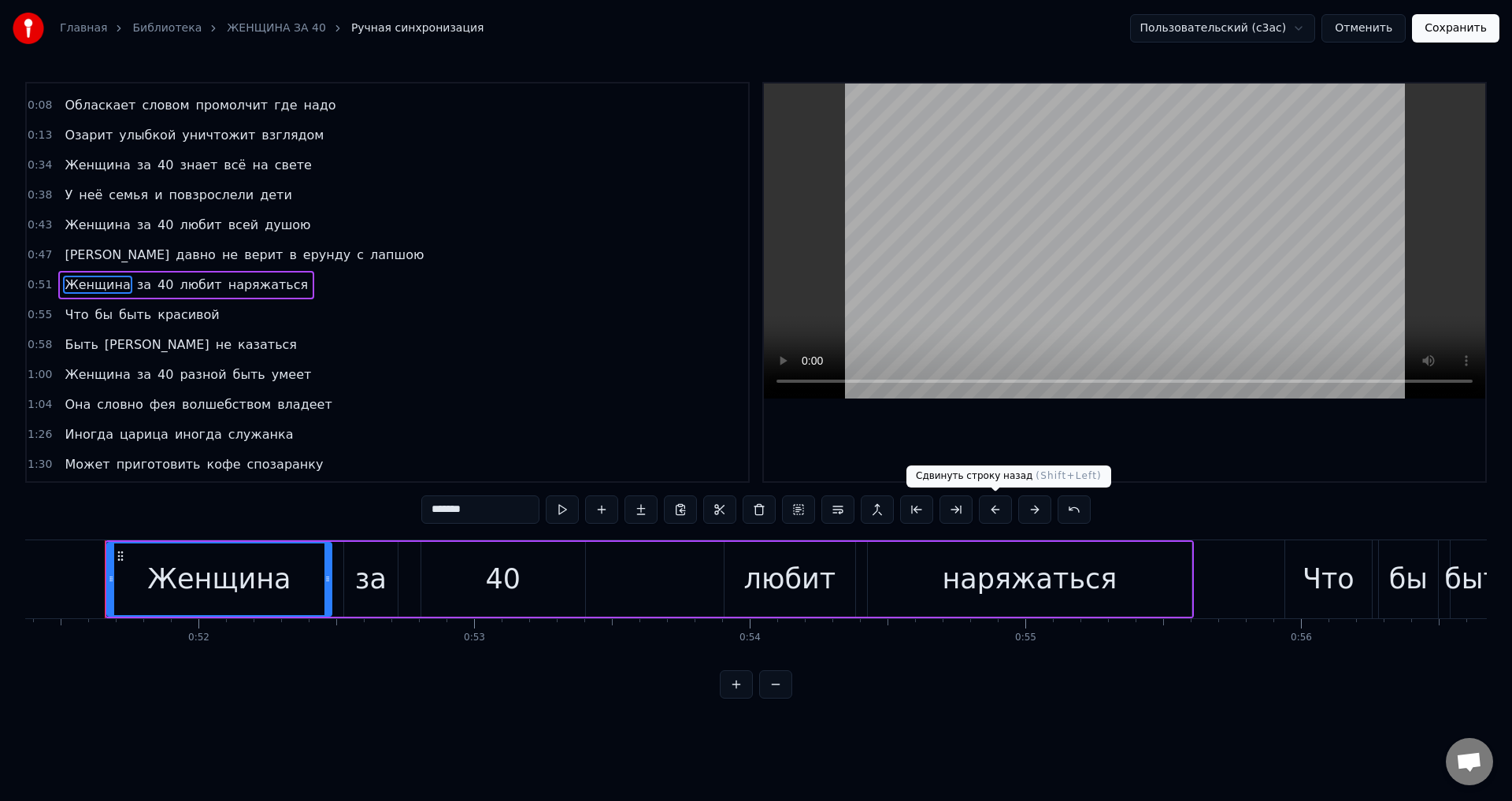
click at [999, 510] on button at bounding box center [995, 509] width 33 height 28
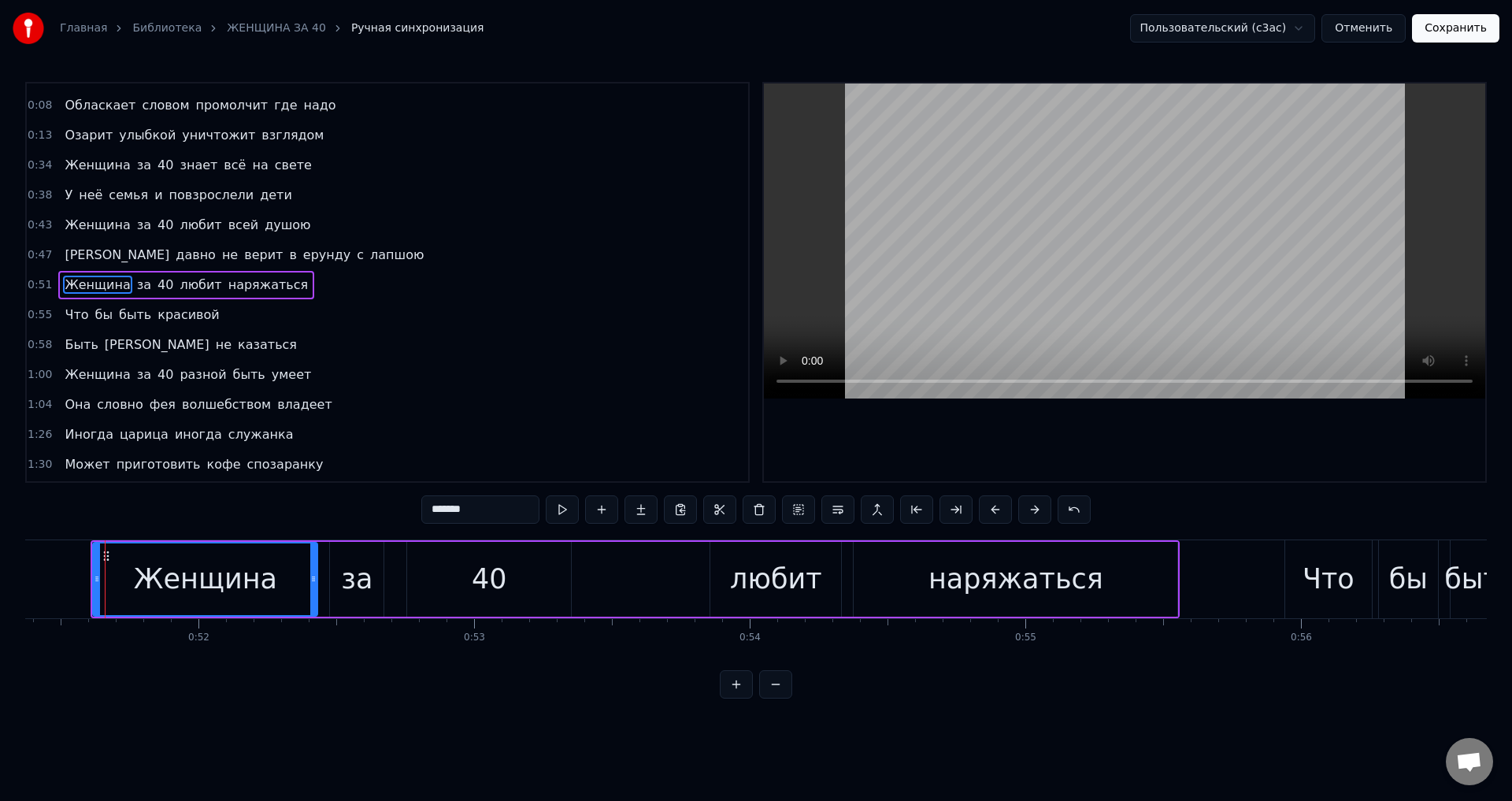
click at [78, 318] on span "Что" at bounding box center [75, 314] width 26 height 19
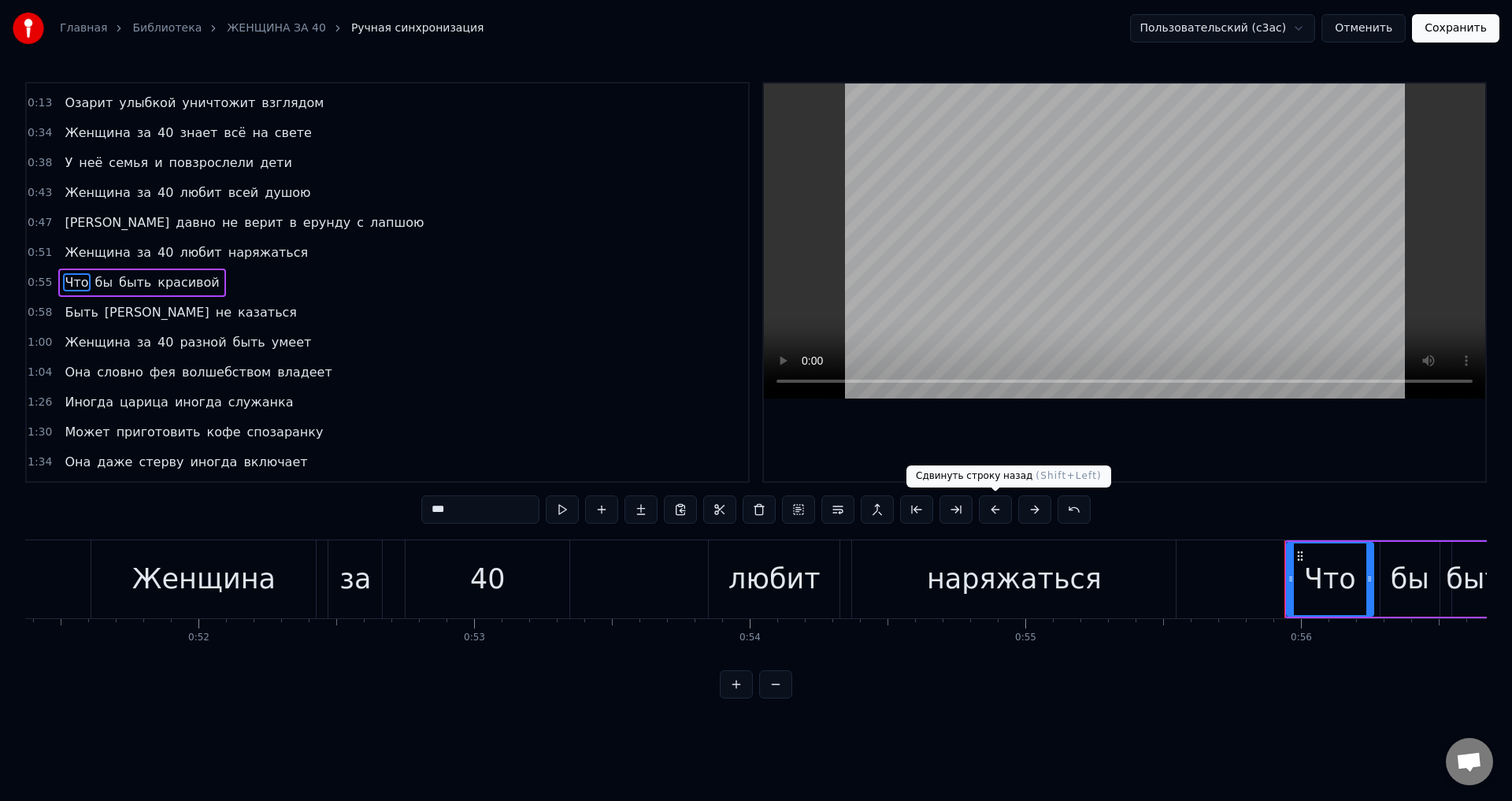
click at [998, 508] on button at bounding box center [995, 509] width 33 height 28
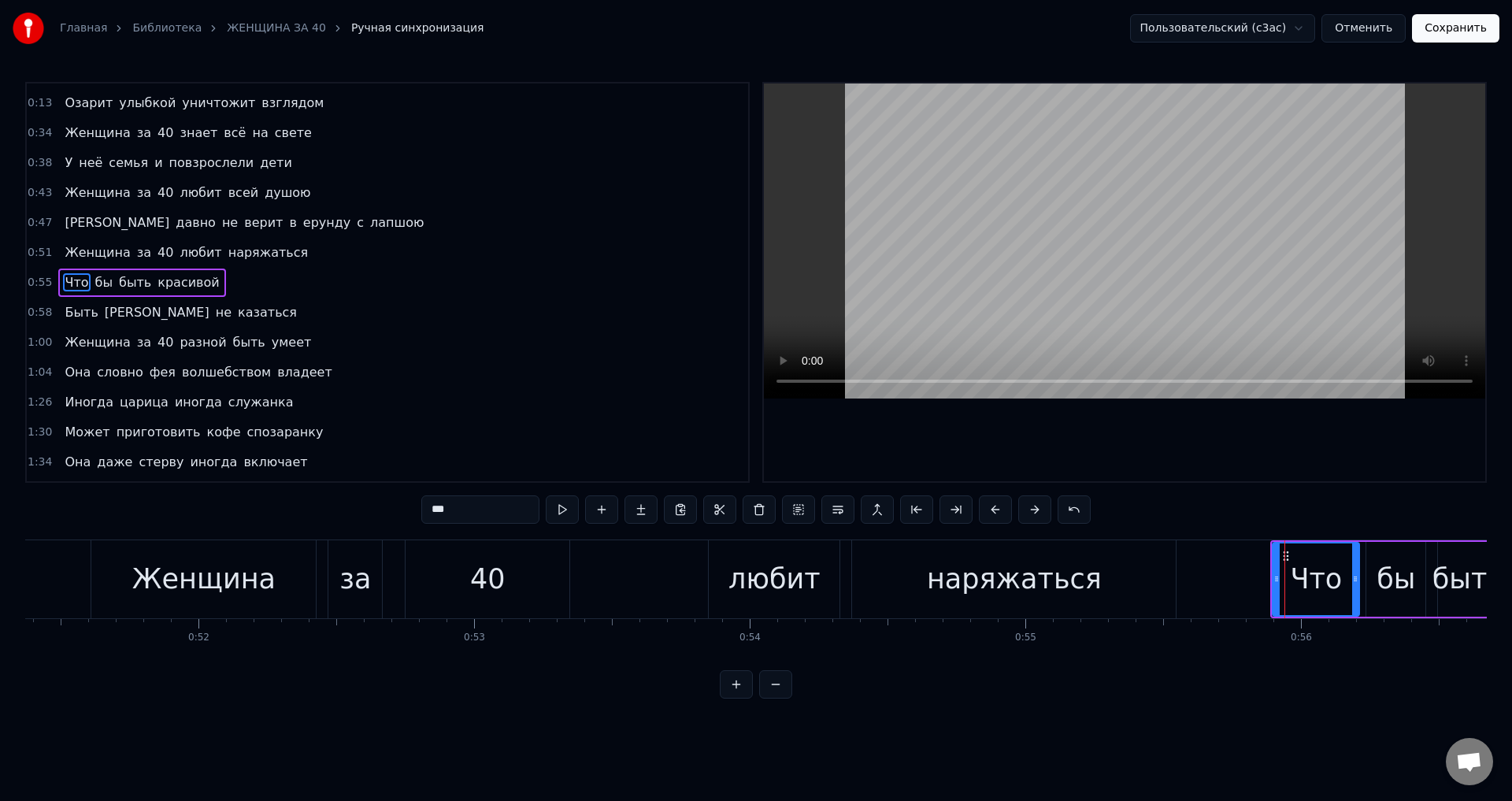
click at [78, 313] on span "Быть" at bounding box center [80, 312] width 36 height 19
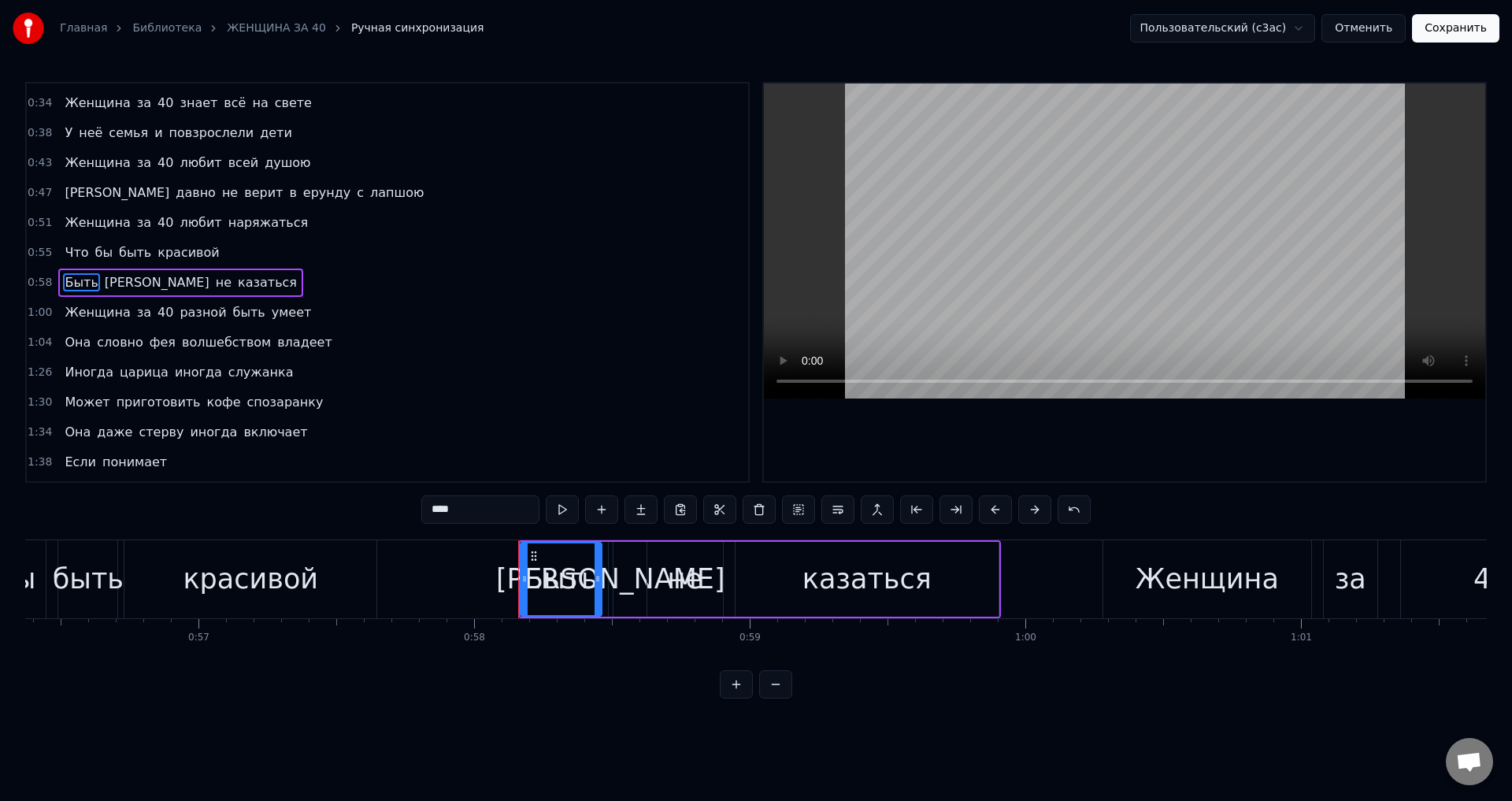
scroll to position [0, 15949]
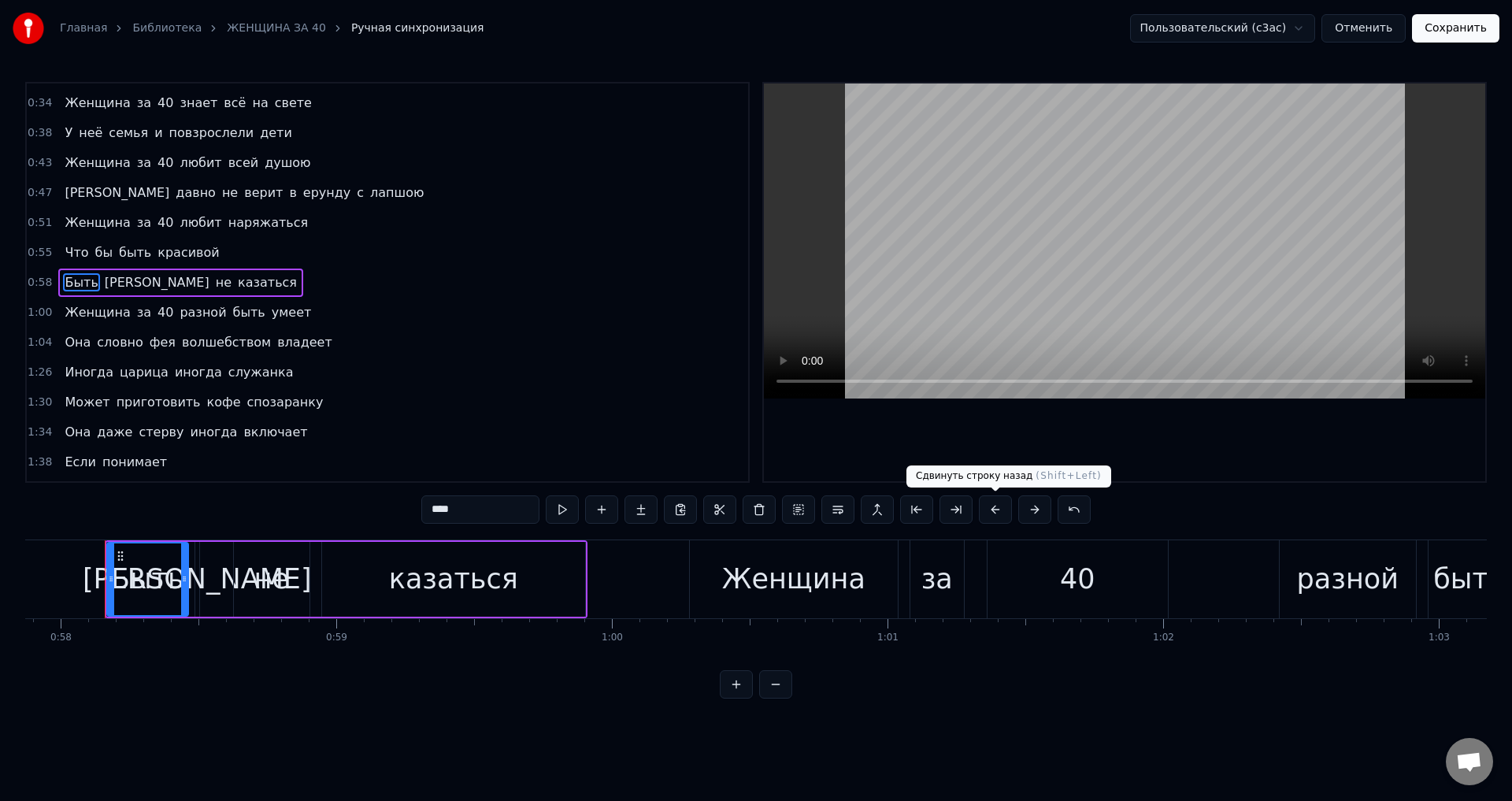
click at [996, 513] on button at bounding box center [995, 509] width 33 height 28
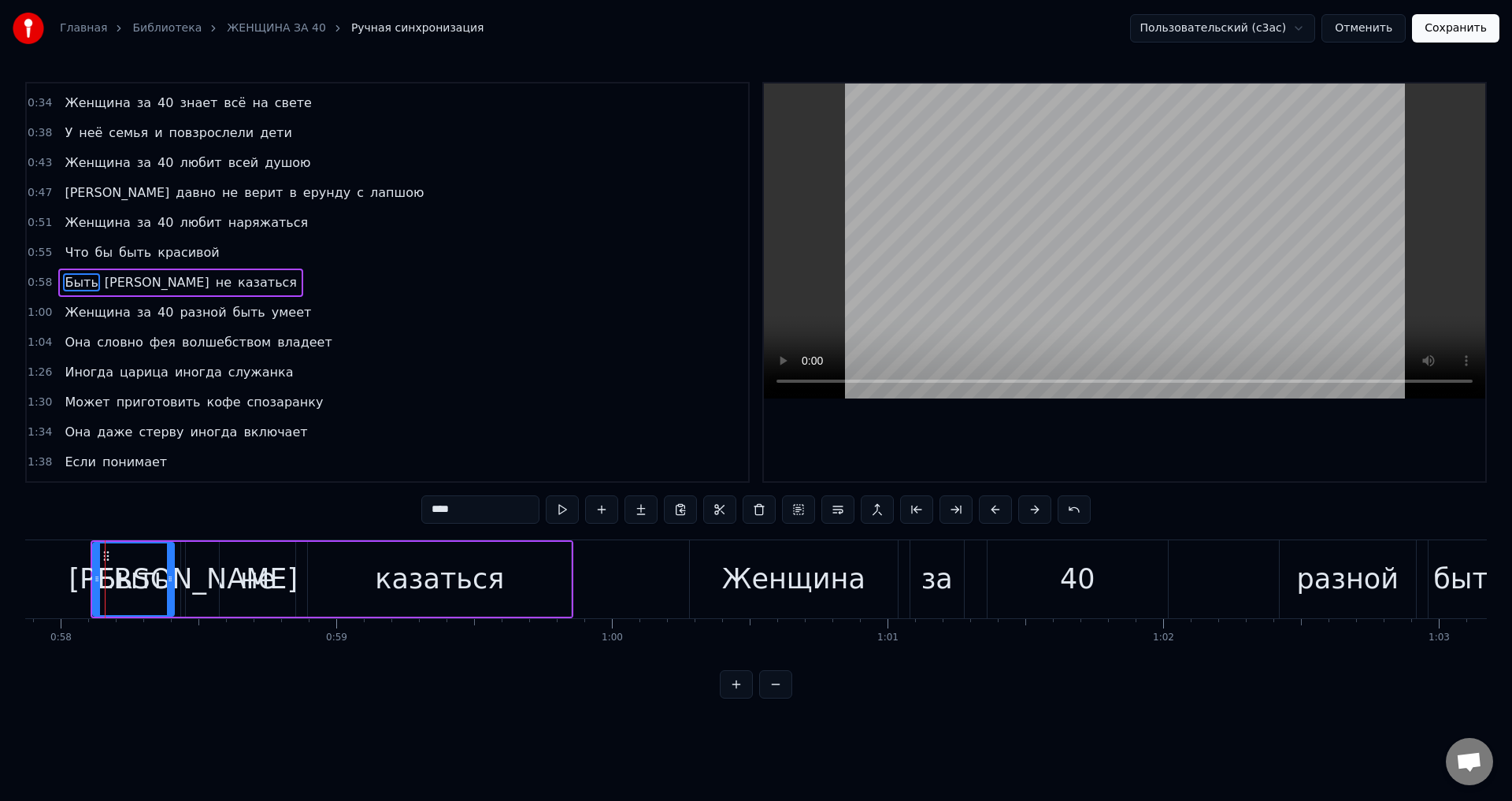
click at [107, 316] on span "Женщина" at bounding box center [97, 312] width 69 height 19
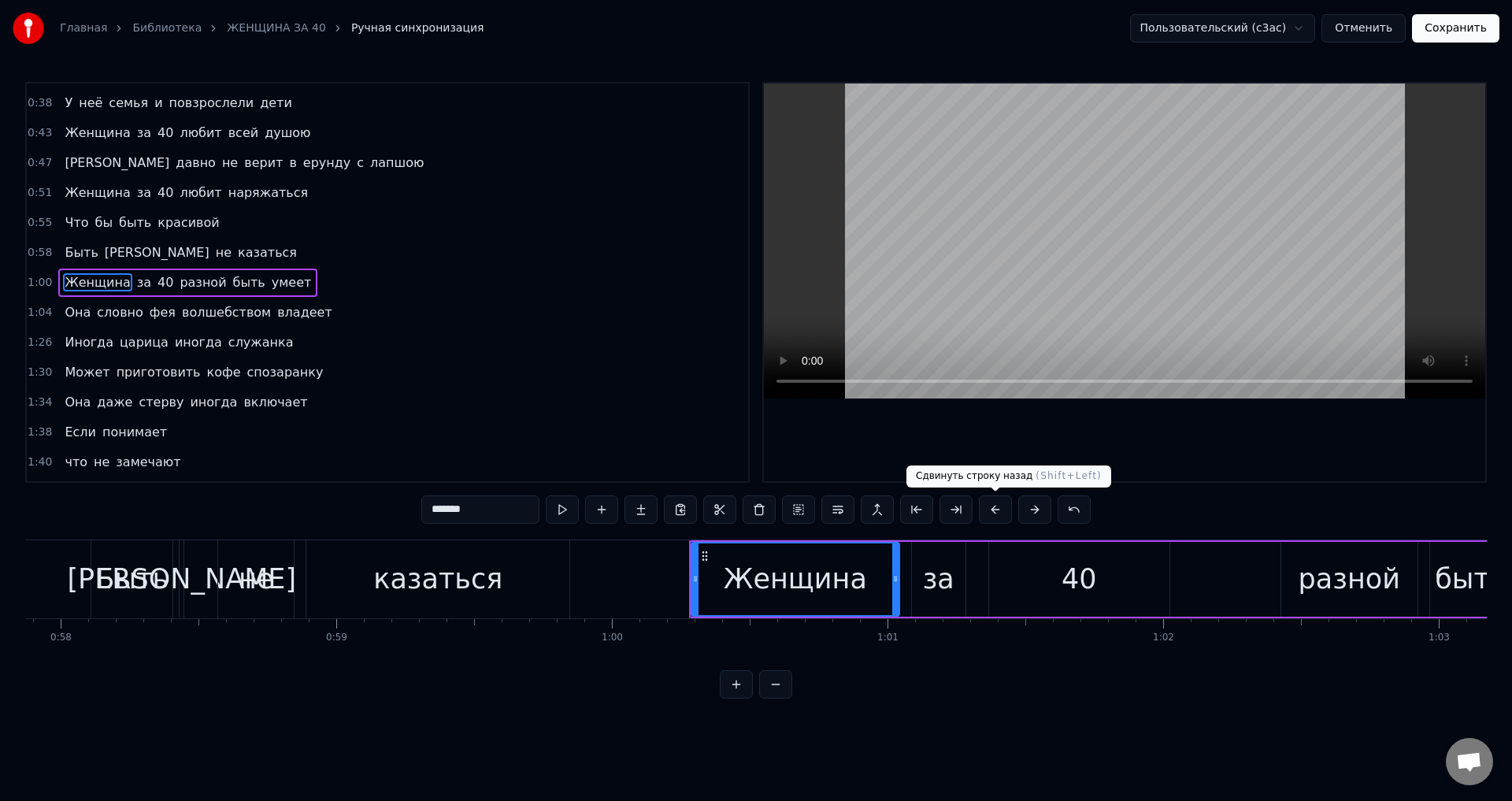
drag, startPoint x: 999, startPoint y: 507, endPoint x: 885, endPoint y: 507, distance: 114.0
click at [997, 509] on button at bounding box center [995, 509] width 33 height 28
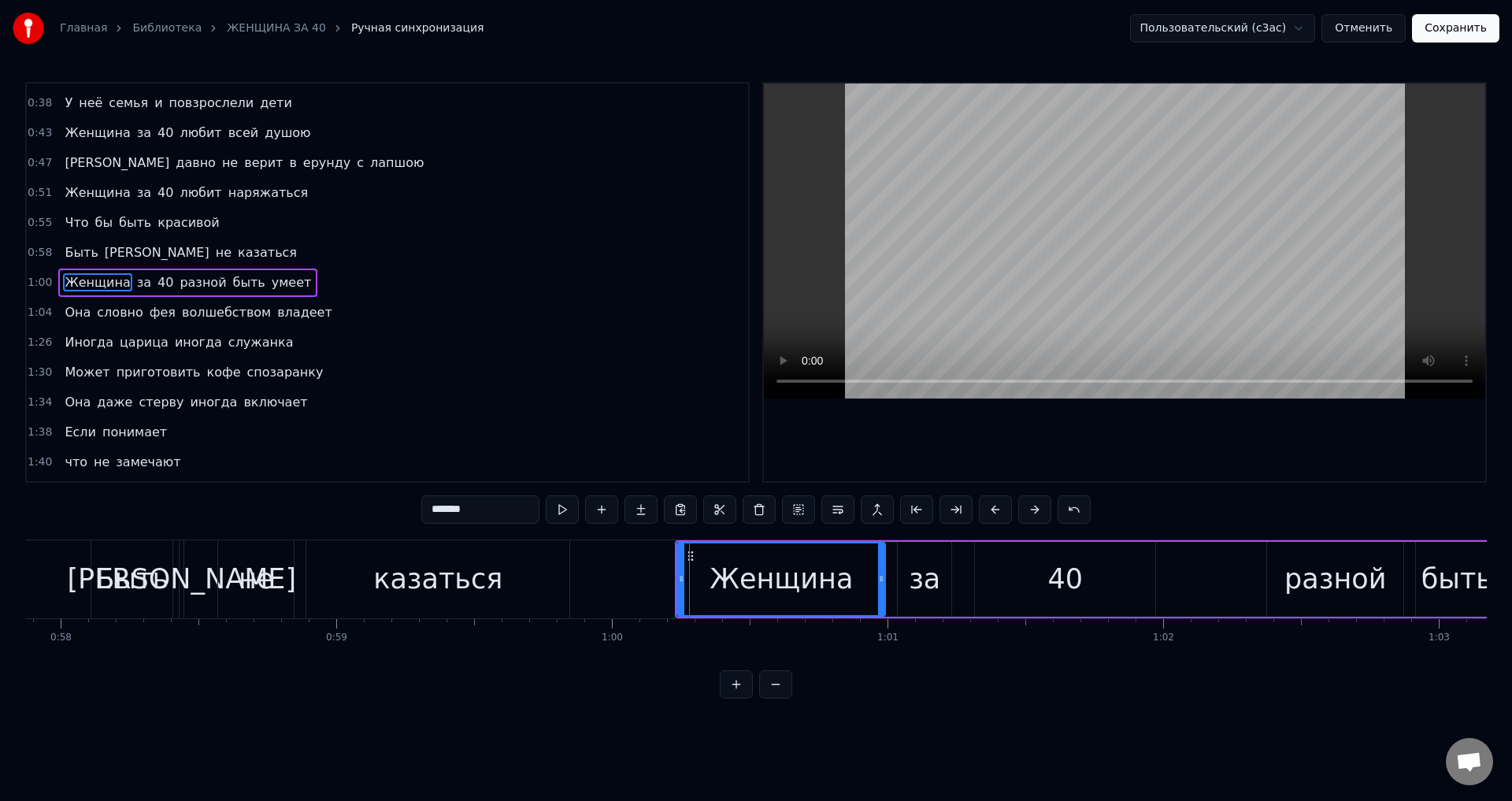
click at [72, 315] on span "Она" at bounding box center [77, 312] width 29 height 19
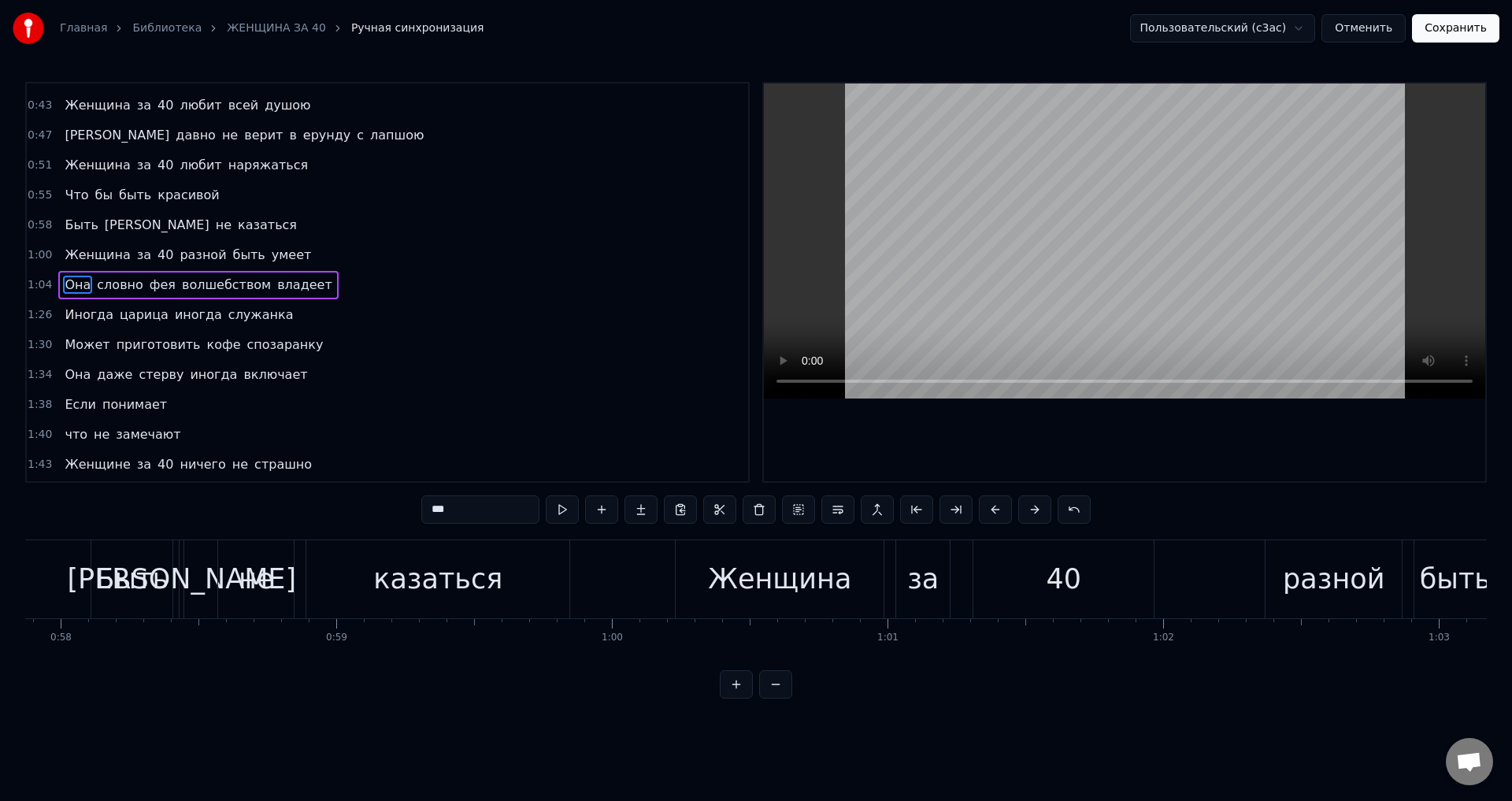
scroll to position [175, 0]
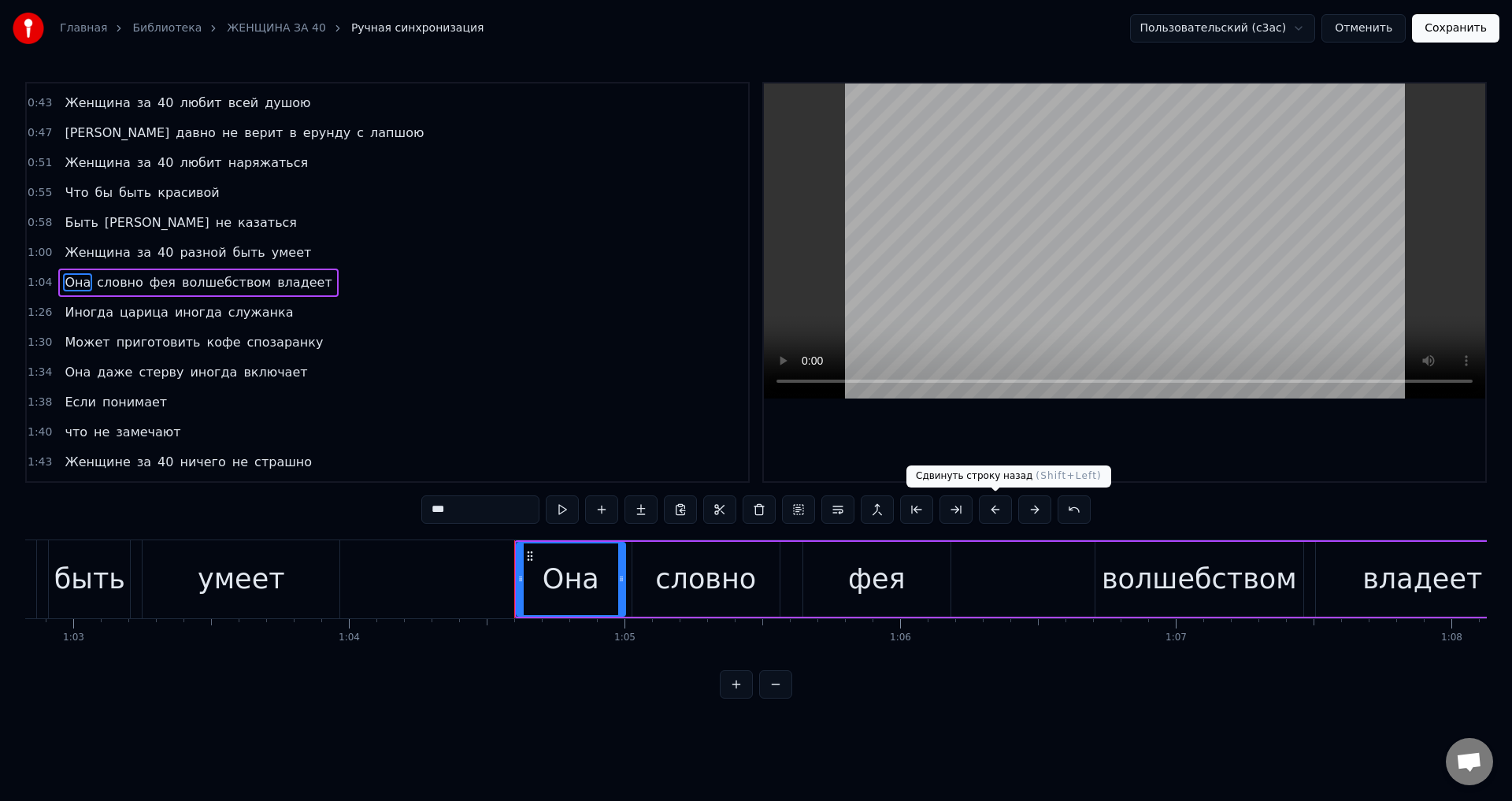
click at [993, 512] on button at bounding box center [995, 509] width 33 height 28
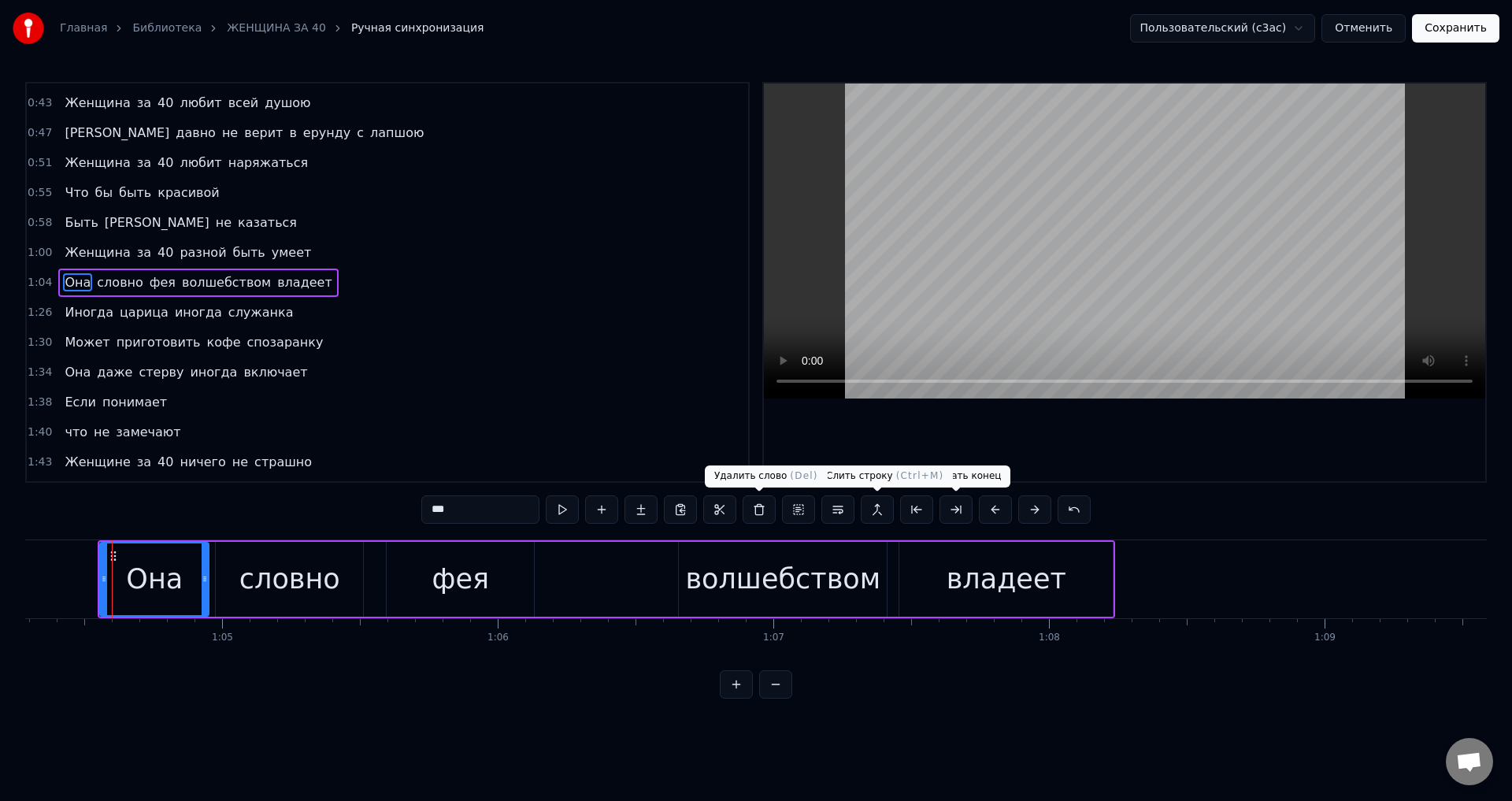
scroll to position [0, 17723]
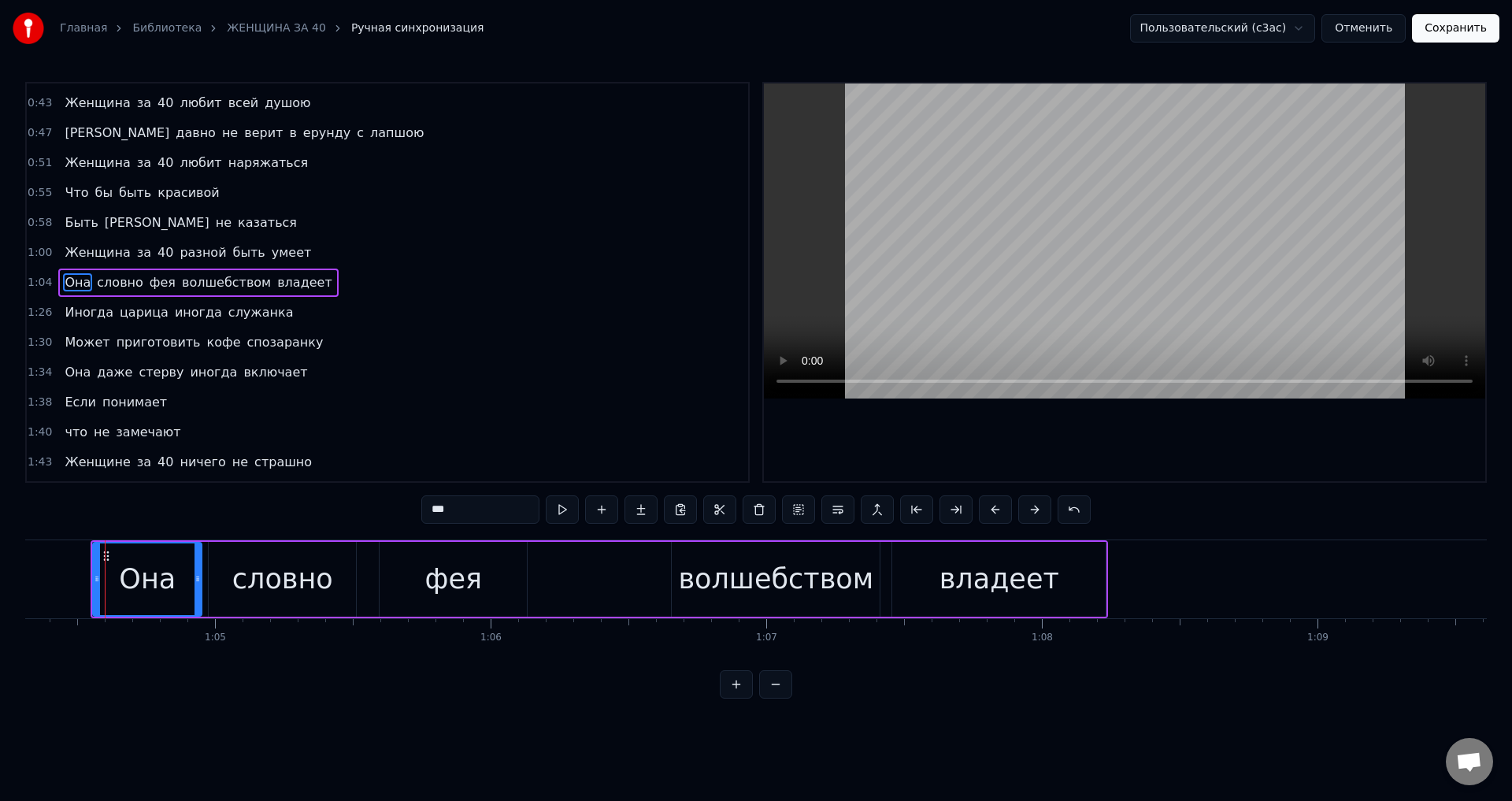
click at [78, 316] on span "Иногда" at bounding box center [88, 312] width 52 height 19
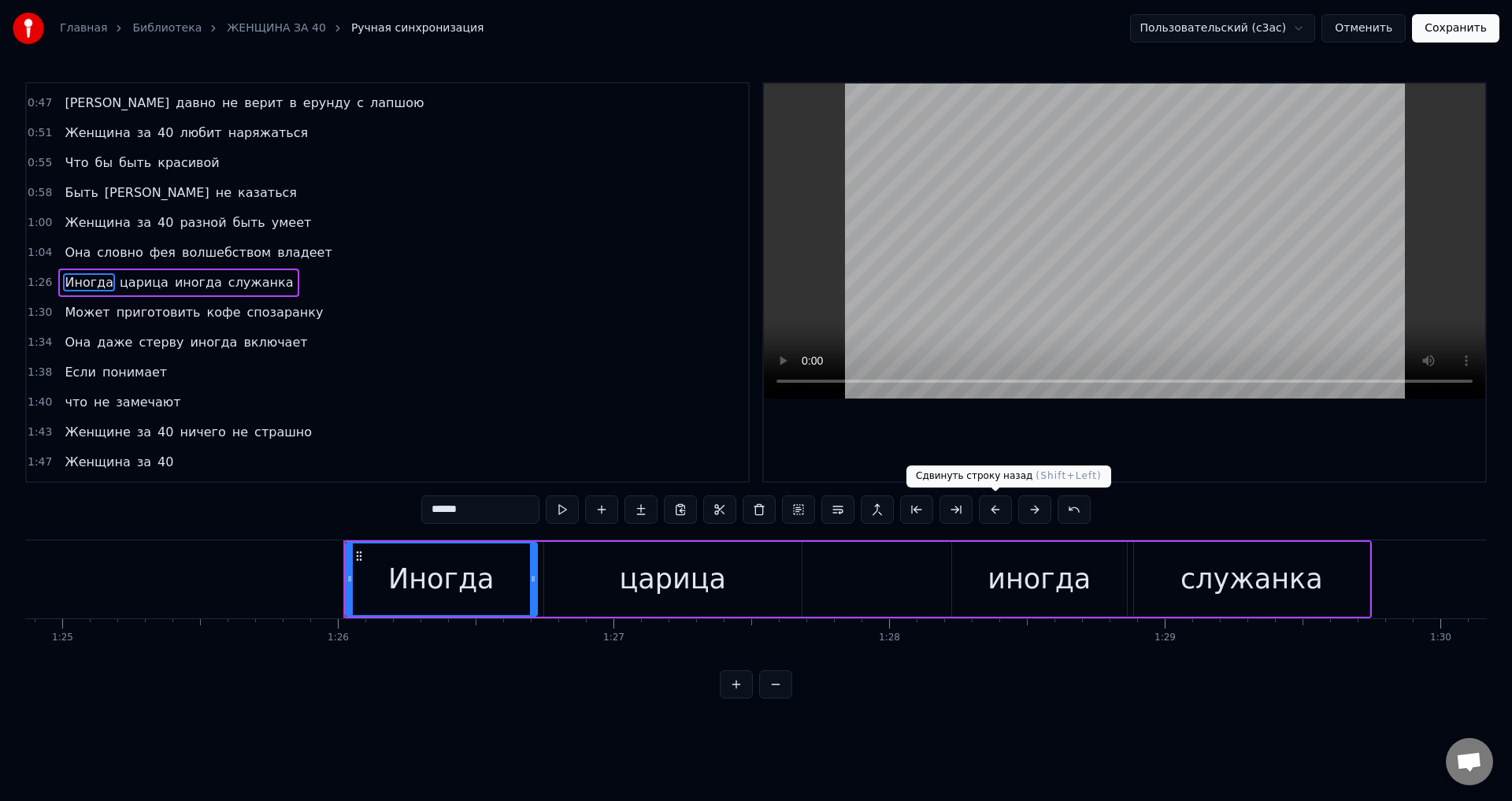
scroll to position [0, 23626]
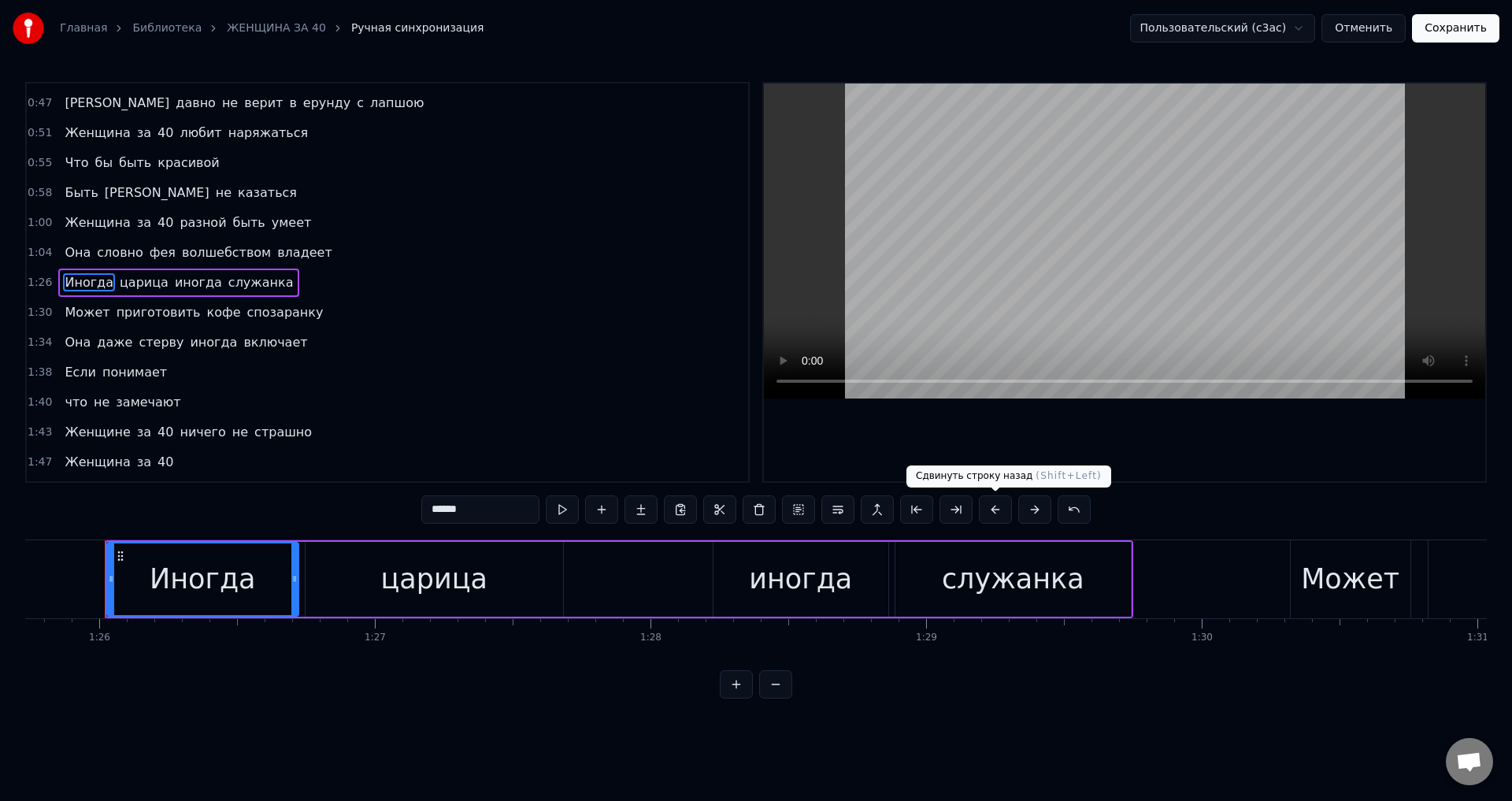
click at [998, 518] on button at bounding box center [995, 509] width 33 height 28
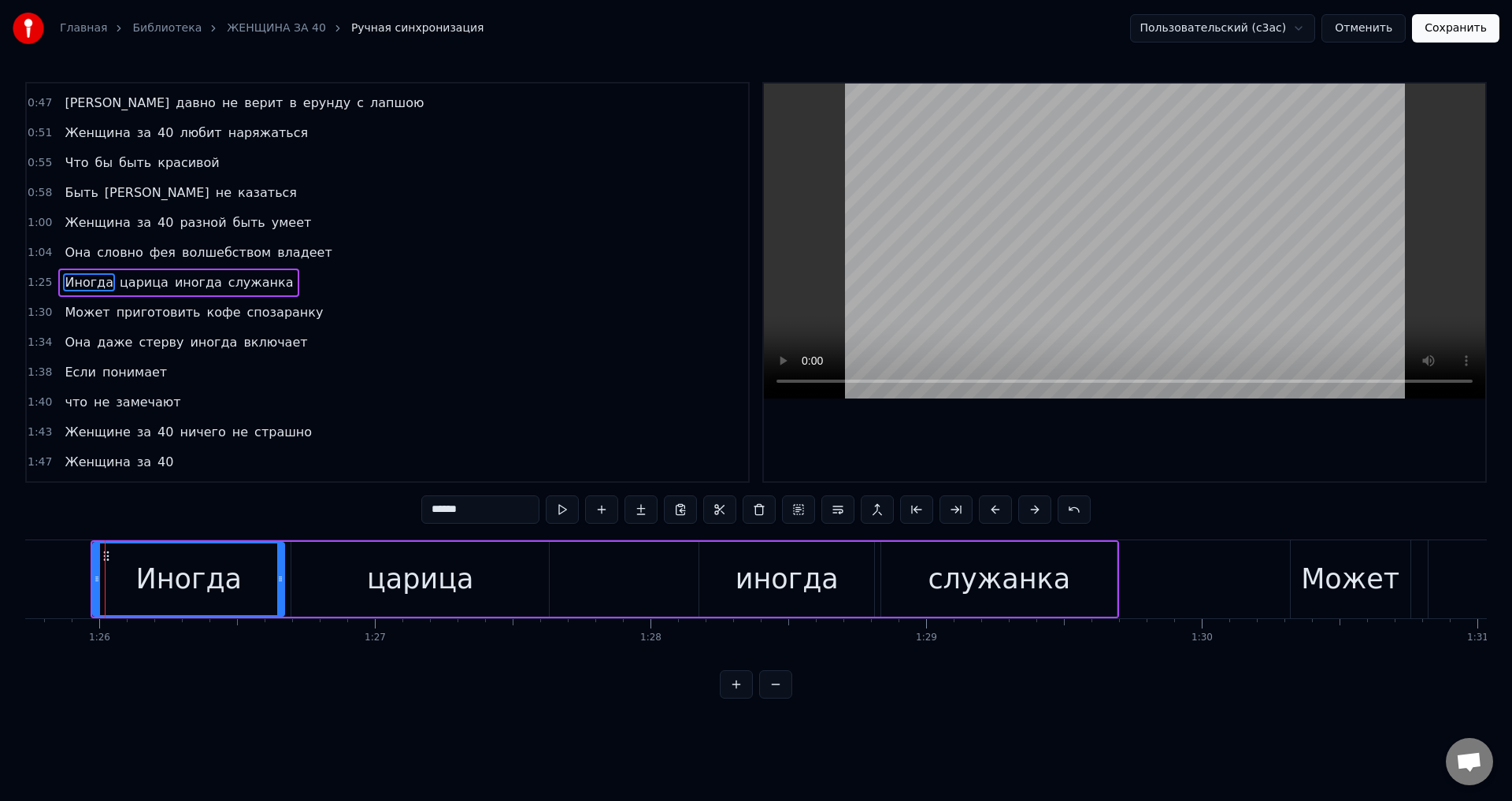
drag, startPoint x: 71, startPoint y: 314, endPoint x: 85, endPoint y: 337, distance: 26.9
click at [72, 314] on span "Может" at bounding box center [86, 312] width 48 height 19
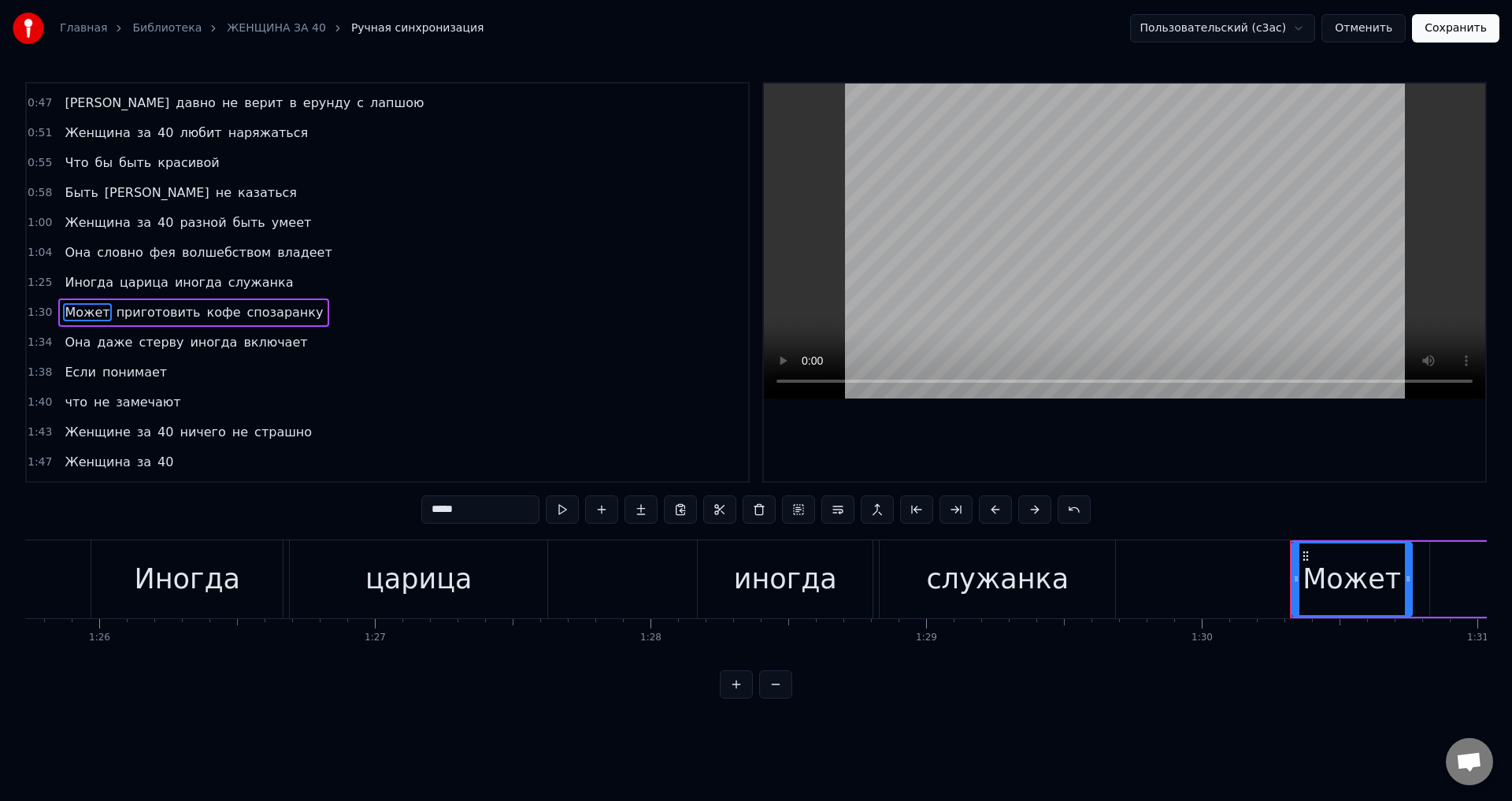
scroll to position [235, 0]
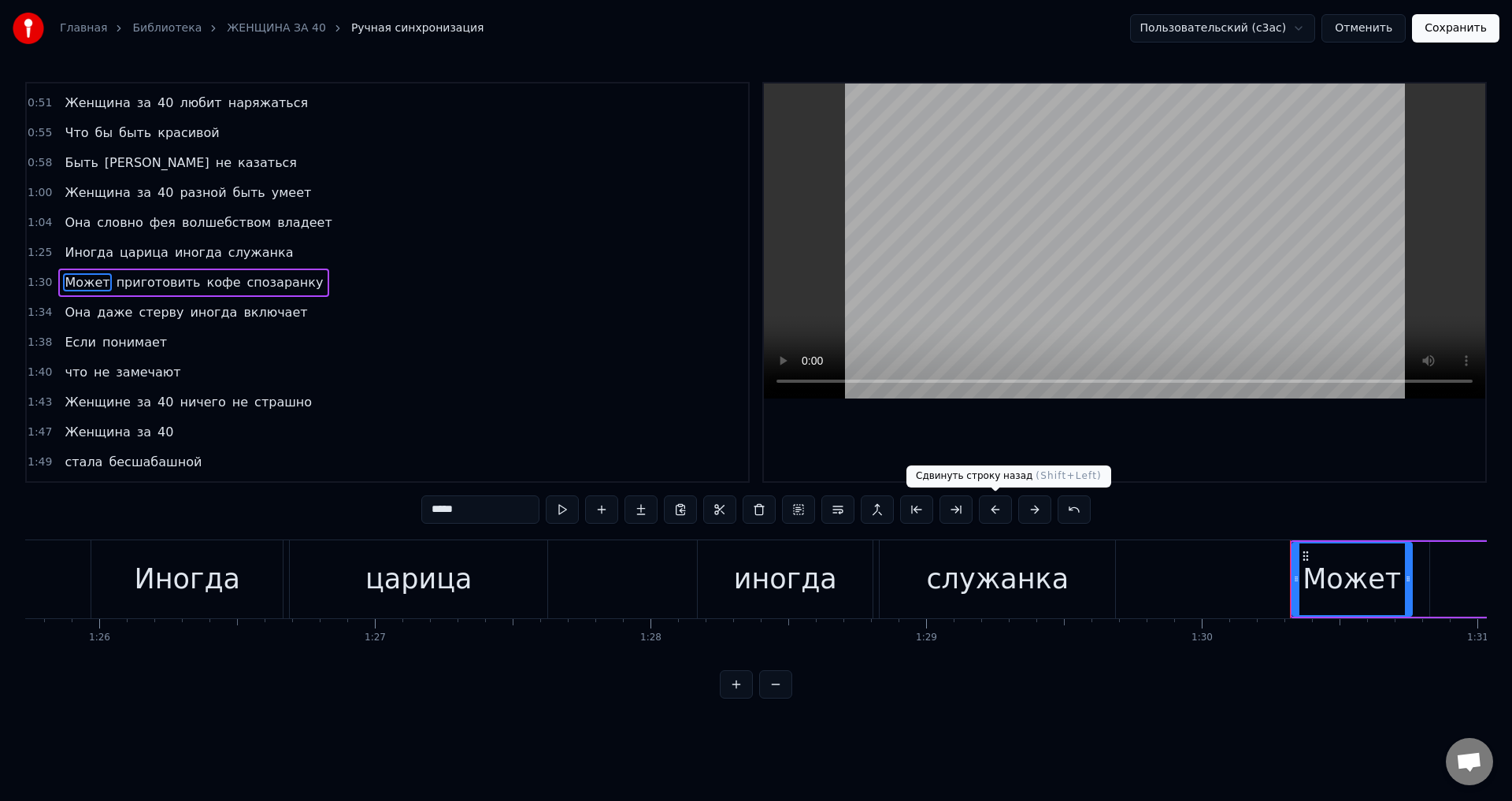
click at [996, 514] on button at bounding box center [995, 509] width 33 height 28
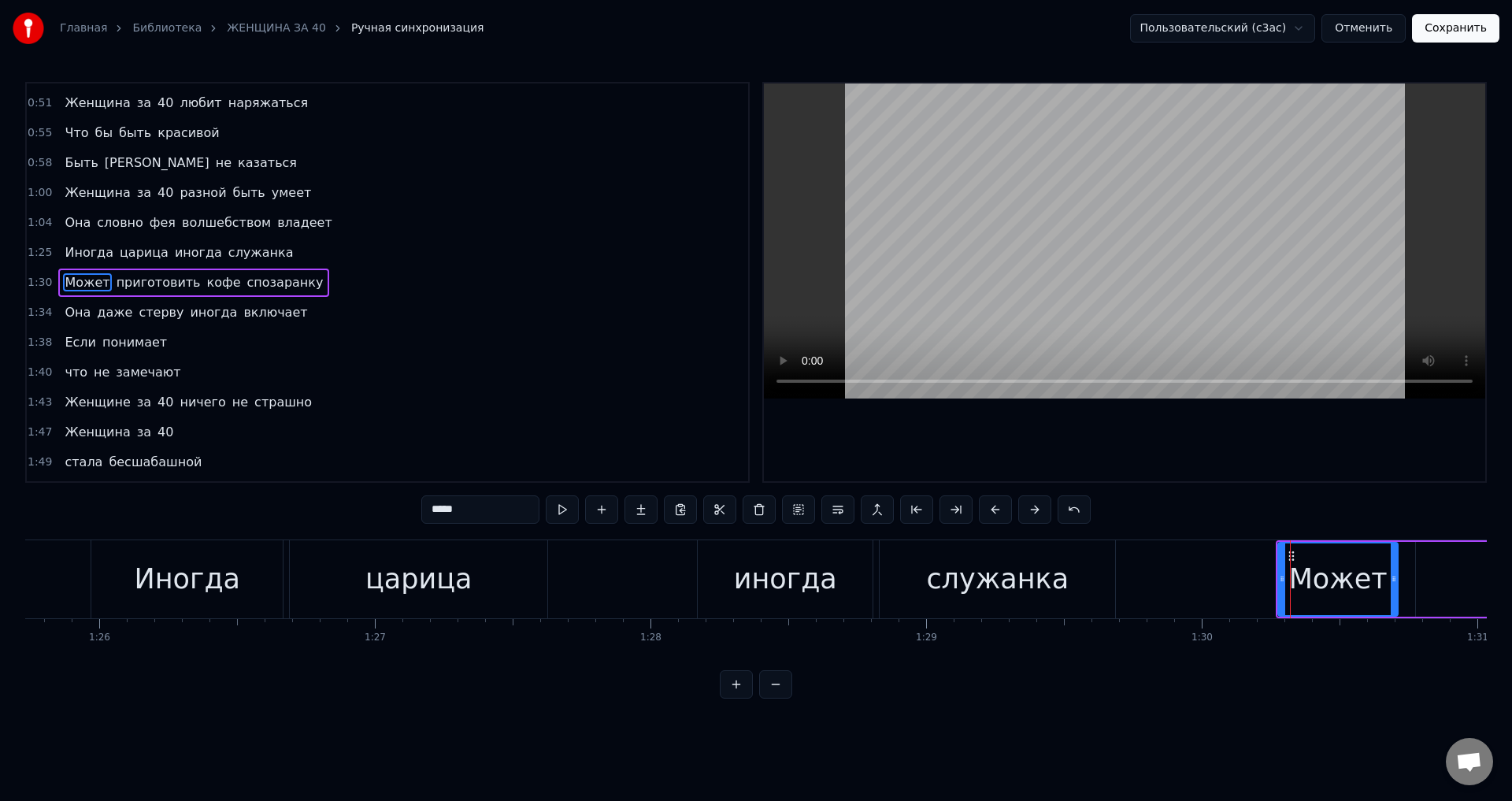
click at [74, 315] on span "Она" at bounding box center [77, 312] width 29 height 19
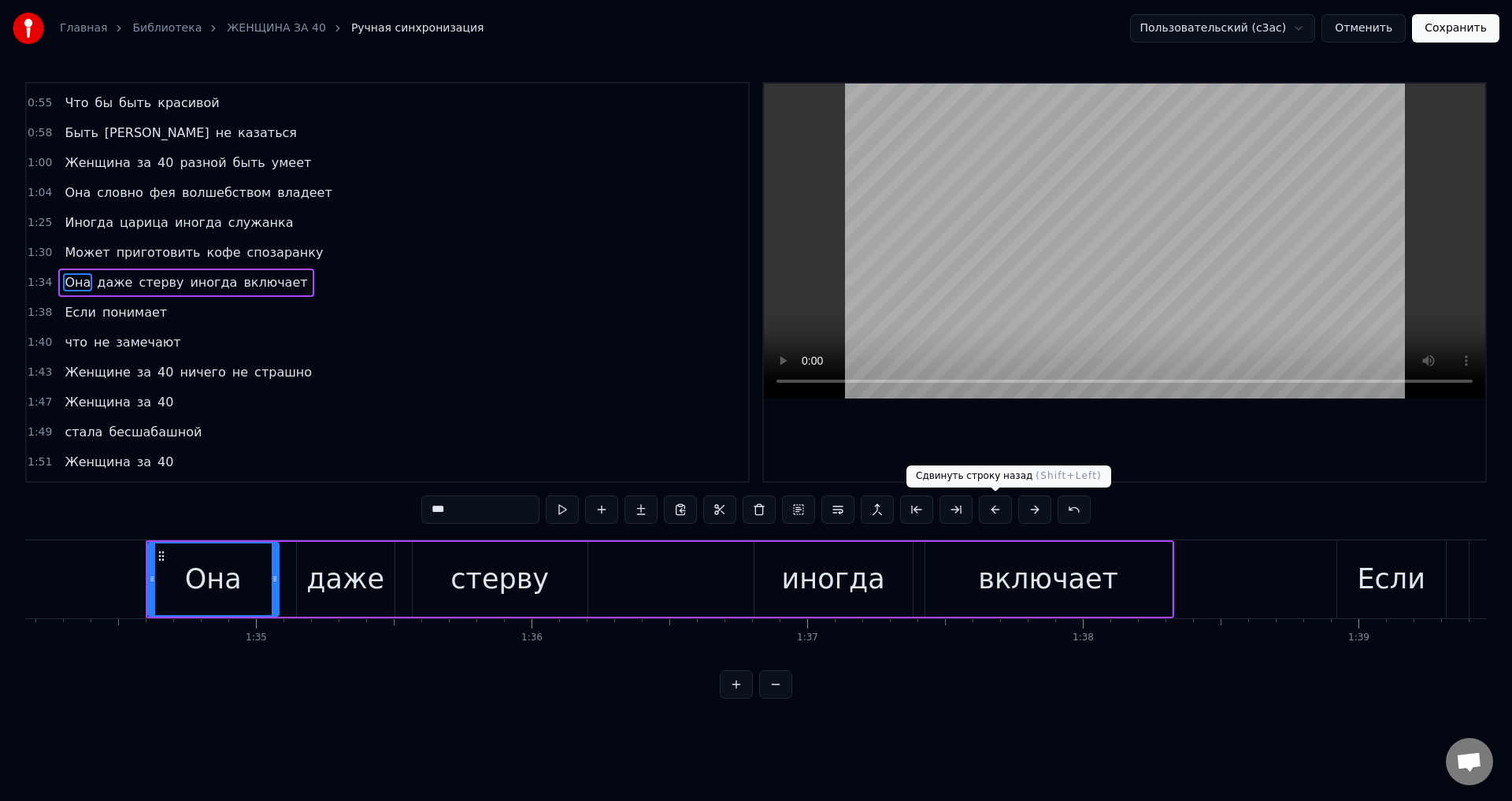
scroll to position [0, 25991]
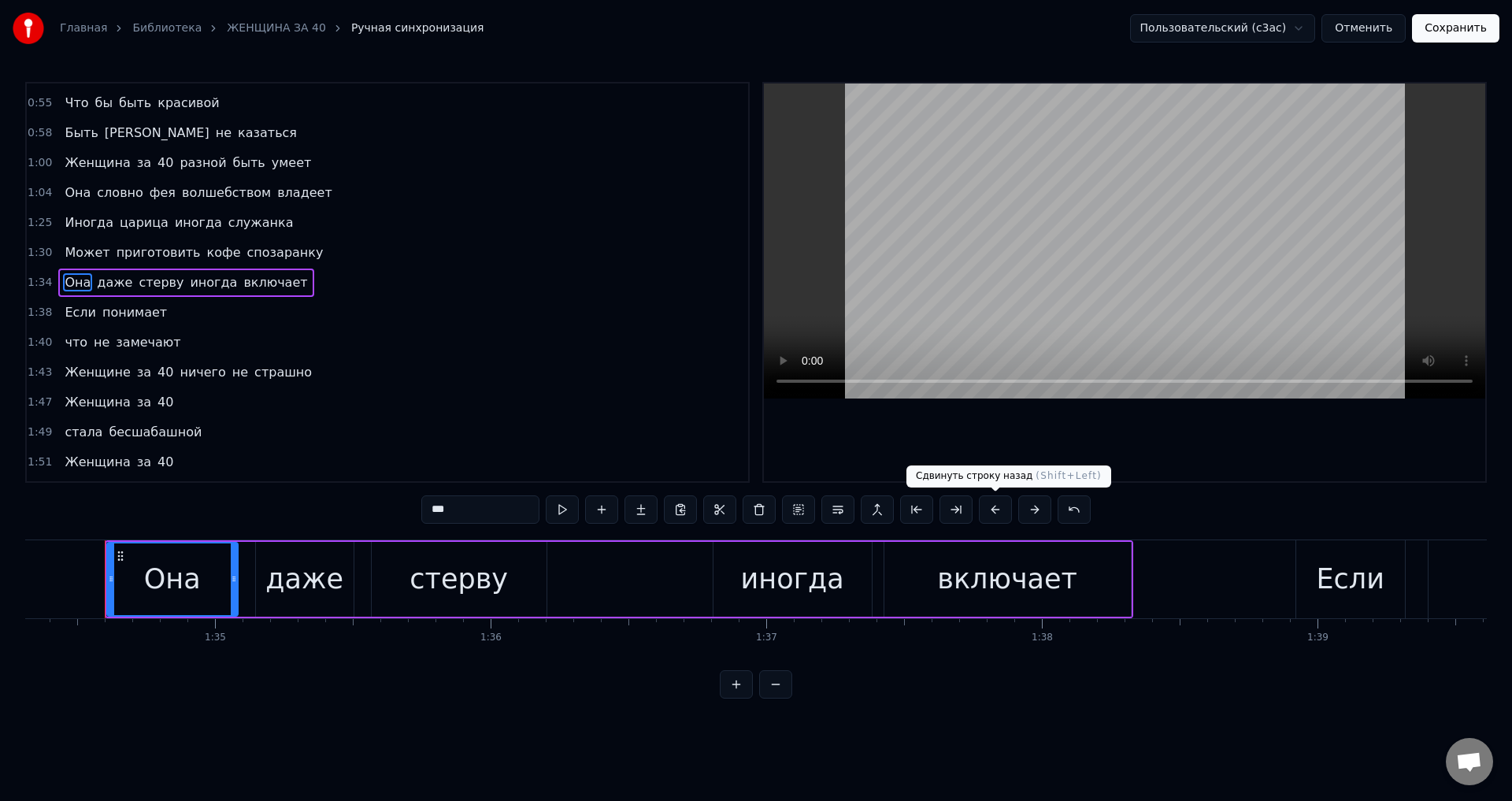
click at [999, 511] on button at bounding box center [995, 509] width 33 height 28
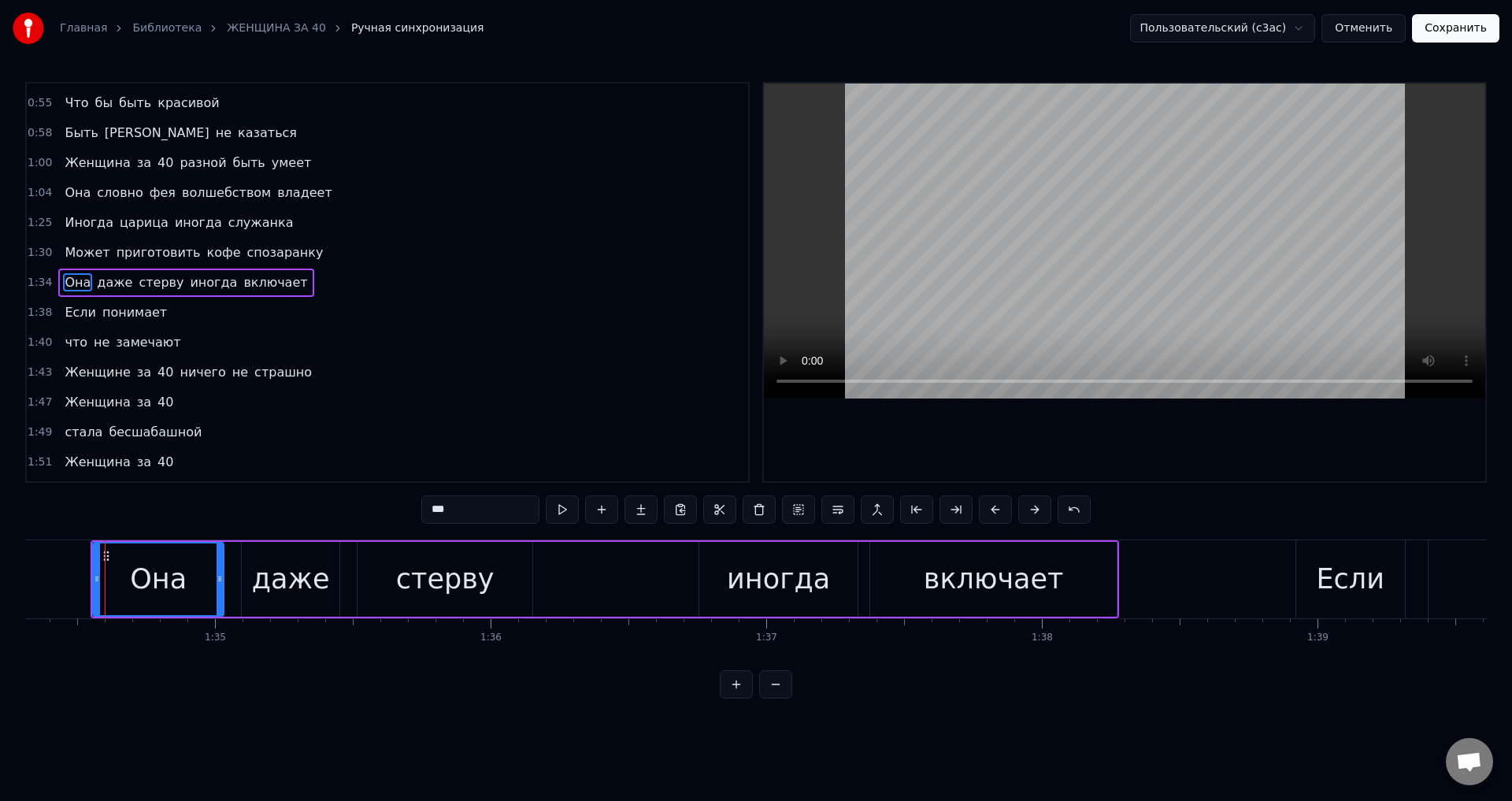
drag, startPoint x: 71, startPoint y: 316, endPoint x: 175, endPoint y: 351, distance: 109.7
click at [71, 317] on span "Если" at bounding box center [79, 312] width 34 height 19
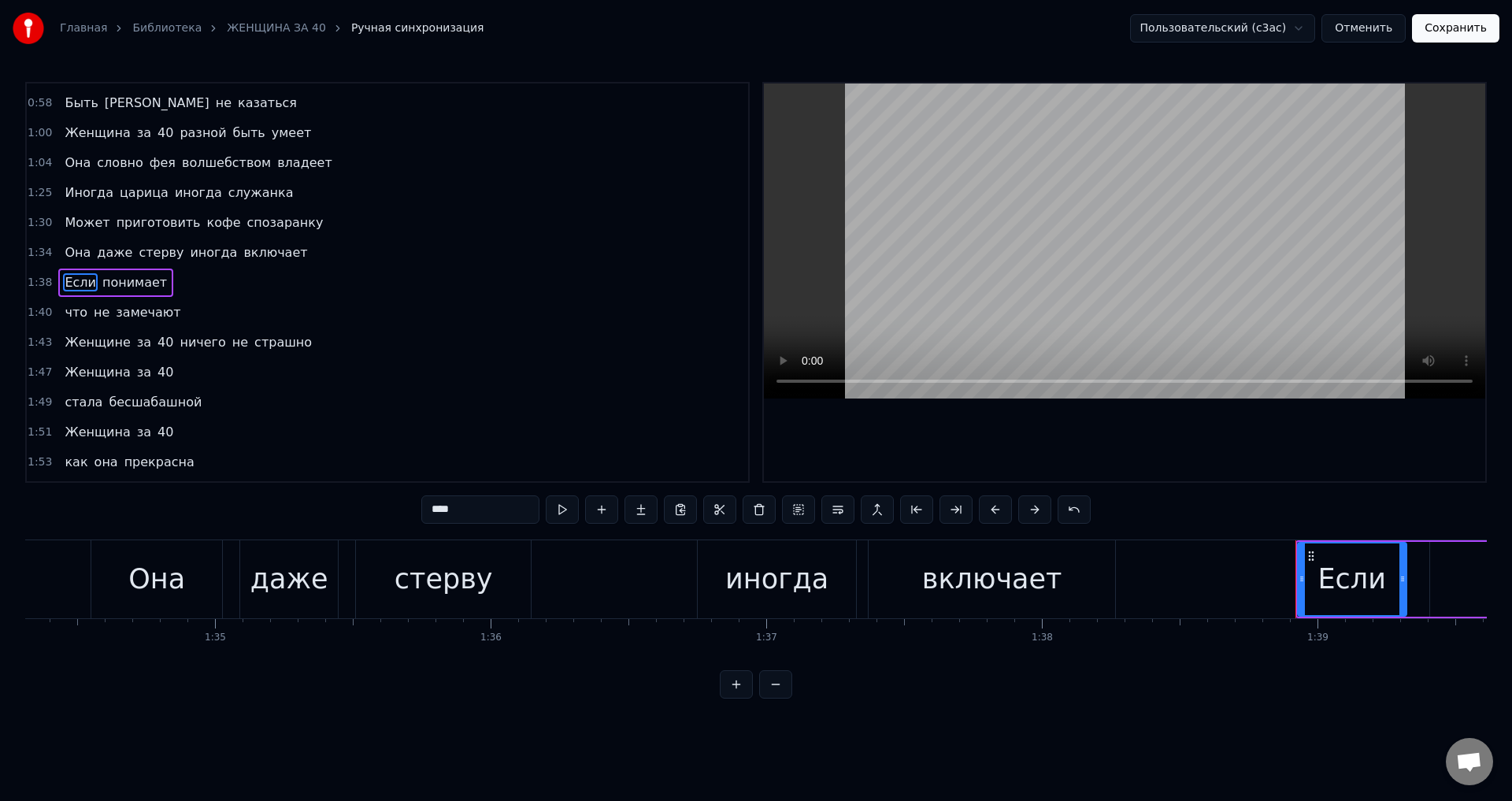
click at [993, 513] on button at bounding box center [995, 509] width 33 height 28
click at [63, 315] on span "что" at bounding box center [75, 312] width 26 height 19
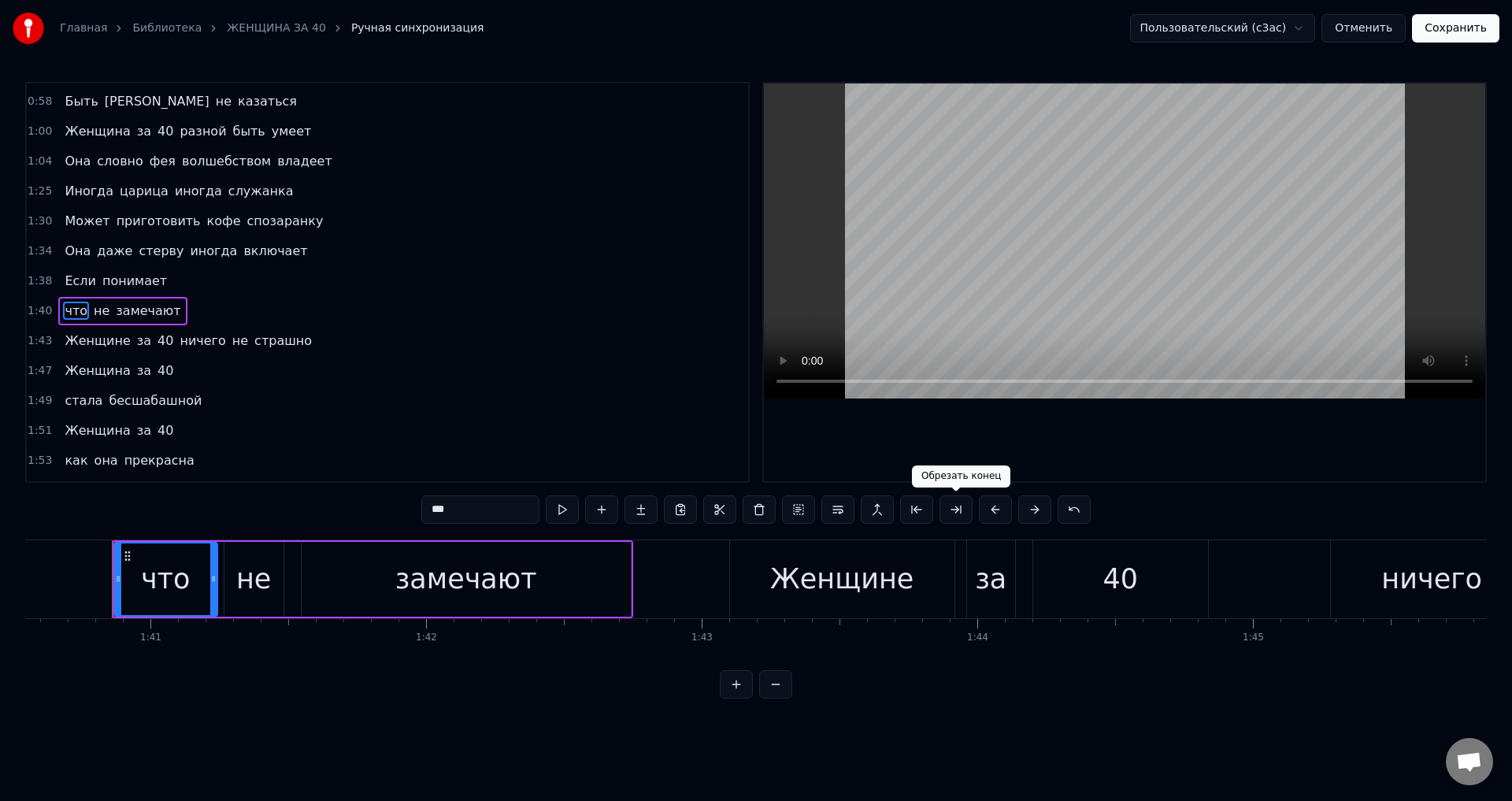
scroll to position [0, 27716]
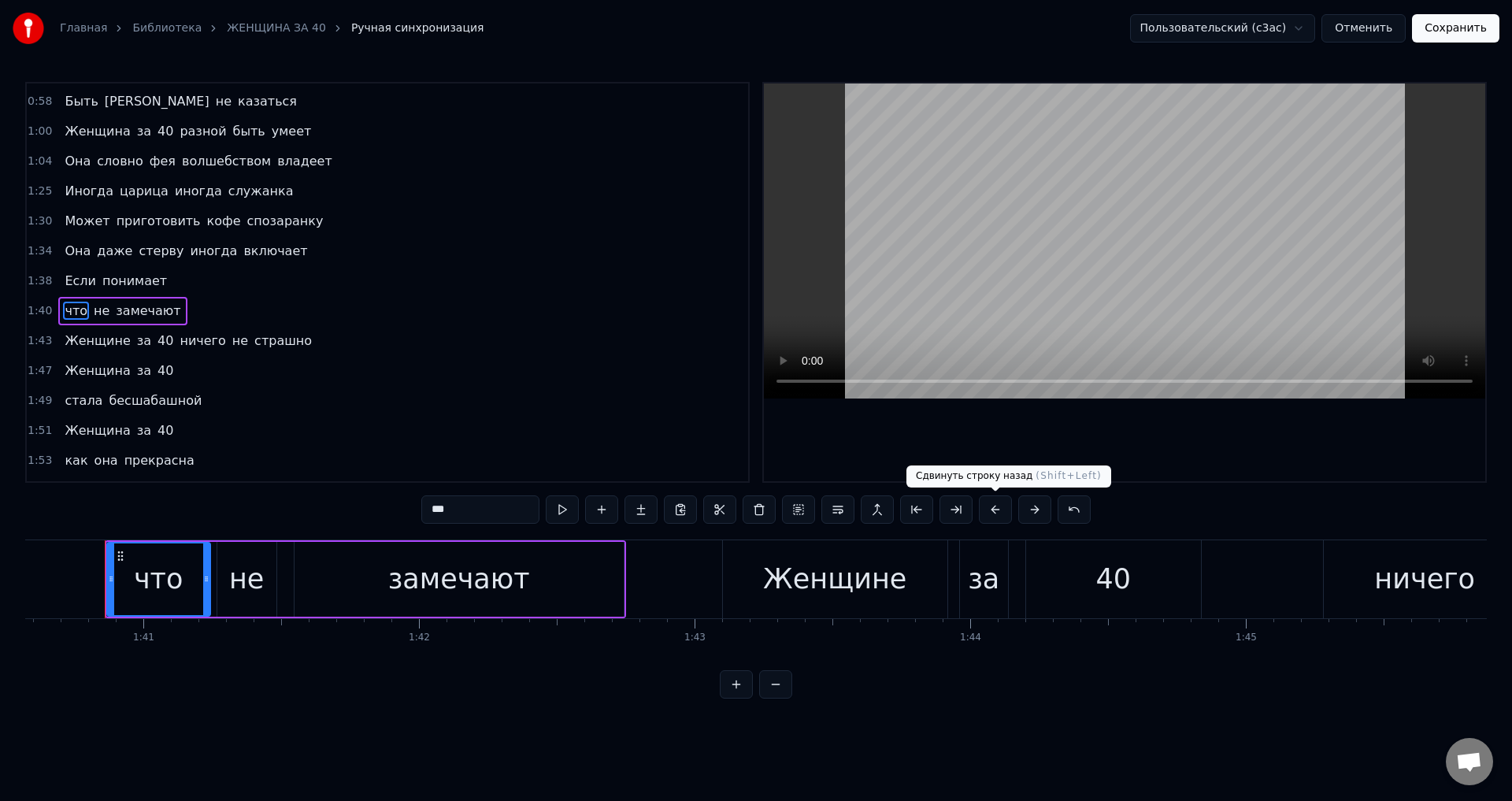
click at [992, 514] on button at bounding box center [995, 509] width 33 height 28
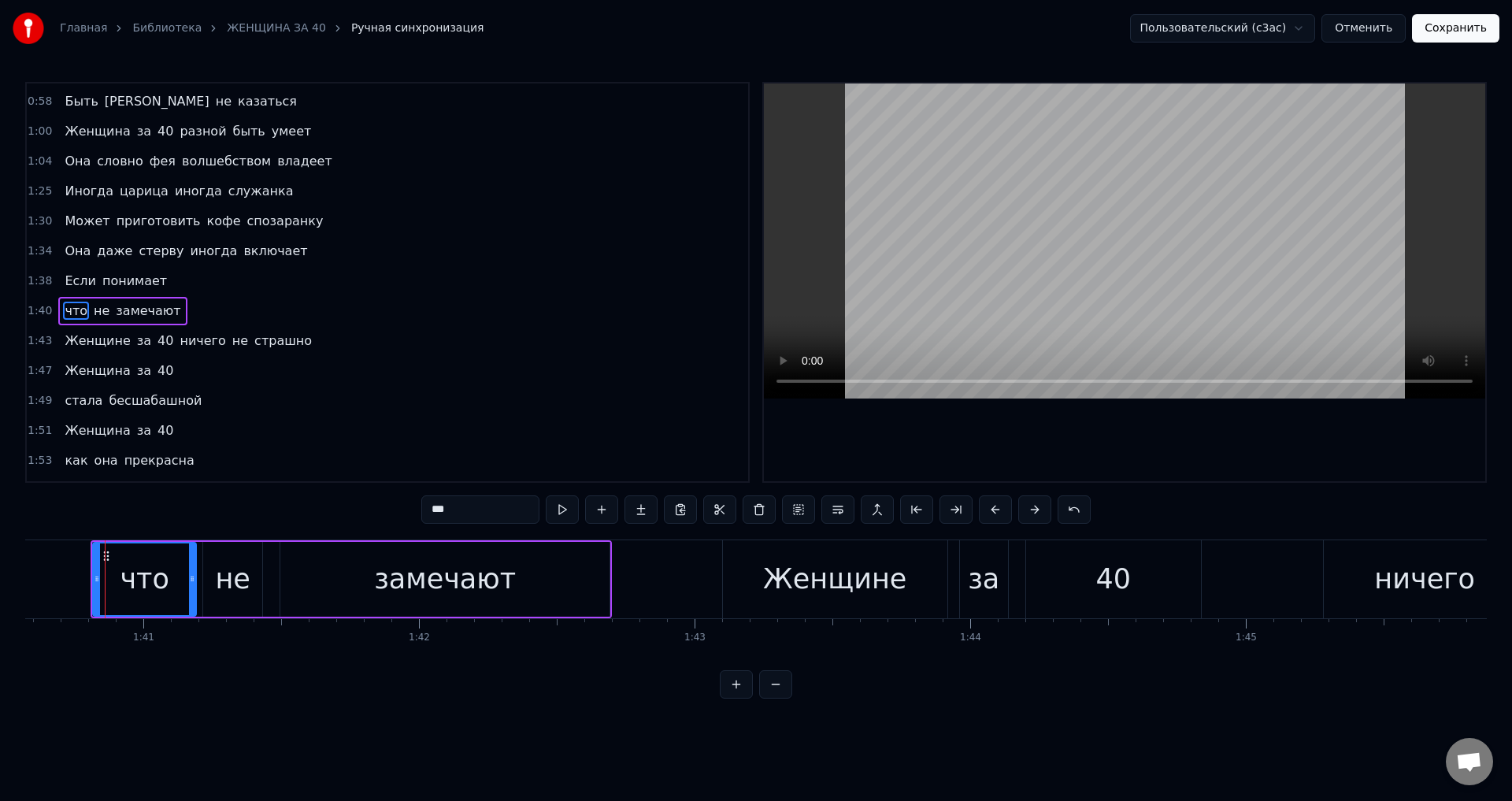
click at [70, 335] on span "Женщине" at bounding box center [97, 341] width 69 height 19
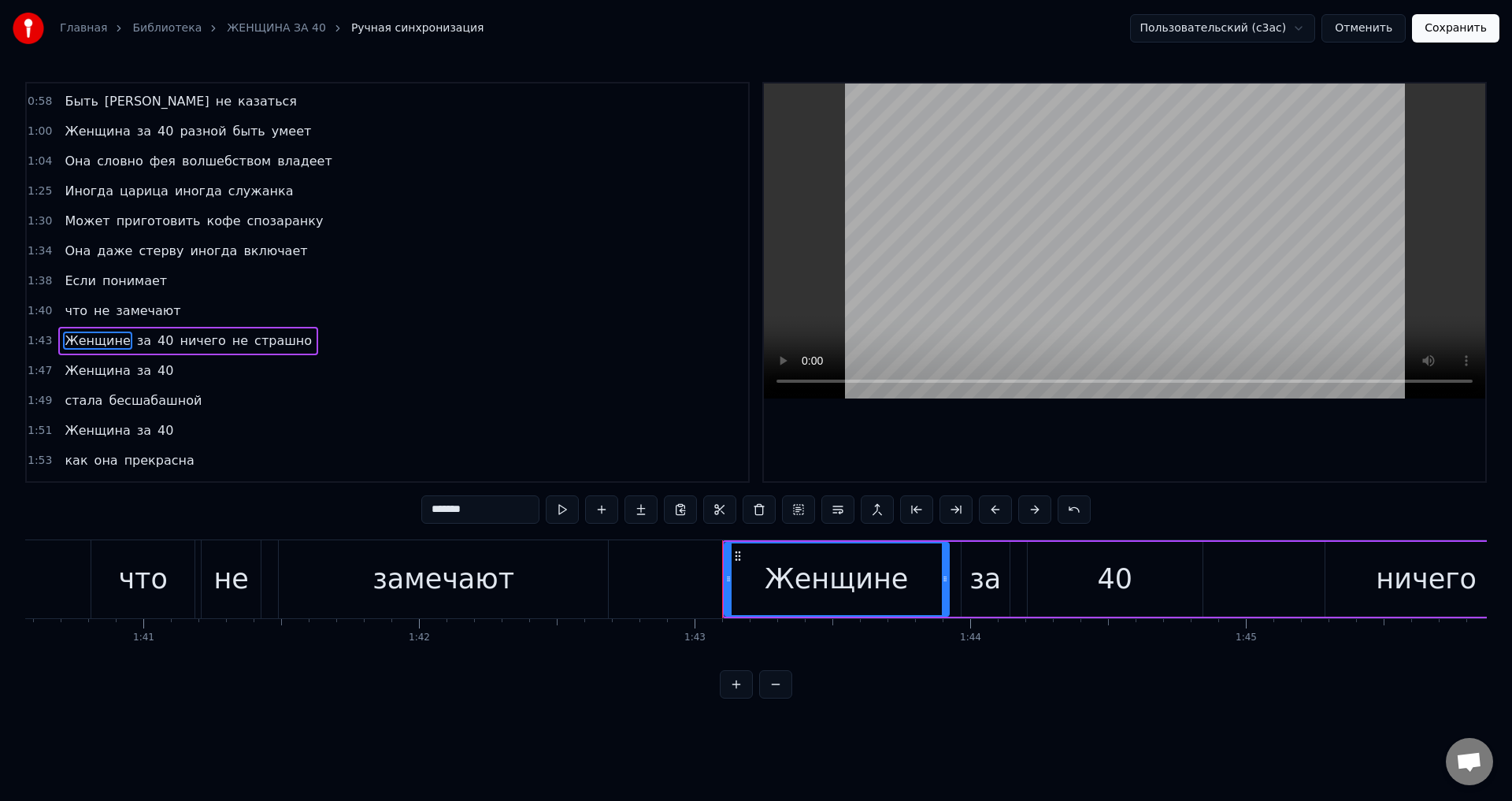
scroll to position [320, 0]
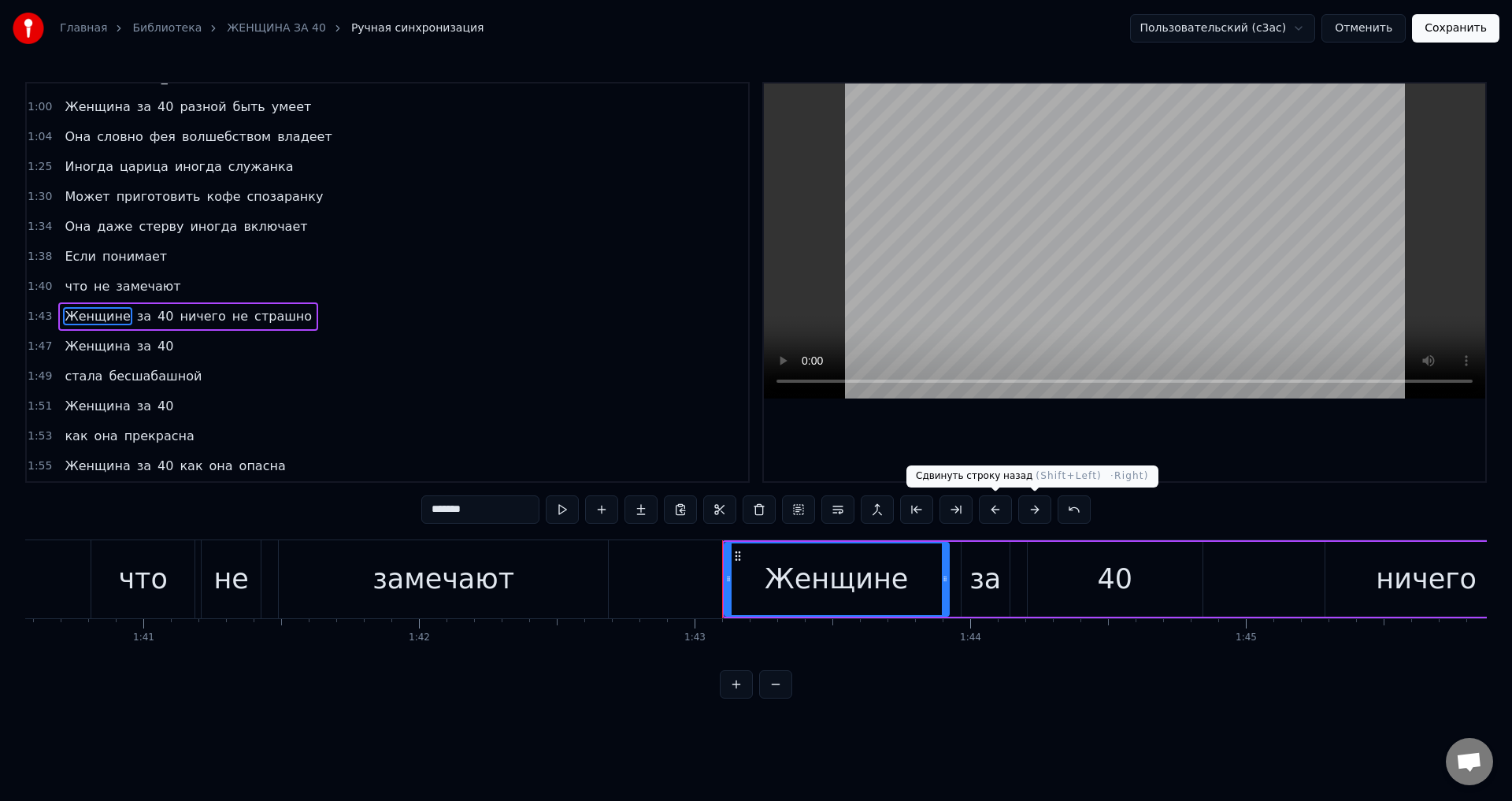
click at [988, 516] on button at bounding box center [995, 509] width 33 height 28
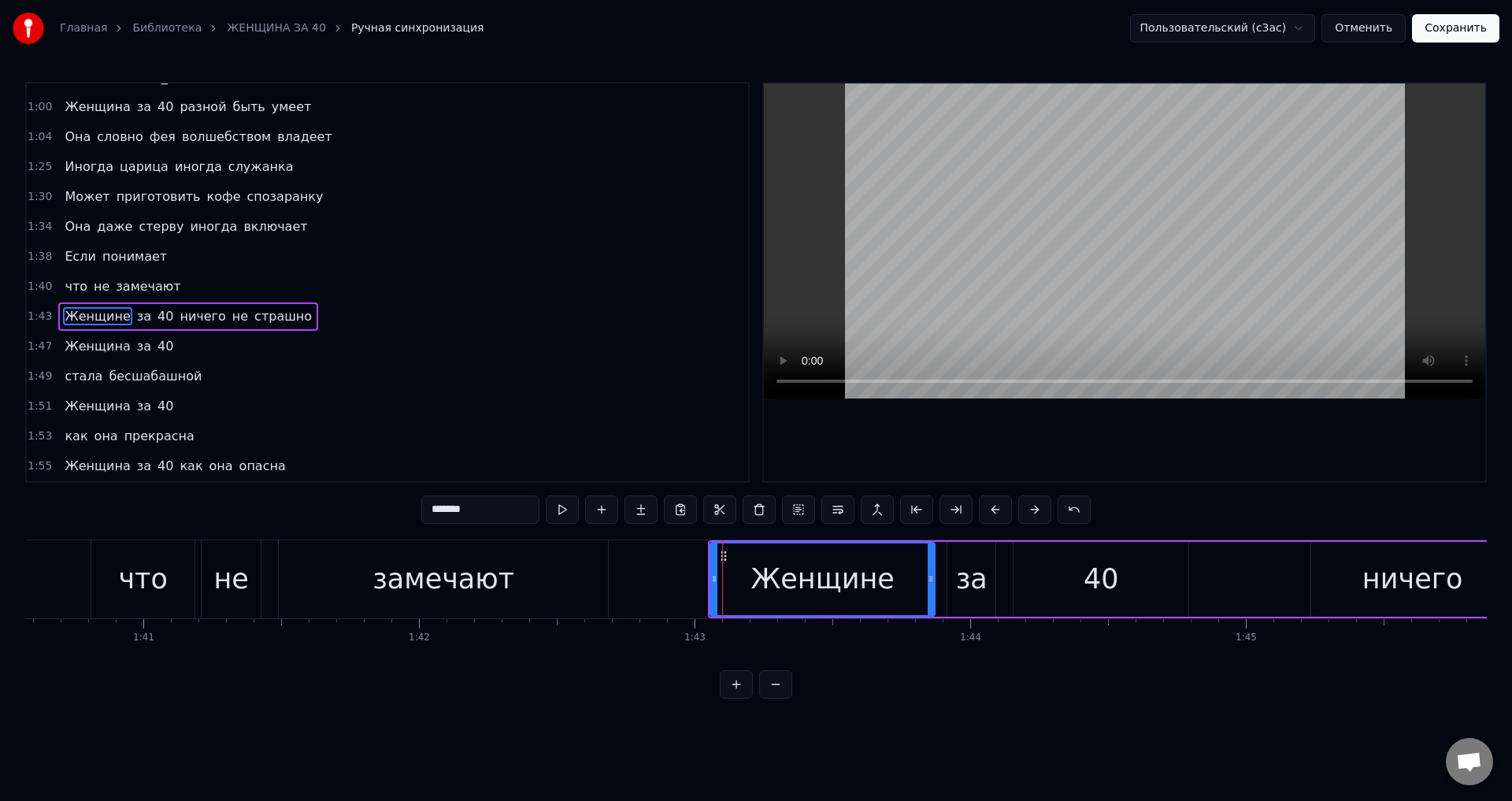
click at [77, 345] on span "Женщина" at bounding box center [97, 346] width 69 height 19
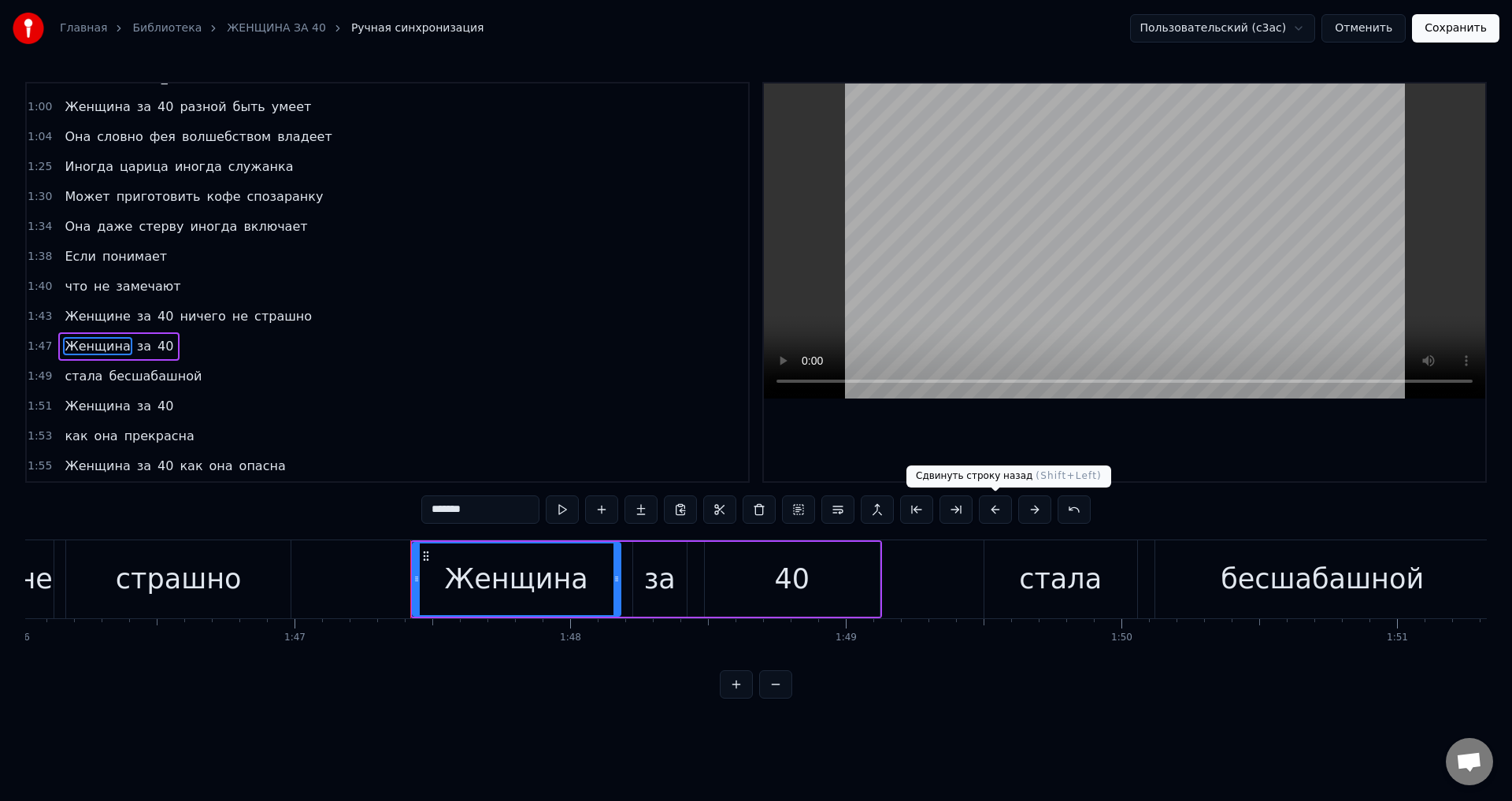
click at [994, 511] on button at bounding box center [995, 509] width 33 height 28
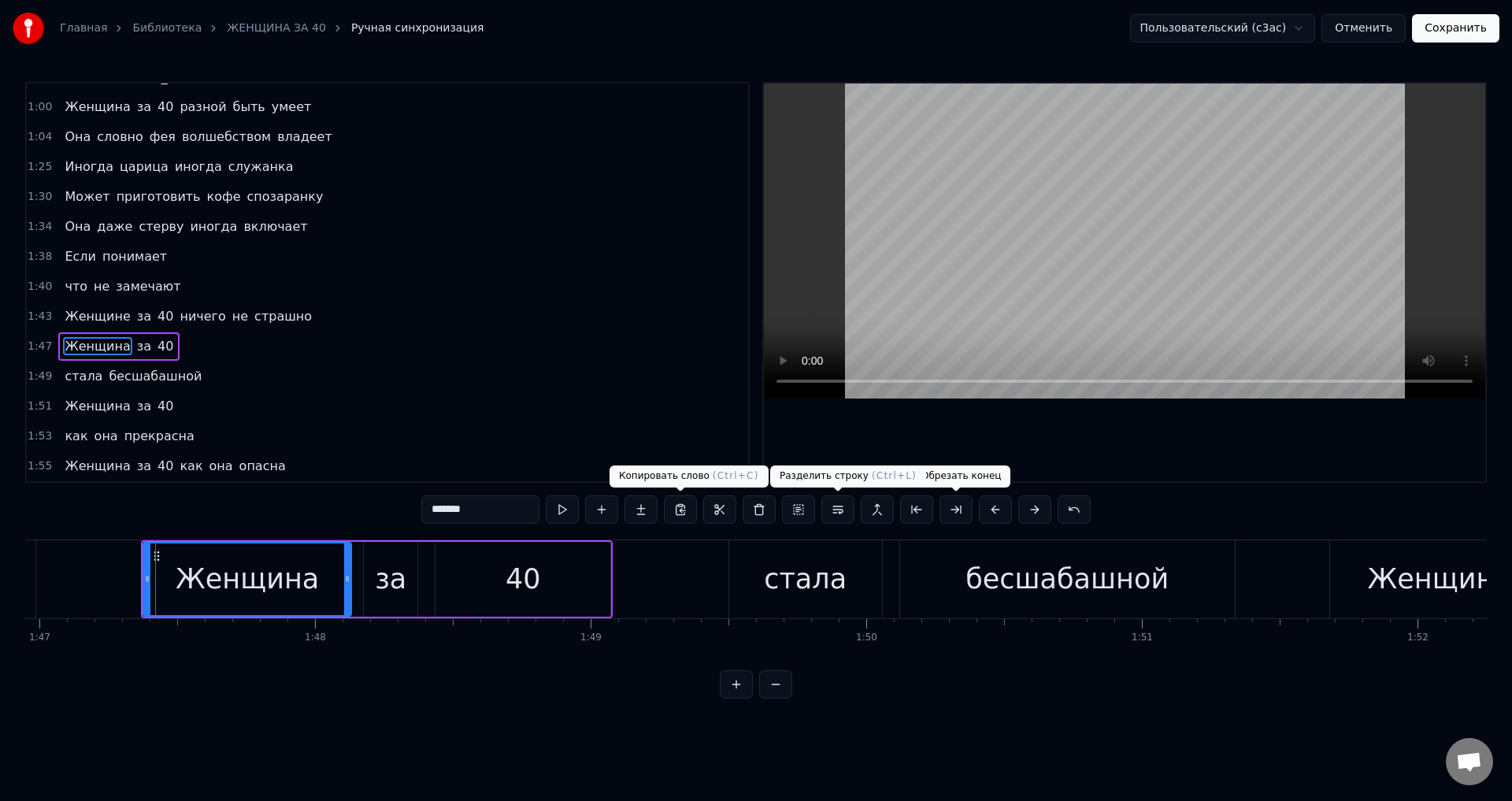
scroll to position [0, 29525]
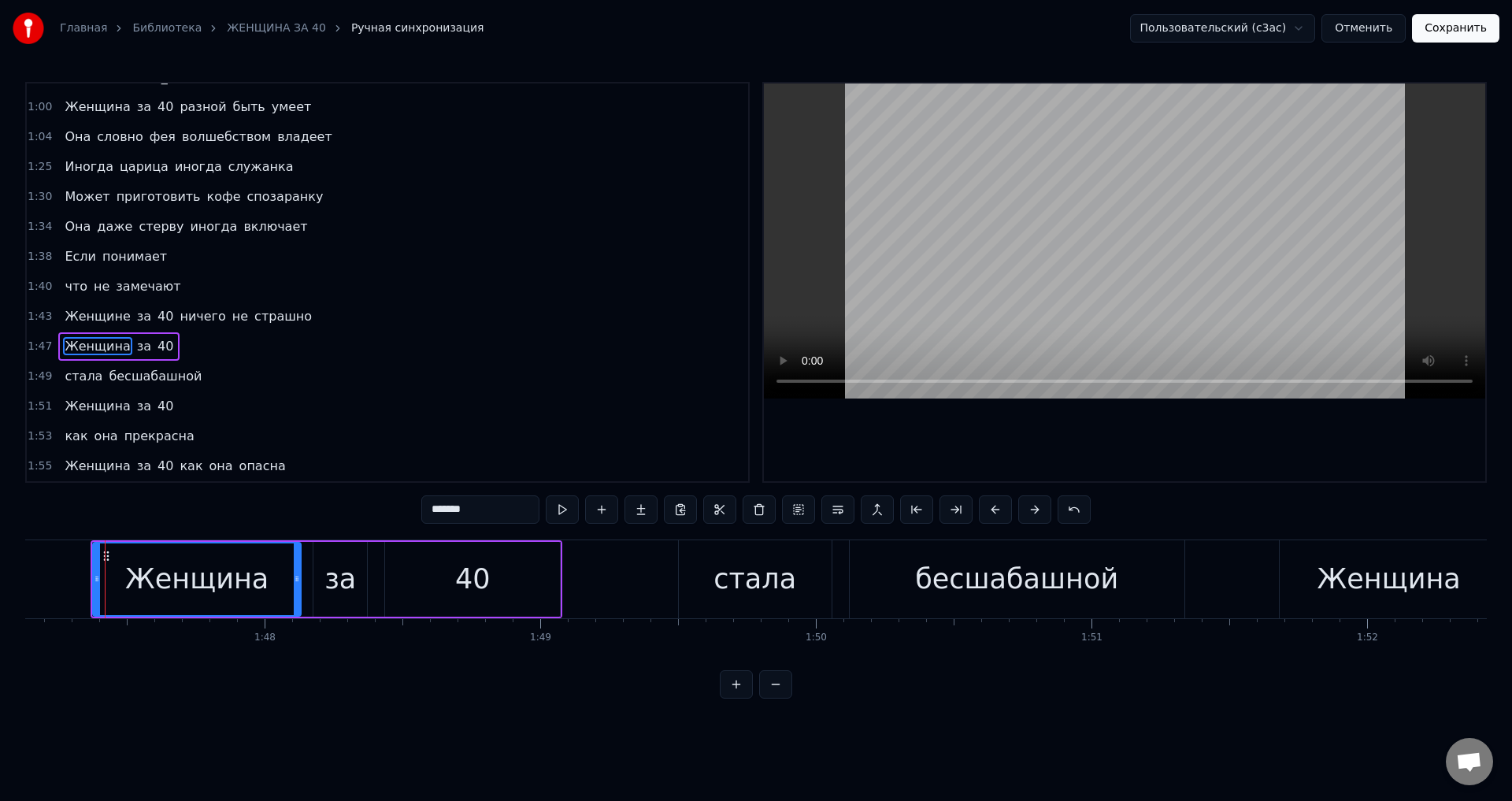
click at [69, 371] on span "стала" at bounding box center [83, 376] width 41 height 19
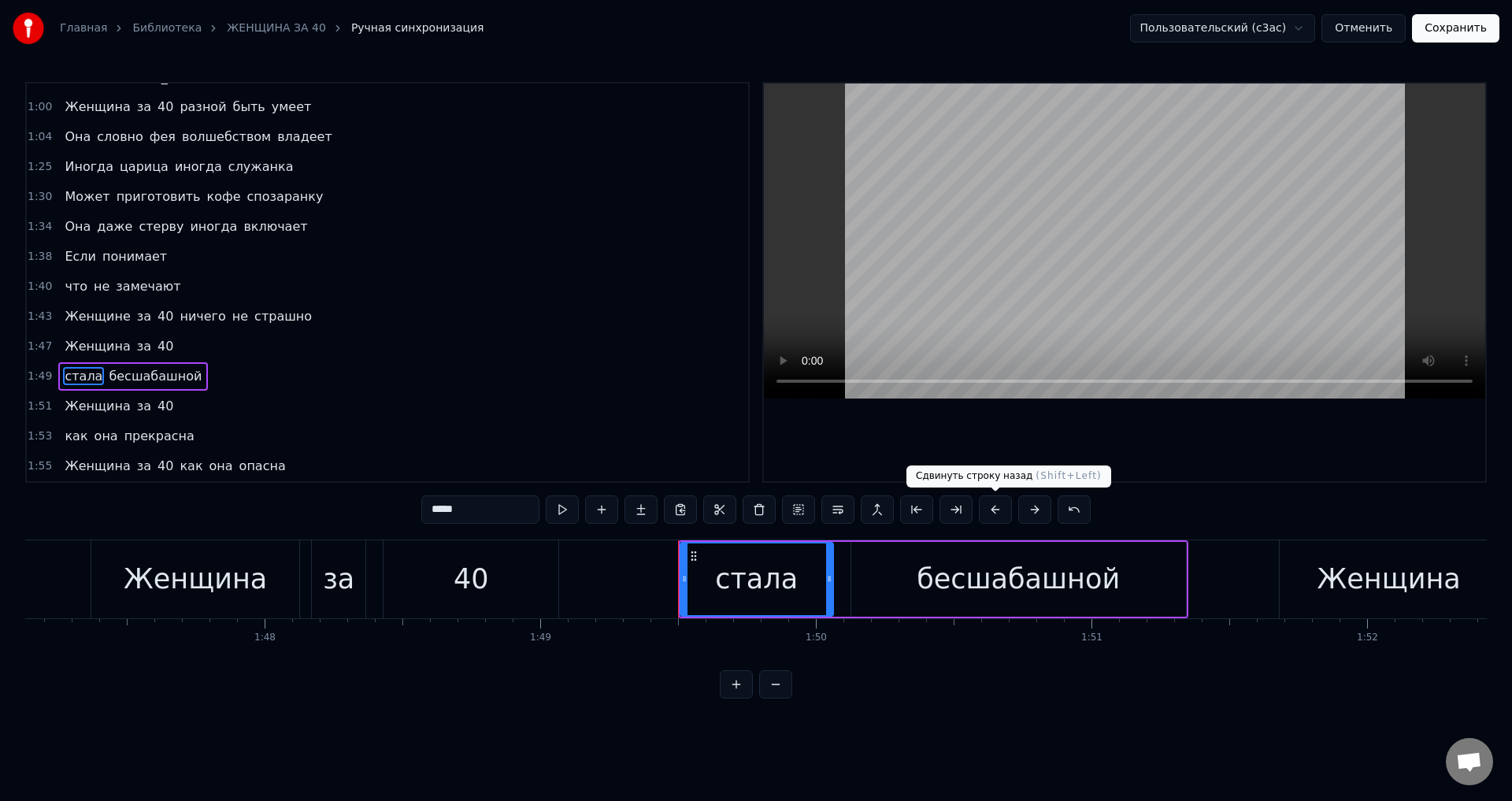
click at [1001, 511] on button at bounding box center [995, 509] width 33 height 28
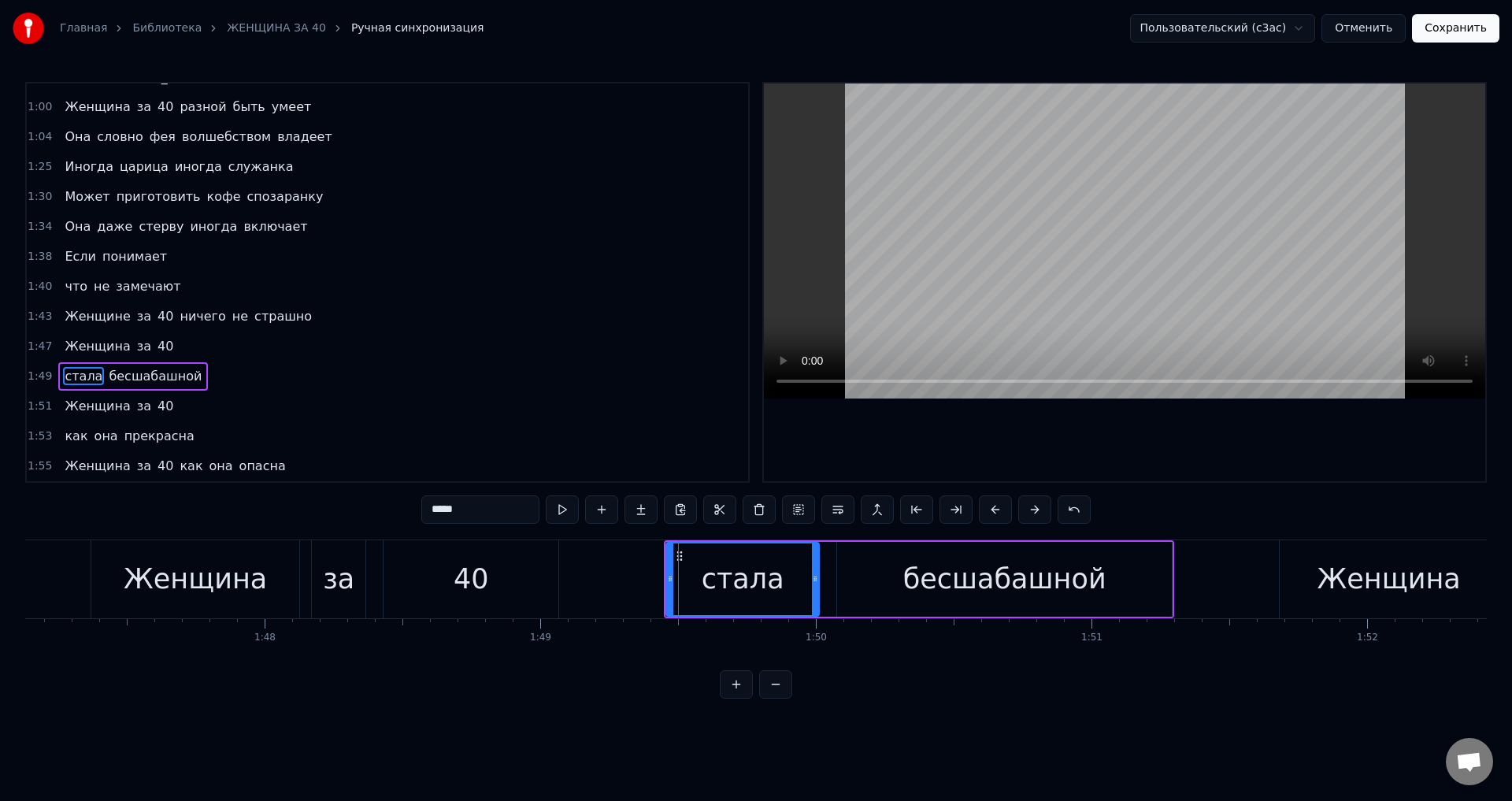
click at [91, 403] on span "Женщина" at bounding box center [97, 406] width 69 height 19
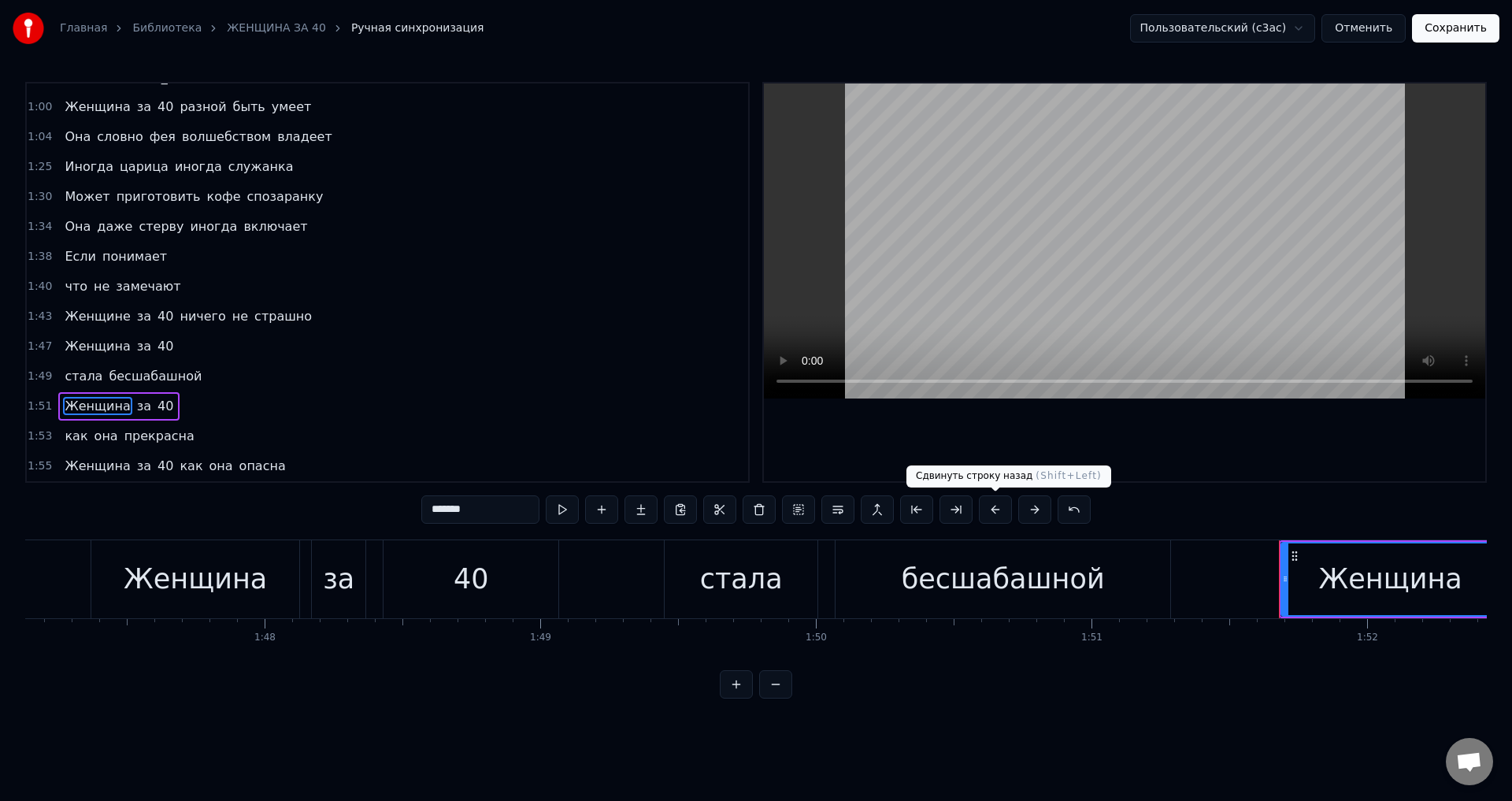
drag, startPoint x: 995, startPoint y: 508, endPoint x: 824, endPoint y: 510, distance: 171.0
click at [995, 509] on button at bounding box center [995, 509] width 33 height 28
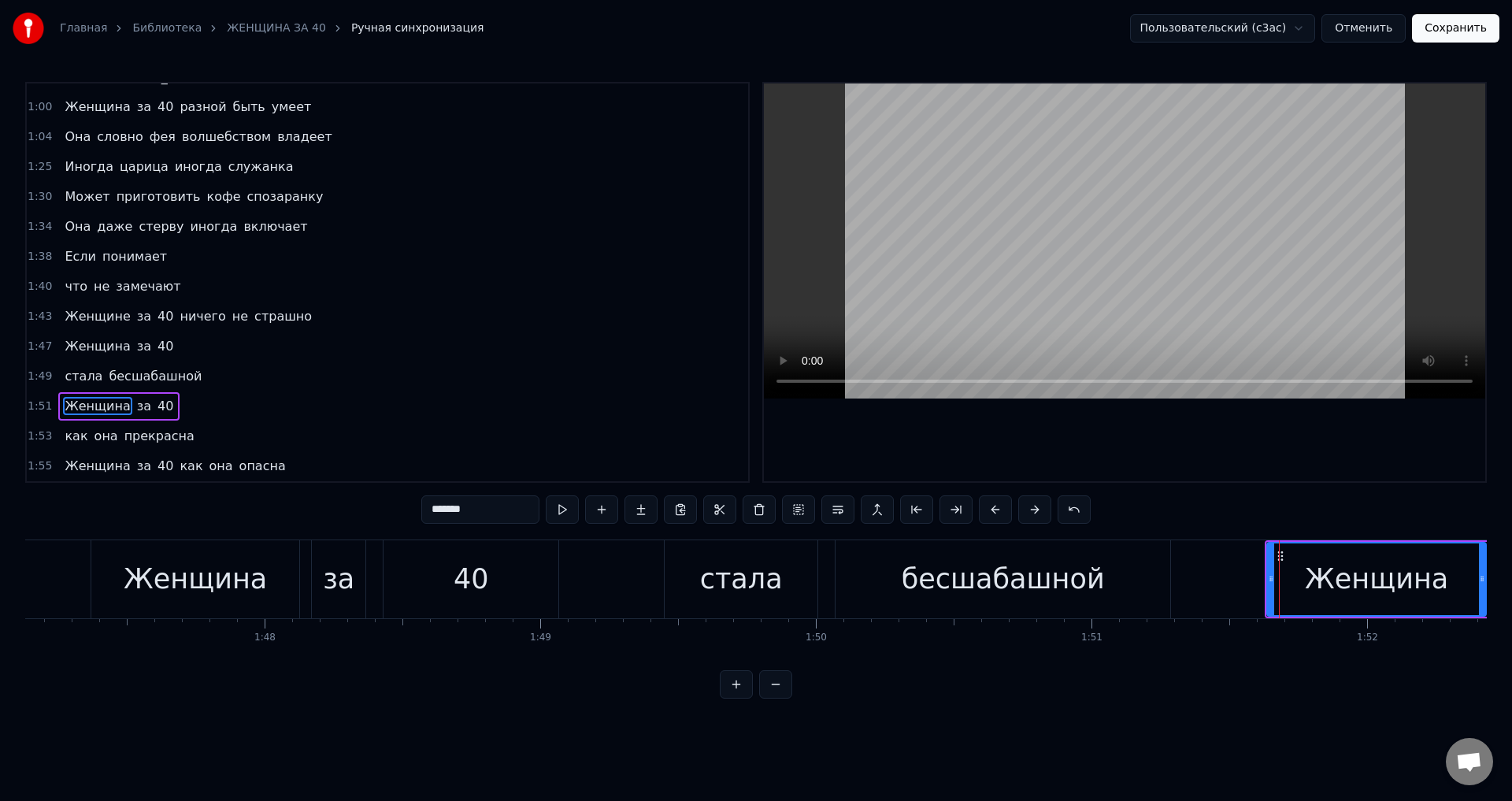
click at [66, 438] on span "как" at bounding box center [75, 436] width 26 height 19
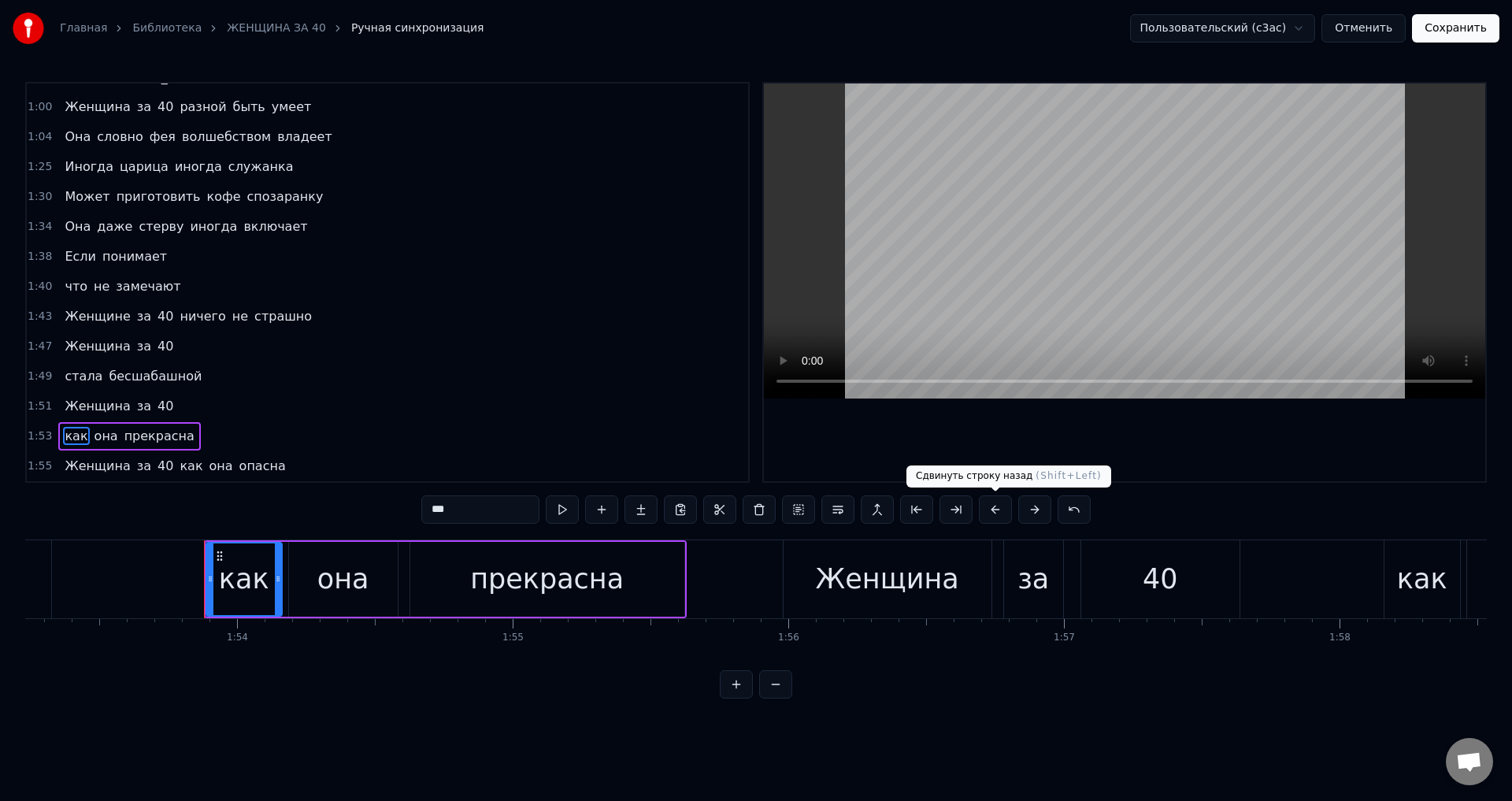
scroll to position [0, 31305]
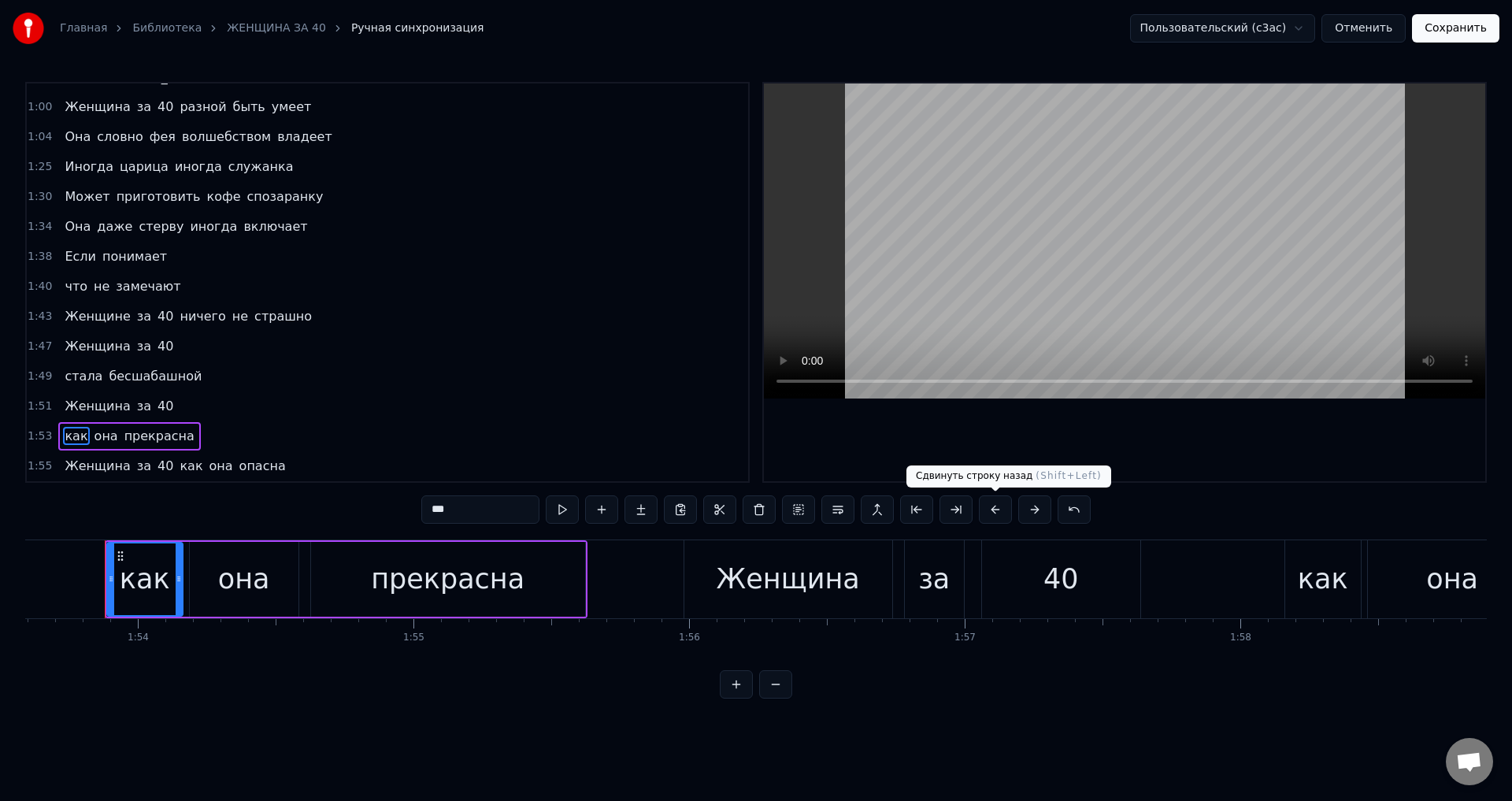
click at [994, 510] on button at bounding box center [995, 509] width 33 height 28
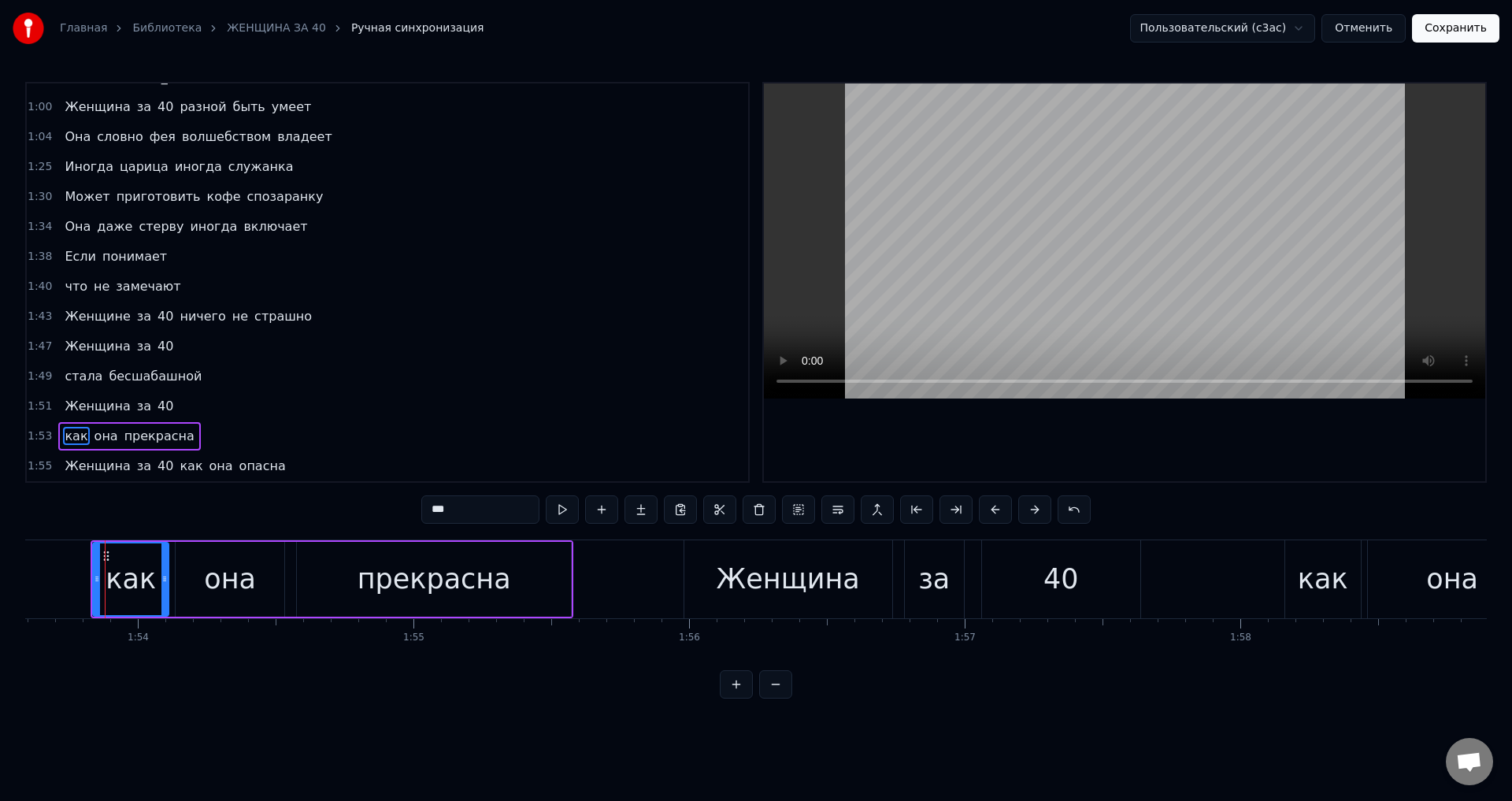
click at [74, 461] on span "Женщина" at bounding box center [97, 466] width 69 height 19
type input "*******"
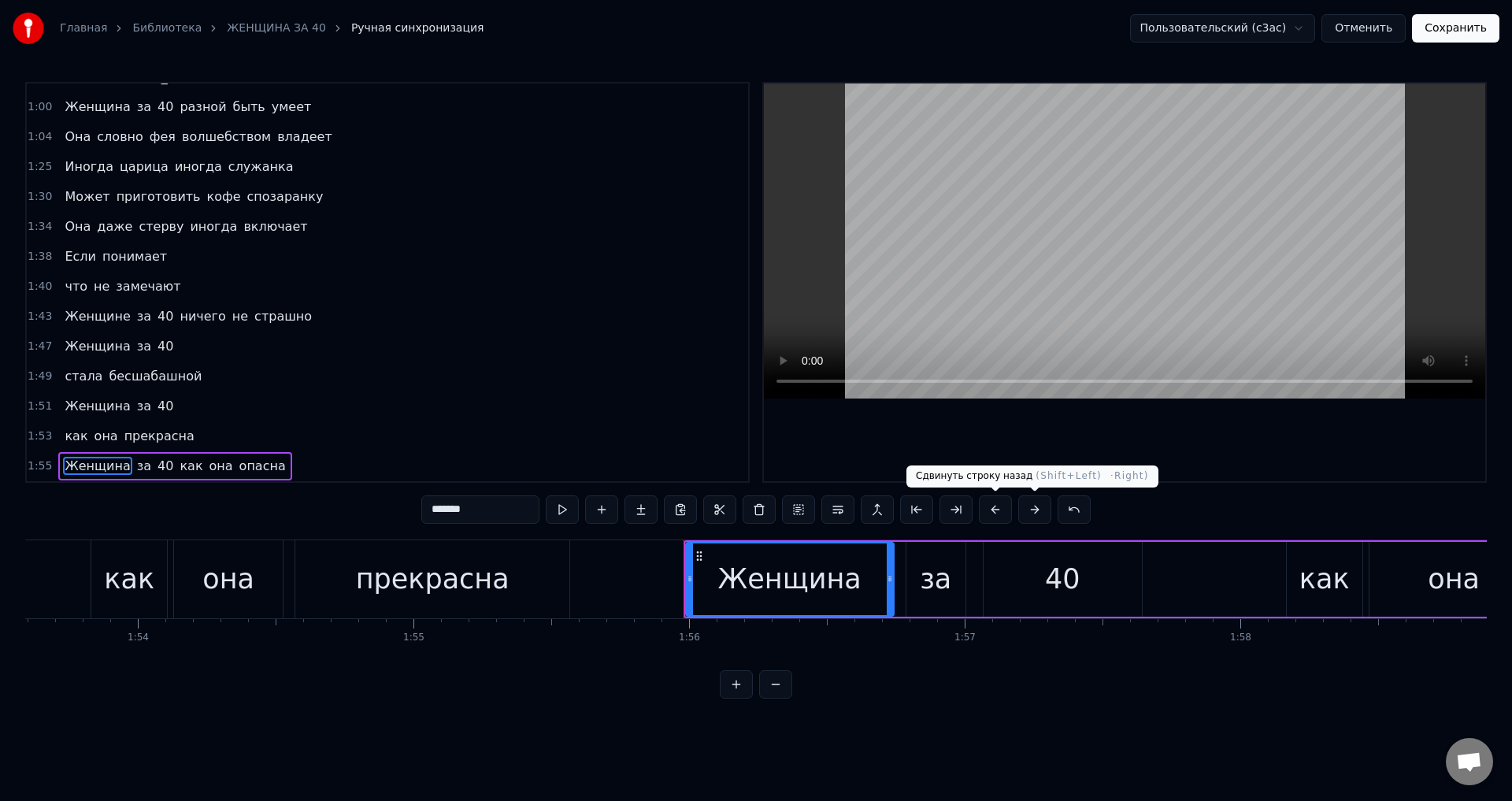
click at [987, 510] on button at bounding box center [995, 509] width 33 height 28
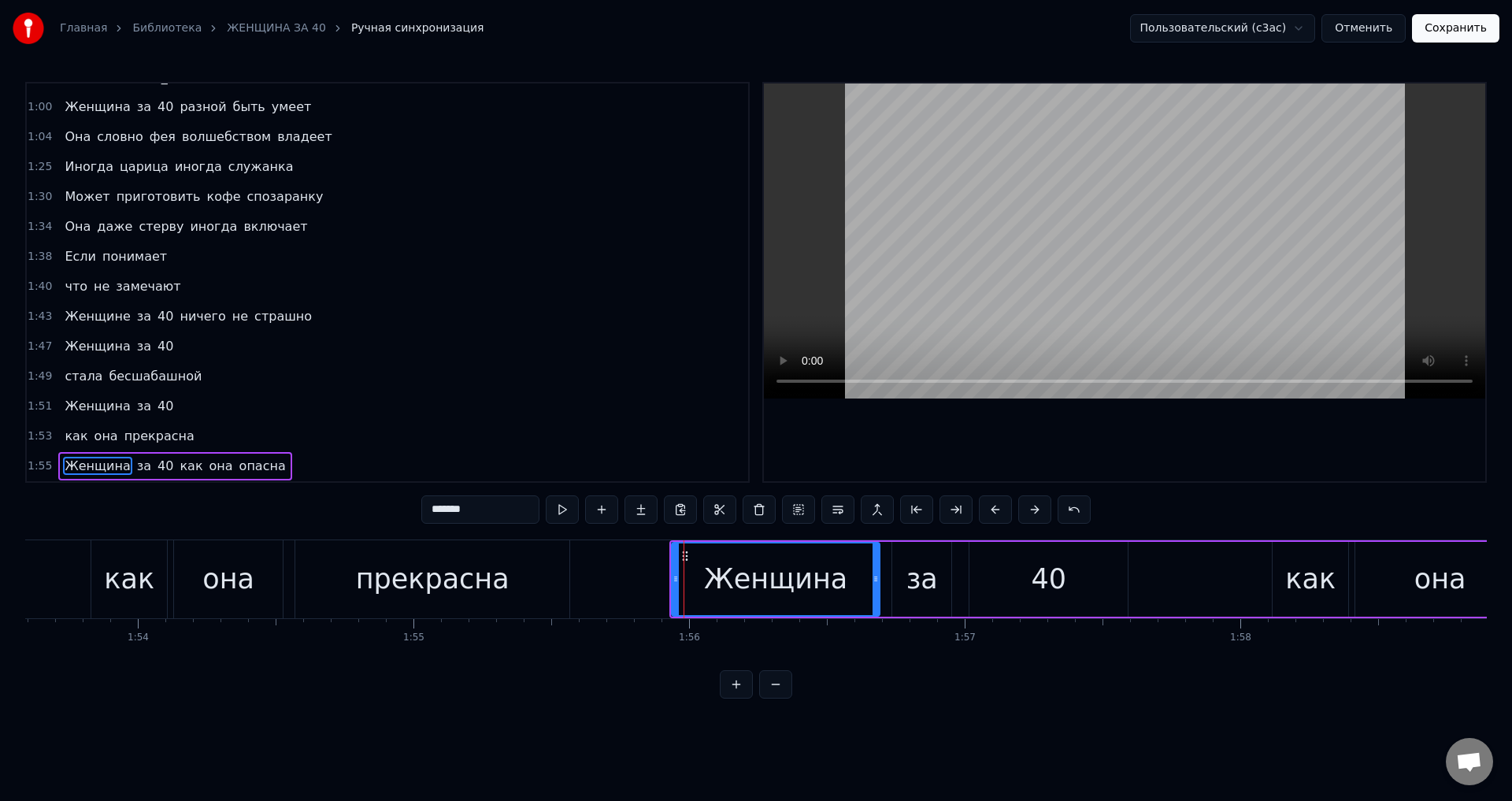
click at [1457, 35] on button "Сохранить" at bounding box center [1455, 27] width 87 height 28
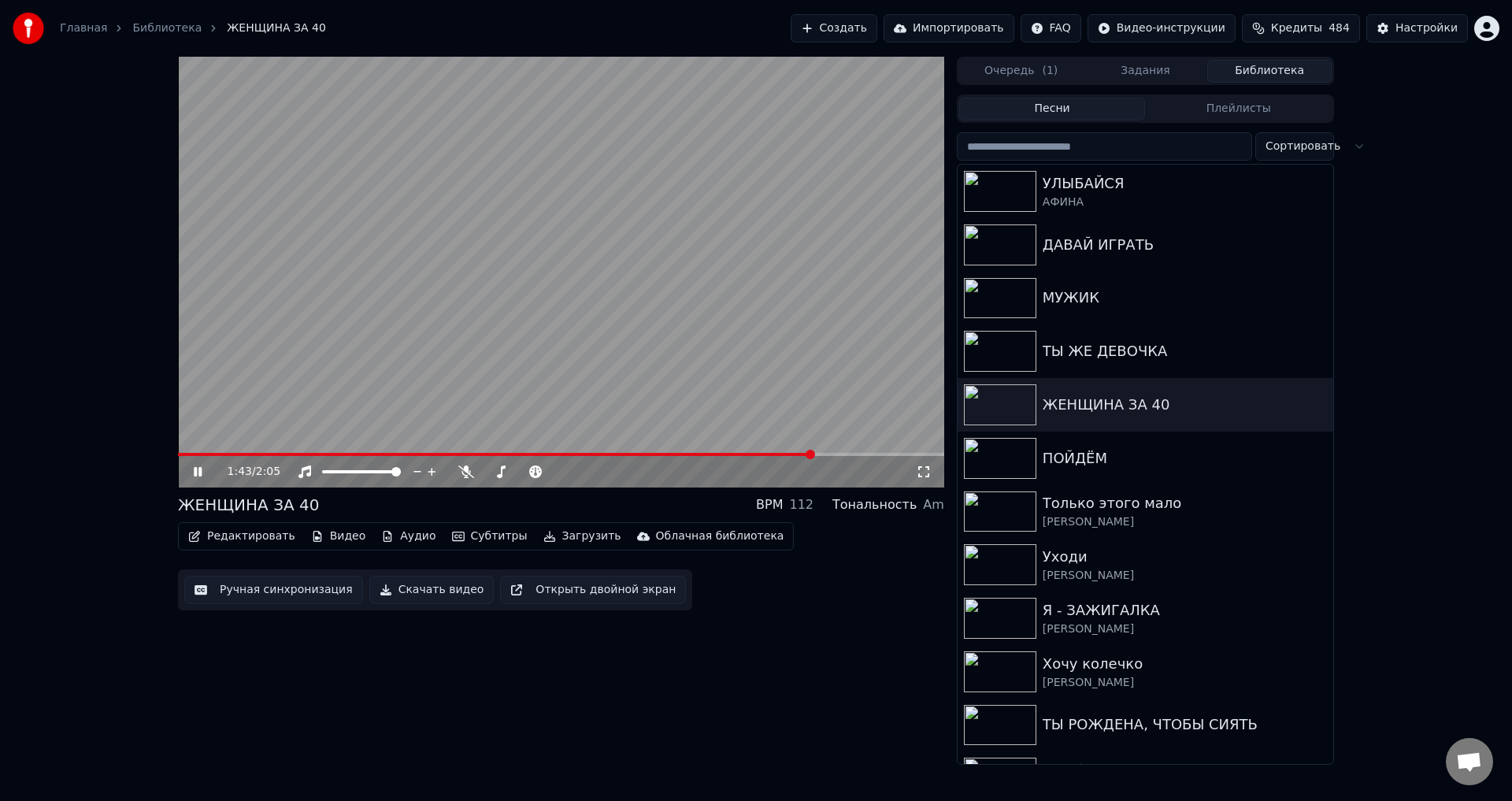
click at [194, 470] on icon at bounding box center [209, 472] width 37 height 13
click at [181, 453] on span at bounding box center [495, 454] width 634 height 3
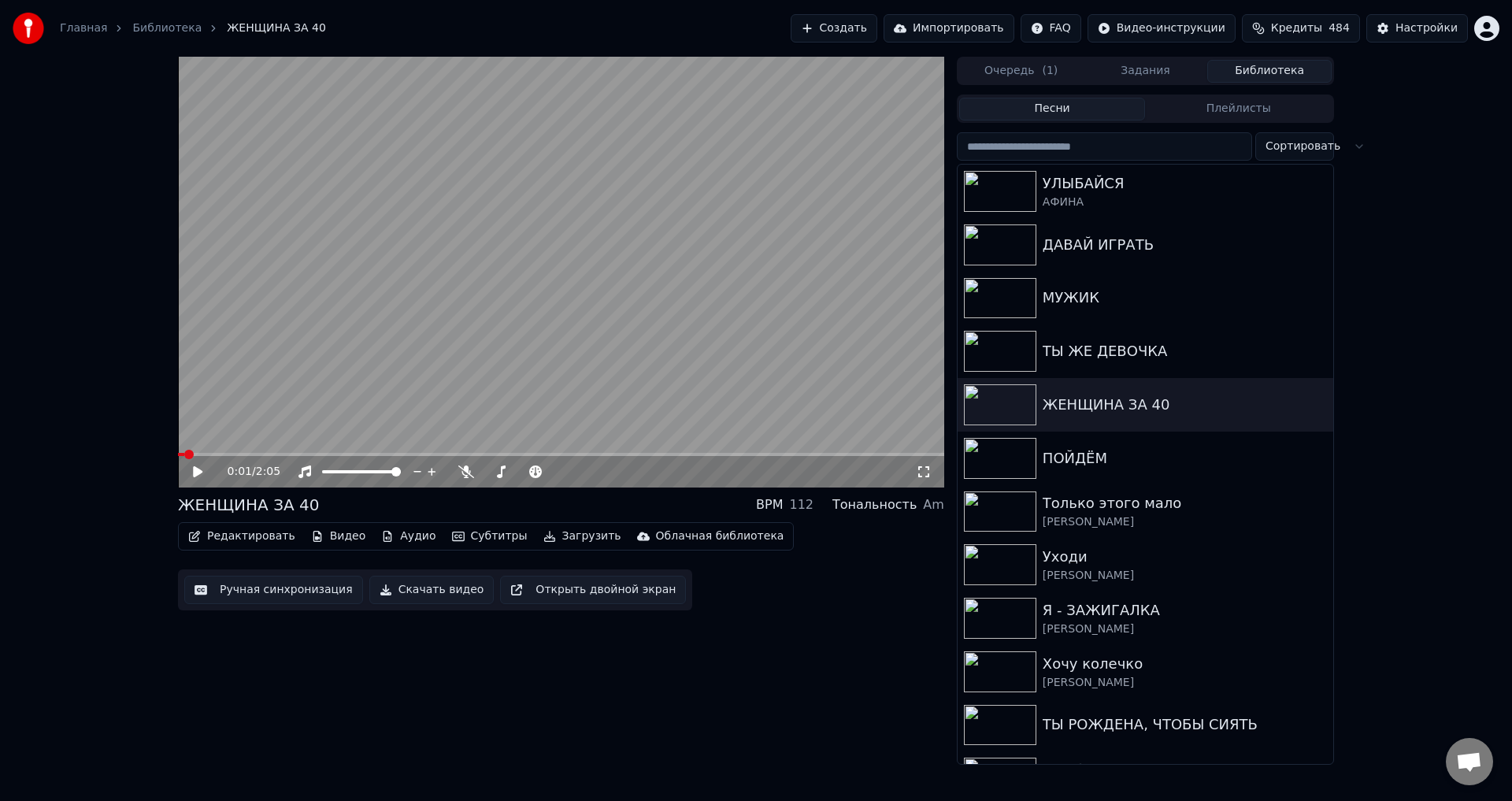
click at [926, 467] on icon at bounding box center [923, 471] width 11 height 11
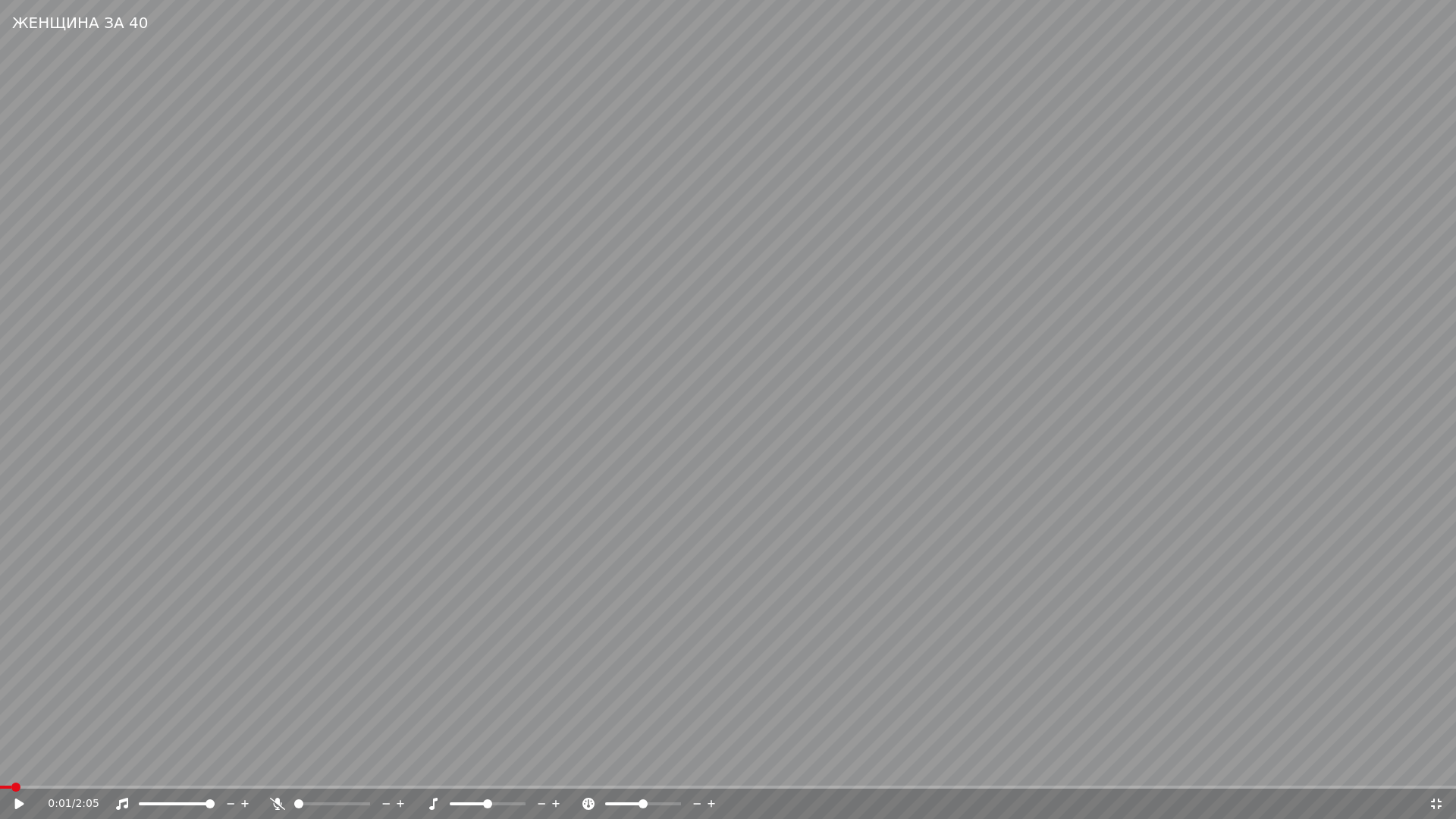
click at [566, 495] on video at bounding box center [728, 409] width 1456 height 819
click at [1435, 770] on icon at bounding box center [1436, 803] width 15 height 12
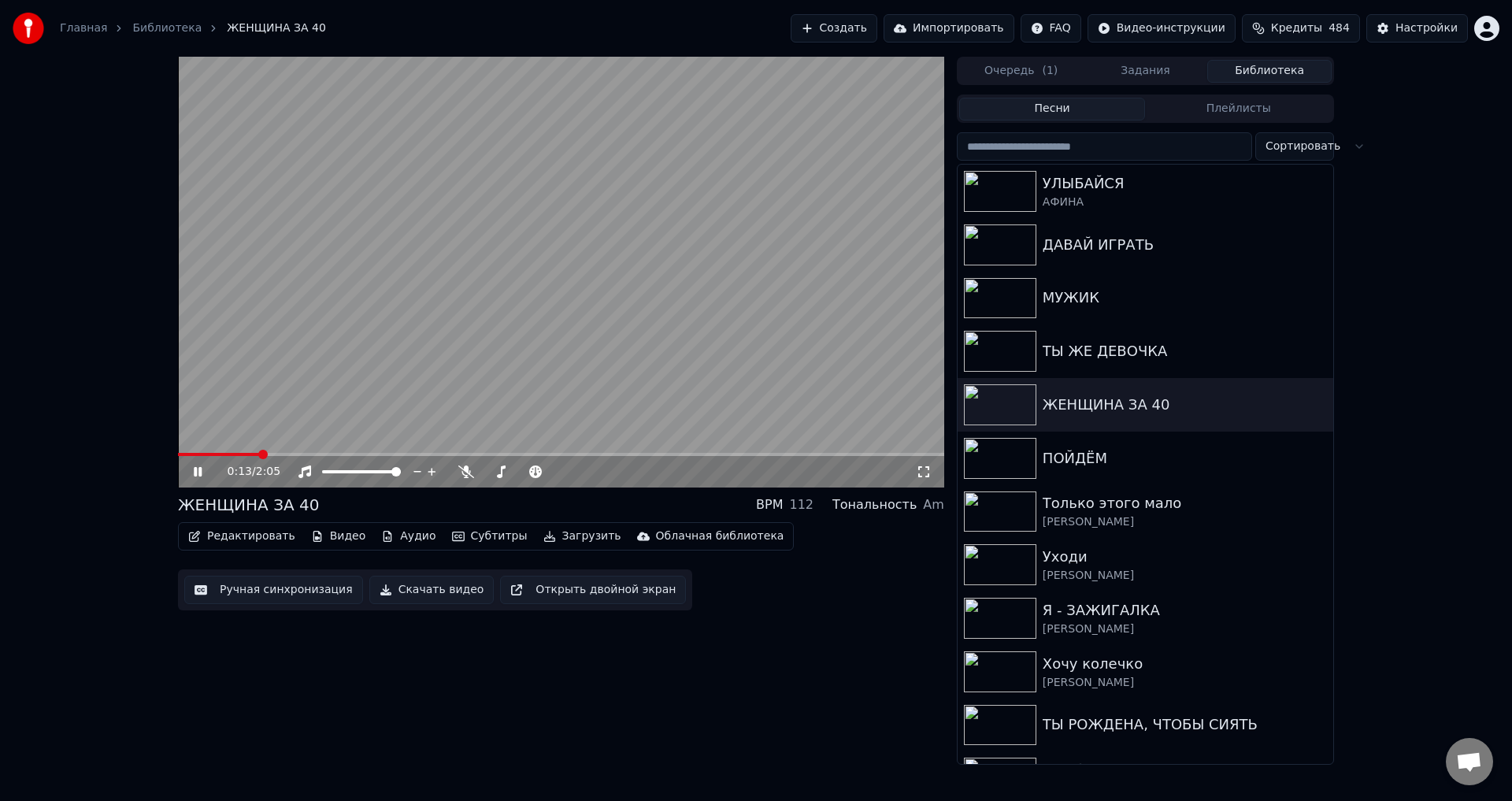
drag, startPoint x: 203, startPoint y: 466, endPoint x: 205, endPoint y: 479, distance: 13.2
click at [203, 467] on icon at bounding box center [209, 472] width 37 height 13
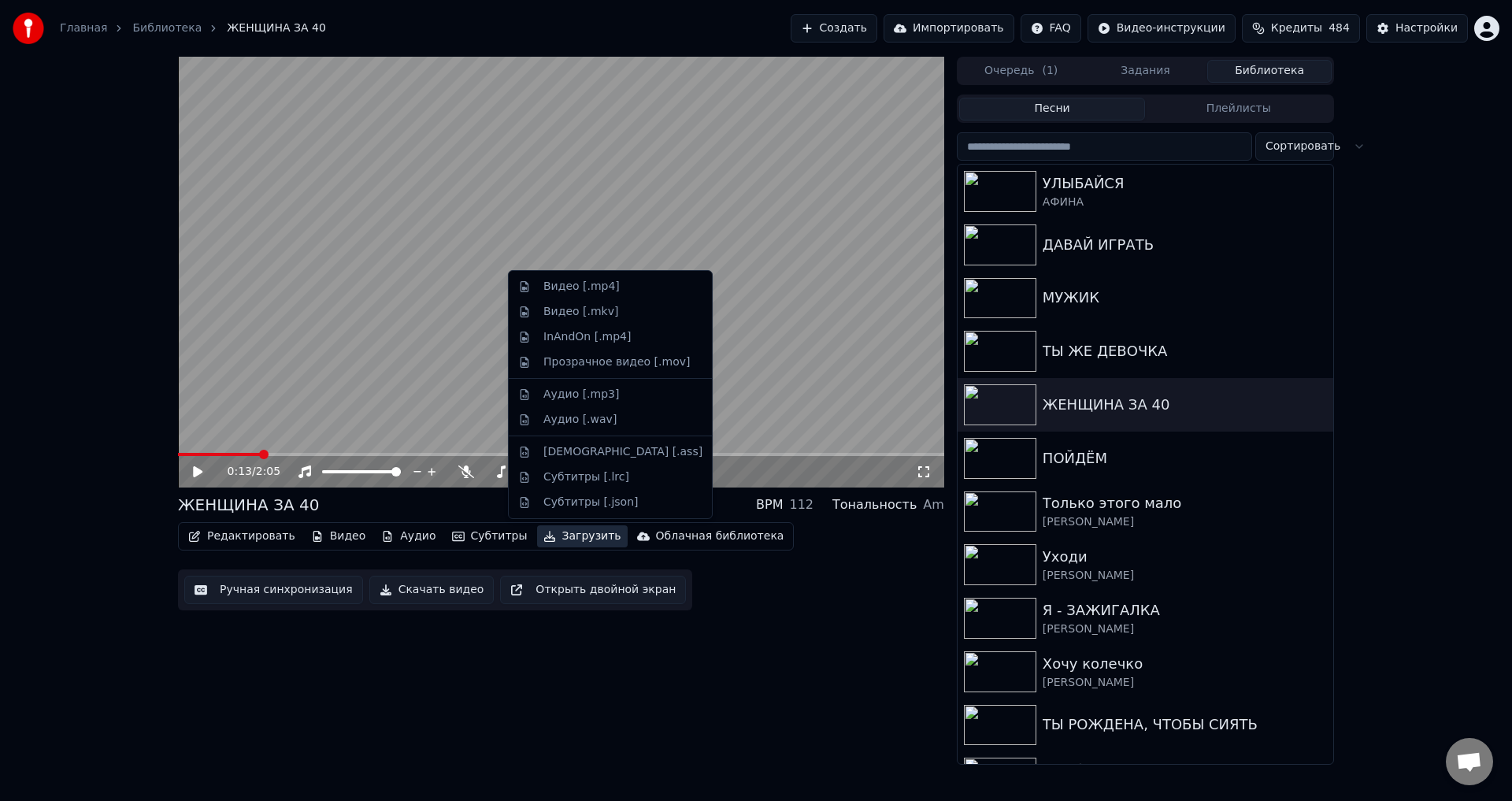
click at [560, 537] on button "Загрузить" at bounding box center [582, 537] width 91 height 23
click at [570, 288] on div "Видео [.mp4]" at bounding box center [581, 287] width 76 height 16
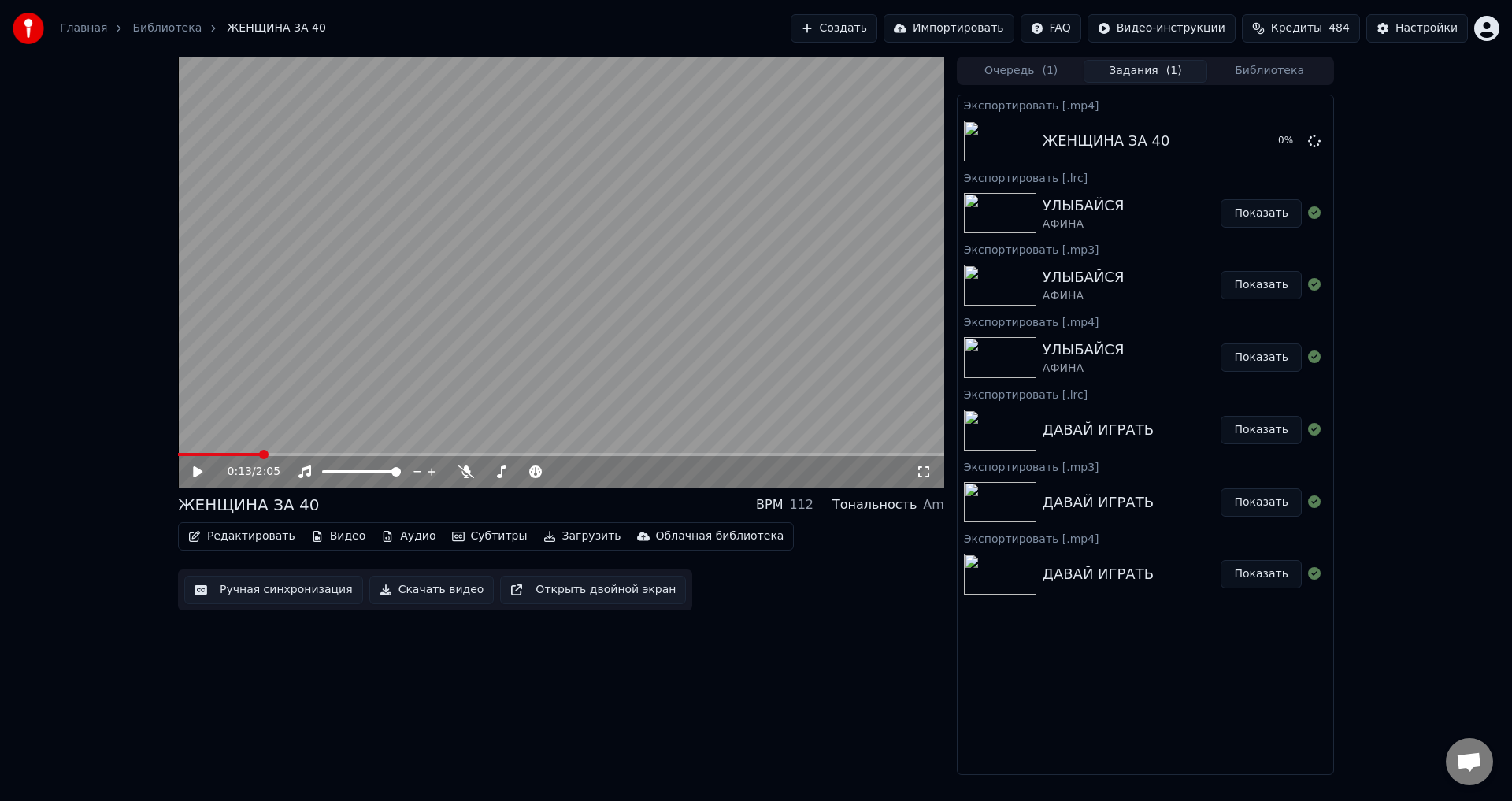
click at [561, 541] on button "Загрузить" at bounding box center [582, 537] width 91 height 23
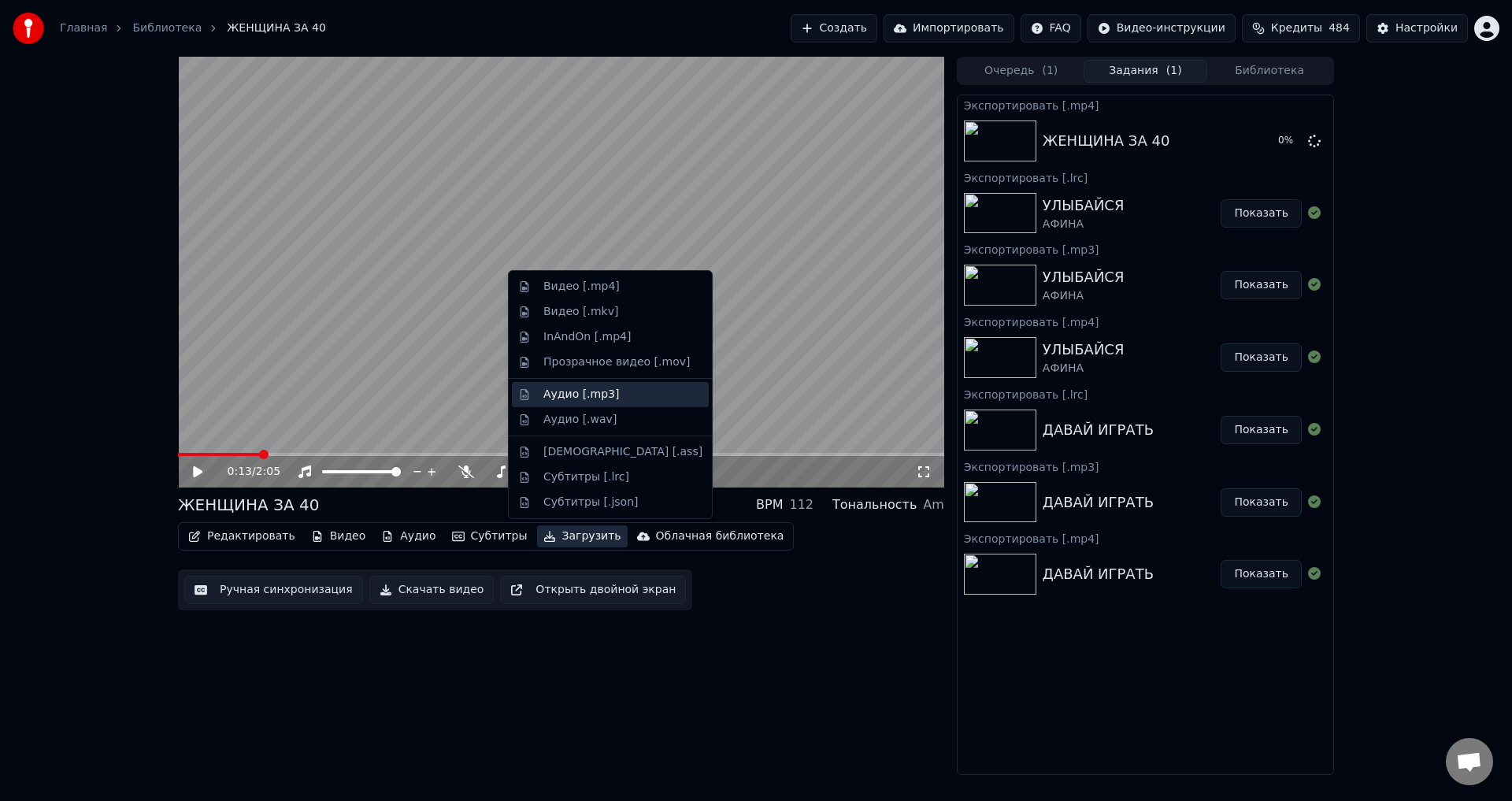
click at [554, 392] on div "Аудио [.mp3]" at bounding box center [580, 395] width 75 height 16
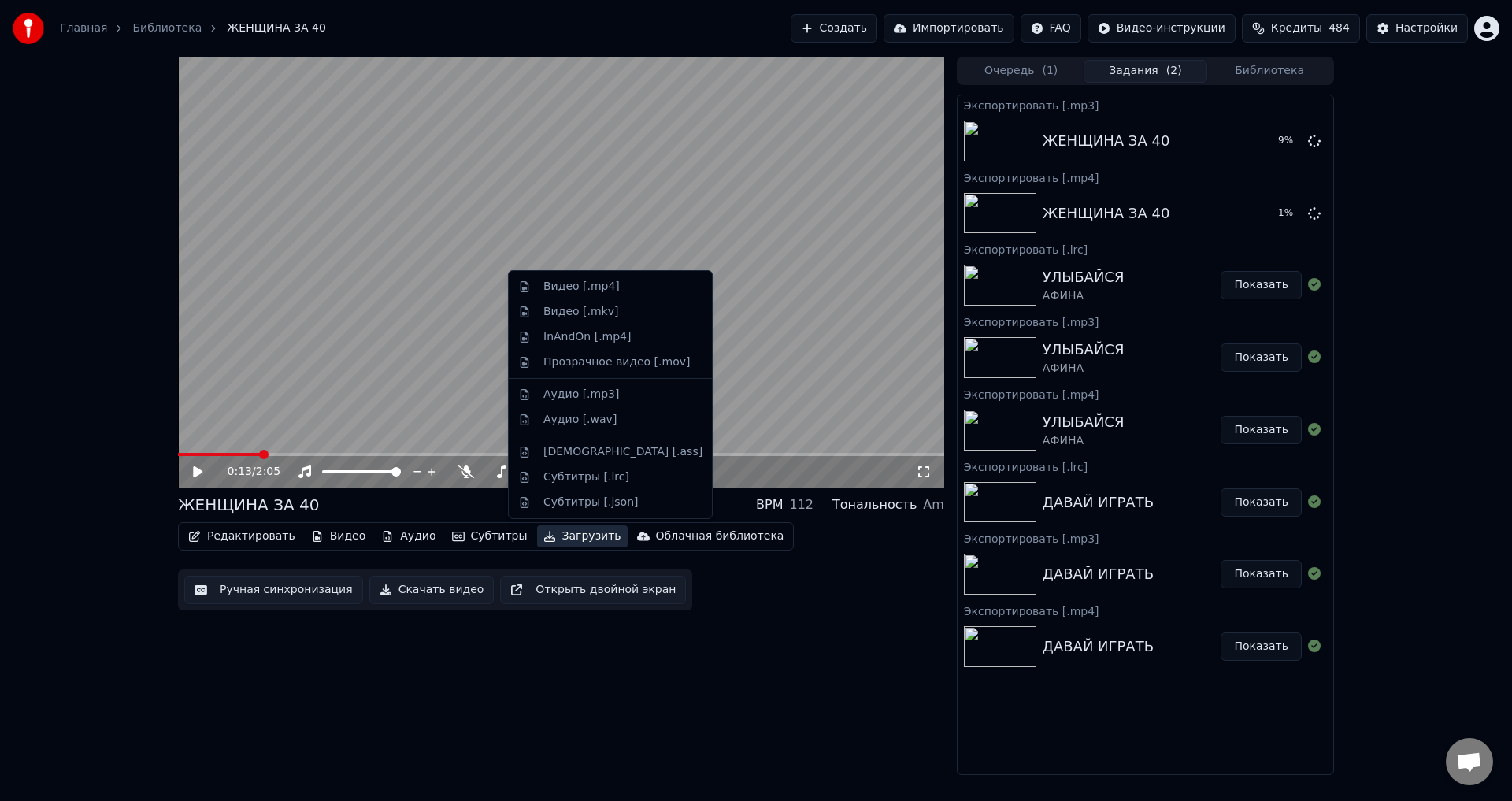
click at [551, 544] on button "Загрузить" at bounding box center [582, 537] width 91 height 23
click at [557, 479] on div "Субтитры [.lrc]" at bounding box center [586, 478] width 86 height 16
